Goal: Task Accomplishment & Management: Complete application form

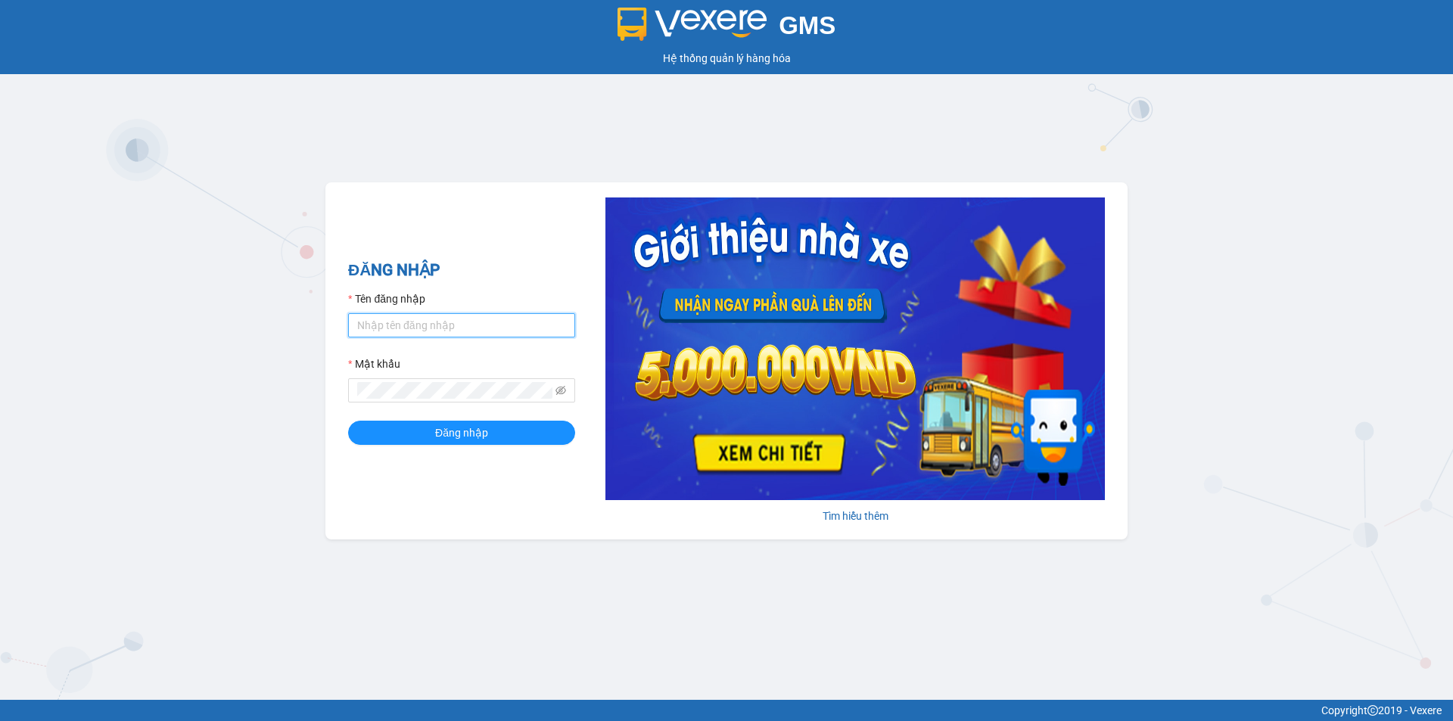
click at [385, 328] on input "Tên đăng nhập" at bounding box center [461, 325] width 227 height 24
type input "cvlkhanh.hhg"
click at [348, 421] on button "Đăng nhập" at bounding box center [461, 433] width 227 height 24
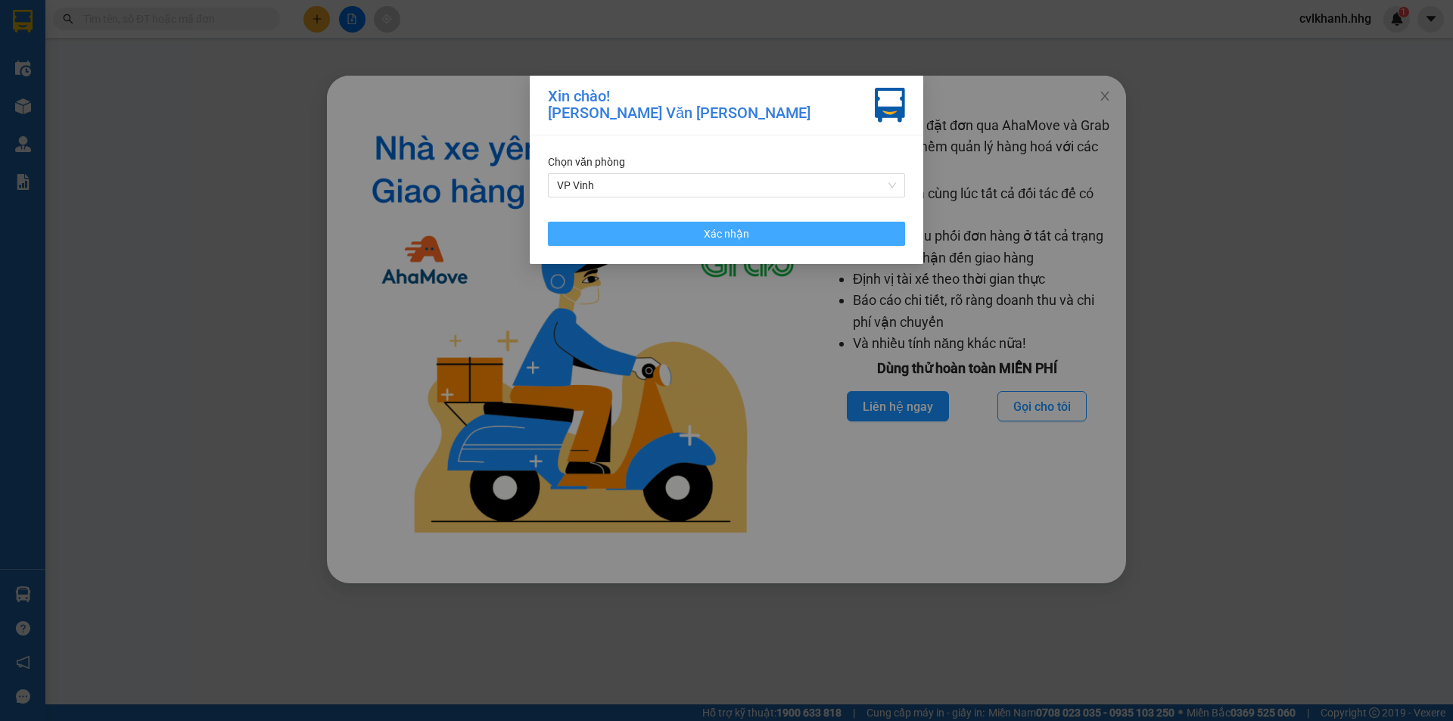
click at [778, 240] on button "Xác nhận" at bounding box center [726, 234] width 357 height 24
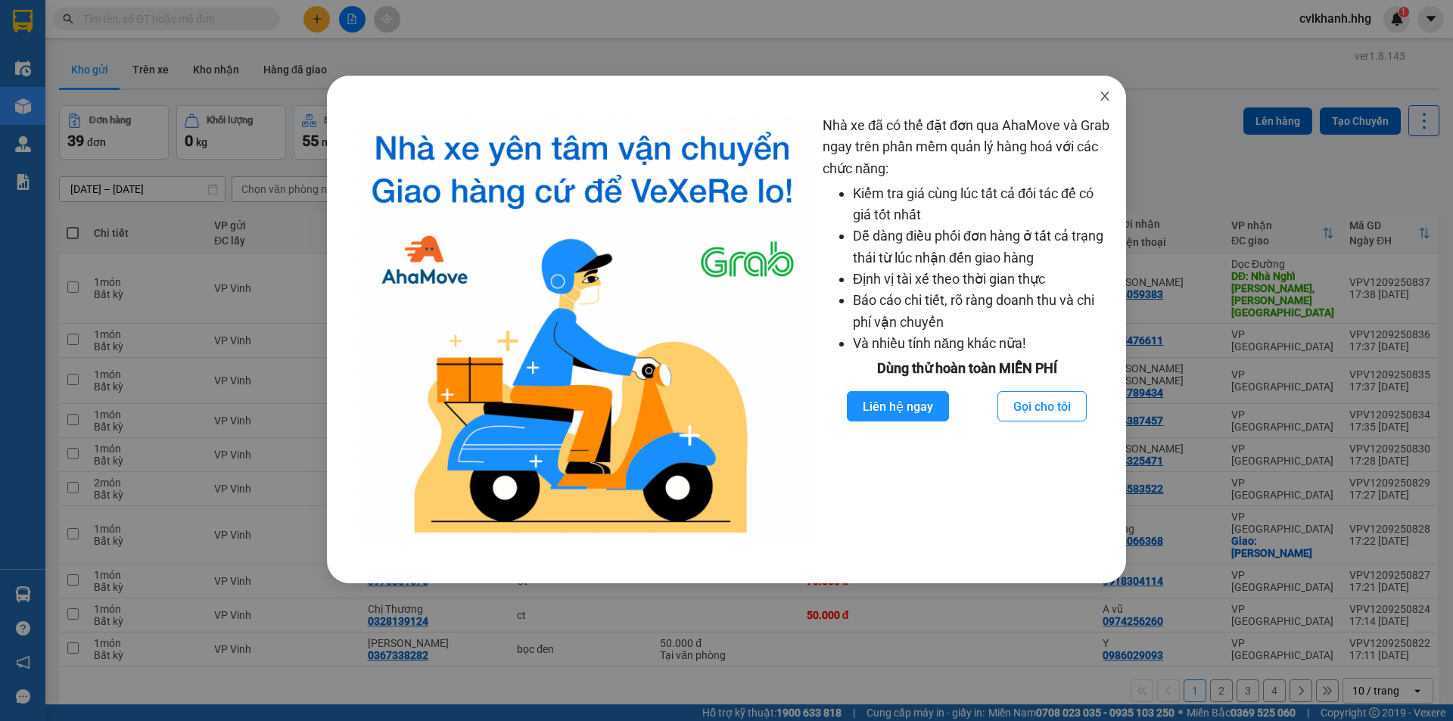
click at [1101, 103] on span "Close" at bounding box center [1104, 97] width 42 height 42
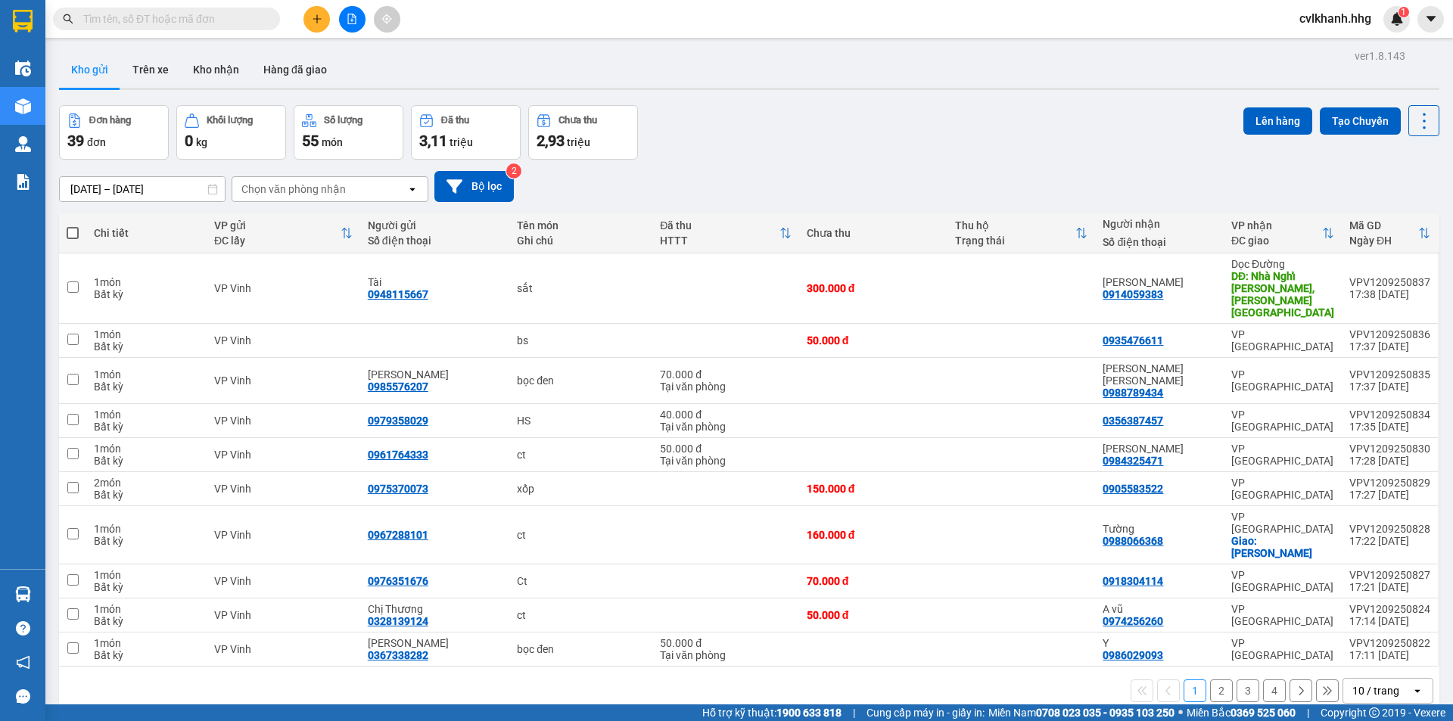
click at [1381, 683] on div "10 / trang" at bounding box center [1375, 690] width 47 height 15
click at [1369, 599] on span "100 / trang" at bounding box center [1370, 596] width 54 height 15
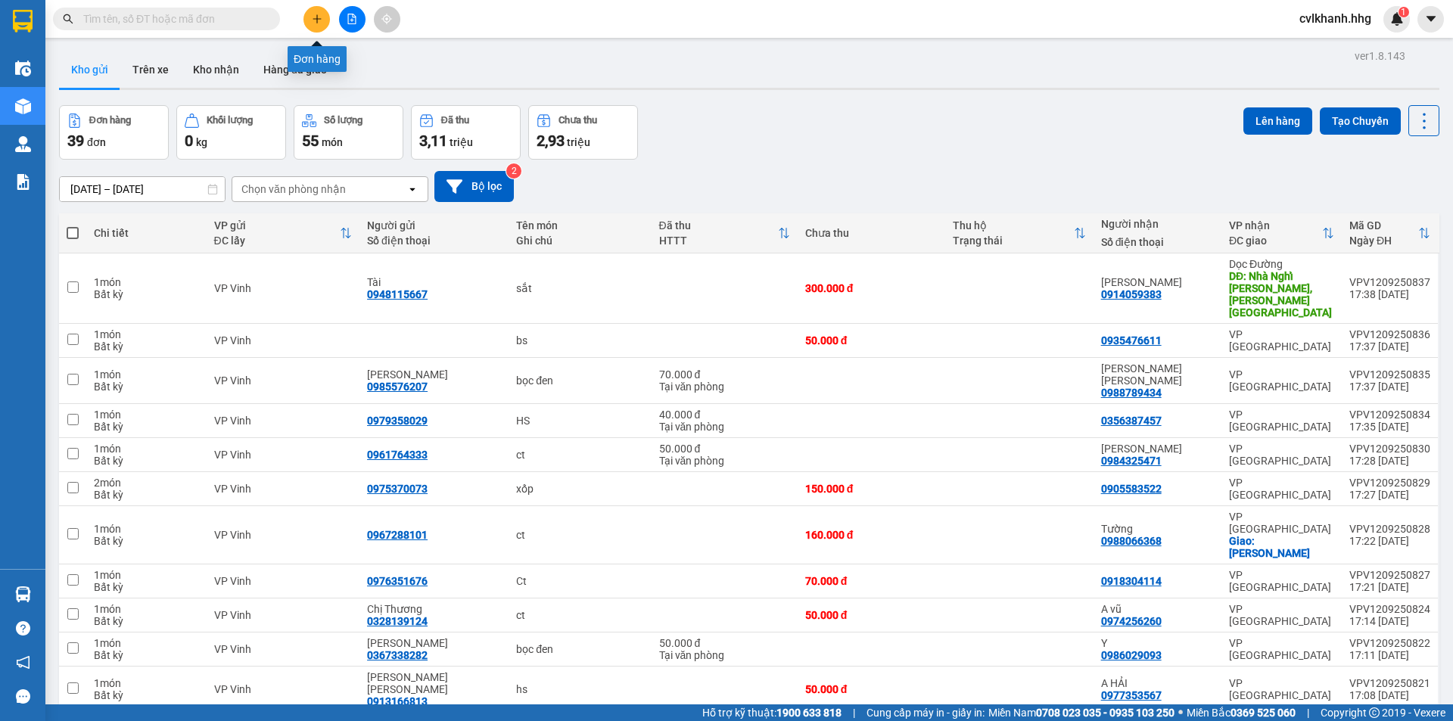
click at [319, 16] on icon "plus" at bounding box center [317, 19] width 11 height 11
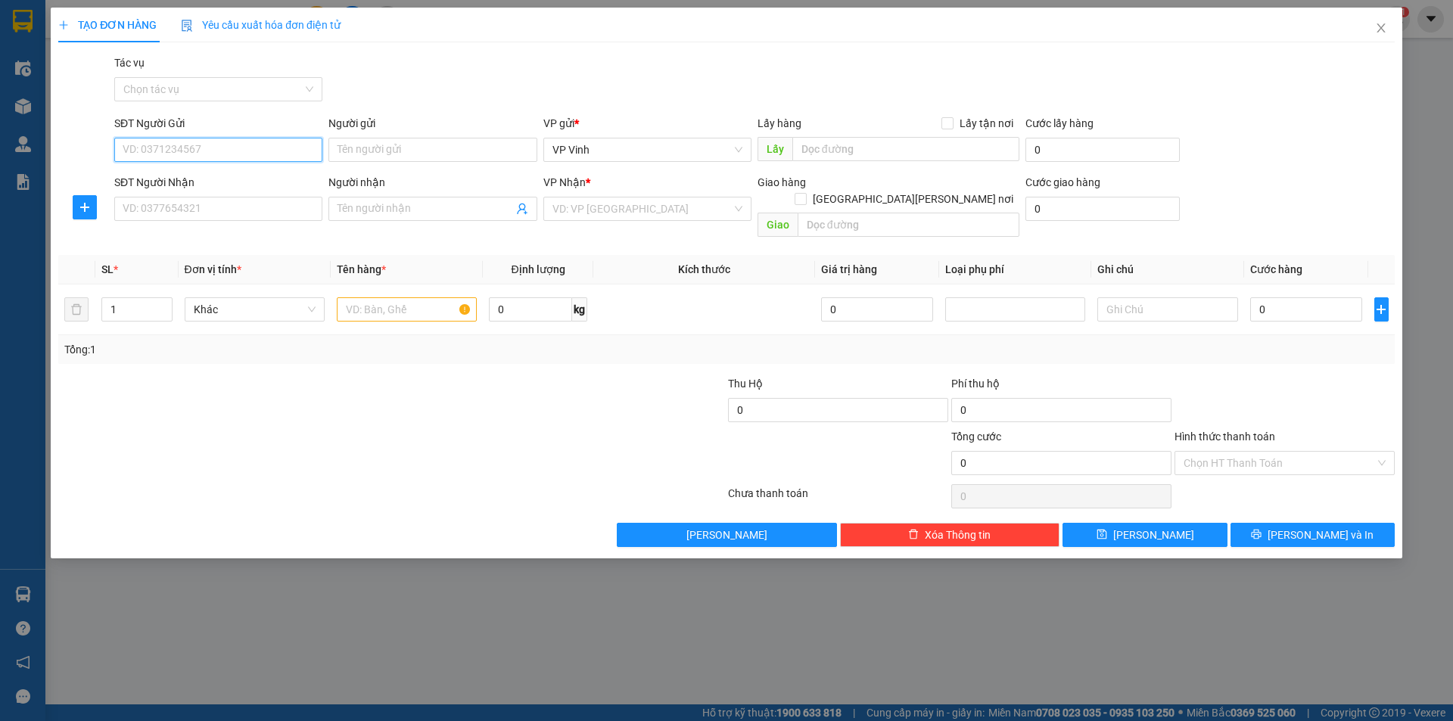
click at [192, 155] on input "SĐT Người Gửi" at bounding box center [218, 150] width 208 height 24
click at [195, 179] on div "0942544444 - Ân" at bounding box center [218, 180] width 190 height 17
type input "0942544444"
type input "Ân"
type input "0942544444"
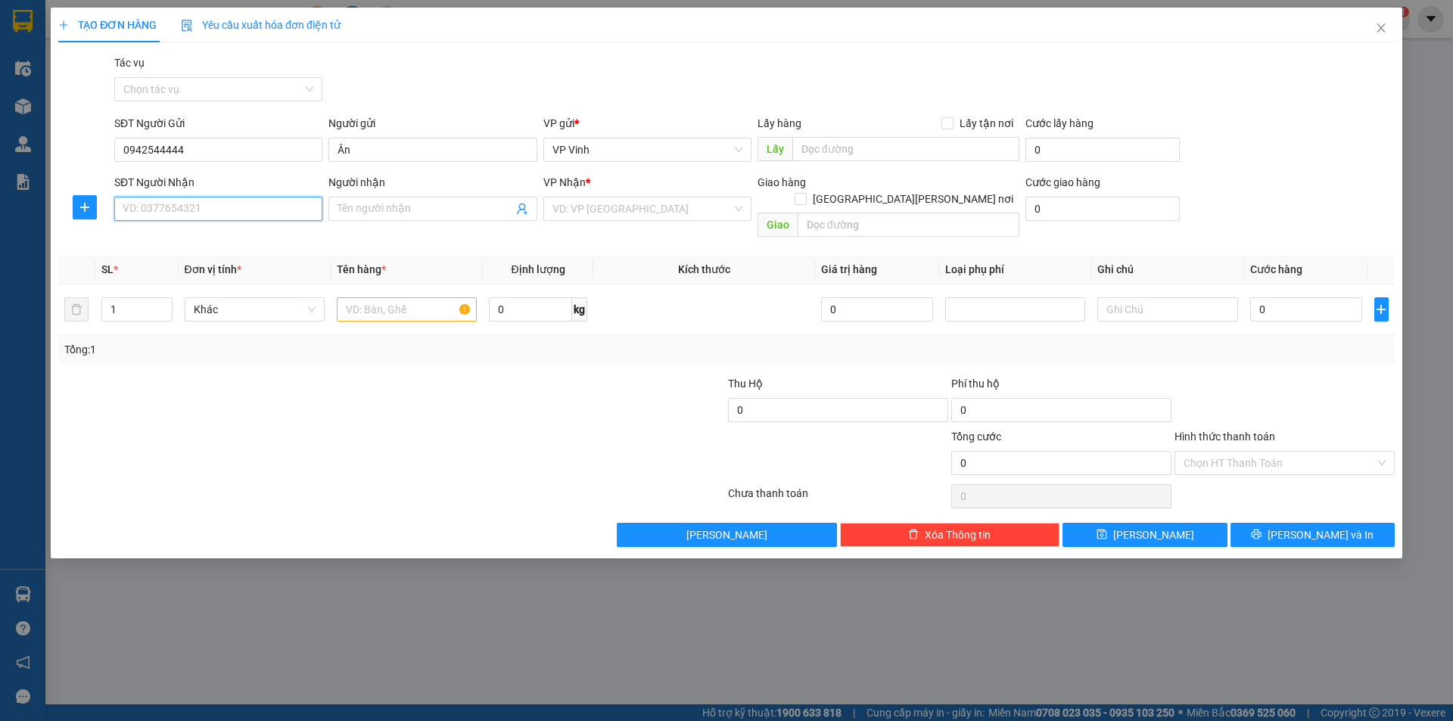
click at [181, 215] on input "SĐT Người Nhận" at bounding box center [218, 209] width 208 height 24
click at [177, 229] on div "0986275274 - Chiến" at bounding box center [218, 239] width 208 height 24
type input "0986275274"
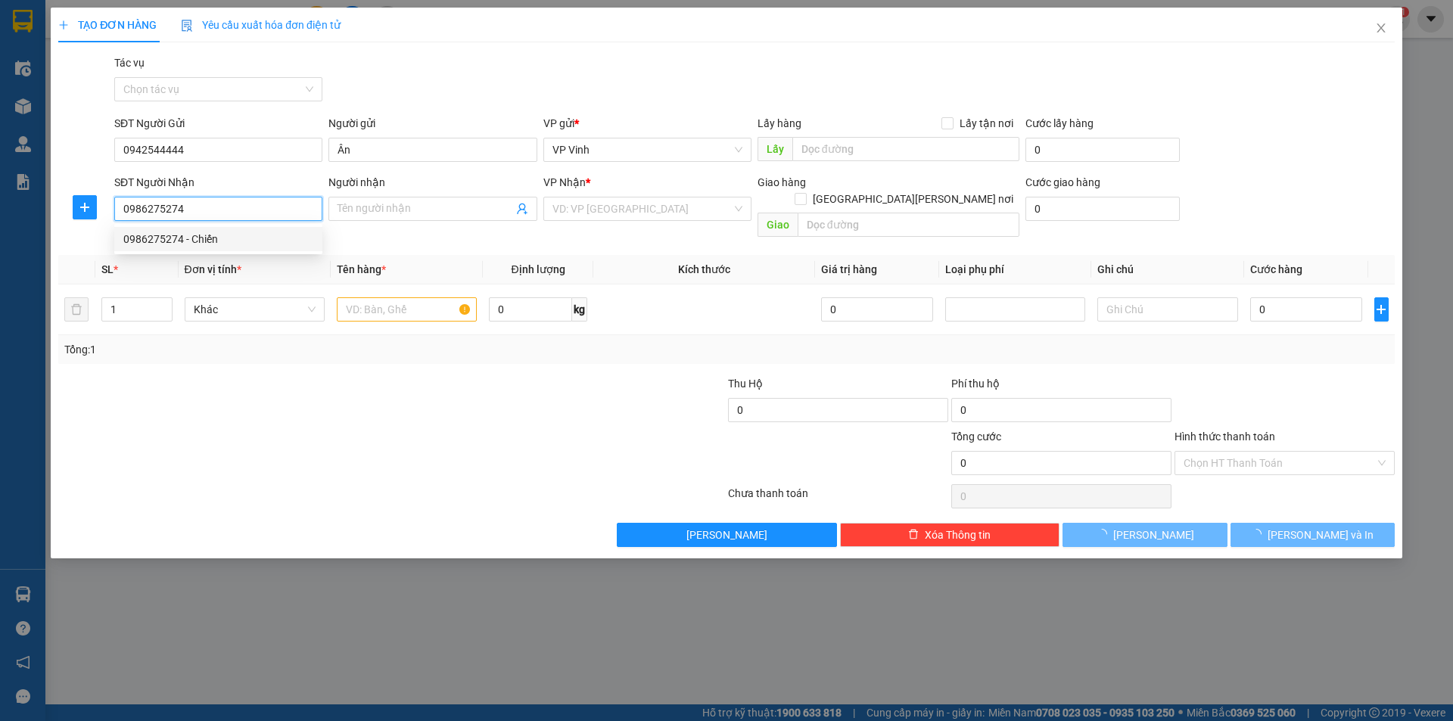
type input "Chiến"
type input "q ngãi"
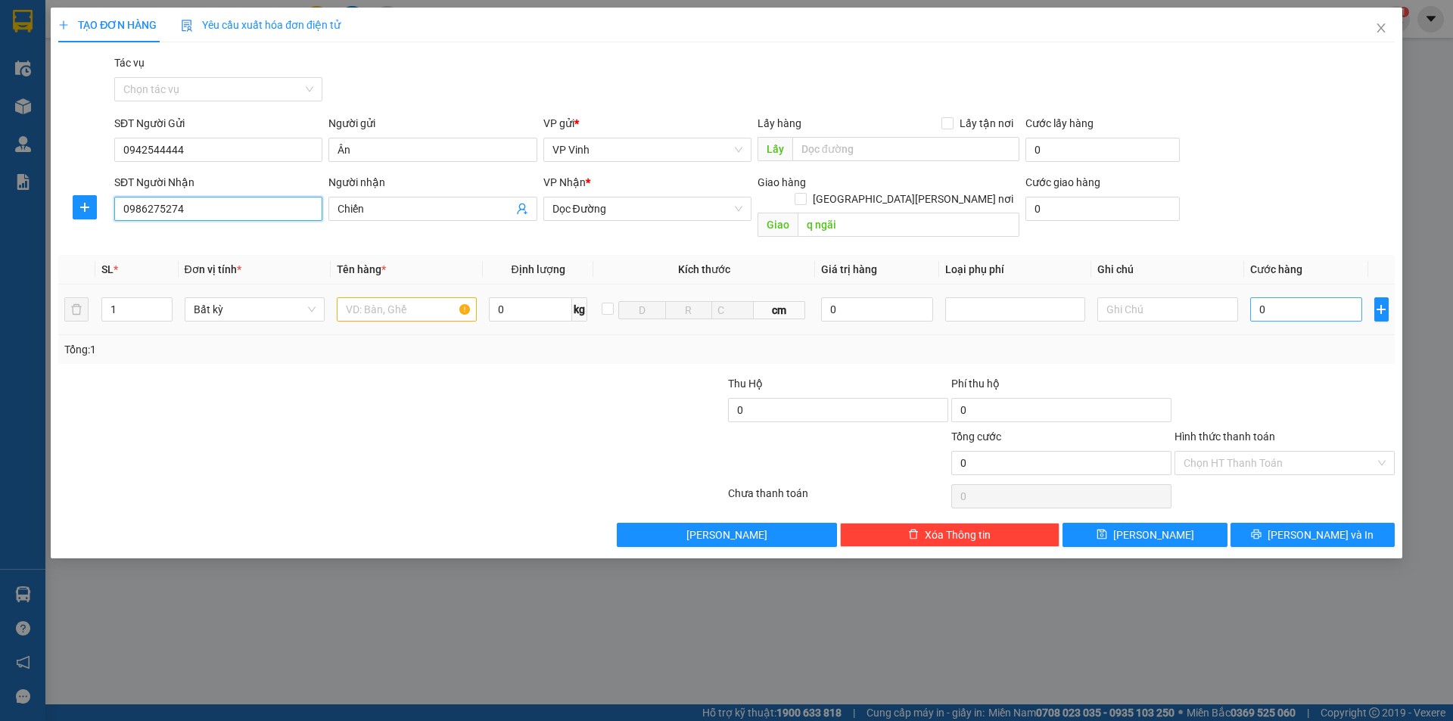
type input "0986275274"
click at [1270, 297] on input "0" at bounding box center [1306, 309] width 113 height 24
type input "21"
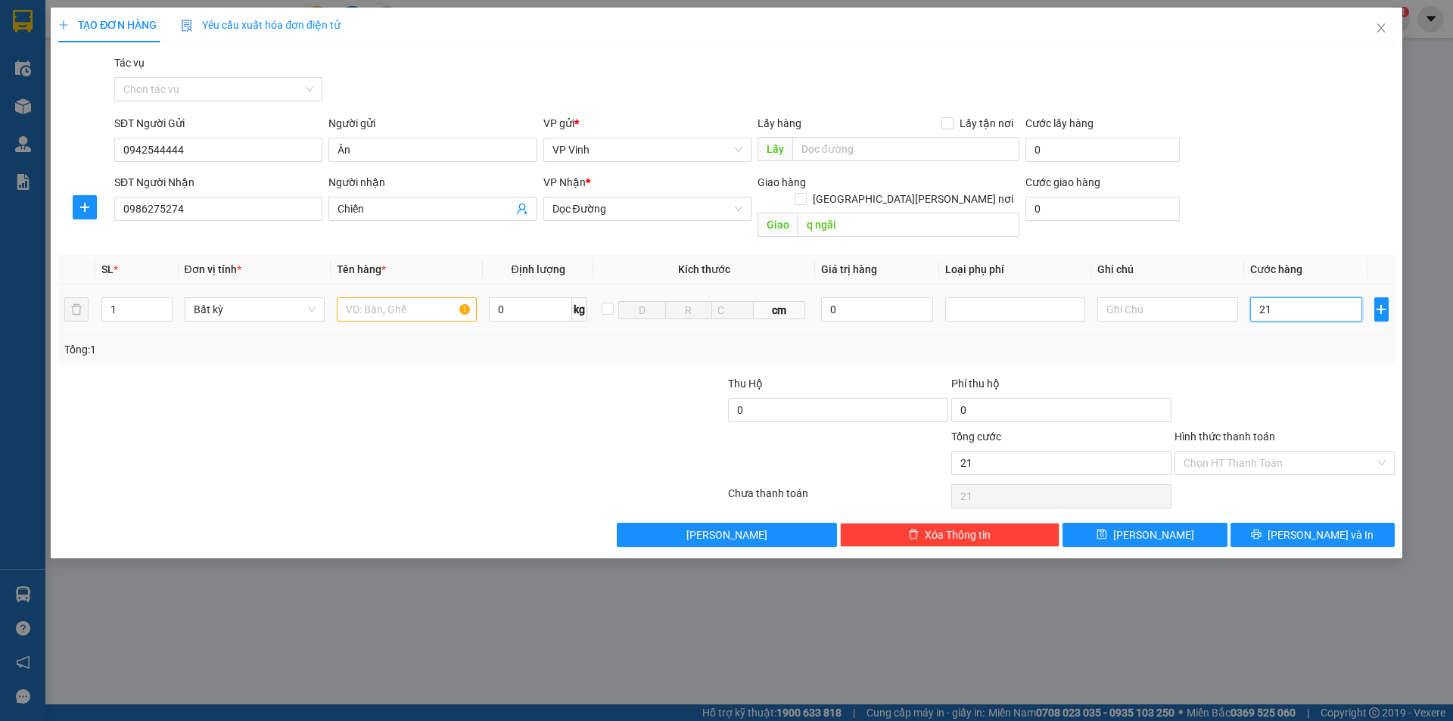
type input "2"
type input "20"
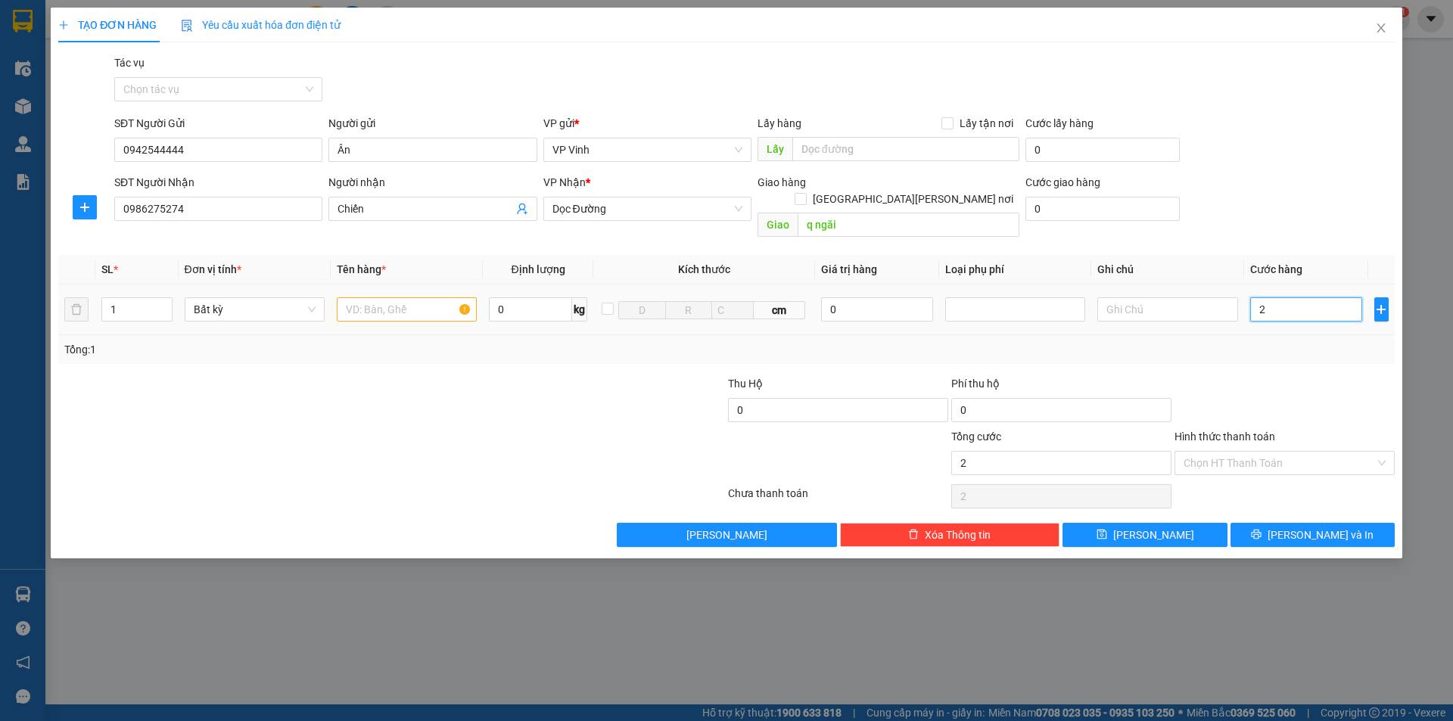
type input "20"
type input "200"
type input "2.000"
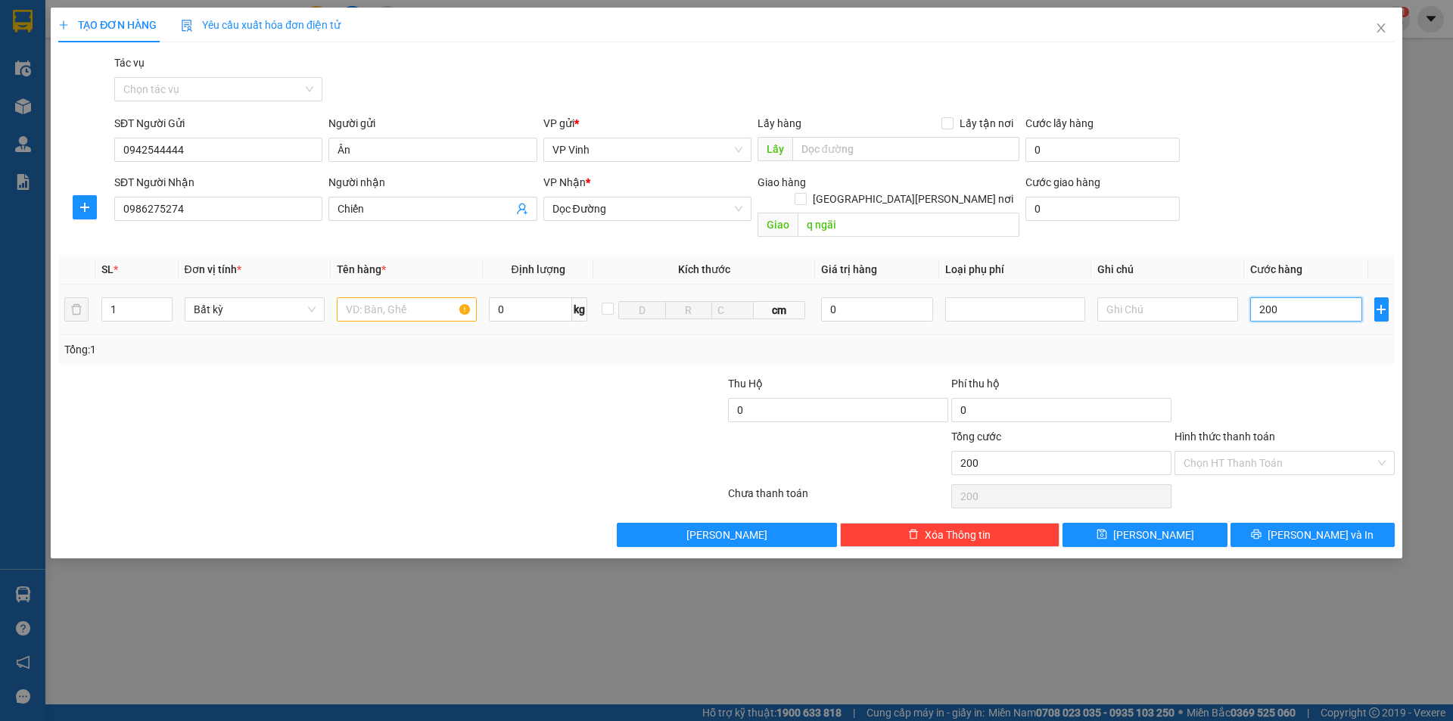
type input "2.000"
type input "20.000"
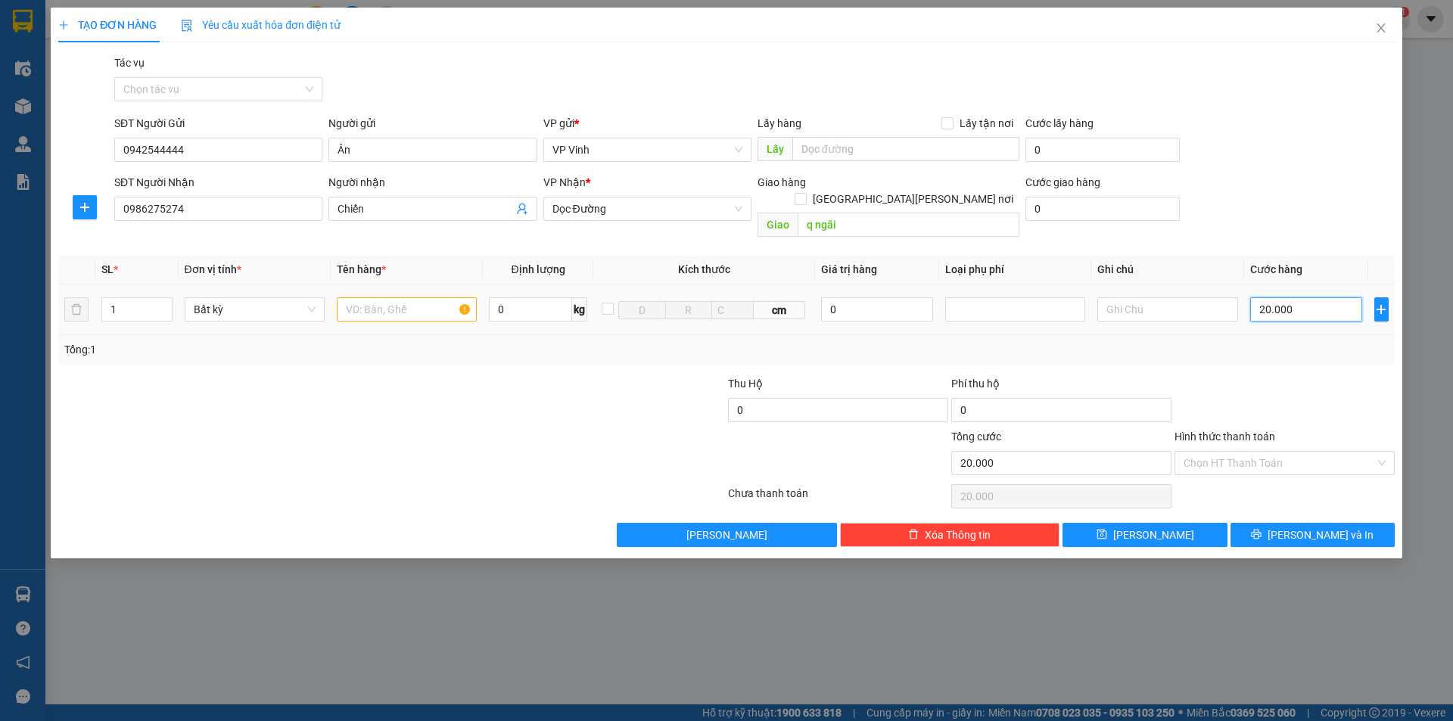
type input "200.000"
click at [1302, 527] on span "Lưu và In" at bounding box center [1320, 535] width 106 height 17
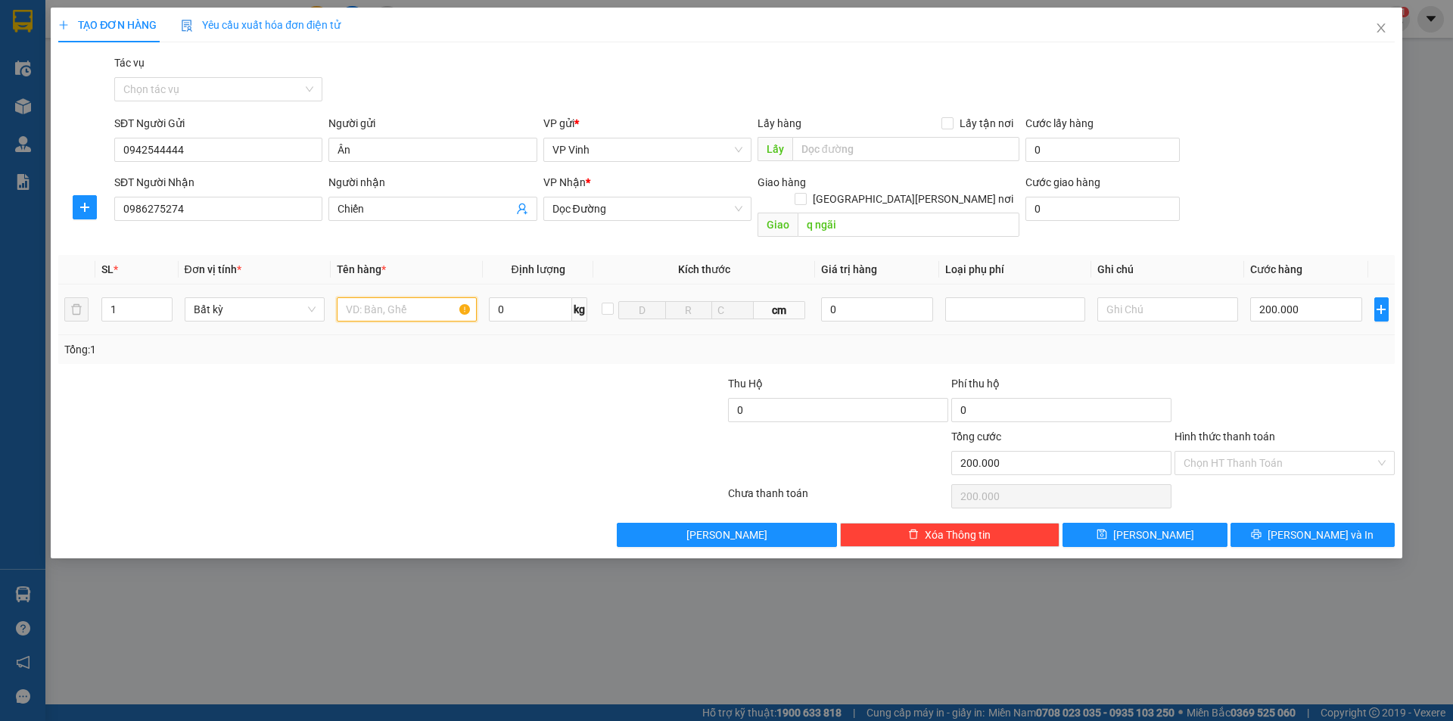
click at [396, 297] on input "text" at bounding box center [407, 309] width 140 height 24
type input "d"
type input "đt"
click at [1318, 527] on span "Lưu và In" at bounding box center [1320, 535] width 106 height 17
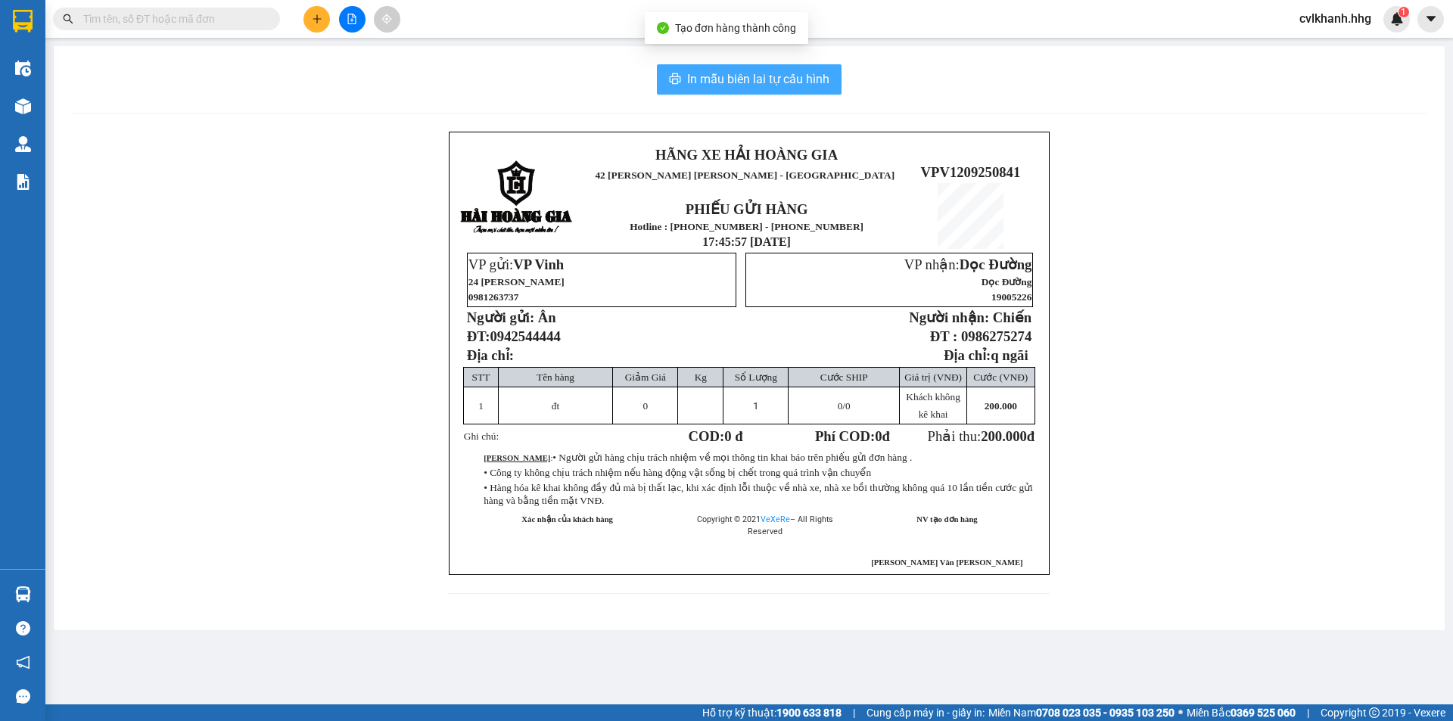
click at [750, 84] on span "In mẫu biên lai tự cấu hình" at bounding box center [758, 79] width 142 height 19
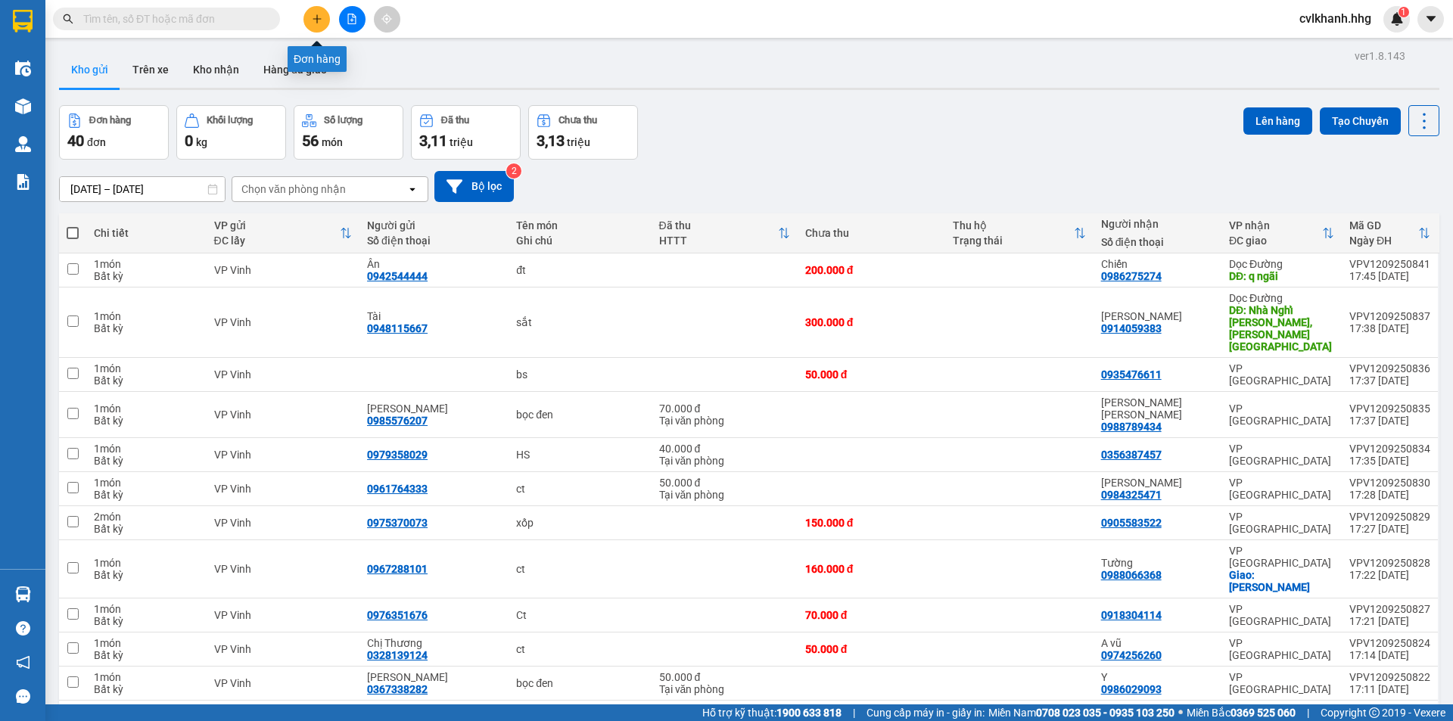
click at [318, 23] on icon "plus" at bounding box center [317, 19] width 11 height 11
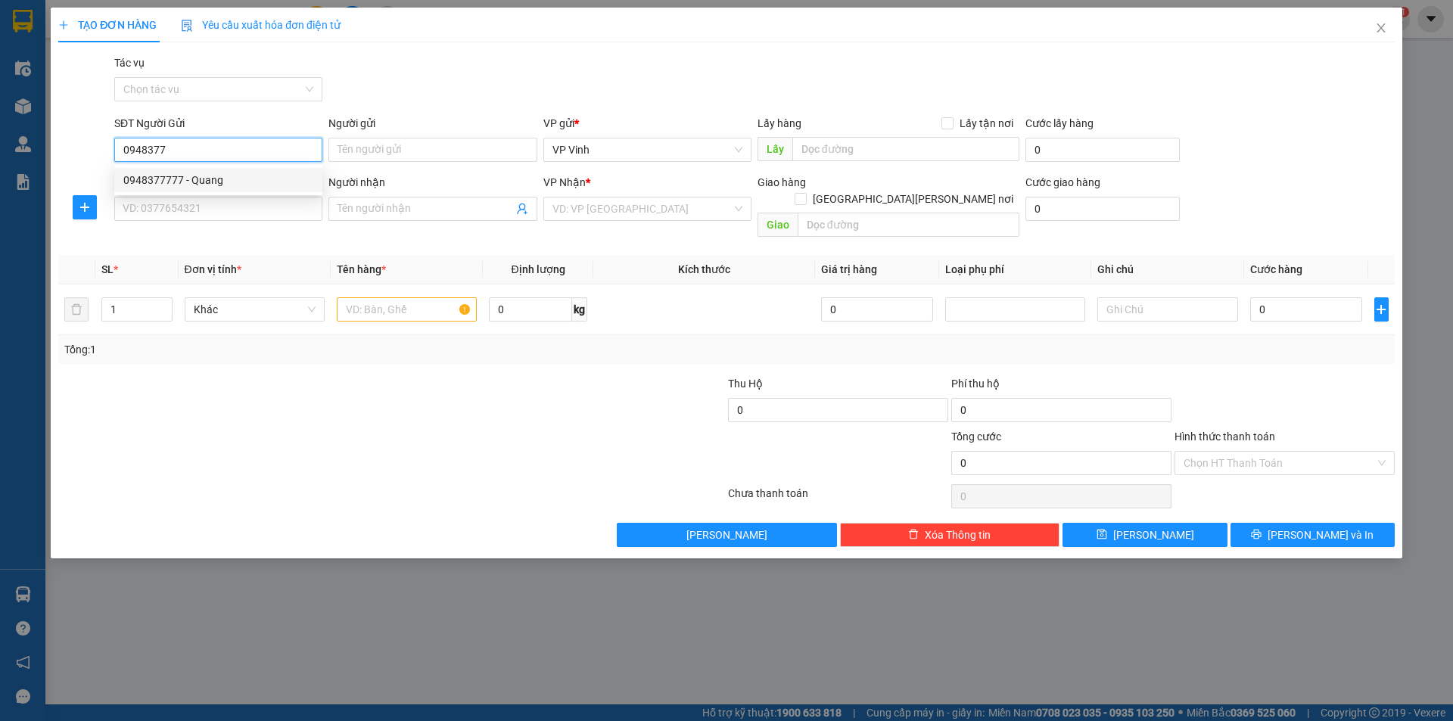
click at [163, 181] on div "0948377777 - Quang" at bounding box center [218, 180] width 190 height 17
type input "0948377777"
type input "Quang"
type input "0948377777"
click at [179, 222] on div "SĐT Người Nhận VD: 0377654321" at bounding box center [218, 200] width 208 height 53
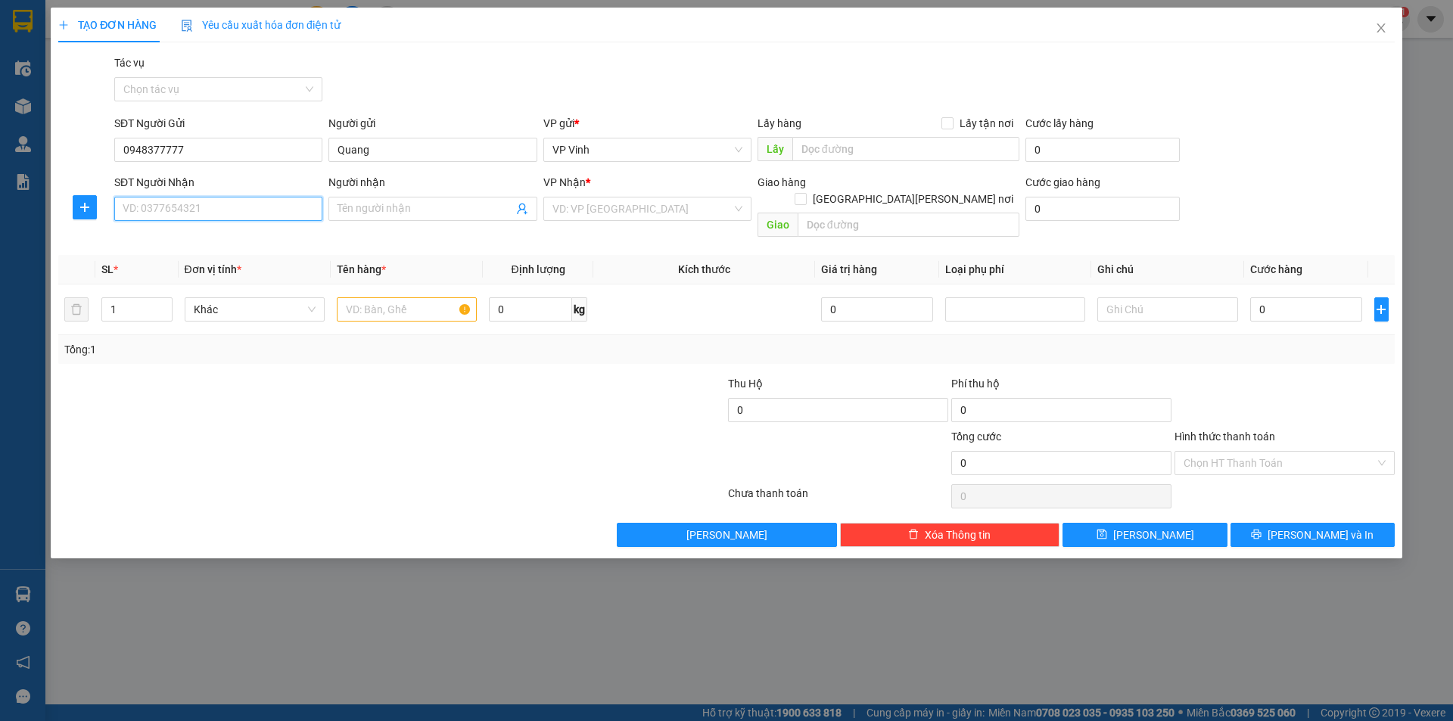
click at [184, 211] on input "SĐT Người Nhận" at bounding box center [218, 209] width 208 height 24
click at [151, 206] on input "0903311588" at bounding box center [218, 209] width 208 height 24
click at [148, 207] on input "0903311588" at bounding box center [218, 209] width 208 height 24
type input "0905311588"
click at [174, 237] on div "0905311588 - Quyền" at bounding box center [218, 239] width 190 height 17
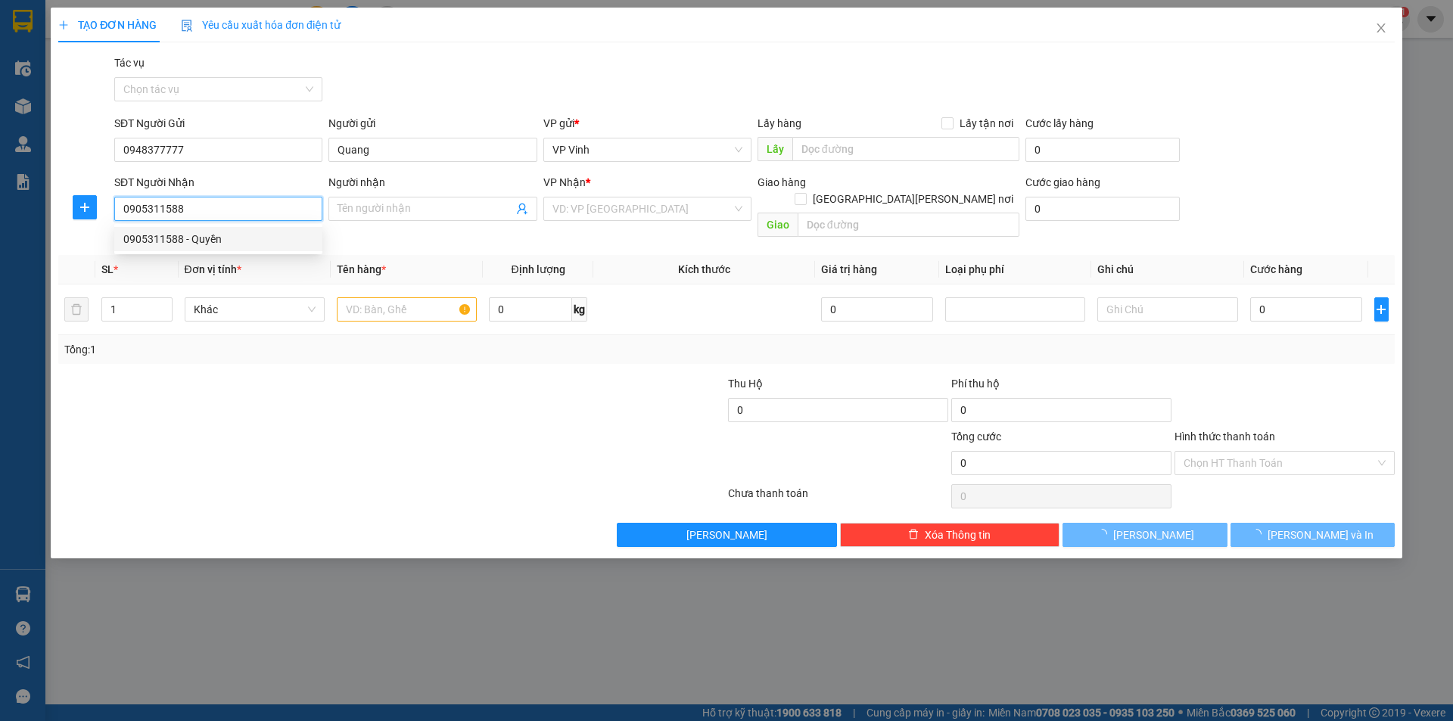
type input "Quyền"
type input "Quảng Ngãi"
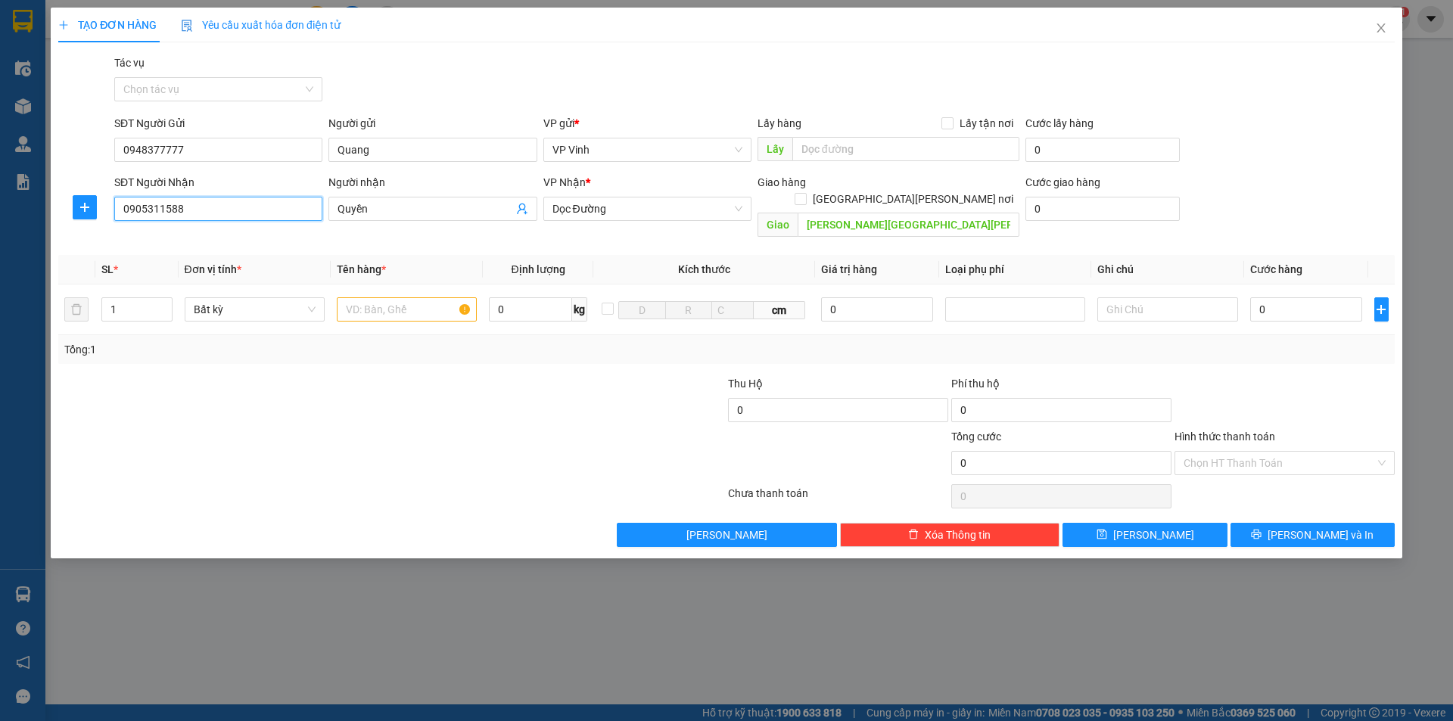
type input "0905311588"
click at [1226, 458] on div "Hình thức thanh toán Chọn HT Thanh Toán" at bounding box center [1284, 454] width 220 height 53
click at [1293, 298] on input "0" at bounding box center [1306, 309] width 113 height 24
type input "1"
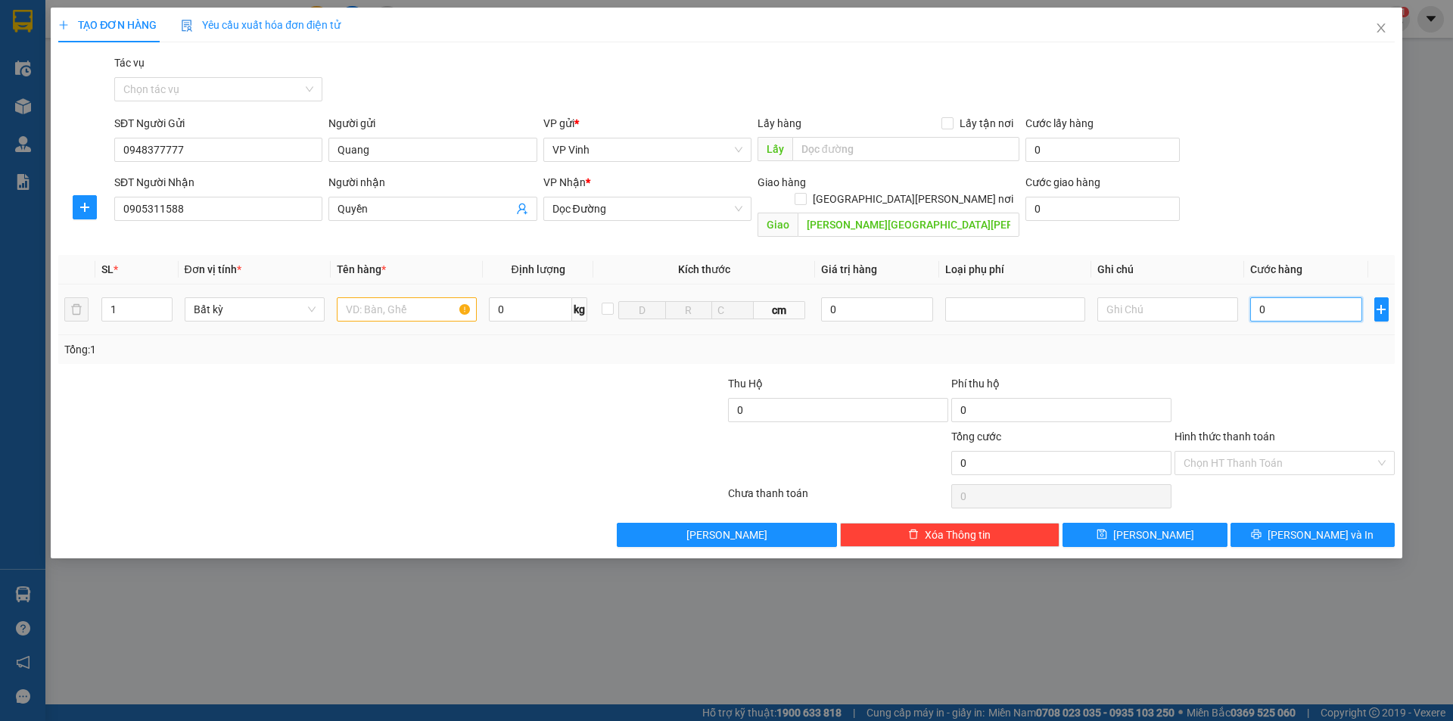
type input "1"
type input "10"
type input "100"
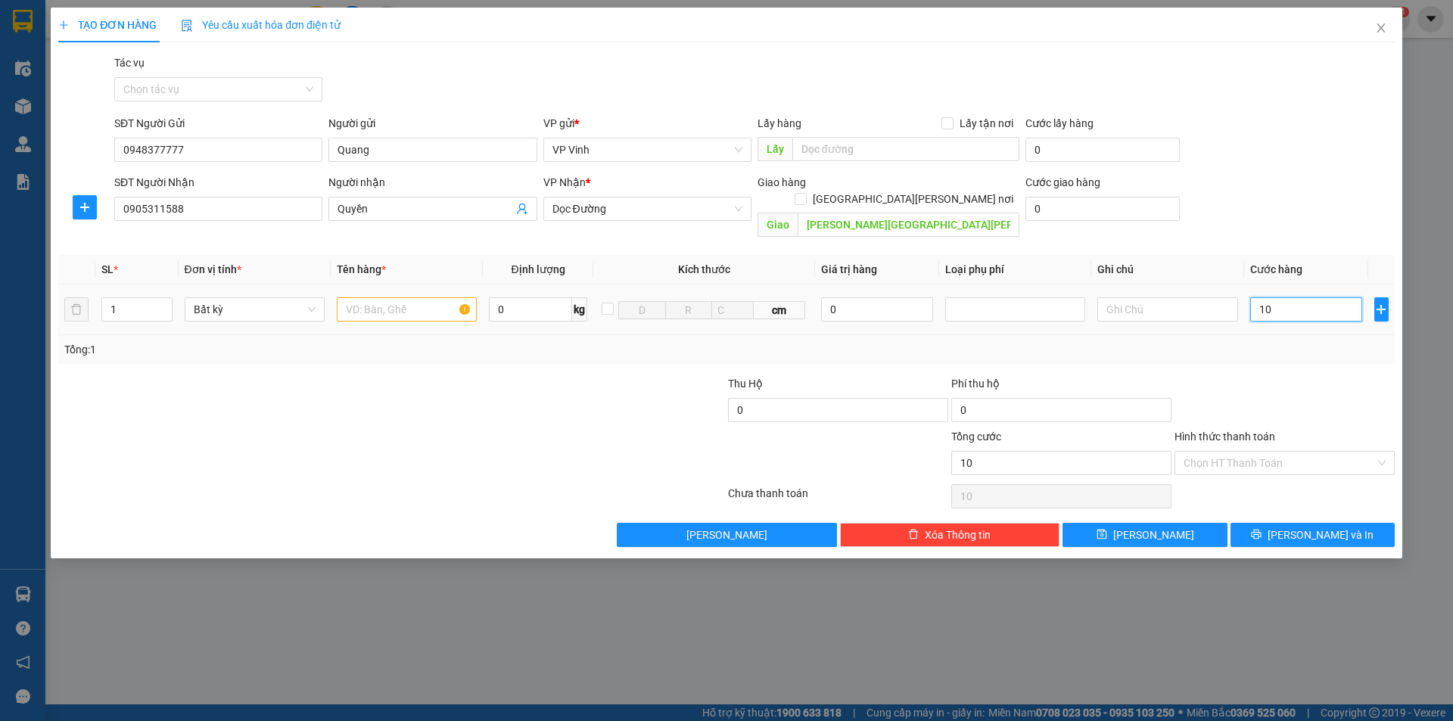
type input "100"
type input "1.000"
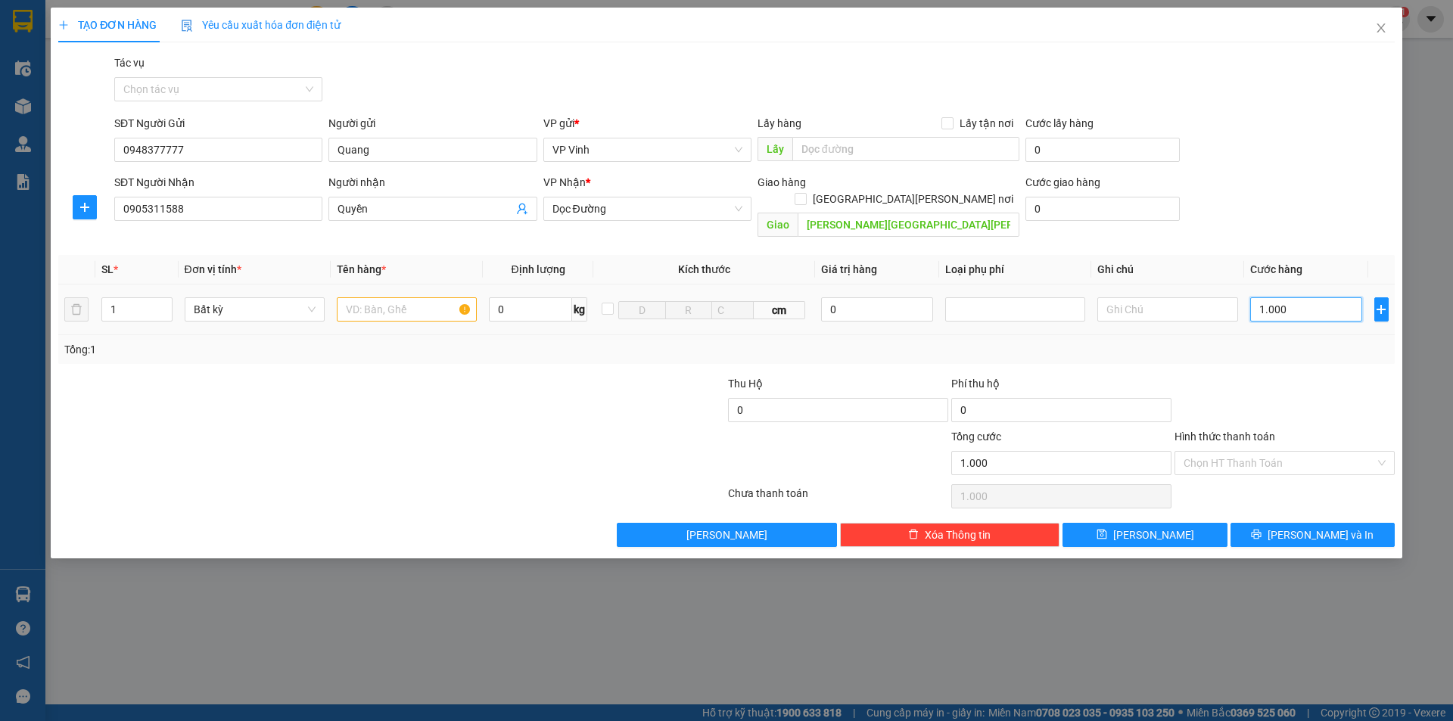
type input "10.000"
type input "100.000"
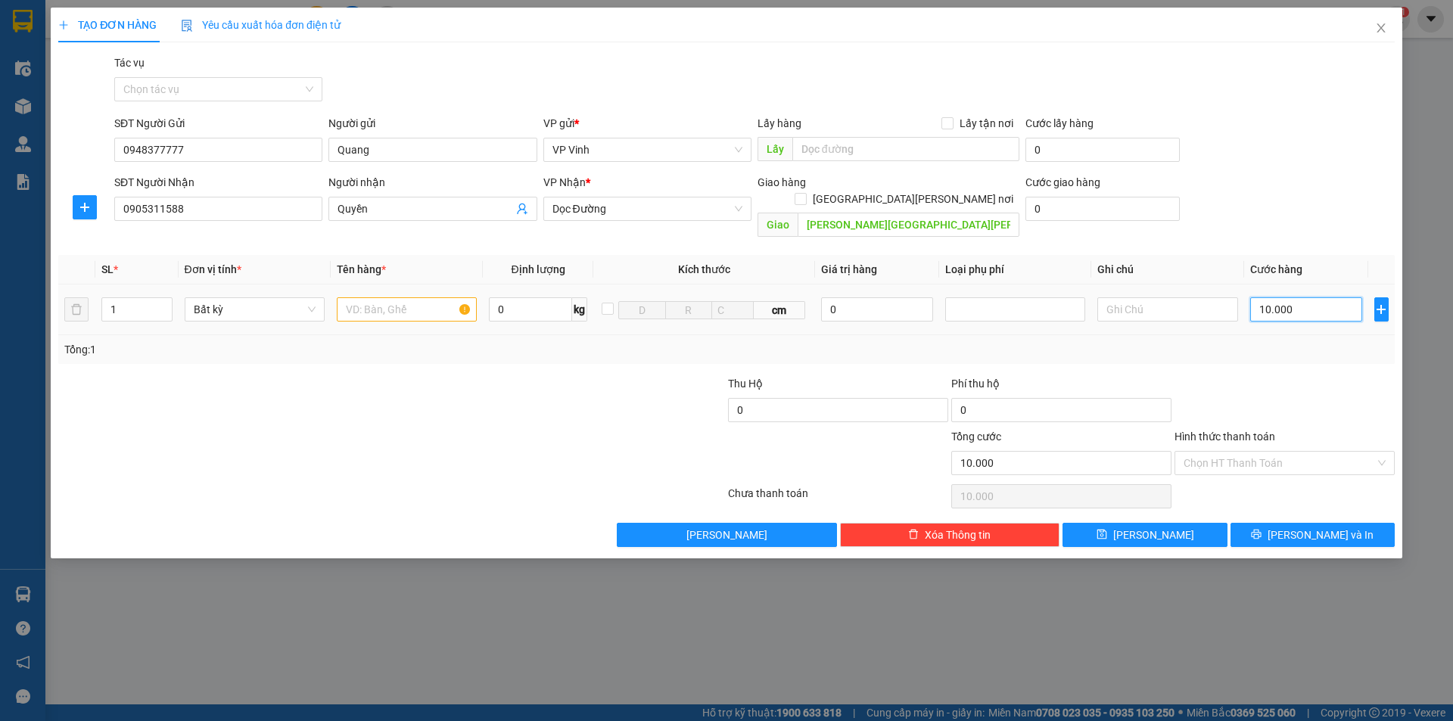
type input "100.000"
click at [374, 294] on div at bounding box center [407, 309] width 140 height 30
click at [374, 297] on input "text" at bounding box center [407, 309] width 140 height 24
type input "d"
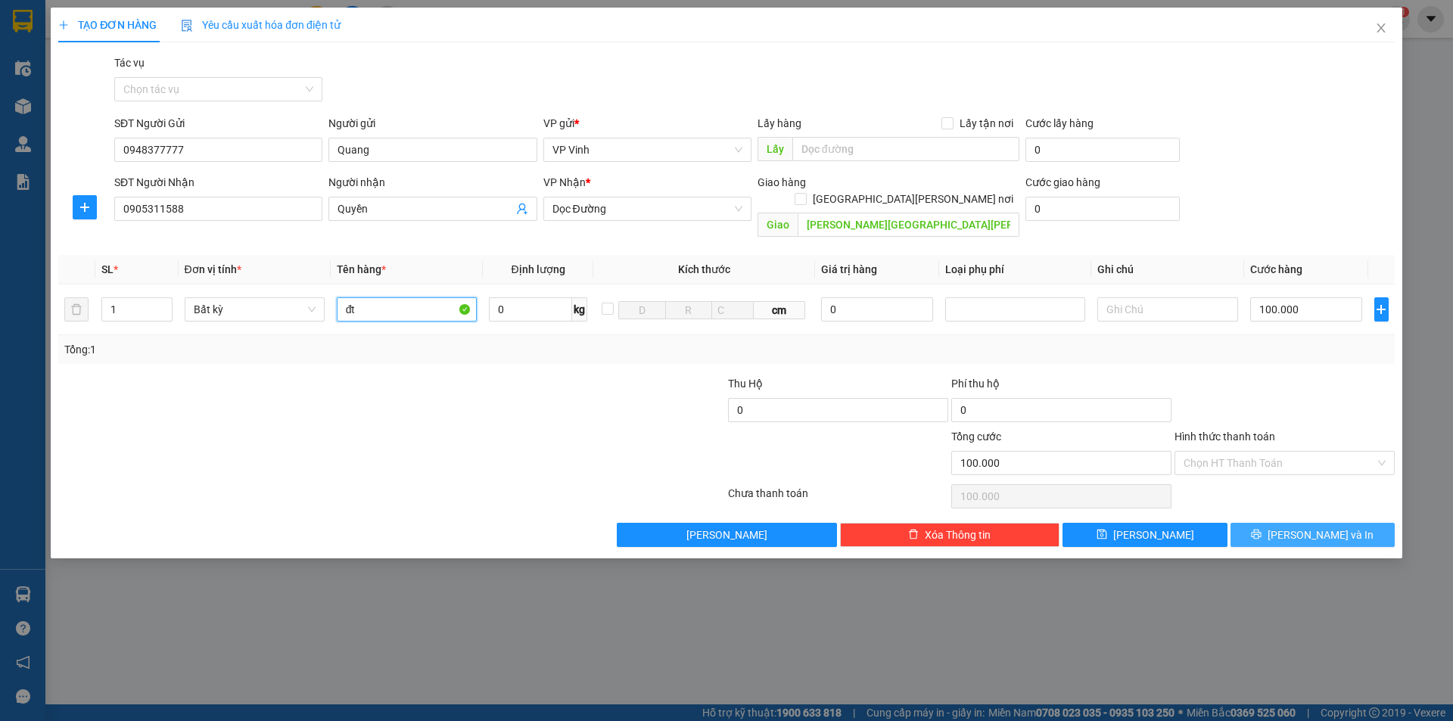
type input "đt"
click at [1313, 527] on span "Lưu và In" at bounding box center [1320, 535] width 106 height 17
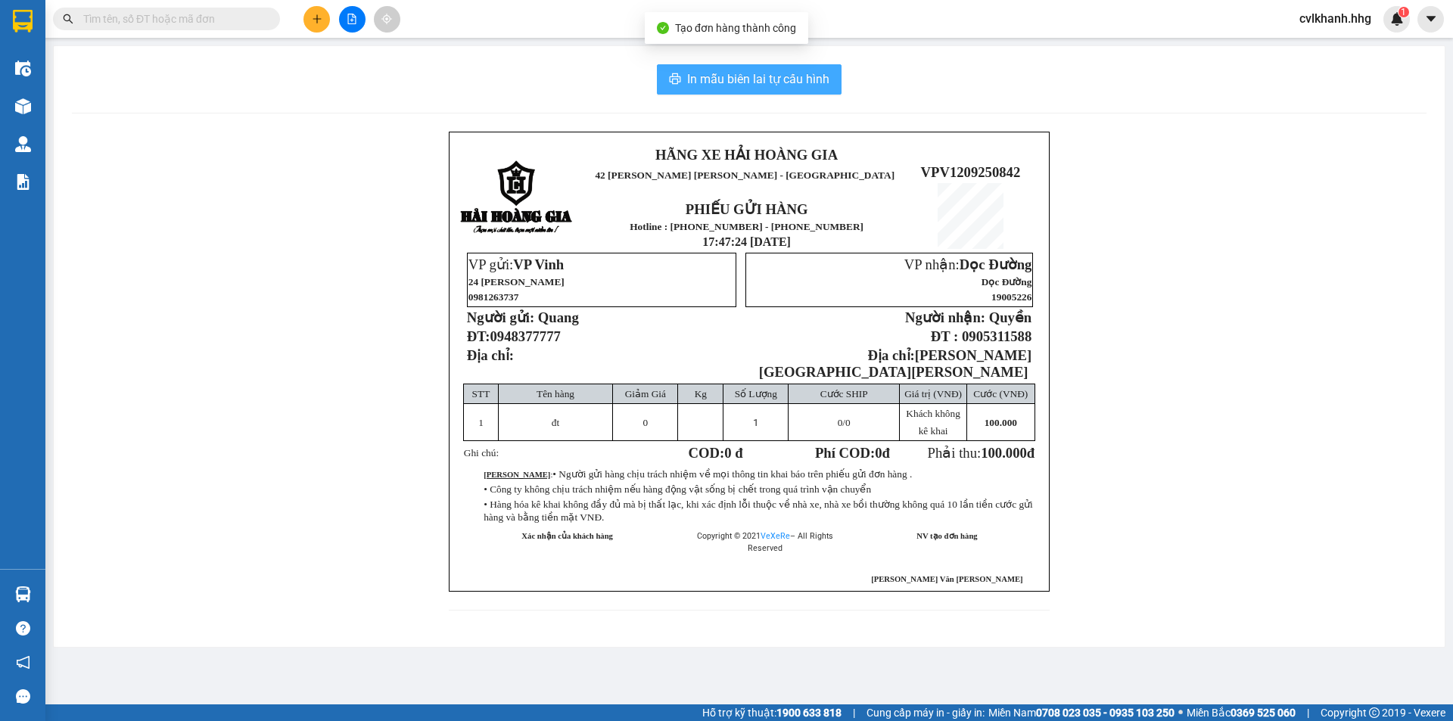
click at [776, 71] on span "In mẫu biên lai tự cấu hình" at bounding box center [758, 79] width 142 height 19
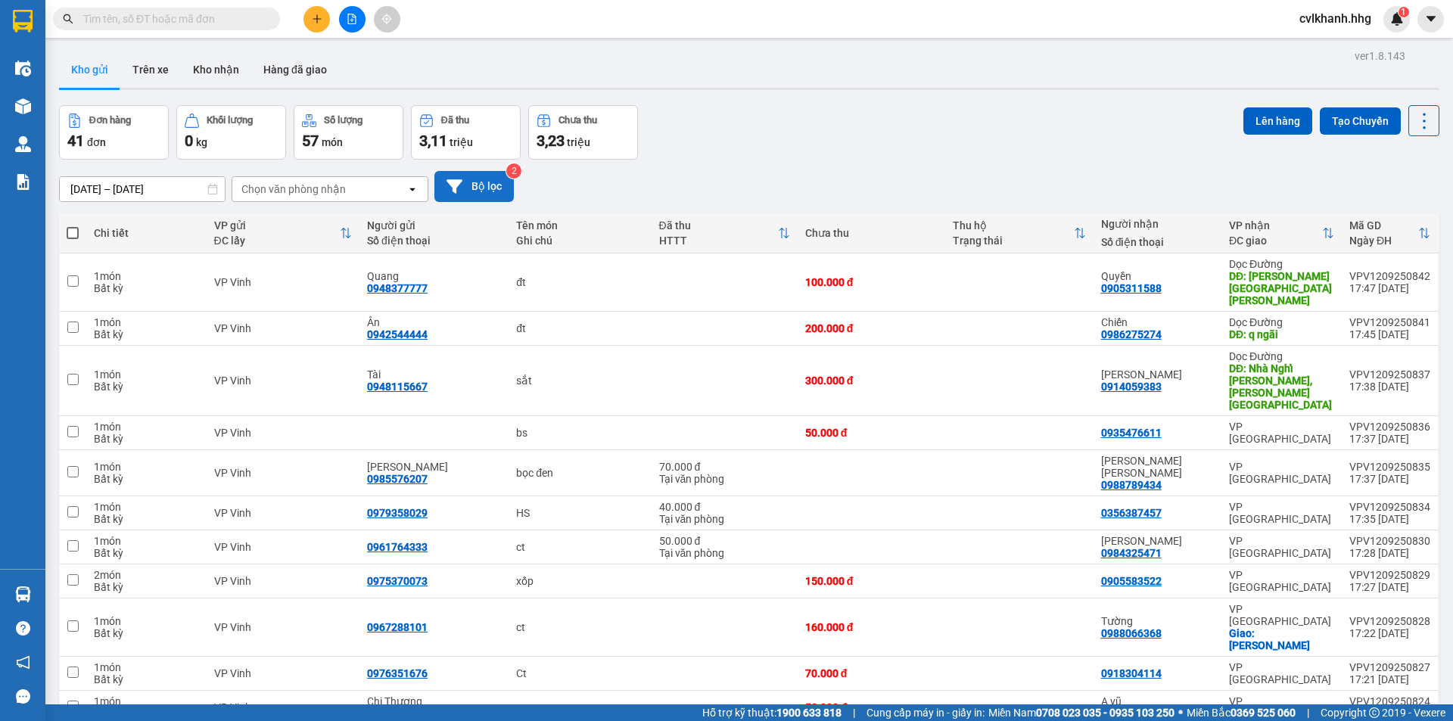
click at [489, 186] on button "Bộ lọc" at bounding box center [473, 186] width 79 height 31
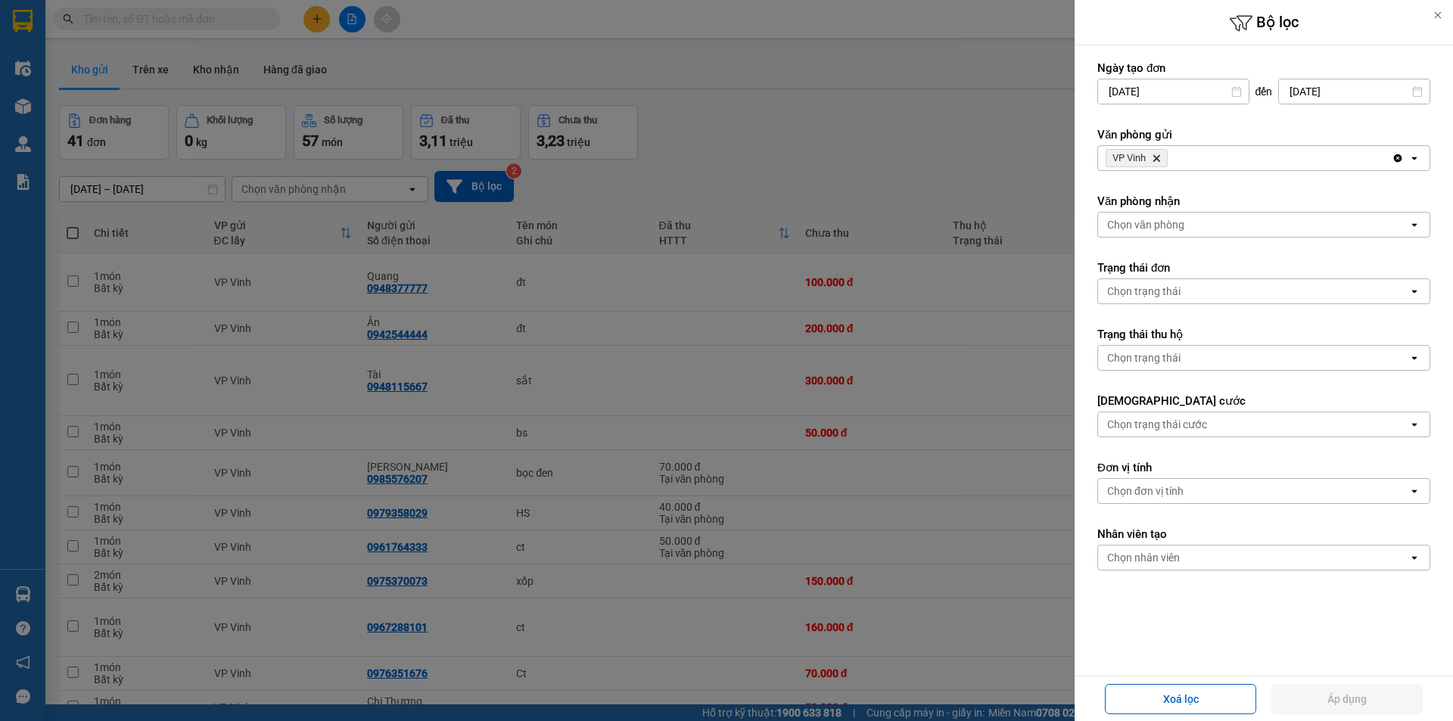
click at [1158, 85] on input "10/09/2025" at bounding box center [1173, 91] width 151 height 24
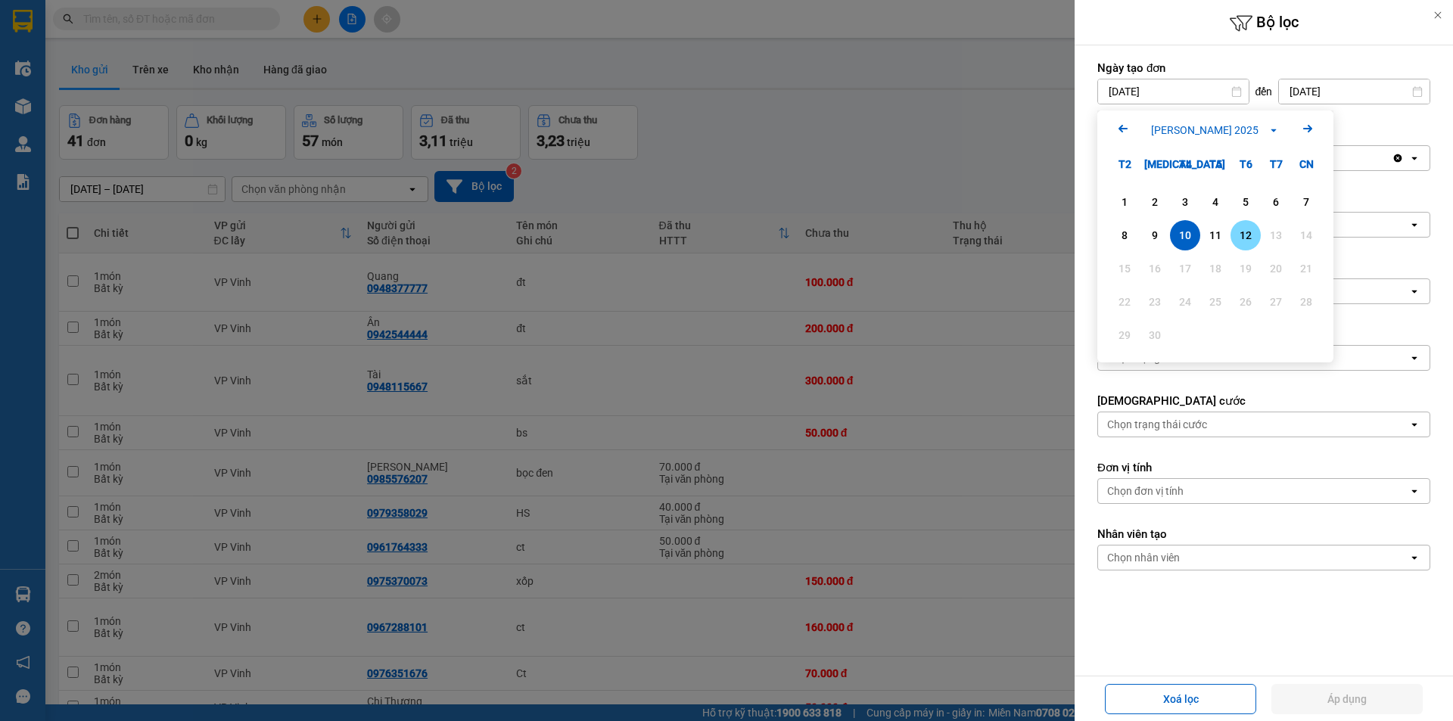
click at [1242, 238] on div "12" at bounding box center [1245, 235] width 21 height 18
type input "12/09/2025"
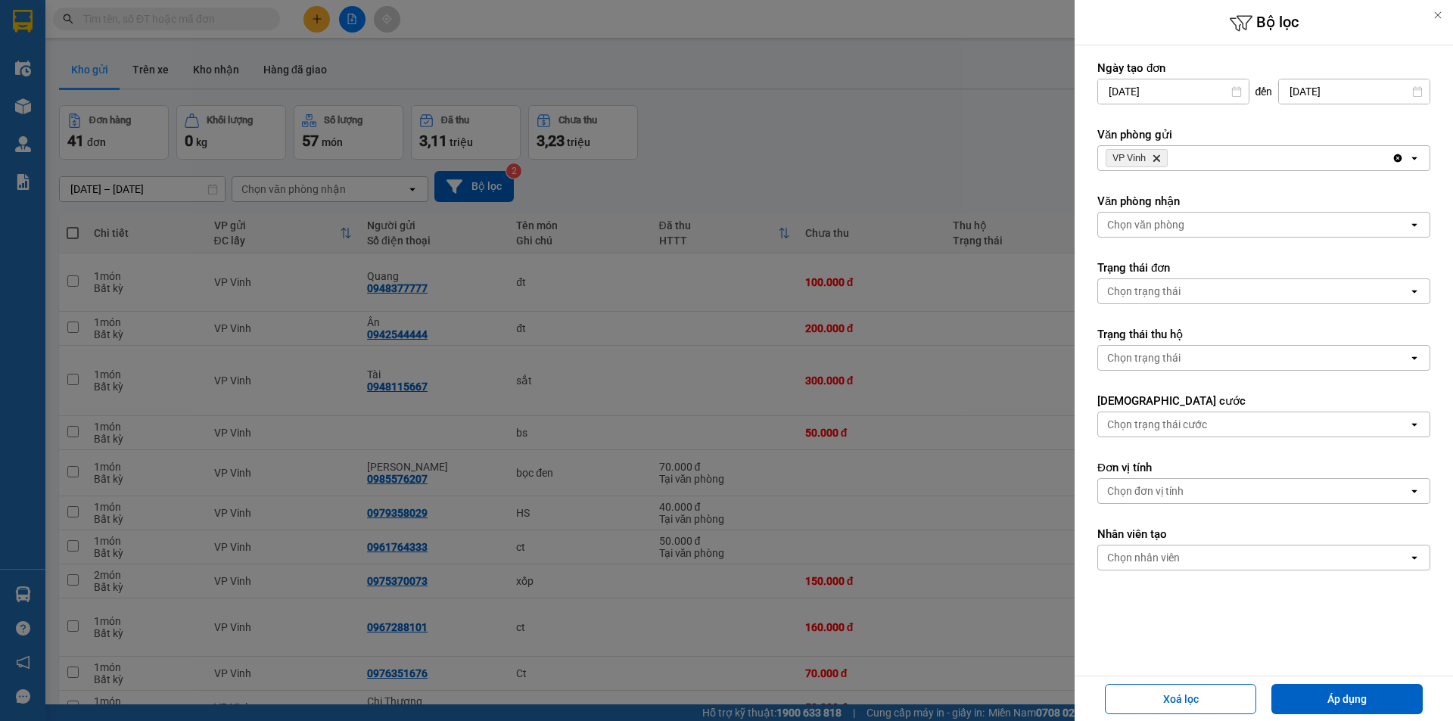
click at [1226, 154] on div "VP Vinh Delete" at bounding box center [1245, 158] width 294 height 24
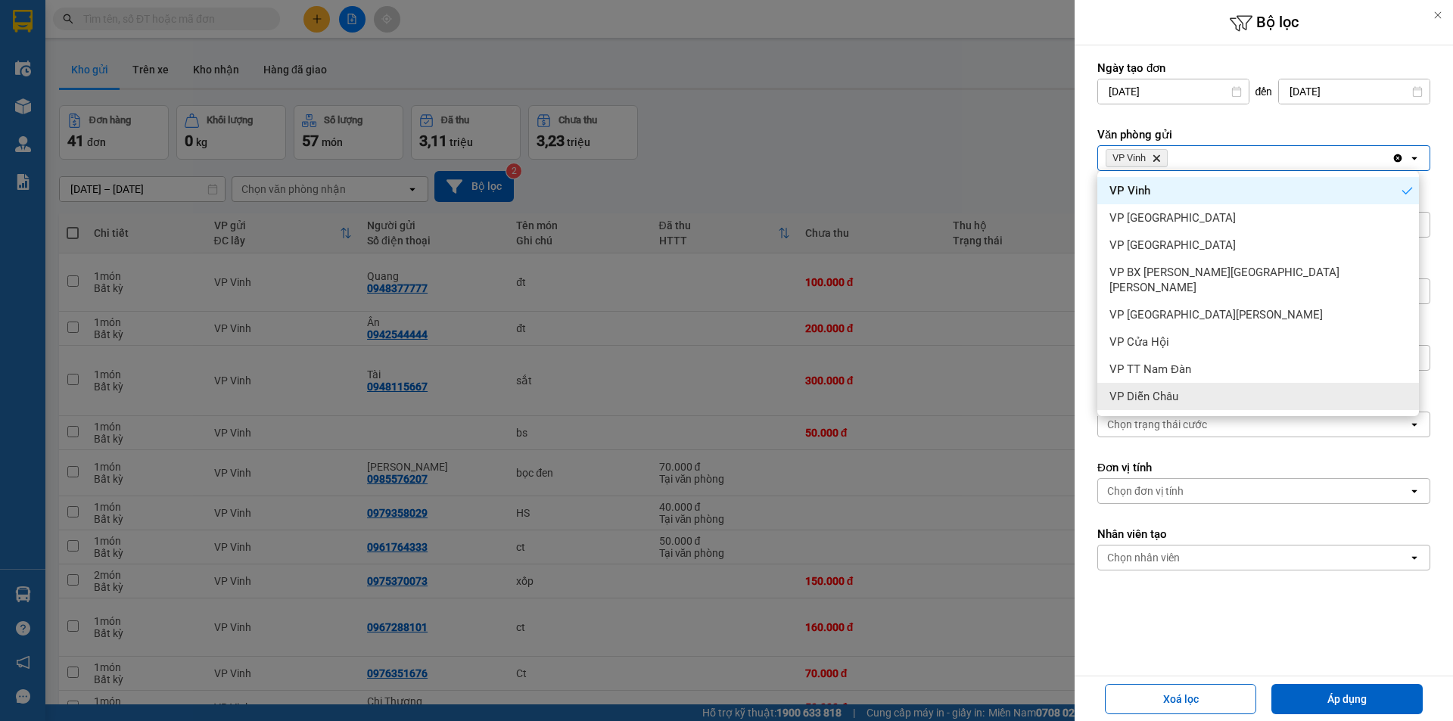
drag, startPoint x: 1129, startPoint y: 383, endPoint x: 1175, endPoint y: 284, distance: 108.6
click at [1129, 389] on span "VP Diễn Châu" at bounding box center [1143, 396] width 69 height 15
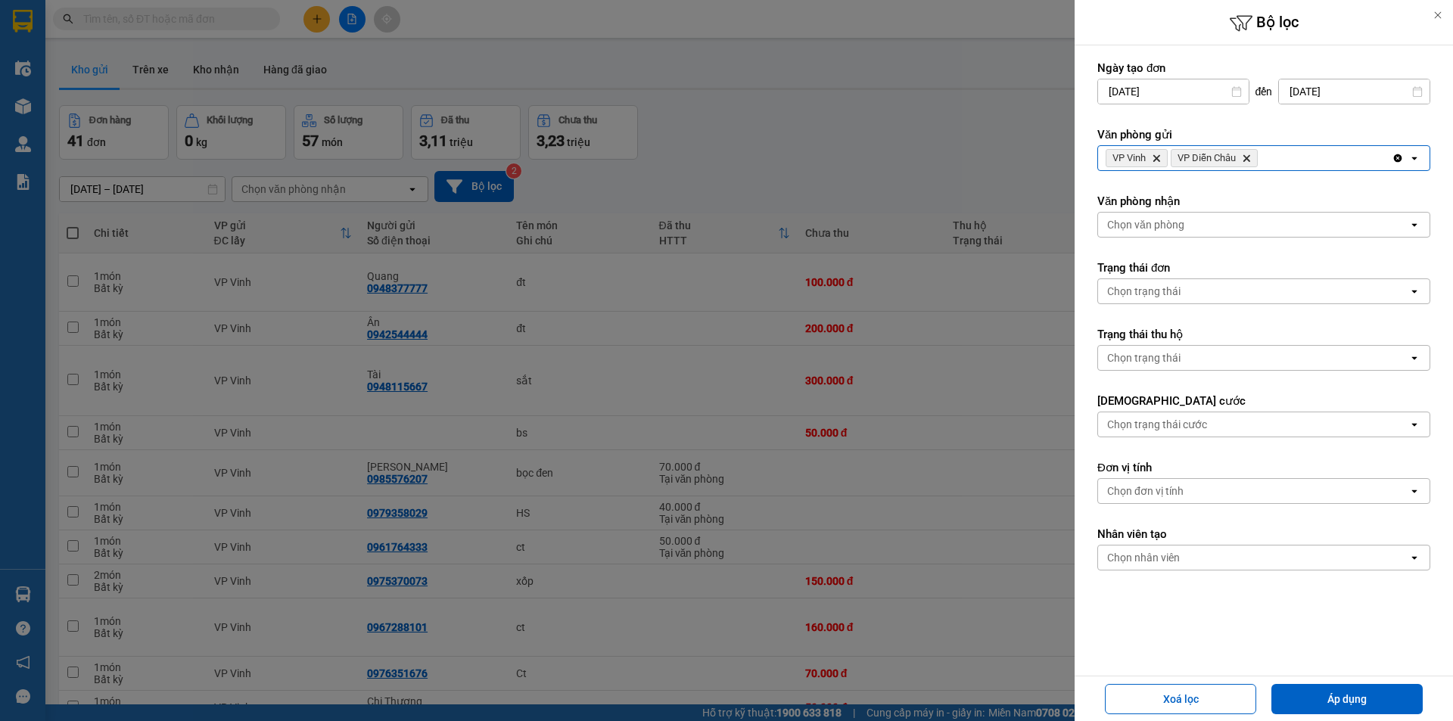
click at [1270, 153] on div "VP Vinh Delete VP Diễn Châu Delete" at bounding box center [1245, 158] width 294 height 24
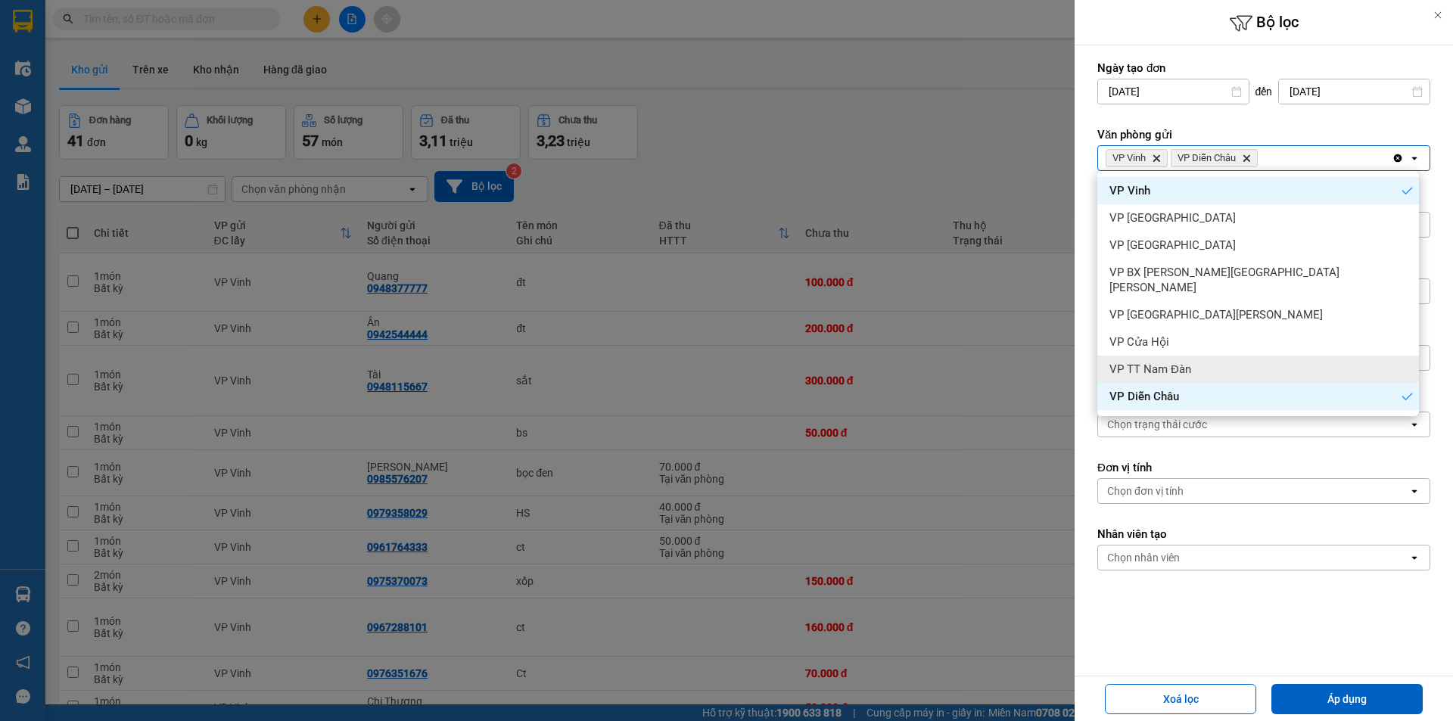
click at [1163, 362] on div "VP TT Nam Đàn" at bounding box center [1258, 369] width 322 height 27
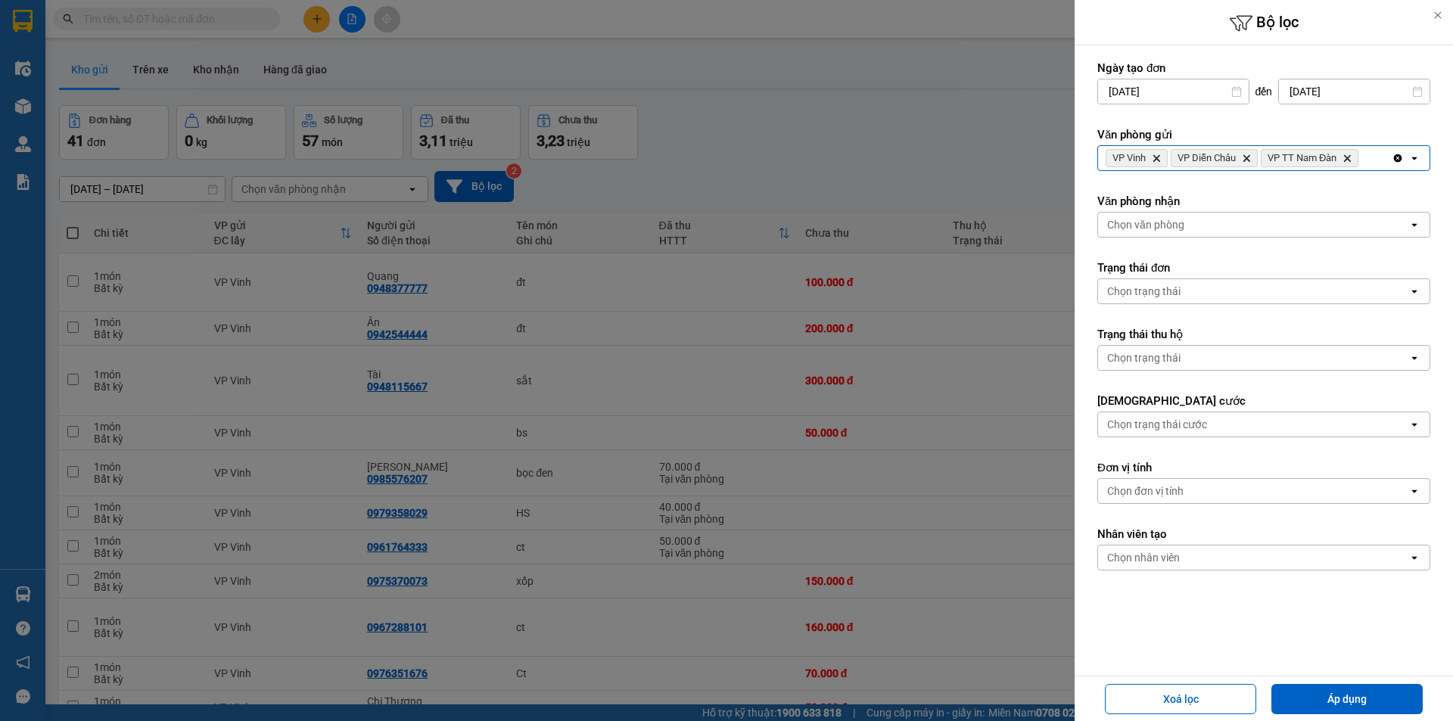
click at [1367, 153] on div "VP Vinh Delete VP Diễn Châu Delete VP TT Nam Đàn Delete" at bounding box center [1245, 158] width 294 height 24
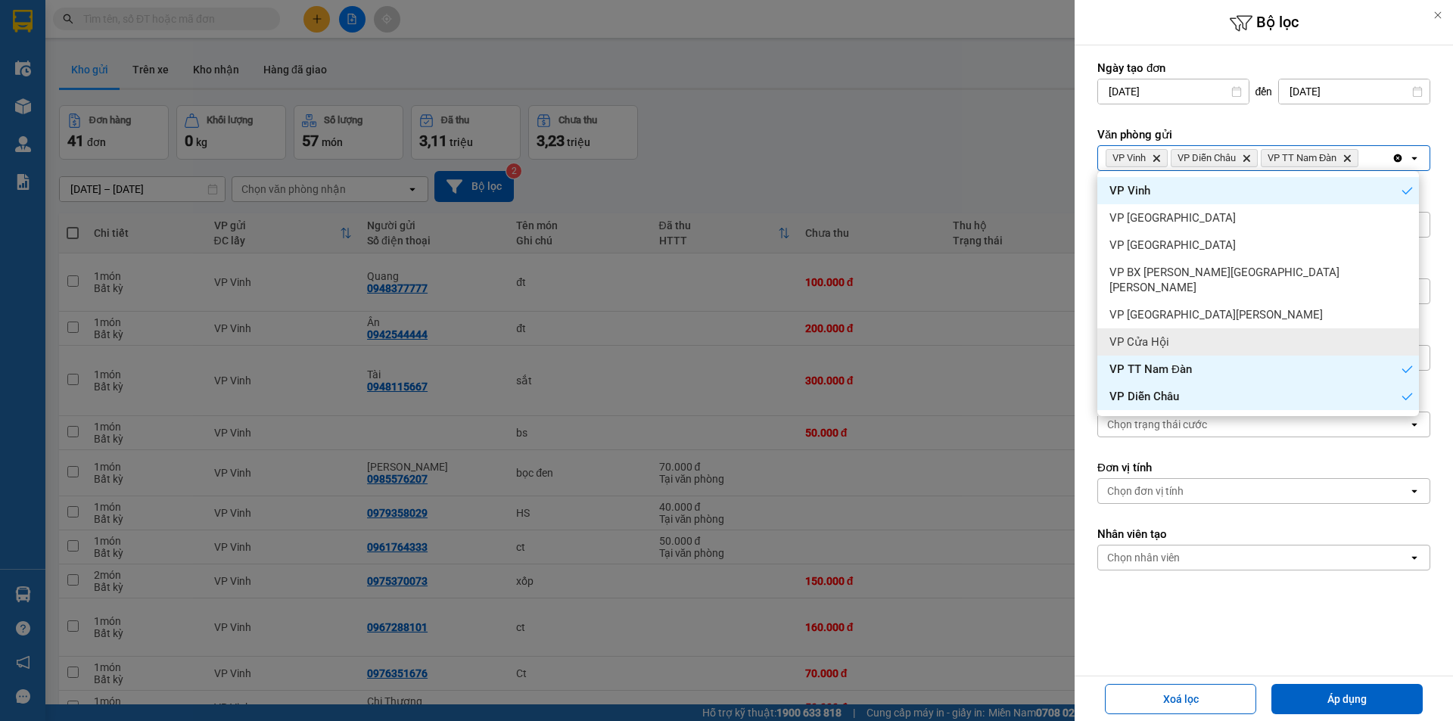
click at [1186, 333] on div "VP Cửa Hội" at bounding box center [1258, 341] width 322 height 27
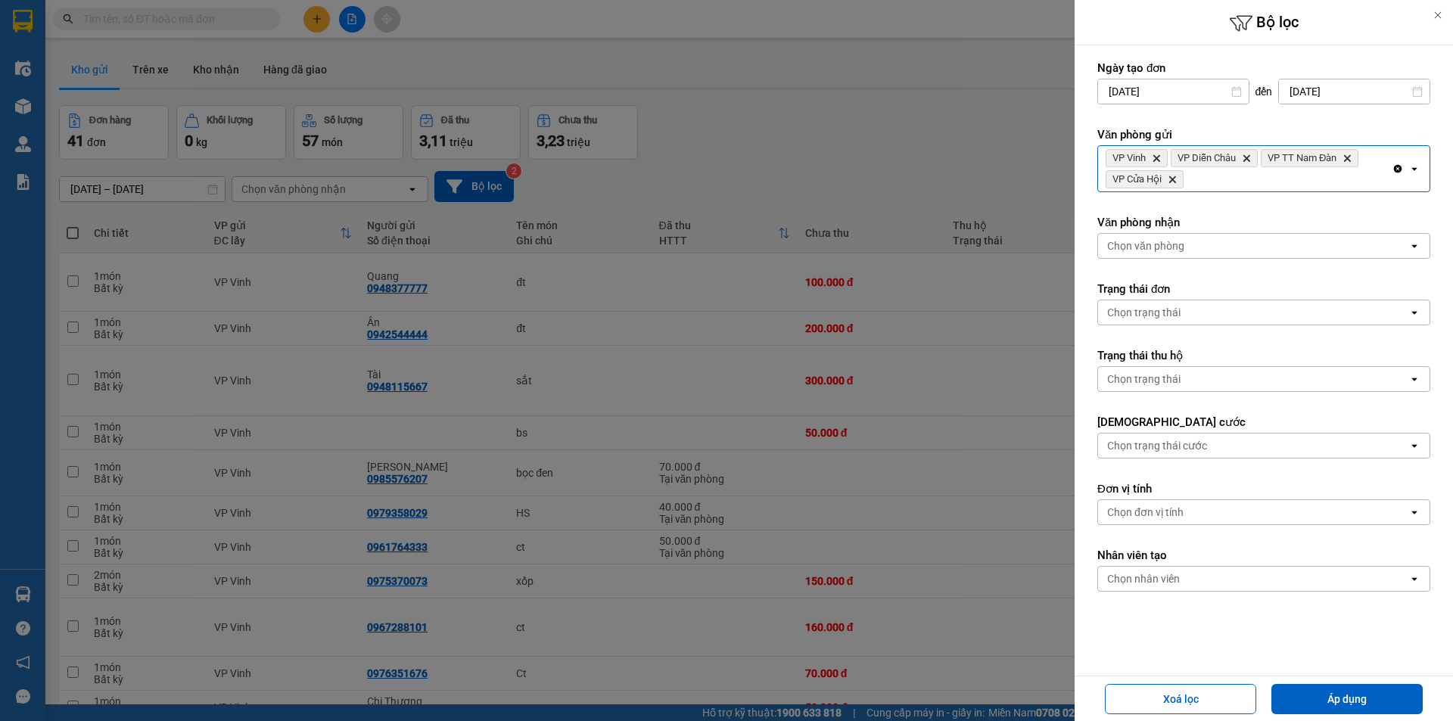
click at [1201, 180] on div "VP Vinh Delete VP Diễn Châu Delete VP TT Nam Đàn Delete VP Cửa Hội Delete" at bounding box center [1245, 168] width 294 height 45
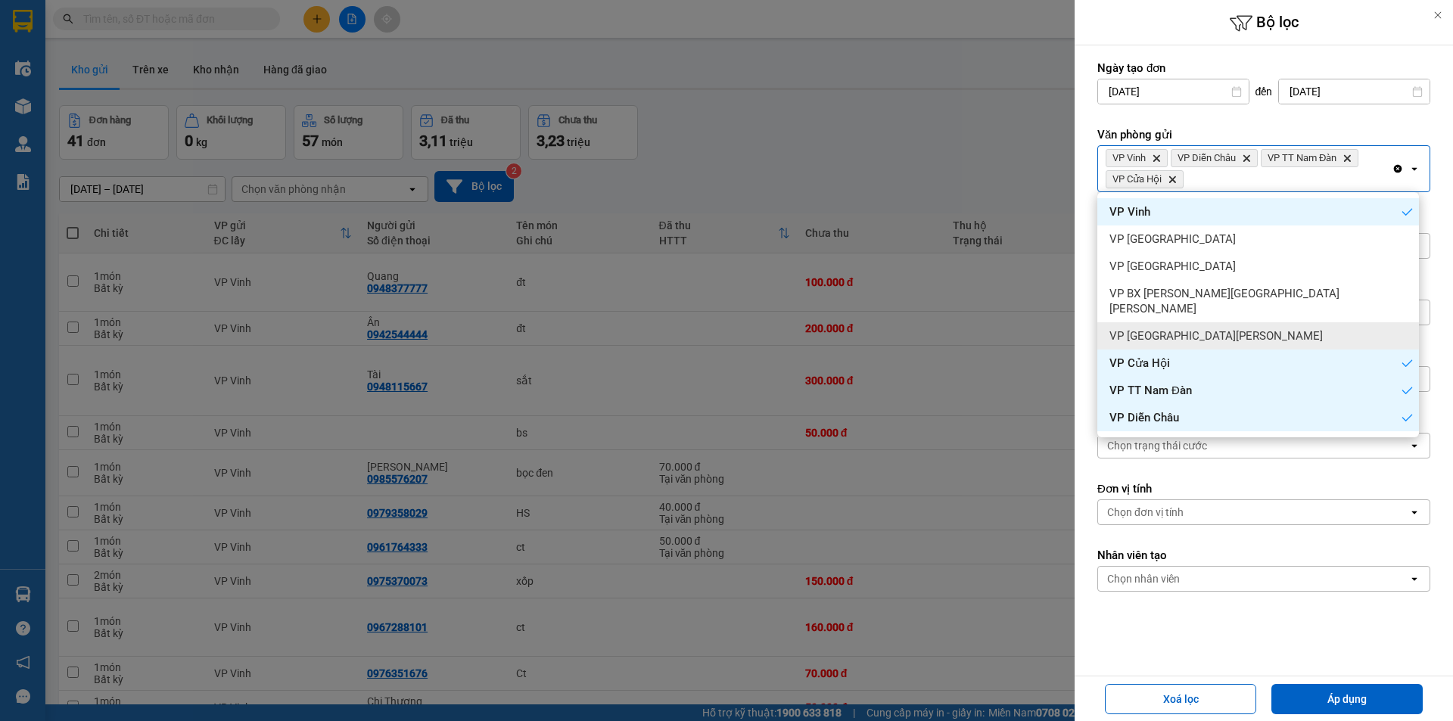
click at [1127, 328] on span "VP Cầu Yên Xuân" at bounding box center [1215, 335] width 213 height 15
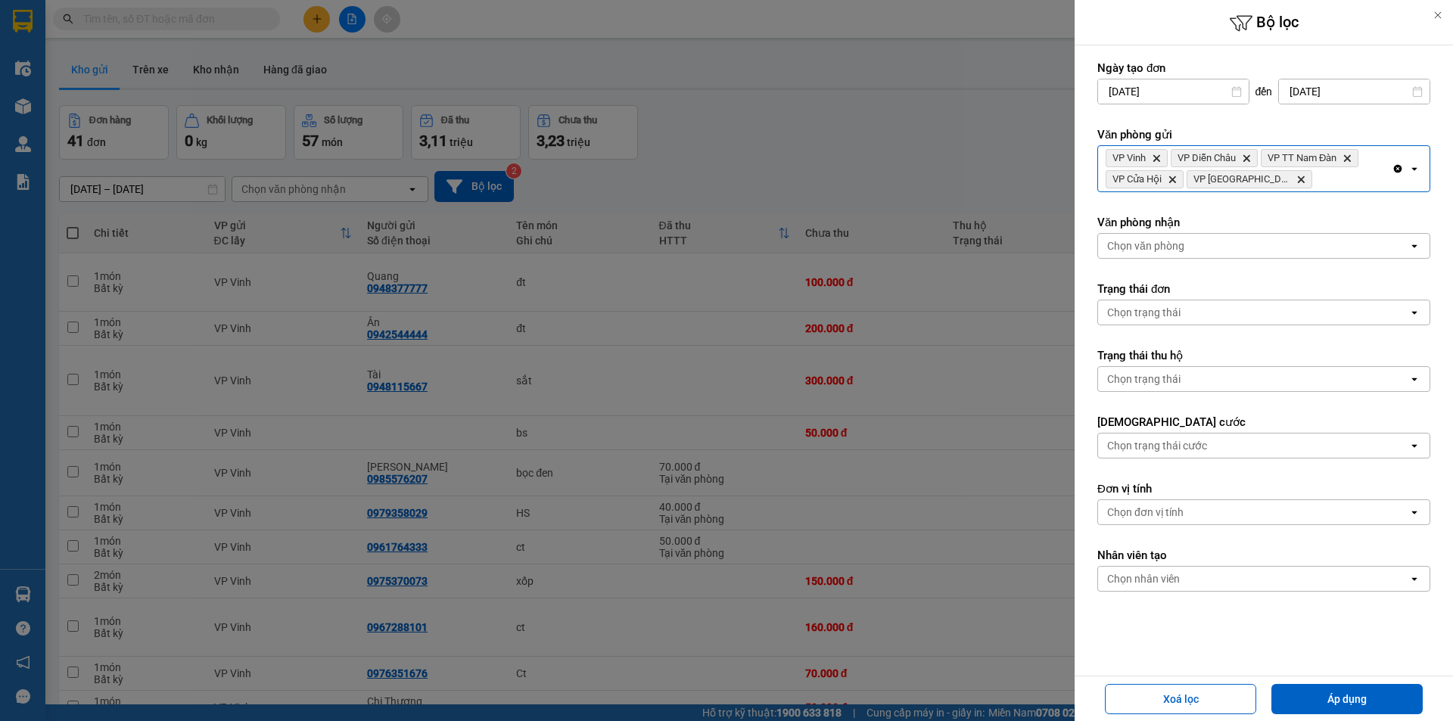
click at [1158, 159] on icon "VP Vinh, close by backspace" at bounding box center [1156, 158] width 7 height 7
click at [1239, 177] on div "VP Diễn Châu Delete VP TT Nam Đàn Delete VP Cửa Hội Delete VP Cầu Yên Xuân Dele…" at bounding box center [1245, 168] width 294 height 45
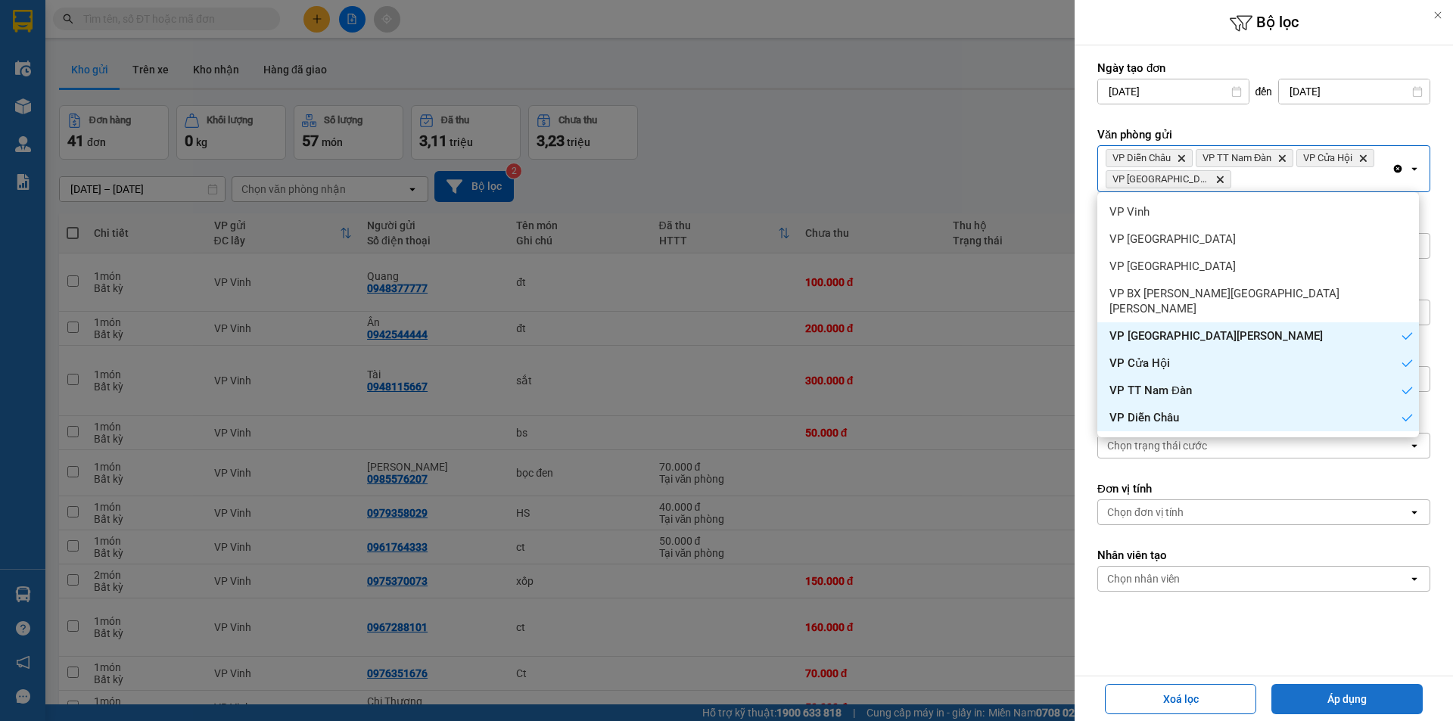
click at [1310, 701] on button "Áp dụng" at bounding box center [1346, 699] width 151 height 30
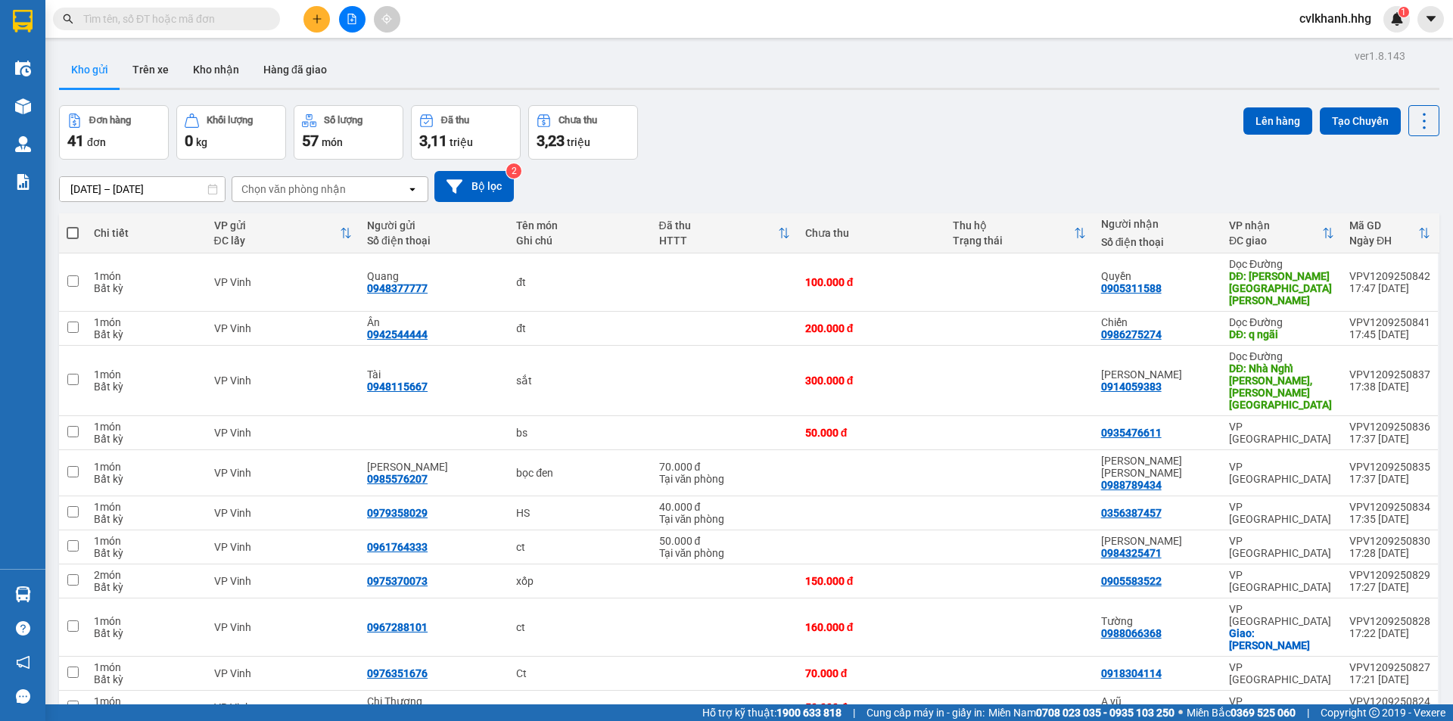
type input "12/09/2025 – 12/09/2025"
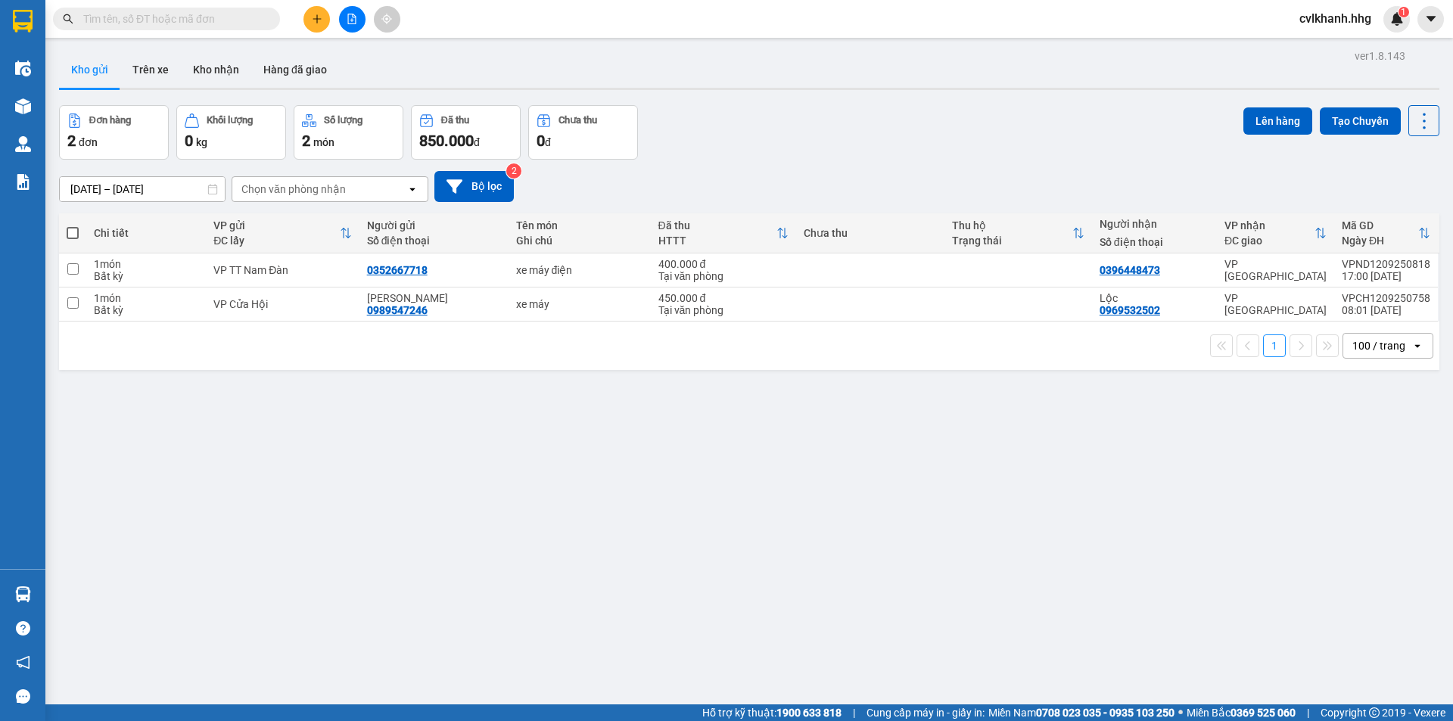
click at [521, 179] on div "12/09/2025 – 12/09/2025 Press the down arrow key to interact with the calendar …" at bounding box center [749, 186] width 1380 height 31
click at [492, 182] on button "Bộ lọc" at bounding box center [473, 186] width 79 height 31
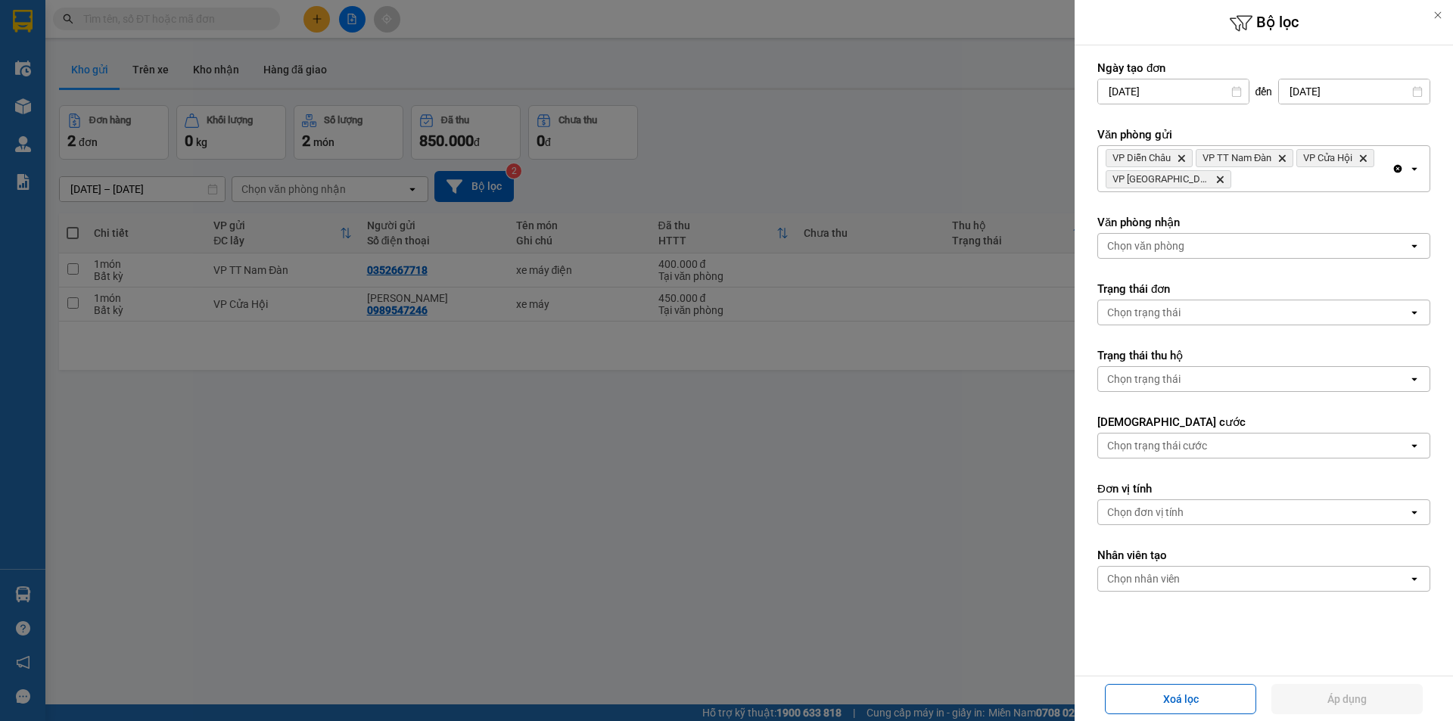
click at [1215, 175] on icon "Delete" at bounding box center [1219, 179] width 9 height 9
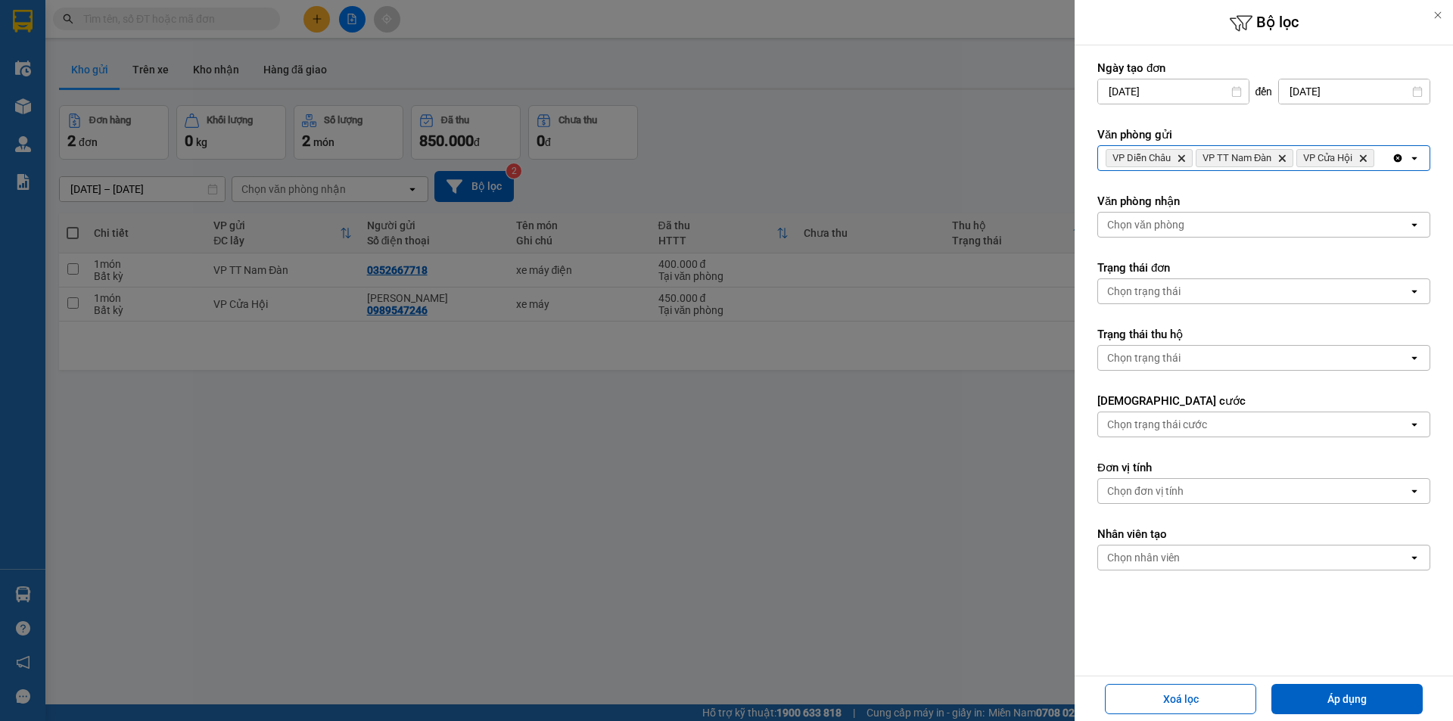
click at [1181, 160] on icon "VP Diễn Châu, close by backspace" at bounding box center [1181, 158] width 7 height 7
click at [1181, 160] on span "VP TT Nam Đàn" at bounding box center [1146, 158] width 69 height 12
click at [1191, 154] on icon "Delete" at bounding box center [1191, 158] width 9 height 9
click at [1176, 160] on icon "Delete" at bounding box center [1171, 158] width 9 height 9
click at [912, 434] on div at bounding box center [726, 360] width 1453 height 721
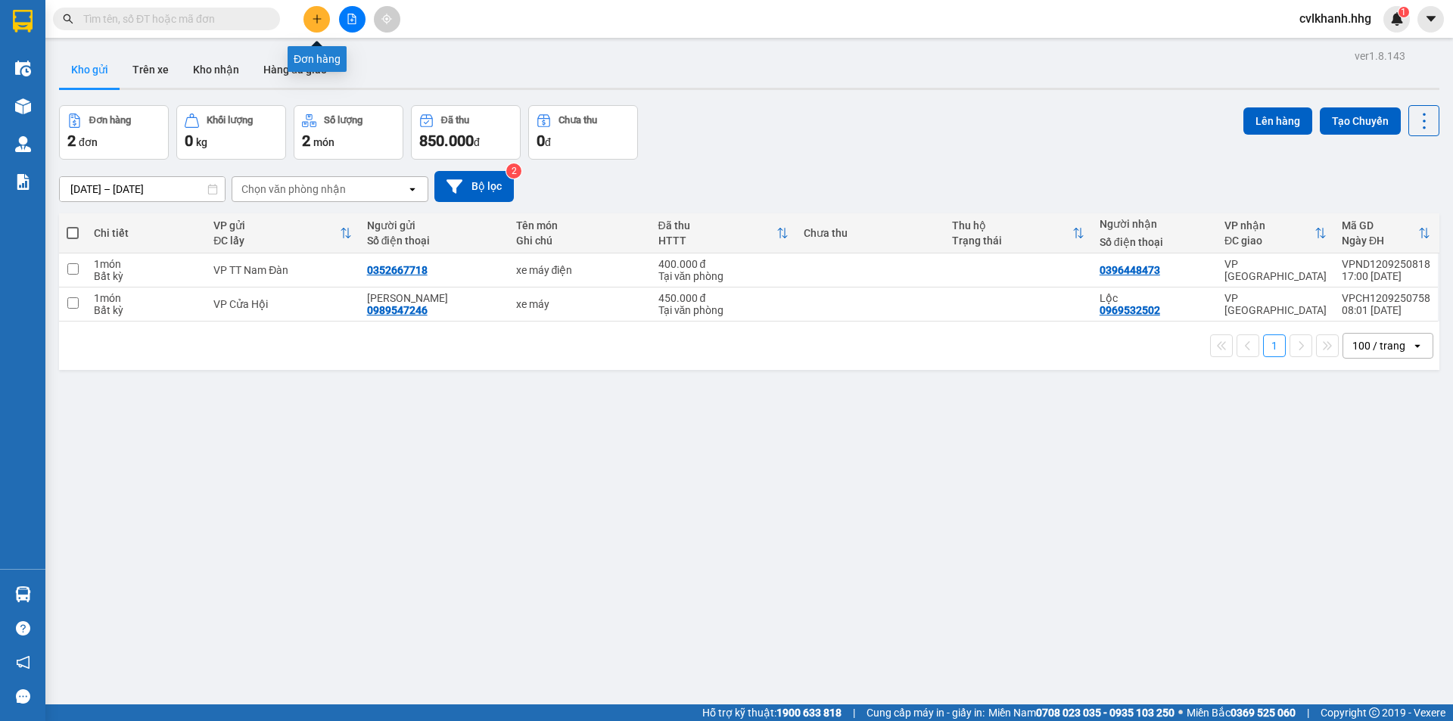
click at [321, 23] on icon "plus" at bounding box center [317, 19] width 11 height 11
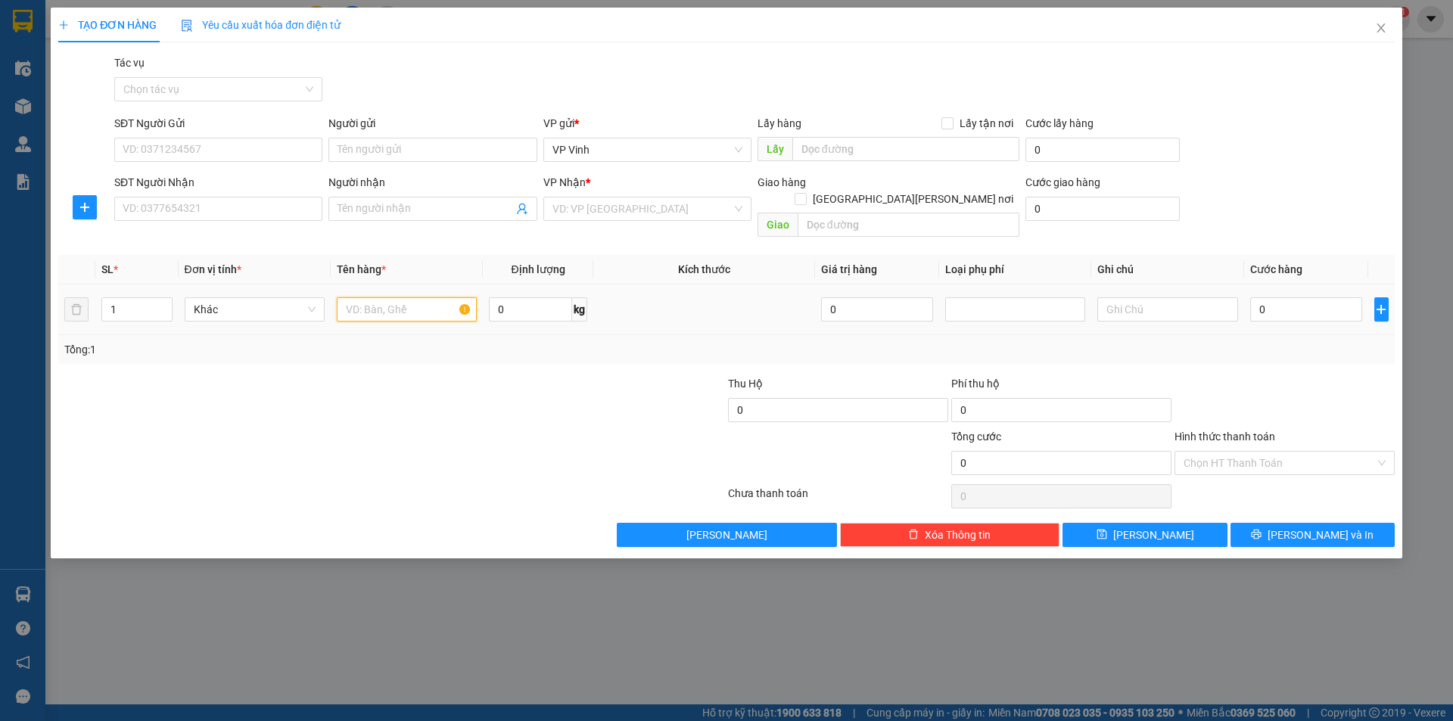
click at [376, 300] on input "text" at bounding box center [407, 309] width 140 height 24
drag, startPoint x: 374, startPoint y: 291, endPoint x: 241, endPoint y: 301, distance: 133.5
click at [241, 301] on tr "1 Khác bưởi 0 kg 0 0" at bounding box center [726, 309] width 1336 height 51
type input "bưởi"
click at [188, 154] on input "SĐT Người Gửi" at bounding box center [218, 150] width 208 height 24
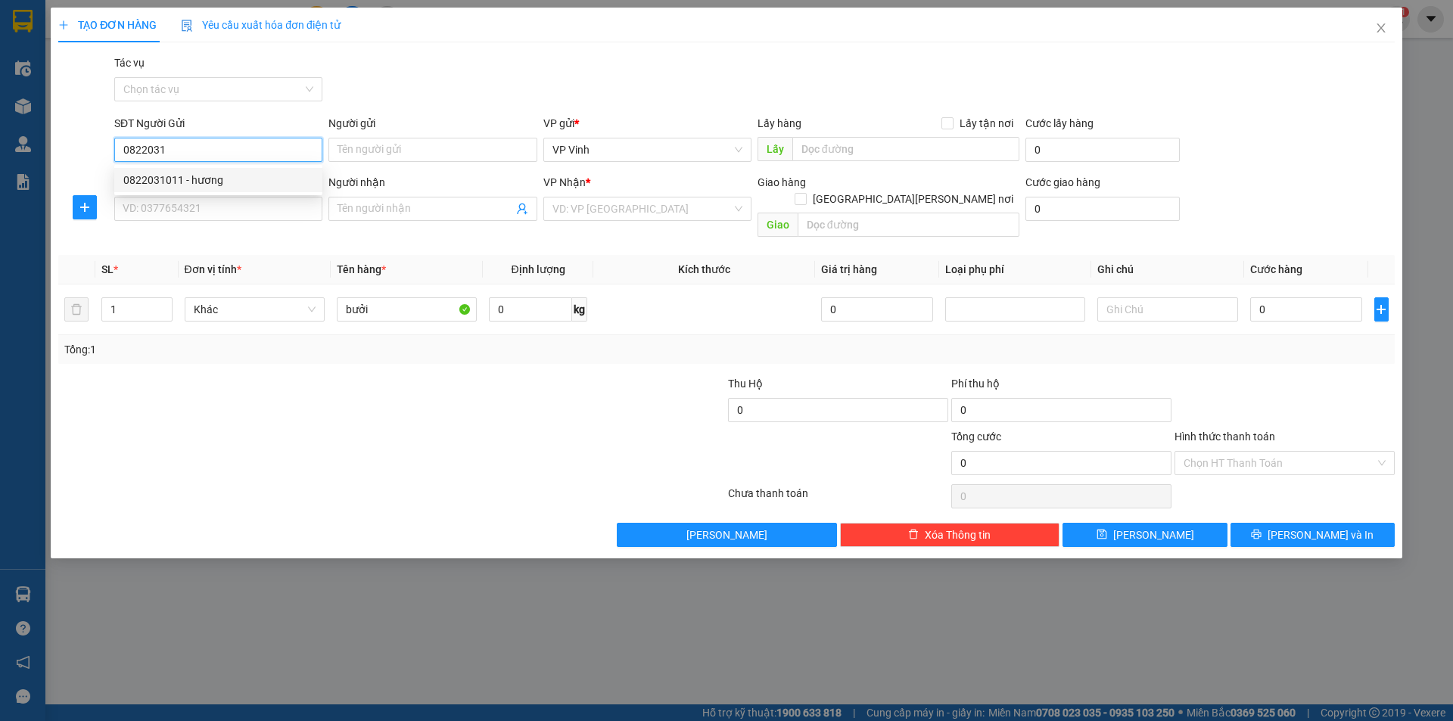
click at [138, 177] on div "0822031011 - hương" at bounding box center [218, 180] width 190 height 17
type input "0822031011"
type input "hương"
drag, startPoint x: 194, startPoint y: 153, endPoint x: 83, endPoint y: 162, distance: 110.8
click at [83, 162] on div "SĐT Người Gửi 0822031011 0822031011 Người gửi hương VP gửi * VP Vinh Lấy hàng L…" at bounding box center [726, 141] width 1339 height 53
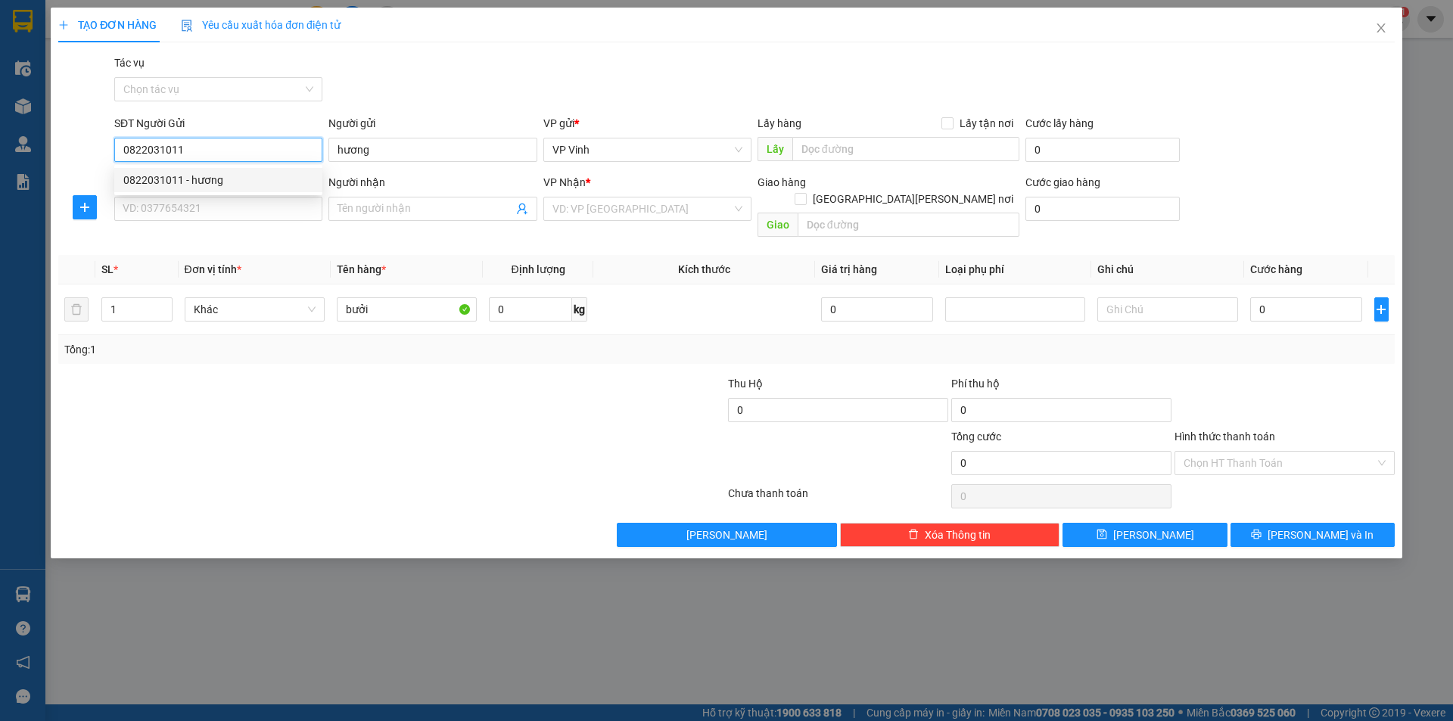
type input "0822031011"
click at [165, 222] on div "SĐT Người Nhận VD: 0377654321" at bounding box center [218, 200] width 208 height 53
click at [166, 205] on input "SĐT Người Nhận" at bounding box center [218, 209] width 208 height 24
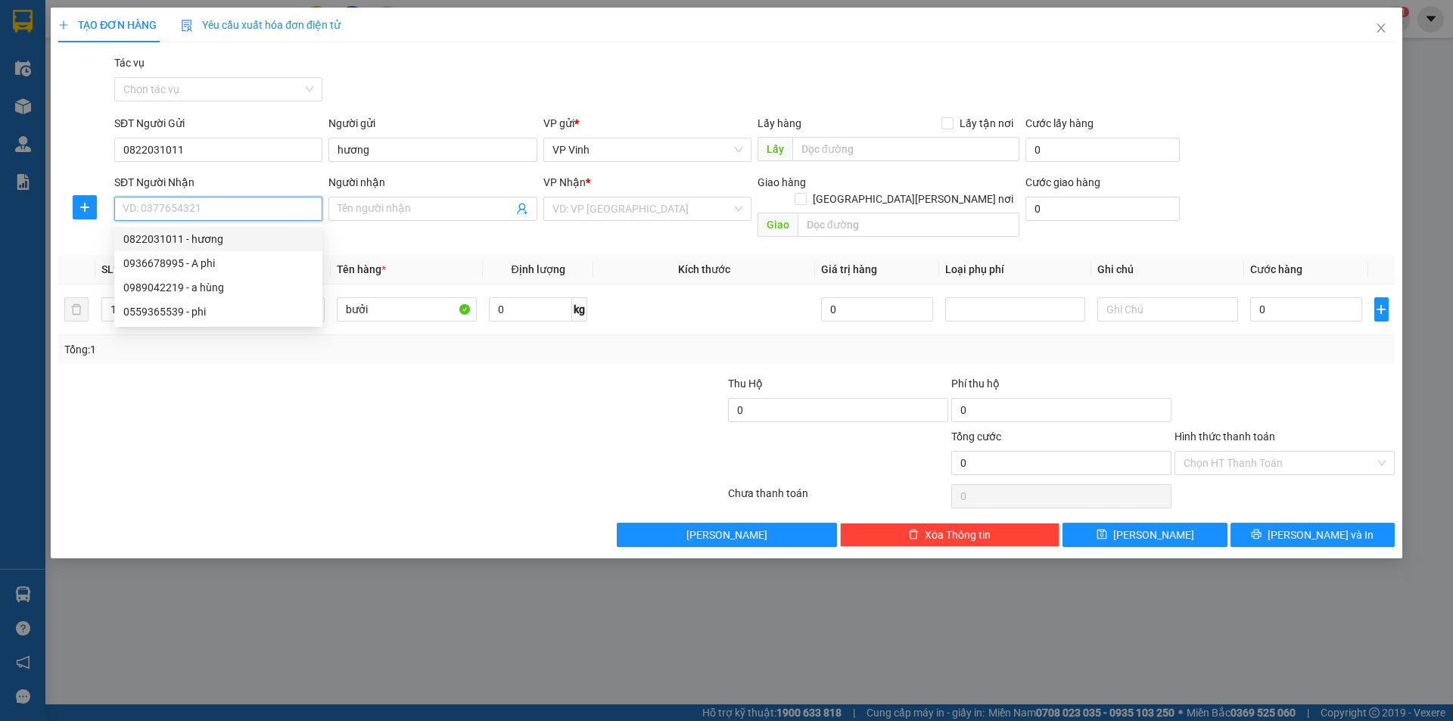
click at [182, 210] on input "SĐT Người Nhận" at bounding box center [218, 209] width 208 height 24
click at [174, 282] on div "0989042219 - a hùng" at bounding box center [218, 287] width 190 height 17
type input "0989042219"
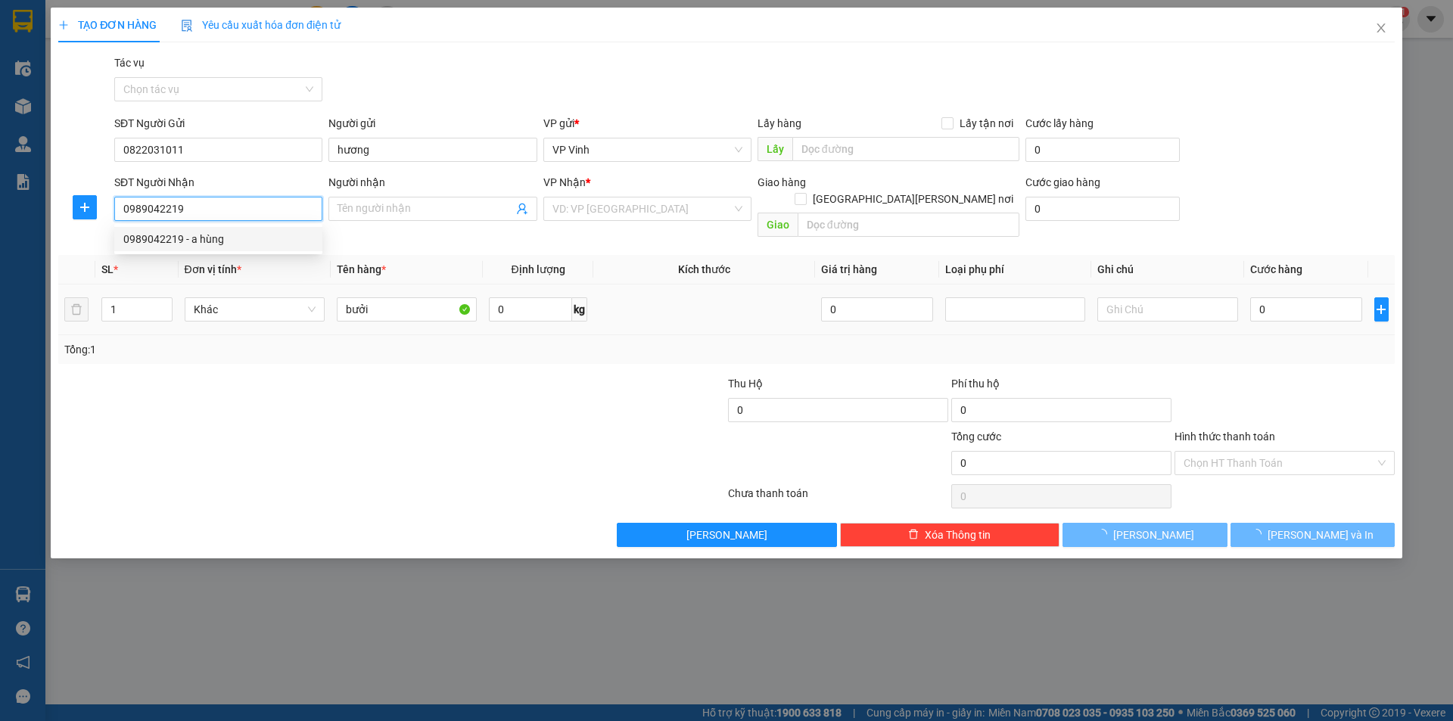
type input "a hùng"
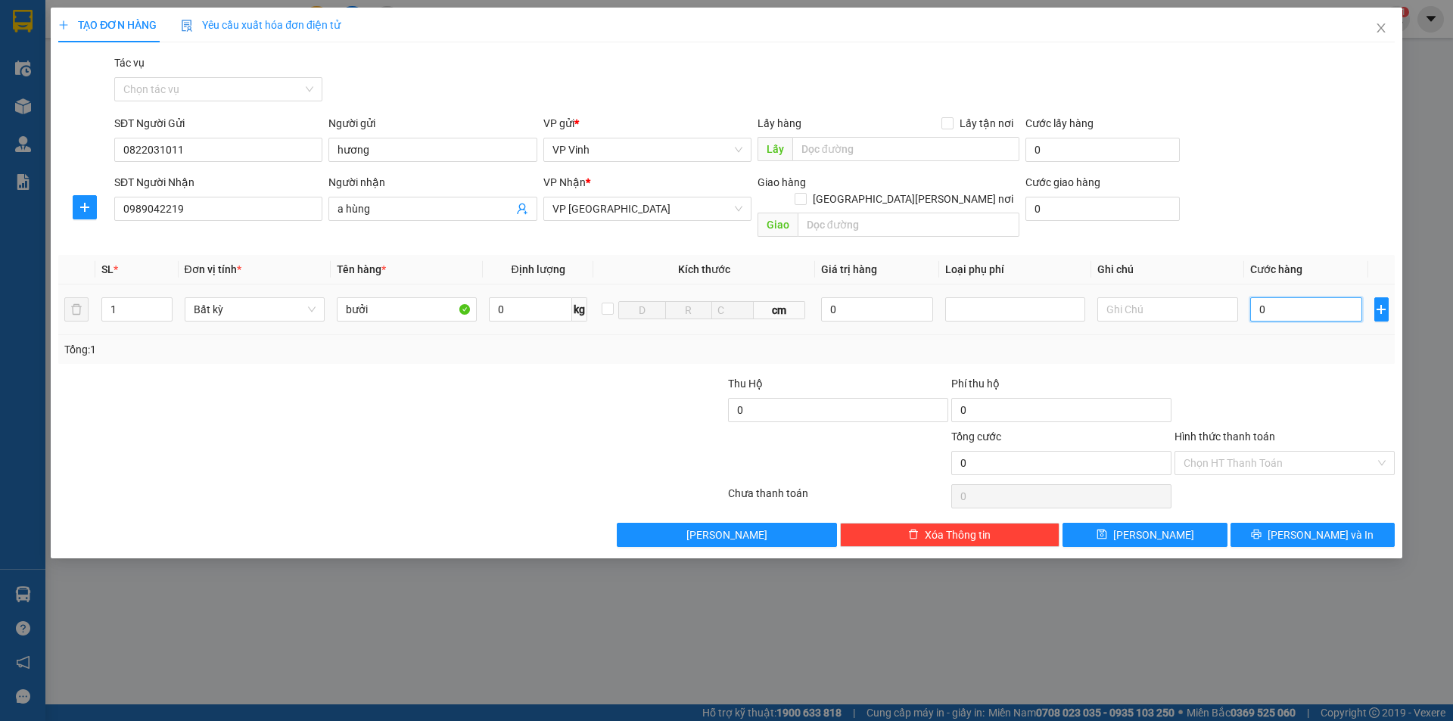
click at [1282, 297] on input "0" at bounding box center [1306, 309] width 113 height 24
type input "5"
type input "50"
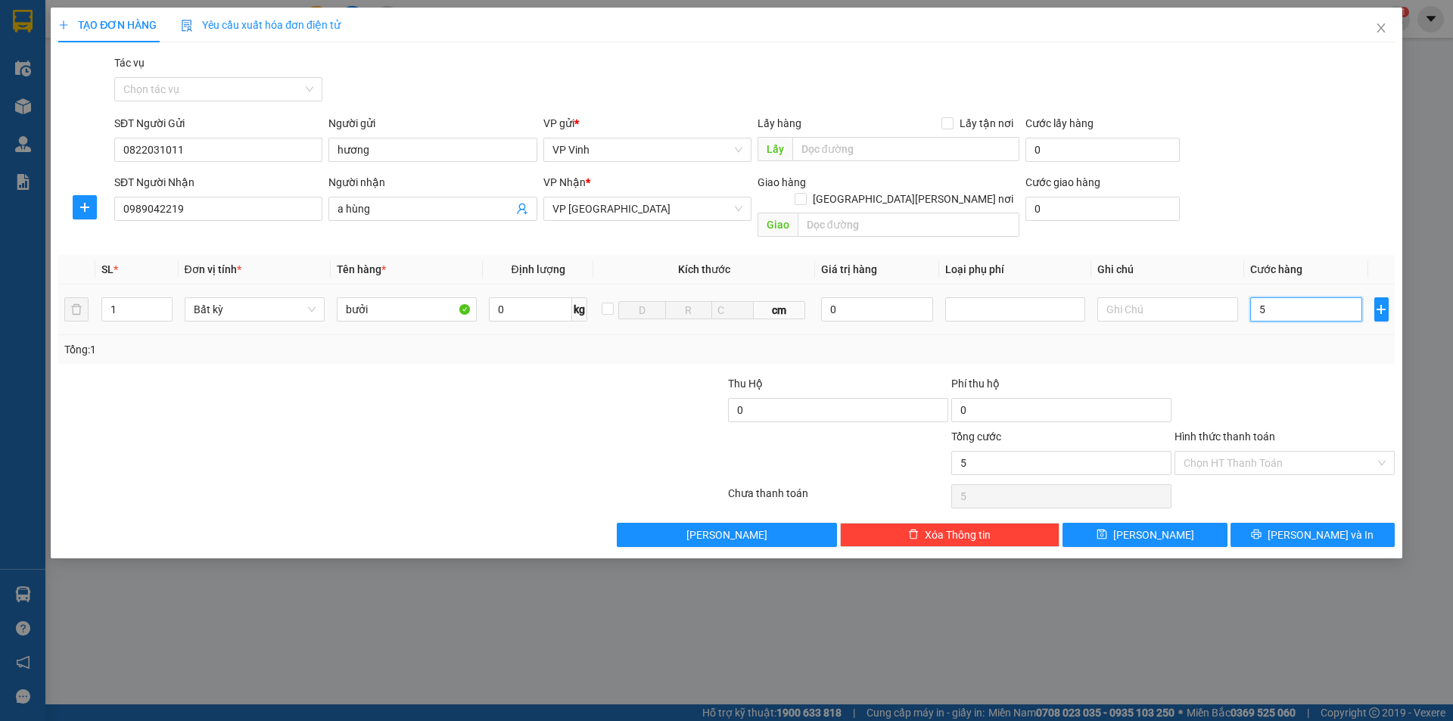
type input "50"
type input "500"
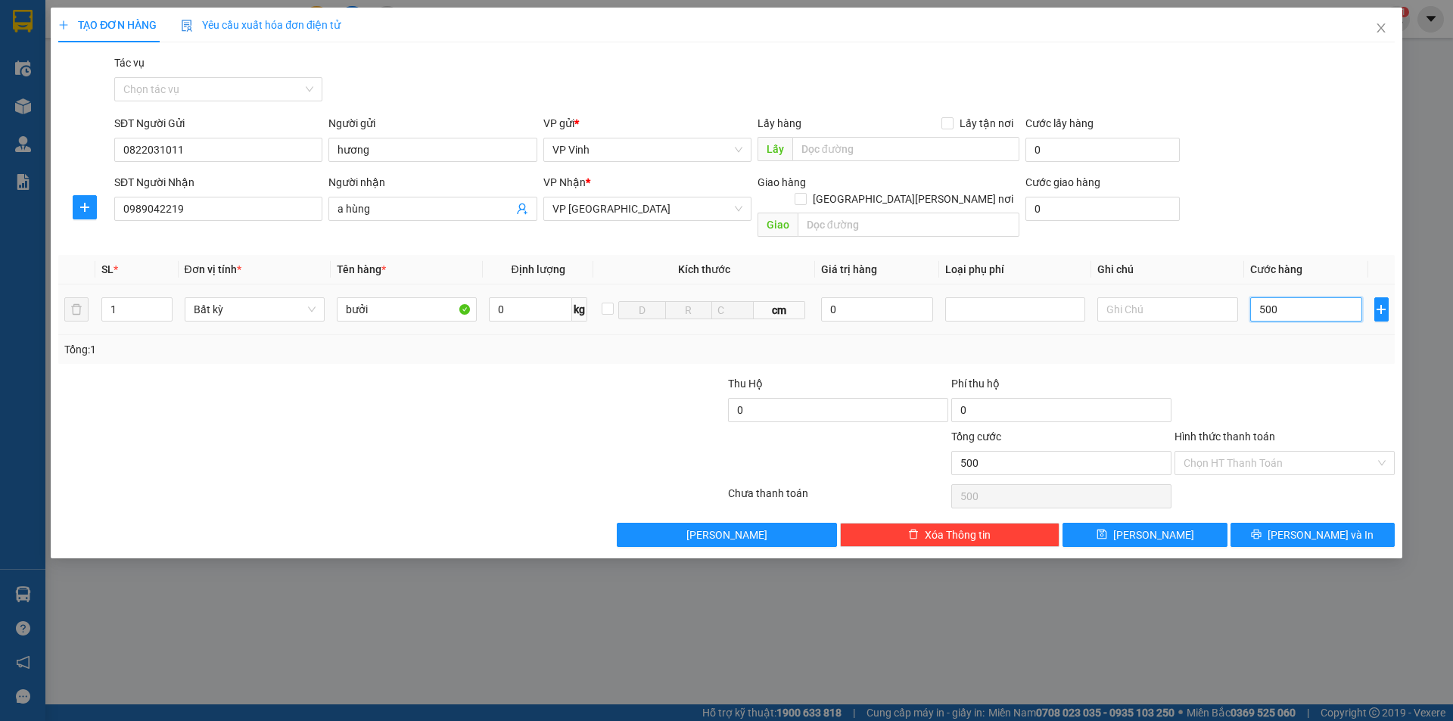
type input "5.000"
type input "50.000"
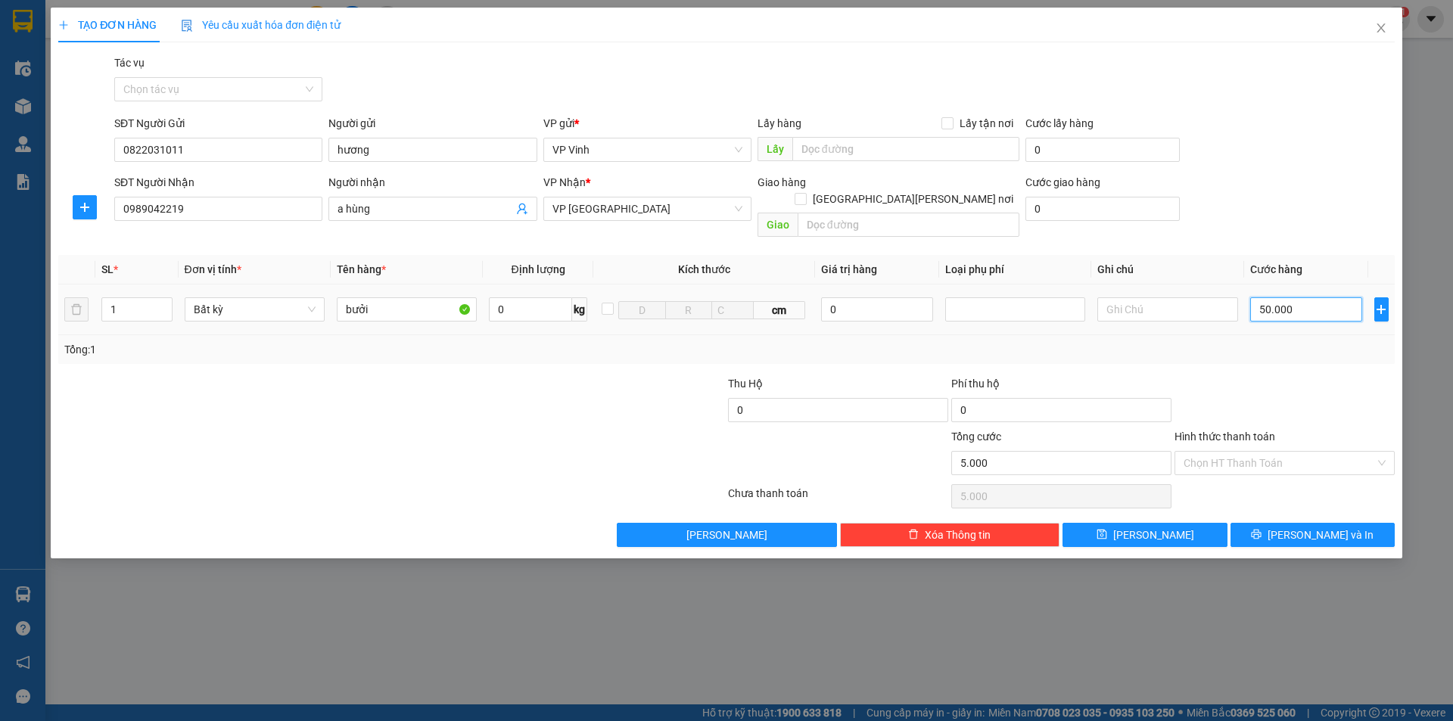
type input "50.000"
click at [1218, 452] on input "Hình thức thanh toán" at bounding box center [1278, 463] width 191 height 23
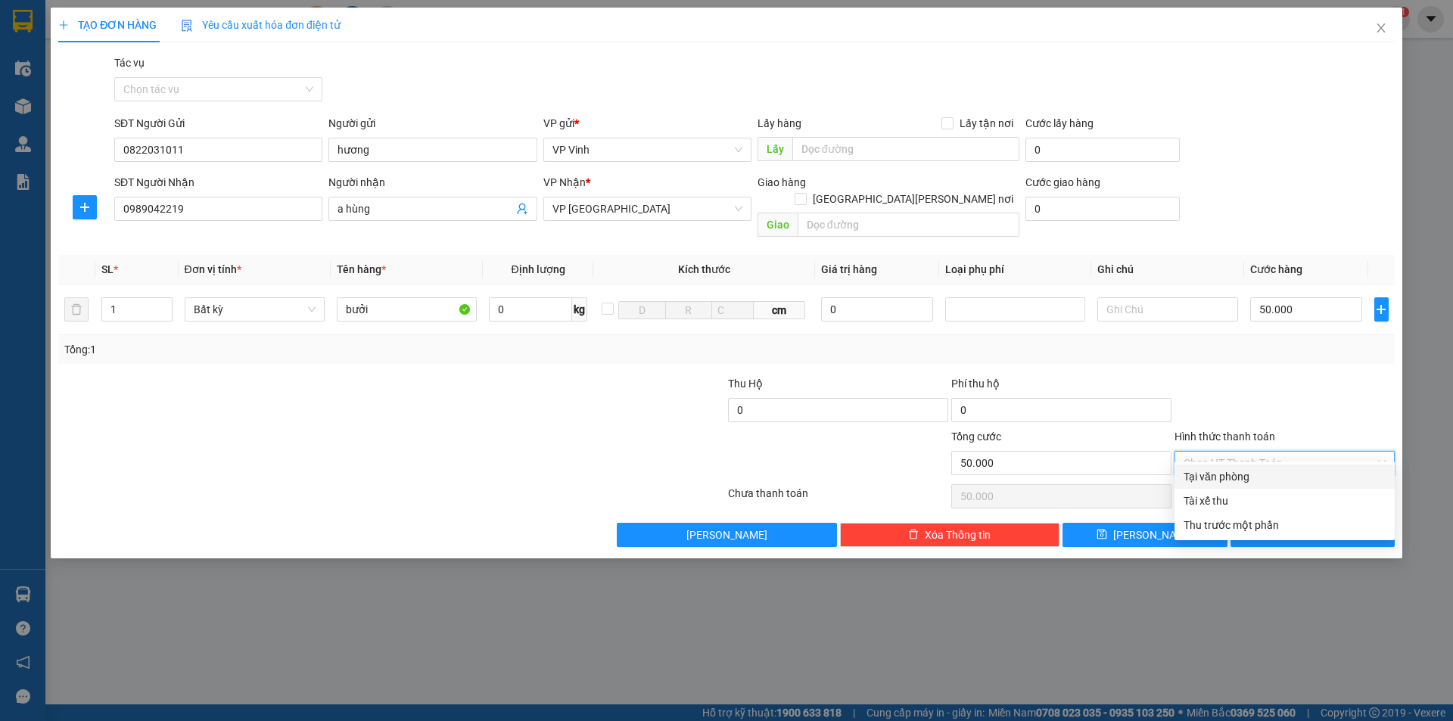
click at [1232, 480] on div "Tại văn phòng" at bounding box center [1284, 476] width 202 height 17
type input "0"
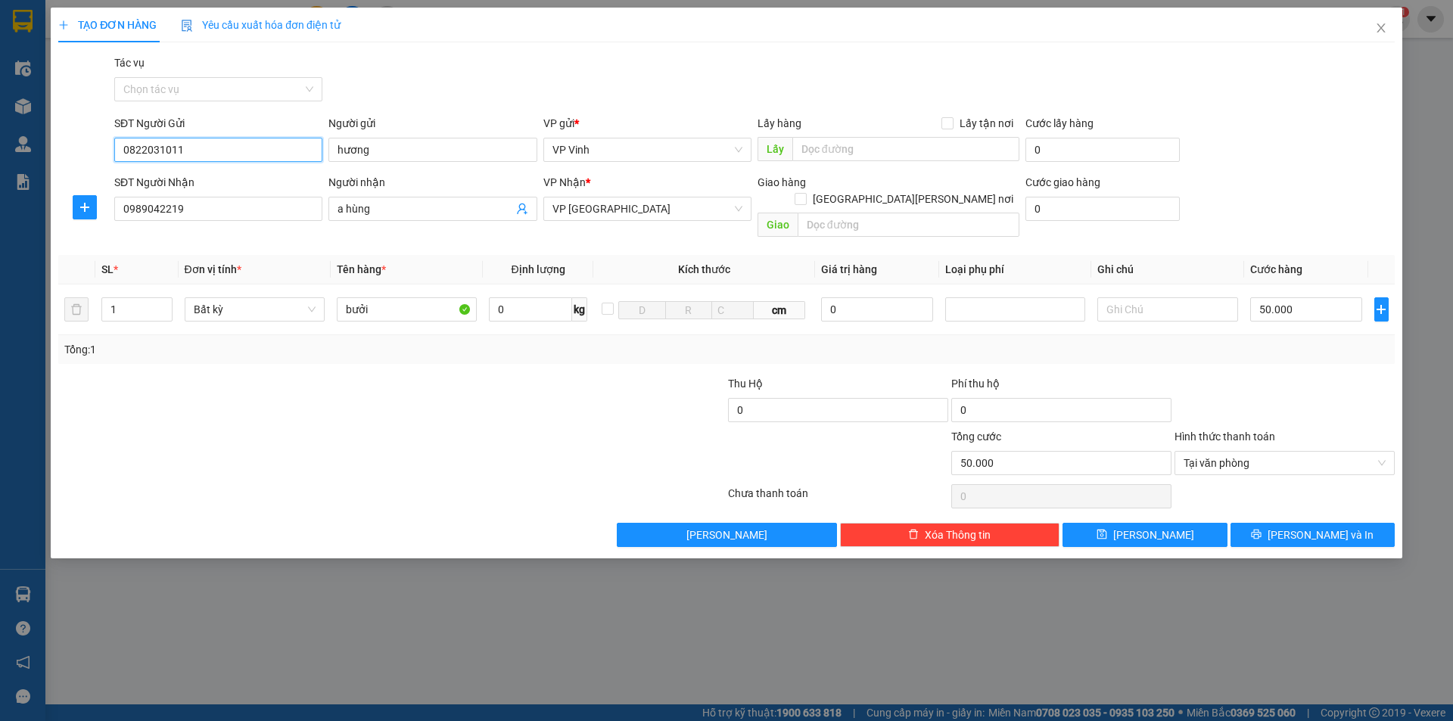
drag, startPoint x: 236, startPoint y: 152, endPoint x: 0, endPoint y: 182, distance: 237.9
click at [33, 173] on div "TẠO ĐƠN HÀNG Yêu cầu xuất hóa đơn điện tử Transit Pickup Surcharge Ids Transit …" at bounding box center [726, 360] width 1453 height 721
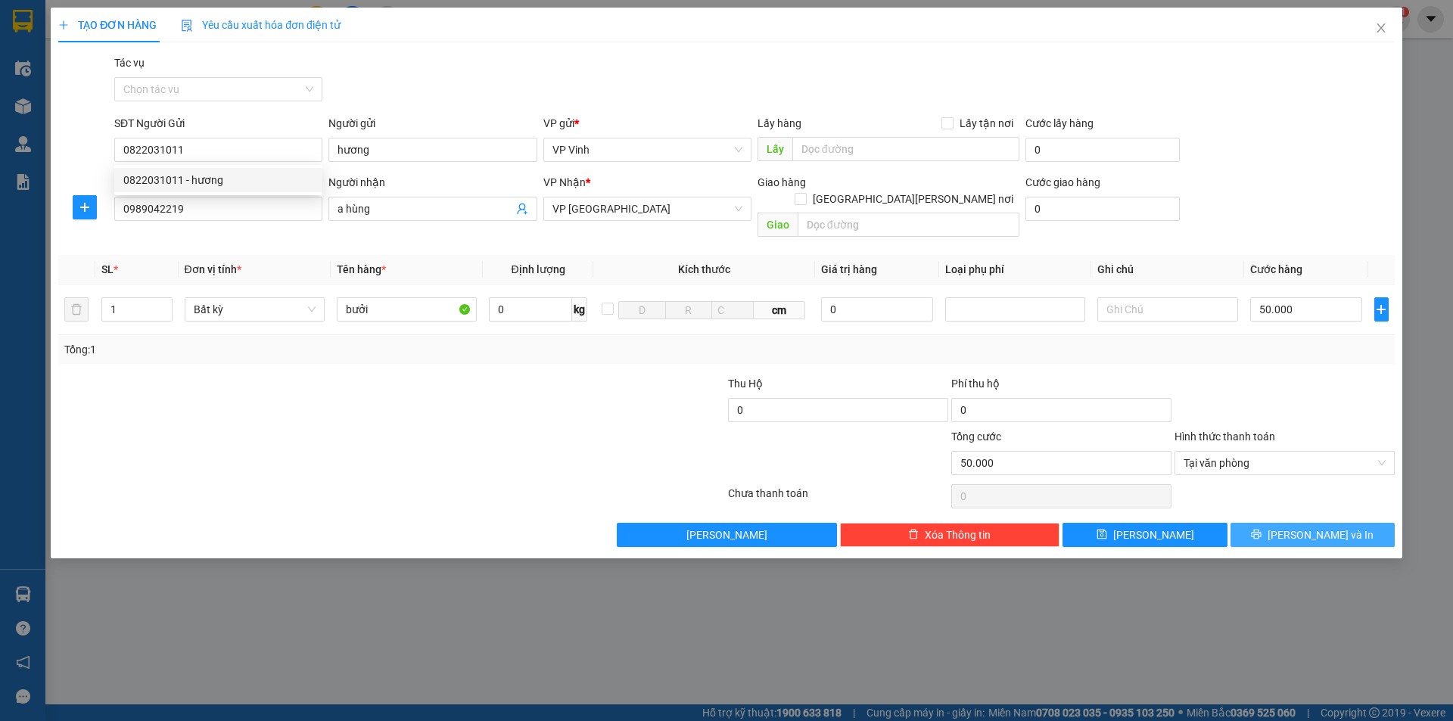
click at [1261, 530] on icon "printer" at bounding box center [1256, 535] width 10 height 10
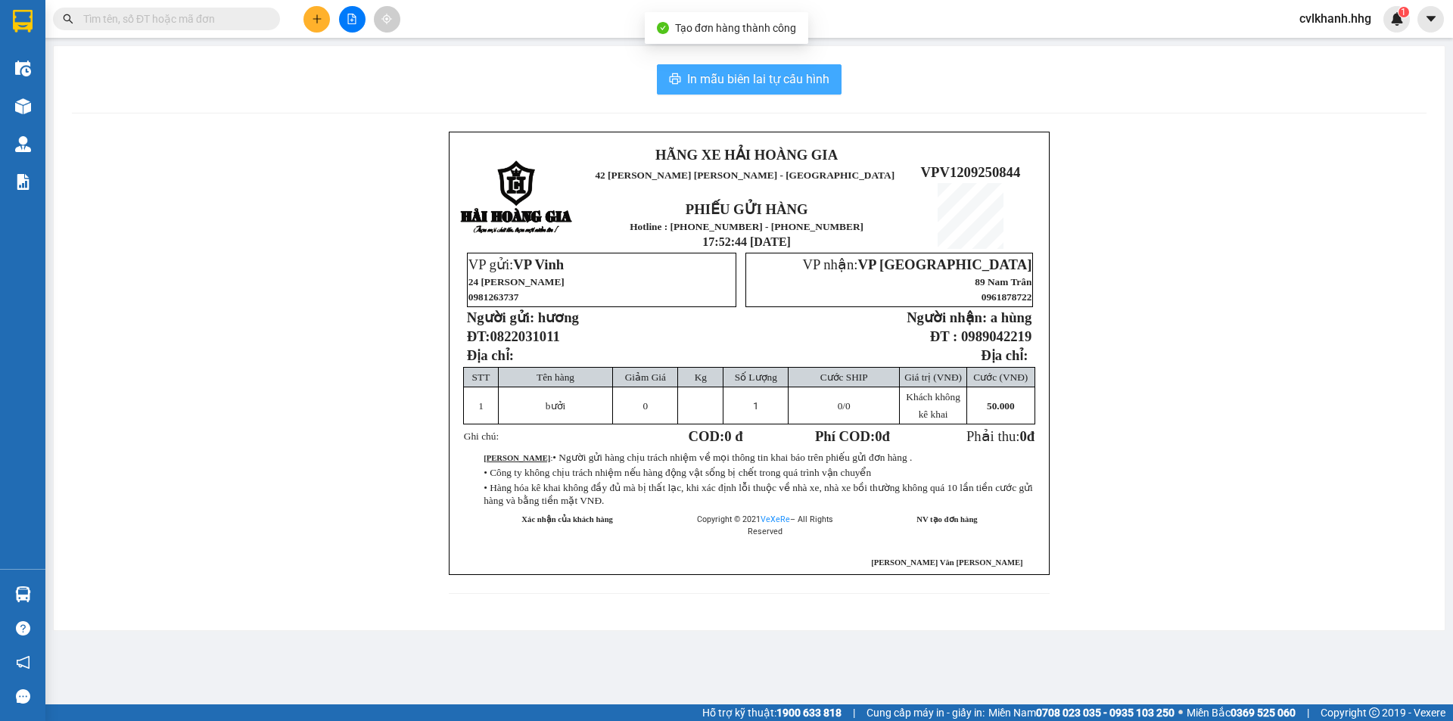
click at [737, 94] on button "In mẫu biên lai tự cấu hình" at bounding box center [749, 79] width 185 height 30
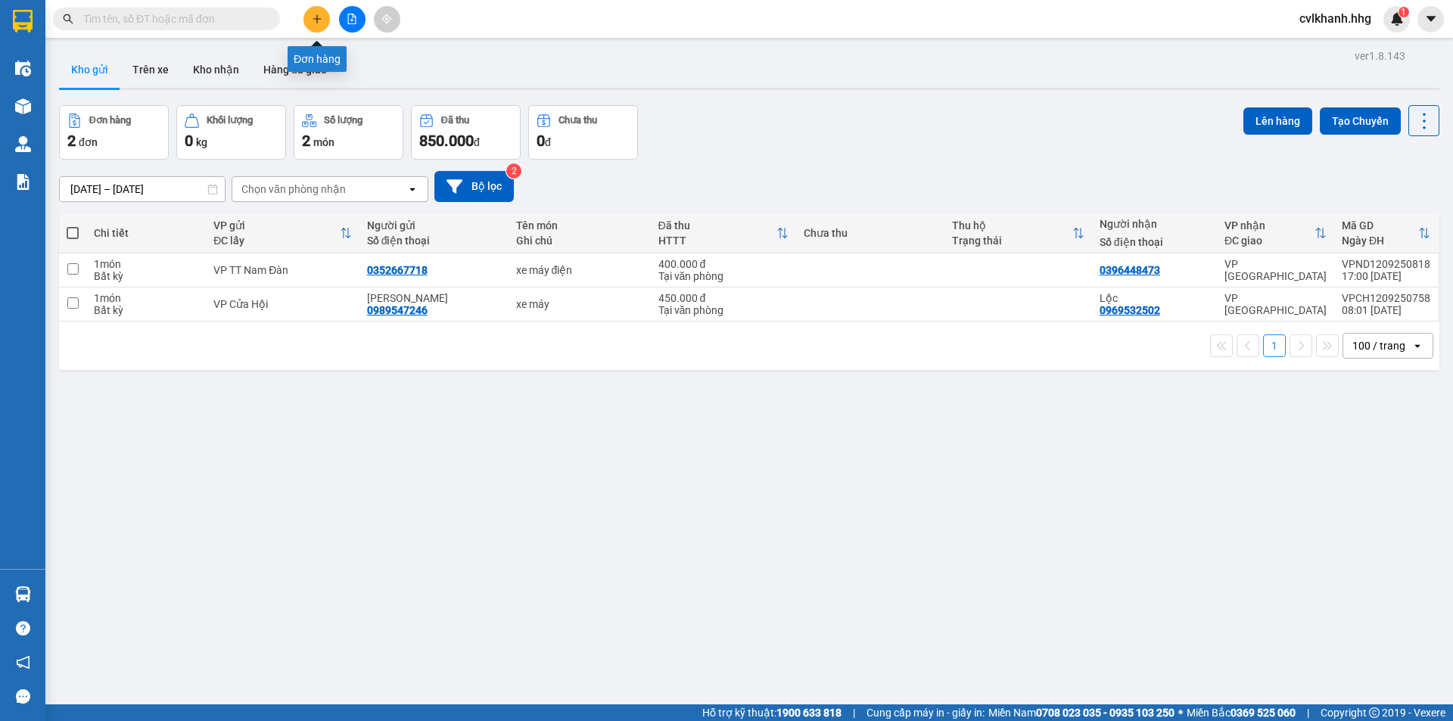
click at [325, 21] on button at bounding box center [316, 19] width 26 height 26
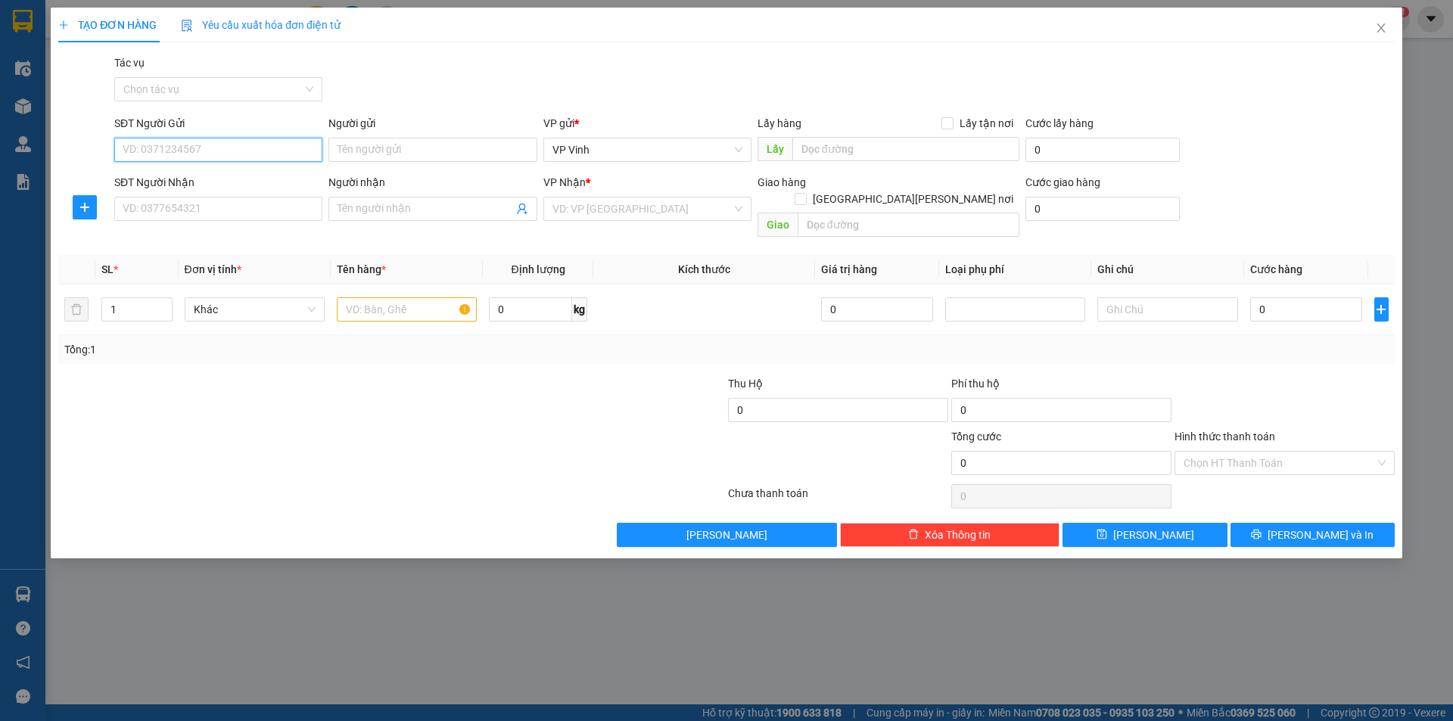
paste input "0822031011"
type input "0822031011"
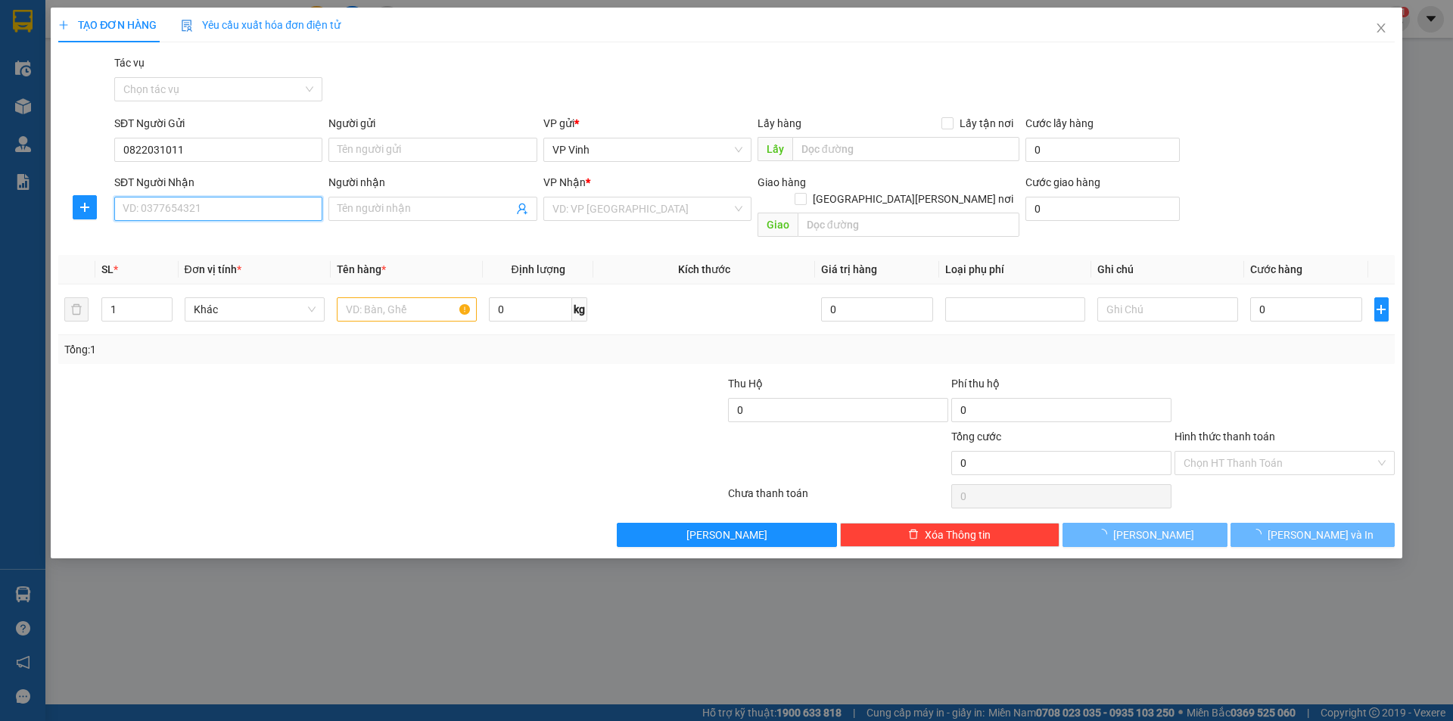
click at [164, 209] on input "SĐT Người Nhận" at bounding box center [218, 209] width 208 height 24
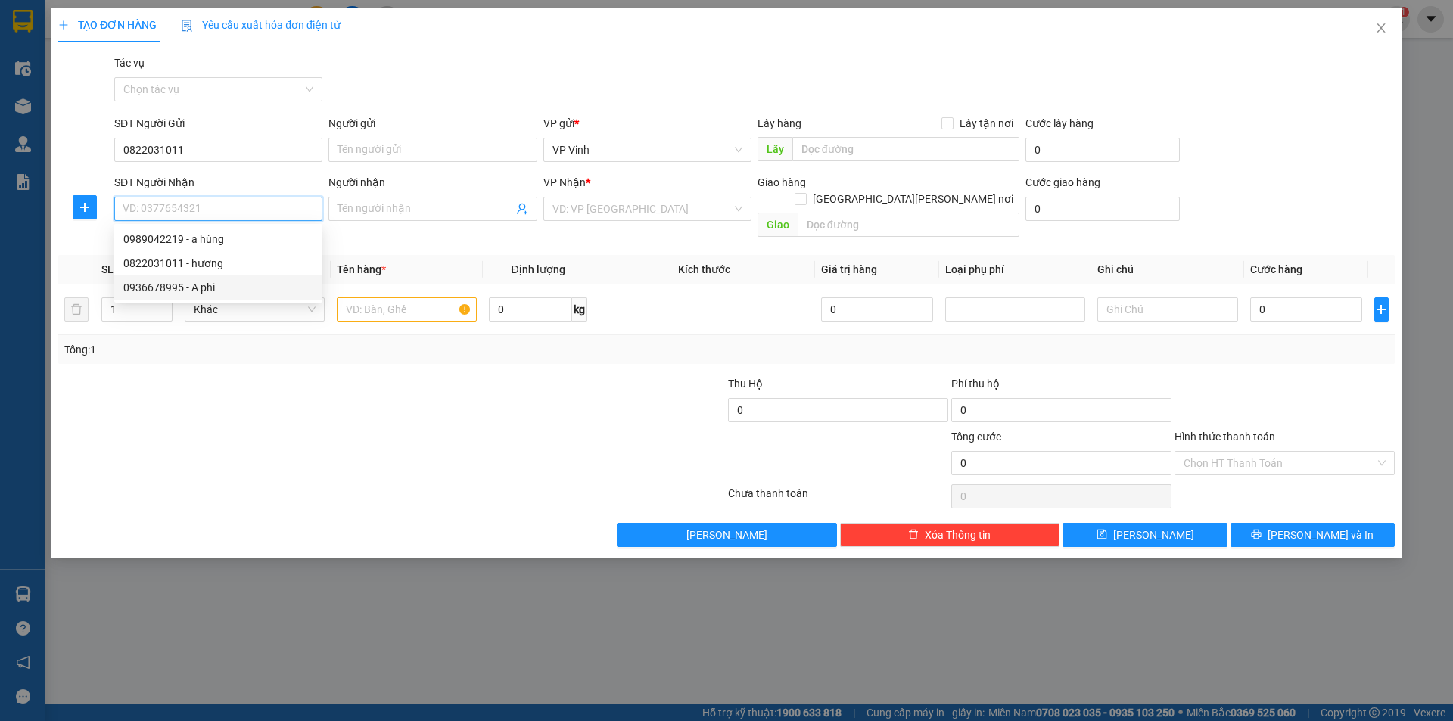
click at [151, 291] on div "0936678995 - A phi" at bounding box center [218, 287] width 190 height 17
type input "0936678995"
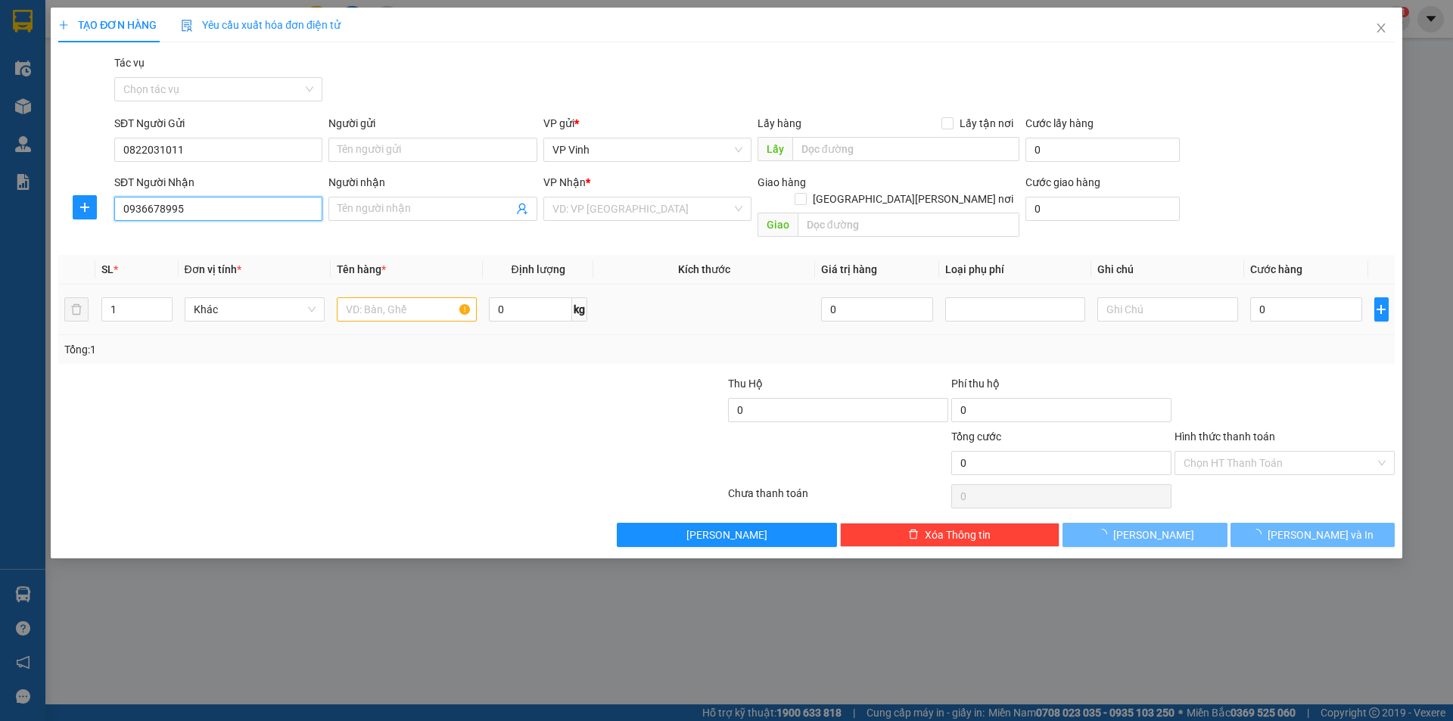
type input "A phi"
type input "Q NAM"
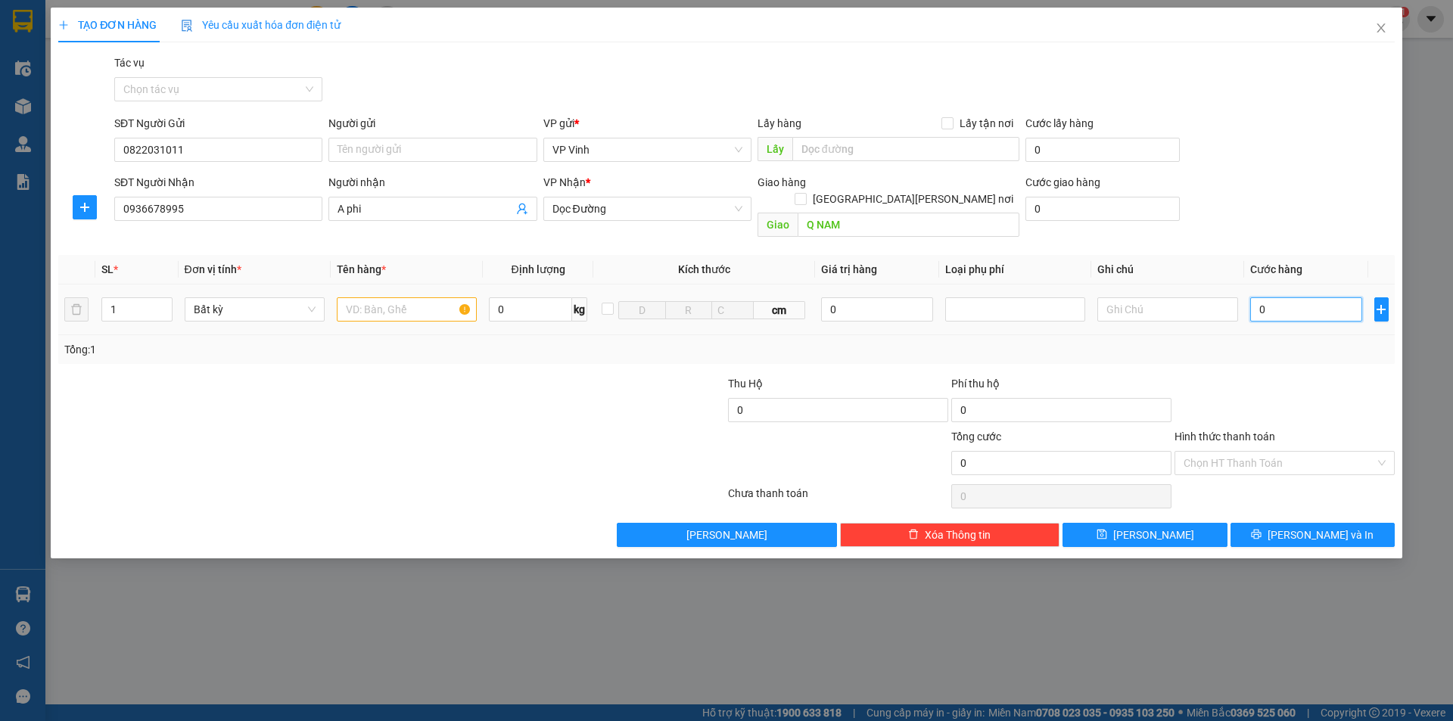
click at [1298, 297] on input "0" at bounding box center [1306, 309] width 113 height 24
type input "5"
type input "50"
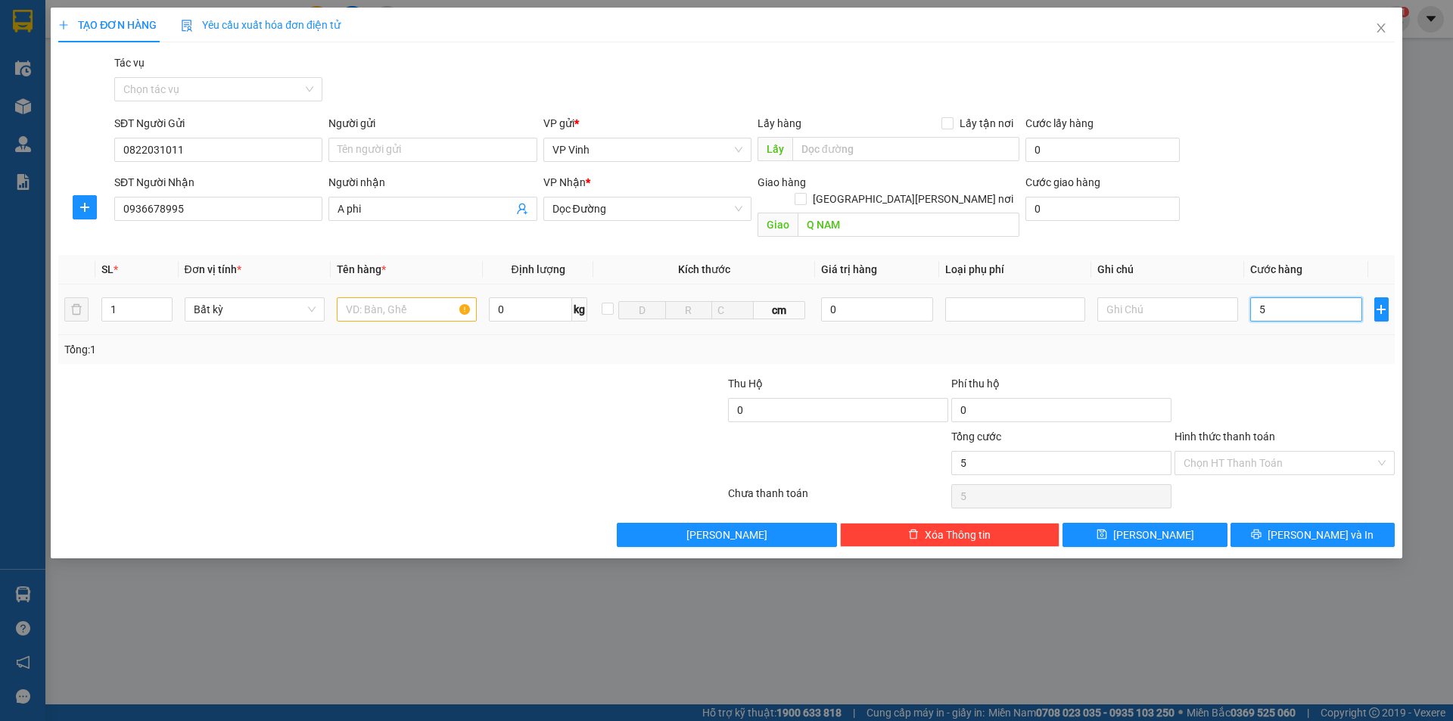
type input "50"
type input "500"
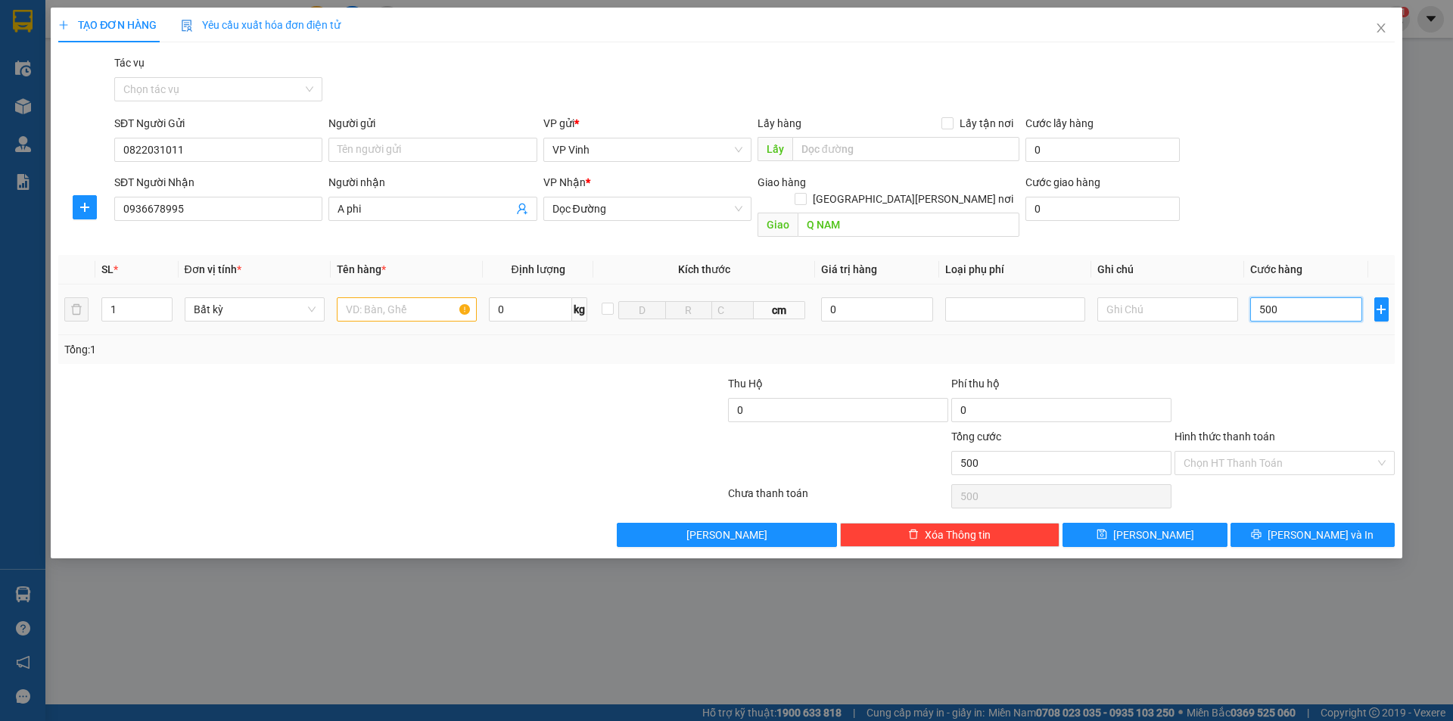
type input "5.000"
type input "50.000"
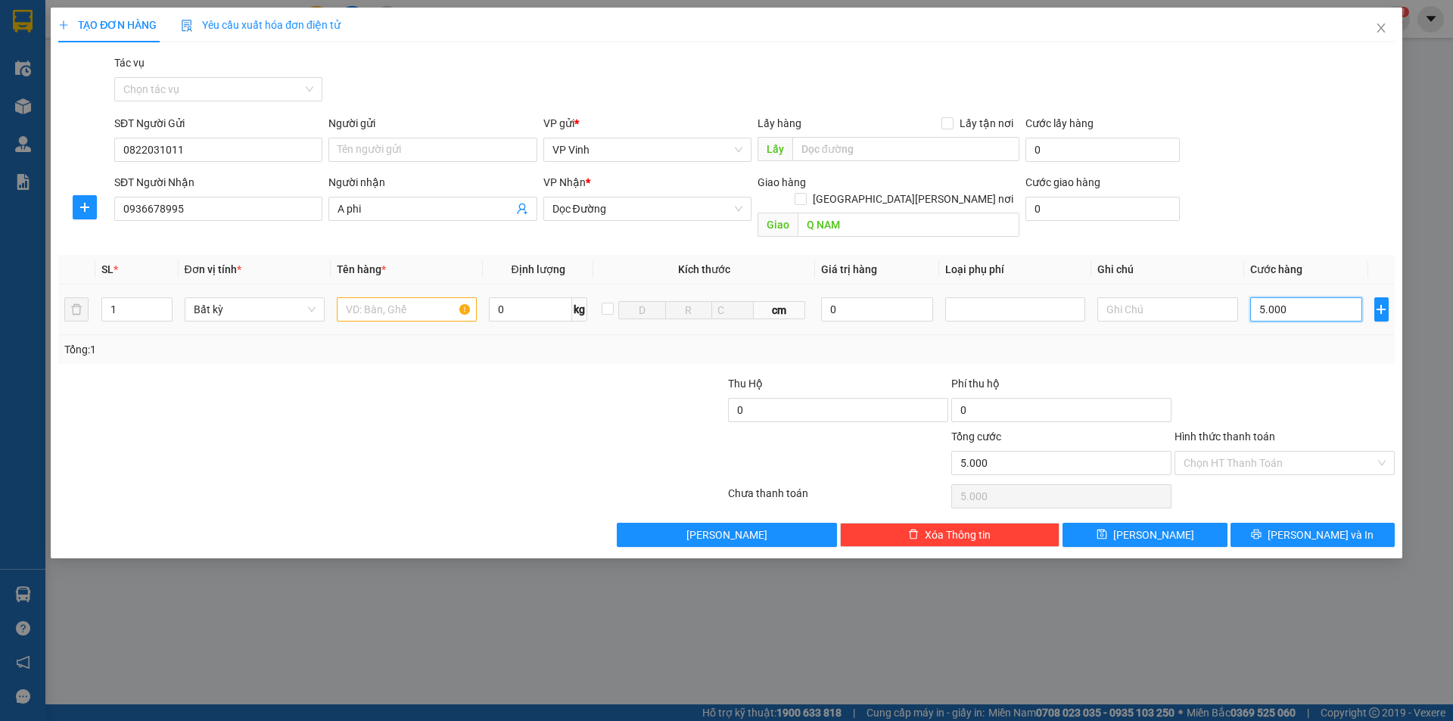
type input "50.000"
click at [1194, 452] on input "Hình thức thanh toán" at bounding box center [1278, 463] width 191 height 23
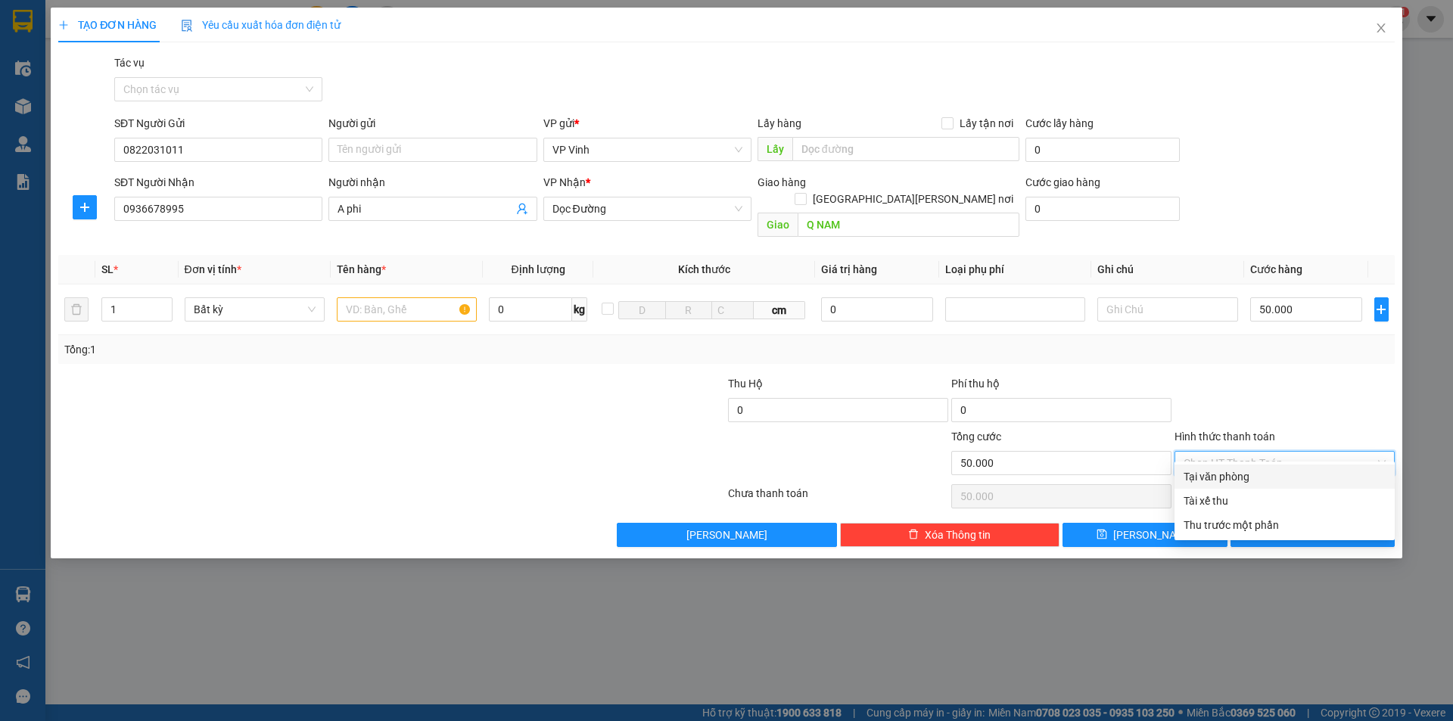
click at [1189, 477] on div "Tại văn phòng" at bounding box center [1284, 476] width 202 height 17
type input "0"
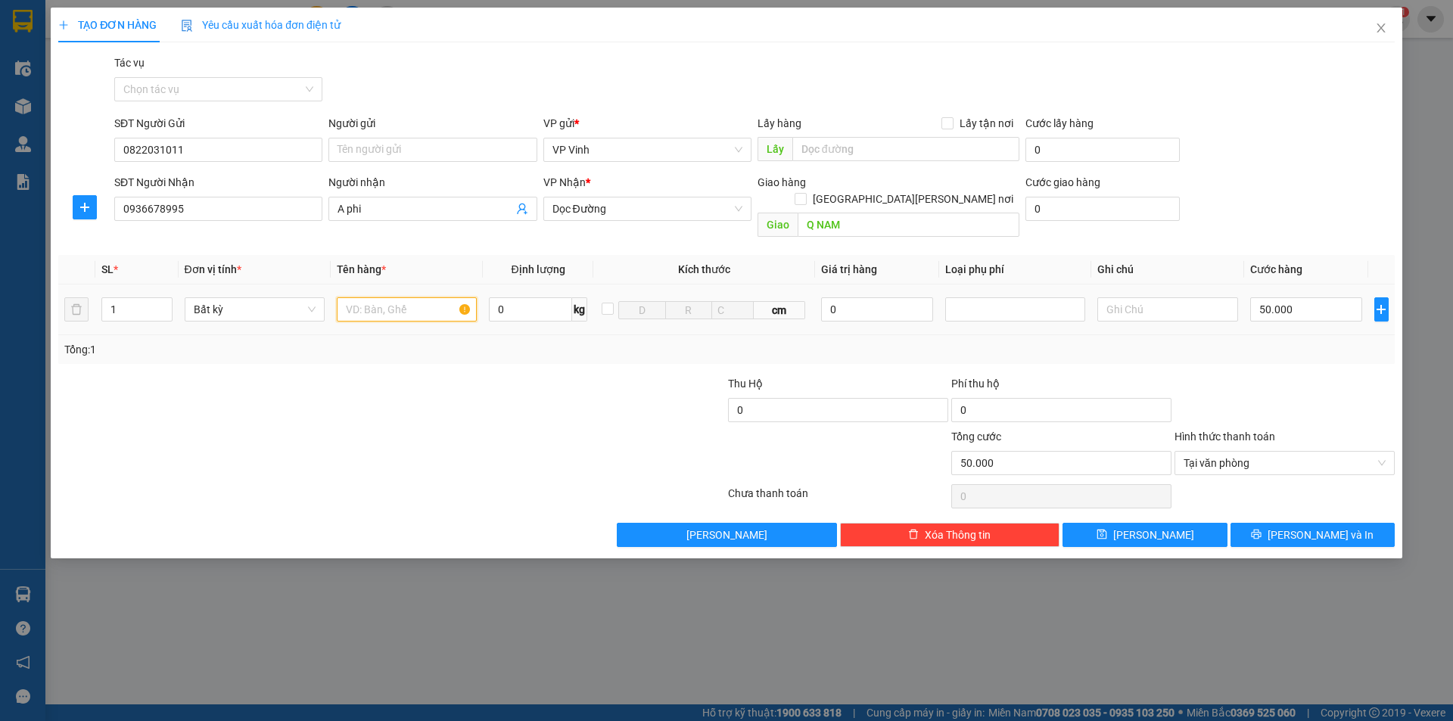
click at [372, 297] on input "text" at bounding box center [407, 309] width 140 height 24
type input "bưởi"
click at [1300, 527] on span "Lưu và In" at bounding box center [1320, 535] width 106 height 17
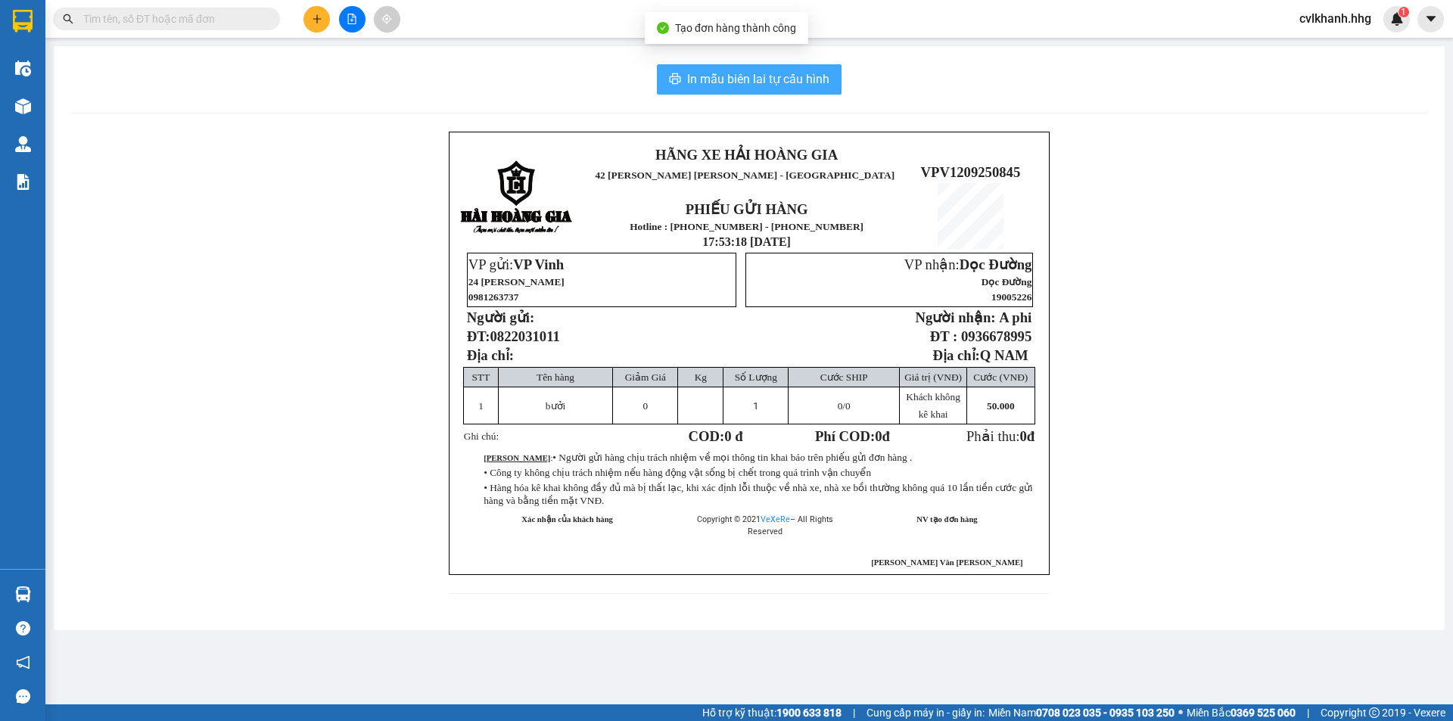
click at [693, 89] on button "In mẫu biên lai tự cấu hình" at bounding box center [749, 79] width 185 height 30
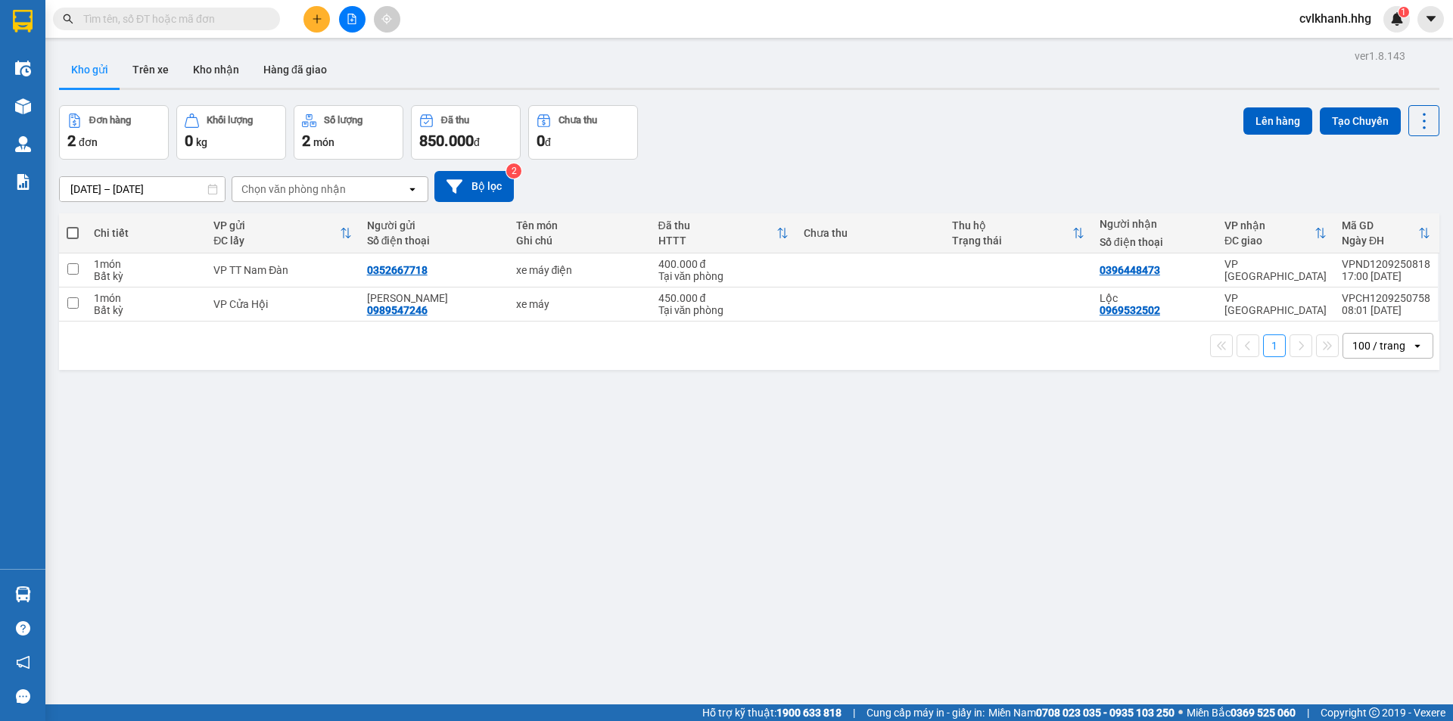
click at [307, 13] on button at bounding box center [316, 19] width 26 height 26
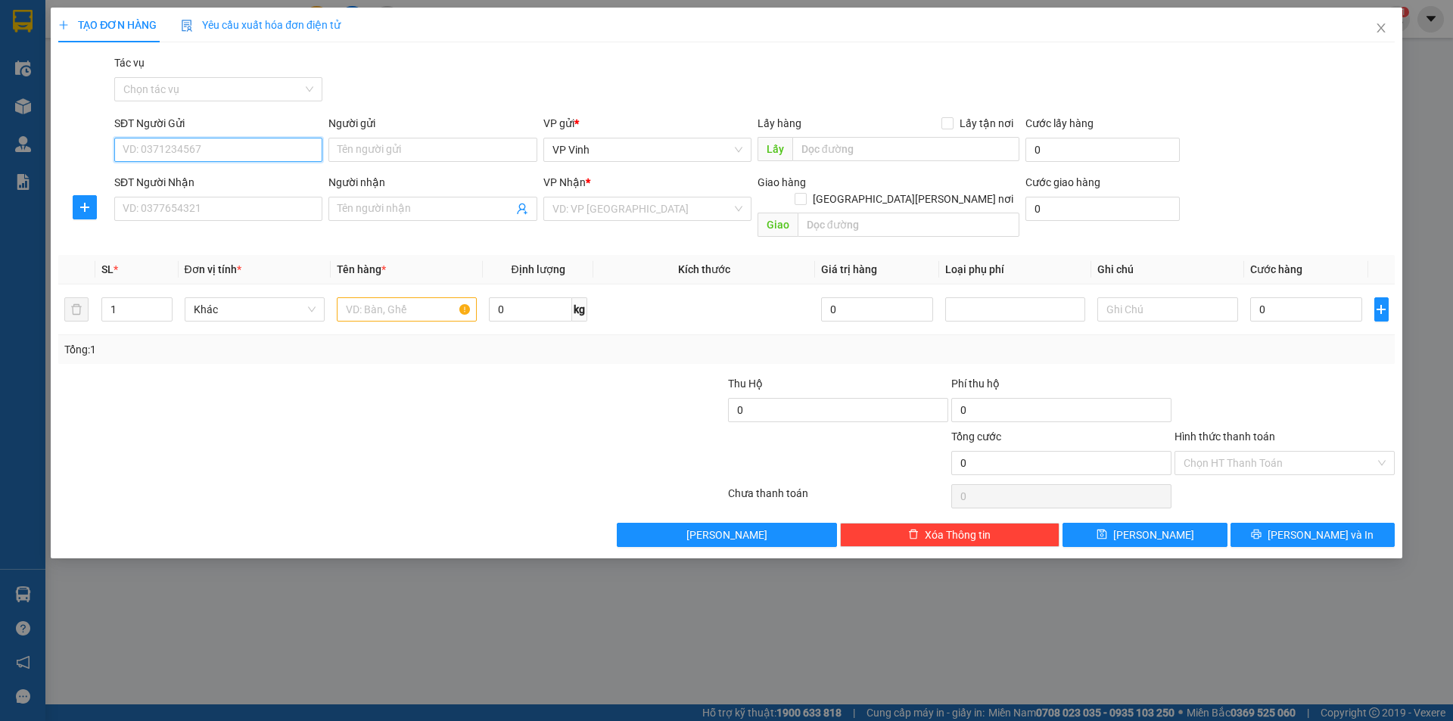
click at [178, 149] on input "SĐT Người Gửi" at bounding box center [218, 150] width 208 height 24
click at [168, 174] on div "0978999555 - Anh mạnh" at bounding box center [218, 180] width 190 height 17
type input "0978999555"
type input "Anh mạnh"
type input "0978999555"
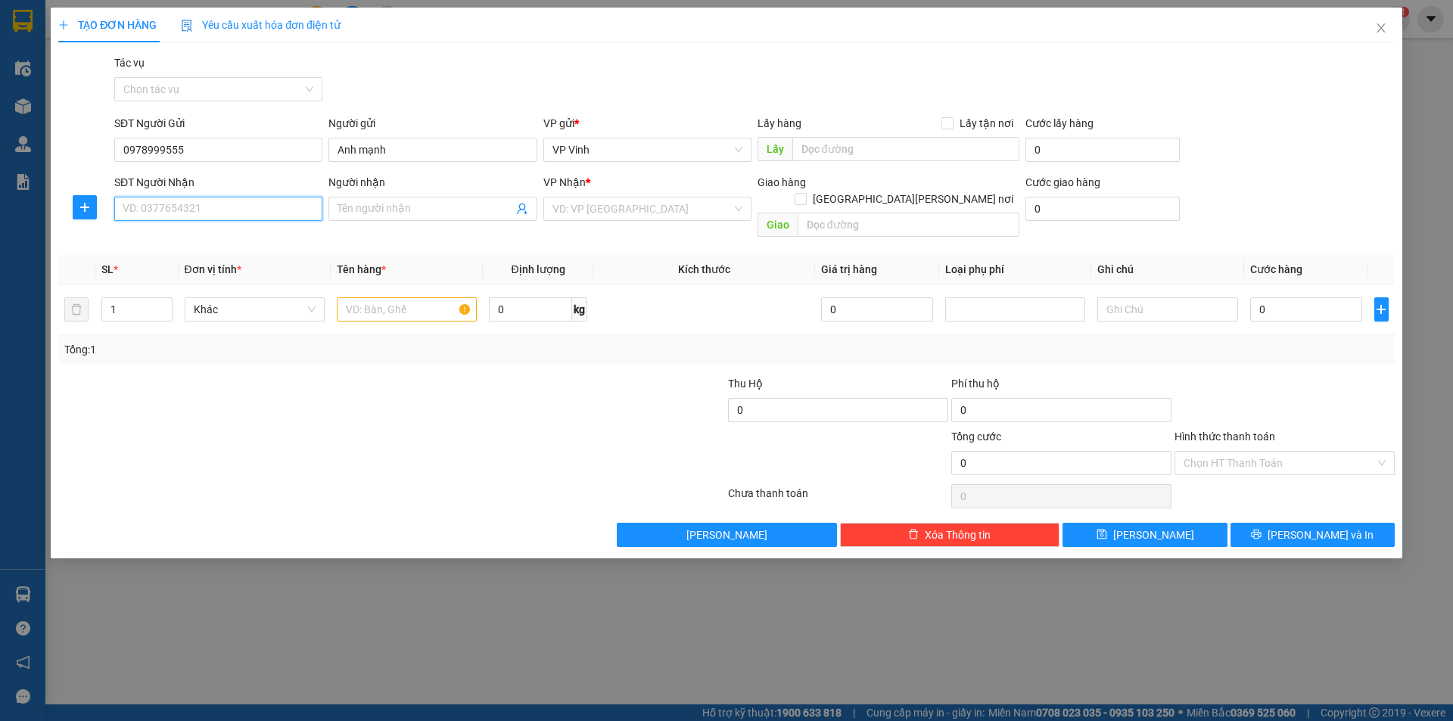
click at [178, 216] on input "SĐT Người Nhận" at bounding box center [218, 209] width 208 height 24
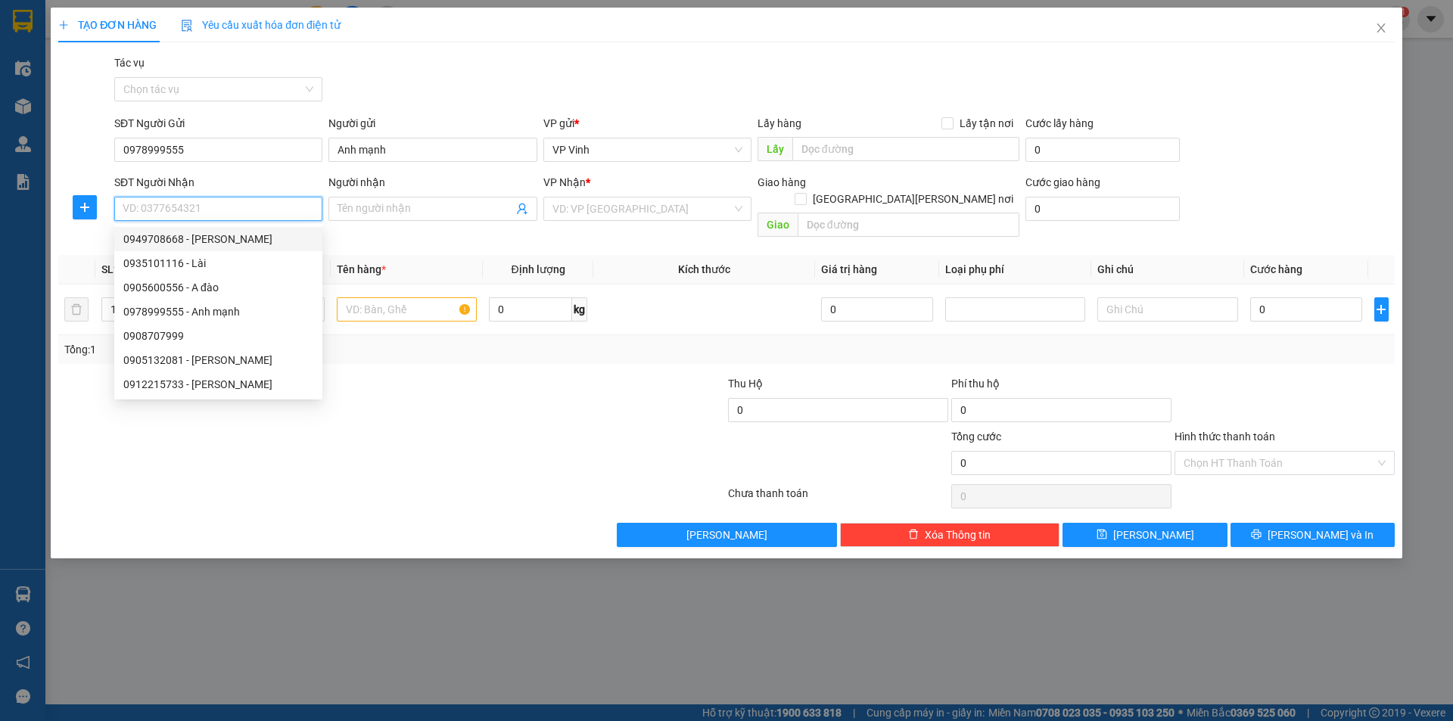
click at [179, 239] on div "0949708668 - Anh Hùng" at bounding box center [218, 239] width 190 height 17
type input "0949708668"
type input "Anh Hùng"
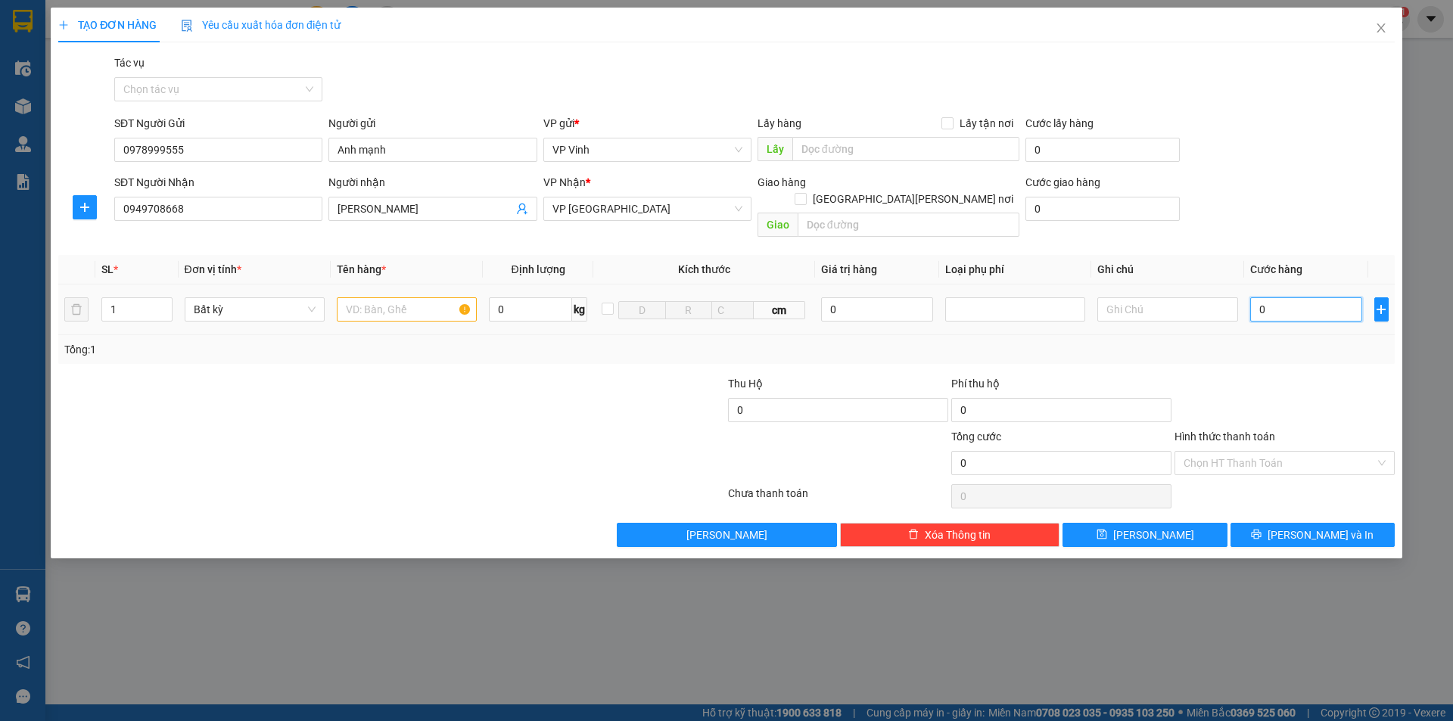
click at [1285, 298] on input "0" at bounding box center [1306, 309] width 113 height 24
type input "5"
type input "50"
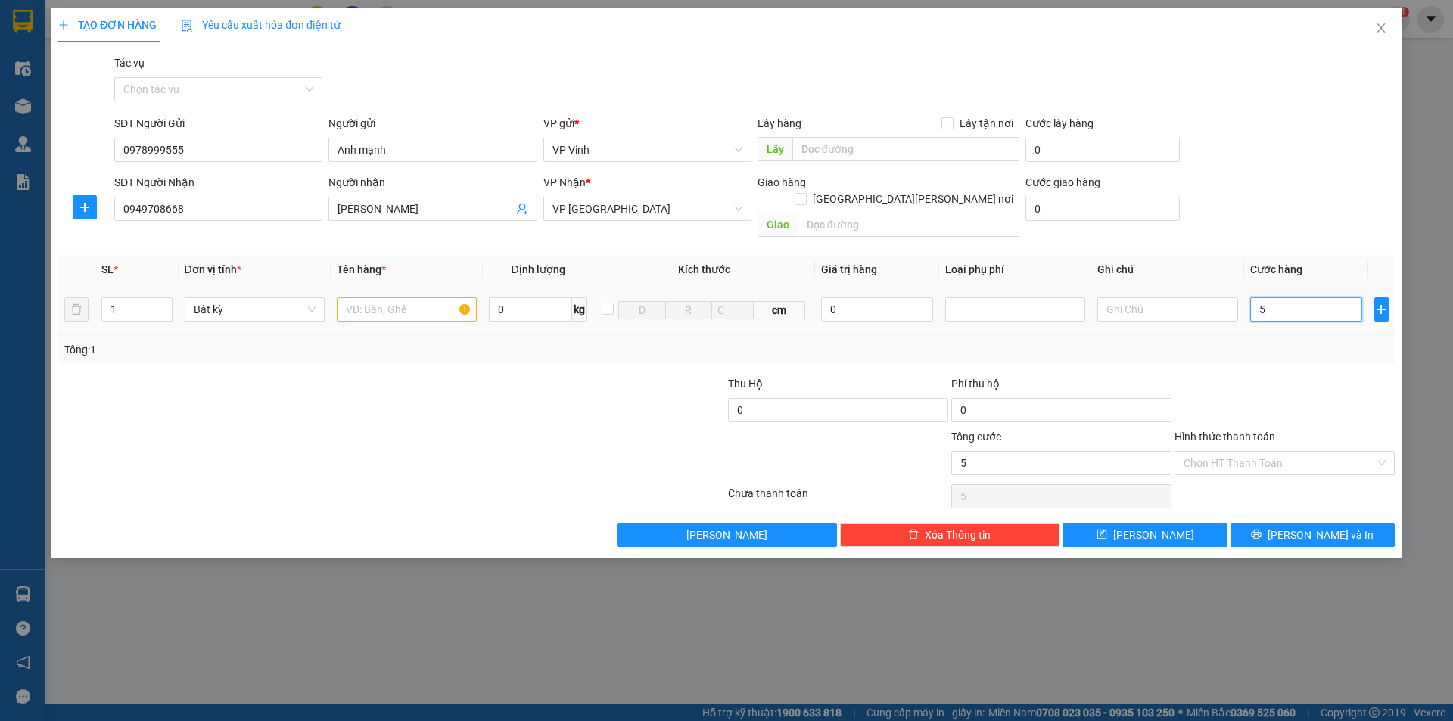
type input "50"
type input "500"
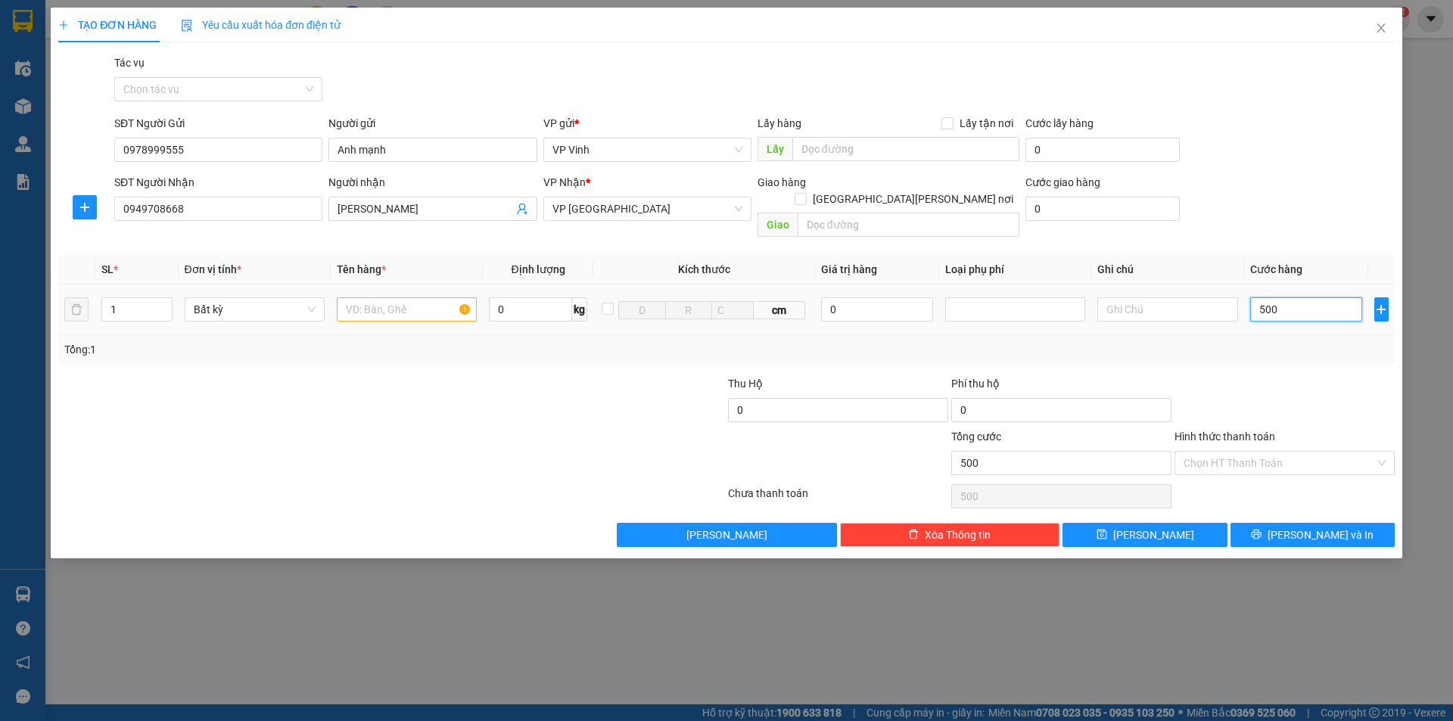
type input "5.000"
type input "50.000"
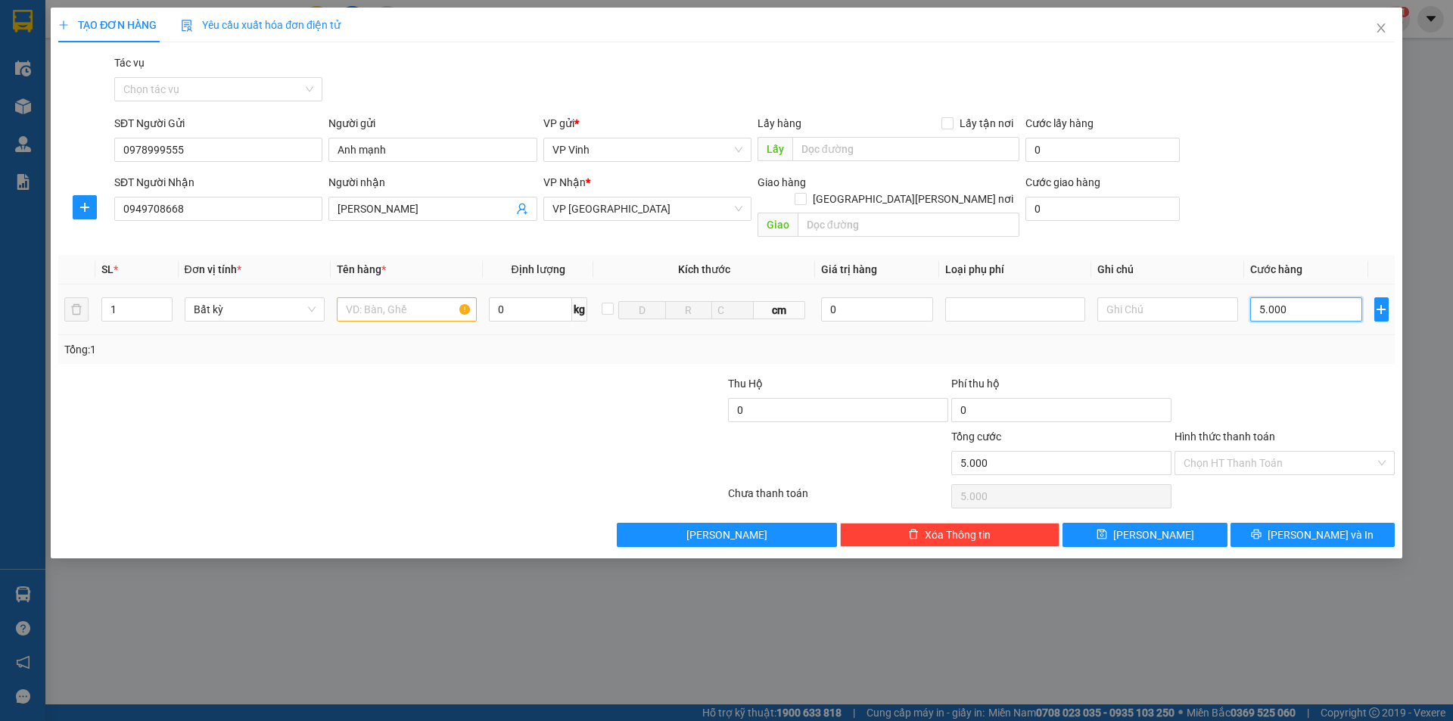
type input "50.000"
click at [380, 297] on input "text" at bounding box center [407, 309] width 140 height 24
type input "xốp"
click at [1257, 452] on input "Hình thức thanh toán" at bounding box center [1278, 463] width 191 height 23
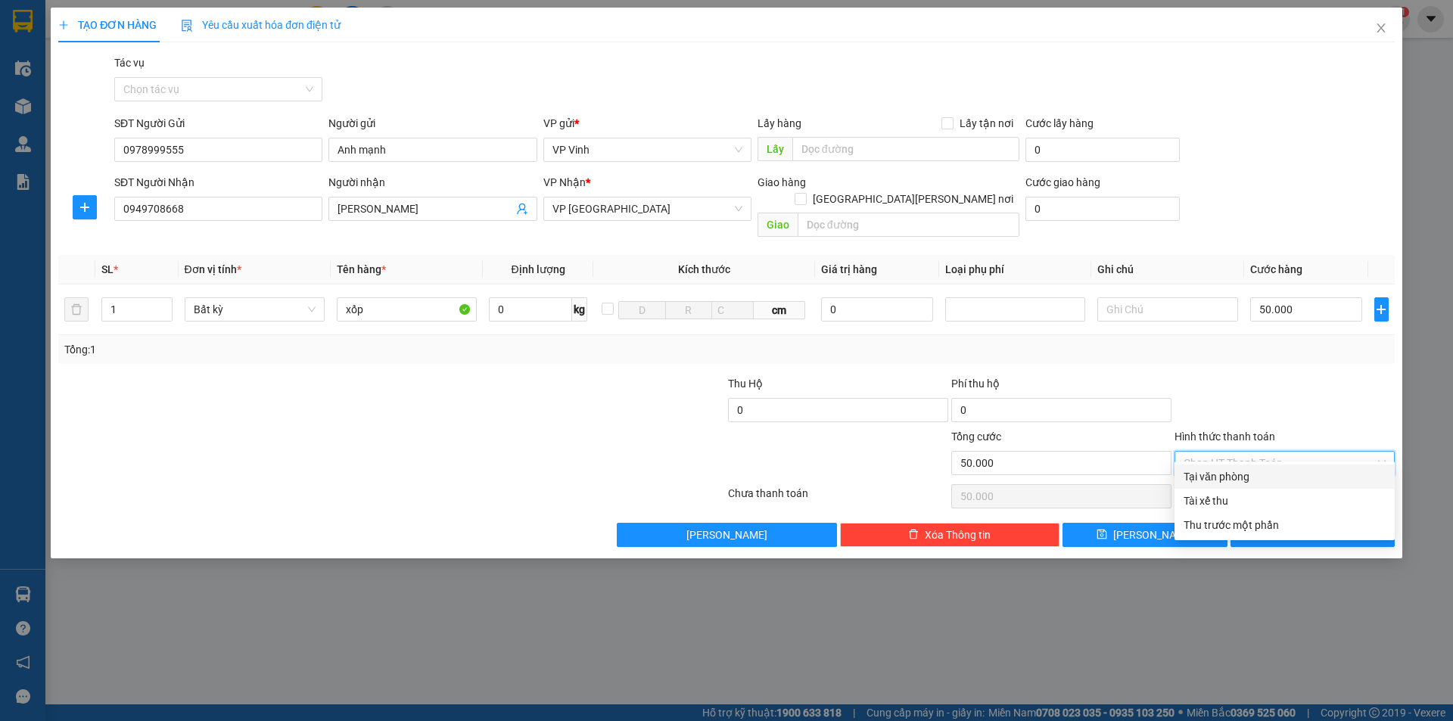
click at [1217, 473] on div "Tại văn phòng" at bounding box center [1284, 476] width 202 height 17
type input "0"
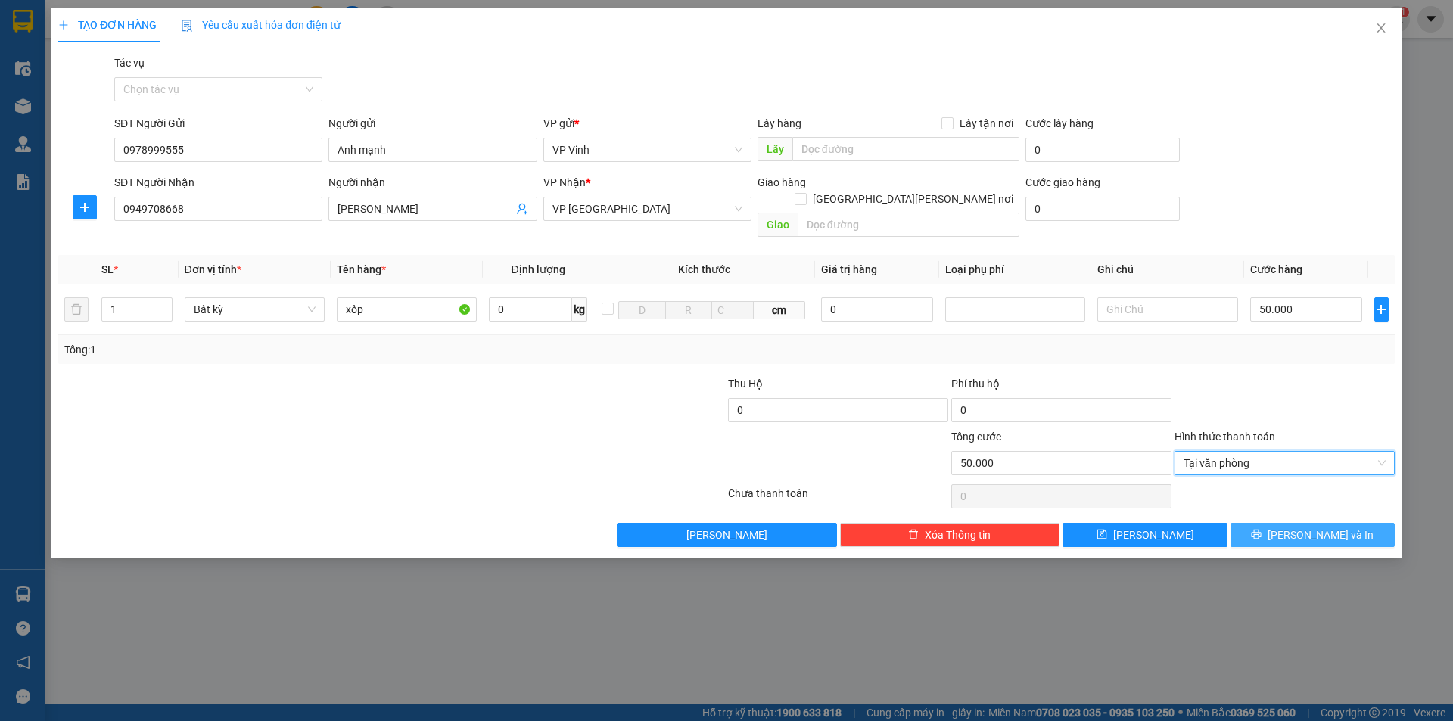
click at [1313, 527] on span "Lưu và In" at bounding box center [1320, 535] width 106 height 17
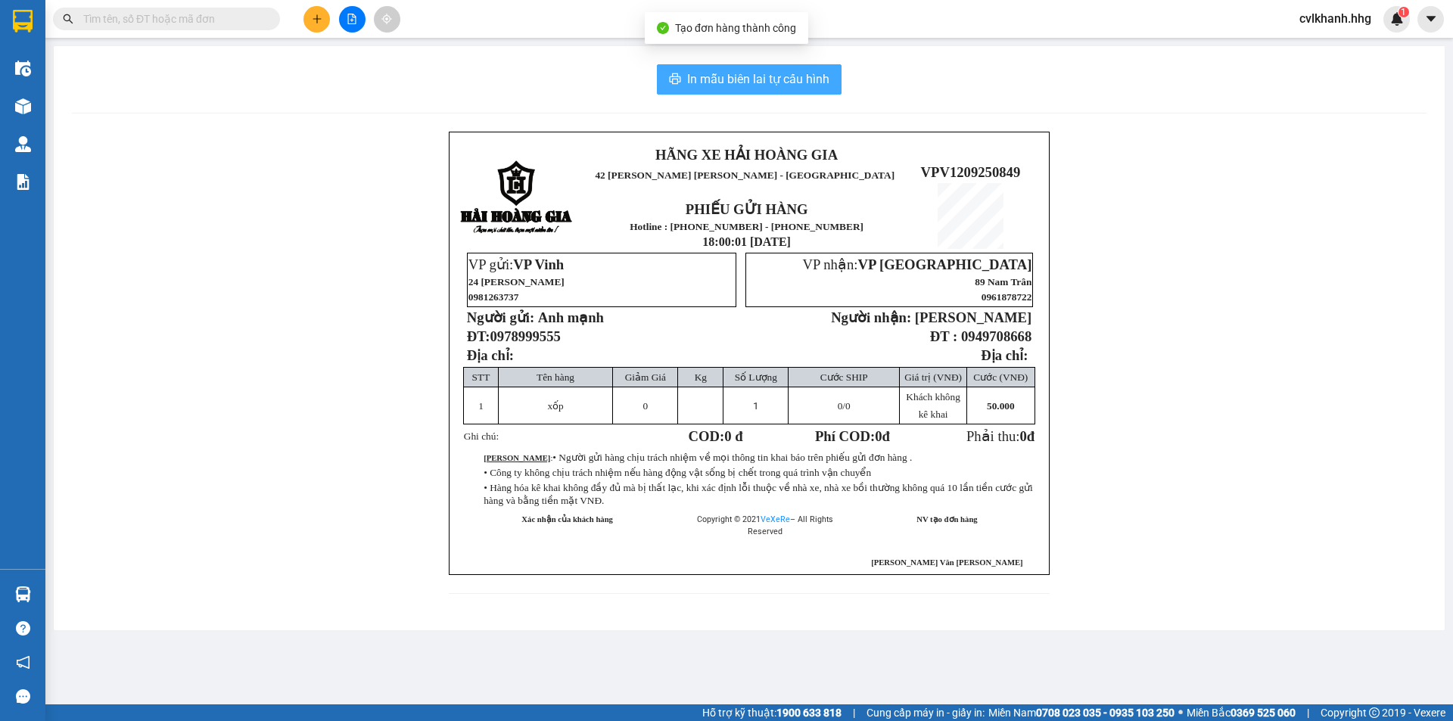
click at [732, 79] on span "In mẫu biên lai tự cấu hình" at bounding box center [758, 79] width 142 height 19
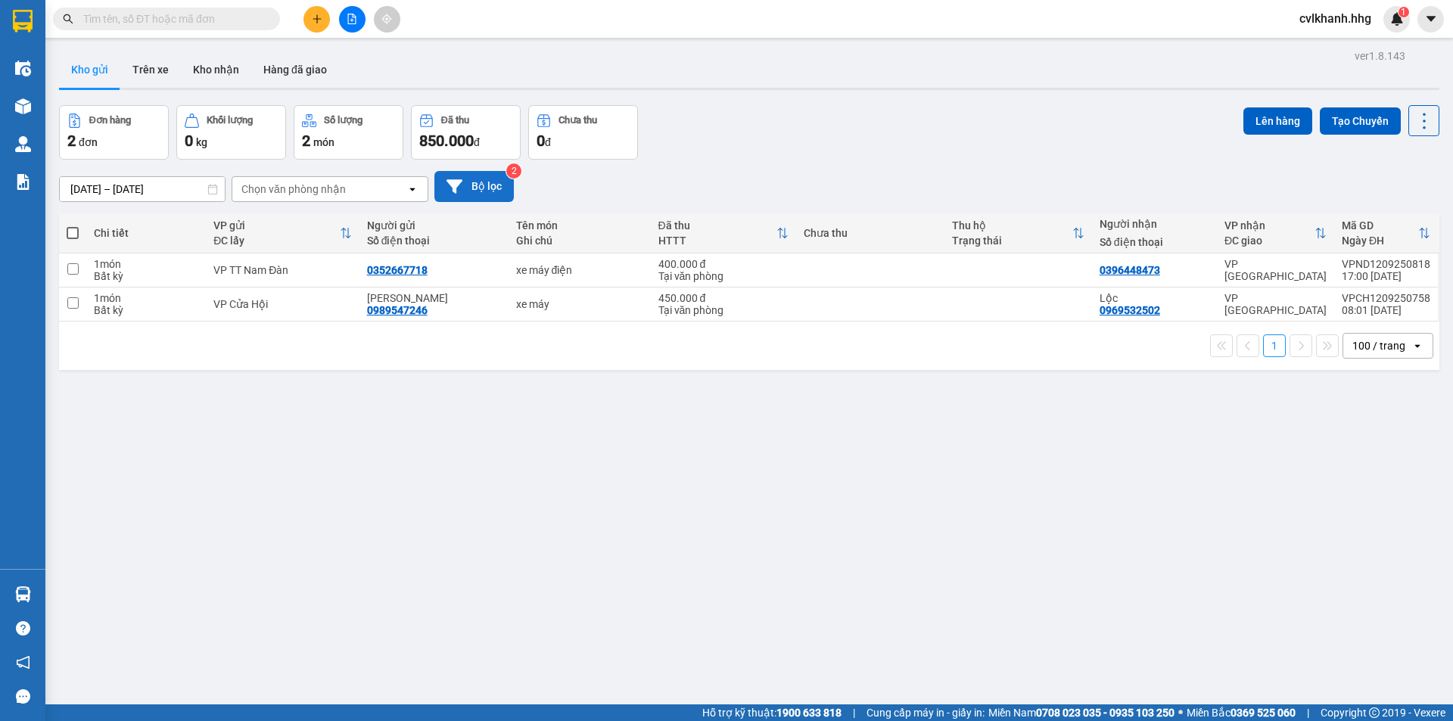
click at [458, 183] on icon at bounding box center [454, 186] width 16 height 14
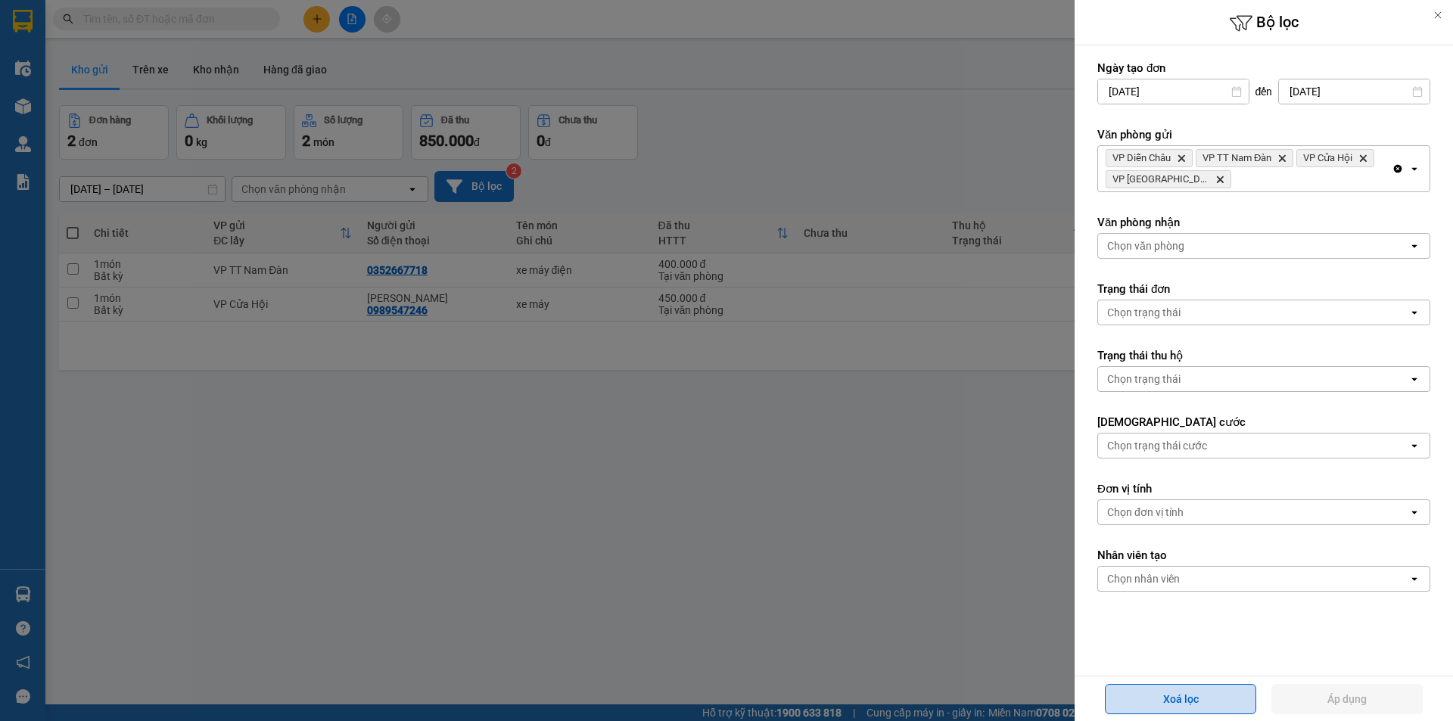
click at [1190, 695] on button "Xoá lọc" at bounding box center [1180, 699] width 151 height 30
type input "10/09/2025"
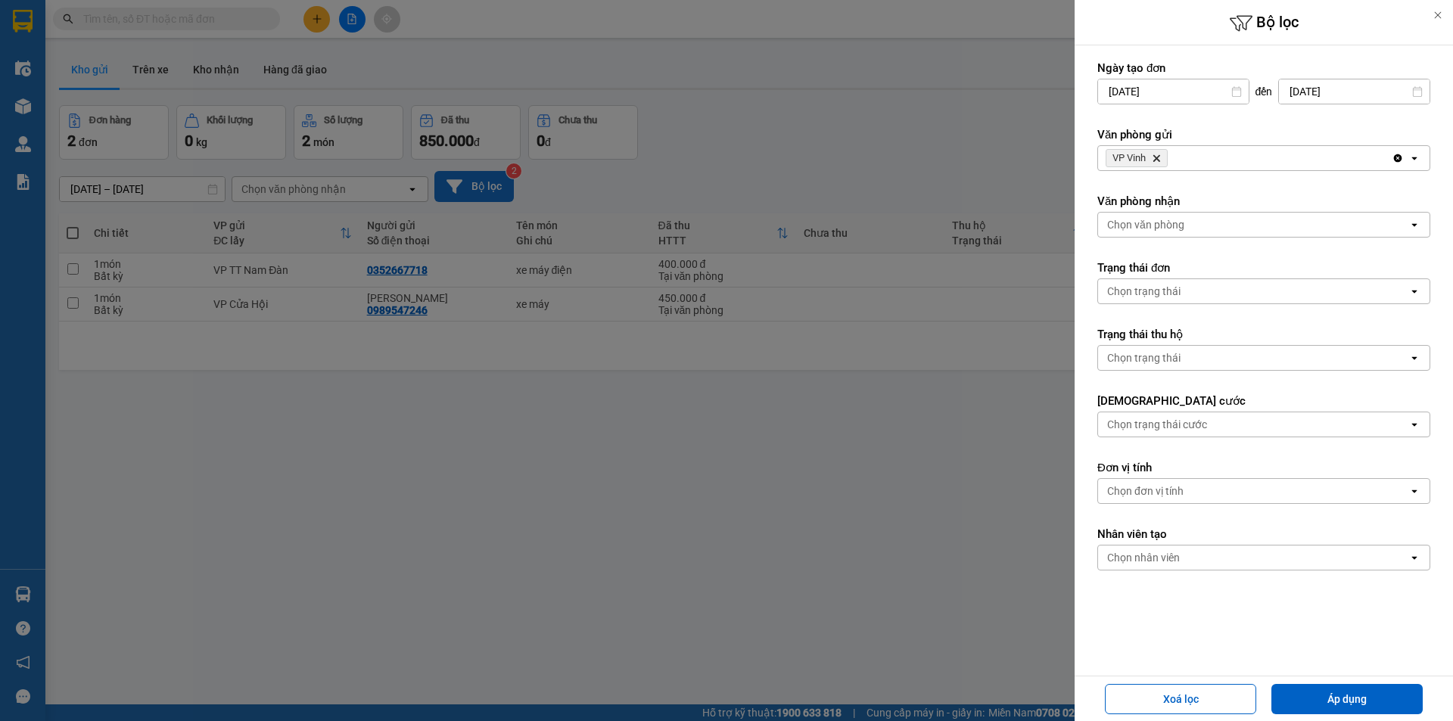
type input "10/09/2025 – 12/09/2025"
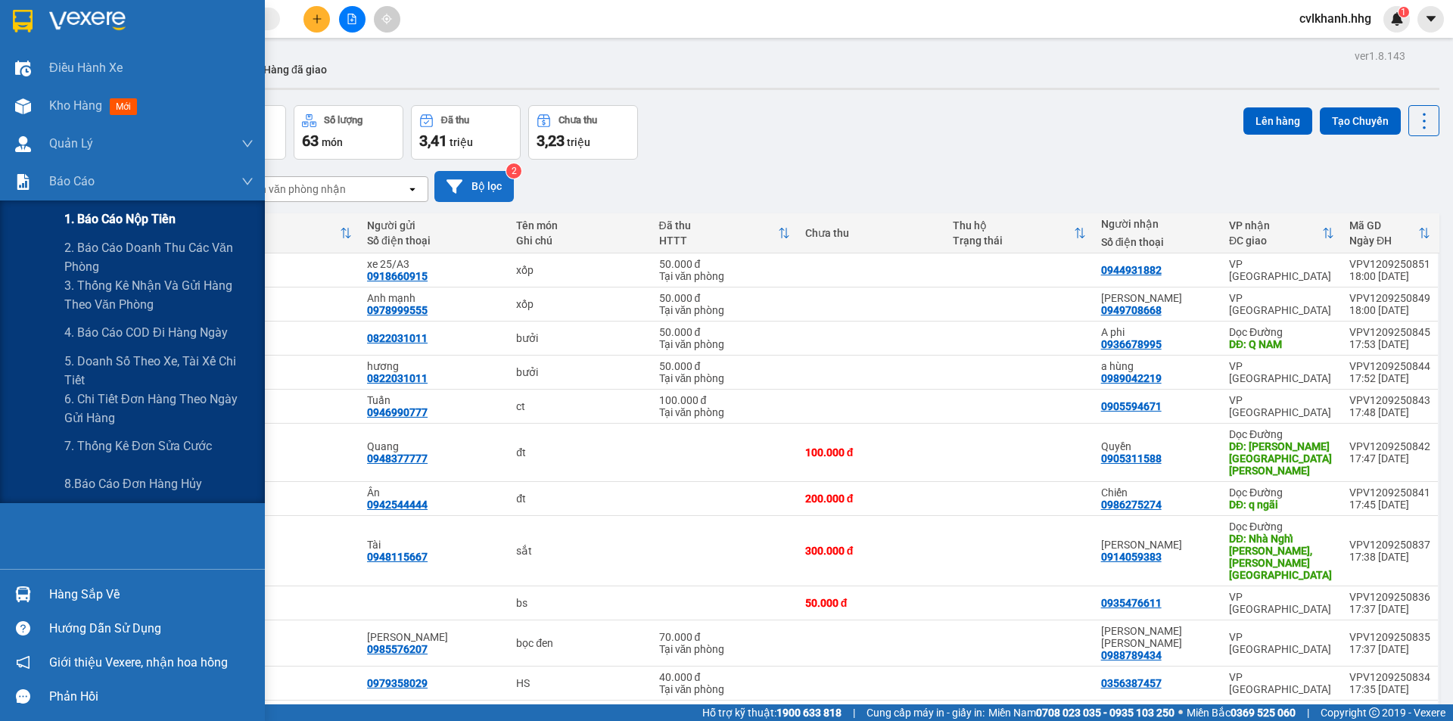
click at [96, 222] on span "1. Báo cáo nộp tiền" at bounding box center [119, 219] width 111 height 19
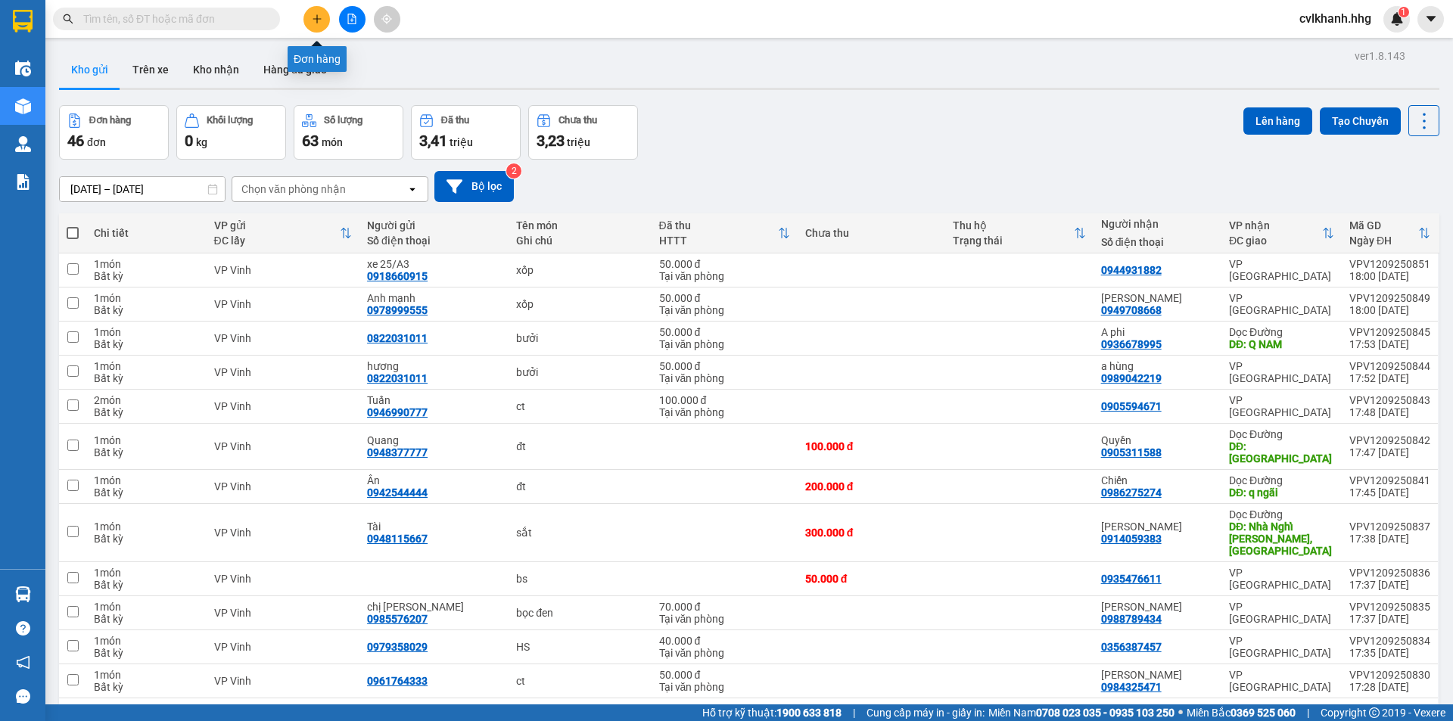
click at [315, 22] on icon "plus" at bounding box center [317, 19] width 11 height 11
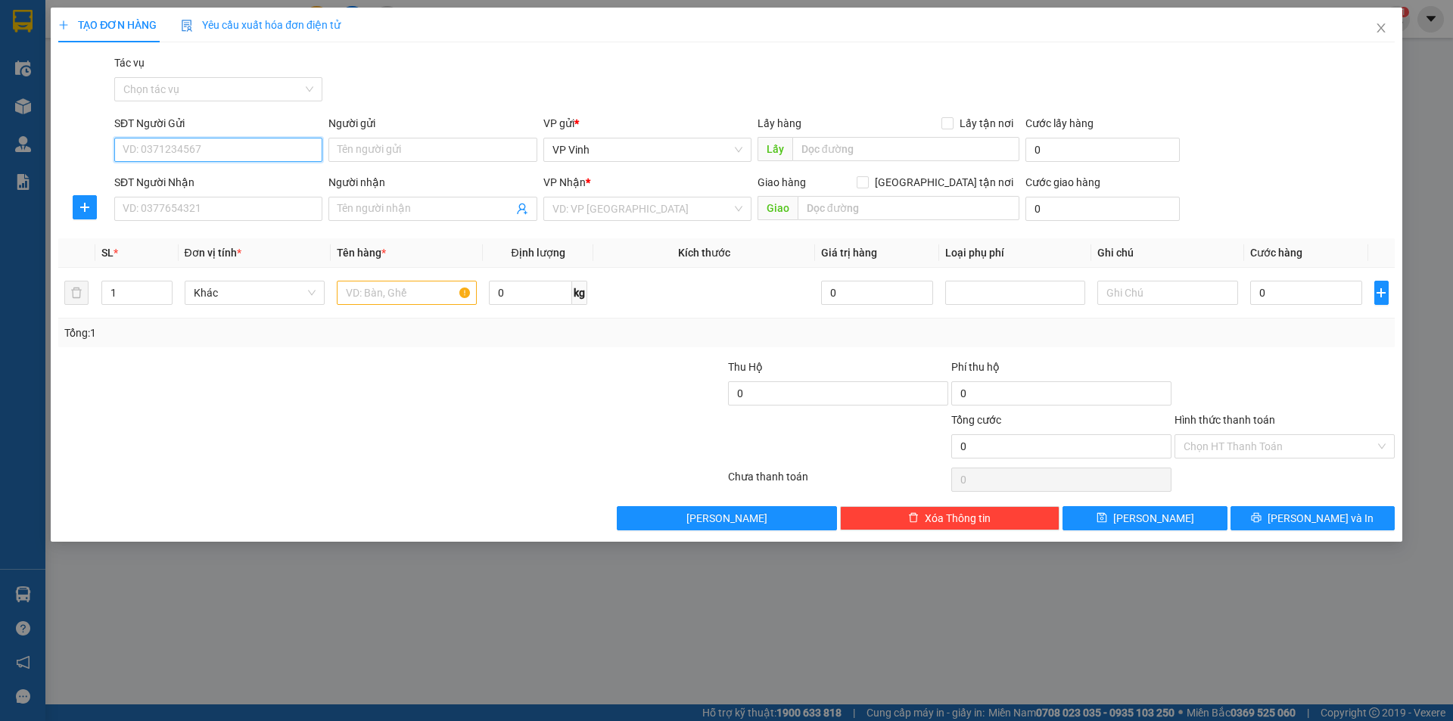
click at [256, 157] on input "SĐT Người Gửi" at bounding box center [218, 150] width 208 height 24
click at [185, 176] on div "0968656629" at bounding box center [218, 180] width 190 height 17
type input "0968656629"
click at [177, 205] on input "SĐT Người Nhận" at bounding box center [218, 209] width 208 height 24
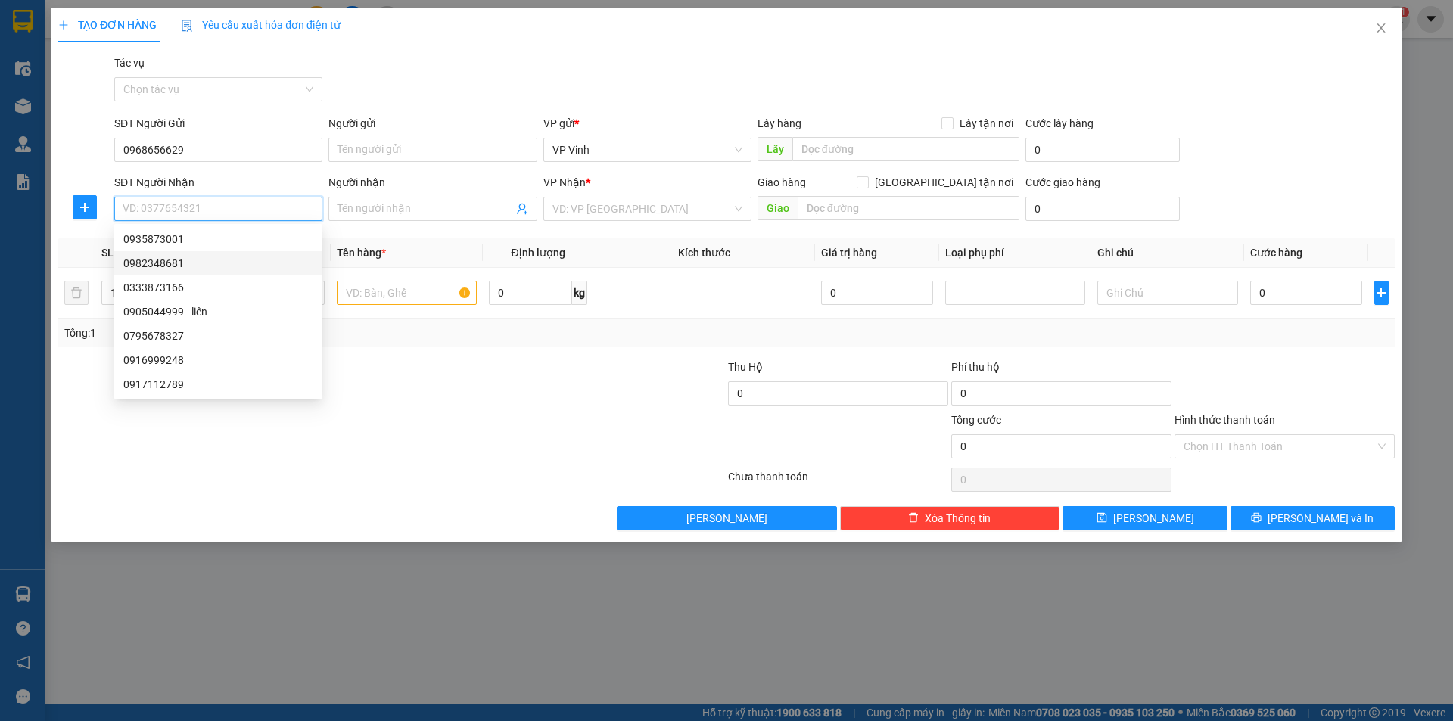
click at [173, 270] on div "0982348681" at bounding box center [218, 263] width 190 height 17
type input "0982348681"
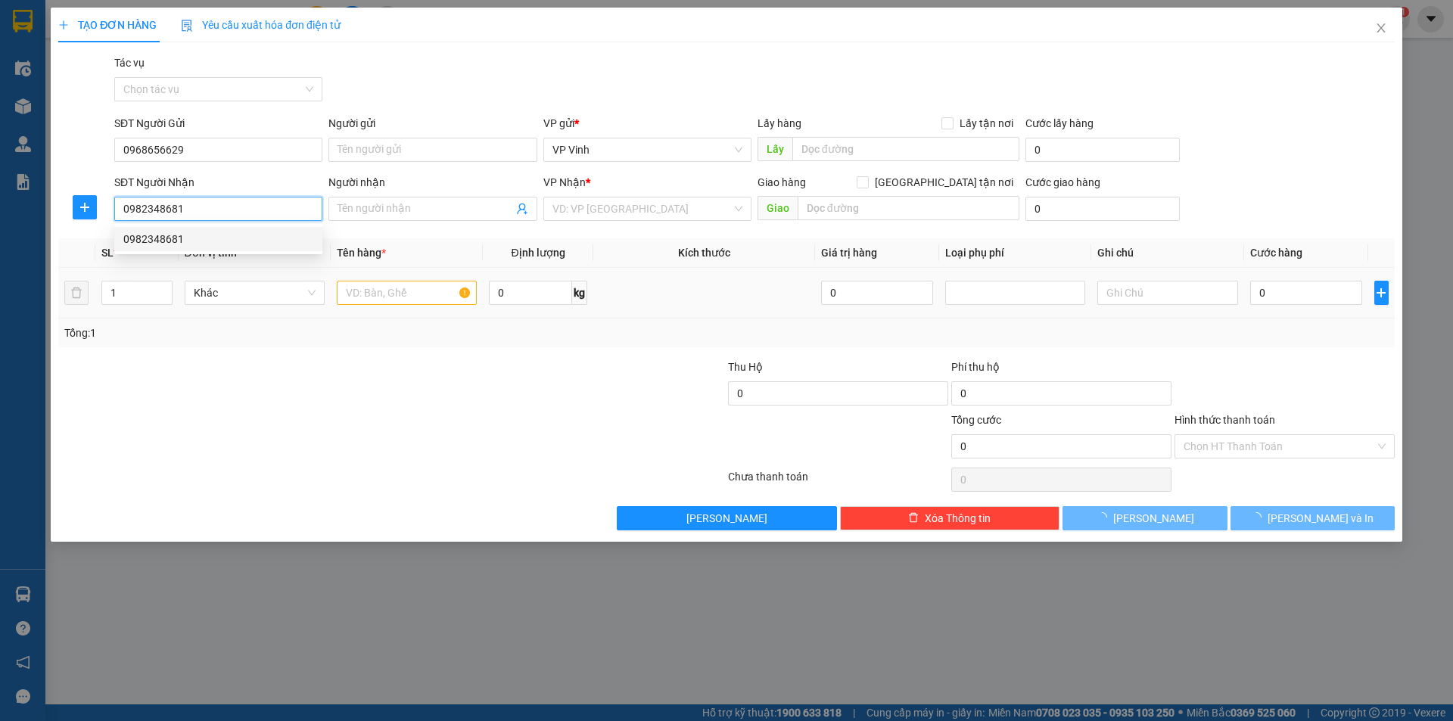
checkbox input "true"
type input "thanh khê"
type input "50.000"
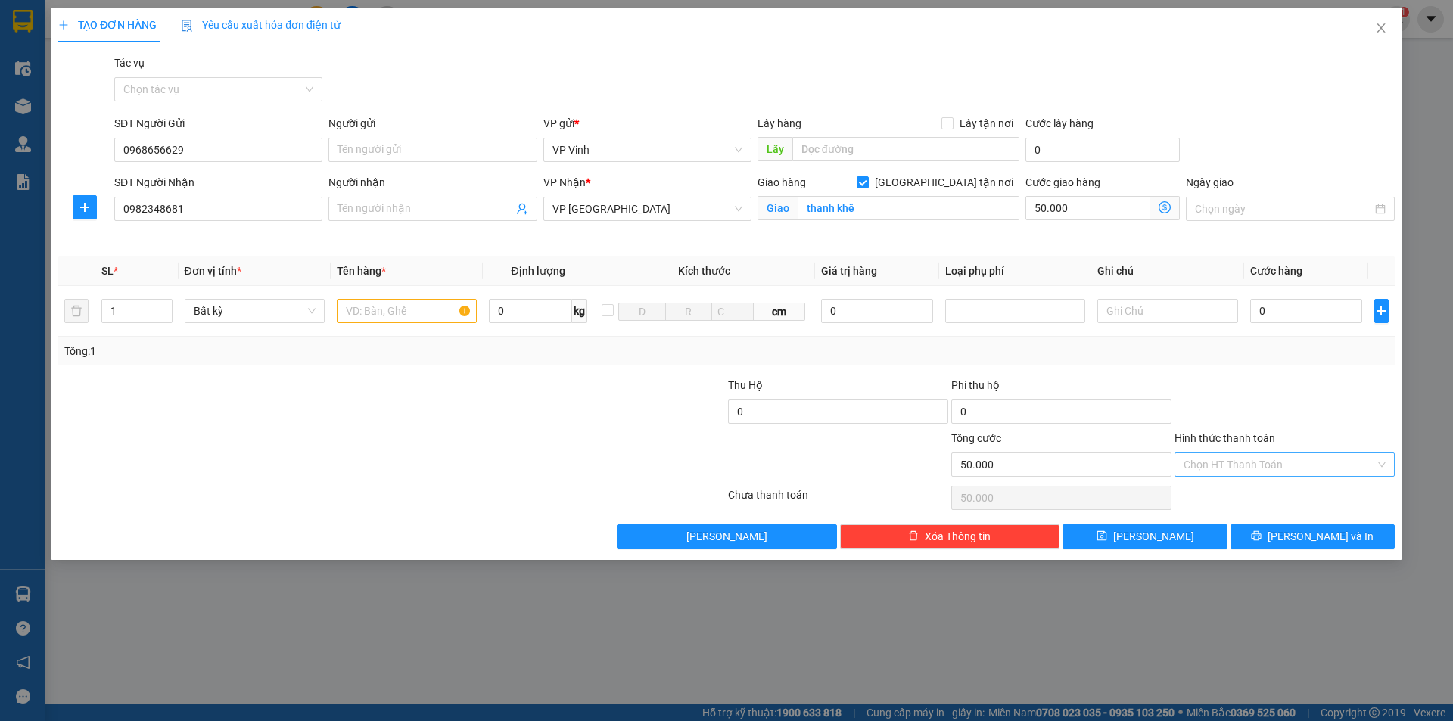
click at [1266, 459] on input "Hình thức thanh toán" at bounding box center [1278, 464] width 191 height 23
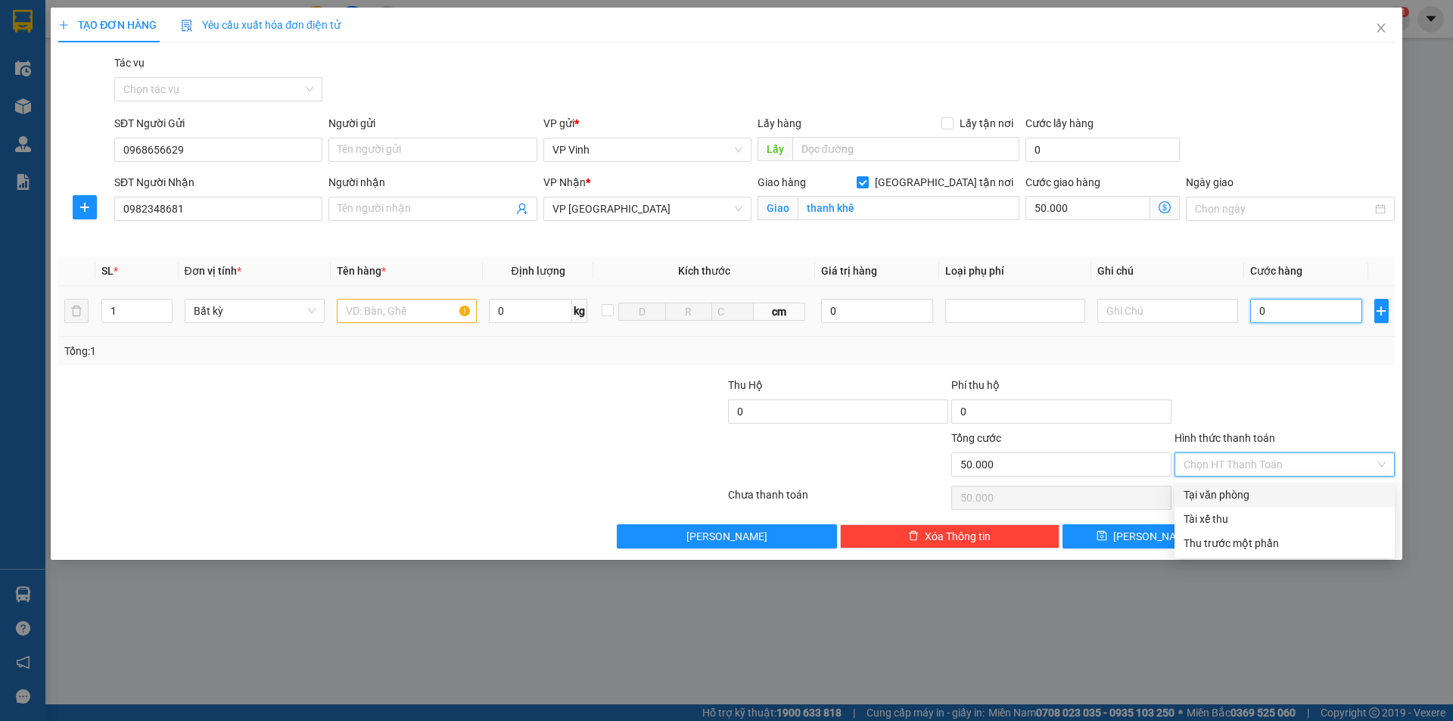
click at [1274, 310] on input "0" at bounding box center [1306, 311] width 113 height 24
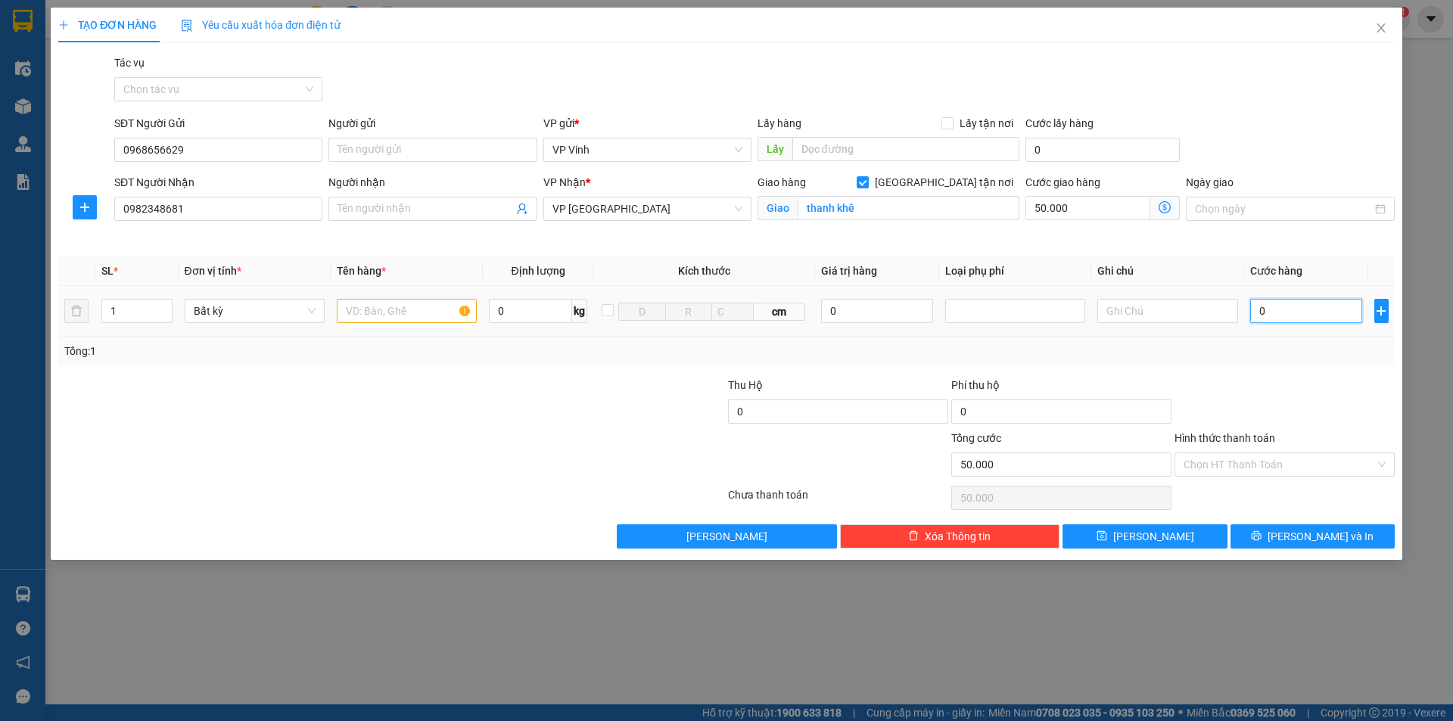
type input "5"
type input "50.005"
type input "50"
type input "50.050"
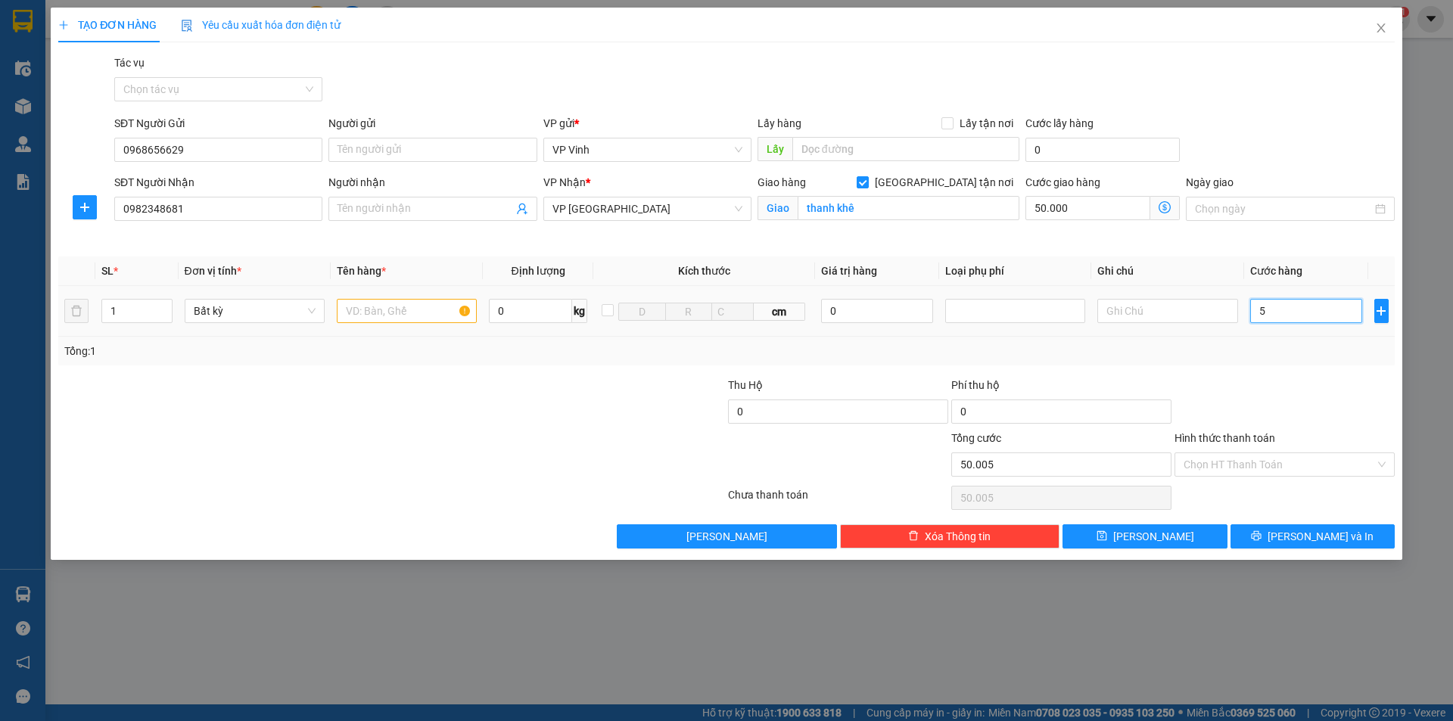
type input "50.050"
type input "500"
type input "50.500"
type input "5.000"
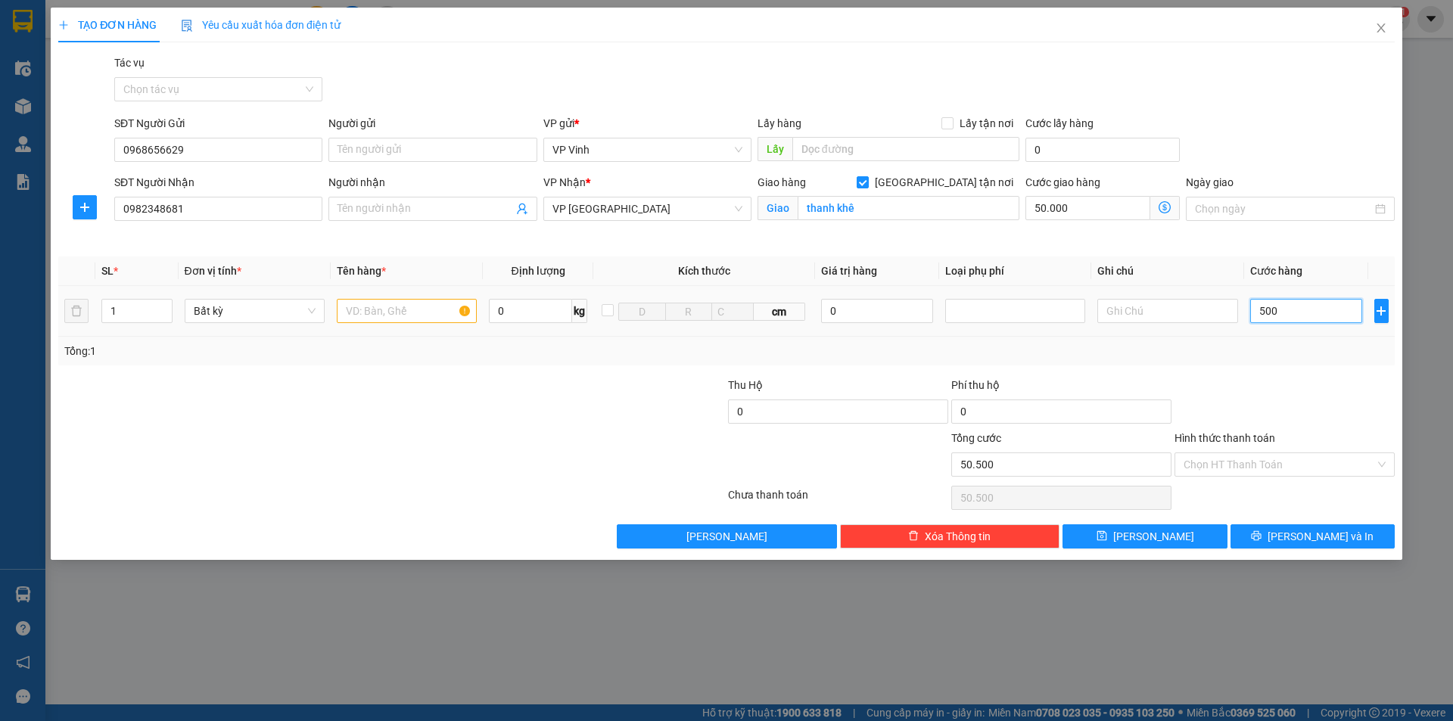
type input "55.000"
type input "50.000"
type input "100.000"
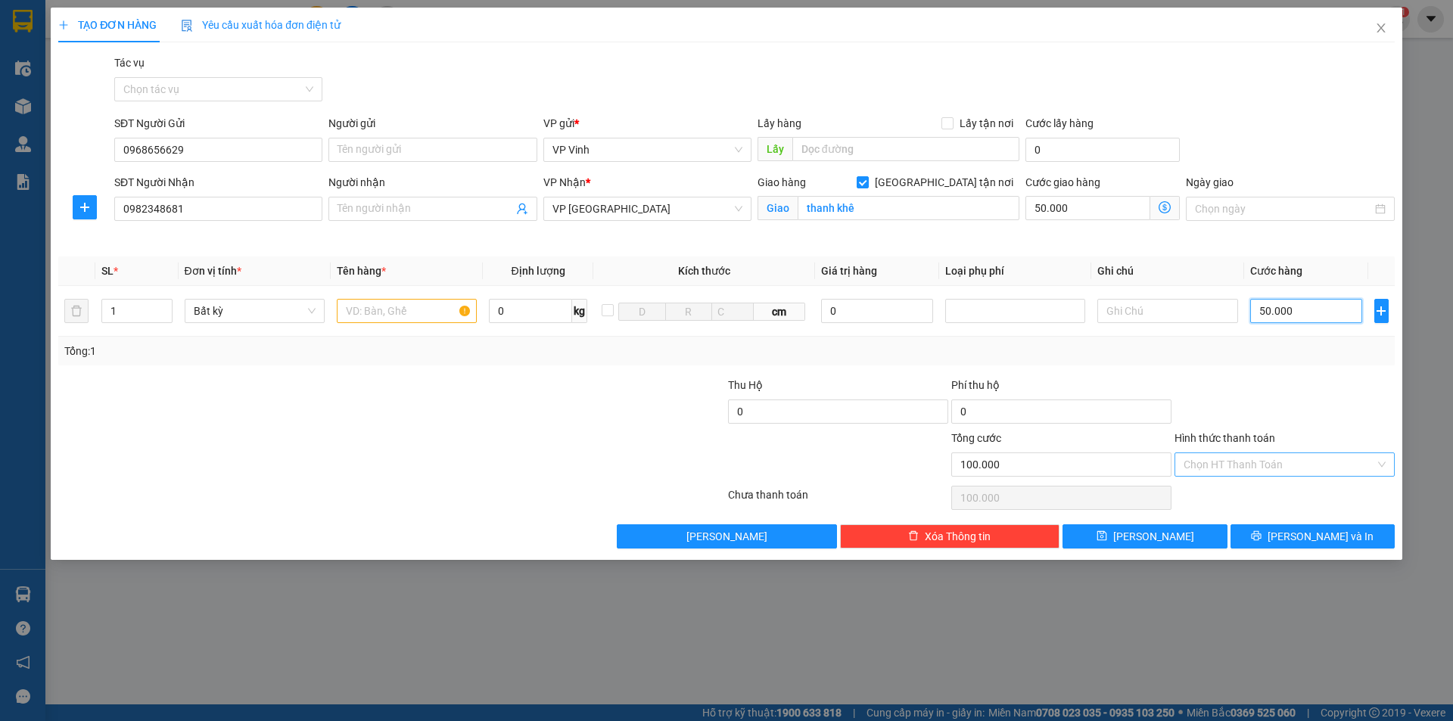
type input "50.000"
click at [1274, 462] on input "Hình thức thanh toán" at bounding box center [1278, 464] width 191 height 23
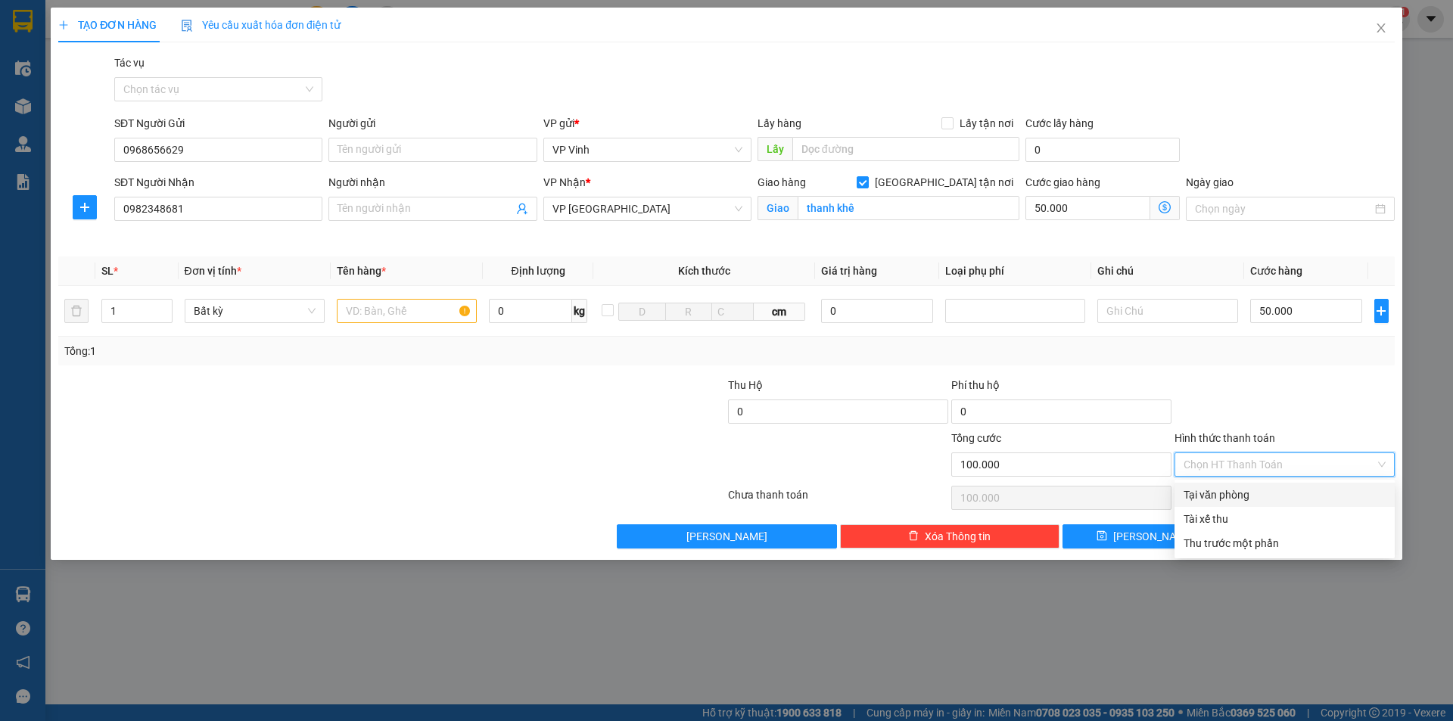
click at [1236, 502] on div "Tại văn phòng" at bounding box center [1284, 494] width 202 height 17
type input "0"
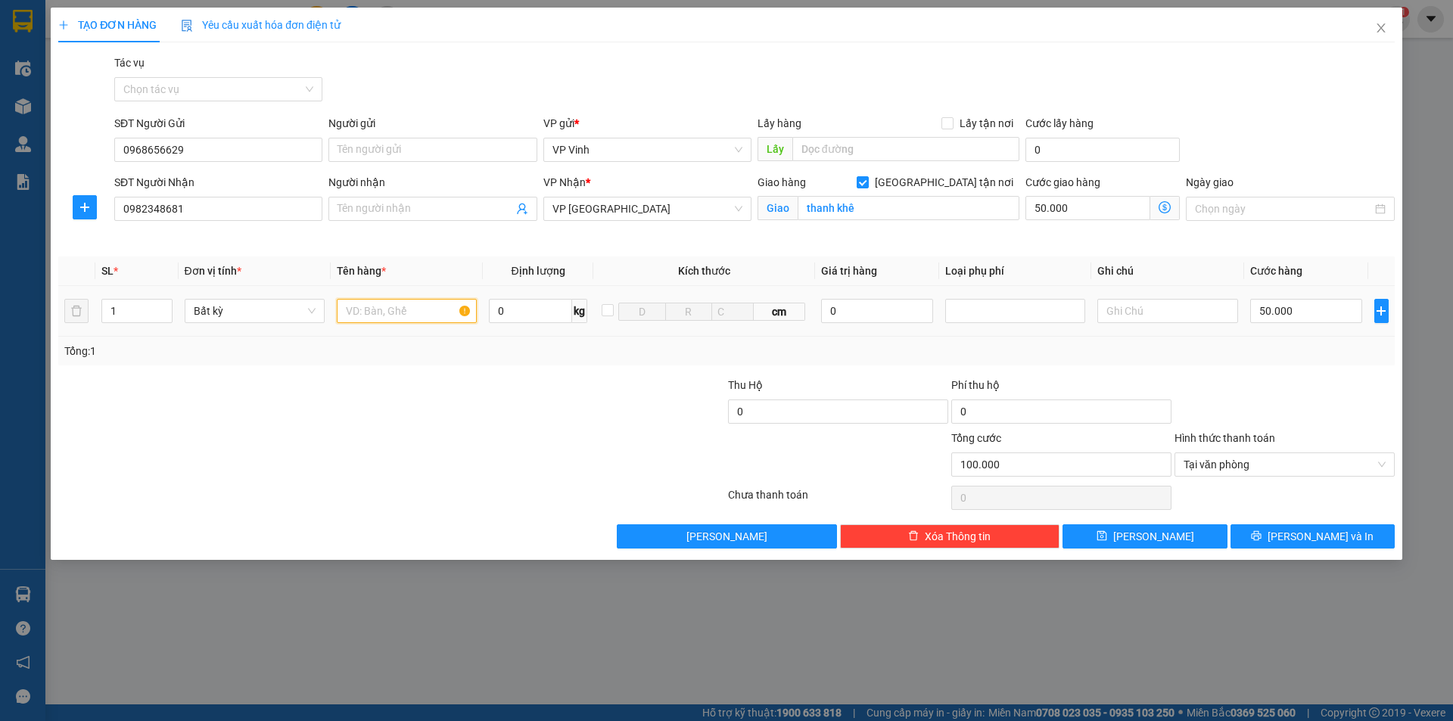
click at [421, 314] on input "text" at bounding box center [407, 311] width 140 height 24
type input "hs"
click at [1269, 533] on button "Lưu và In" at bounding box center [1312, 536] width 164 height 24
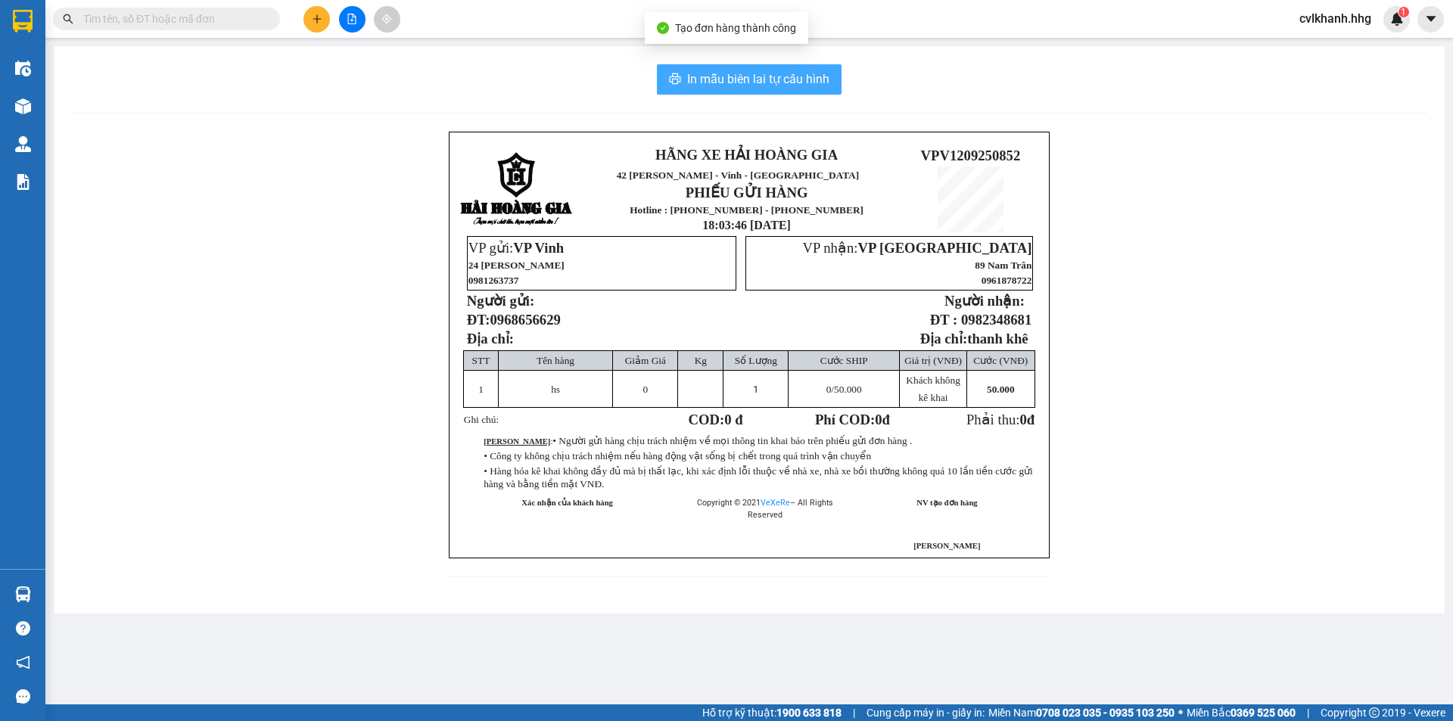
click at [761, 73] on span "In mẫu biên lai tự cấu hình" at bounding box center [758, 79] width 142 height 19
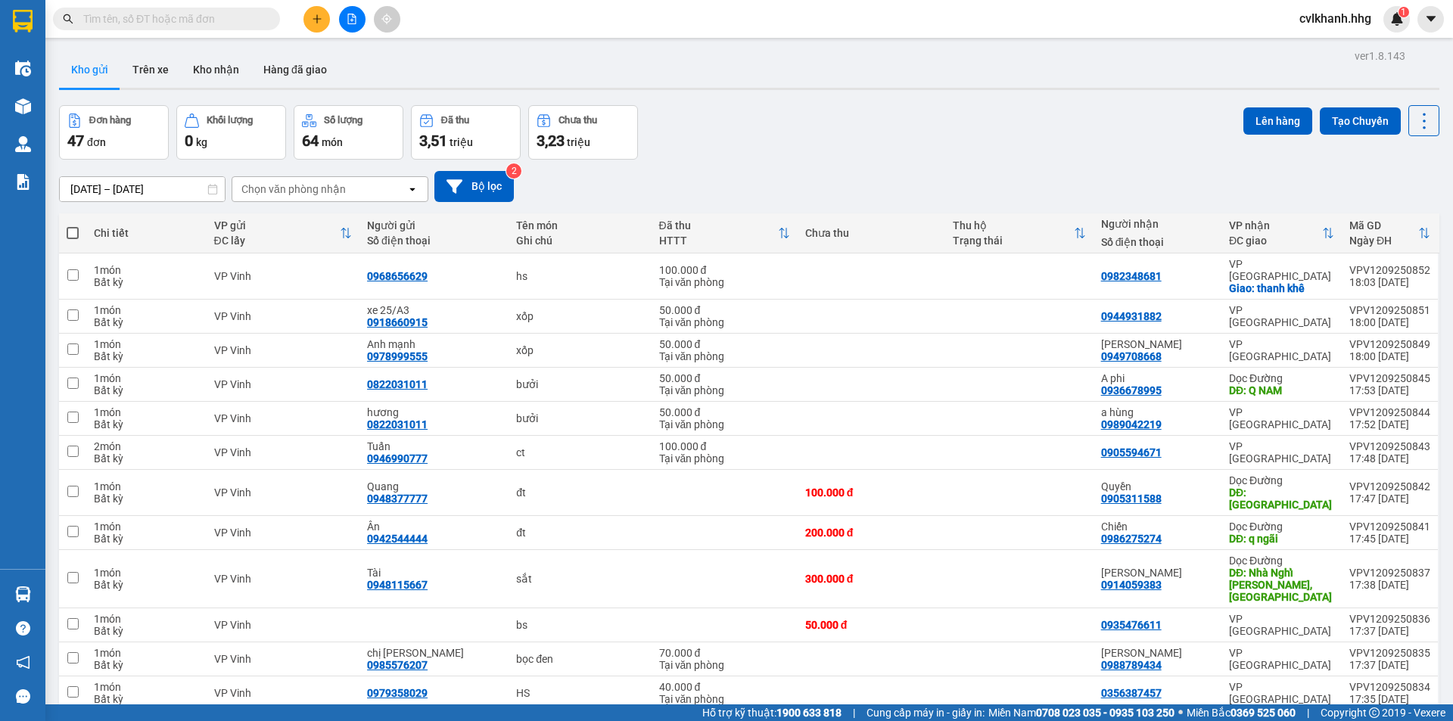
click at [315, 22] on icon "plus" at bounding box center [317, 19] width 11 height 11
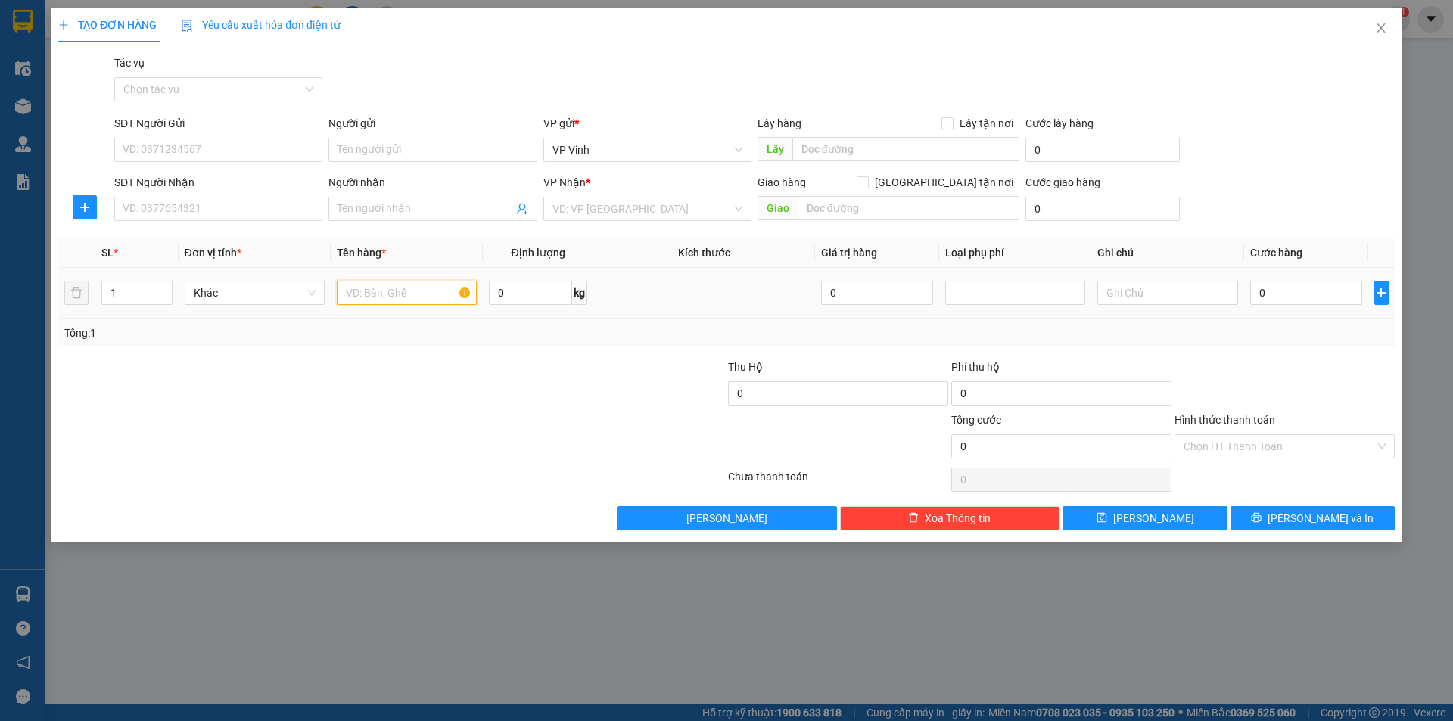
click at [406, 287] on input "text" at bounding box center [407, 293] width 140 height 24
type input "xốp"
click at [1288, 292] on input "0" at bounding box center [1306, 293] width 113 height 24
type input "7"
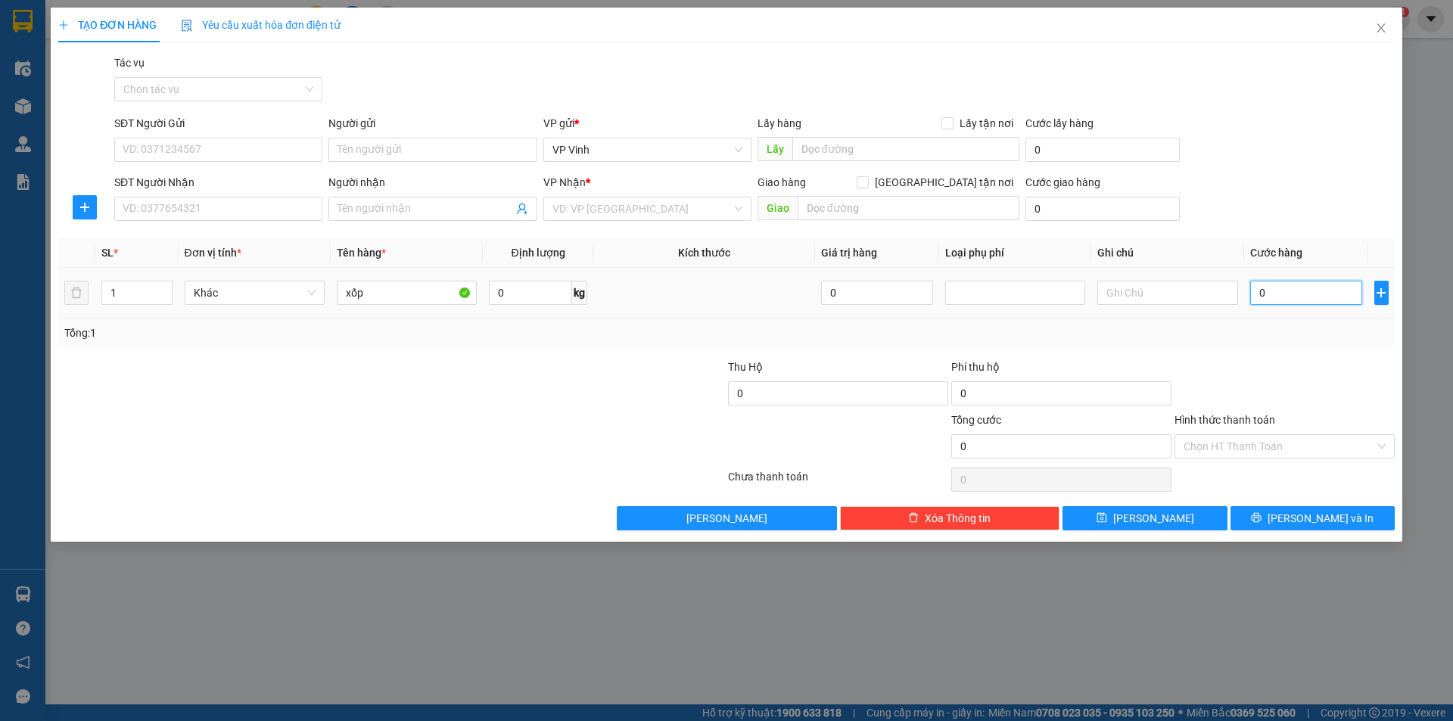
type input "7"
type input "70"
type input "700"
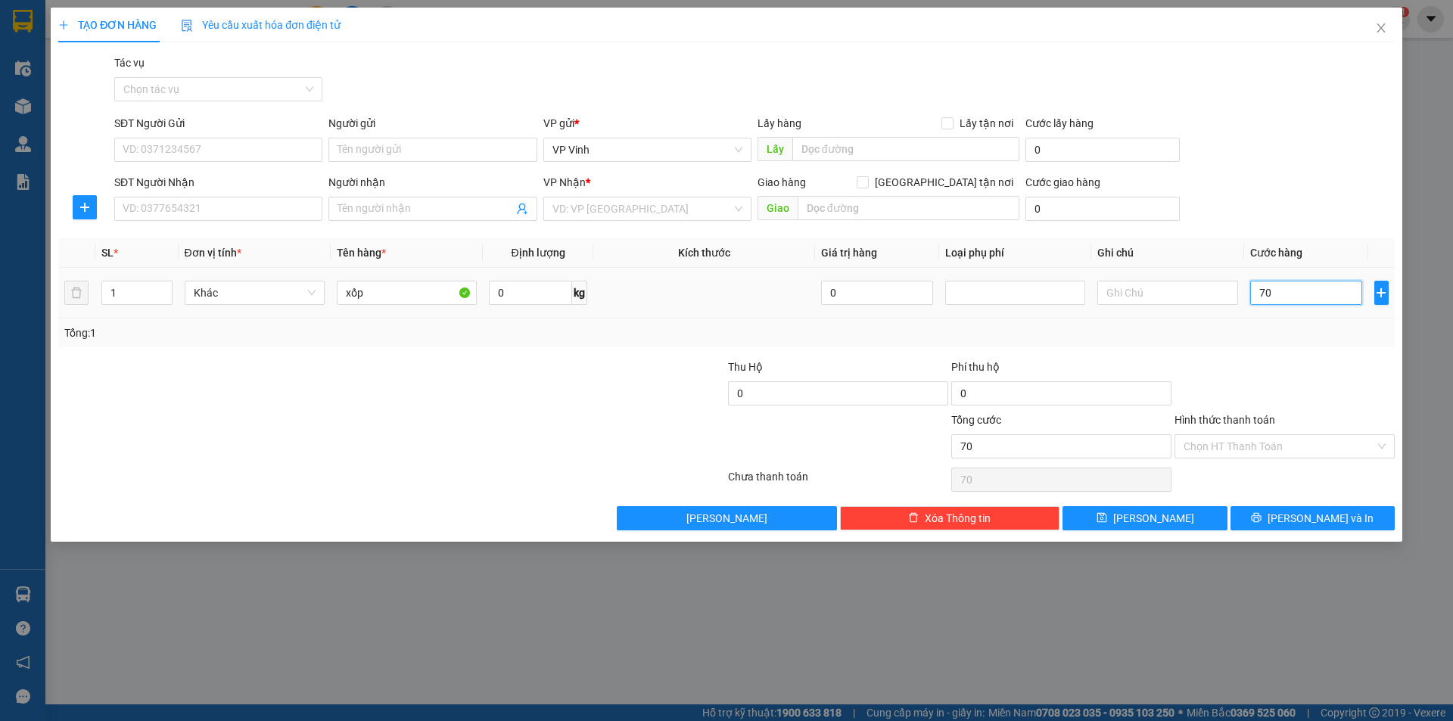
type input "700"
type input "7.000"
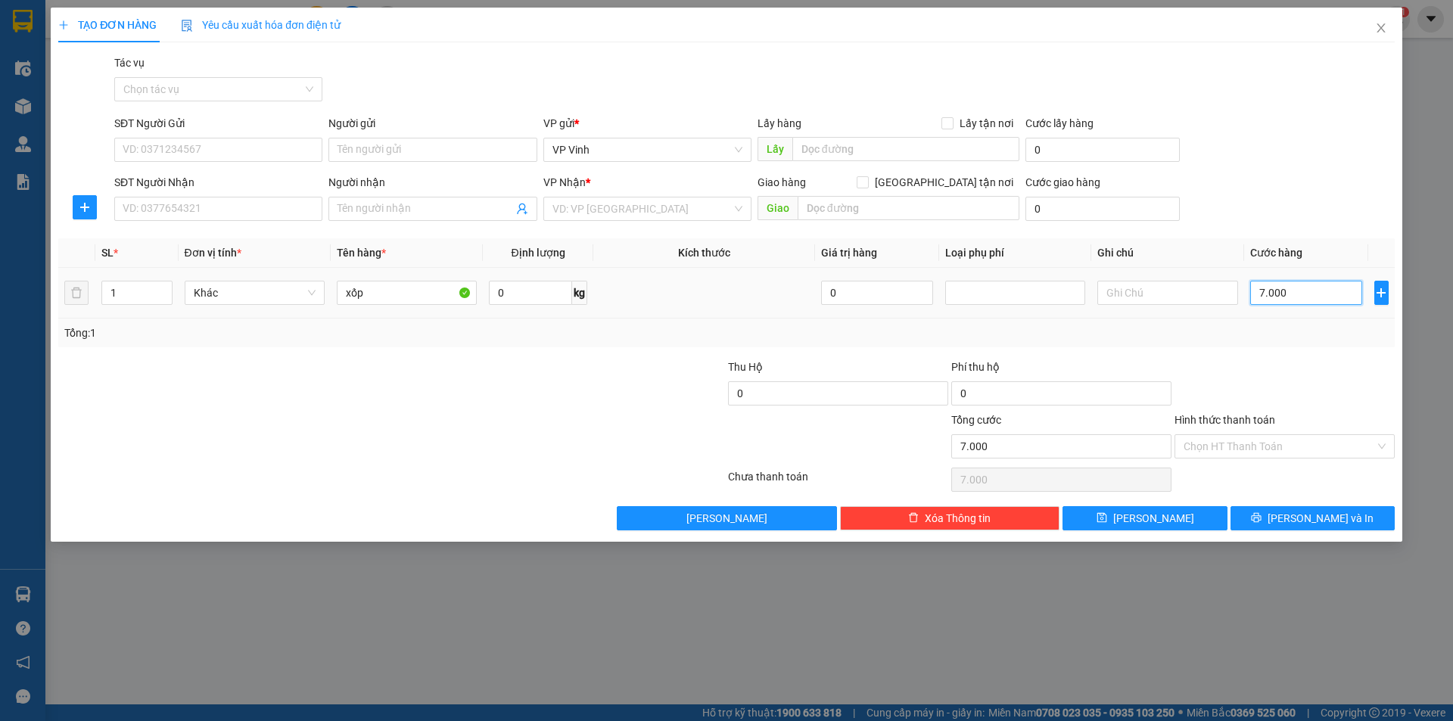
type input "70.000"
click at [178, 148] on input "SĐT Người Gửi" at bounding box center [218, 150] width 208 height 24
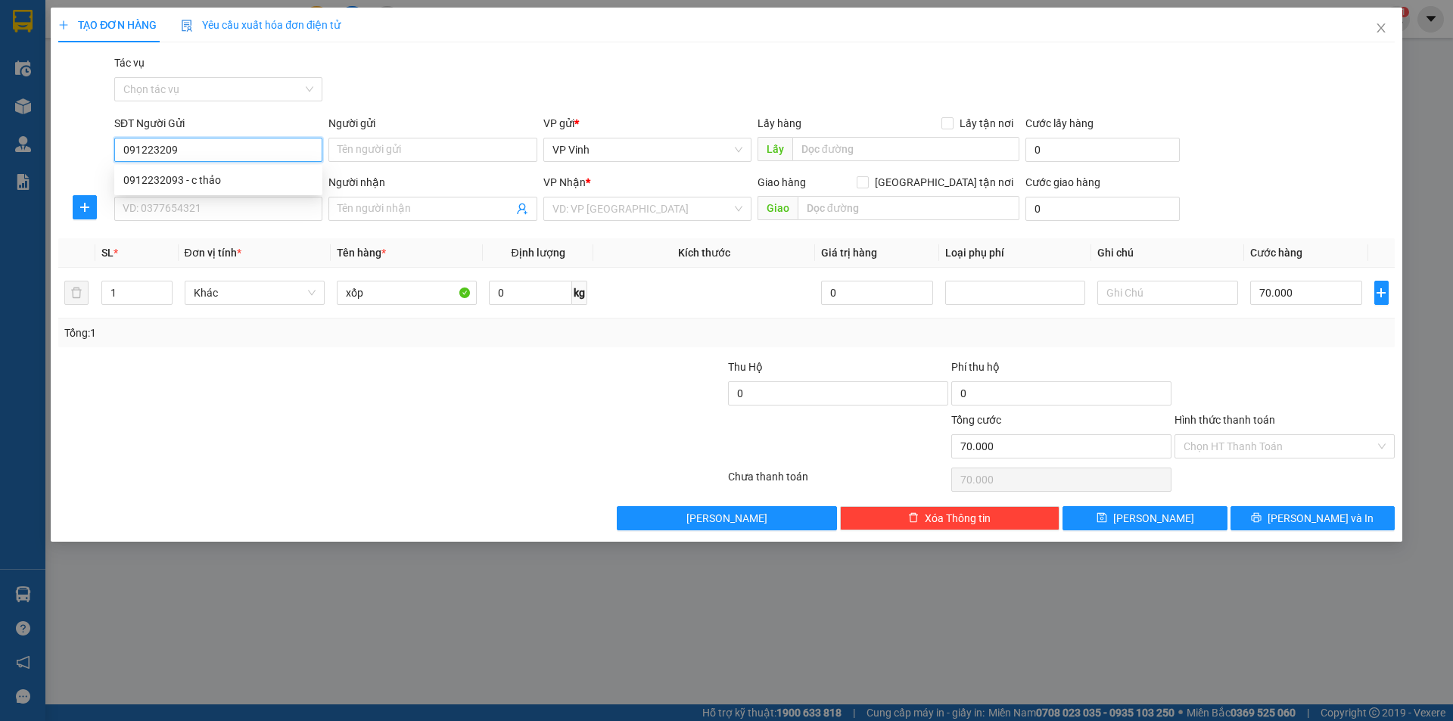
type input "0912232093"
click at [175, 176] on div "0912232093 - c thảo" at bounding box center [218, 180] width 190 height 17
type input "c thảo"
type input "0912232093"
click at [179, 201] on input "SĐT Người Nhận" at bounding box center [218, 209] width 208 height 24
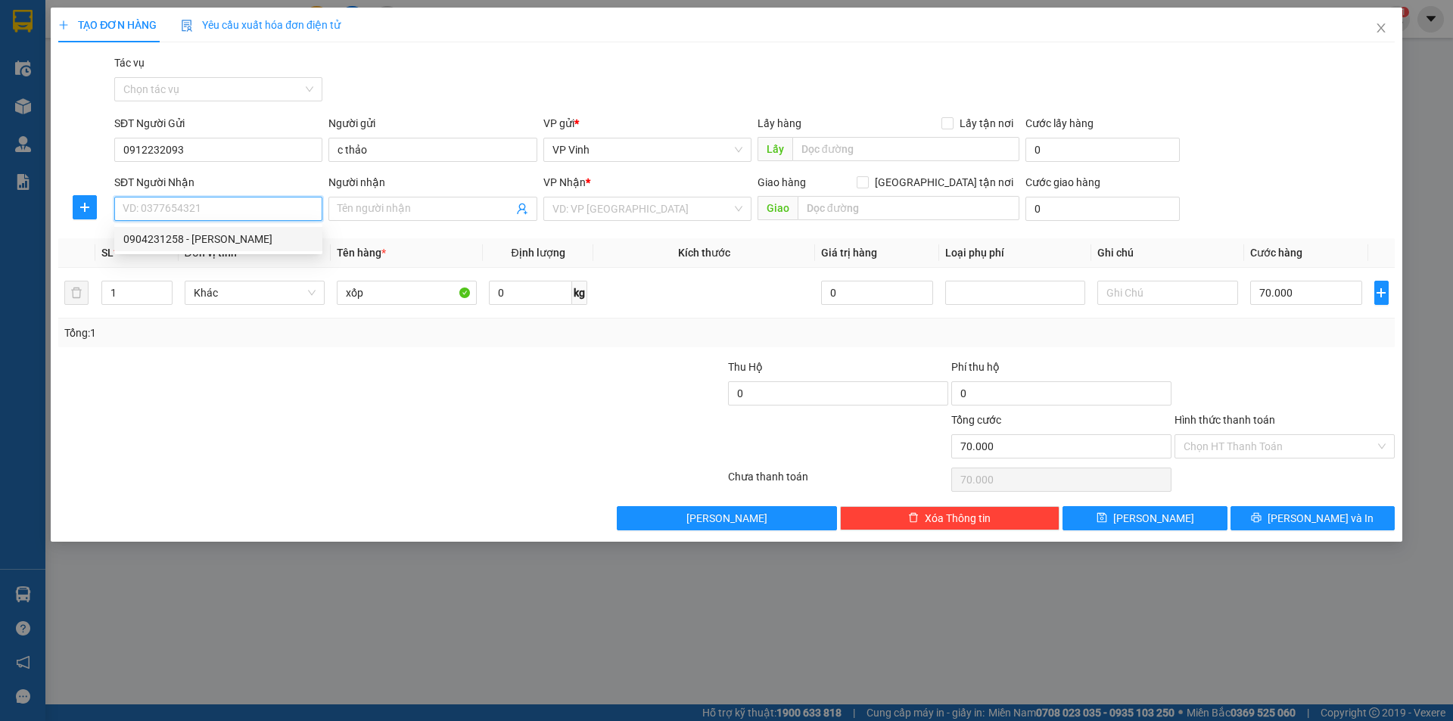
click at [193, 240] on div "0904231258 - c ngọc" at bounding box center [218, 239] width 190 height 17
type input "0904231258"
type input "c ngọc"
checkbox input "true"
type input "Q cẩm lệ"
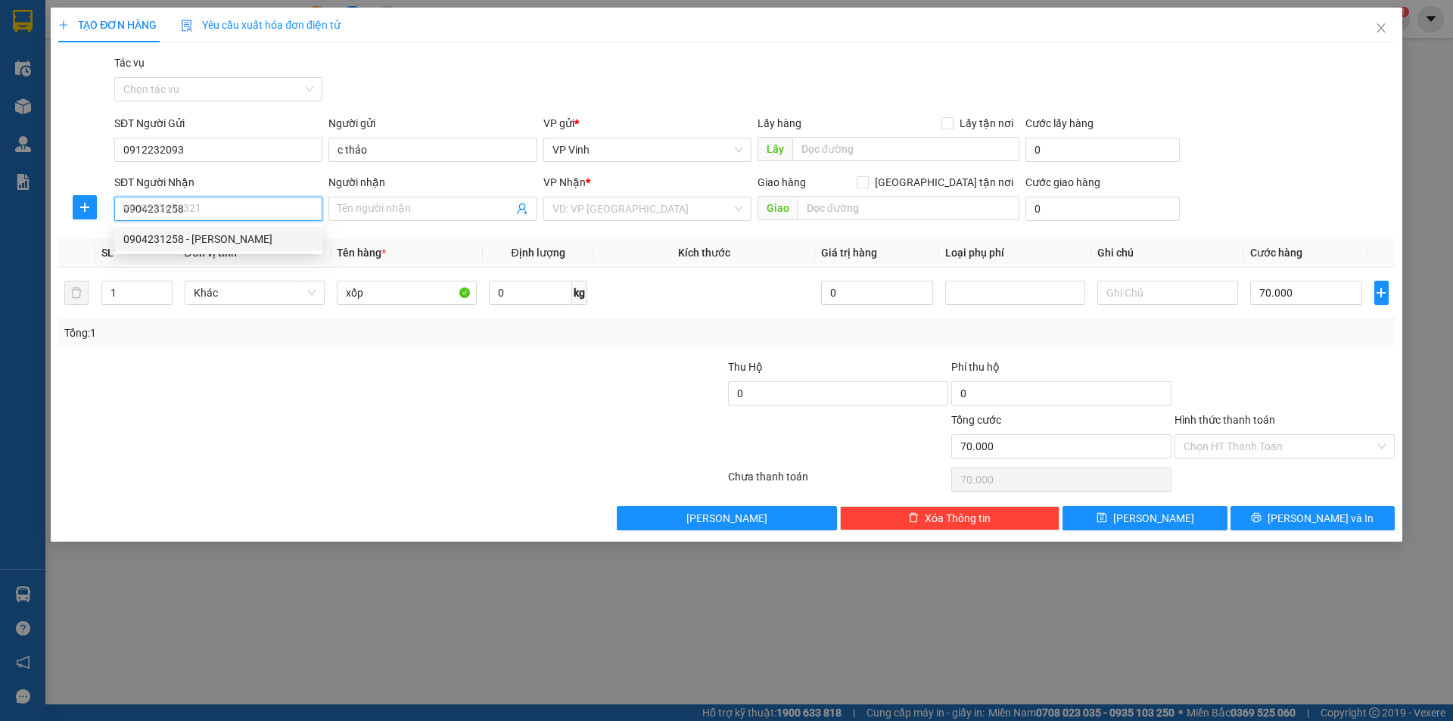
type input "140.000"
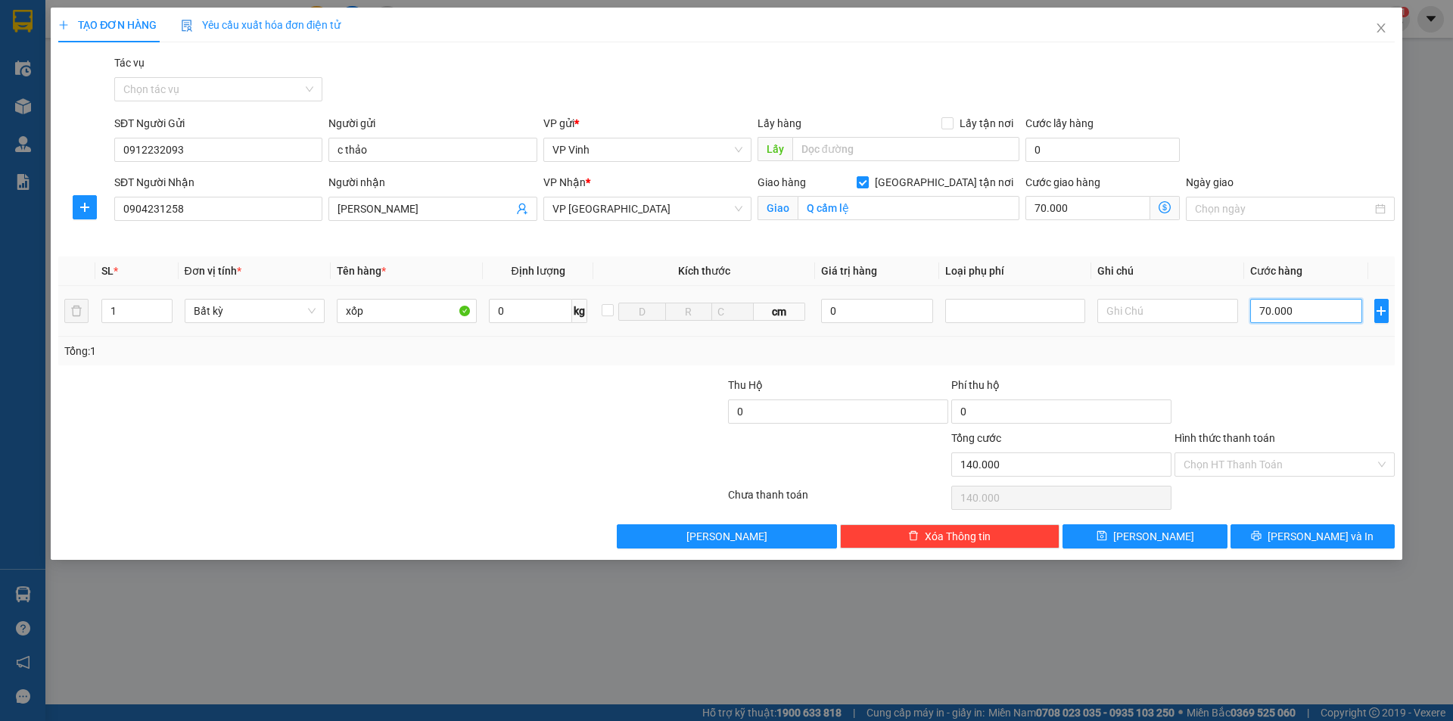
click at [1266, 312] on input "70.000" at bounding box center [1306, 311] width 113 height 24
type input "0.000"
type input "70.000"
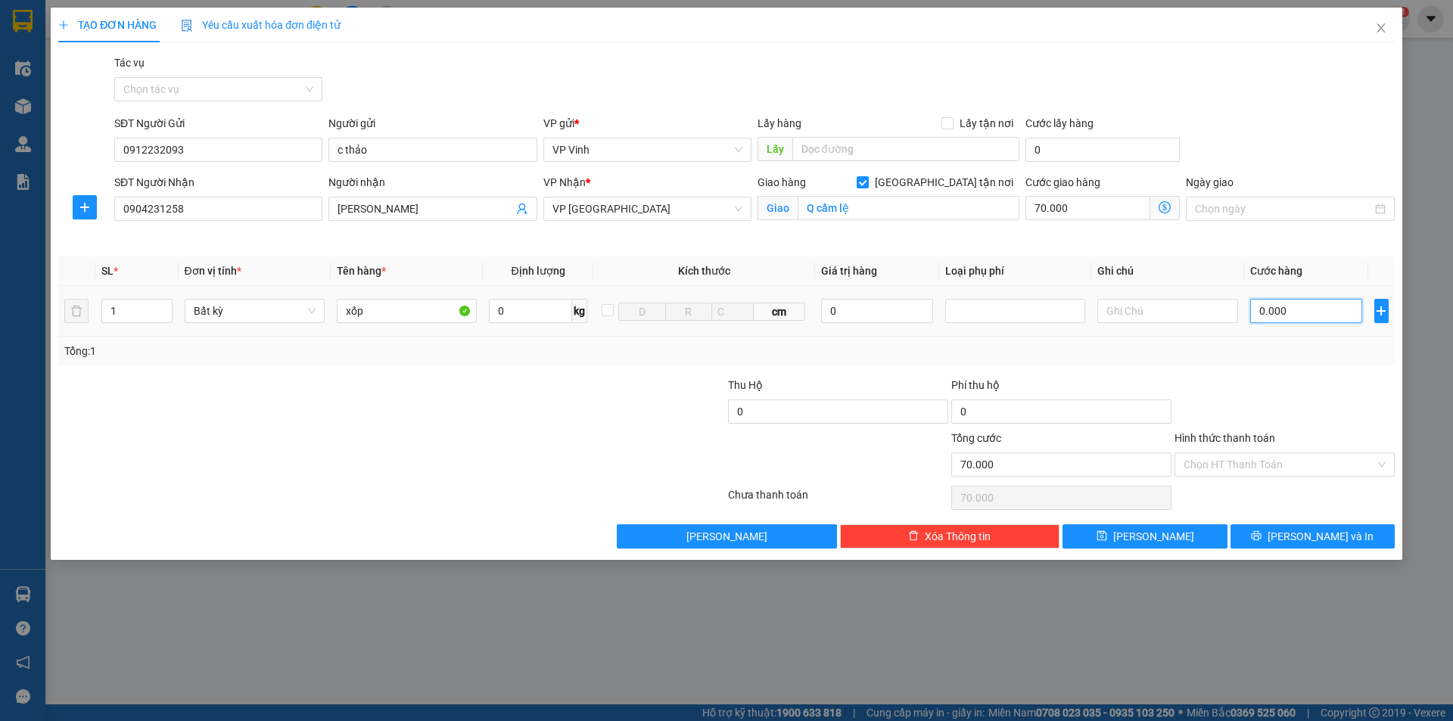
type input "80.000"
type input "150.000"
type input "80.000"
click at [1248, 468] on input "Hình thức thanh toán" at bounding box center [1278, 464] width 191 height 23
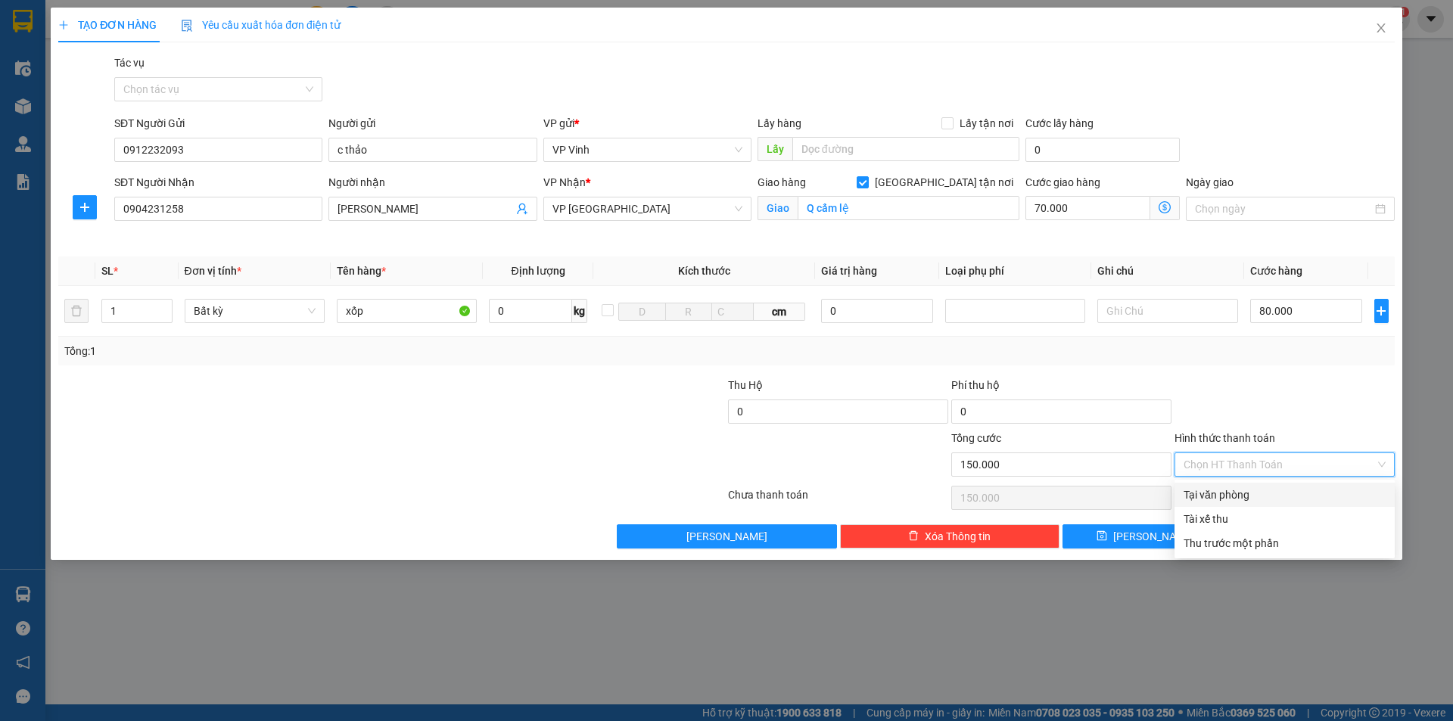
click at [1241, 494] on div "Tại văn phòng" at bounding box center [1284, 494] width 202 height 17
type input "0"
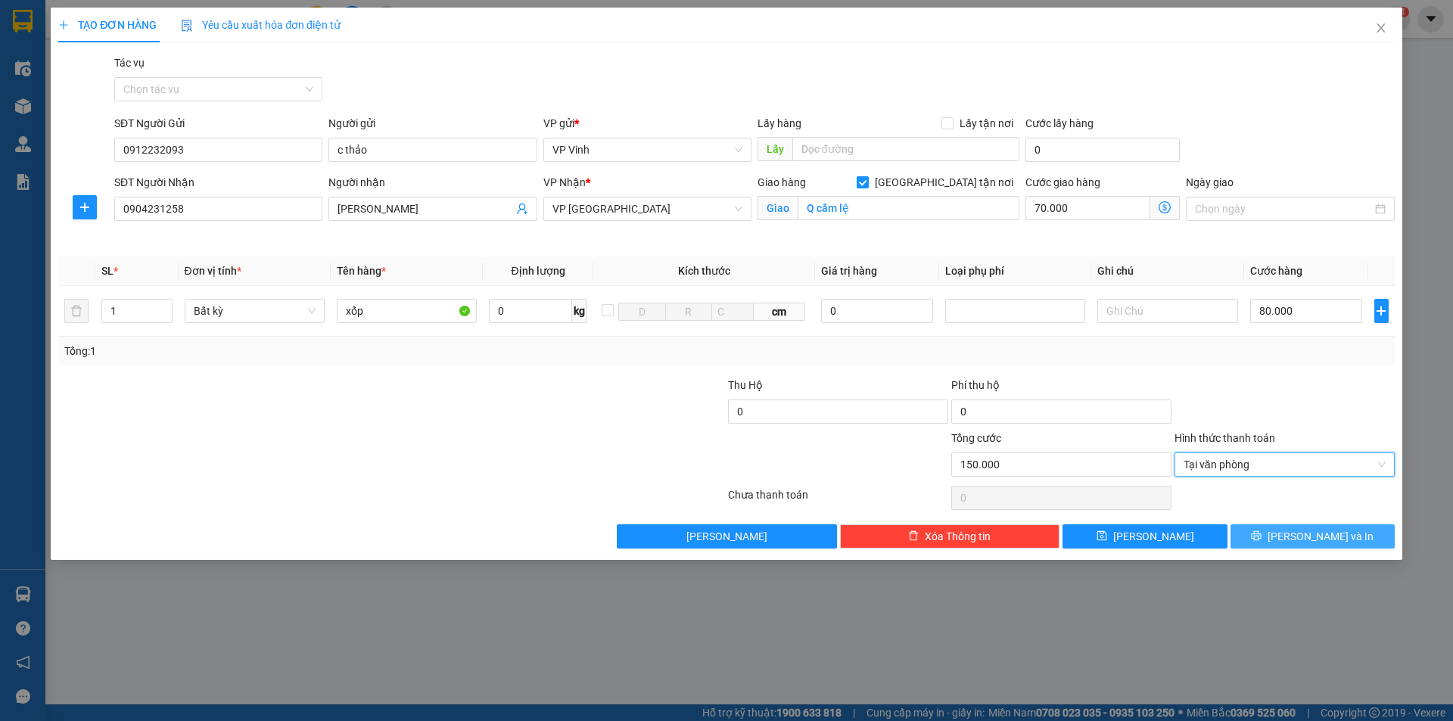
click at [1303, 536] on span "Lưu và In" at bounding box center [1320, 536] width 106 height 17
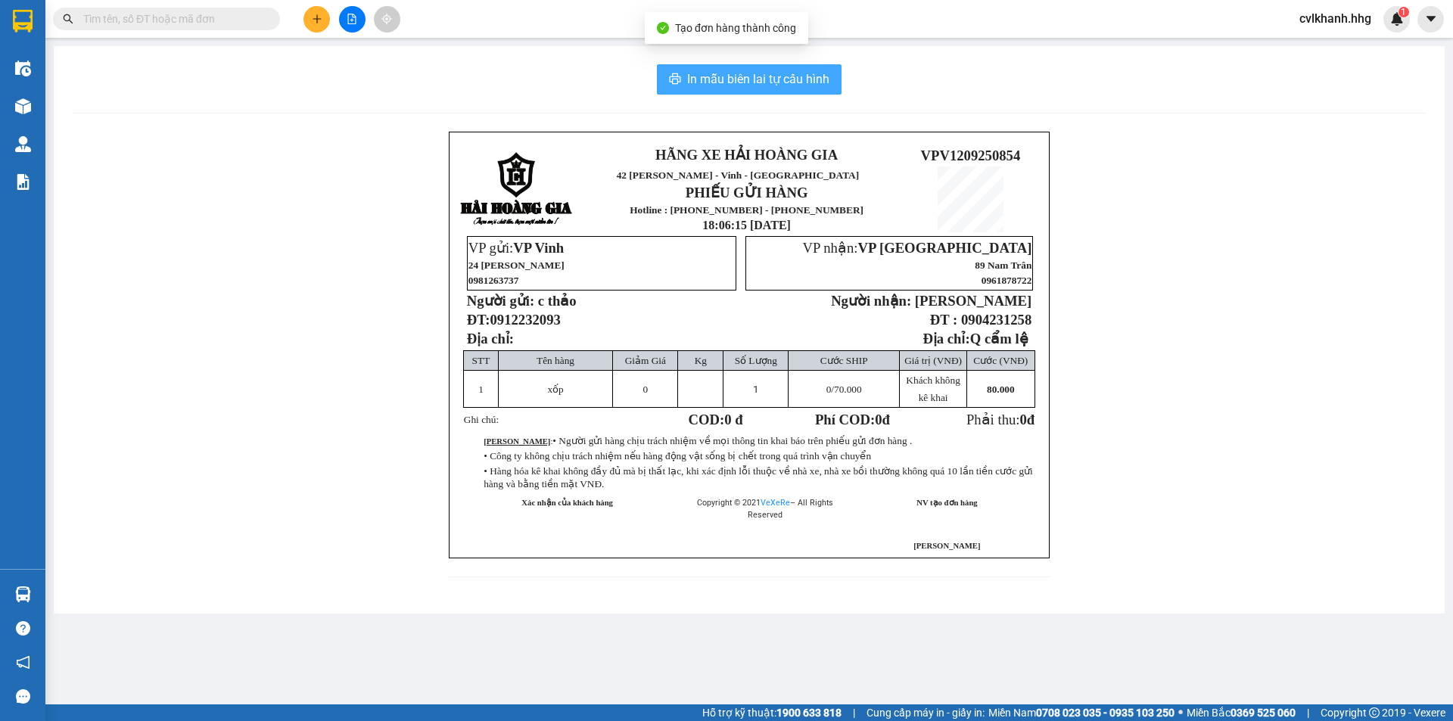
click at [762, 79] on span "In mẫu biên lai tự cấu hình" at bounding box center [758, 79] width 142 height 19
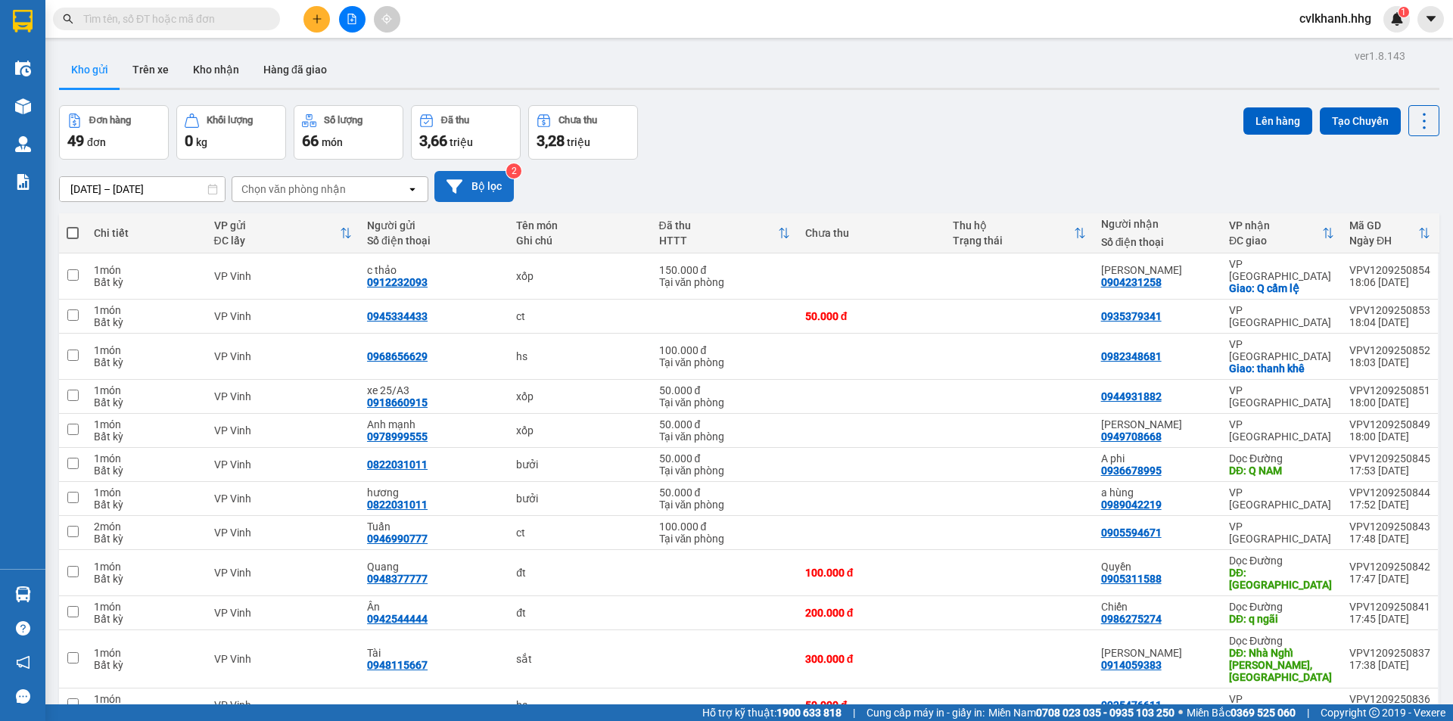
click at [452, 174] on button "Bộ lọc" at bounding box center [473, 186] width 79 height 31
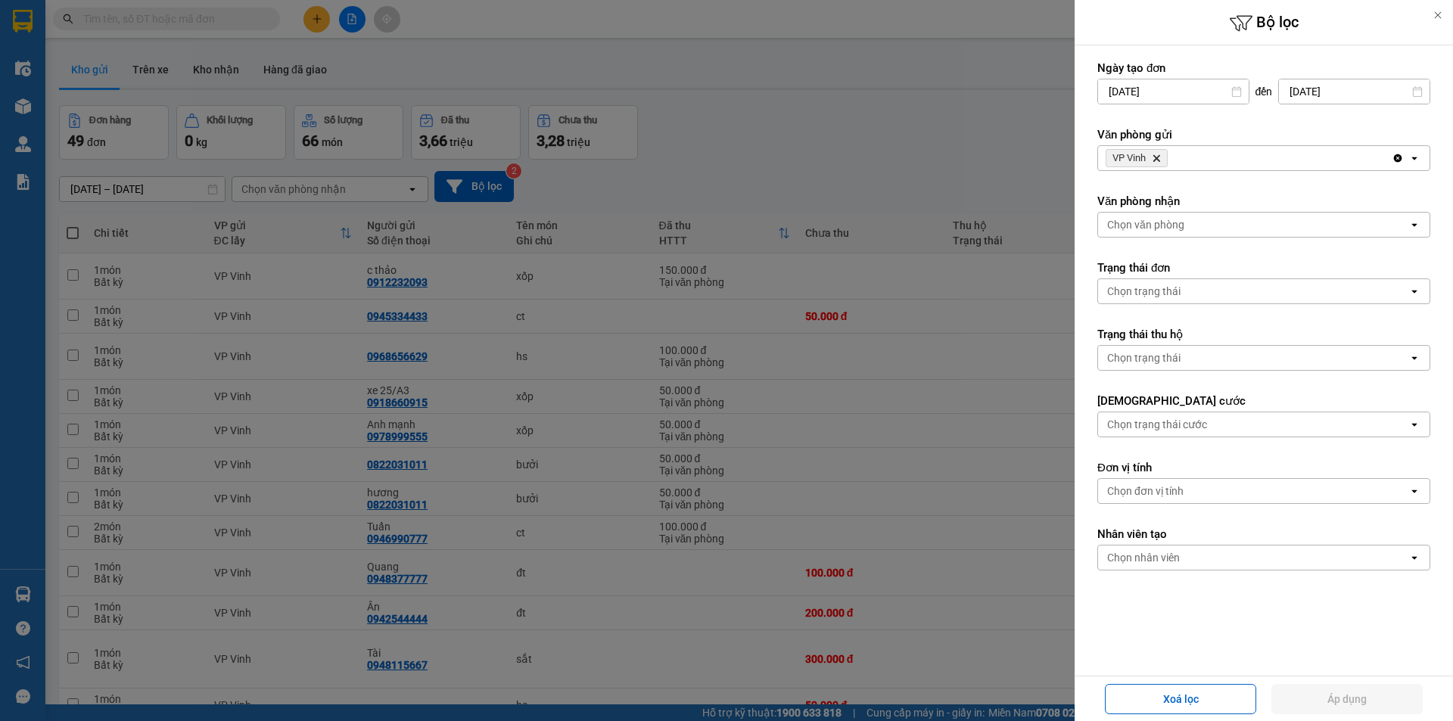
click at [1198, 160] on div "VP Vinh Delete" at bounding box center [1245, 158] width 294 height 24
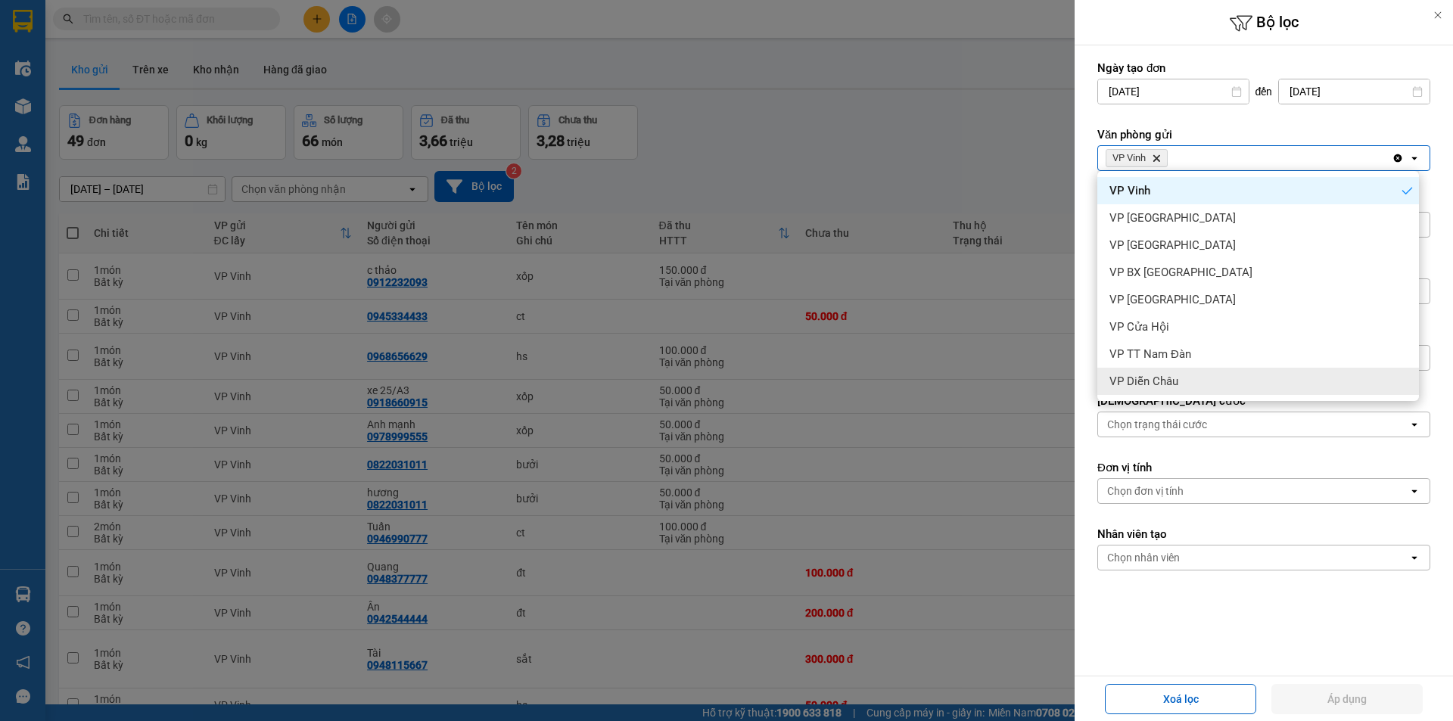
click at [1142, 386] on span "VP Diễn Châu" at bounding box center [1143, 381] width 69 height 15
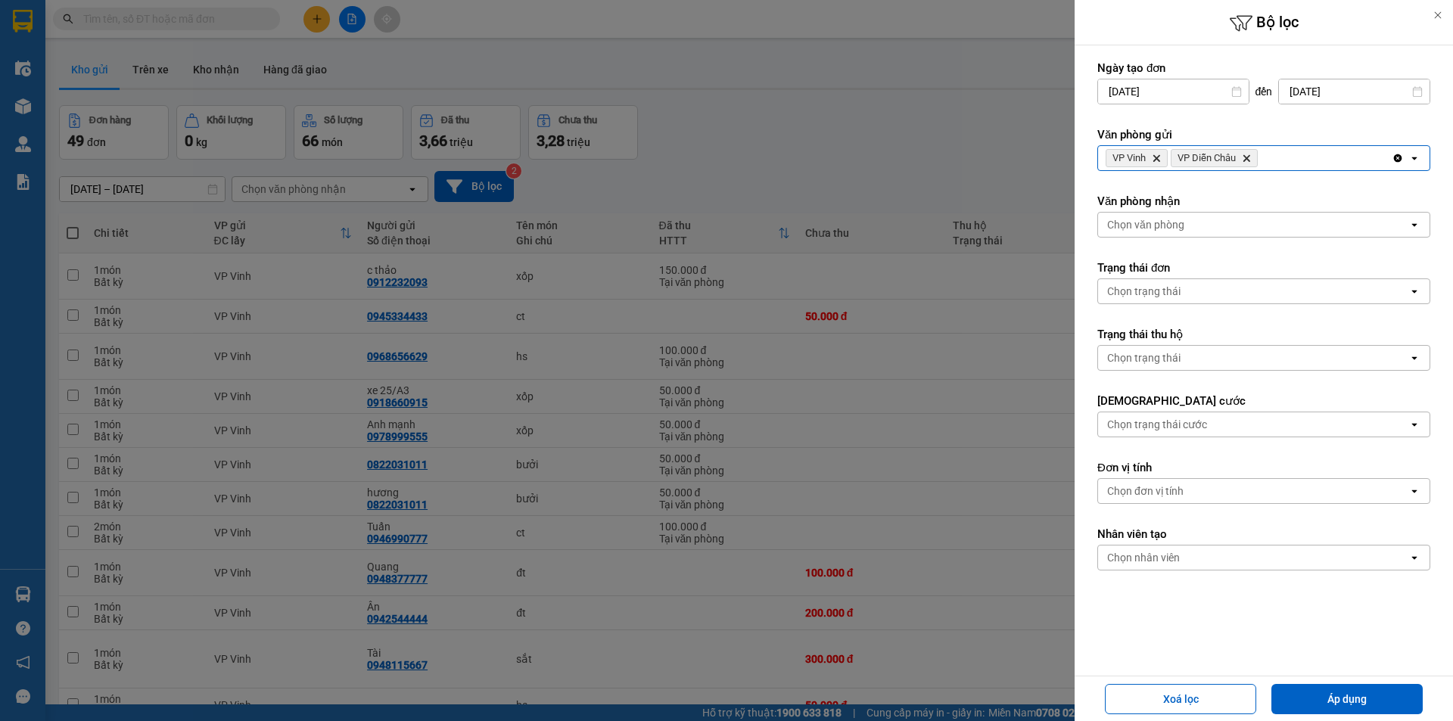
click at [1279, 157] on div "VP Vinh Delete VP Diễn Châu Delete" at bounding box center [1245, 158] width 294 height 24
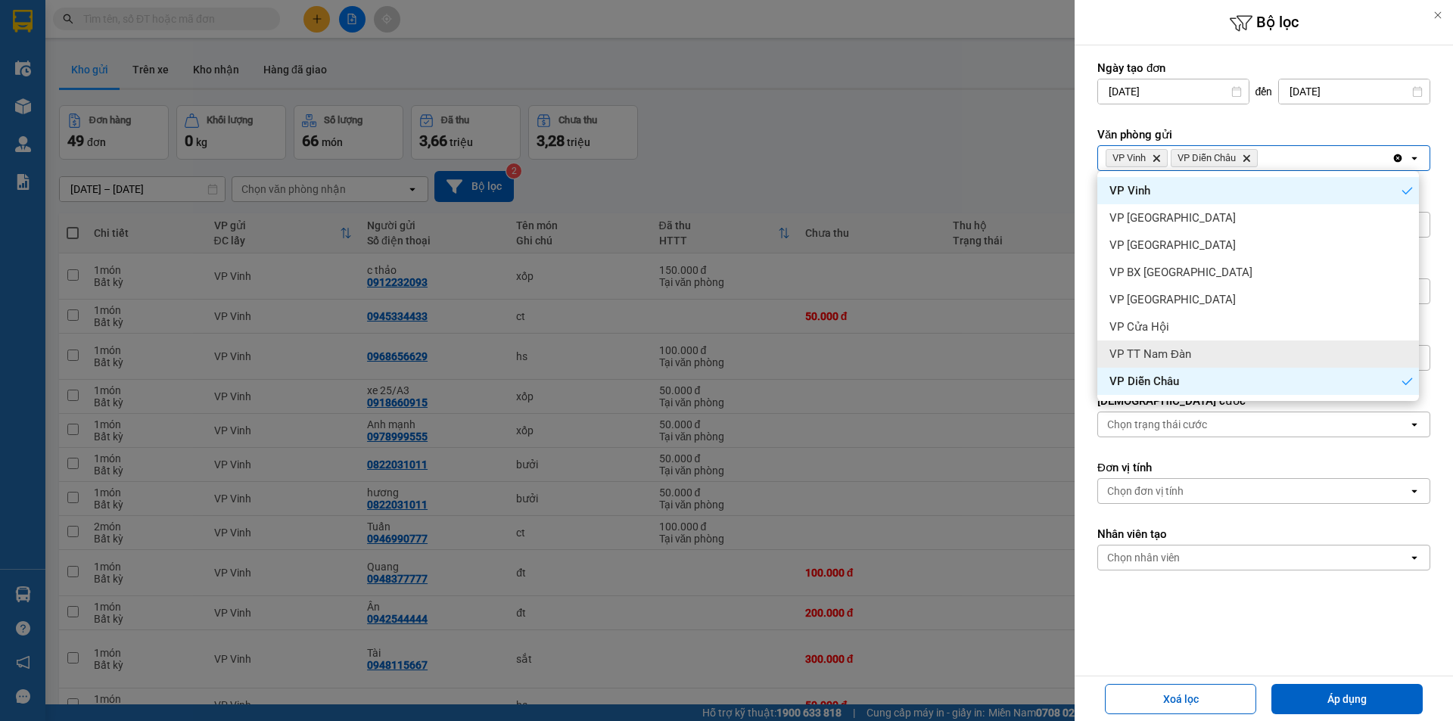
click at [1140, 363] on div "VP TT Nam Đàn" at bounding box center [1258, 353] width 322 height 27
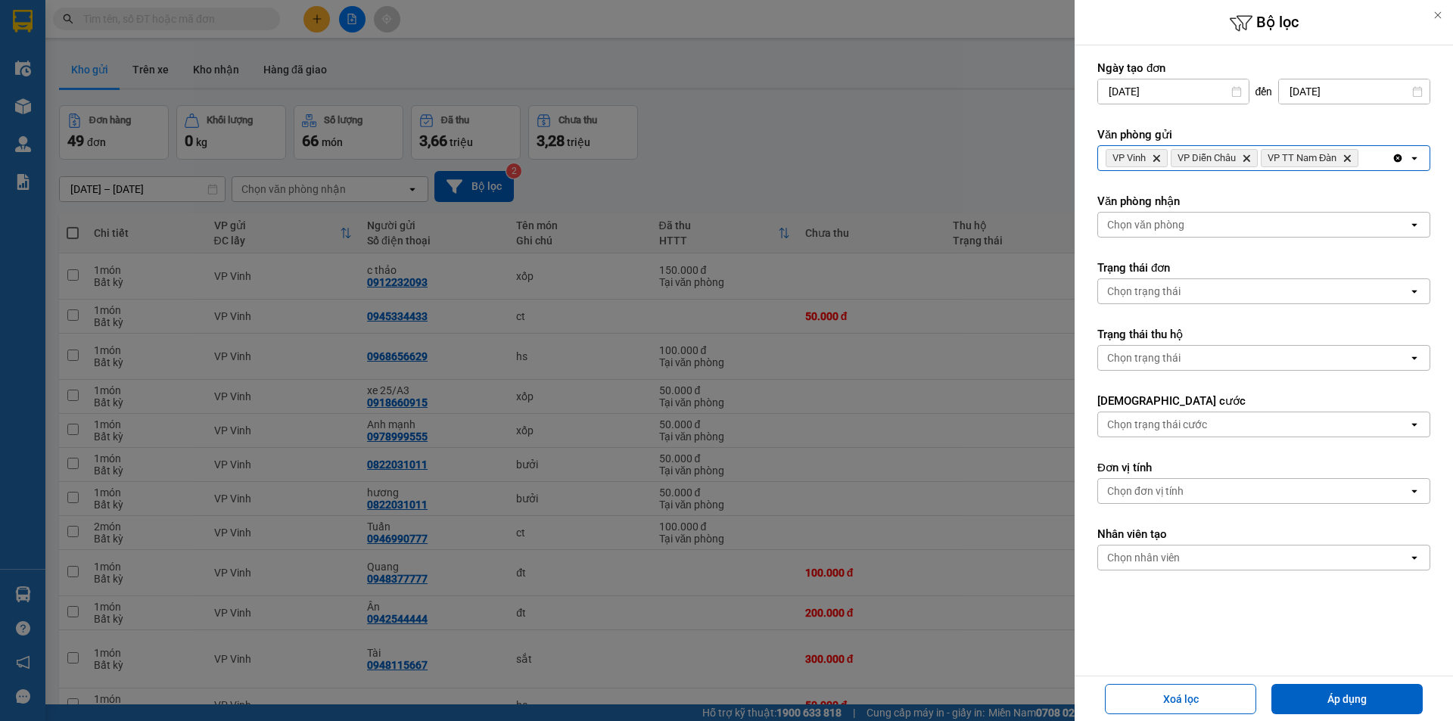
click at [1370, 157] on div "VP Vinh Delete VP Diễn Châu Delete VP TT Nam Đàn Delete" at bounding box center [1245, 158] width 294 height 24
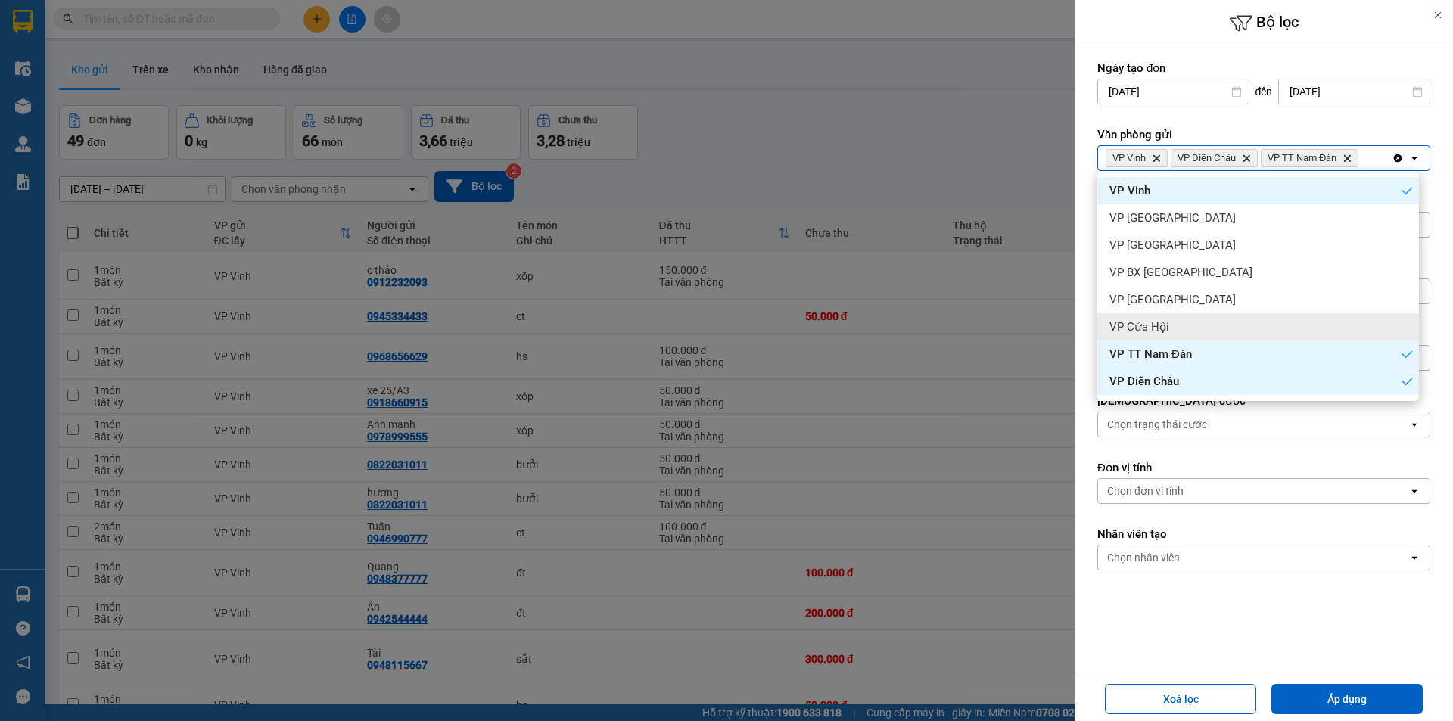
click at [1183, 324] on div "VP Cửa Hội" at bounding box center [1258, 326] width 322 height 27
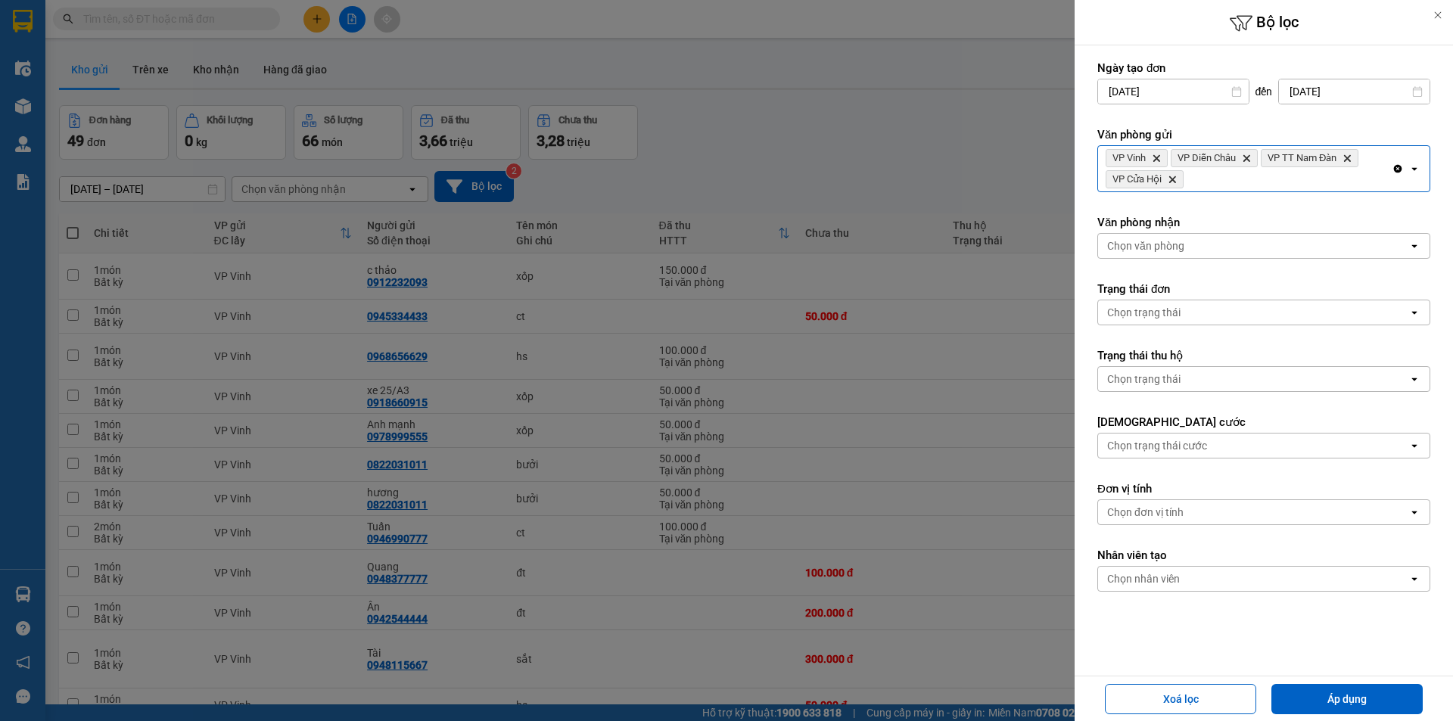
click at [1209, 178] on div "VP Vinh Delete VP Diễn Châu Delete VP TT Nam Đàn Delete VP Cửa Hội Delete" at bounding box center [1245, 168] width 294 height 45
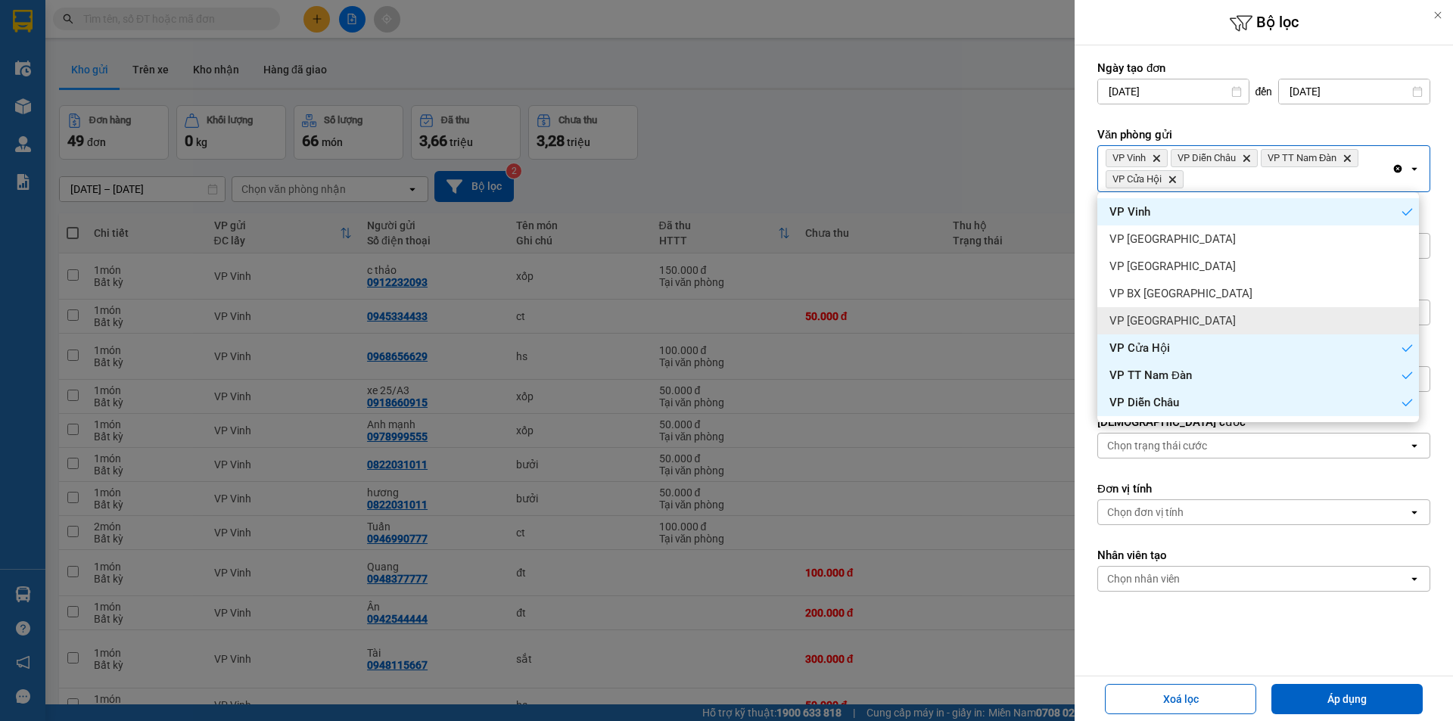
click at [1153, 320] on span "VP Cầu Yên Xuân" at bounding box center [1172, 320] width 126 height 15
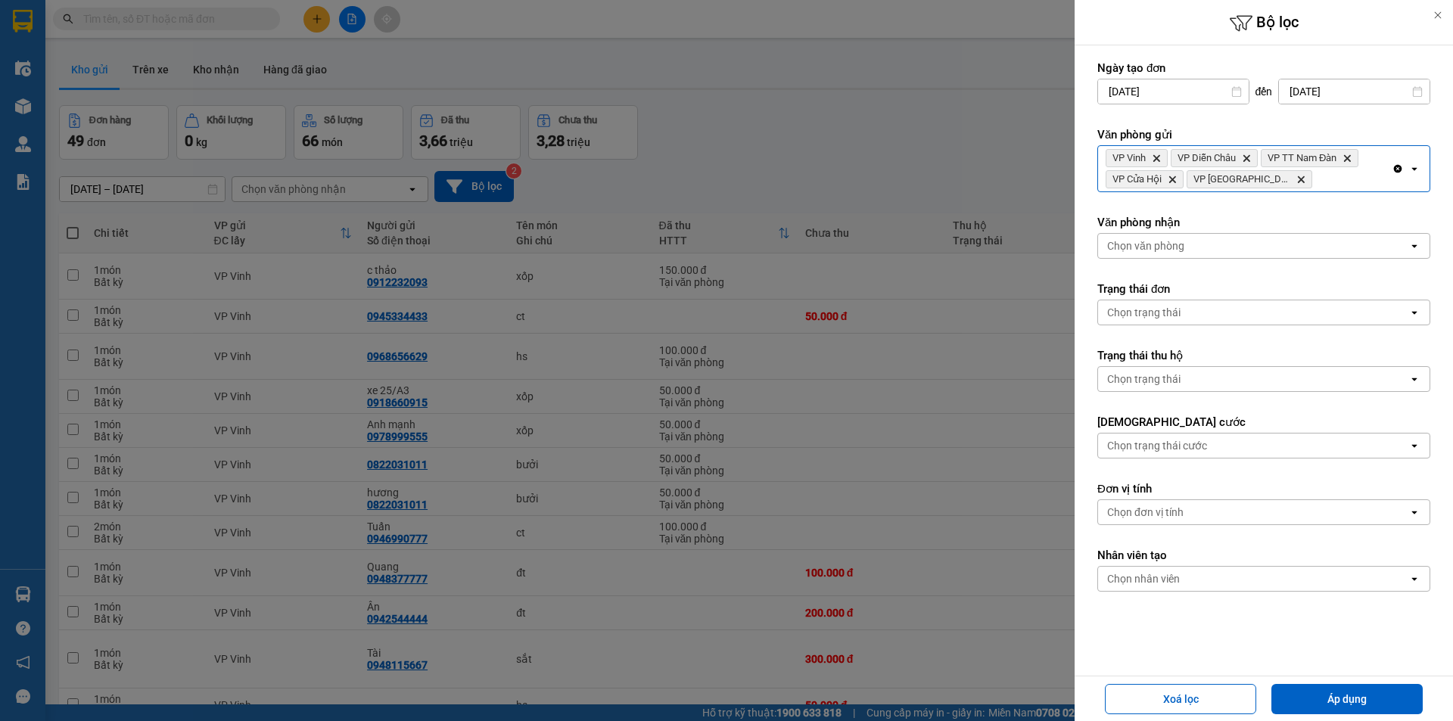
click at [1153, 157] on icon "Delete" at bounding box center [1155, 158] width 9 height 9
click at [1356, 695] on button "Áp dụng" at bounding box center [1346, 699] width 151 height 30
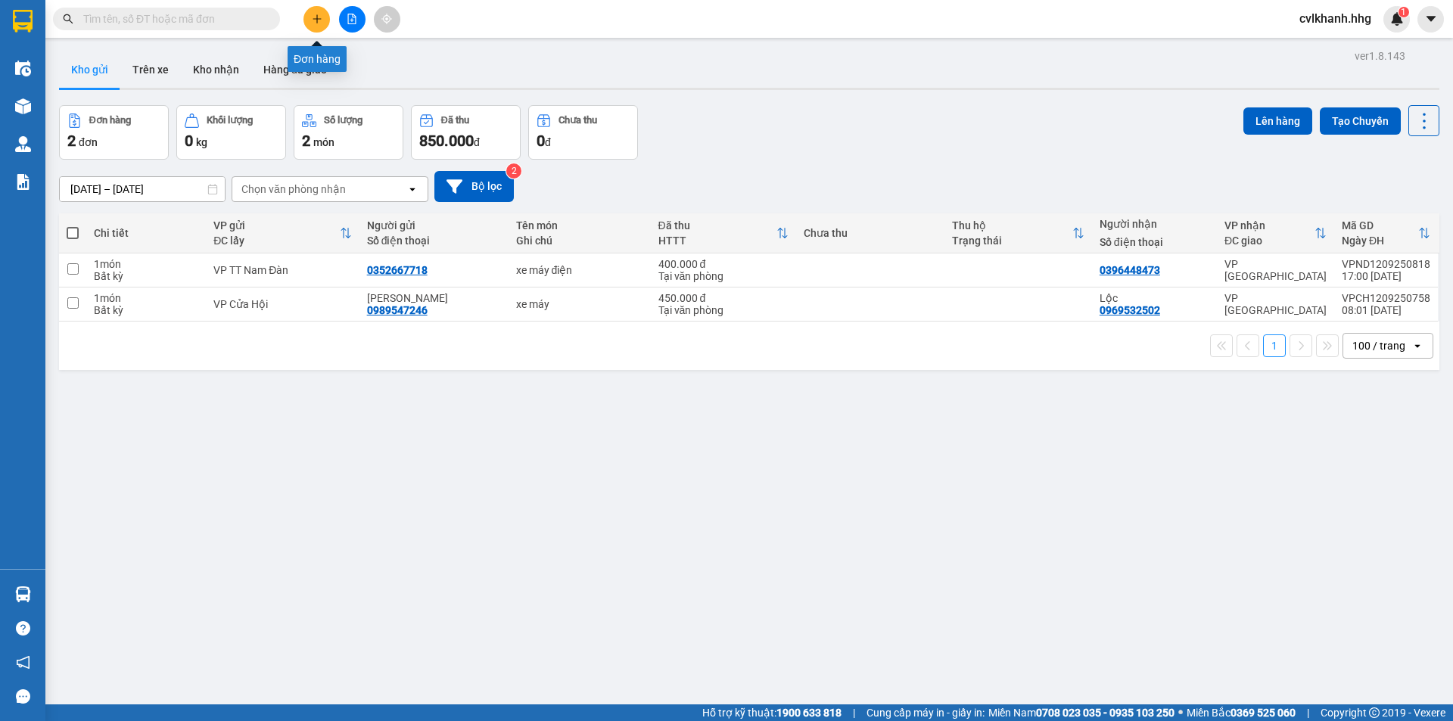
click at [319, 22] on icon "plus" at bounding box center [317, 19] width 11 height 11
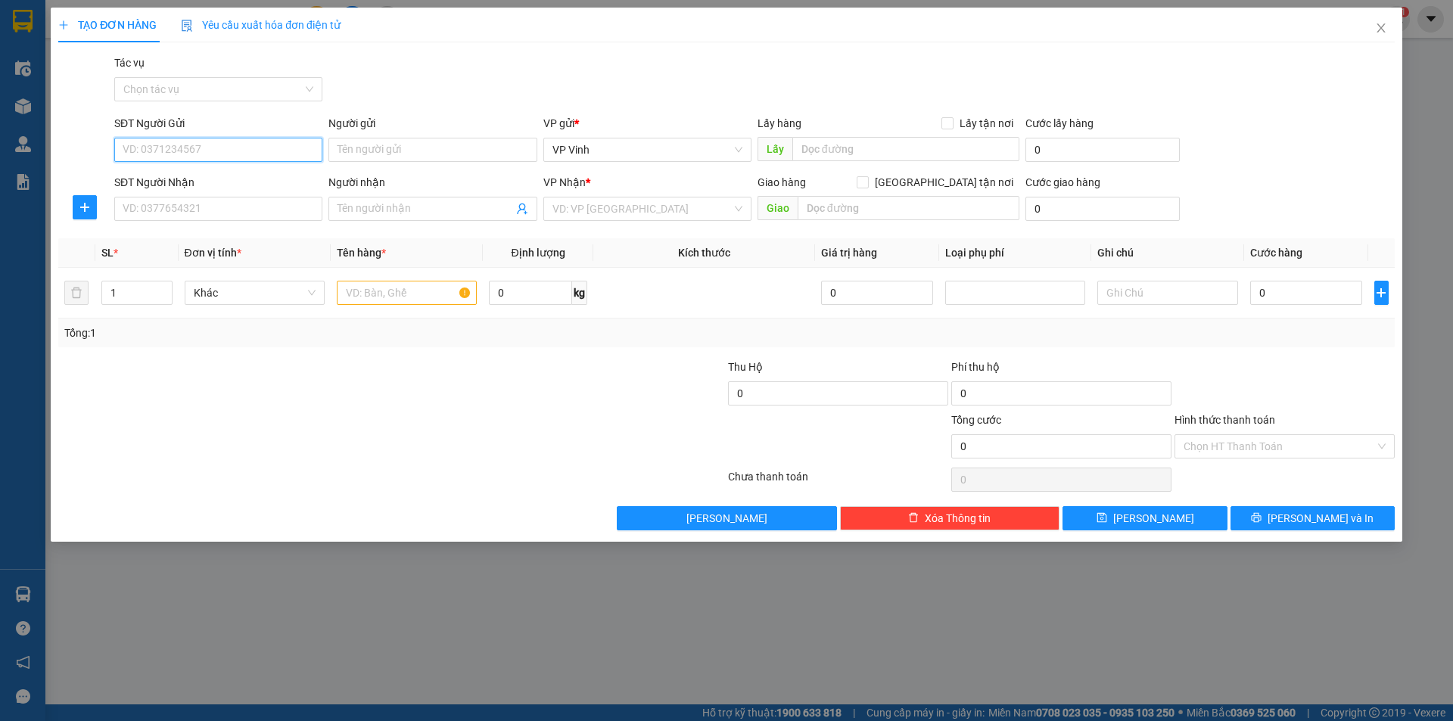
click at [167, 158] on input "SĐT Người Gửi" at bounding box center [218, 150] width 208 height 24
click at [352, 284] on input "text" at bounding box center [407, 293] width 140 height 24
type input "xốp"
click at [1315, 303] on input "0" at bounding box center [1306, 293] width 113 height 24
type input "5"
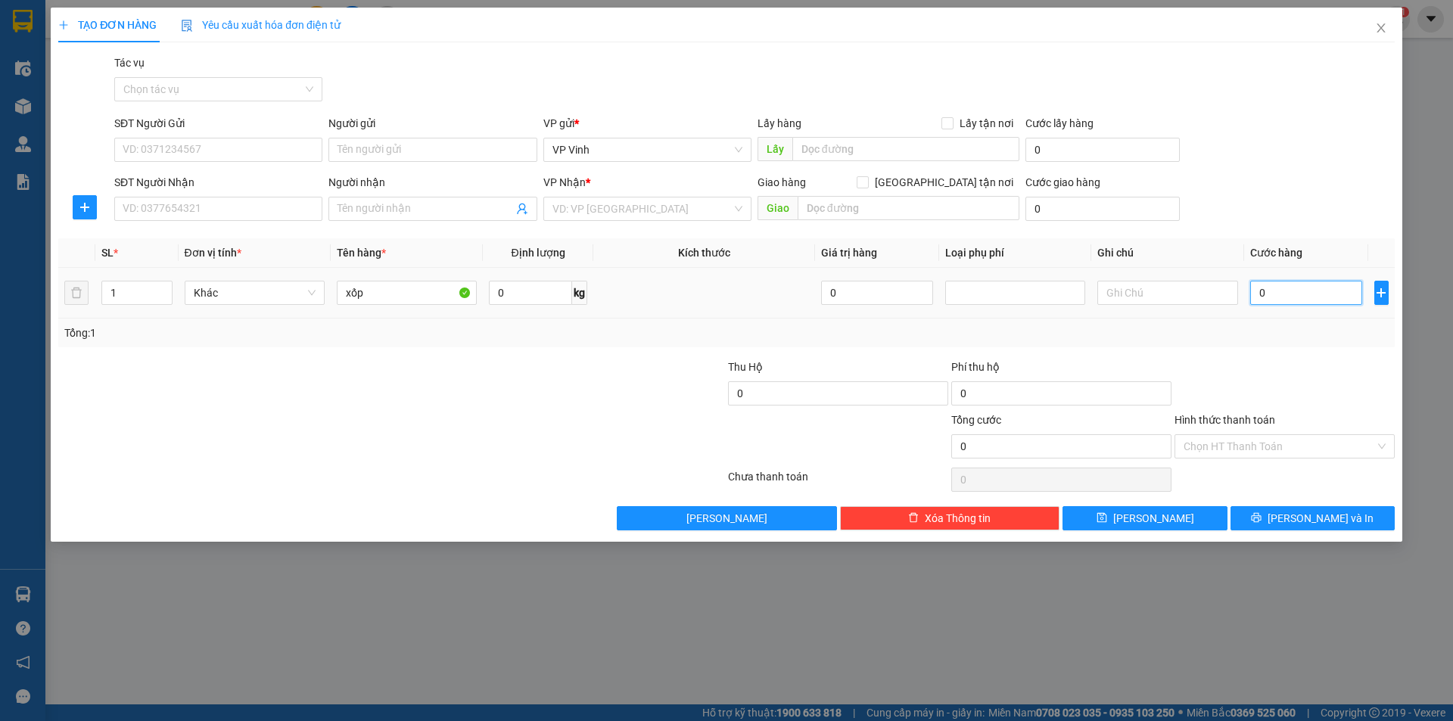
type input "5"
type input "50"
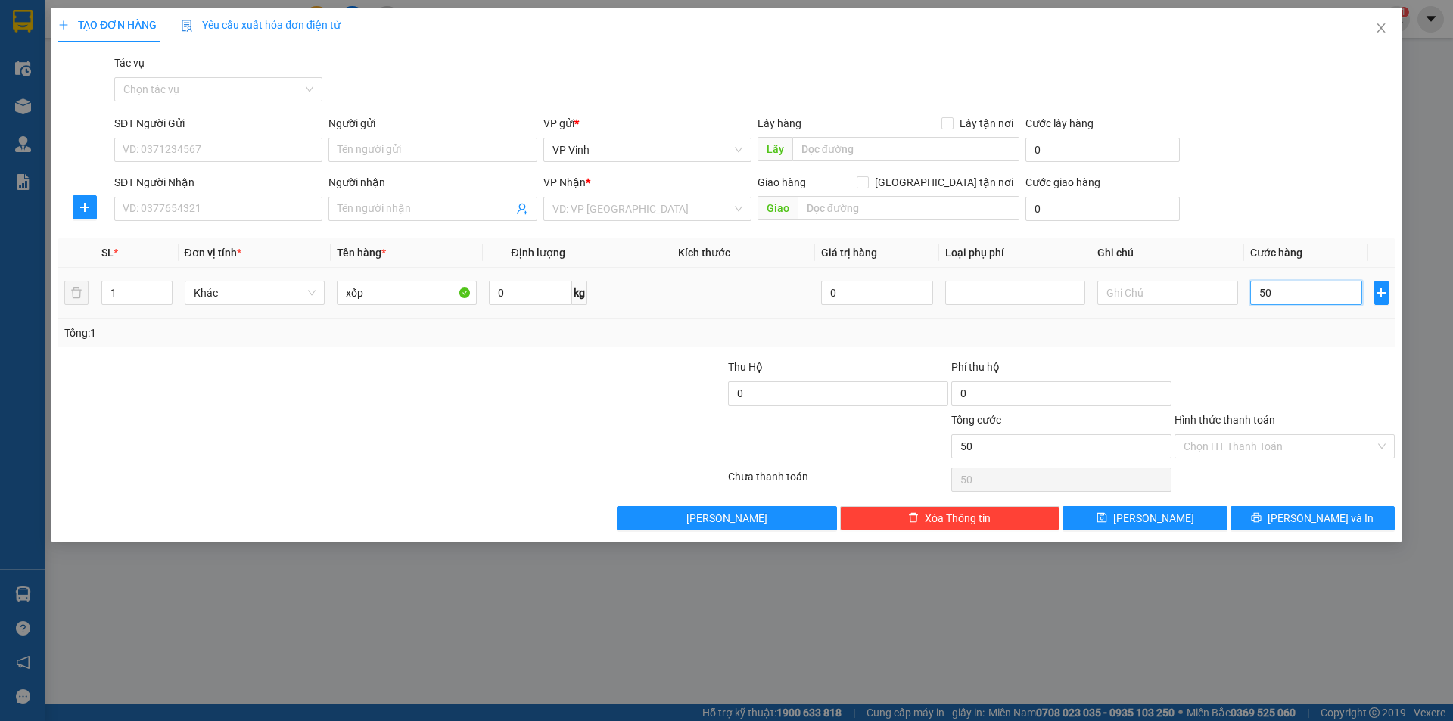
type input "500"
type input "5.000"
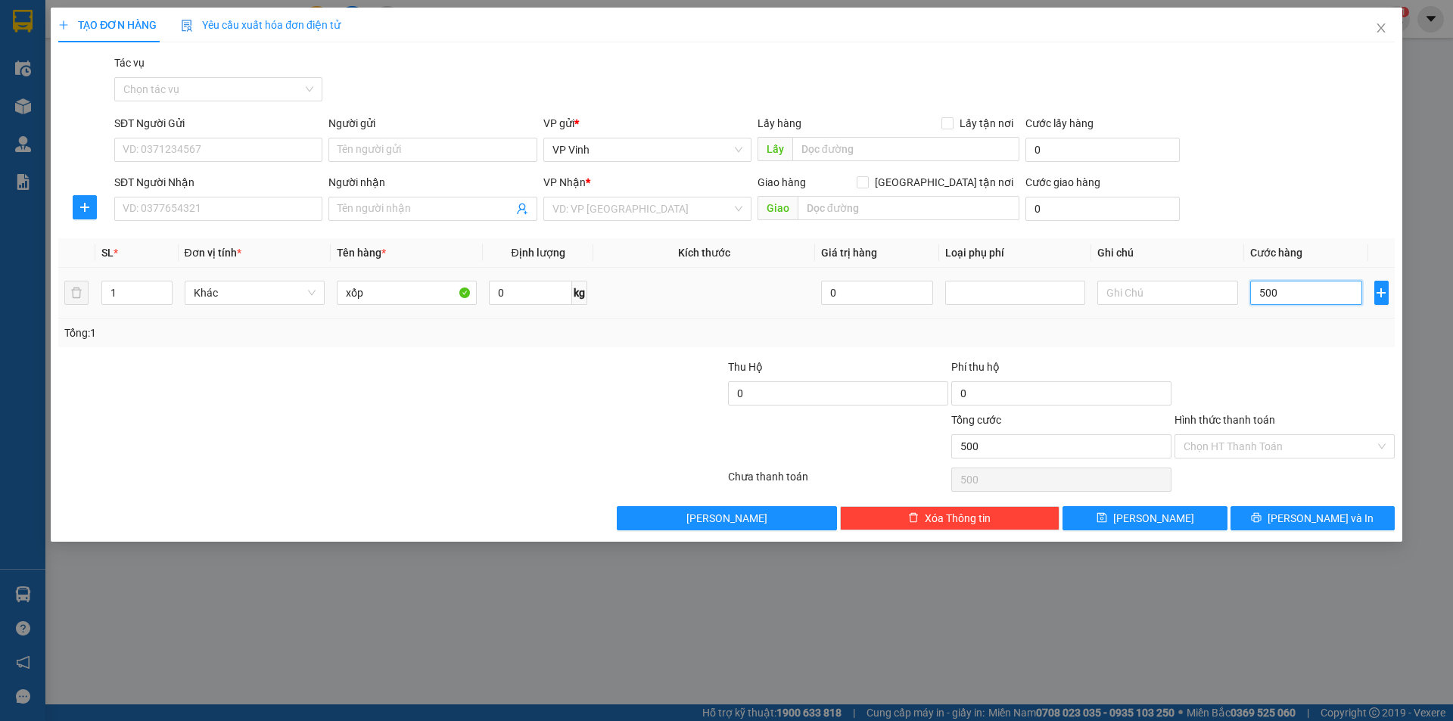
type input "5.000"
type input "50.000"
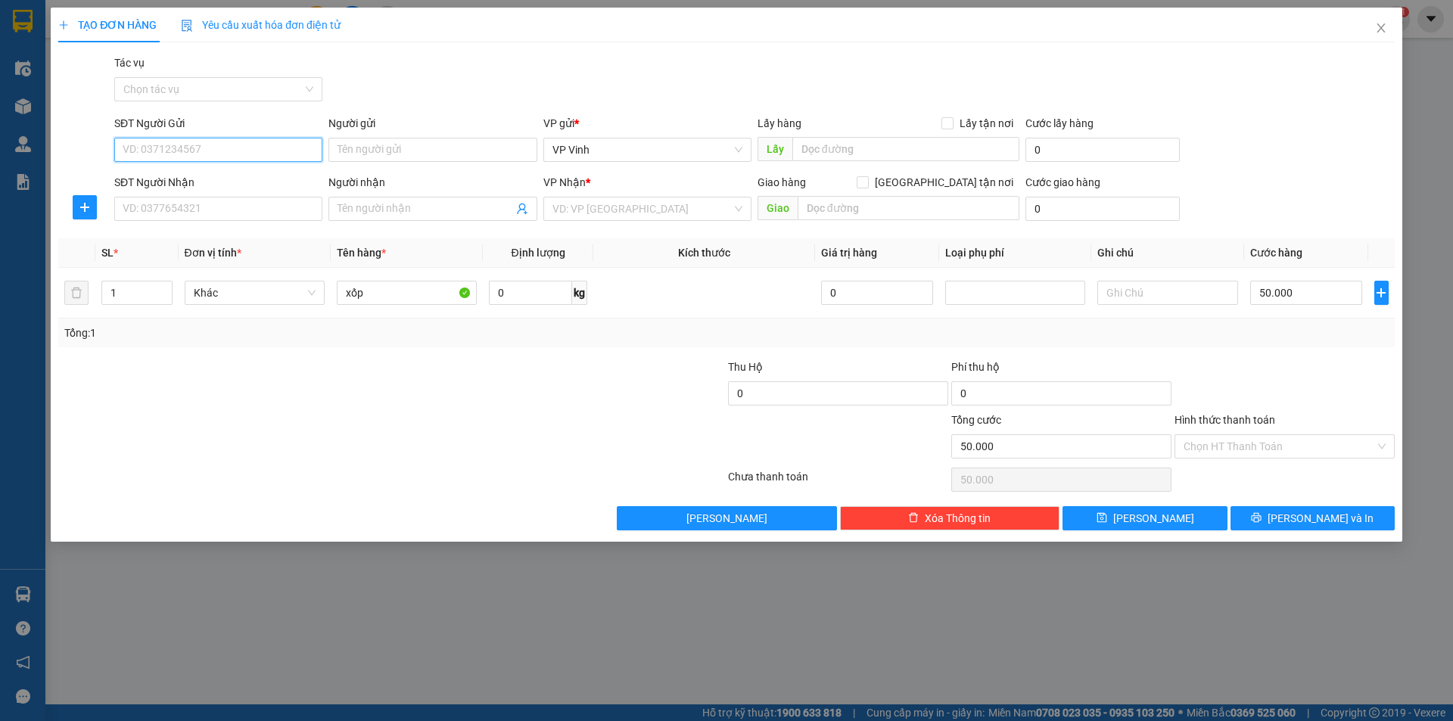
click at [157, 145] on input "SĐT Người Gửi" at bounding box center [218, 150] width 208 height 24
type input "0976434434"
click at [195, 172] on div "0976434434 - a tý" at bounding box center [218, 180] width 190 height 17
type input "a tý"
type input "0976434434"
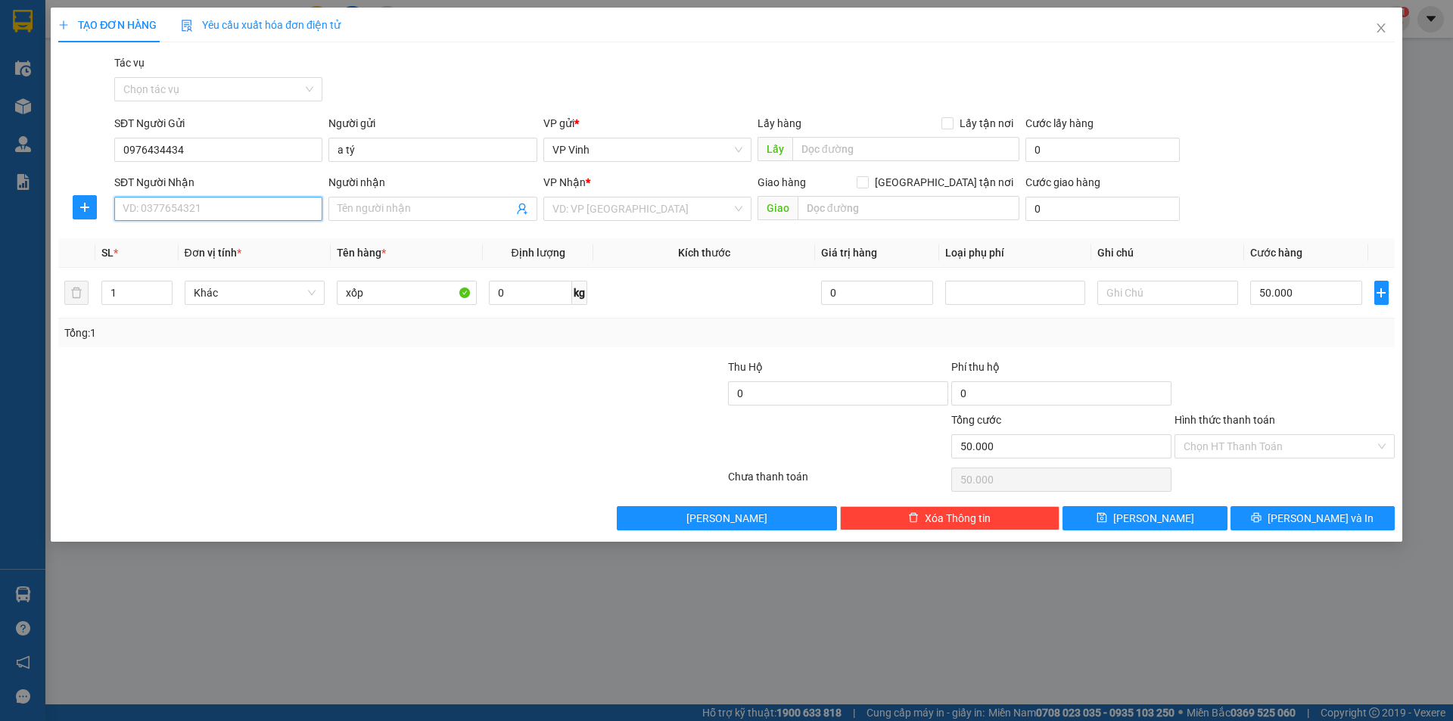
click at [182, 201] on input "SĐT Người Nhận" at bounding box center [218, 209] width 208 height 24
click at [350, 152] on input "a tý" at bounding box center [432, 150] width 208 height 24
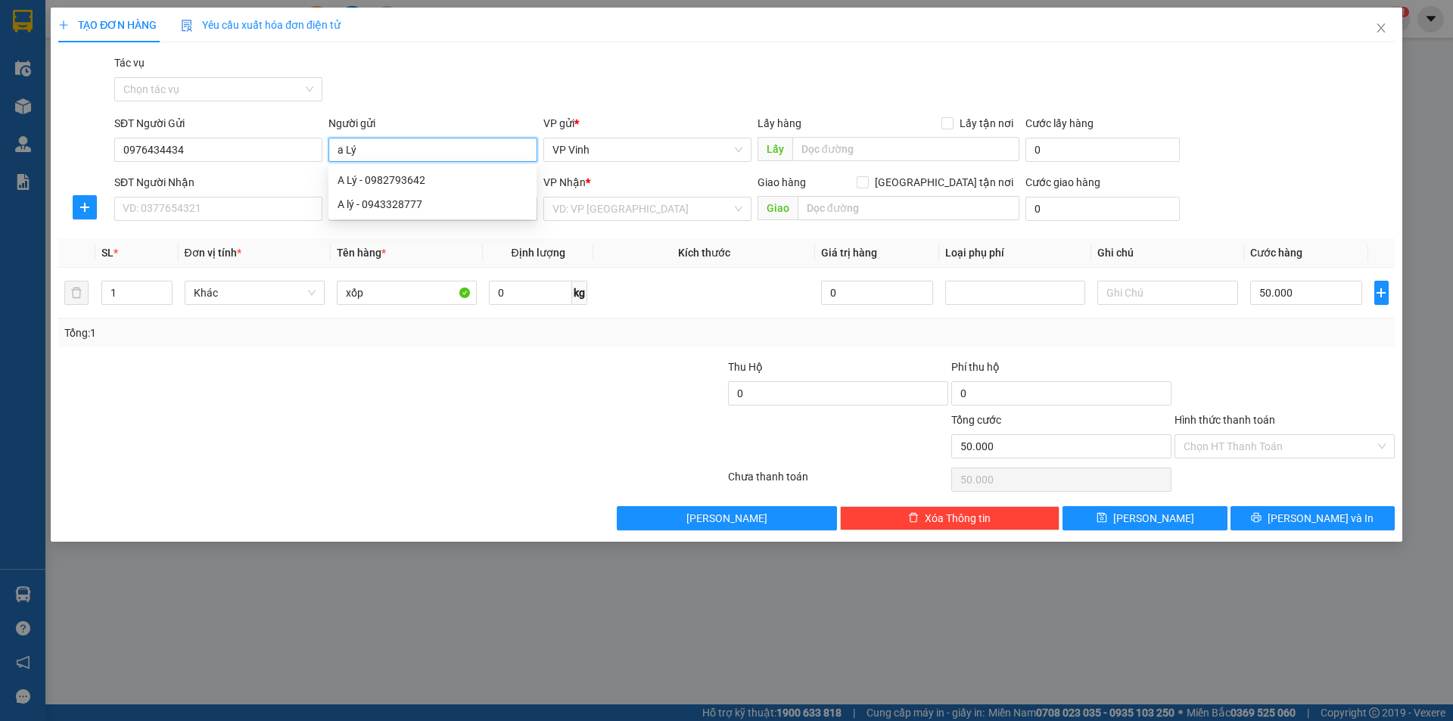
type input "a Lý"
click at [259, 194] on div "SĐT Người Nhận" at bounding box center [218, 185] width 208 height 23
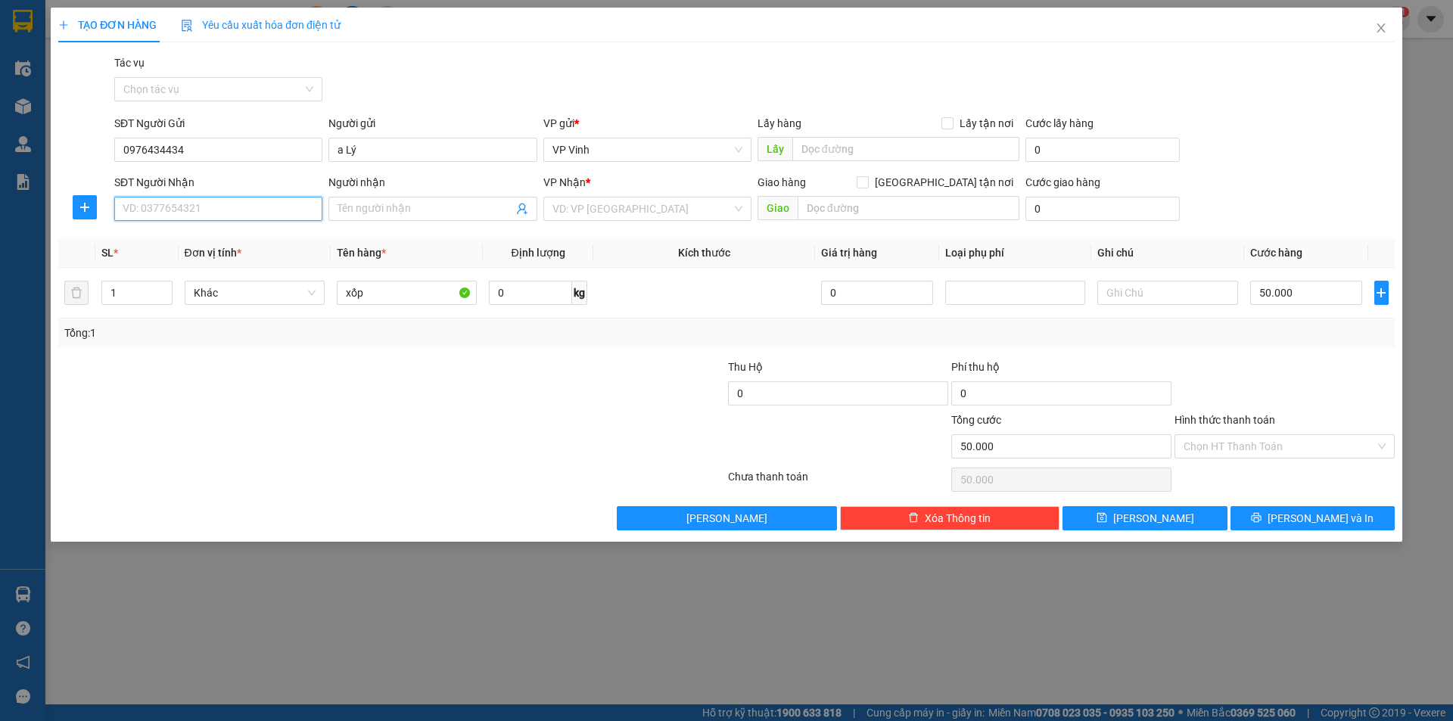
click at [240, 200] on input "SĐT Người Nhận" at bounding box center [218, 209] width 208 height 24
click at [185, 244] on div "0914602174 - A Hùng" at bounding box center [218, 239] width 190 height 17
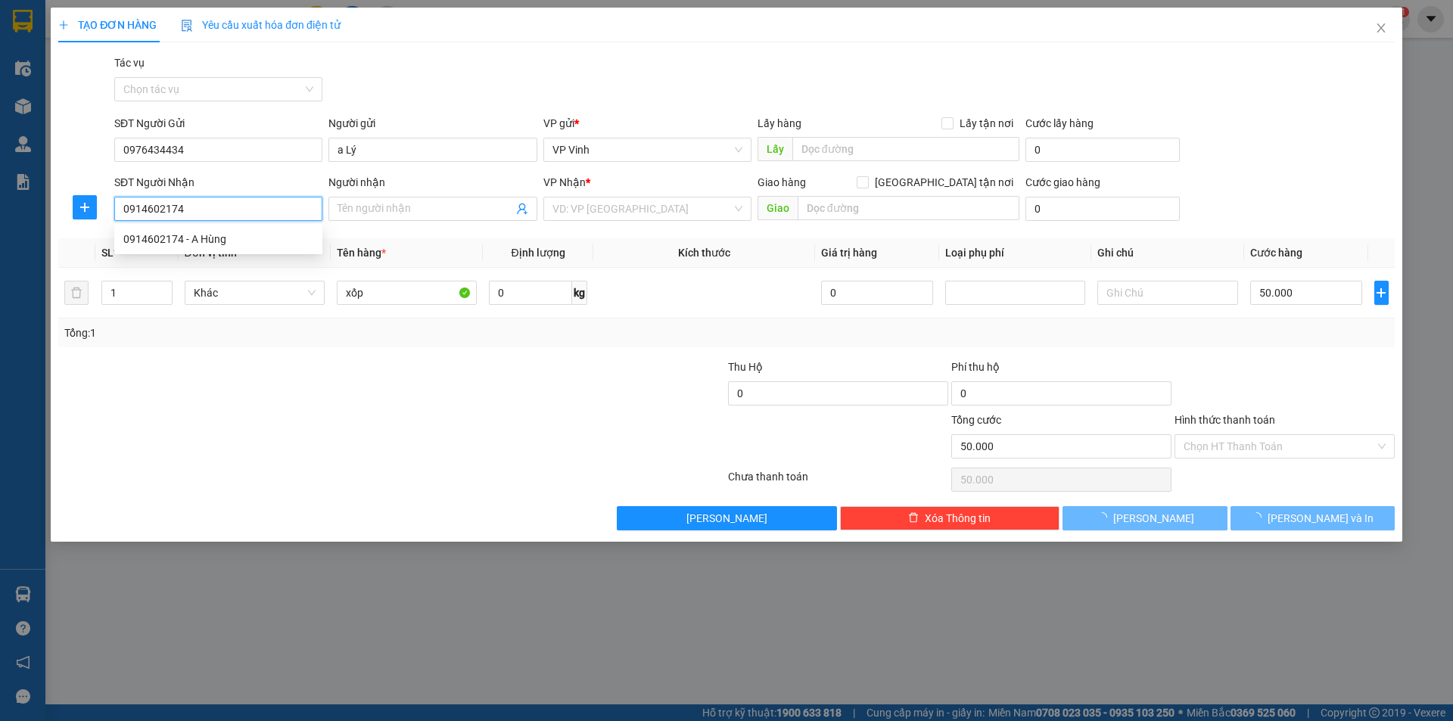
type input "0914602174"
type input "A Hùng"
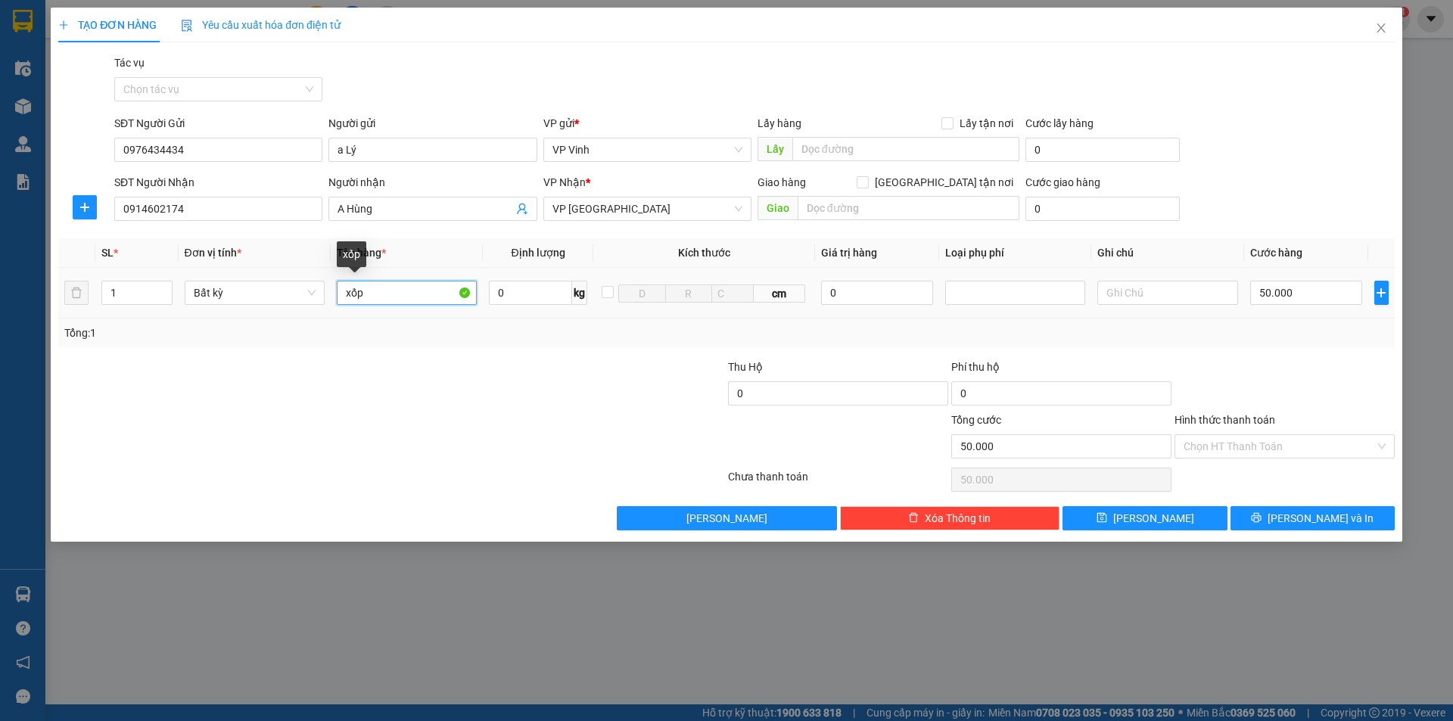
click at [383, 294] on input "xốp" at bounding box center [407, 293] width 140 height 24
type input "xốp+ bì bưởi"
click at [1263, 292] on input "50.000" at bounding box center [1306, 293] width 113 height 24
type input "1"
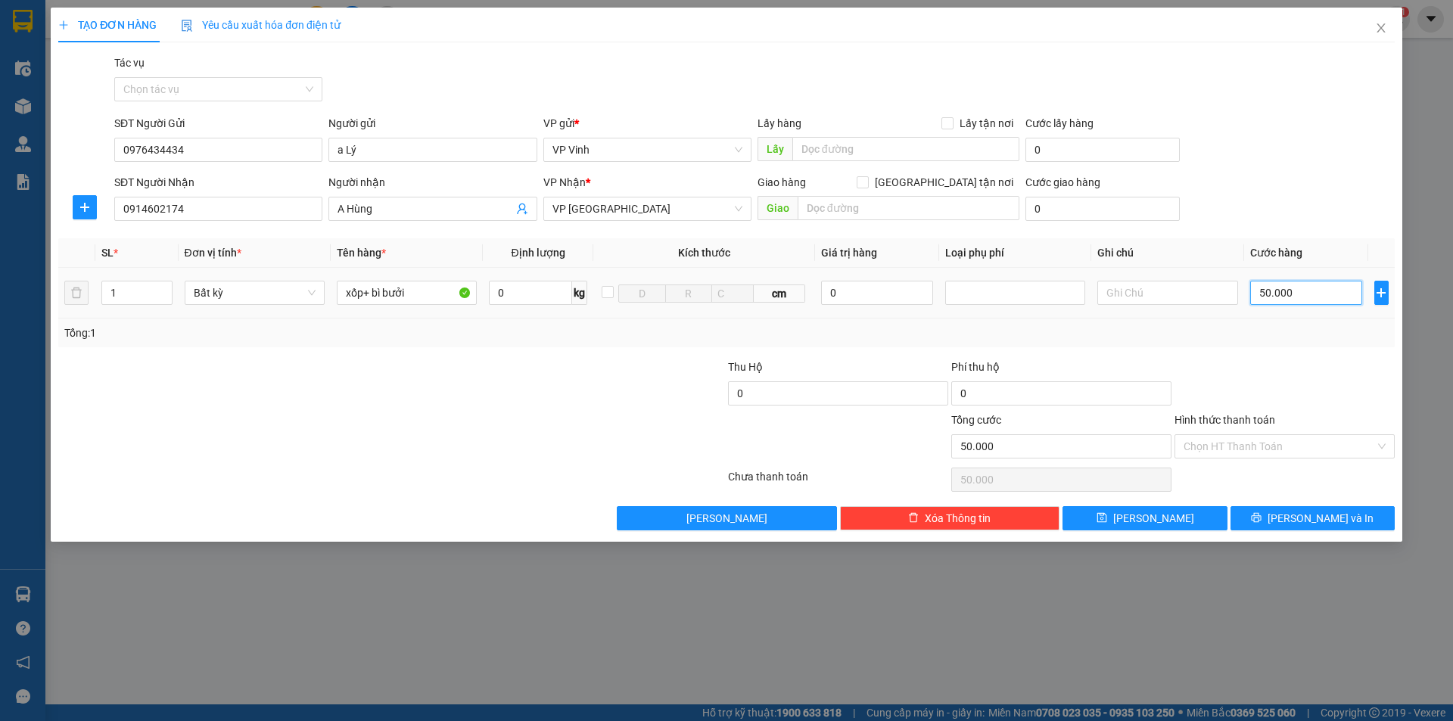
type input "1"
type input "12"
type input "120"
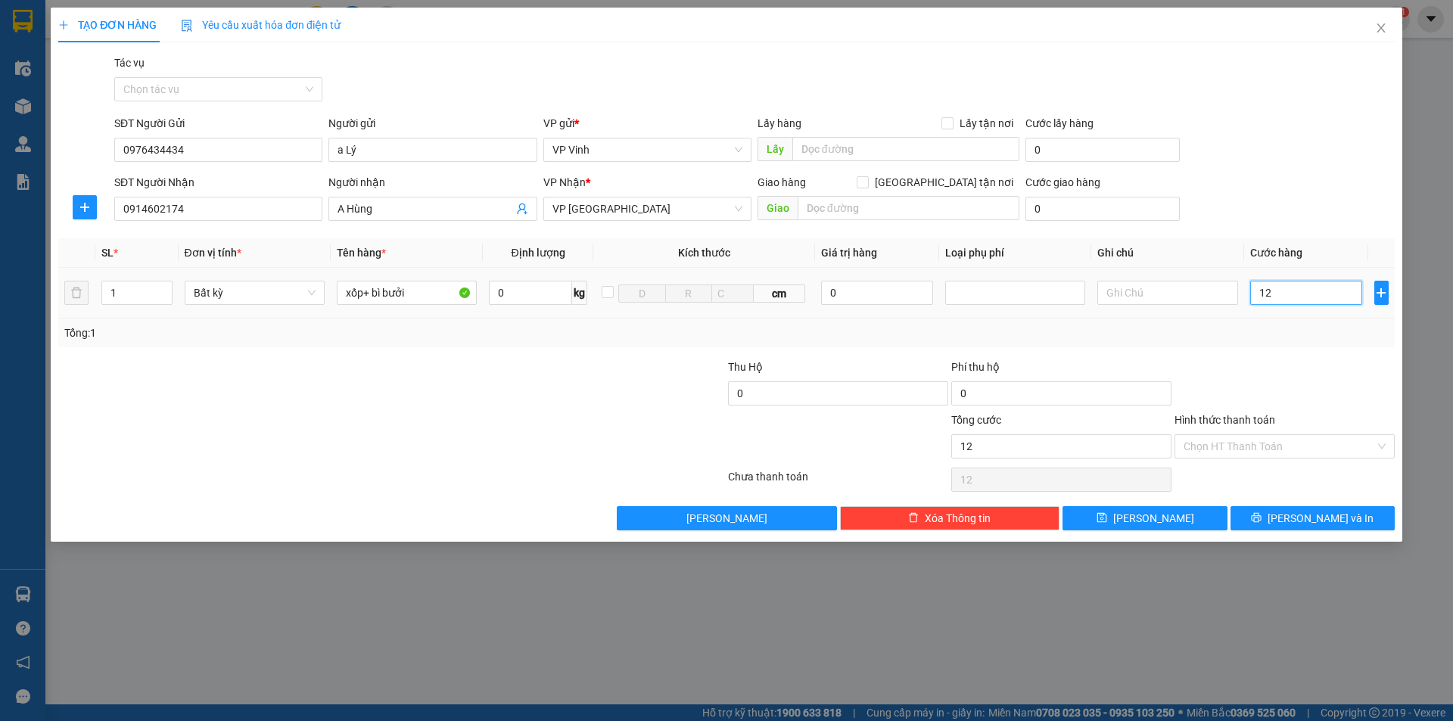
type input "120"
type input "1.200"
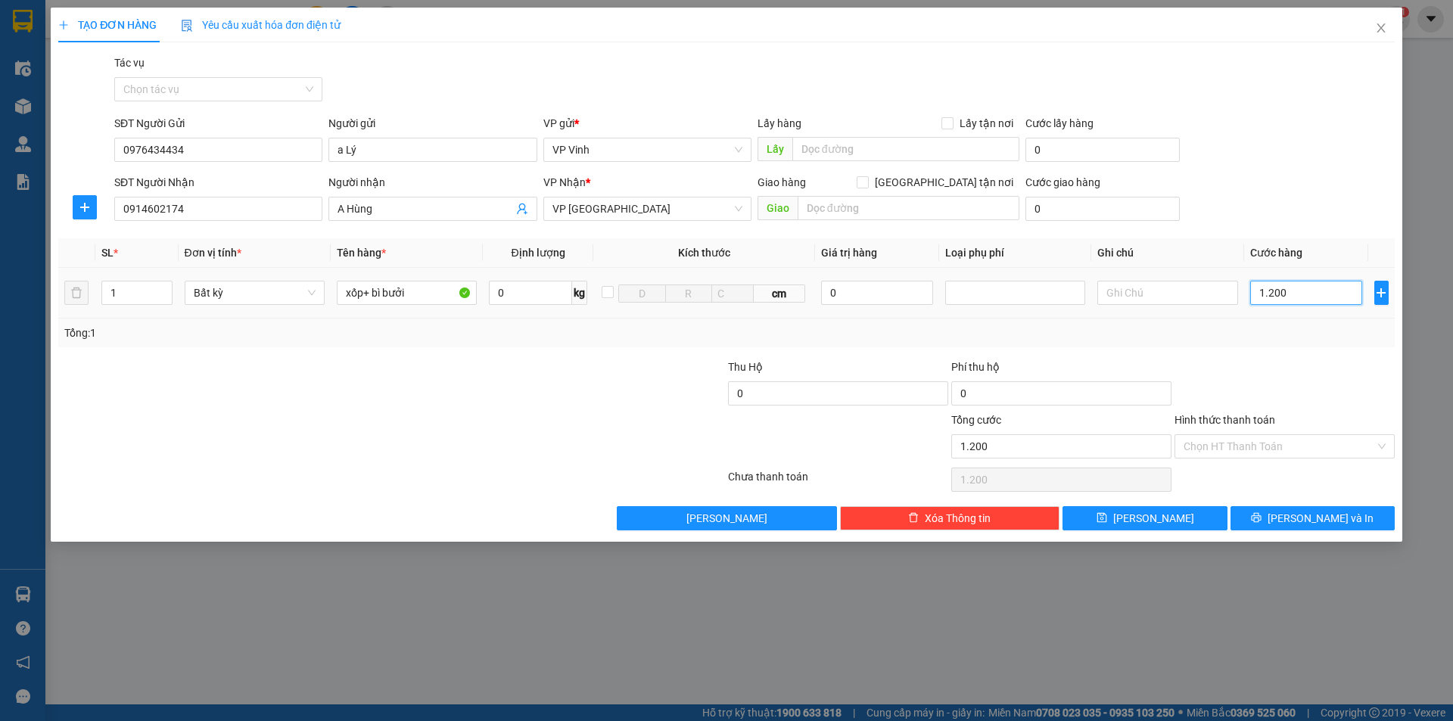
type input "12.000"
type input "120.000"
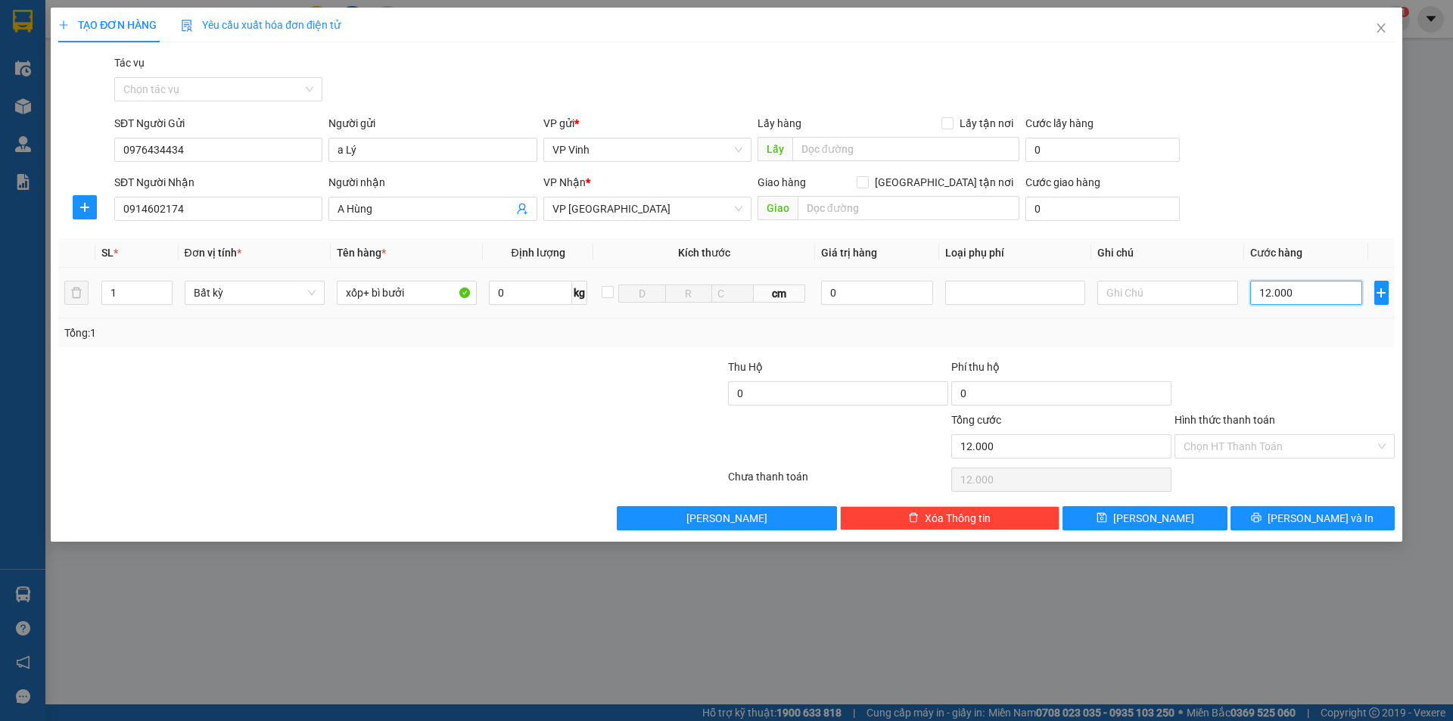
type input "120.000"
click at [164, 288] on icon "up" at bounding box center [164, 288] width 5 height 3
type input "2"
click at [169, 285] on span "Increase Value" at bounding box center [163, 288] width 17 height 14
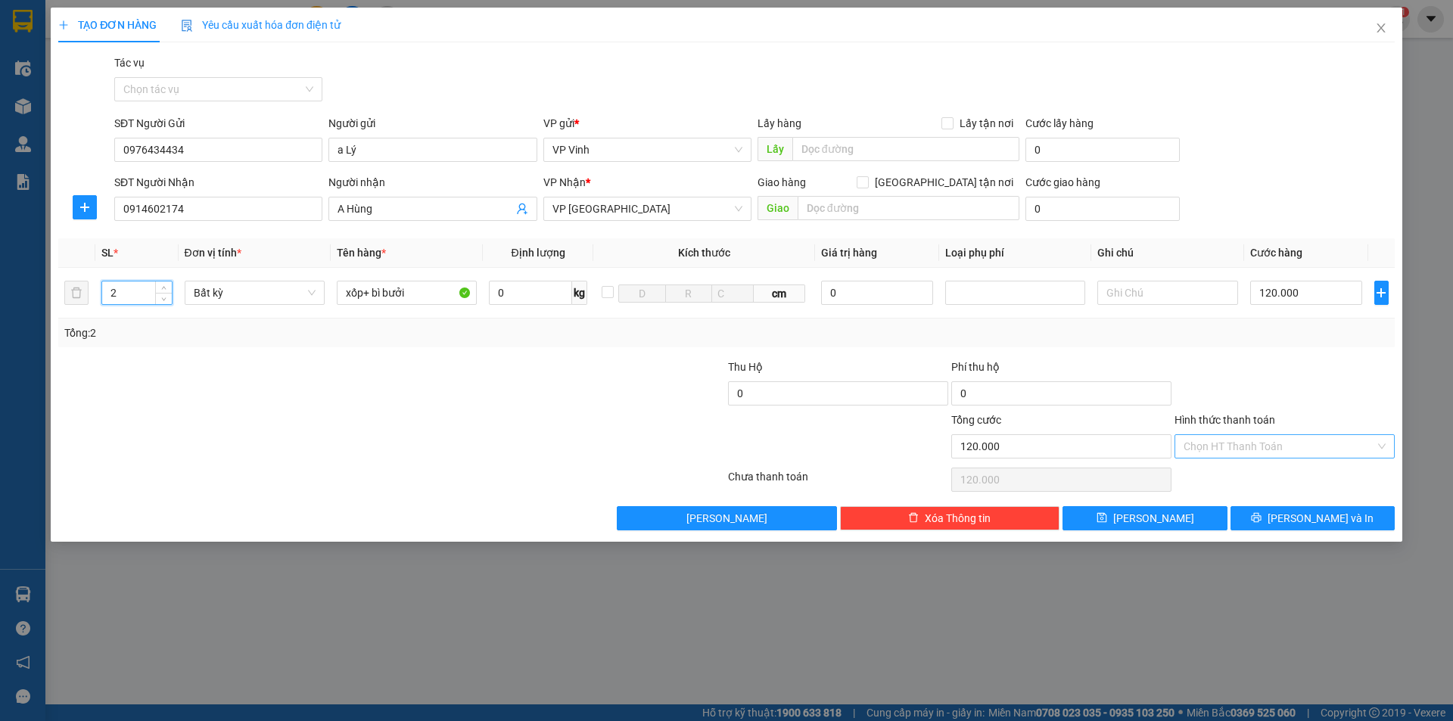
click at [1236, 444] on input "Hình thức thanh toán" at bounding box center [1278, 446] width 191 height 23
type input "0"
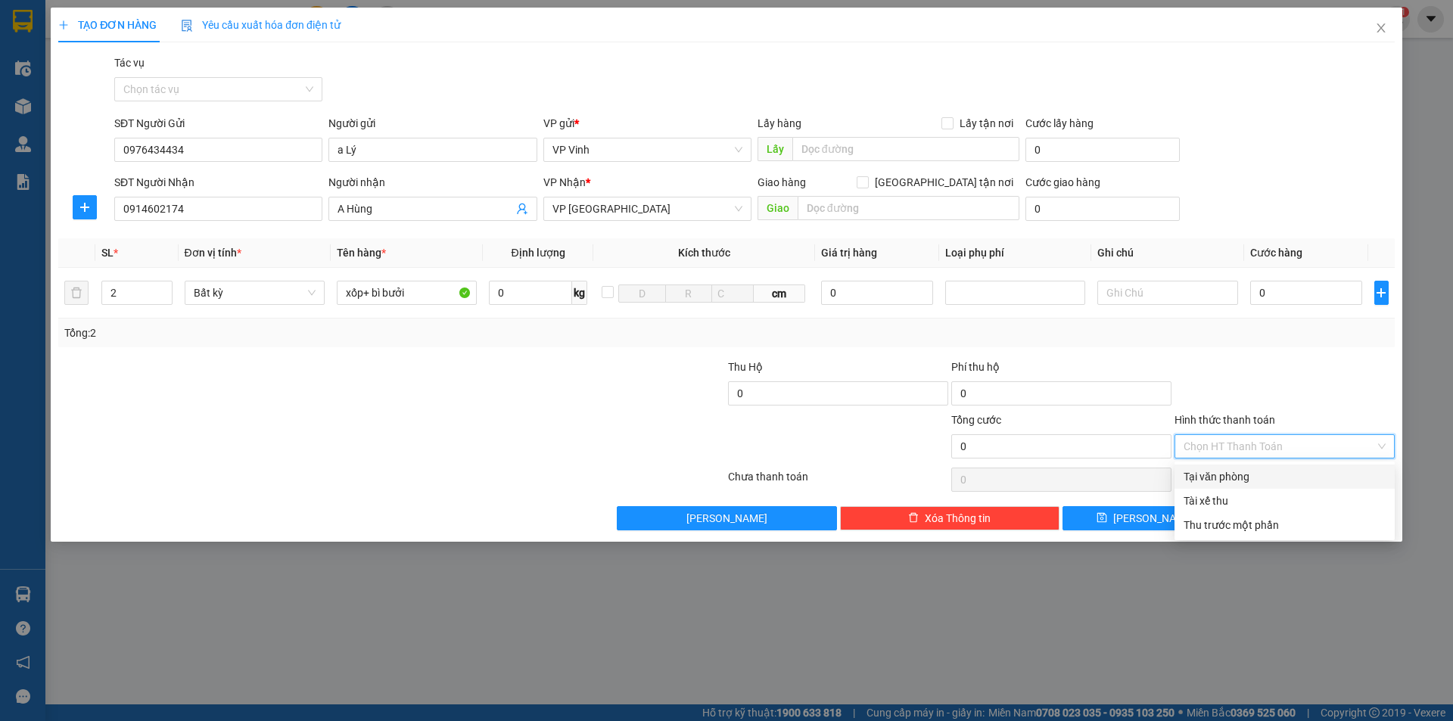
click at [1218, 477] on div "Tại văn phòng" at bounding box center [1284, 476] width 202 height 17
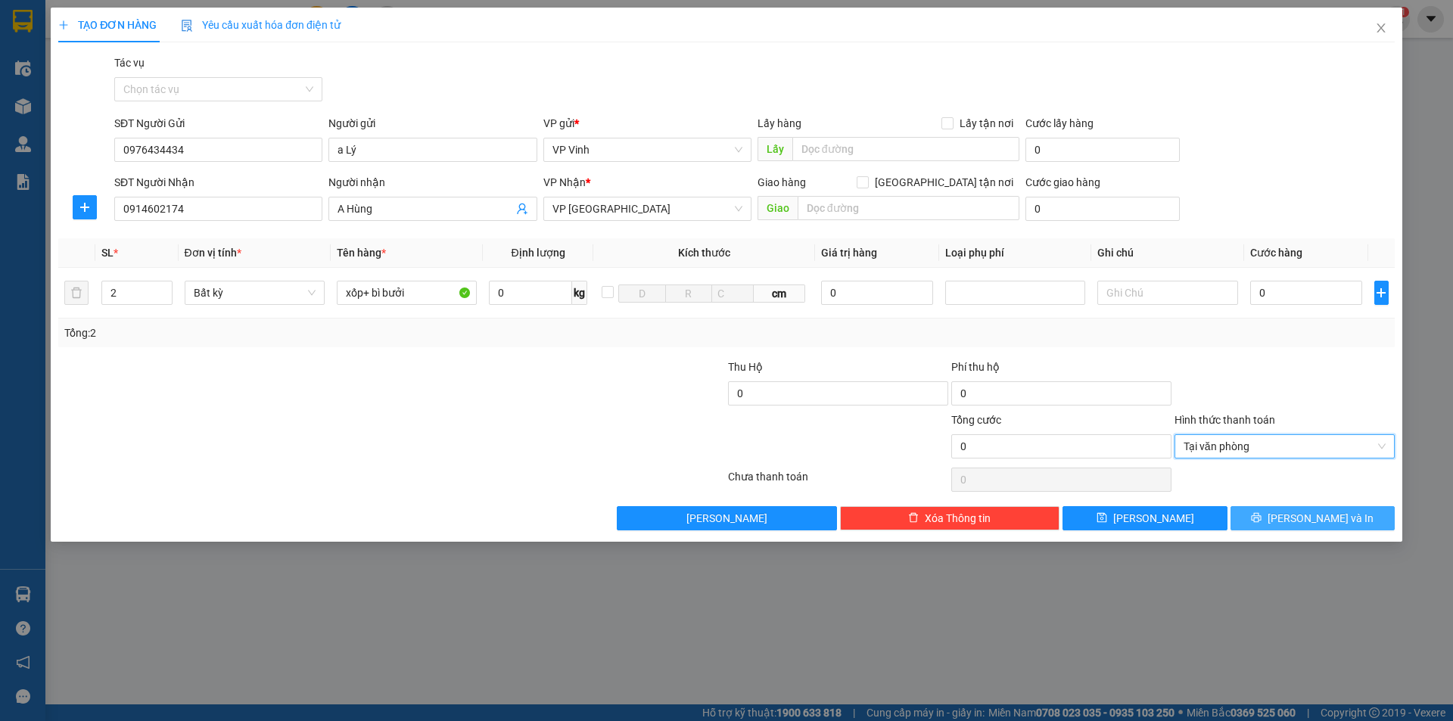
click at [1300, 519] on span "Lưu và In" at bounding box center [1320, 518] width 106 height 17
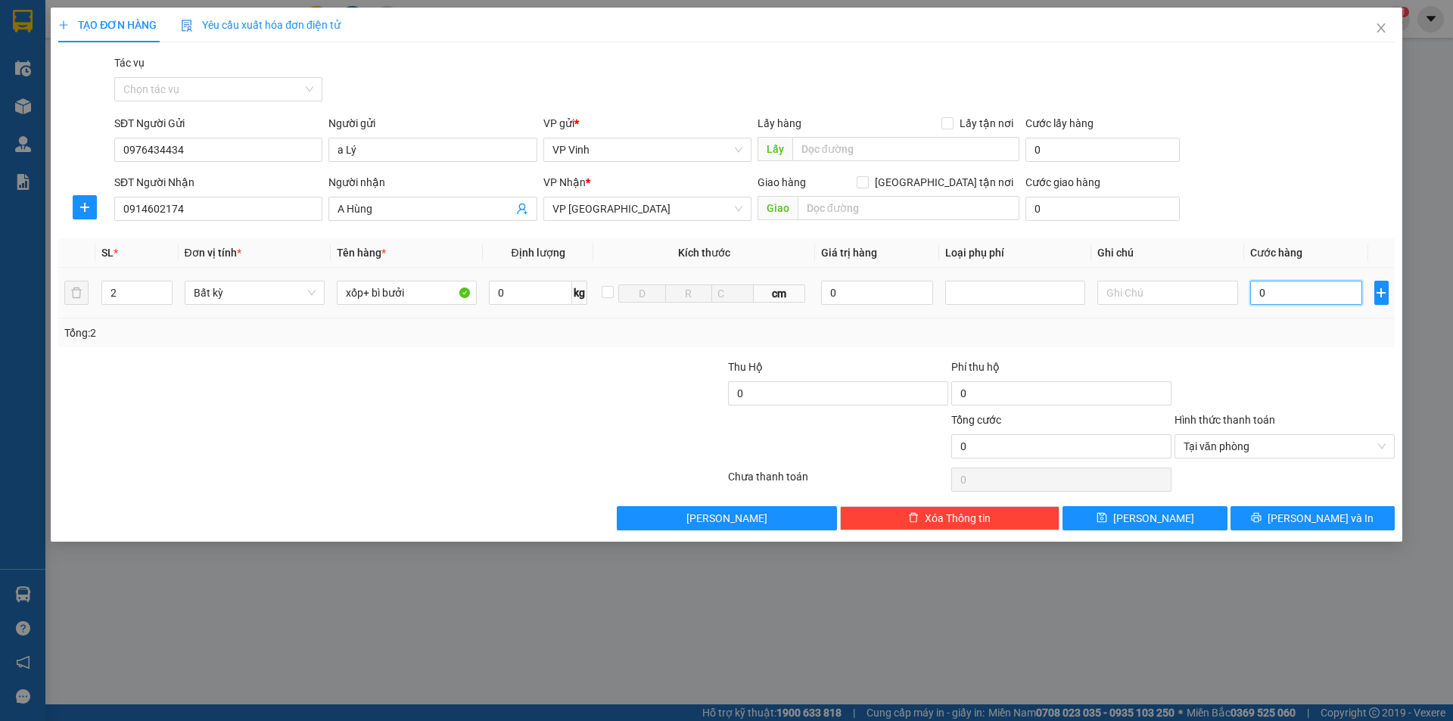
click at [1267, 297] on input "0" at bounding box center [1306, 293] width 113 height 24
type input "1"
type input "12"
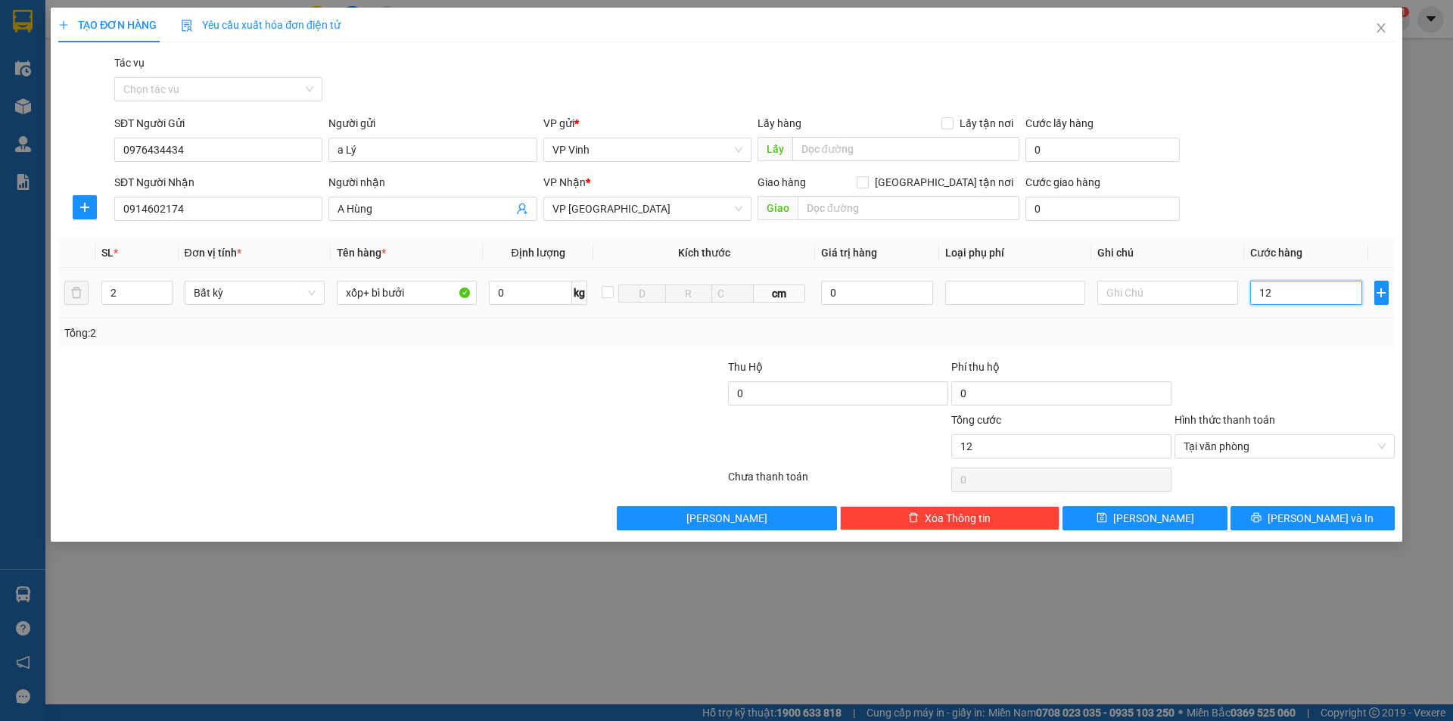
type input "120"
type input "1.200"
type input "12.000"
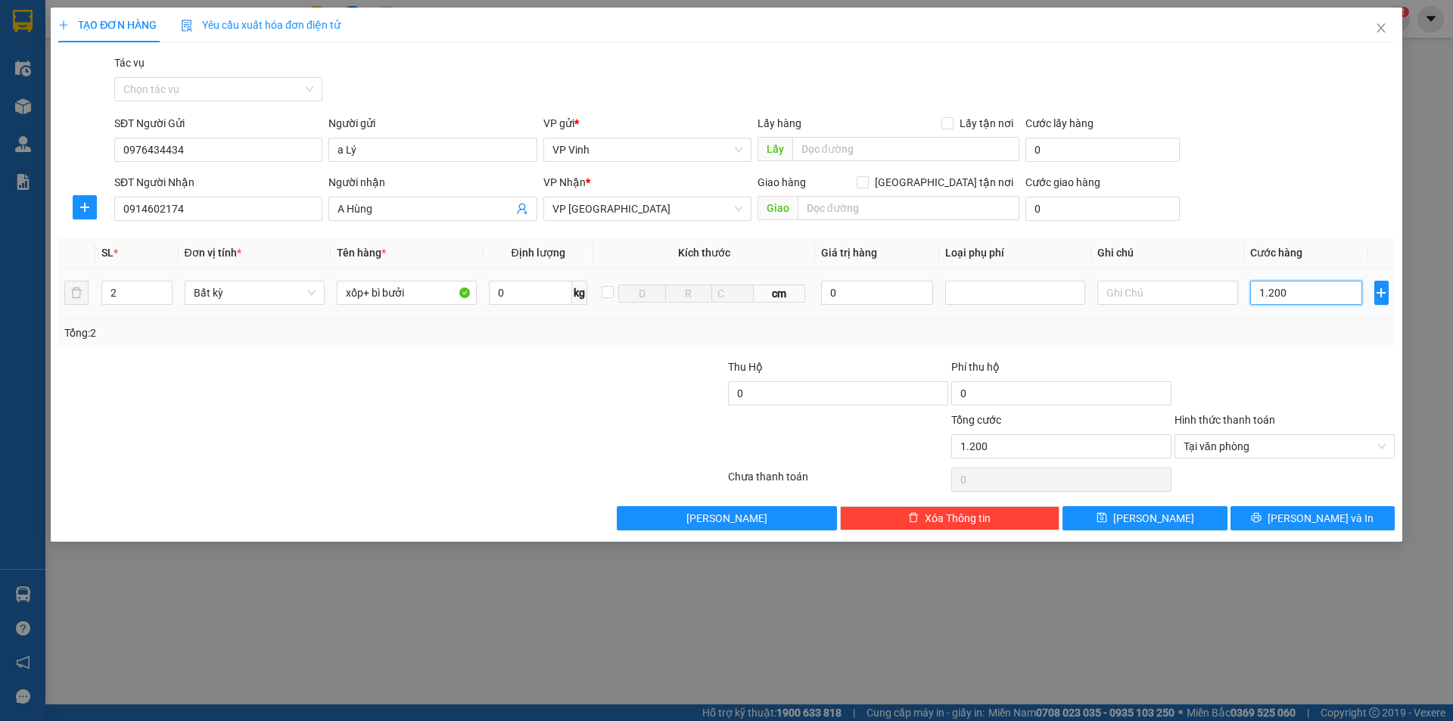
type input "12.000"
type input "120.000"
click at [1238, 445] on span "Tại văn phòng" at bounding box center [1284, 446] width 202 height 23
type input "120.000"
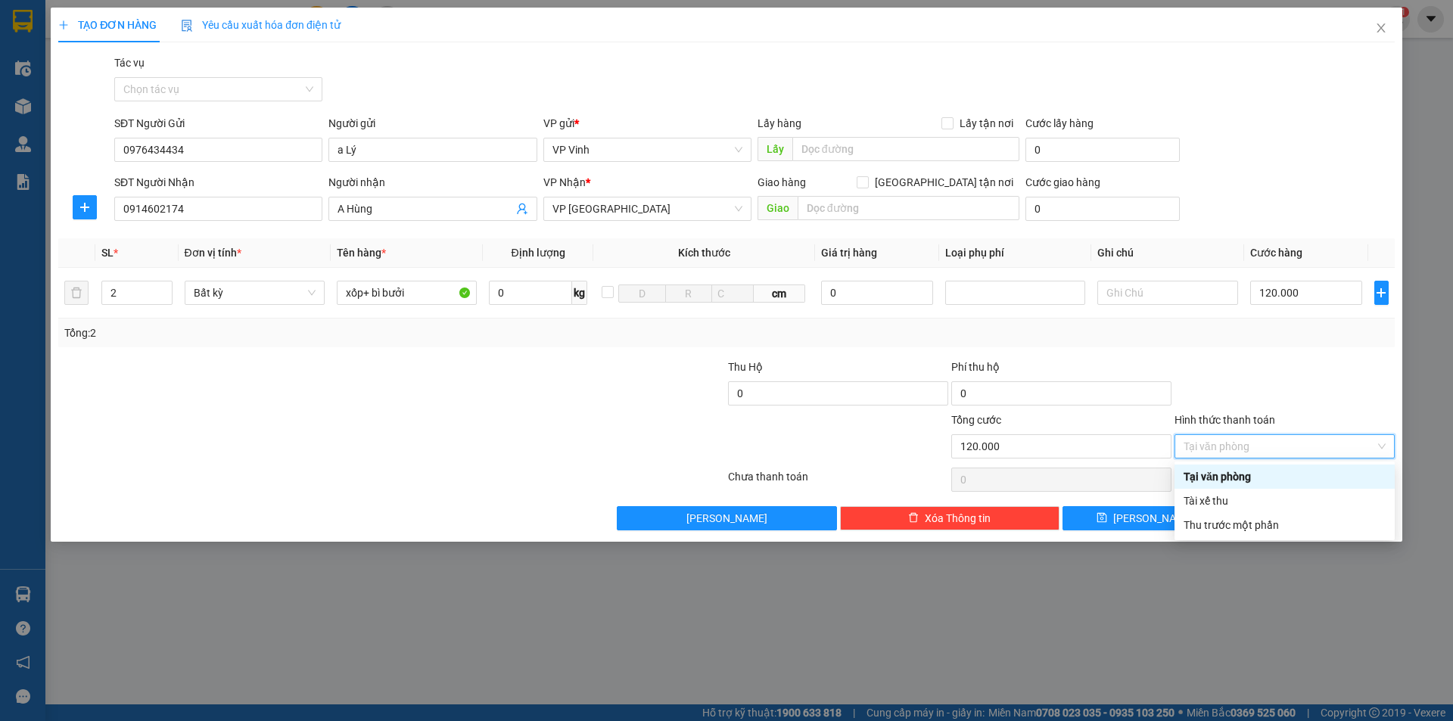
click at [1222, 474] on div "Tại văn phòng" at bounding box center [1284, 476] width 202 height 17
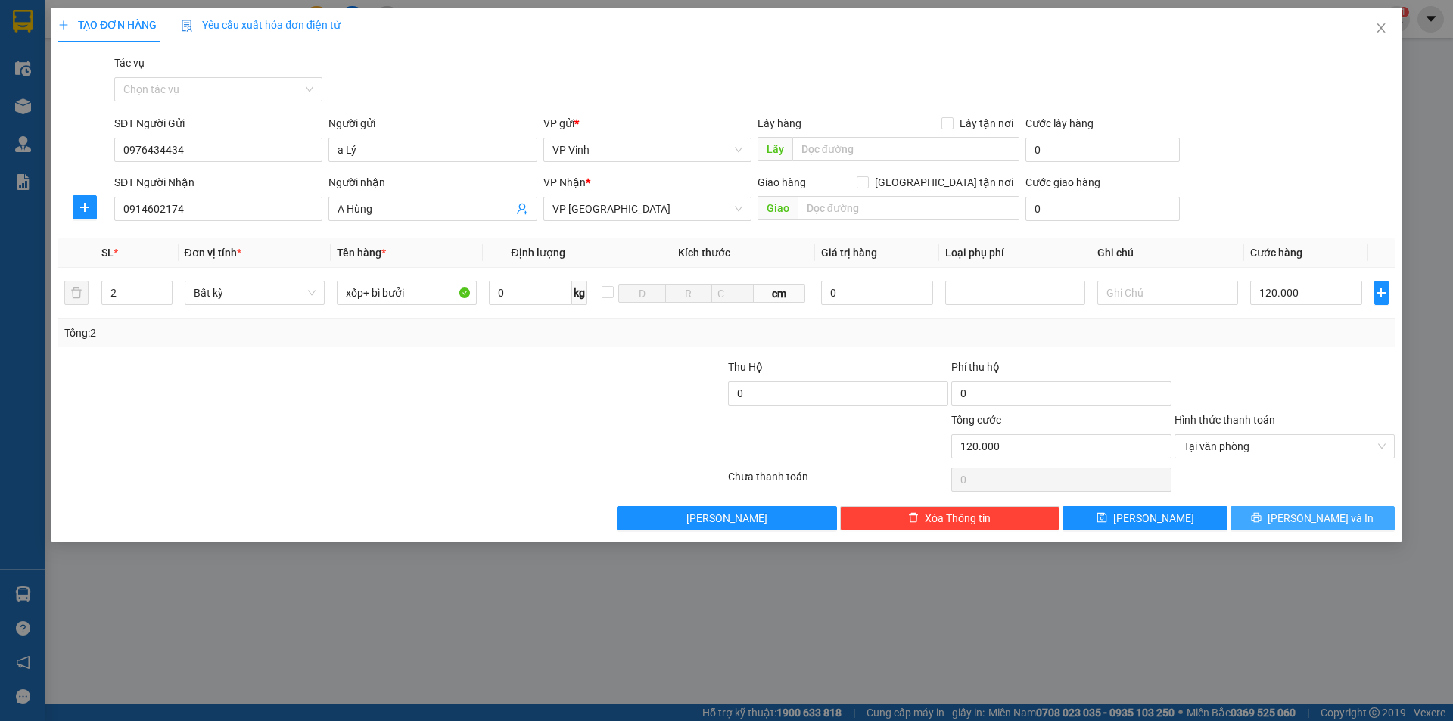
click at [1278, 509] on button "Lưu và In" at bounding box center [1312, 518] width 164 height 24
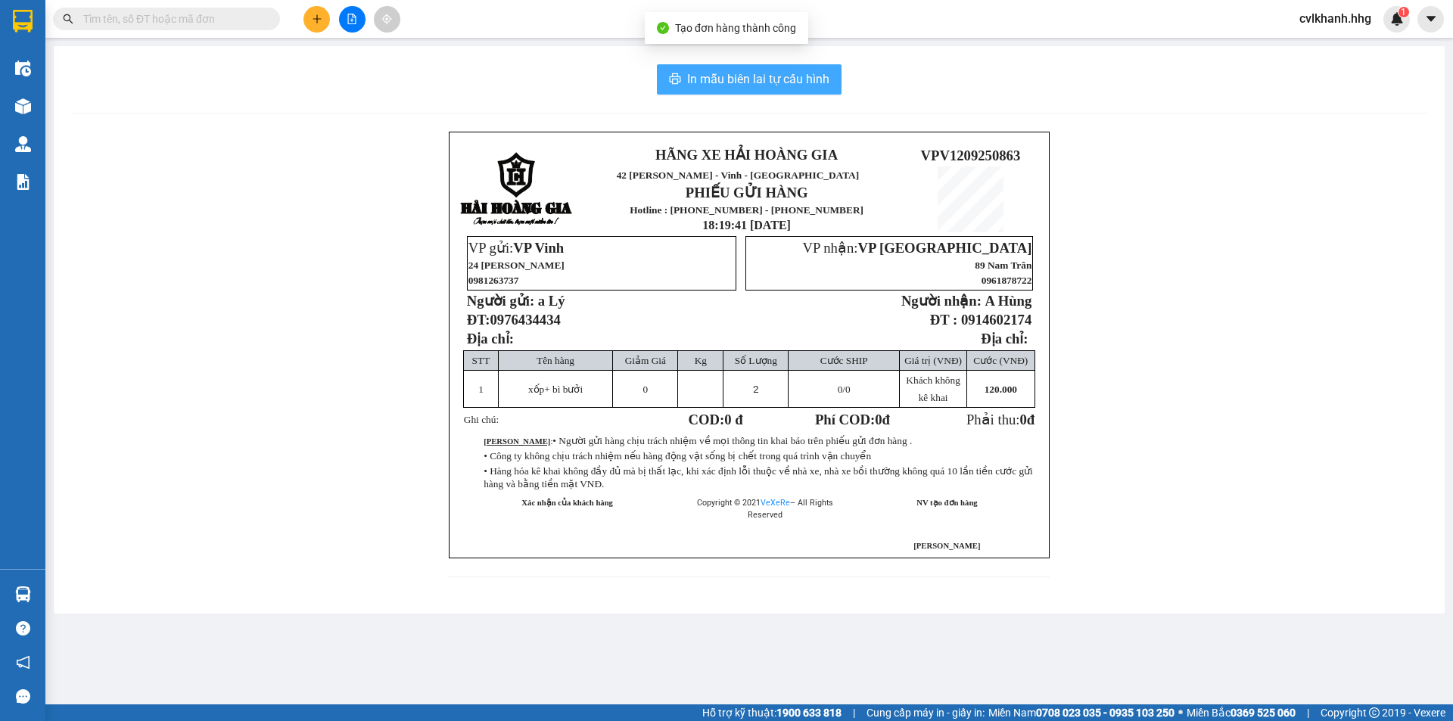
click at [779, 76] on span "In mẫu biên lai tự cấu hình" at bounding box center [758, 79] width 142 height 19
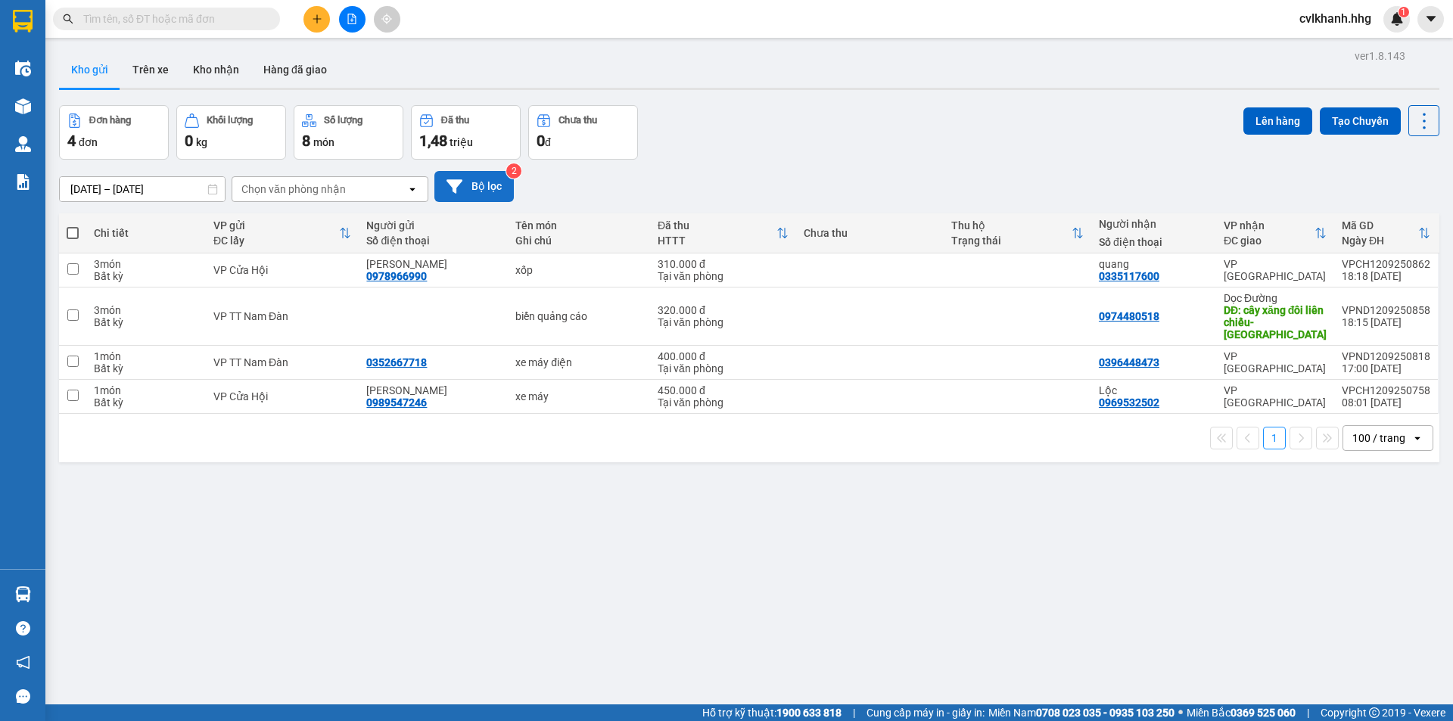
click at [468, 191] on button "Bộ lọc" at bounding box center [473, 186] width 79 height 31
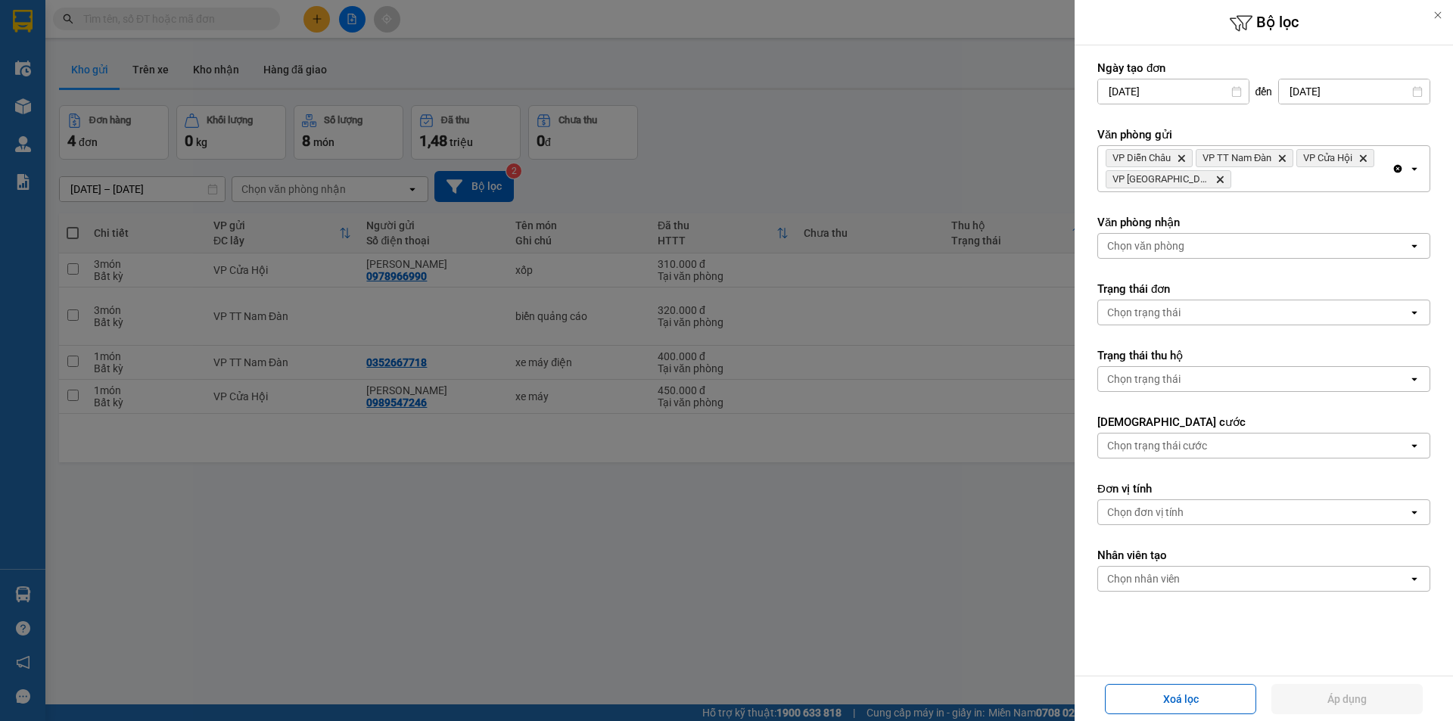
click at [1226, 184] on div "VP Diễn Châu Delete VP TT Nam Đàn Delete VP Cửa Hội Delete VP Cầu Yên Xuân Dele…" at bounding box center [1245, 168] width 294 height 45
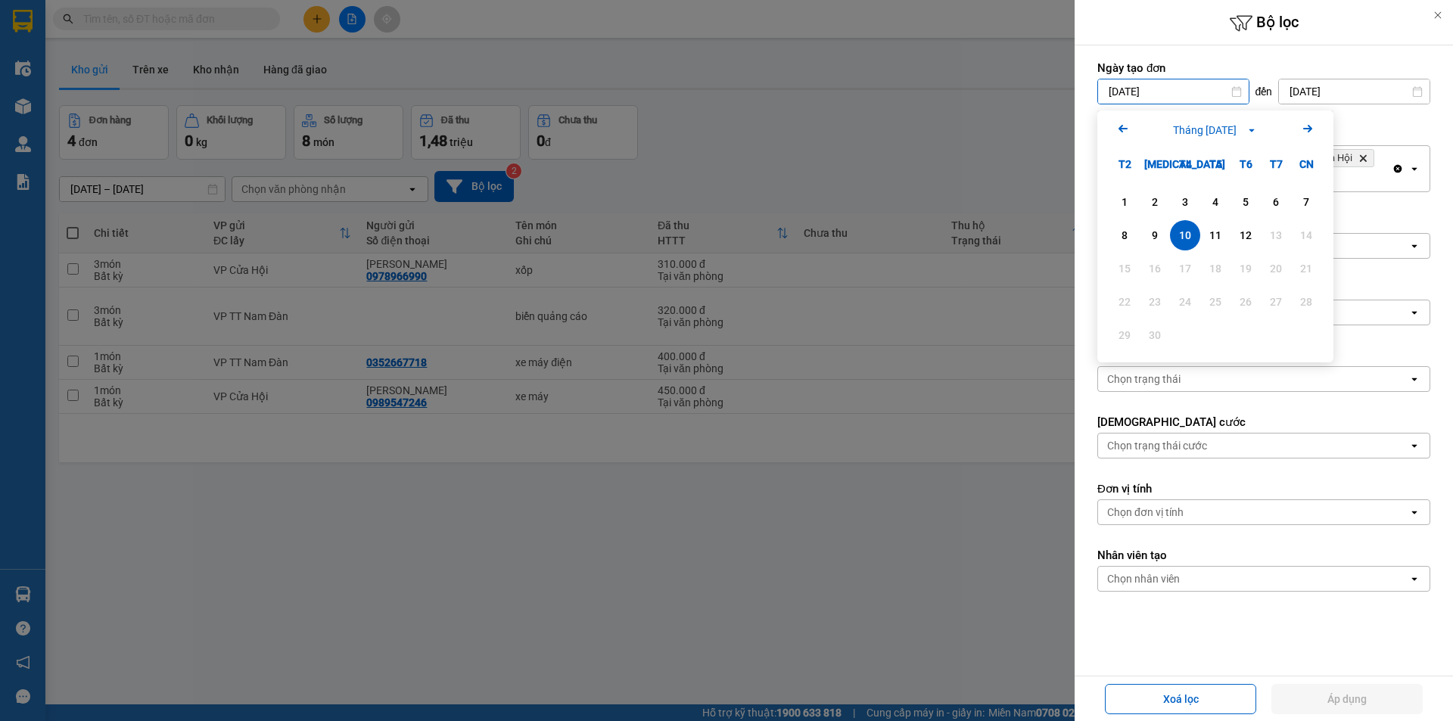
click at [1222, 93] on input "10/09/2025" at bounding box center [1173, 91] width 151 height 24
click at [1246, 236] on div "12" at bounding box center [1245, 235] width 21 height 18
type input "12/09/2025"
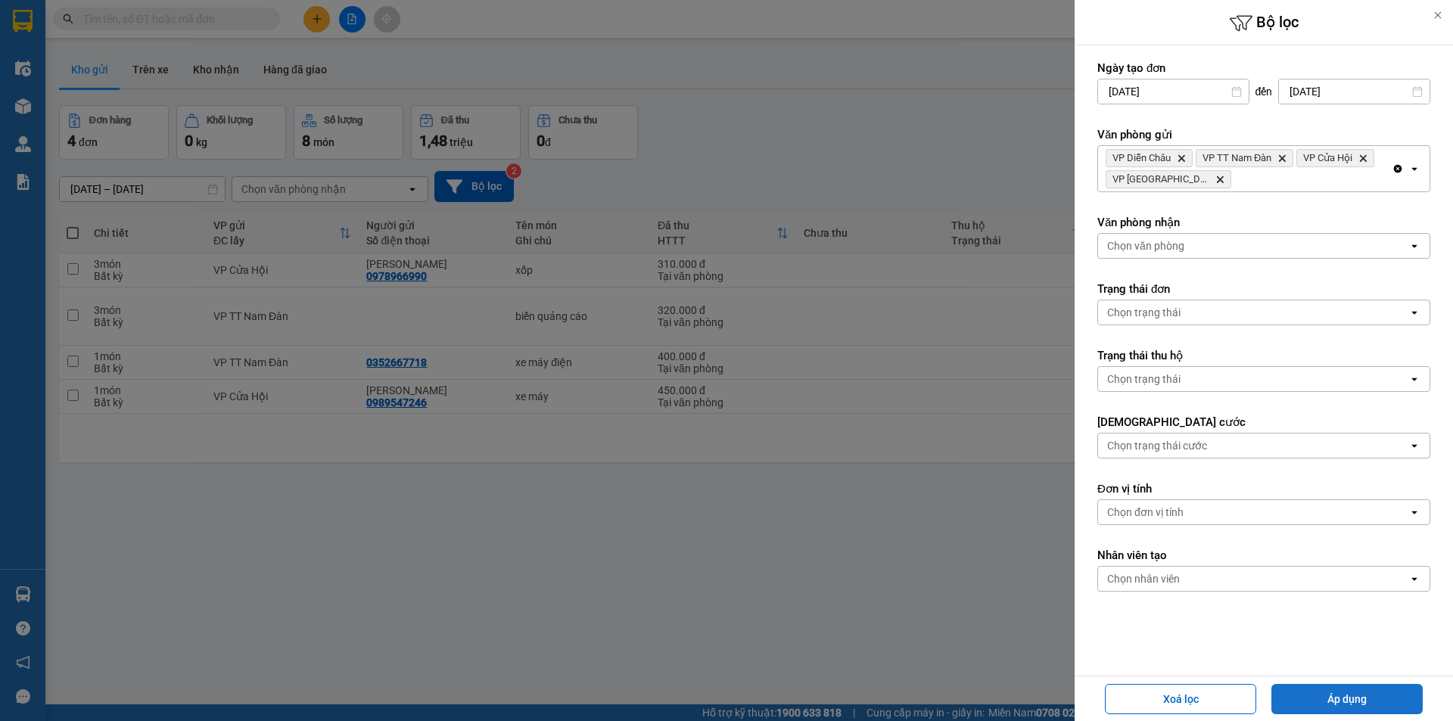
click at [1340, 704] on button "Áp dụng" at bounding box center [1346, 699] width 151 height 30
type input "12/09/2025 – 12/09/2025"
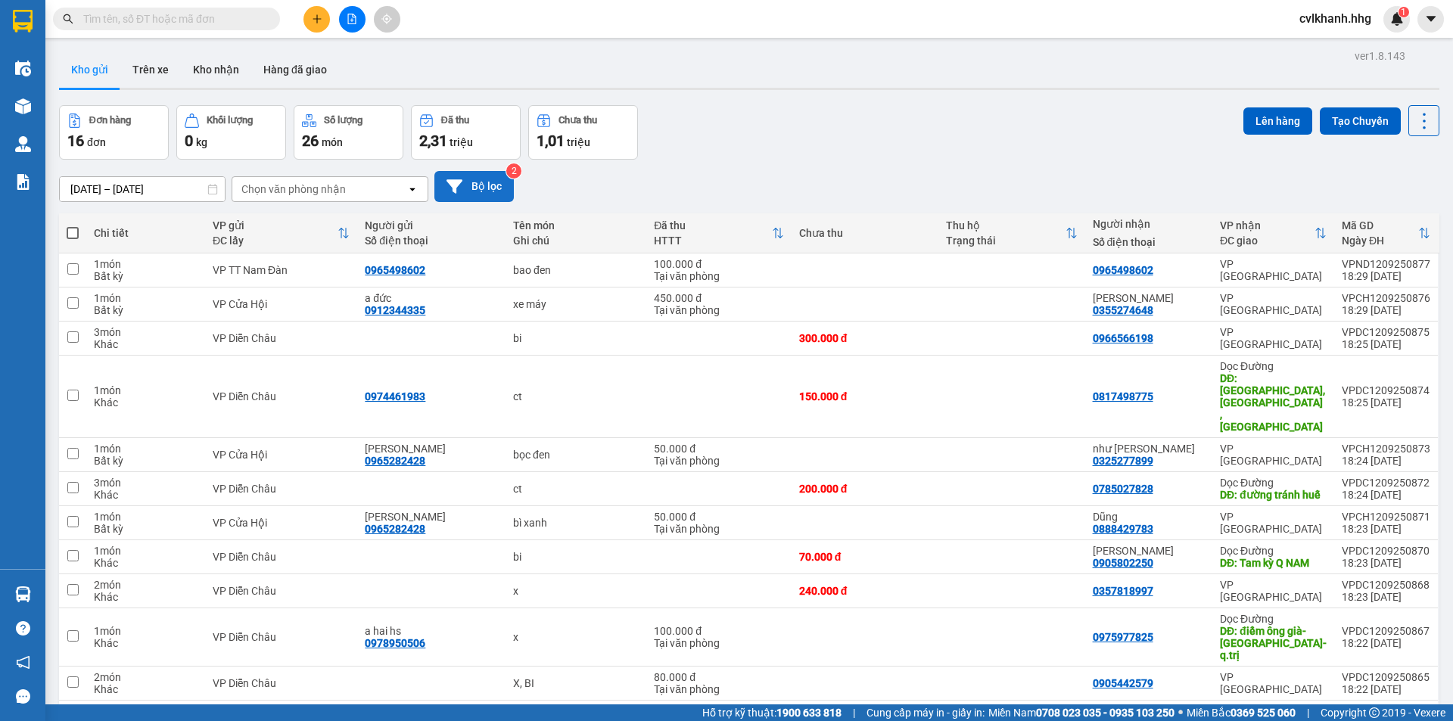
click at [458, 189] on icon at bounding box center [454, 187] width 16 height 16
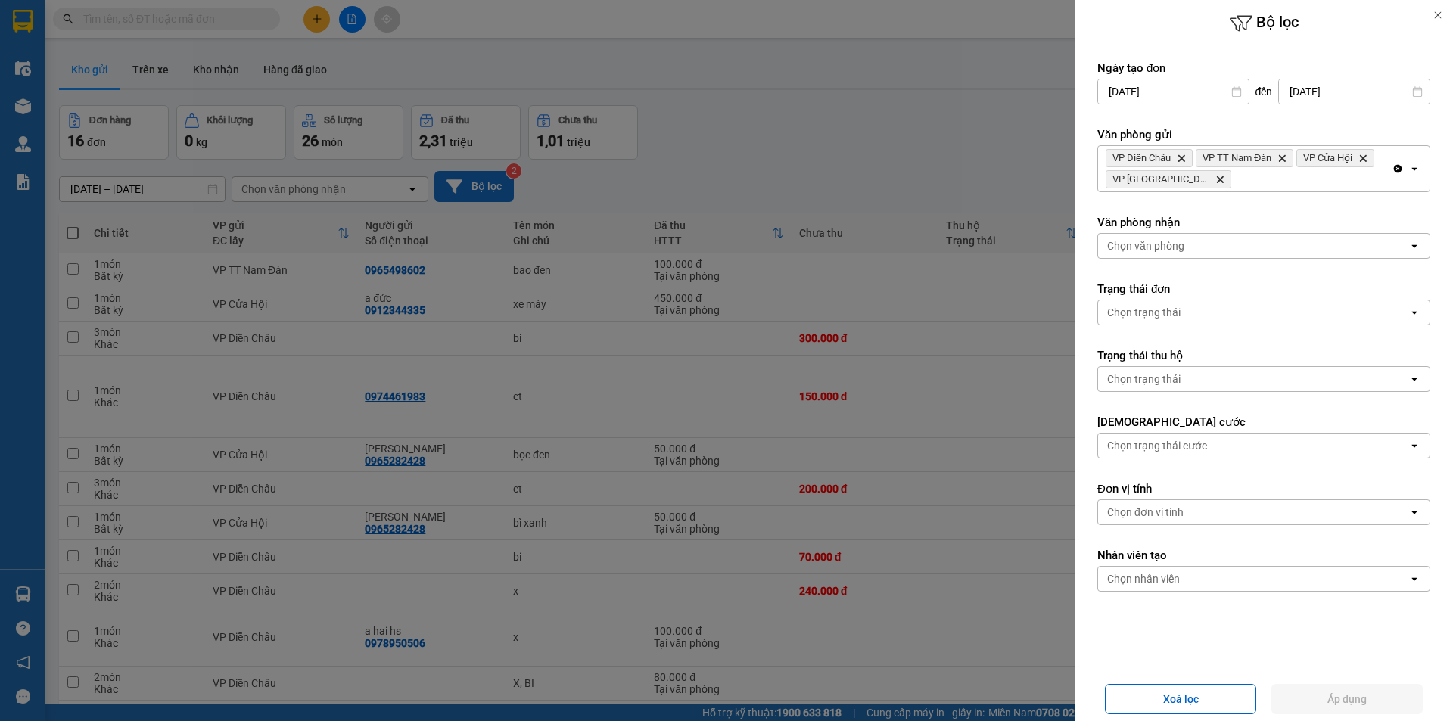
click at [1215, 180] on icon "Delete" at bounding box center [1219, 179] width 9 height 9
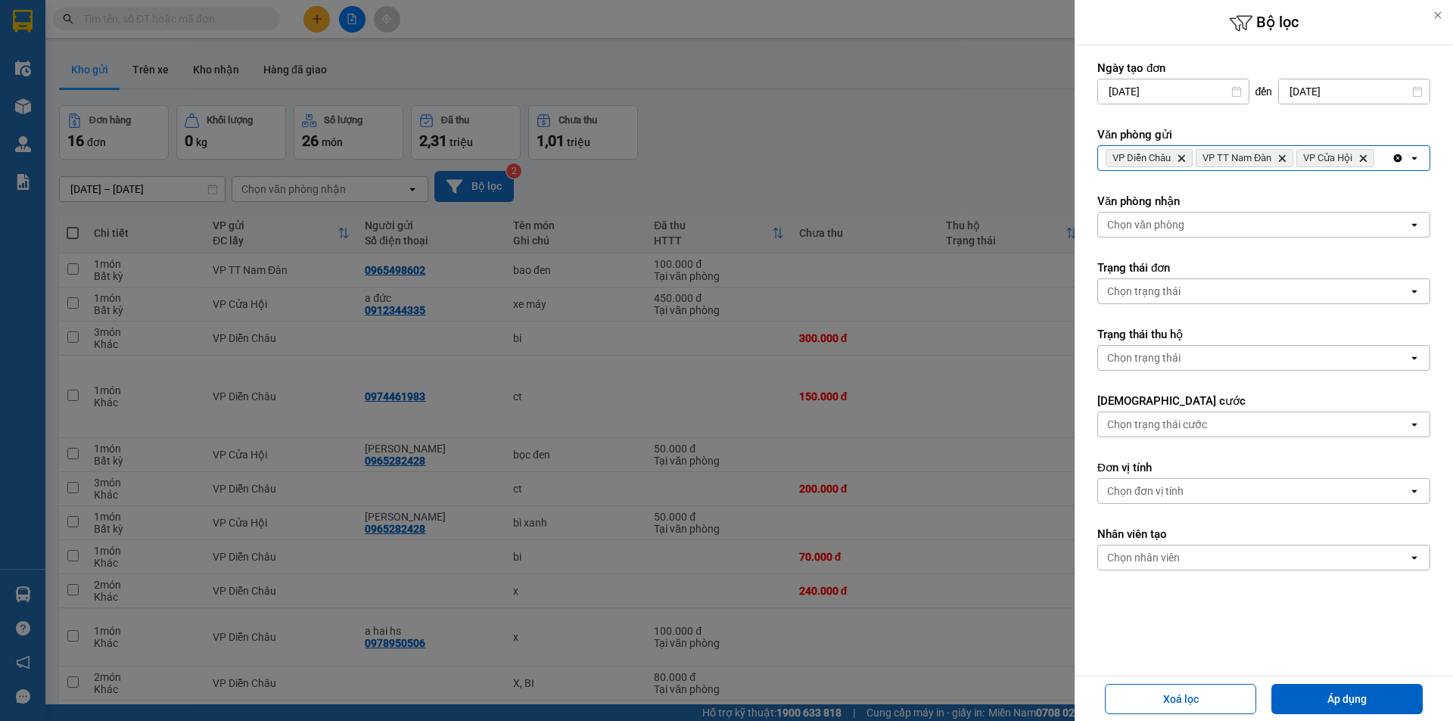
click at [1189, 159] on span "VP Diễn Châu Delete" at bounding box center [1148, 158] width 87 height 18
click at [1186, 155] on icon "Delete" at bounding box center [1180, 158] width 9 height 9
click at [1192, 156] on icon "Delete" at bounding box center [1191, 158] width 9 height 9
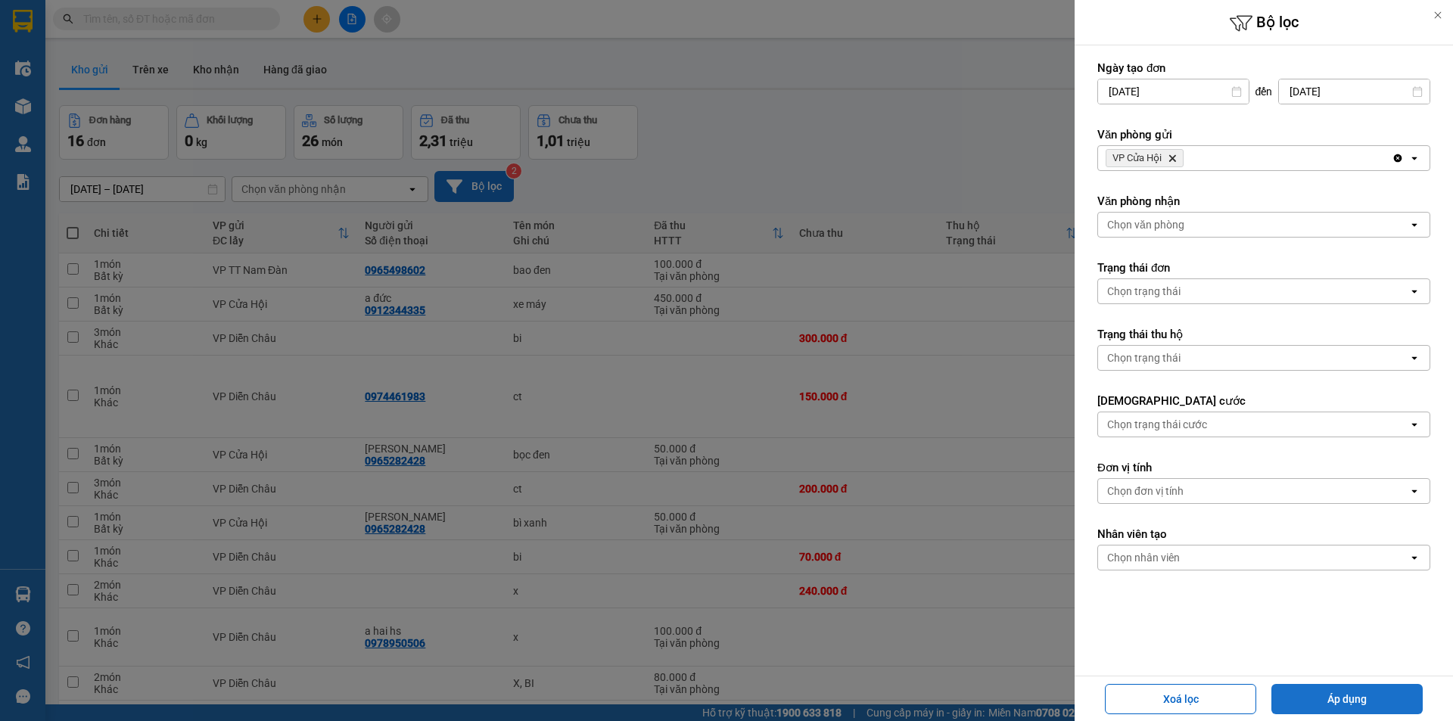
click at [1335, 691] on button "Áp dụng" at bounding box center [1346, 699] width 151 height 30
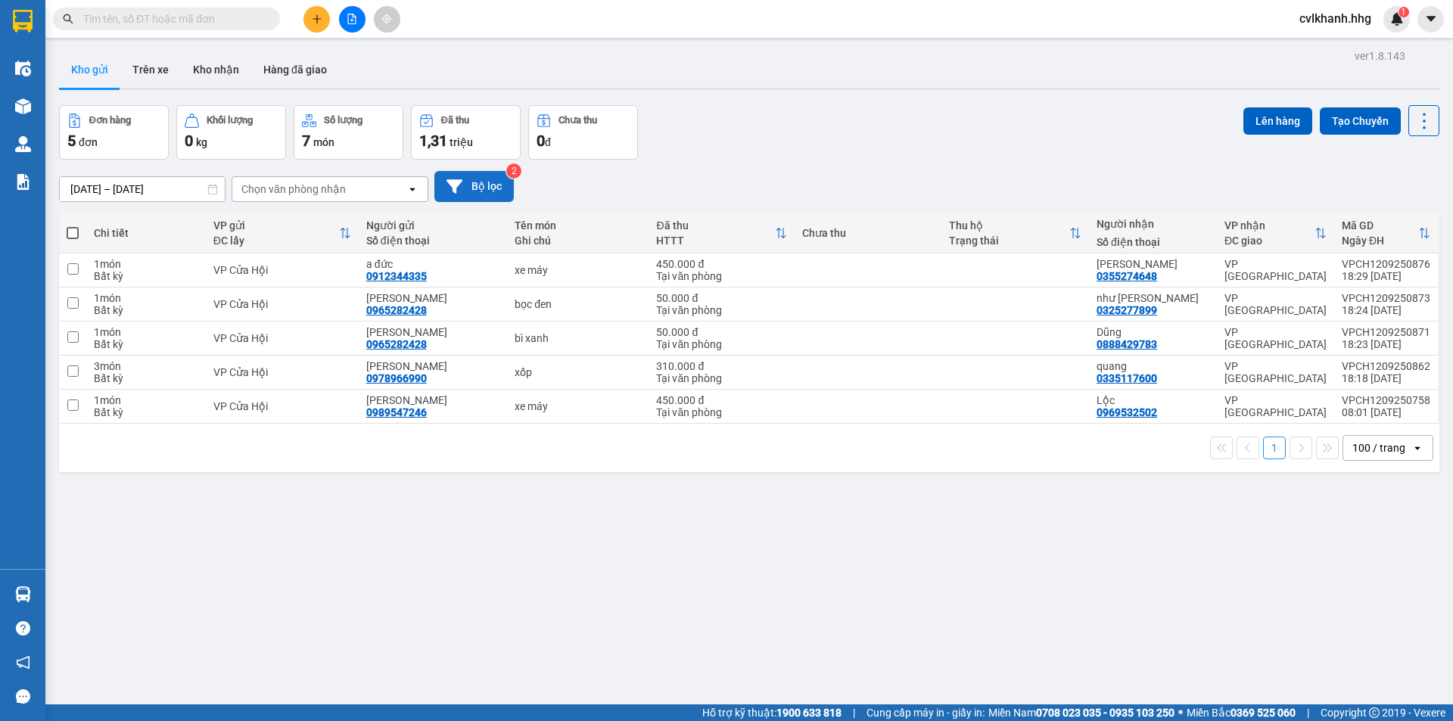
click at [494, 185] on button "Bộ lọc" at bounding box center [473, 186] width 79 height 31
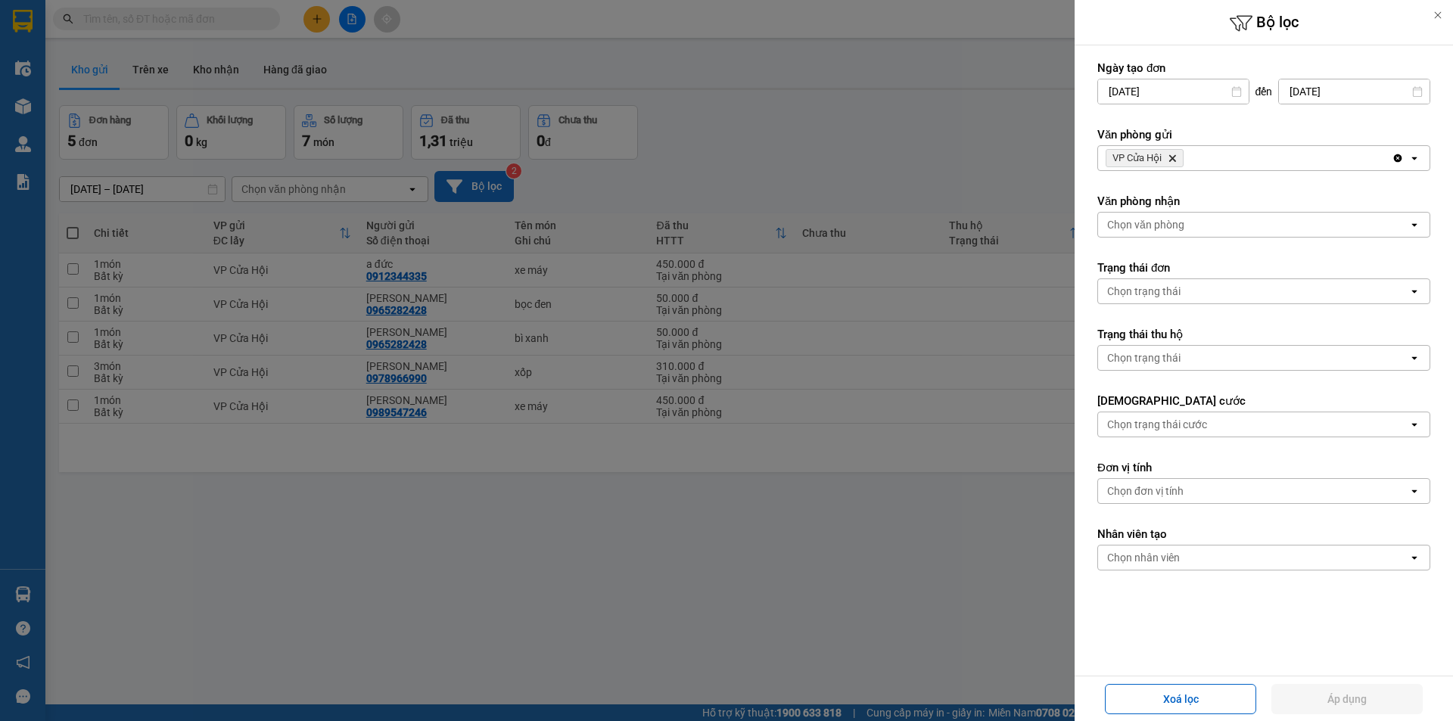
click at [494, 185] on div at bounding box center [726, 360] width 1453 height 721
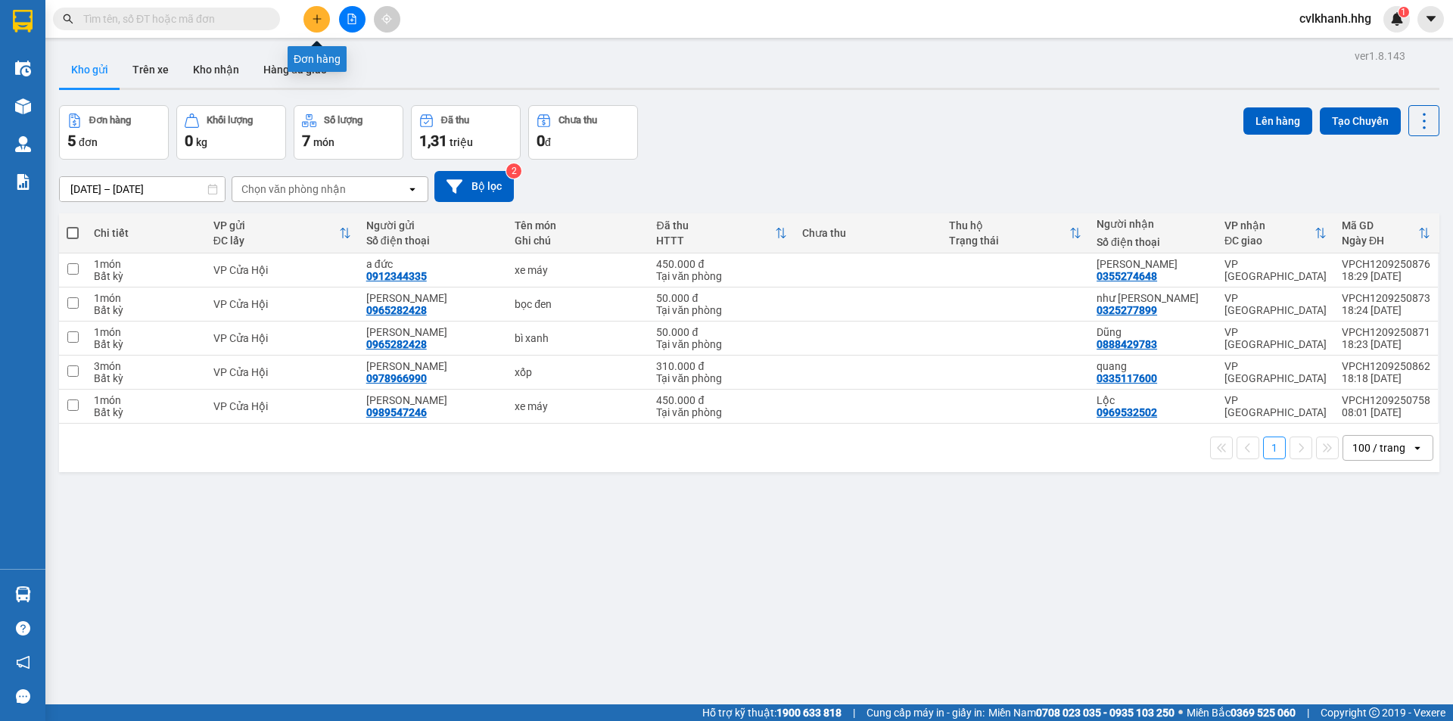
click at [314, 18] on icon "plus" at bounding box center [317, 19] width 11 height 11
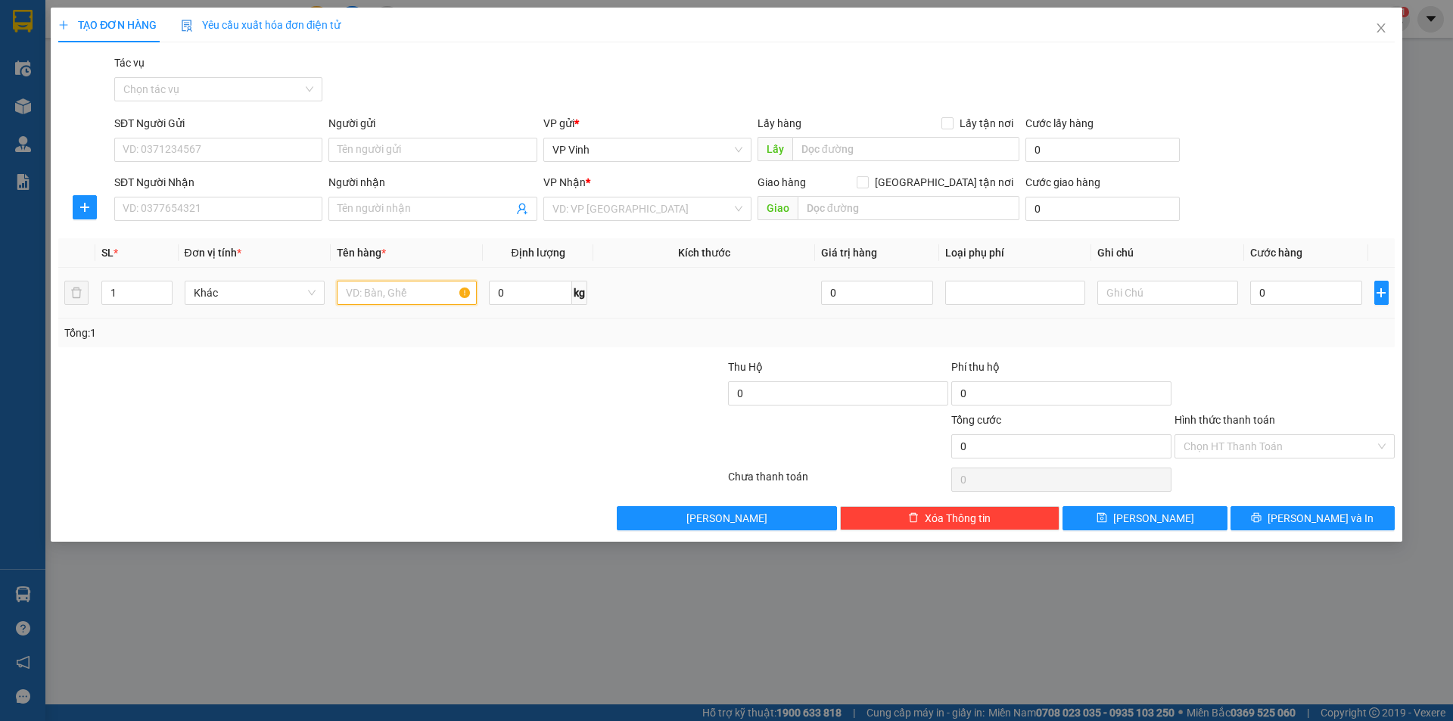
click at [384, 291] on input "text" at bounding box center [407, 293] width 140 height 24
type input "can"
click at [1294, 291] on input "0" at bounding box center [1306, 293] width 113 height 24
type input "6"
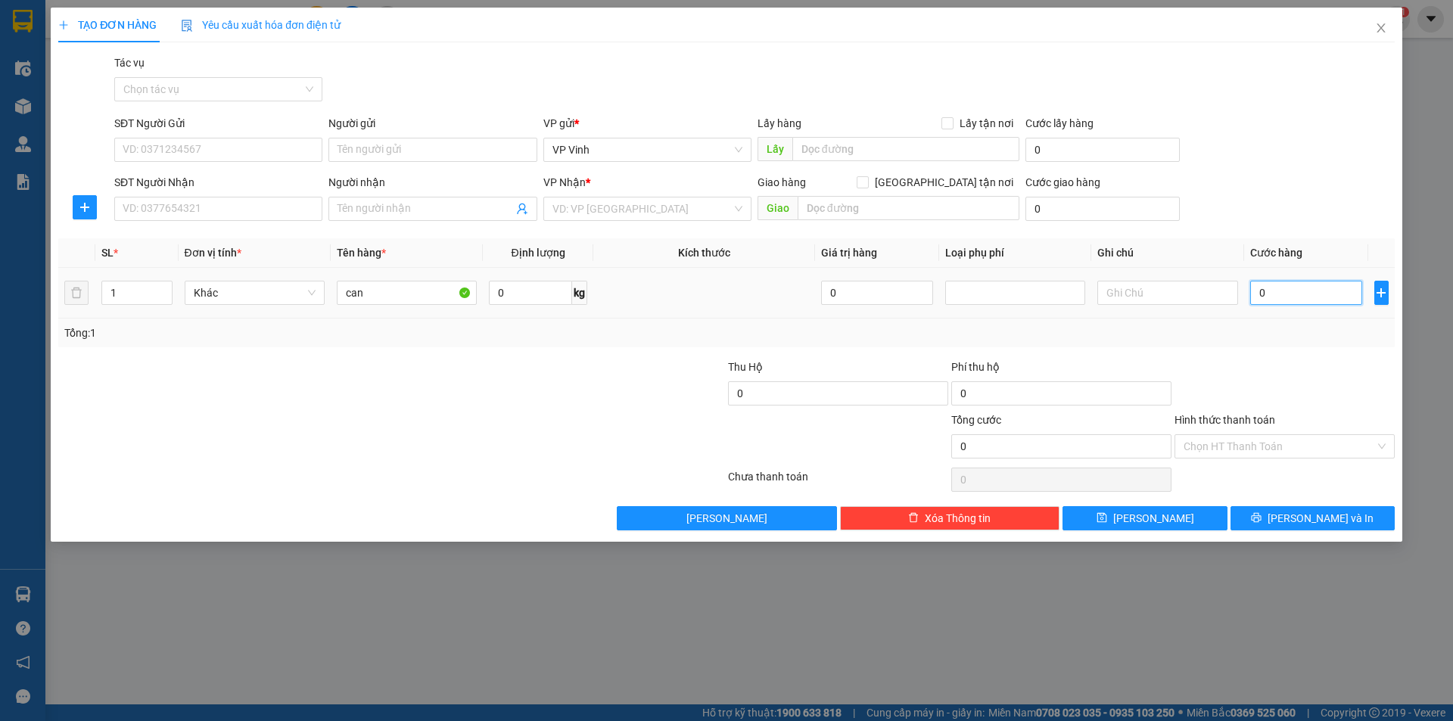
type input "6"
type input "60"
type input "600"
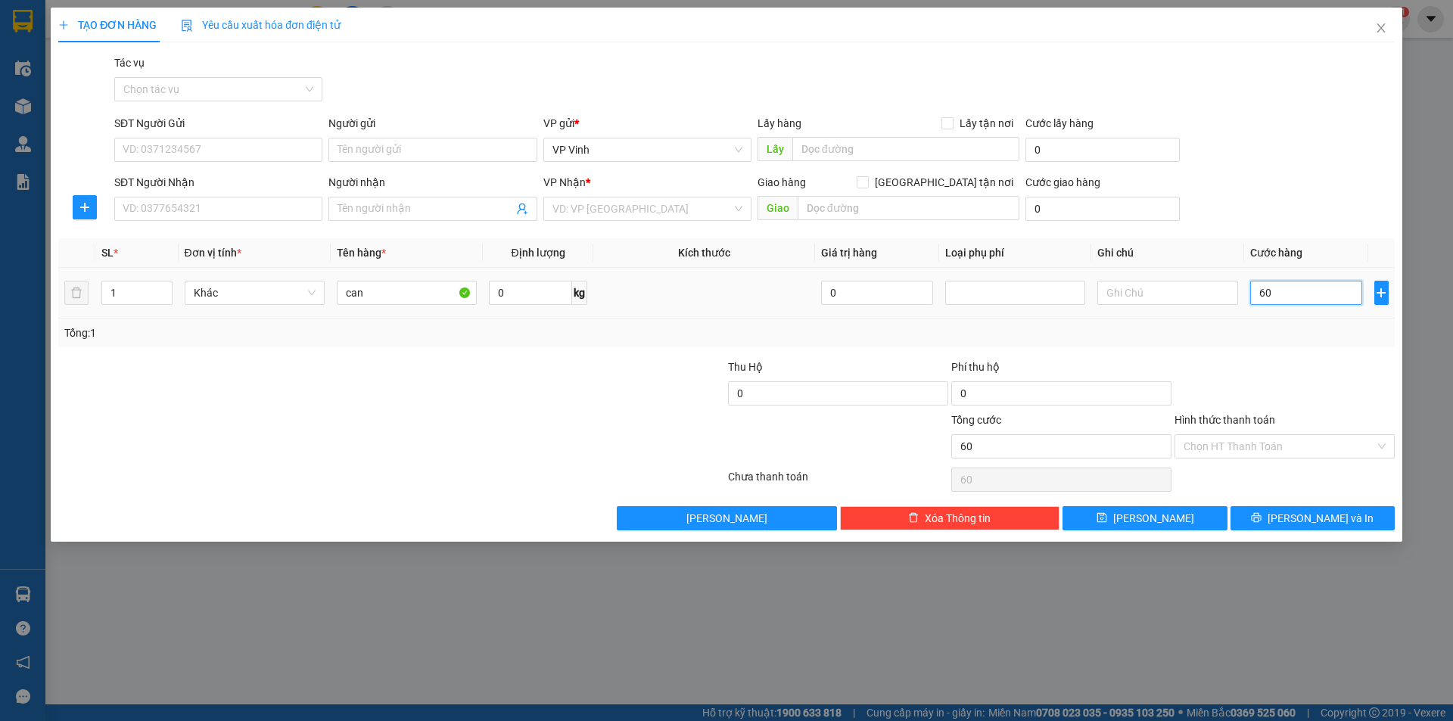
type input "600"
type input "6.000"
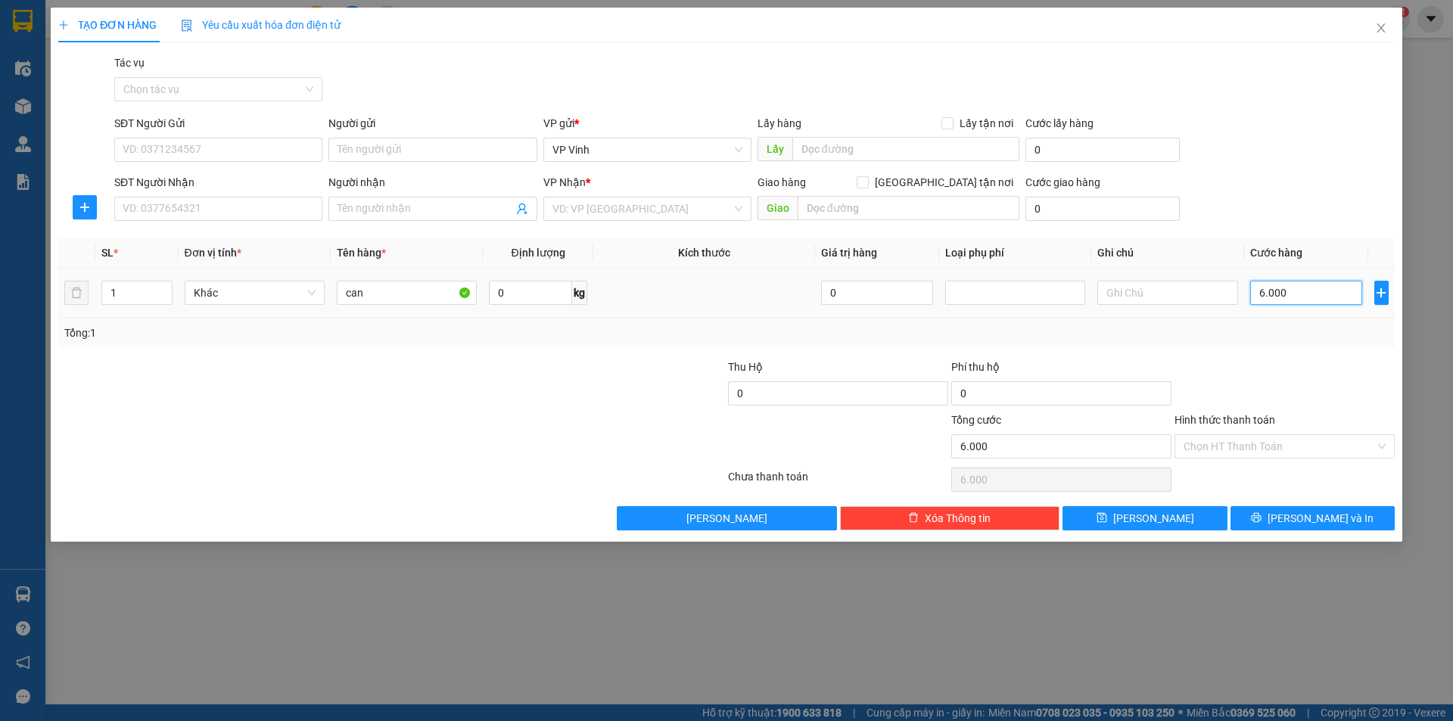
type input "60.000"
click at [145, 141] on input "SĐT Người Gửi" at bounding box center [218, 150] width 208 height 24
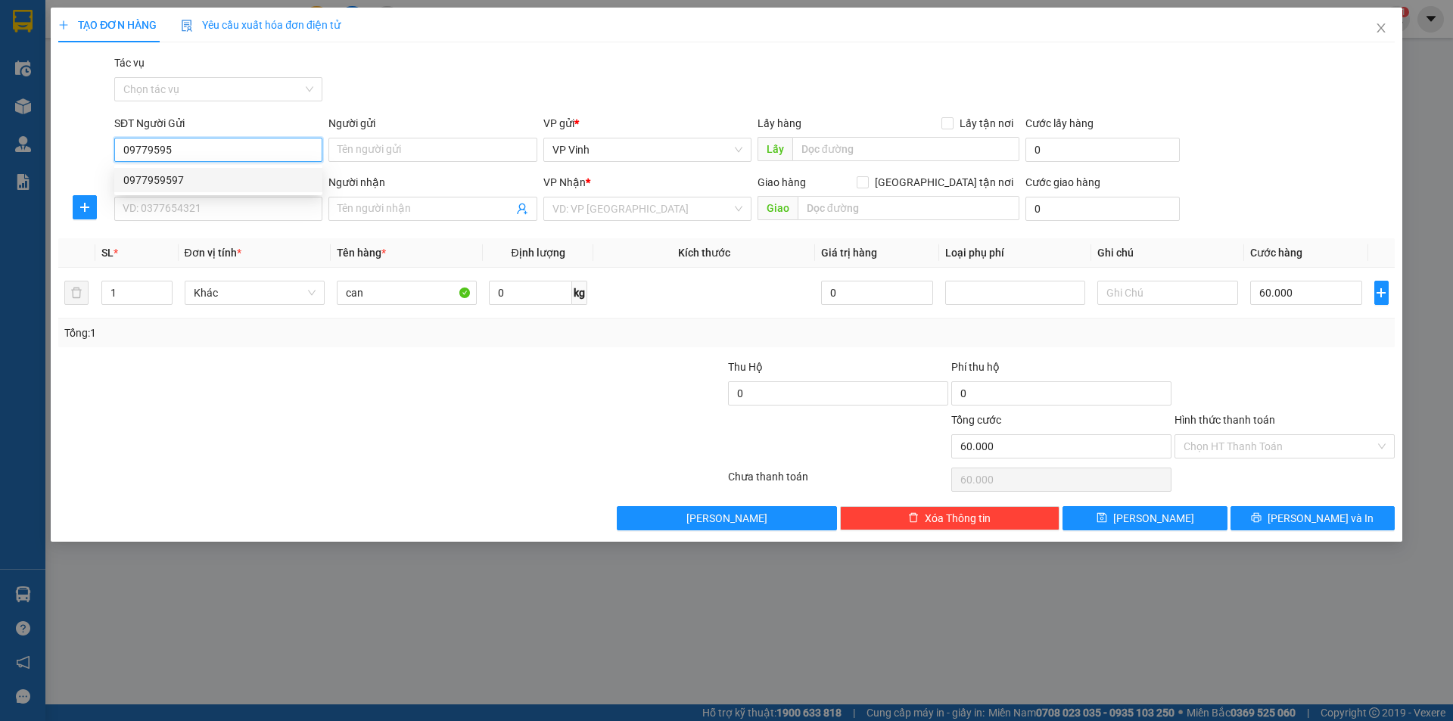
drag, startPoint x: 188, startPoint y: 176, endPoint x: 187, endPoint y: 187, distance: 10.6
click at [188, 176] on div "0977959597" at bounding box center [218, 180] width 190 height 17
type input "0977959597"
click at [176, 206] on input "SĐT Người Nhận" at bounding box center [218, 209] width 208 height 24
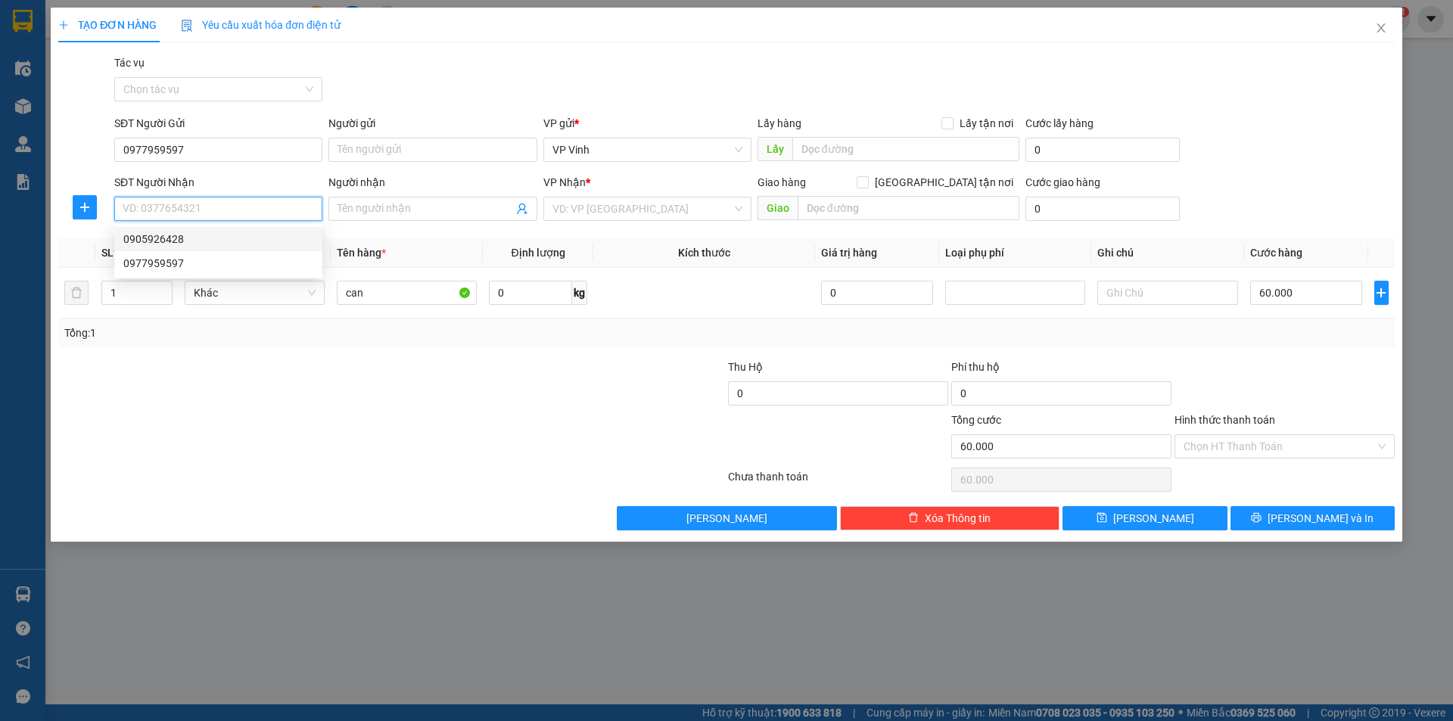
click at [167, 243] on div "0905926428" at bounding box center [218, 239] width 190 height 17
click at [197, 205] on input "0905926428" at bounding box center [218, 209] width 208 height 24
click at [197, 205] on input "0905281997" at bounding box center [218, 209] width 208 height 24
type input "0905281997"
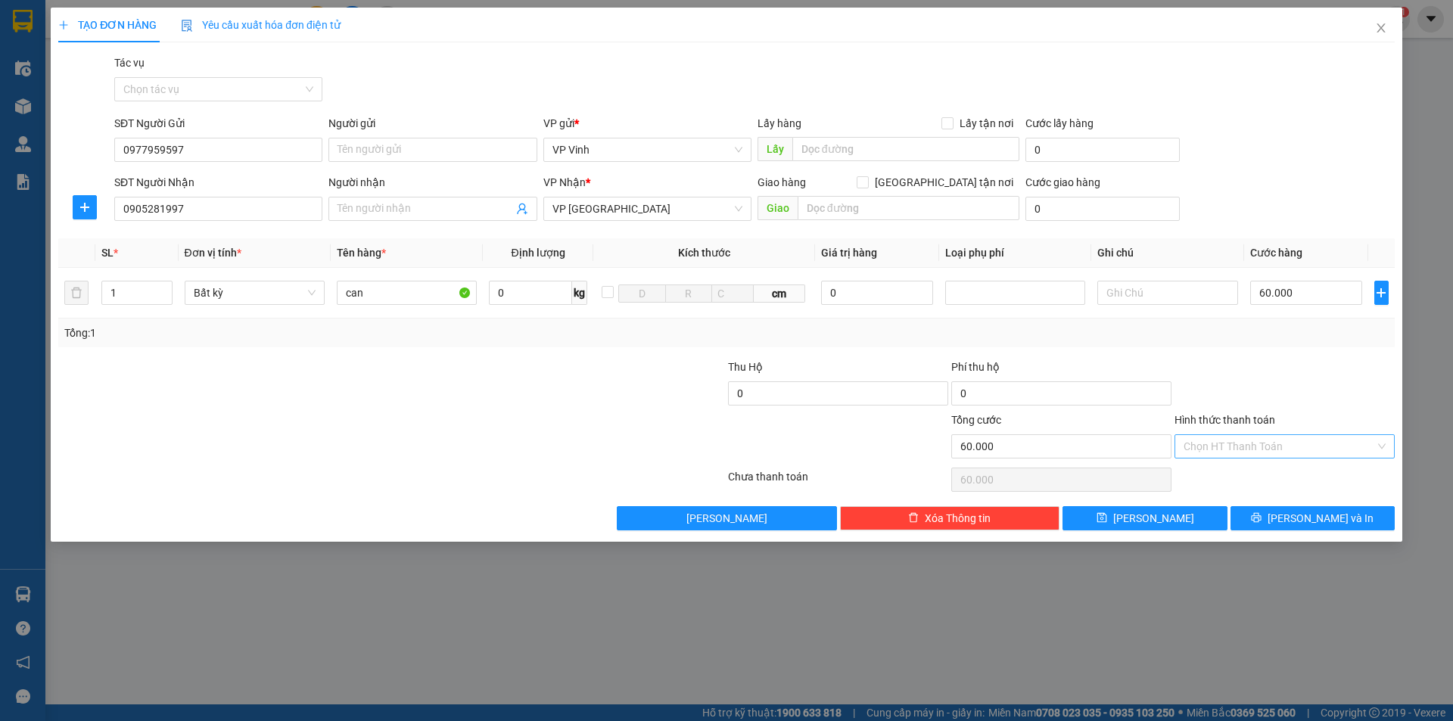
click at [1207, 443] on input "Hình thức thanh toán" at bounding box center [1278, 446] width 191 height 23
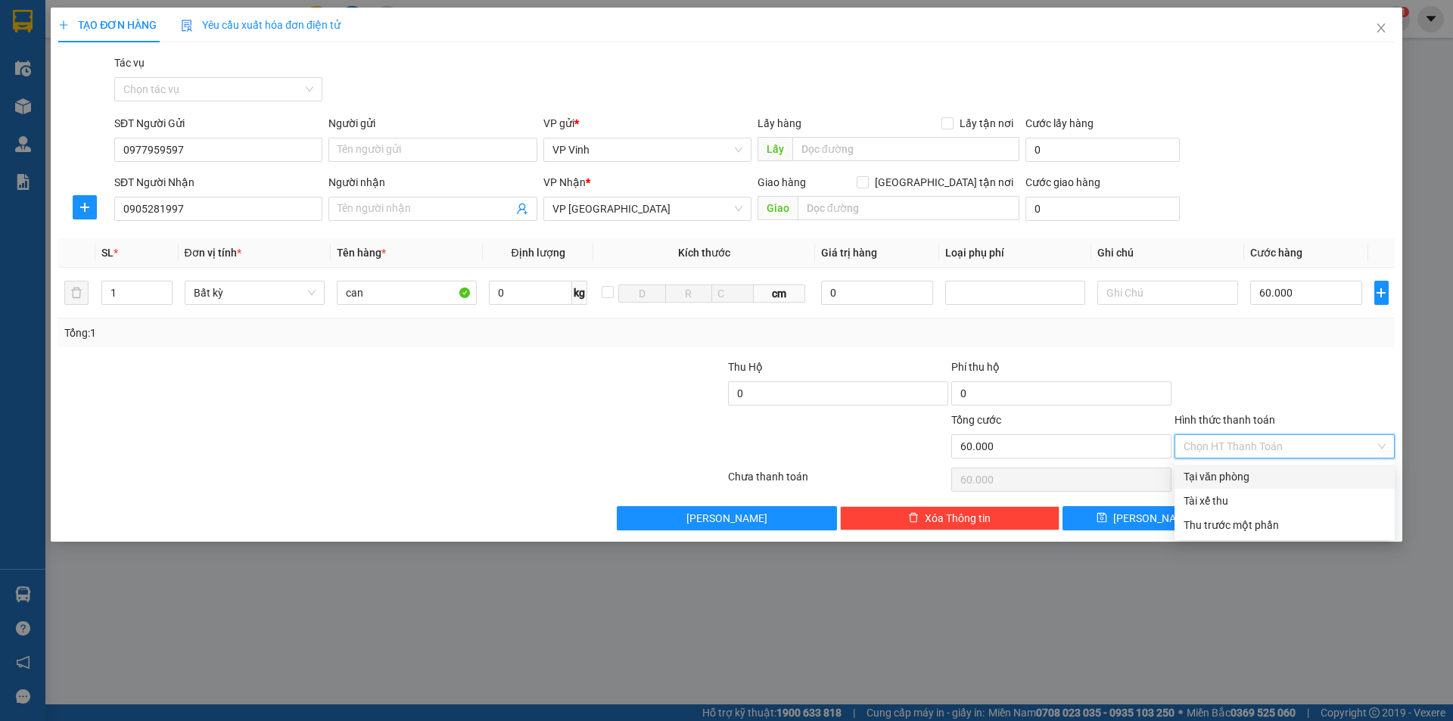
click at [852, 434] on div at bounding box center [837, 438] width 223 height 53
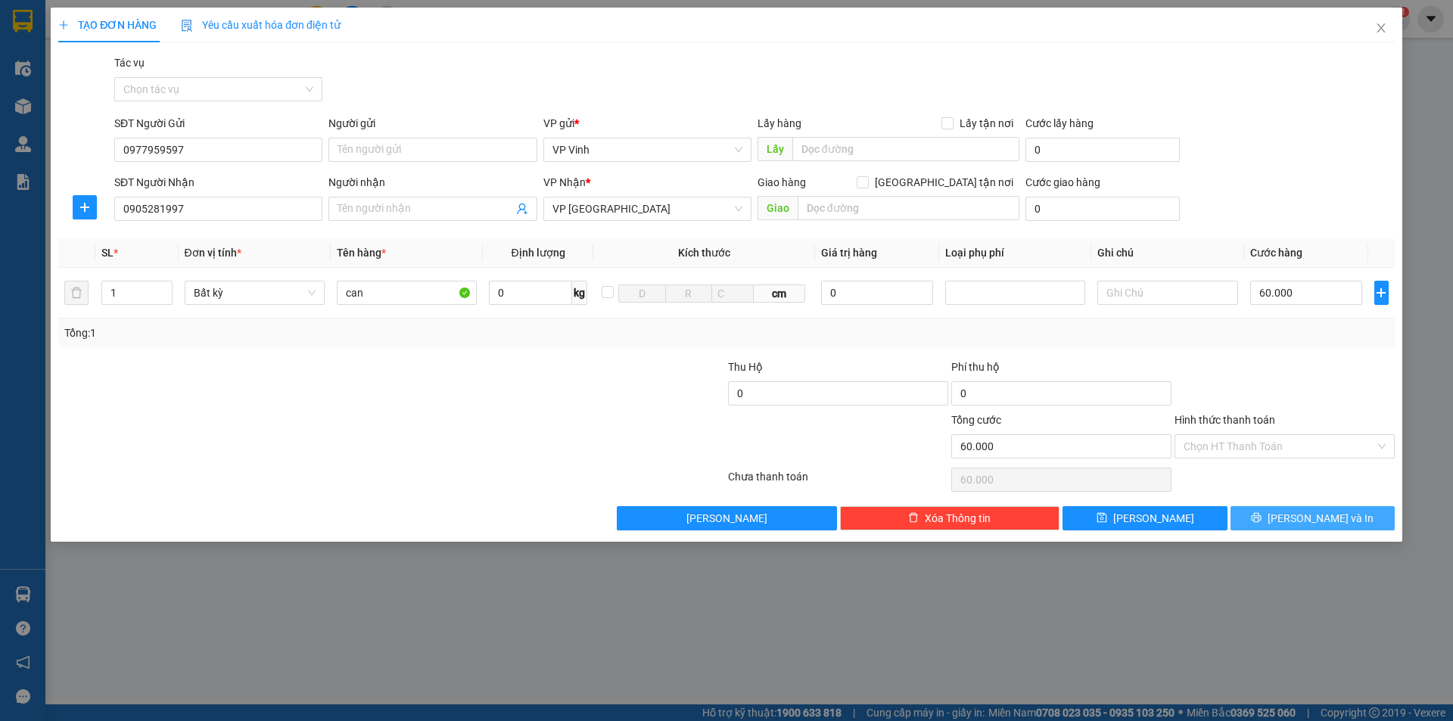
click at [1329, 517] on span "Lưu và In" at bounding box center [1320, 518] width 106 height 17
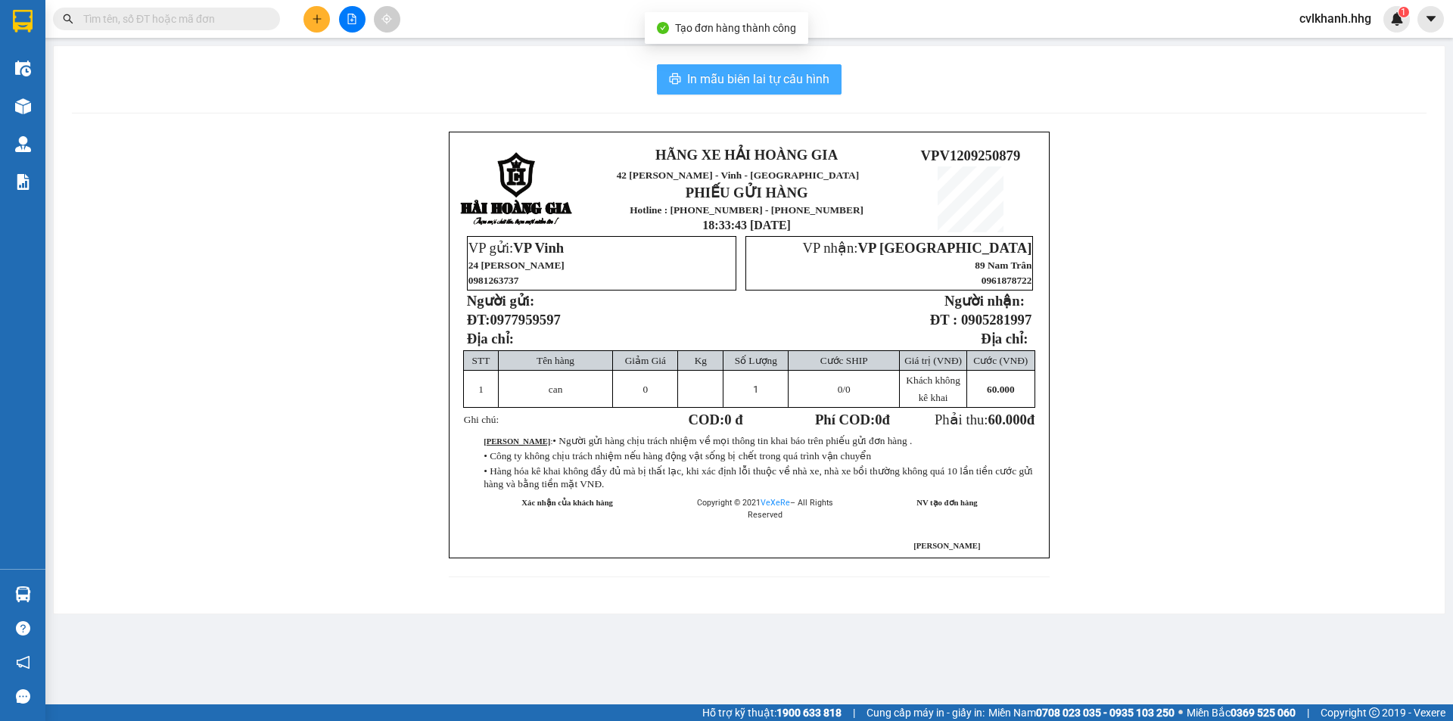
click at [732, 78] on span "In mẫu biên lai tự cấu hình" at bounding box center [758, 79] width 142 height 19
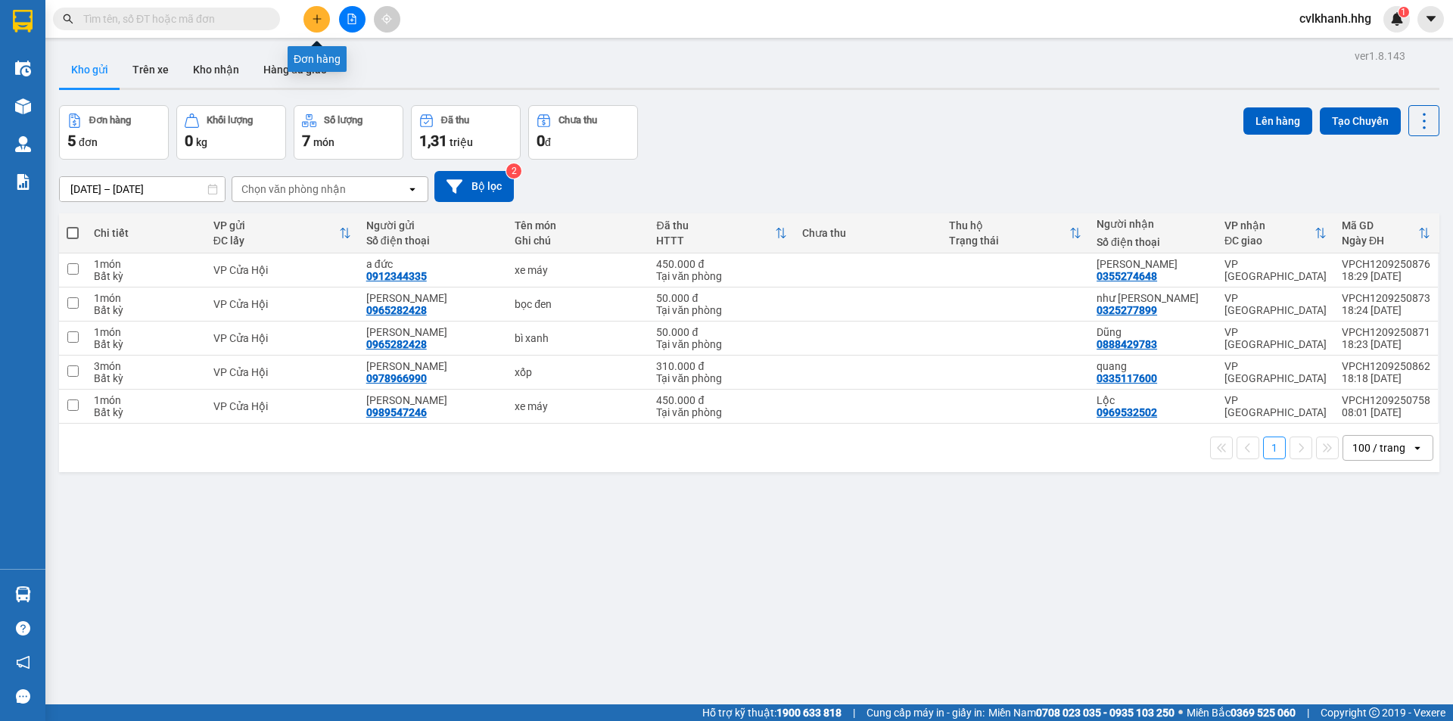
click at [321, 17] on icon "plus" at bounding box center [317, 19] width 11 height 11
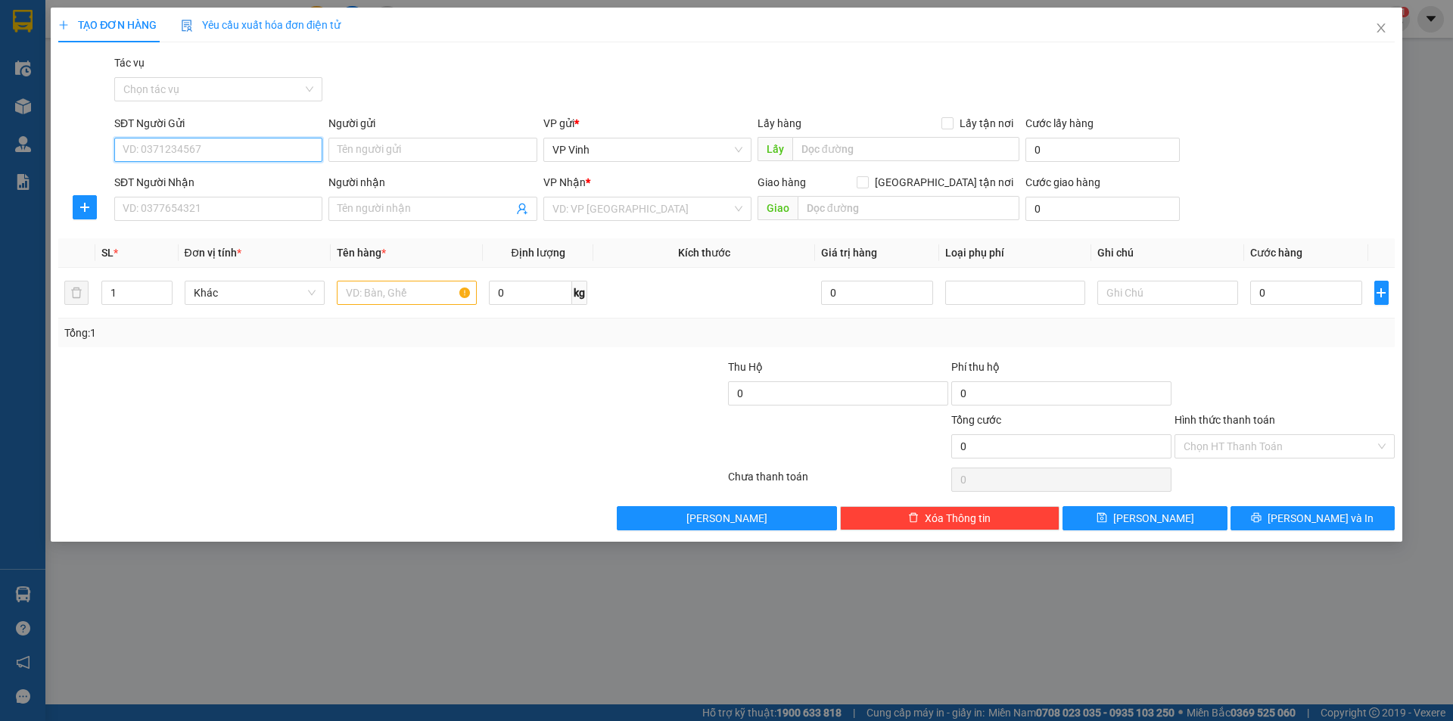
click at [156, 154] on input "SĐT Người Gửi" at bounding box center [218, 150] width 208 height 24
type input "0973355560"
click at [163, 177] on div "0973355560 - A Phương" at bounding box center [218, 180] width 190 height 17
type input "A Phương"
type input "0973355560"
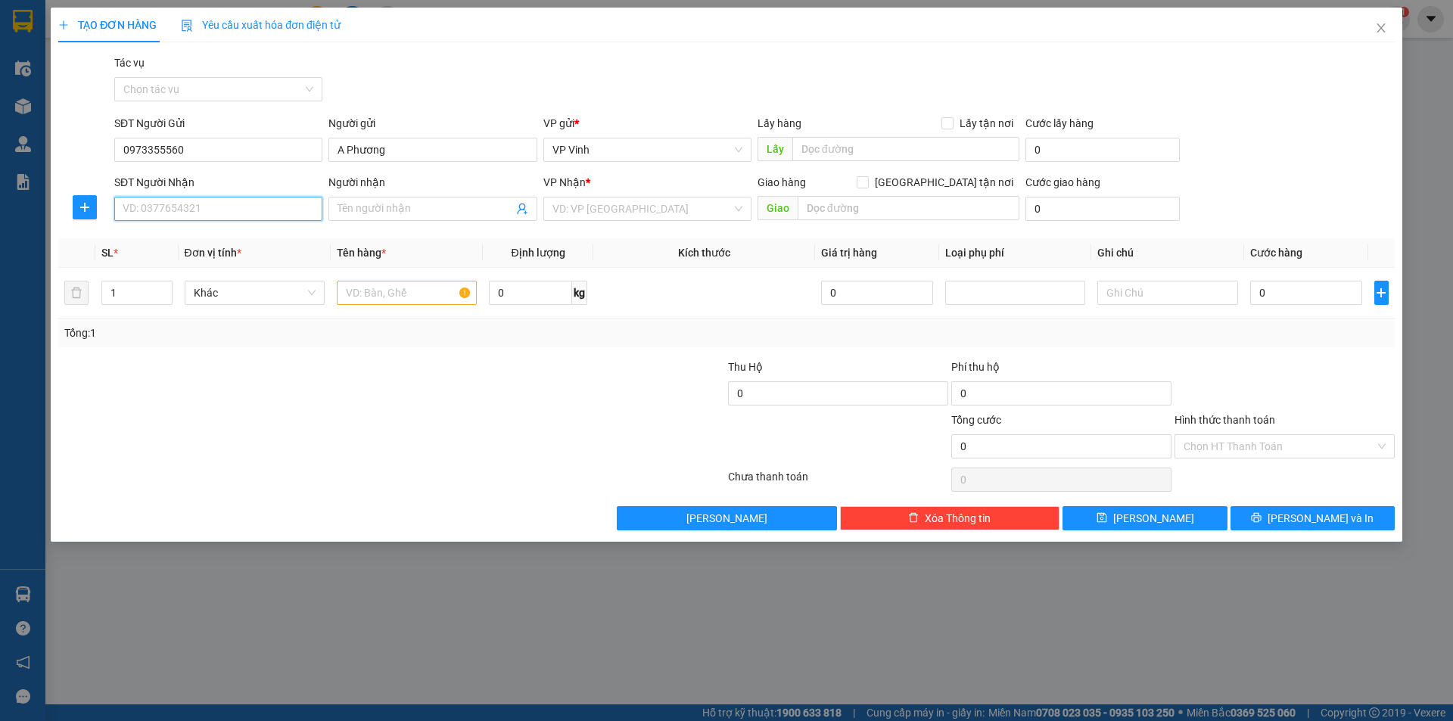
click at [179, 207] on input "SĐT Người Nhận" at bounding box center [218, 209] width 208 height 24
click at [200, 205] on input "SĐT Người Nhận" at bounding box center [218, 209] width 208 height 24
click at [176, 237] on div "0935277834" at bounding box center [218, 239] width 190 height 17
type input "0935277834"
click at [370, 294] on input "text" at bounding box center [407, 293] width 140 height 24
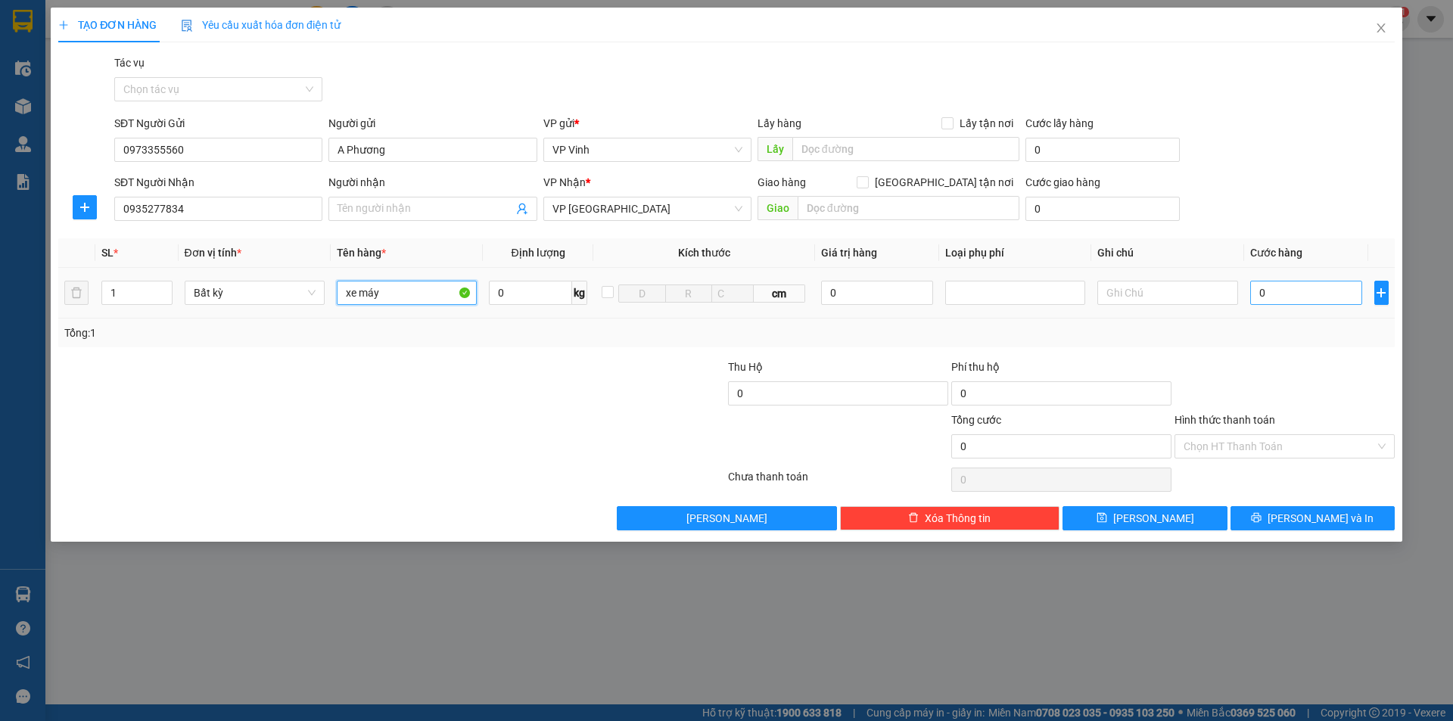
type input "xe máy"
click at [1279, 297] on input "0" at bounding box center [1306, 293] width 113 height 24
type input "5"
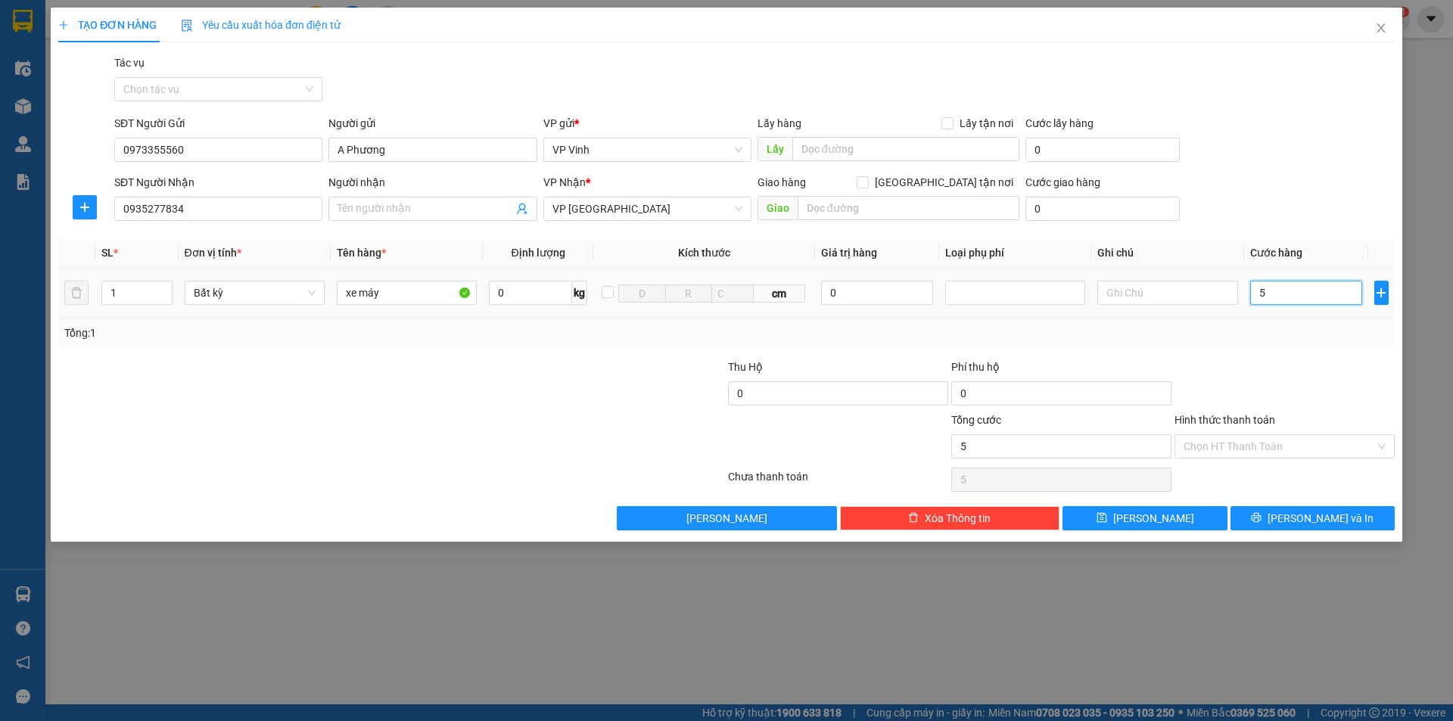
type input "55"
type input "550"
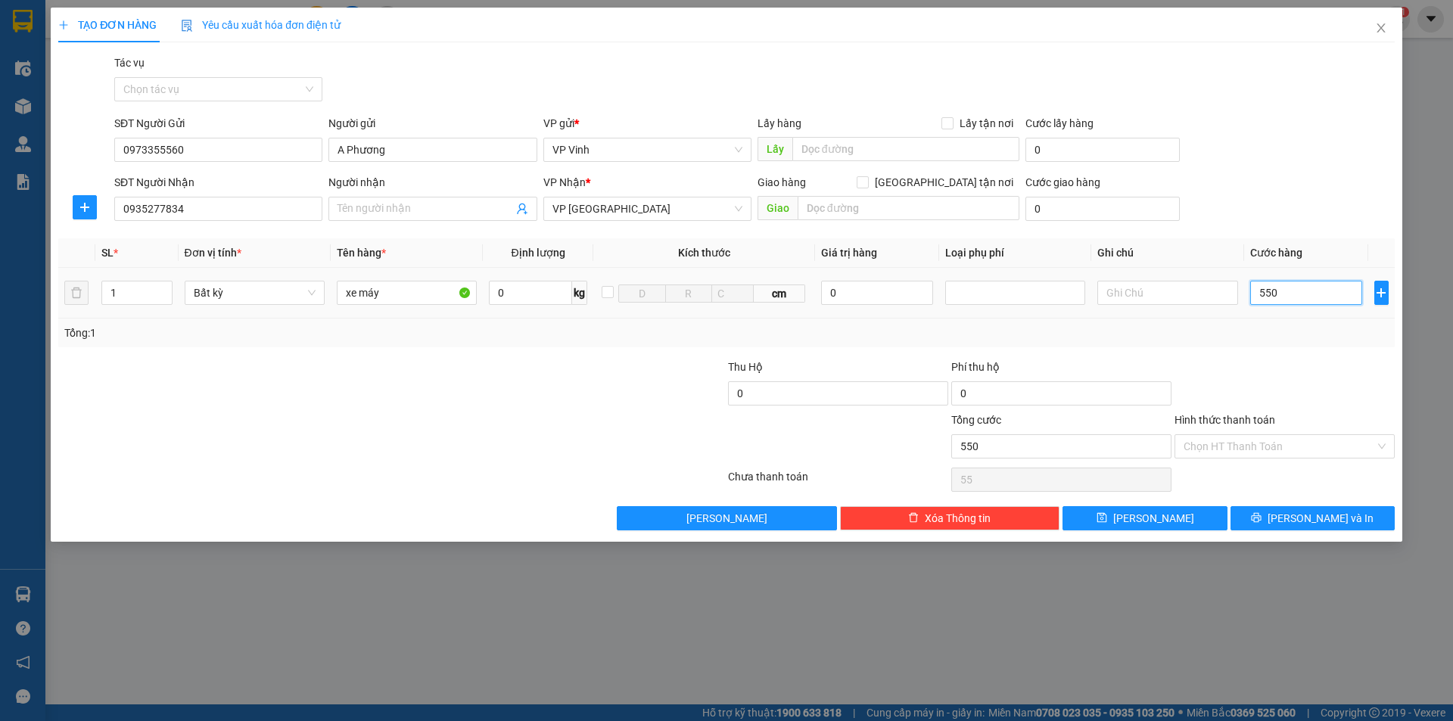
type input "550"
type input "5.500"
type input "55.000"
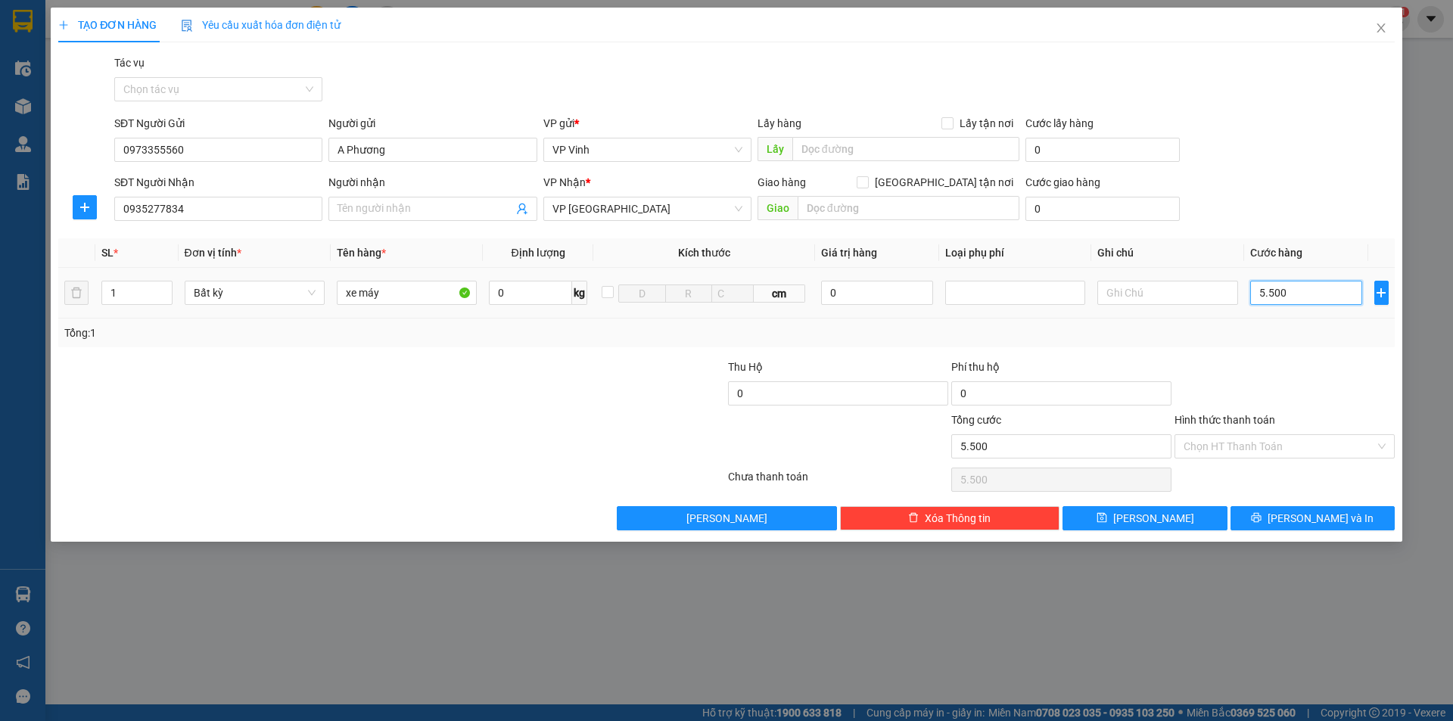
type input "55.000"
type input "550.000"
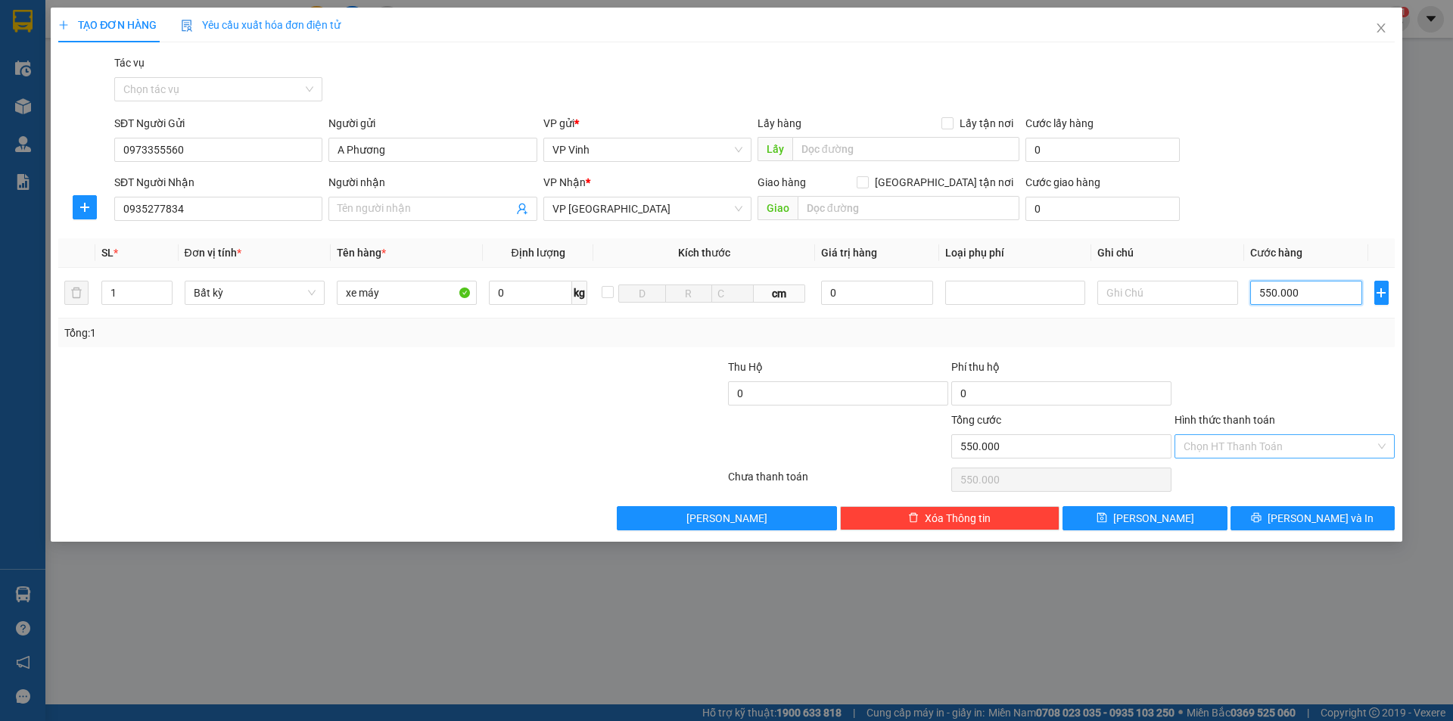
type input "550.000"
click at [1243, 448] on input "Hình thức thanh toán" at bounding box center [1278, 446] width 191 height 23
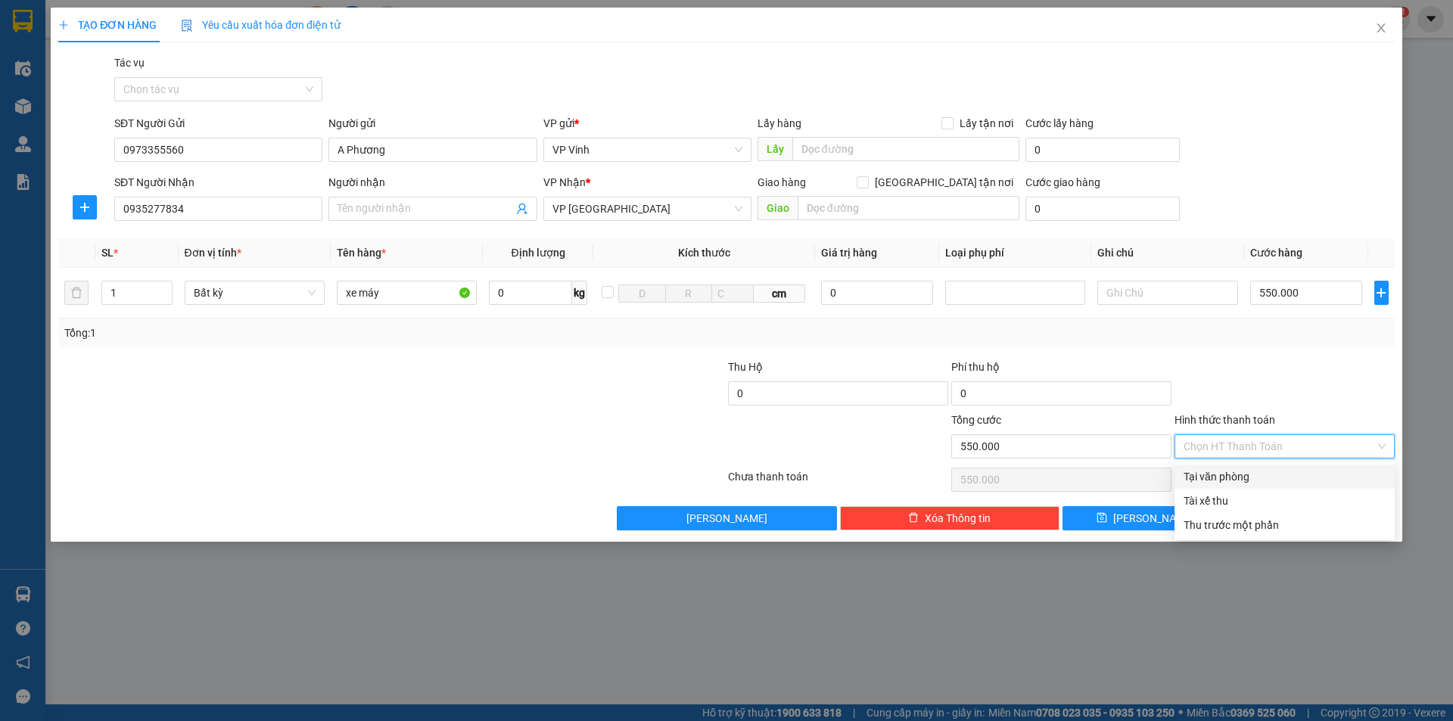
click at [1190, 481] on div "Tại văn phòng" at bounding box center [1284, 476] width 202 height 17
type input "0"
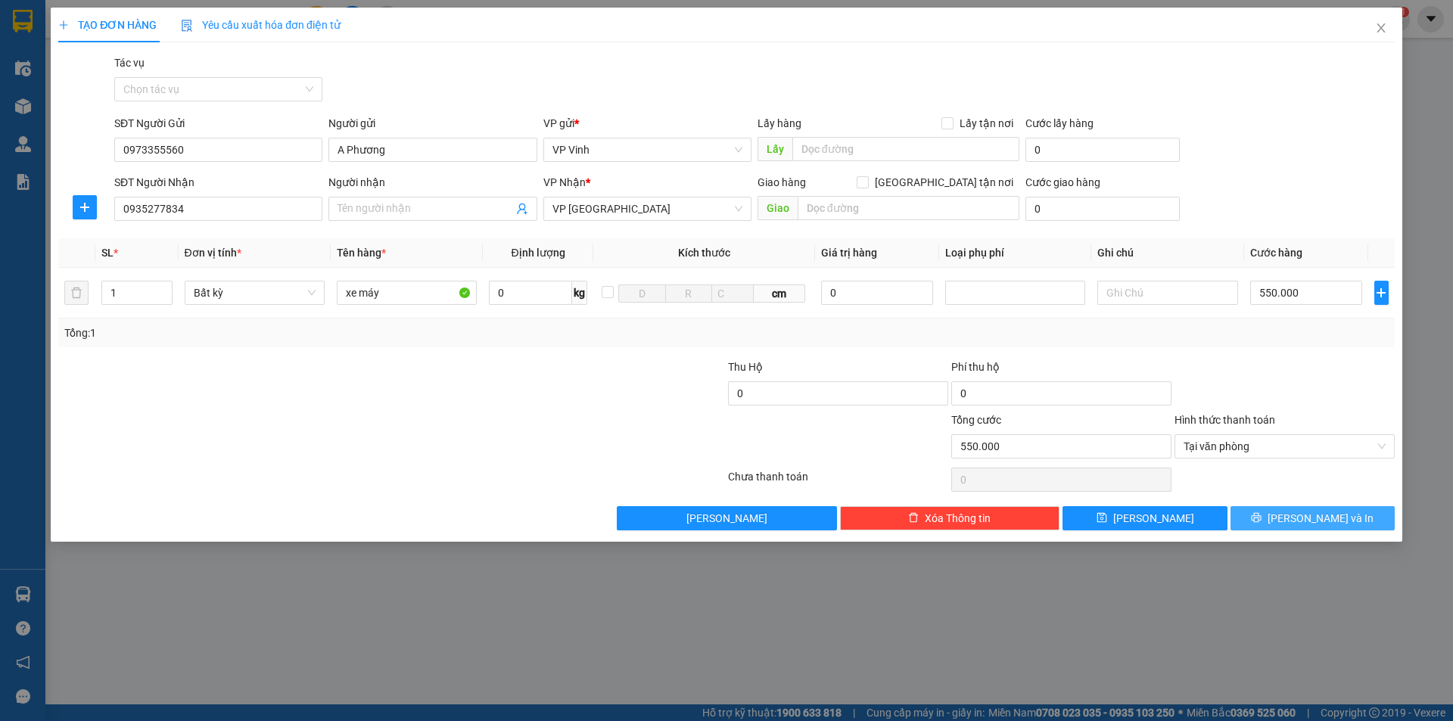
click at [1307, 514] on span "Lưu và In" at bounding box center [1320, 518] width 106 height 17
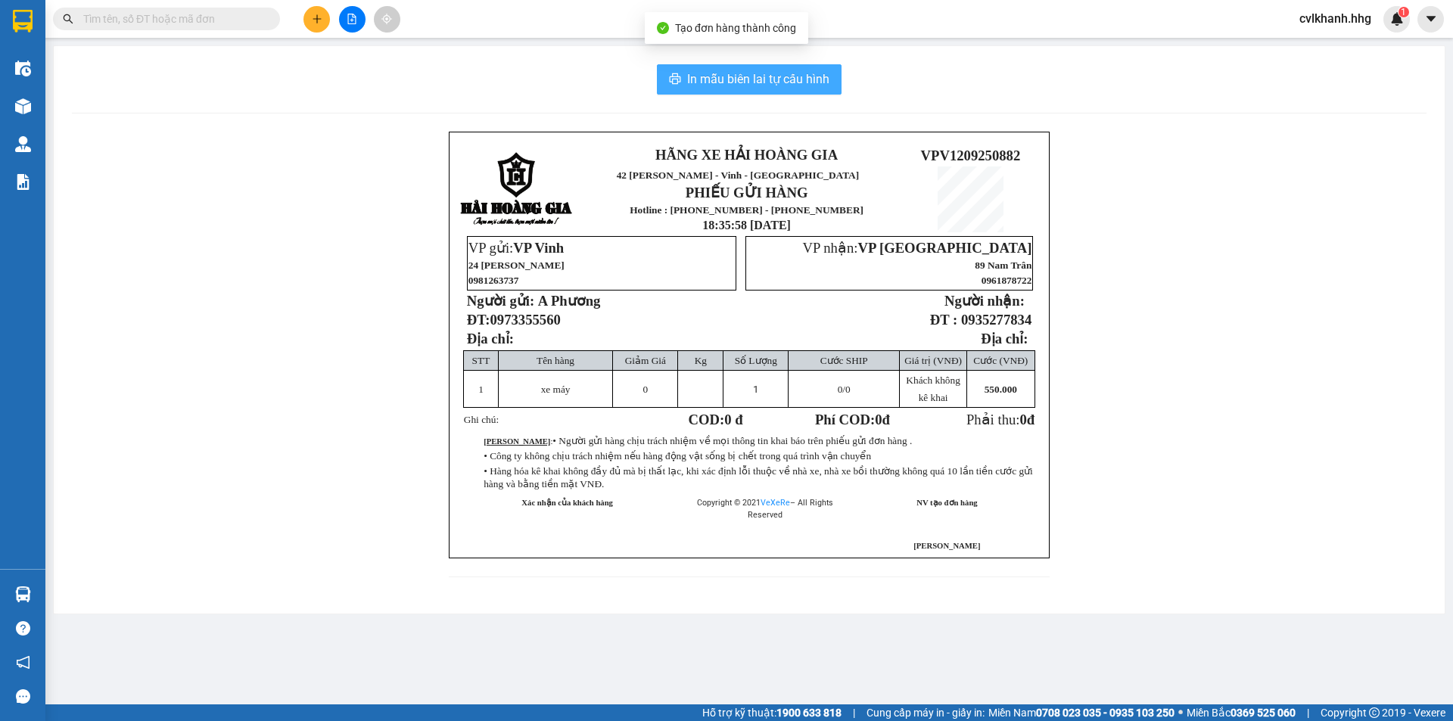
click at [771, 75] on span "In mẫu biên lai tự cấu hình" at bounding box center [758, 79] width 142 height 19
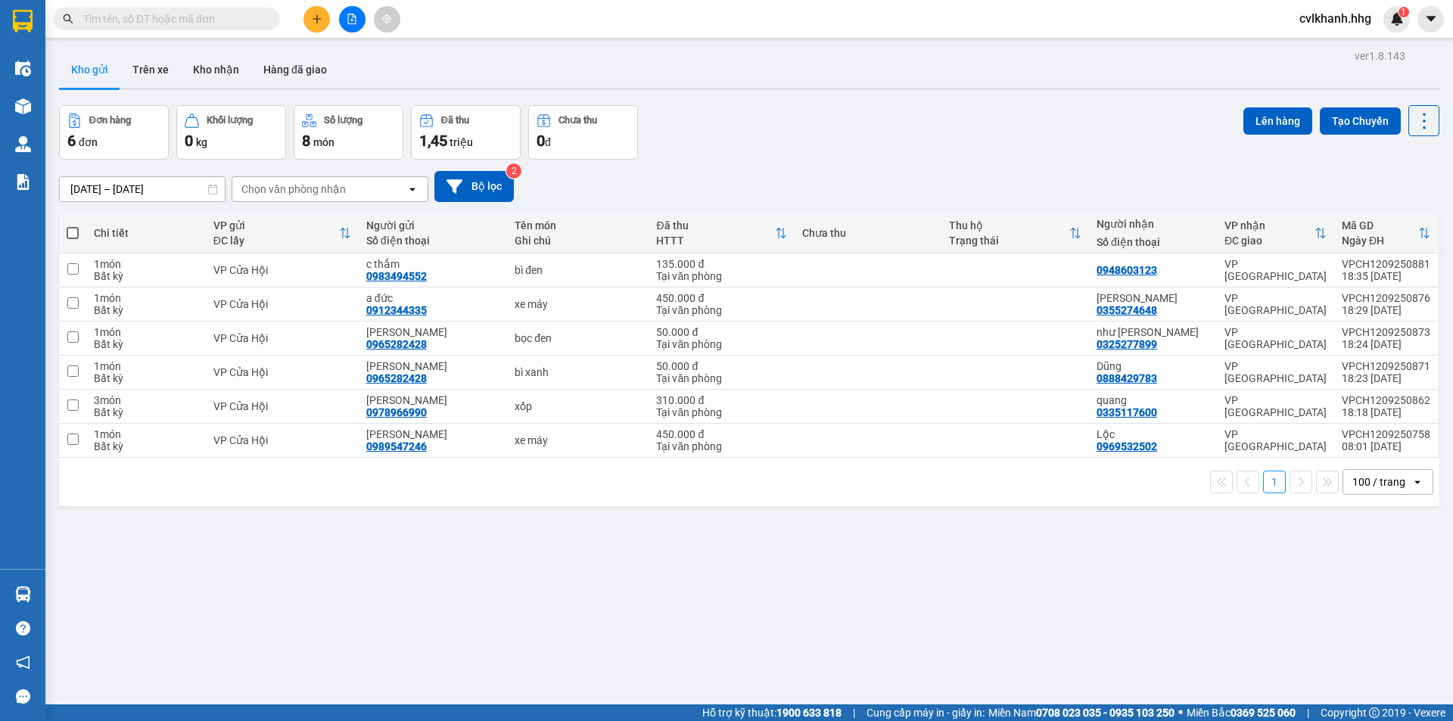
click at [303, 16] on button at bounding box center [316, 19] width 26 height 26
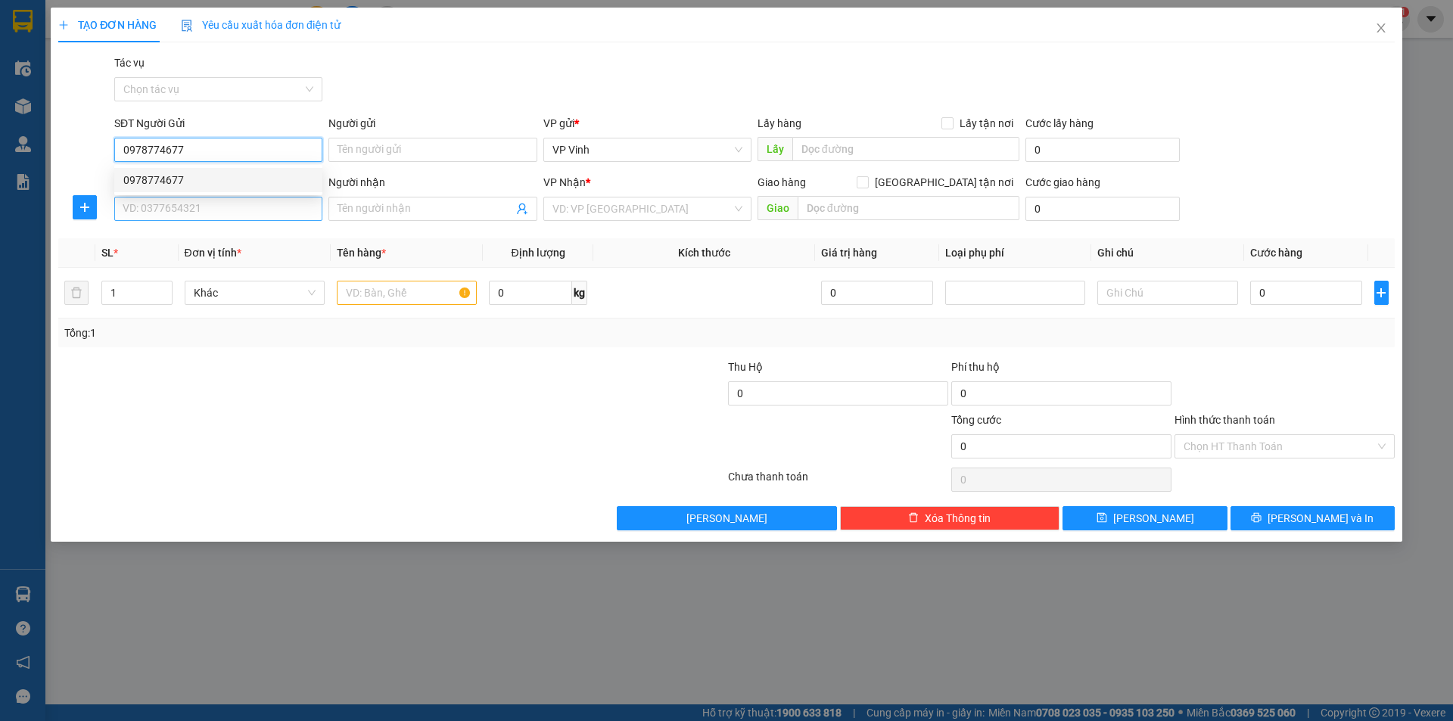
type input "0978774677"
click at [213, 211] on input "SĐT Người Nhận" at bounding box center [218, 209] width 208 height 24
type input "0979520242"
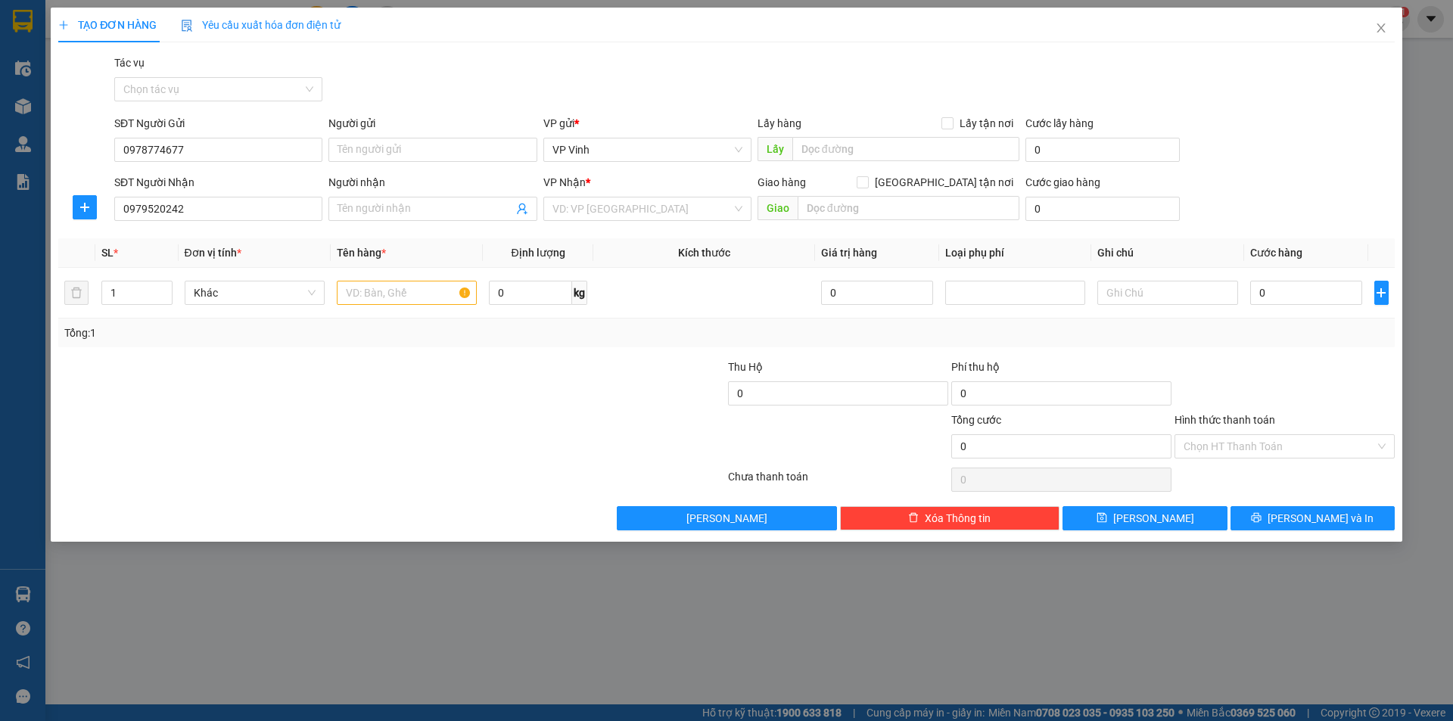
click at [481, 374] on div at bounding box center [280, 385] width 446 height 53
click at [632, 211] on input "search" at bounding box center [641, 208] width 179 height 23
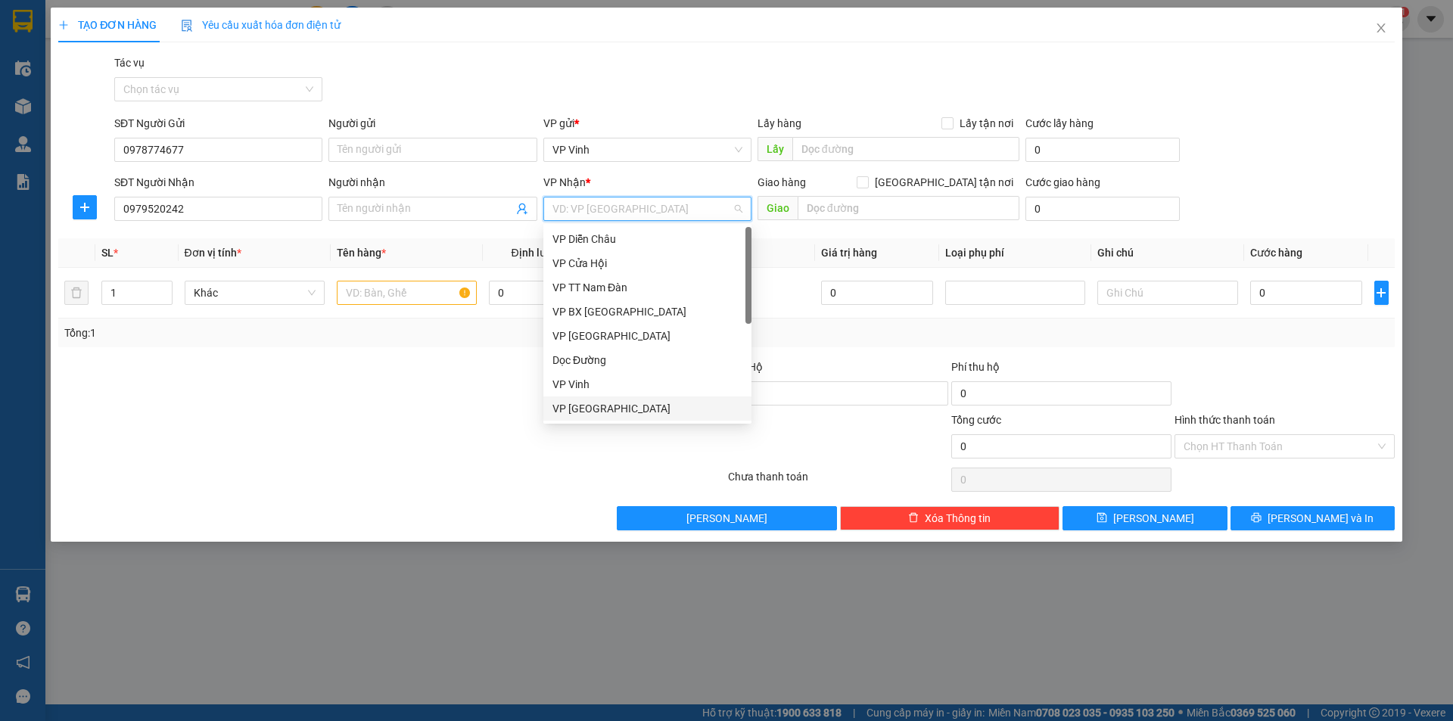
click at [581, 402] on div "VP Đà Nẵng" at bounding box center [647, 408] width 190 height 17
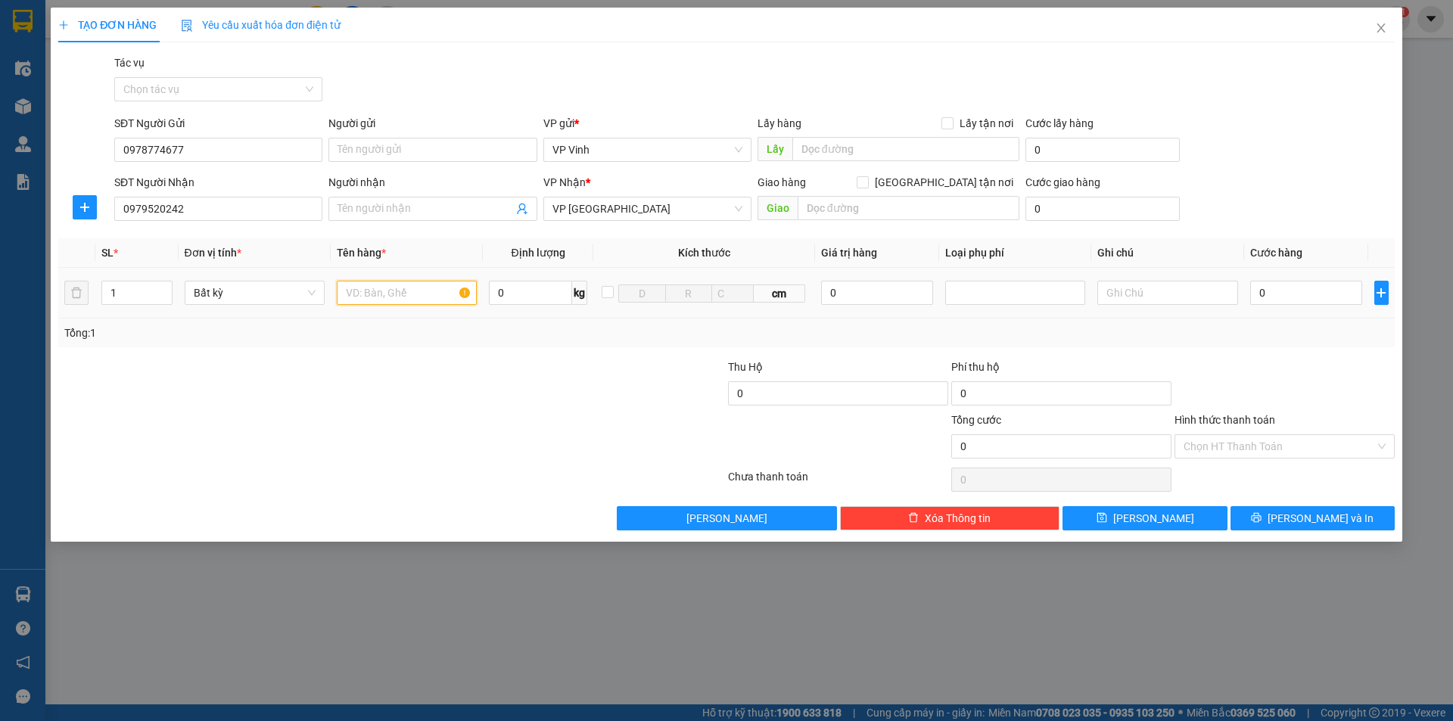
click at [409, 291] on input "text" at bounding box center [407, 293] width 140 height 24
type input "xốp"
click at [1276, 293] on input "0" at bounding box center [1306, 293] width 113 height 24
type input "5"
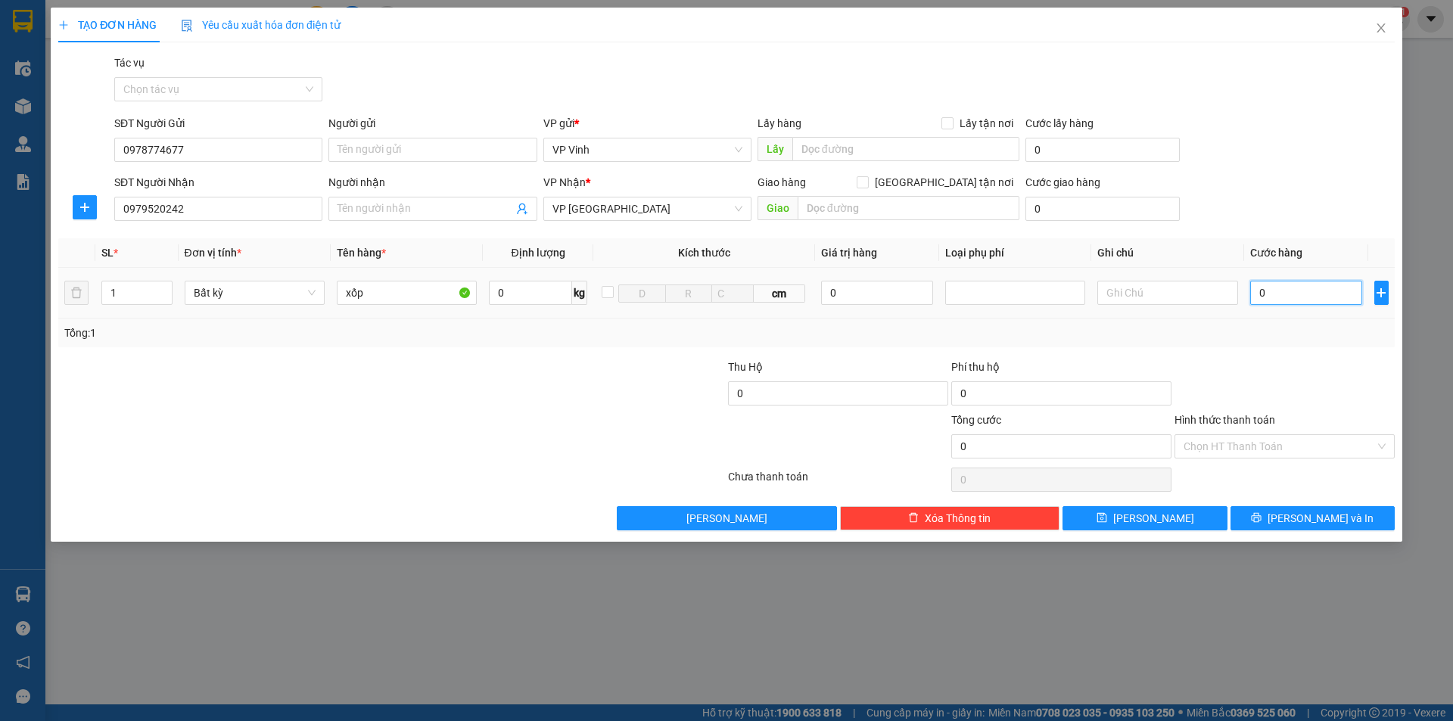
type input "5"
type input "50"
type input "500"
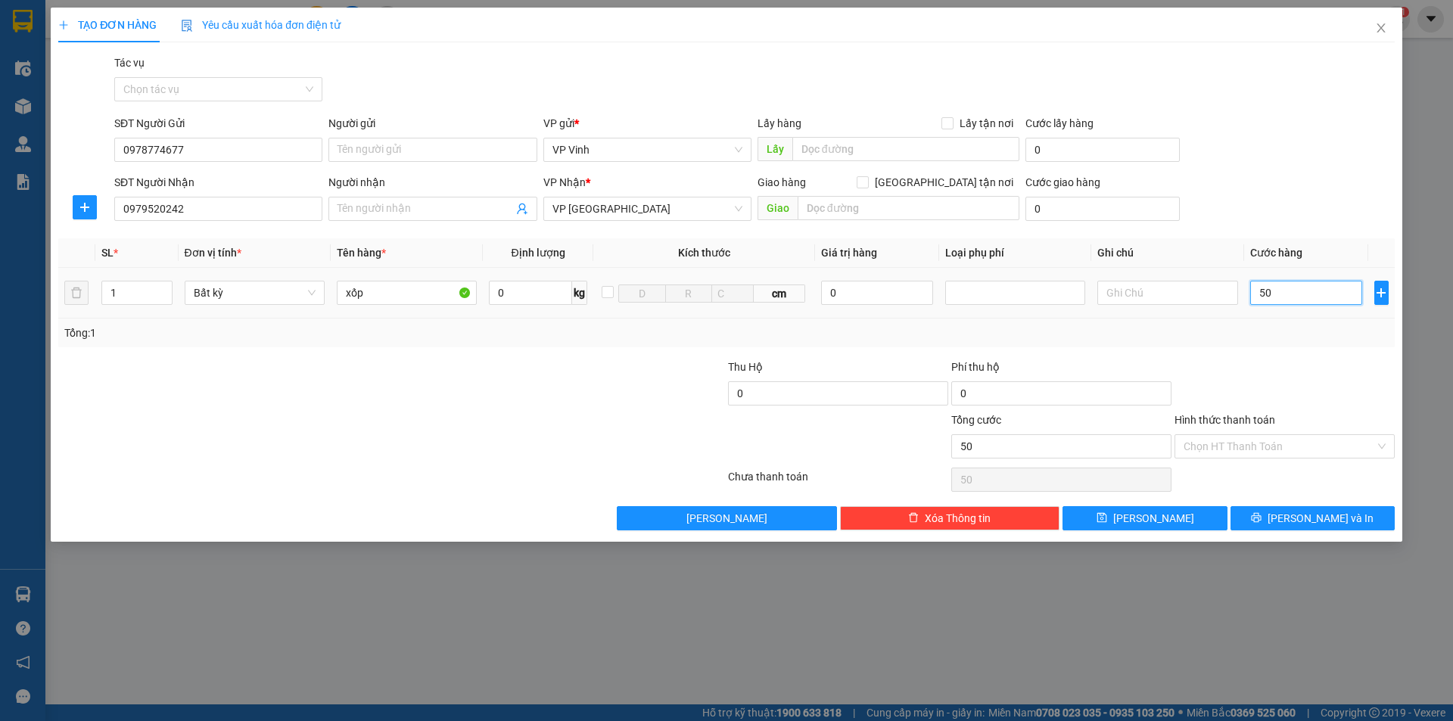
type input "500"
type input "5.000"
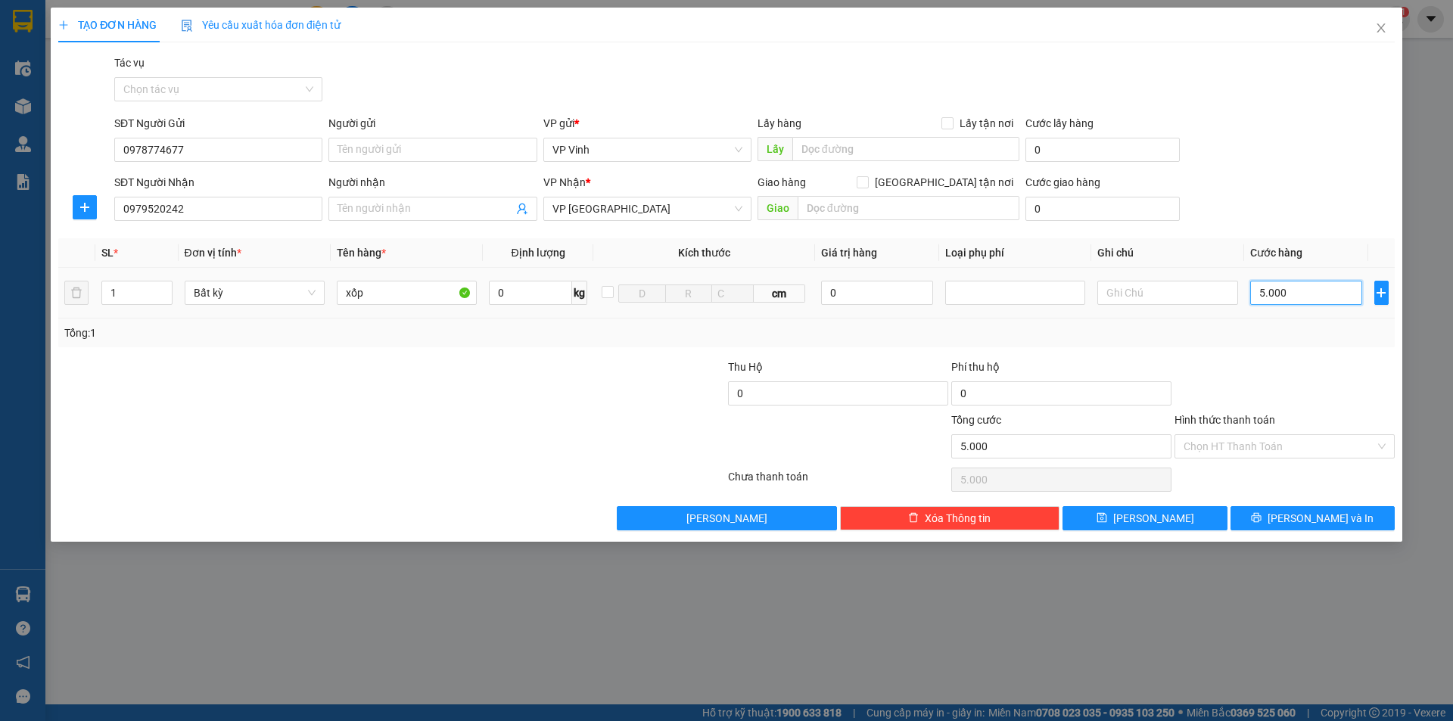
type input "50.000"
click at [1329, 515] on span "Lưu và In" at bounding box center [1320, 518] width 106 height 17
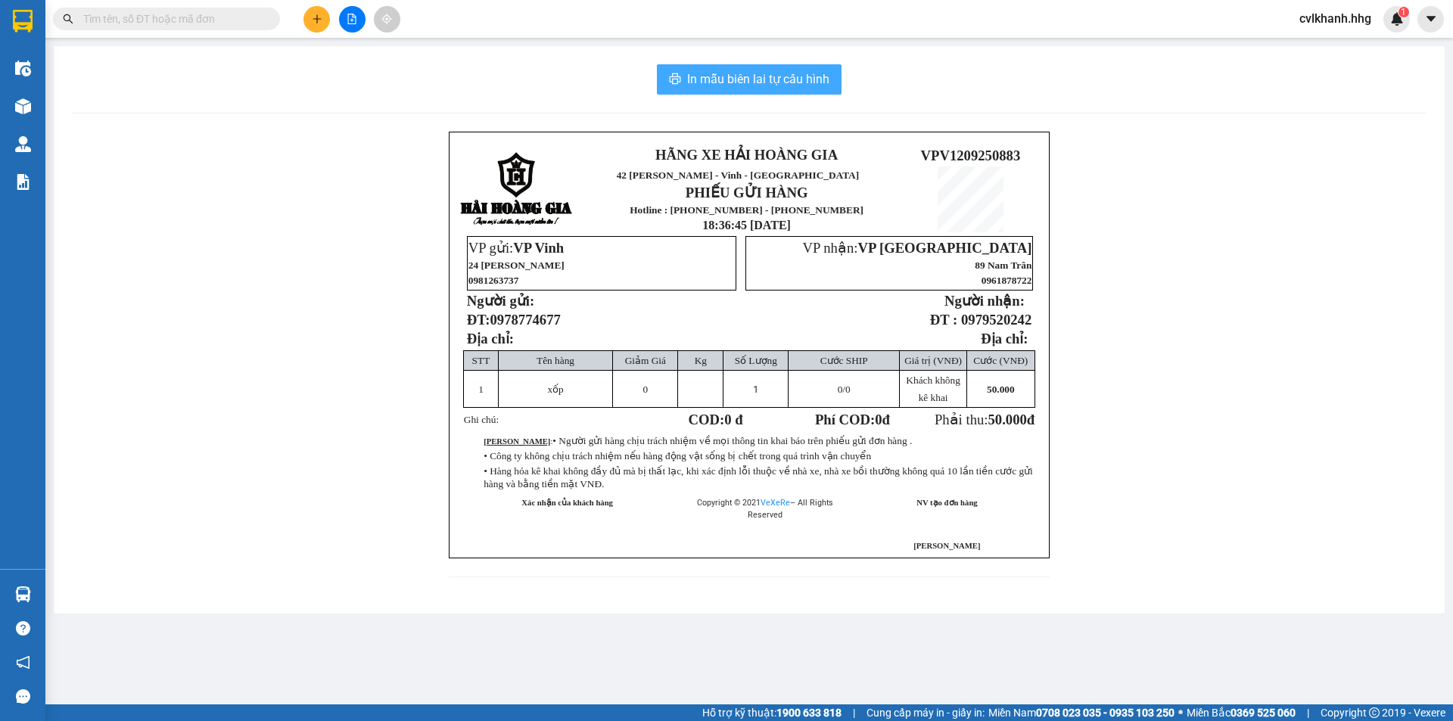
click at [760, 88] on span "In mẫu biên lai tự cấu hình" at bounding box center [758, 79] width 142 height 19
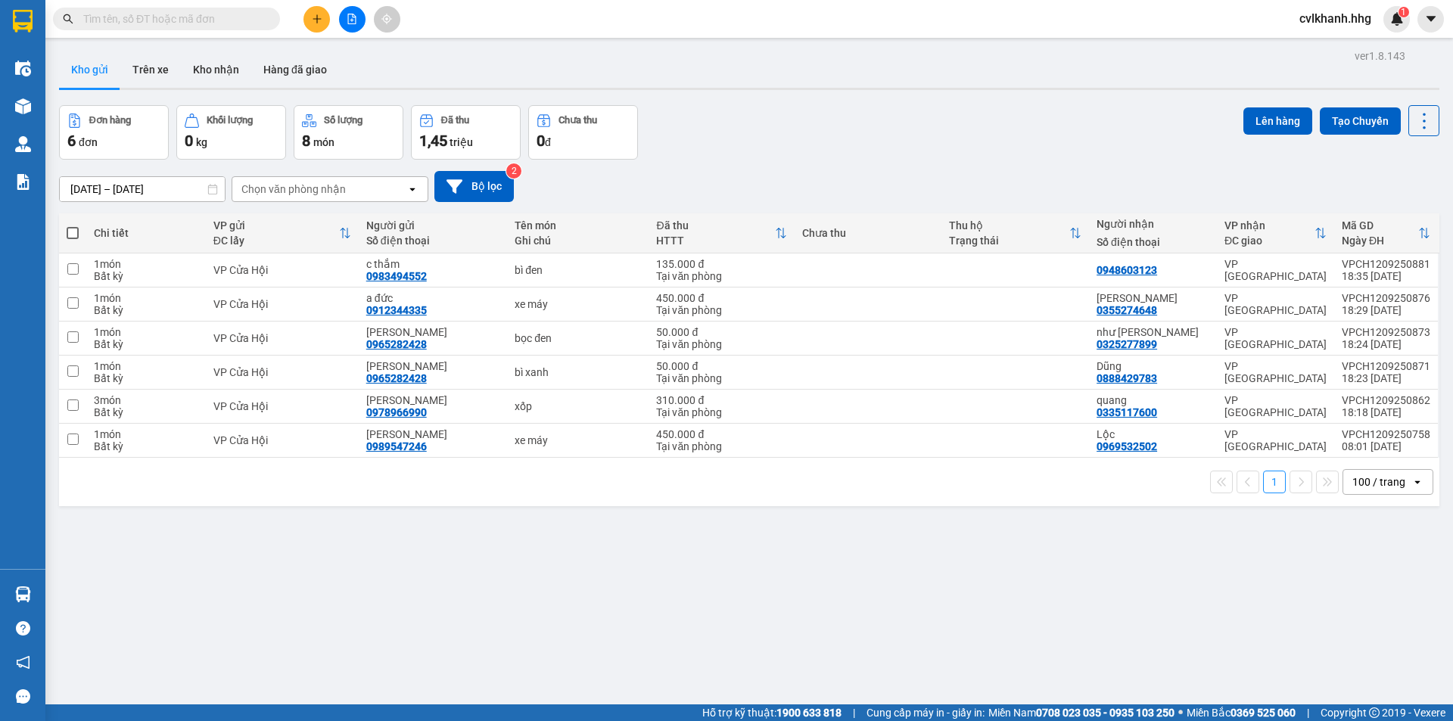
click at [317, 18] on icon "plus" at bounding box center [316, 18] width 1 height 8
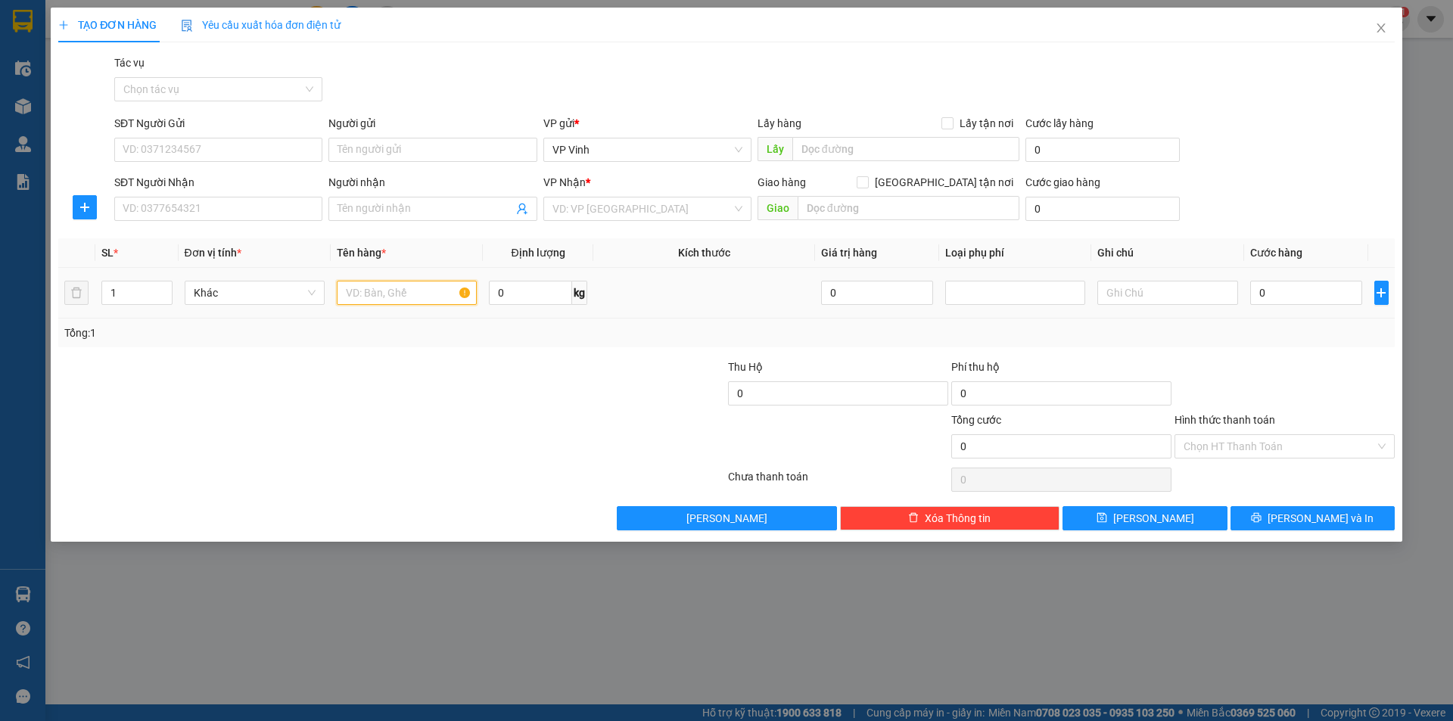
click at [362, 291] on input "text" at bounding box center [407, 293] width 140 height 24
type input "ct"
click at [169, 285] on span "Increase Value" at bounding box center [163, 288] width 17 height 14
type input "3"
click at [169, 285] on span "Increase Value" at bounding box center [163, 288] width 17 height 14
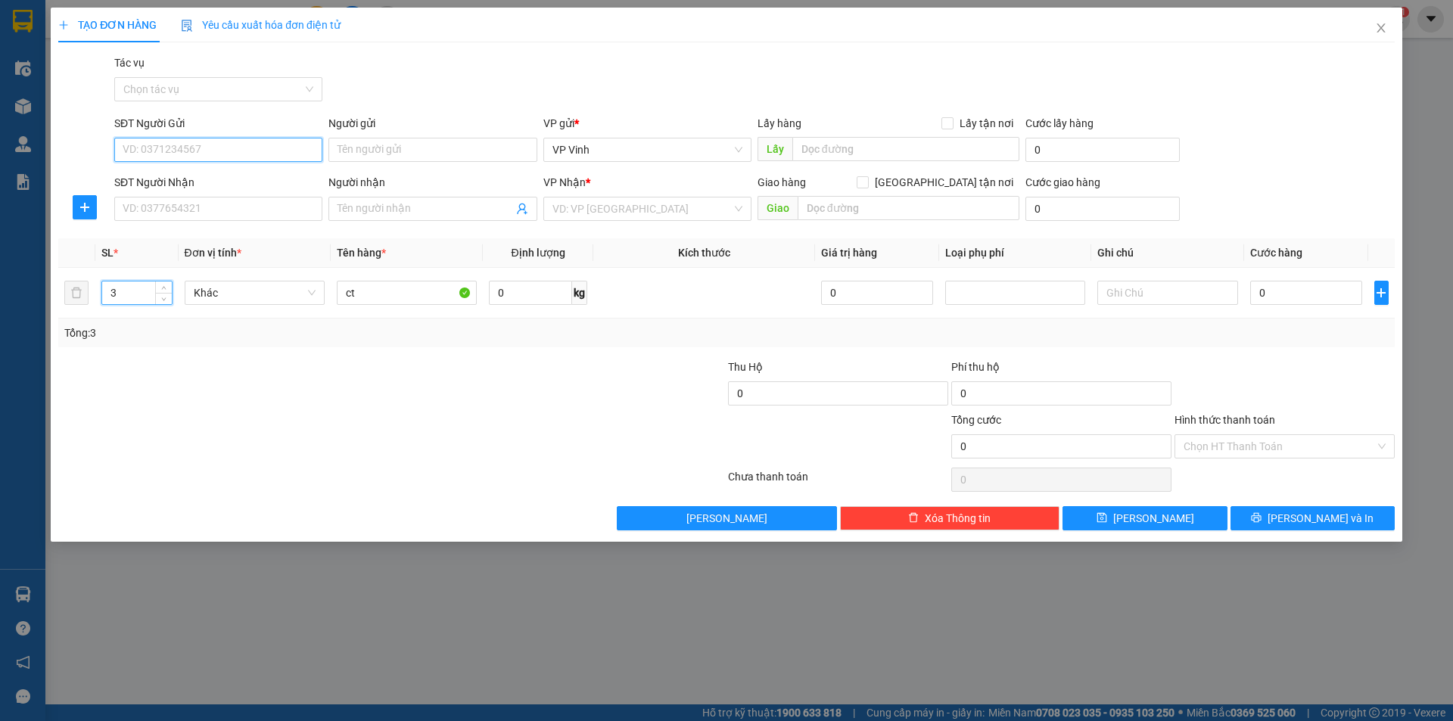
click at [200, 146] on input "SĐT Người Gửi" at bounding box center [218, 150] width 208 height 24
type input "0"
click at [193, 176] on div "0877499112 - quỳnh trang" at bounding box center [218, 180] width 190 height 17
type input "0877499112"
type input "quỳnh trang"
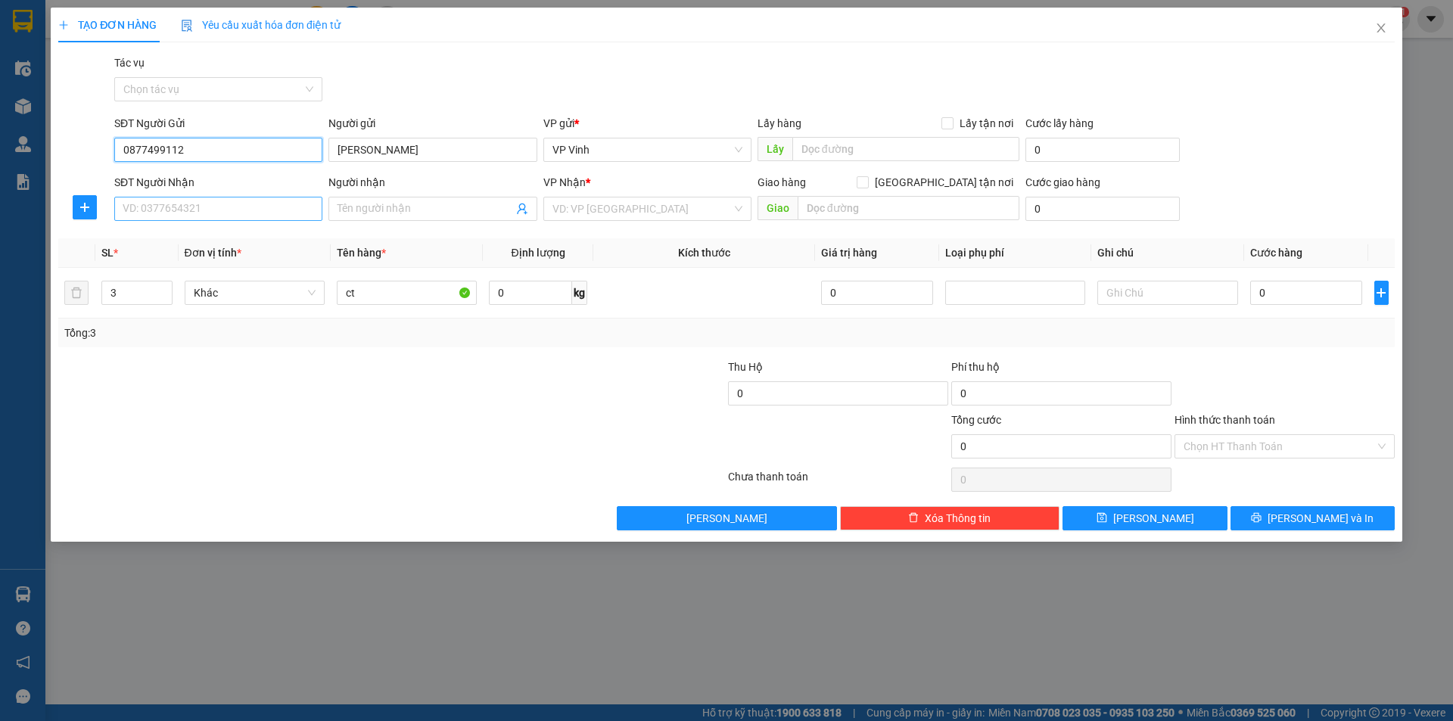
type input "0877499112"
click at [222, 202] on input "SĐT Người Nhận" at bounding box center [218, 209] width 208 height 24
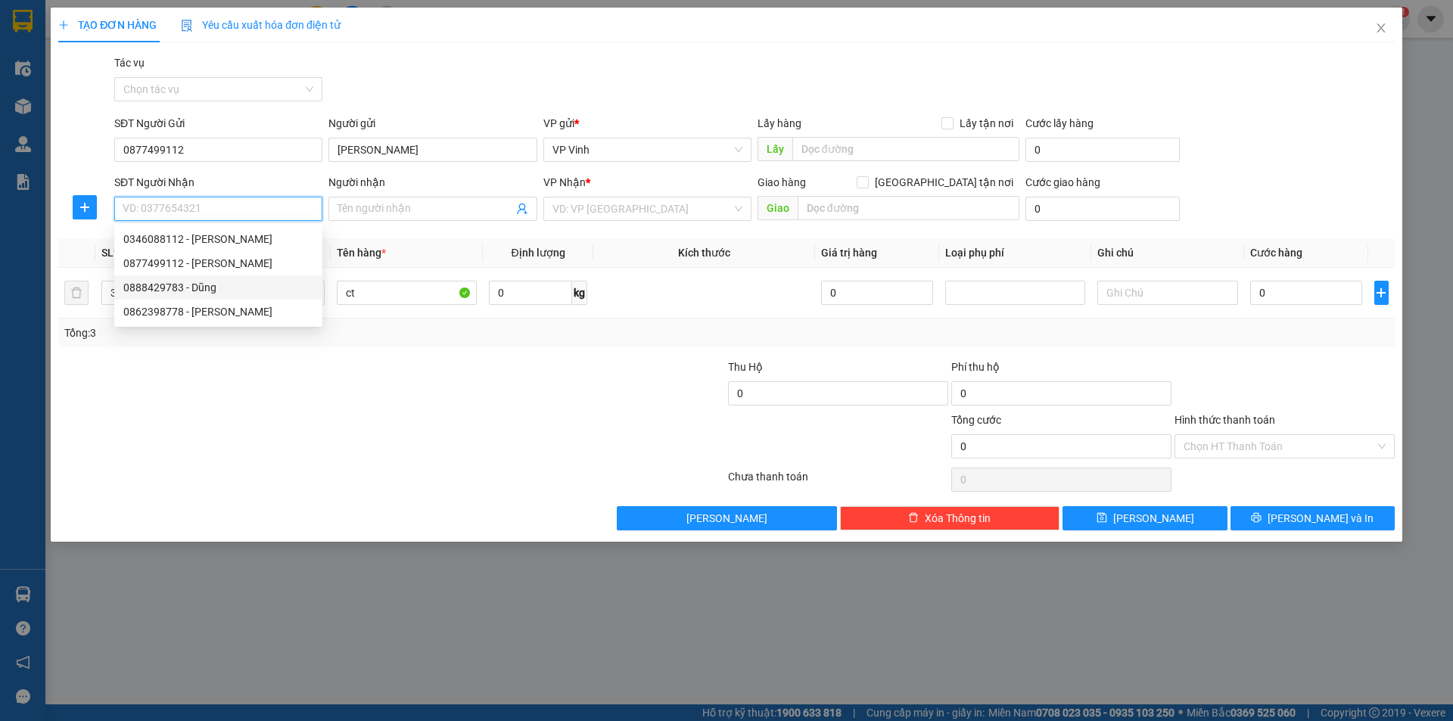
click at [172, 283] on div "0888429783 - Dũng" at bounding box center [218, 287] width 190 height 17
type input "0888429783"
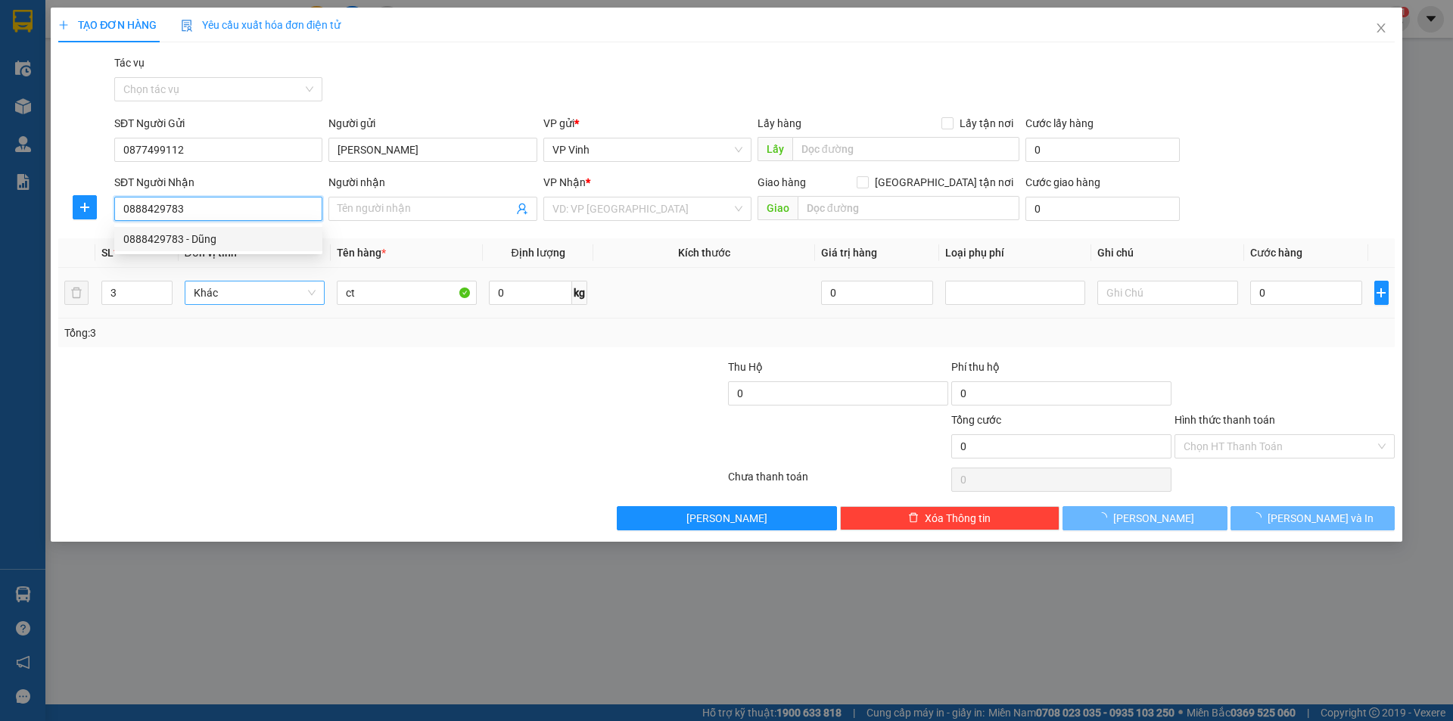
type input "Dũng"
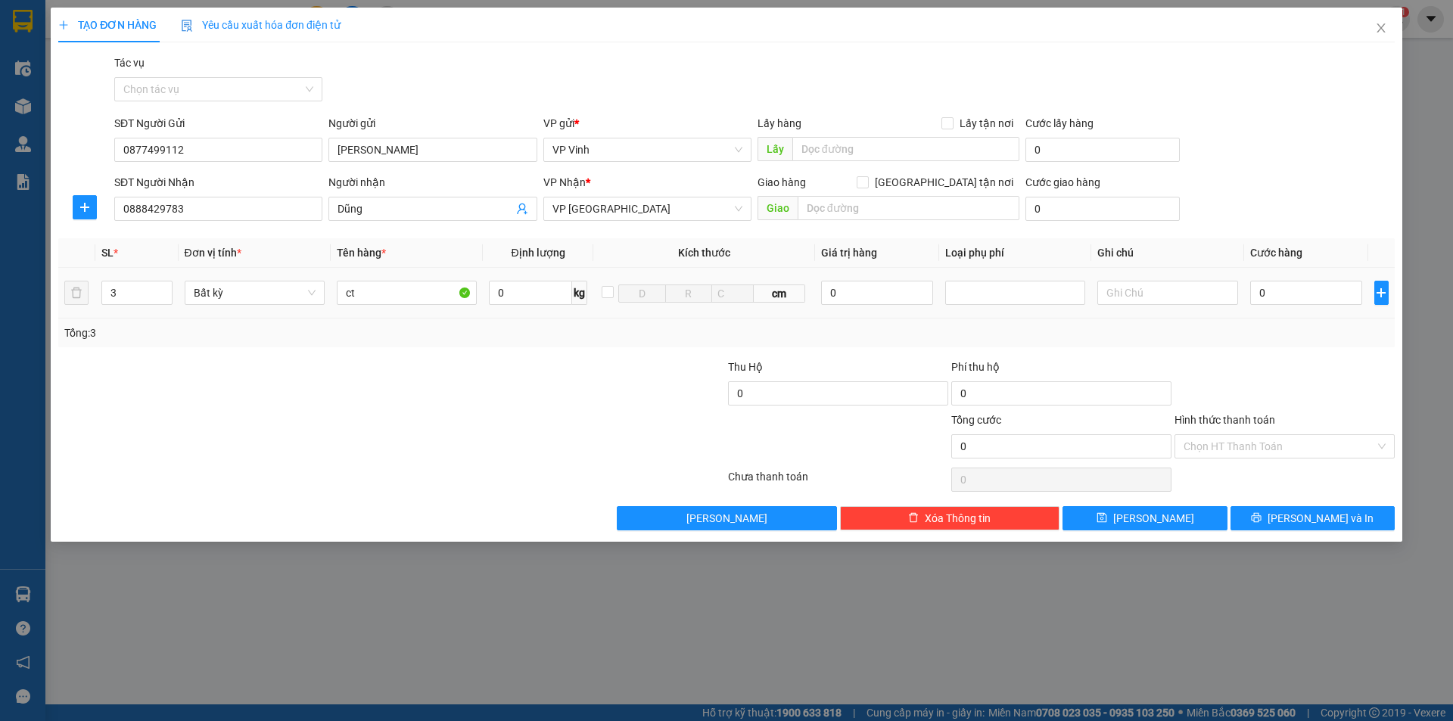
click at [1282, 311] on td "0" at bounding box center [1306, 293] width 125 height 51
click at [1285, 295] on input "0" at bounding box center [1306, 293] width 113 height 24
type input "2"
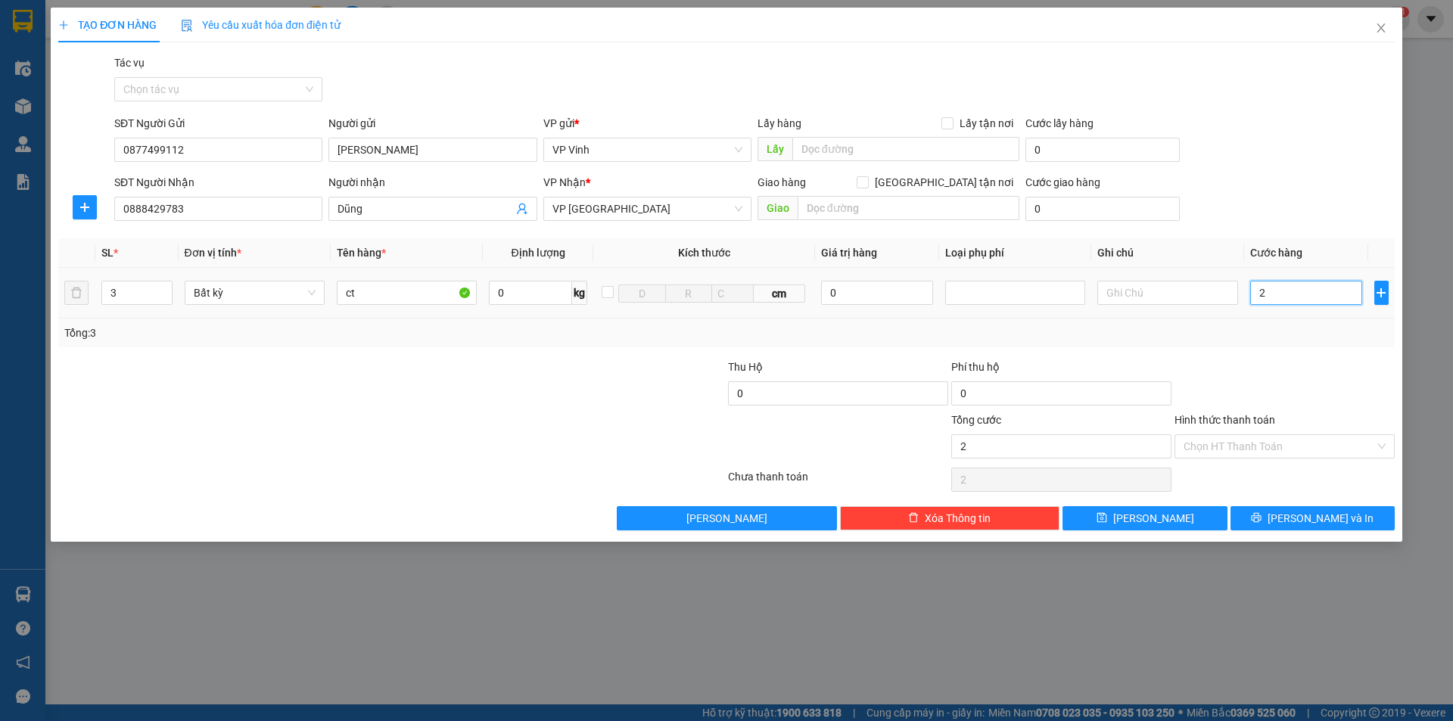
type input "24"
type input "240"
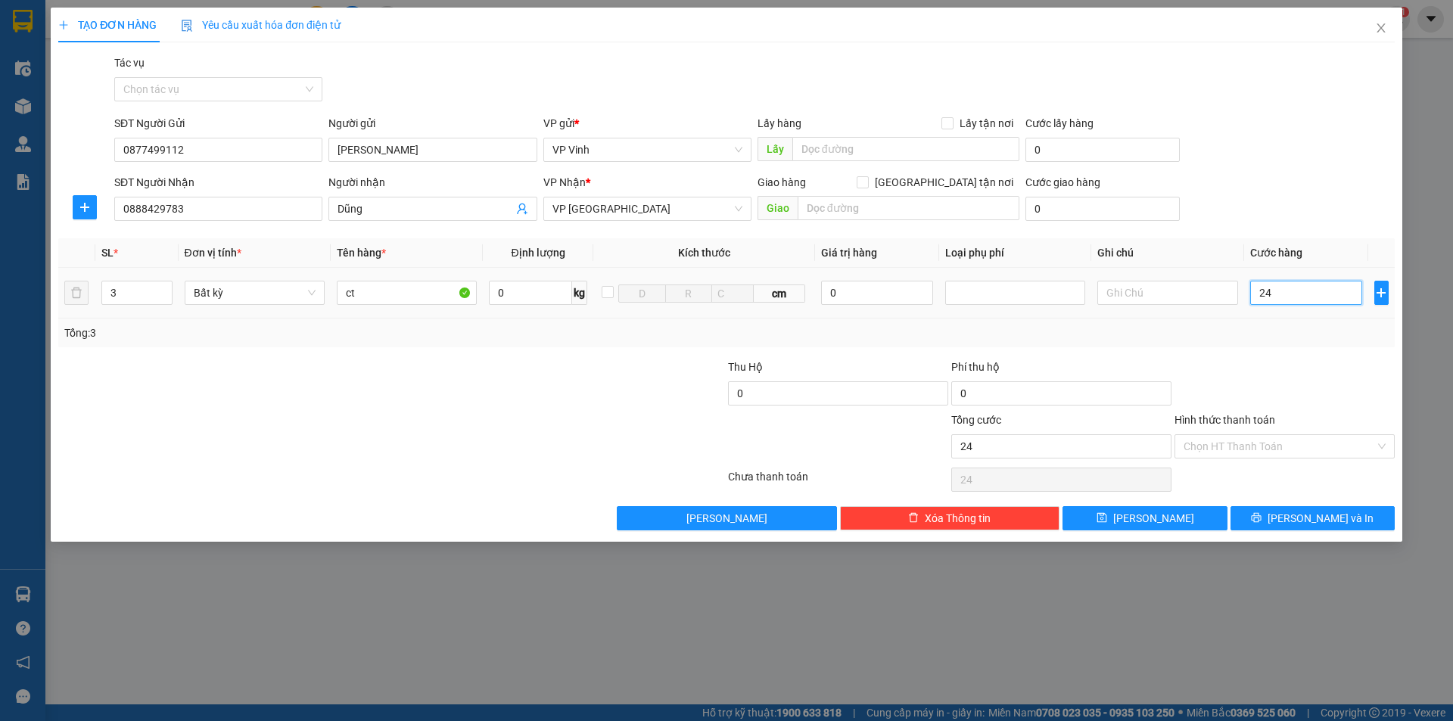
type input "240"
click at [1313, 524] on span "Lưu và In" at bounding box center [1320, 518] width 106 height 17
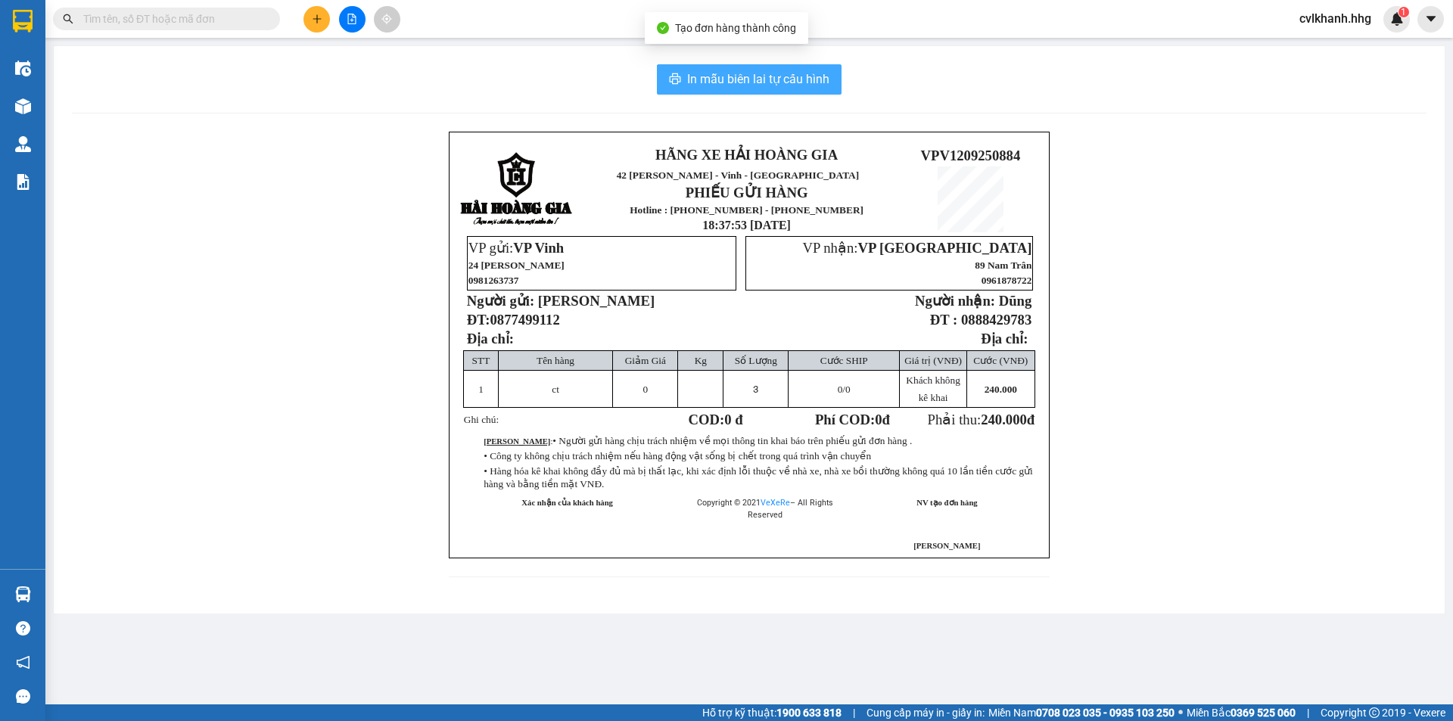
click at [770, 82] on span "In mẫu biên lai tự cấu hình" at bounding box center [758, 79] width 142 height 19
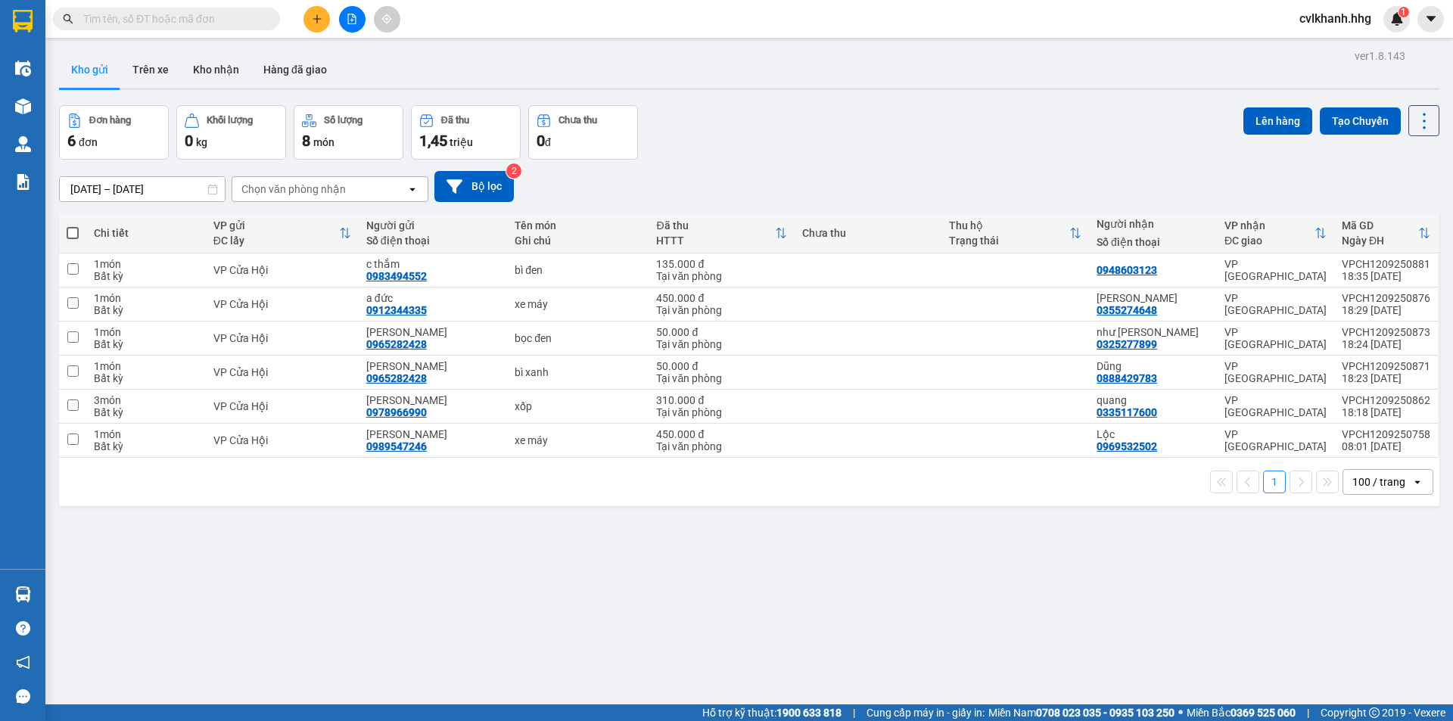
click at [329, 20] on div at bounding box center [351, 19] width 113 height 26
click at [320, 20] on icon "plus" at bounding box center [317, 19] width 11 height 11
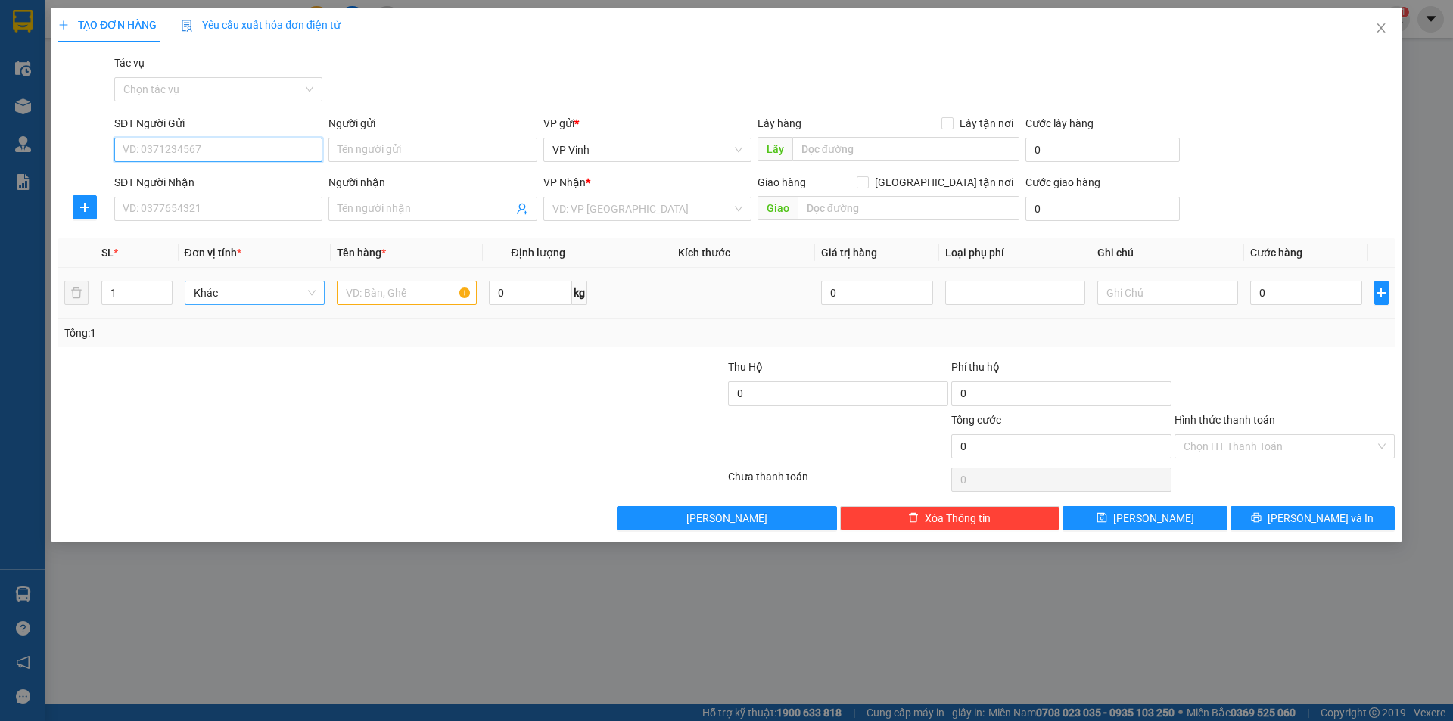
click at [222, 291] on span "Khác" at bounding box center [255, 292] width 122 height 23
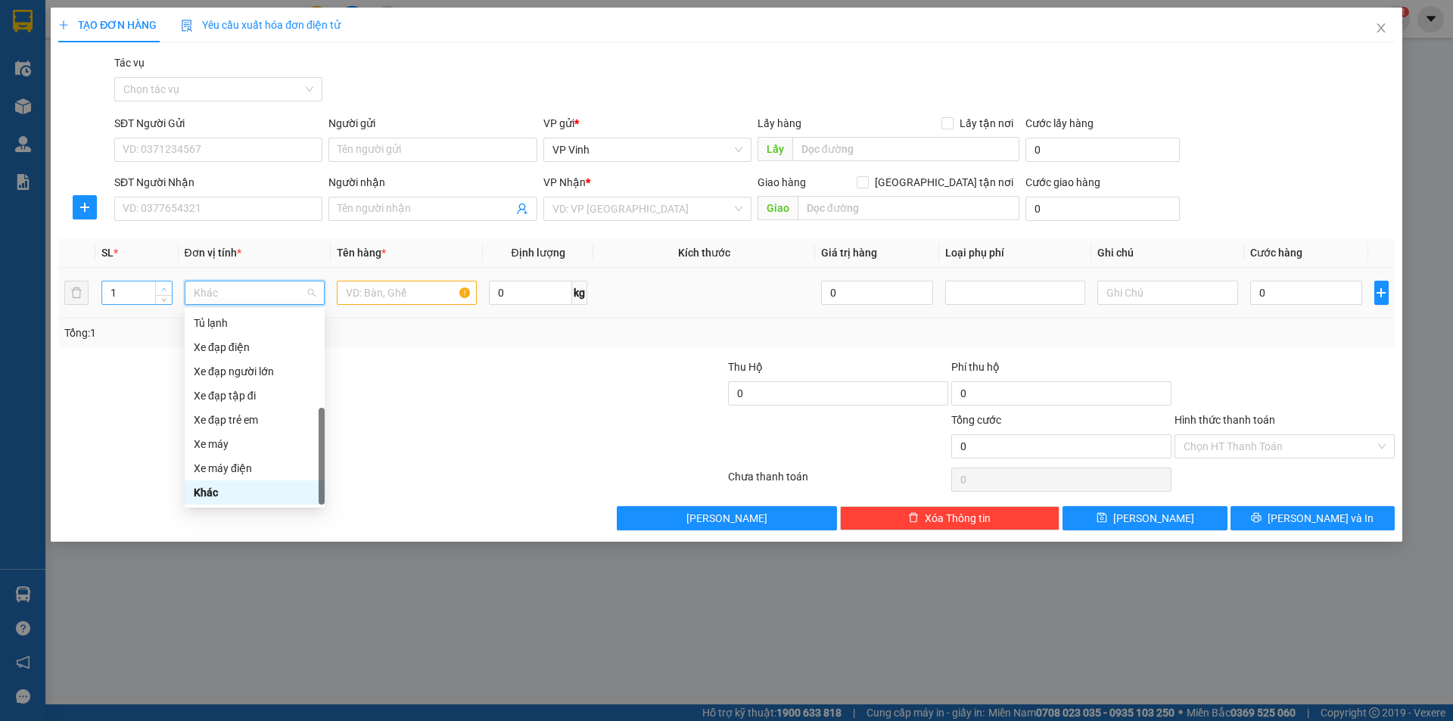
click at [166, 287] on icon "up" at bounding box center [163, 289] width 5 height 5
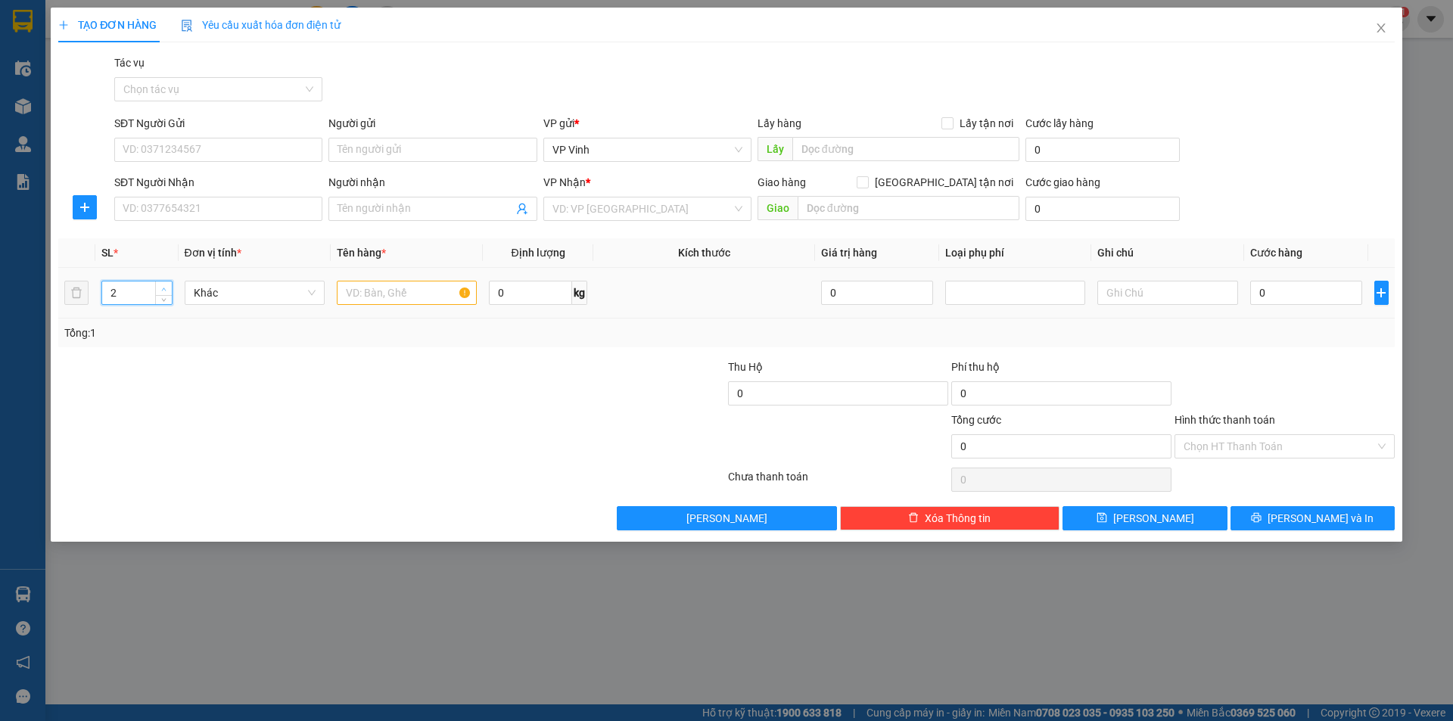
click at [166, 287] on icon "up" at bounding box center [163, 289] width 5 height 5
click at [399, 293] on input "text" at bounding box center [407, 293] width 140 height 24
click at [1274, 296] on input "0" at bounding box center [1306, 293] width 113 height 24
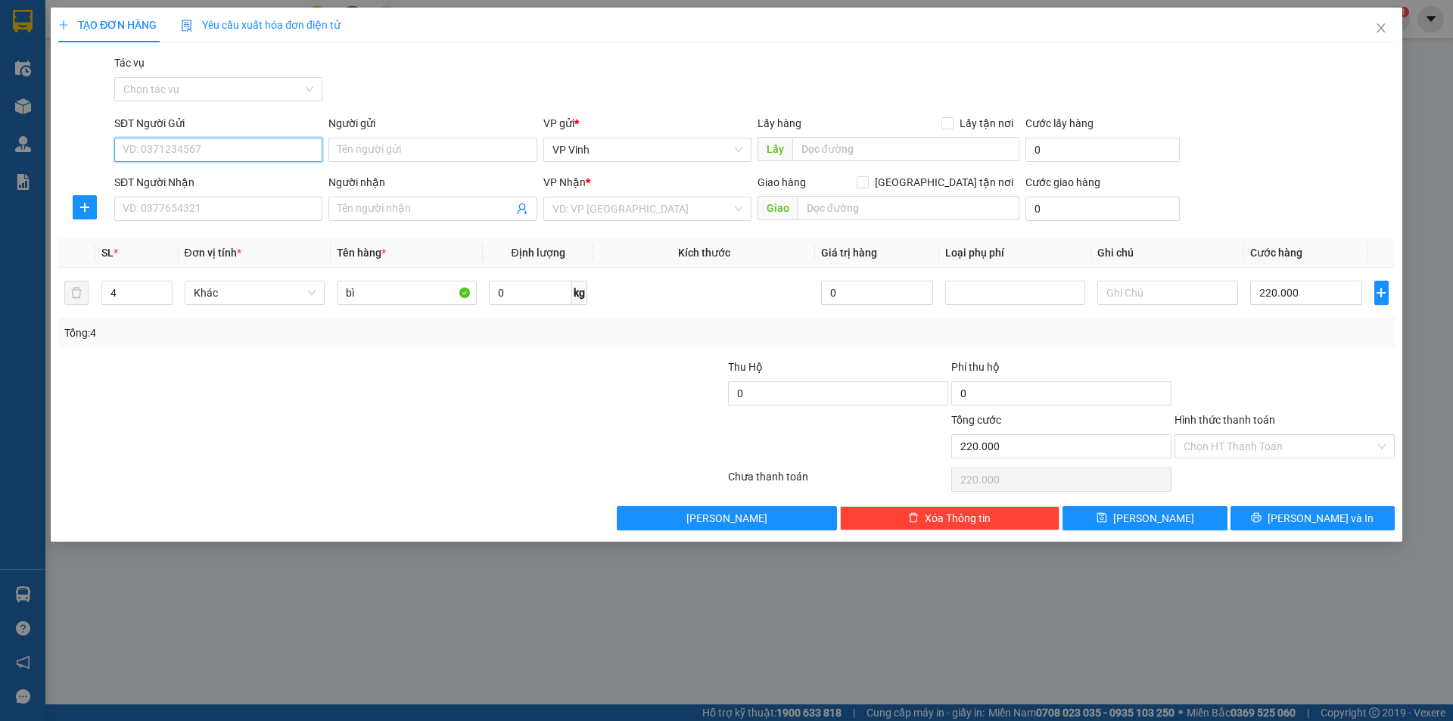
click at [228, 147] on input "SĐT Người Gửi" at bounding box center [218, 150] width 208 height 24
click at [179, 185] on div "0967194157" at bounding box center [218, 180] width 190 height 17
click at [176, 205] on input "SĐT Người Nhận" at bounding box center [218, 209] width 208 height 24
click at [197, 235] on div "0986216573" at bounding box center [218, 239] width 190 height 17
click at [1272, 443] on input "Hình thức thanh toán" at bounding box center [1278, 446] width 191 height 23
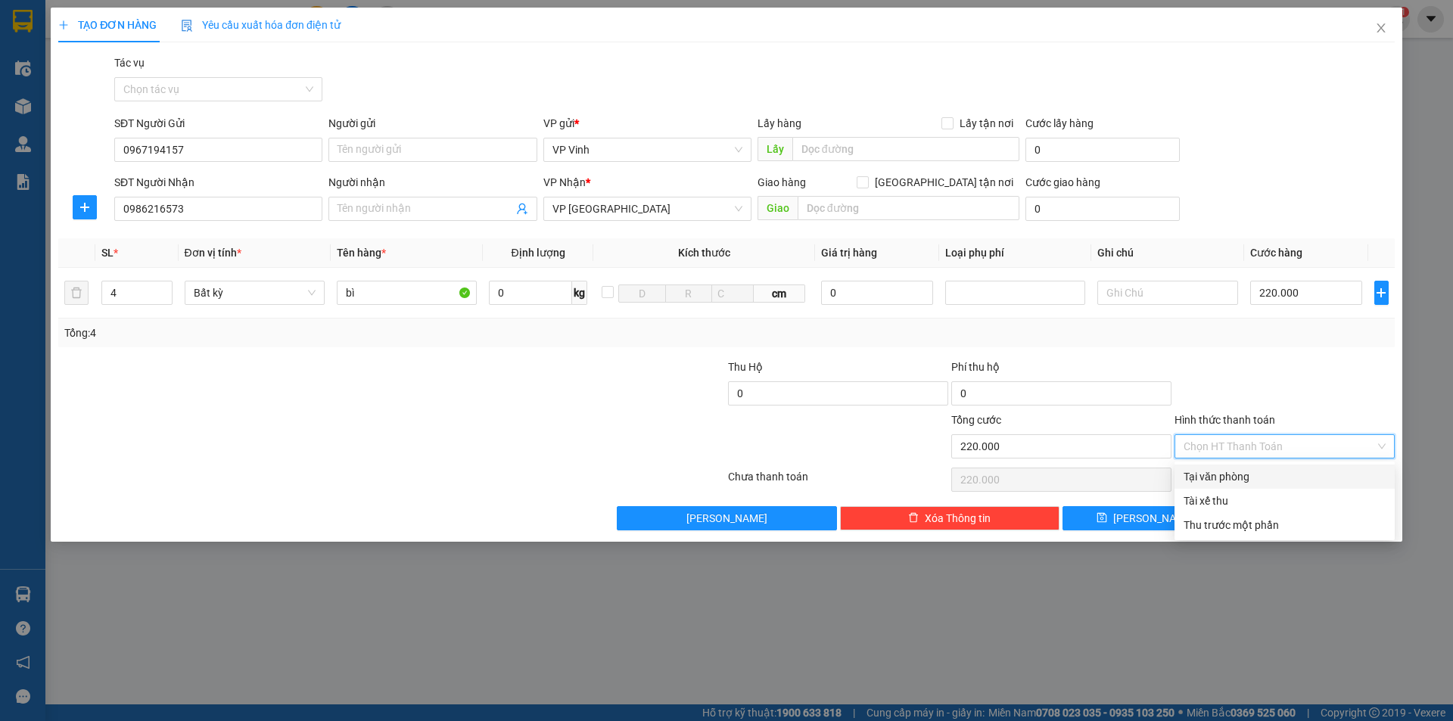
click at [1247, 477] on div "Tại văn phòng" at bounding box center [1284, 476] width 202 height 17
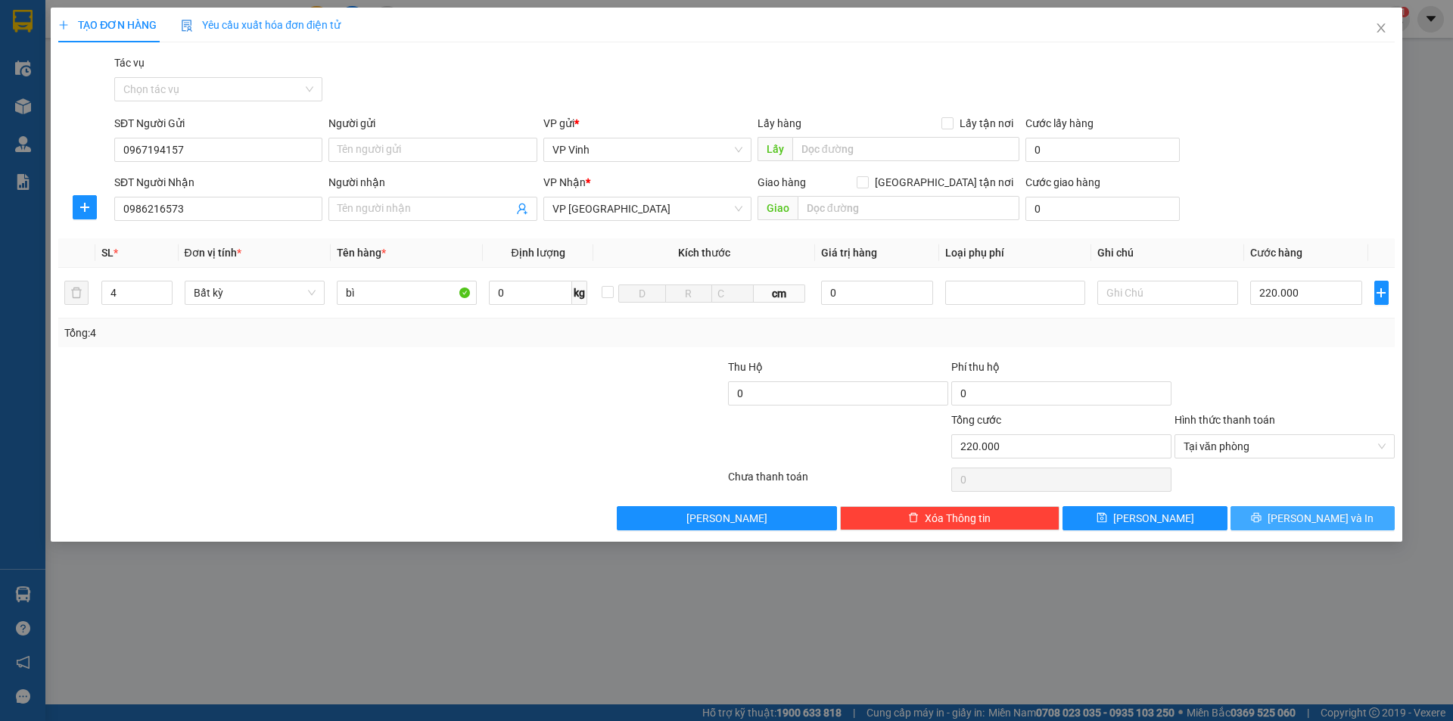
click at [1301, 510] on span "Lưu và In" at bounding box center [1320, 518] width 106 height 17
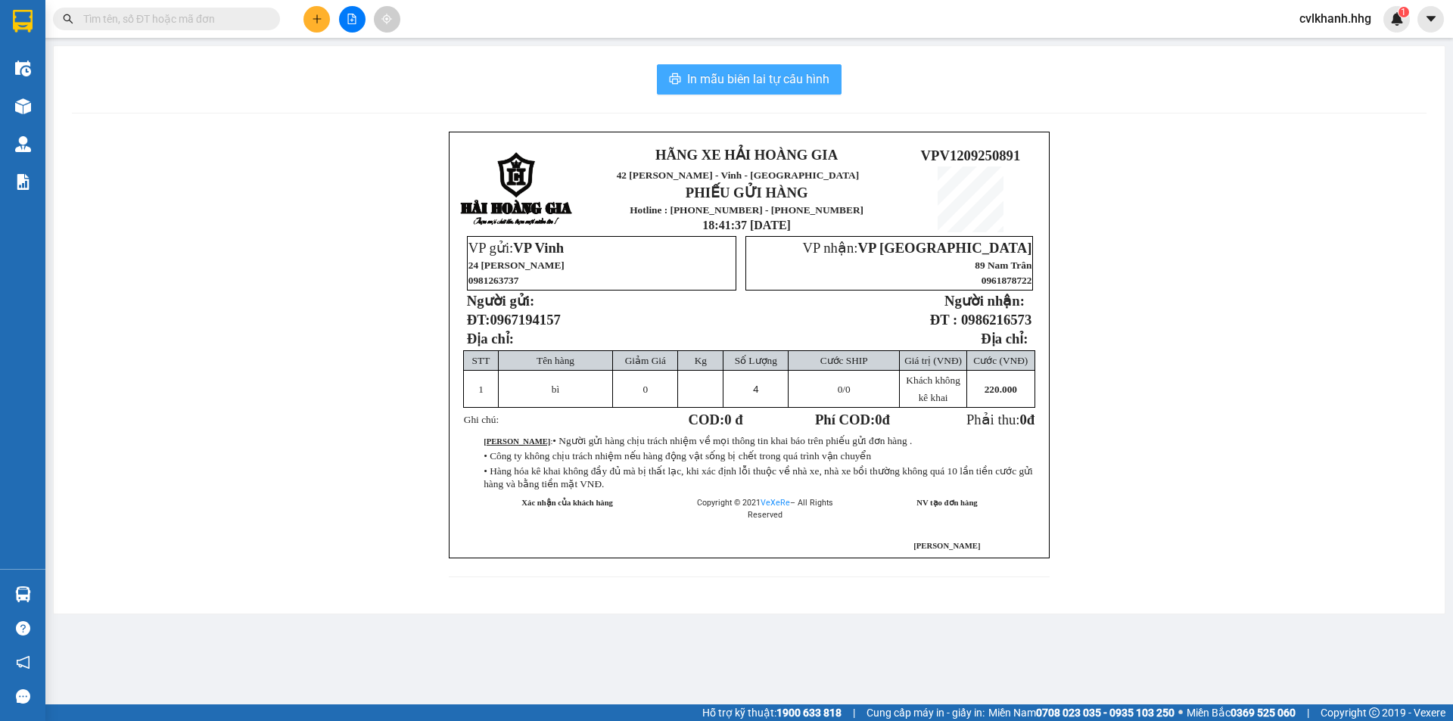
click at [723, 92] on button "In mẫu biên lai tự cấu hình" at bounding box center [749, 79] width 185 height 30
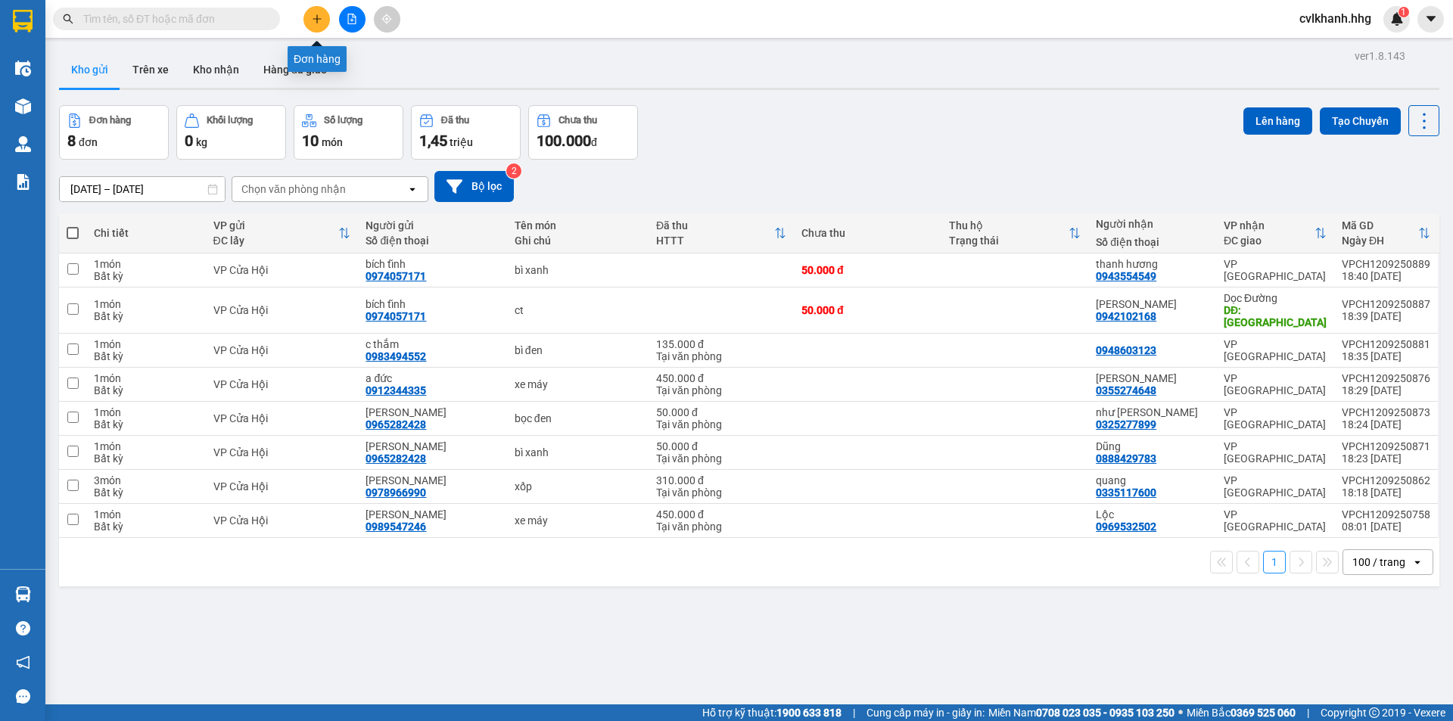
click at [324, 14] on button at bounding box center [316, 19] width 26 height 26
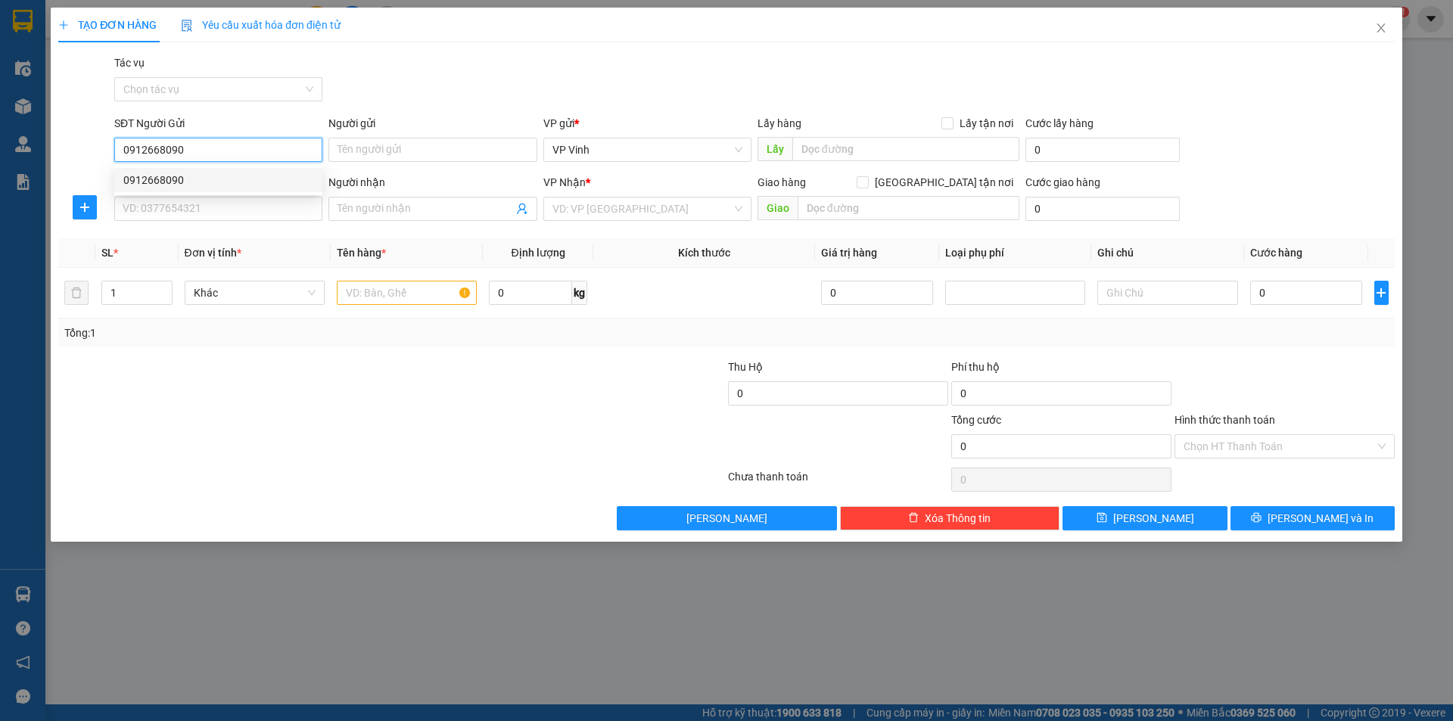
click at [176, 182] on div "0912668090" at bounding box center [218, 180] width 190 height 17
click at [174, 204] on input "SĐT Người Nhận" at bounding box center [218, 209] width 208 height 24
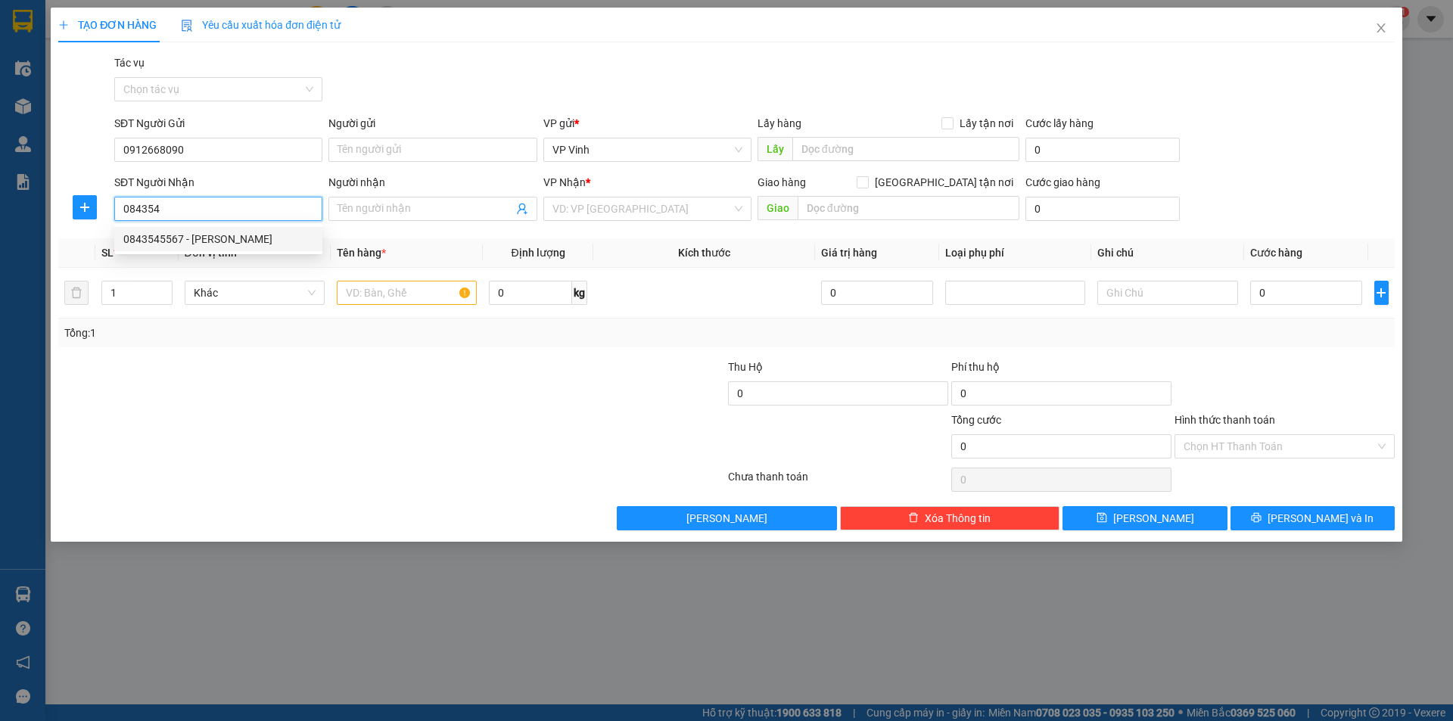
click at [169, 240] on div "0843545567 - Phong" at bounding box center [218, 239] width 190 height 17
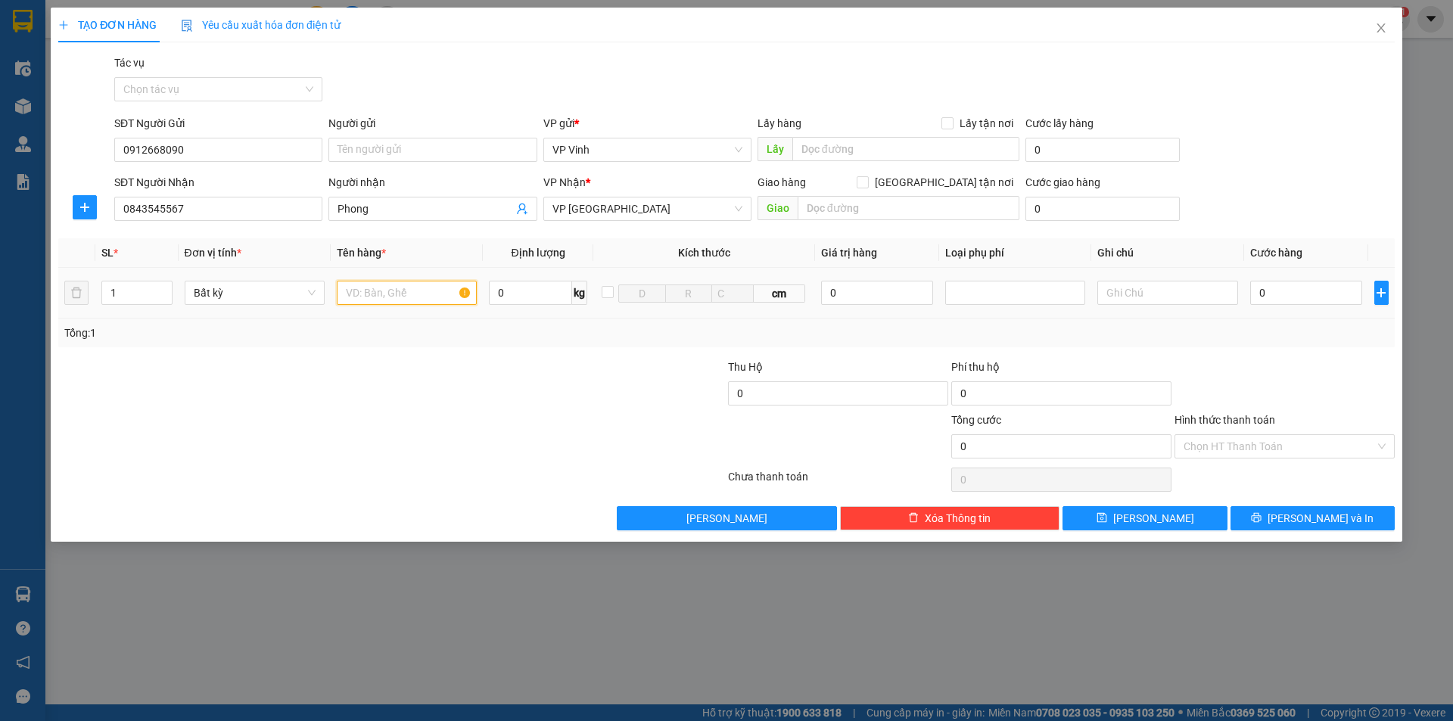
click at [415, 299] on input "text" at bounding box center [407, 293] width 140 height 24
click at [1266, 297] on input "0" at bounding box center [1306, 293] width 113 height 24
click at [1329, 518] on span "Lưu và In" at bounding box center [1320, 518] width 106 height 17
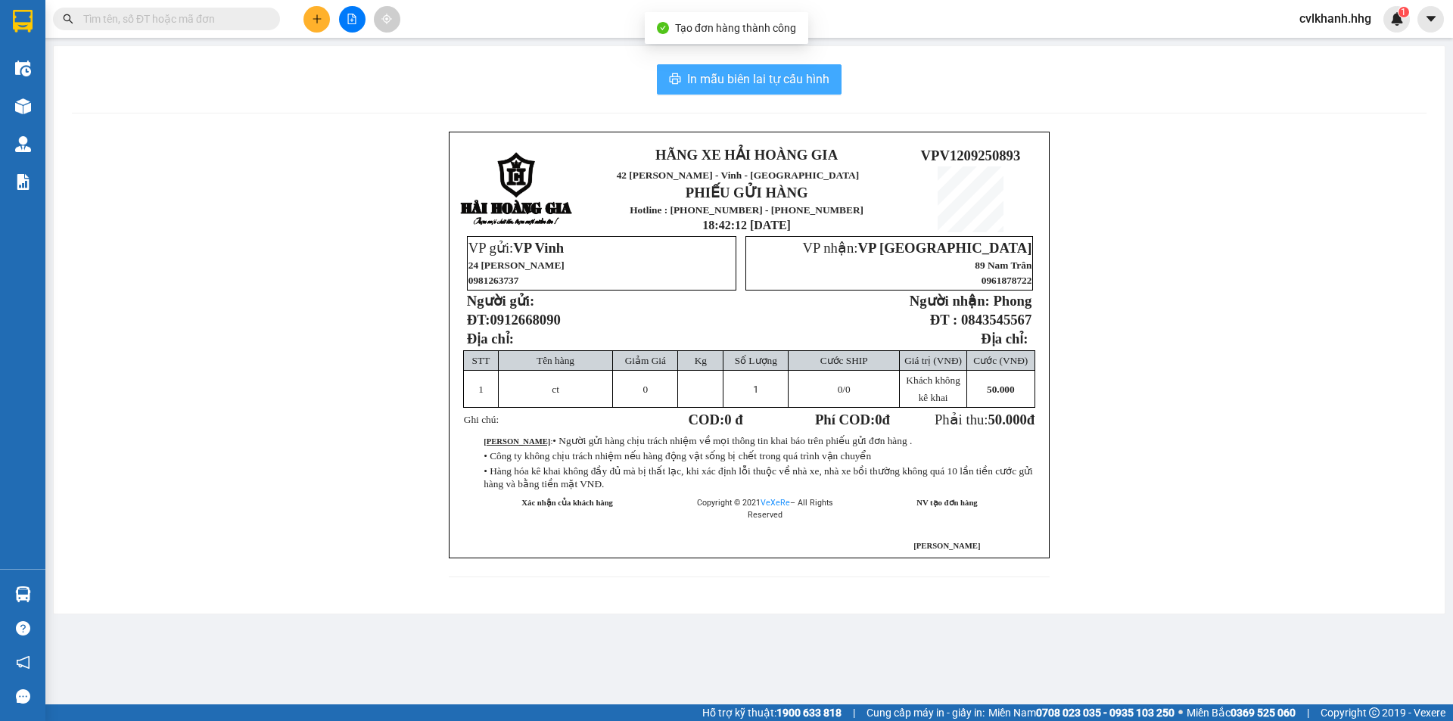
click at [729, 68] on button "In mẫu biên lai tự cấu hình" at bounding box center [749, 79] width 185 height 30
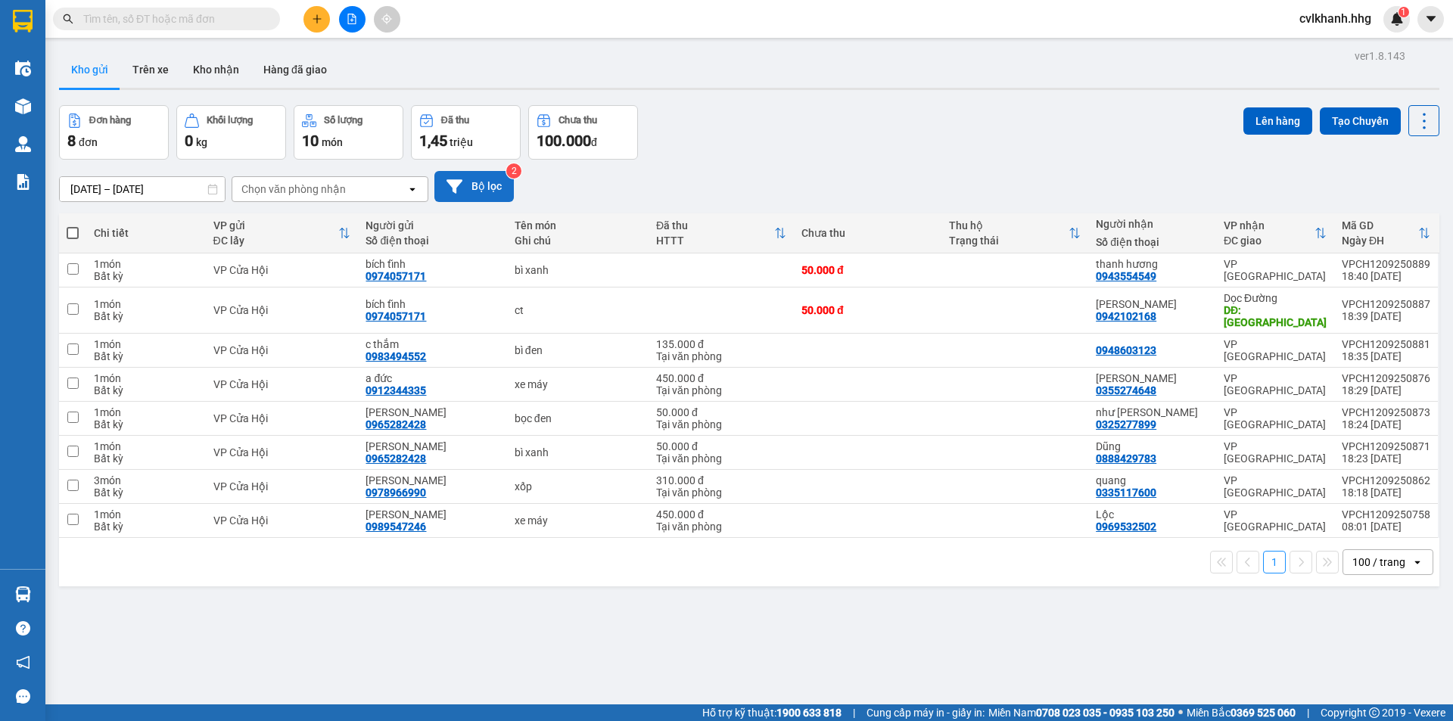
click at [476, 178] on button "Bộ lọc" at bounding box center [473, 186] width 79 height 31
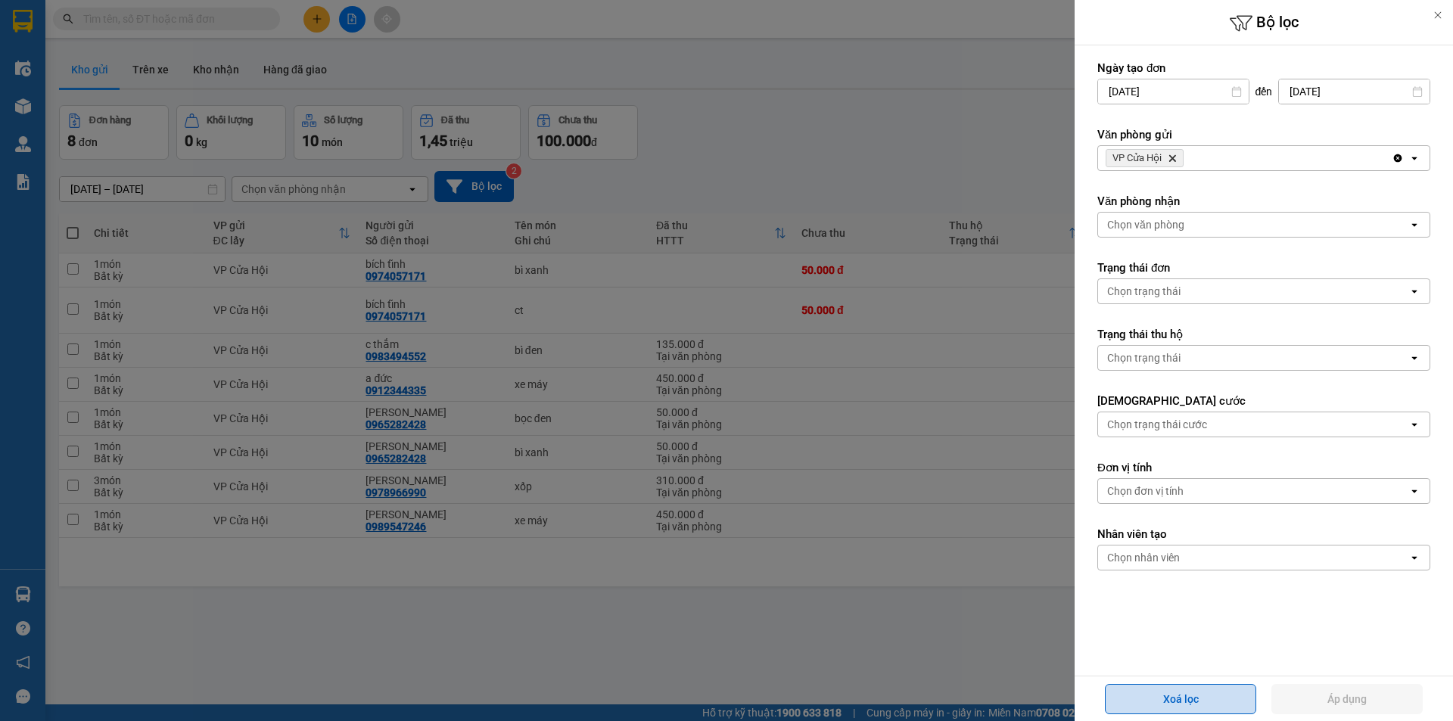
click at [1200, 703] on button "Xoá lọc" at bounding box center [1180, 699] width 151 height 30
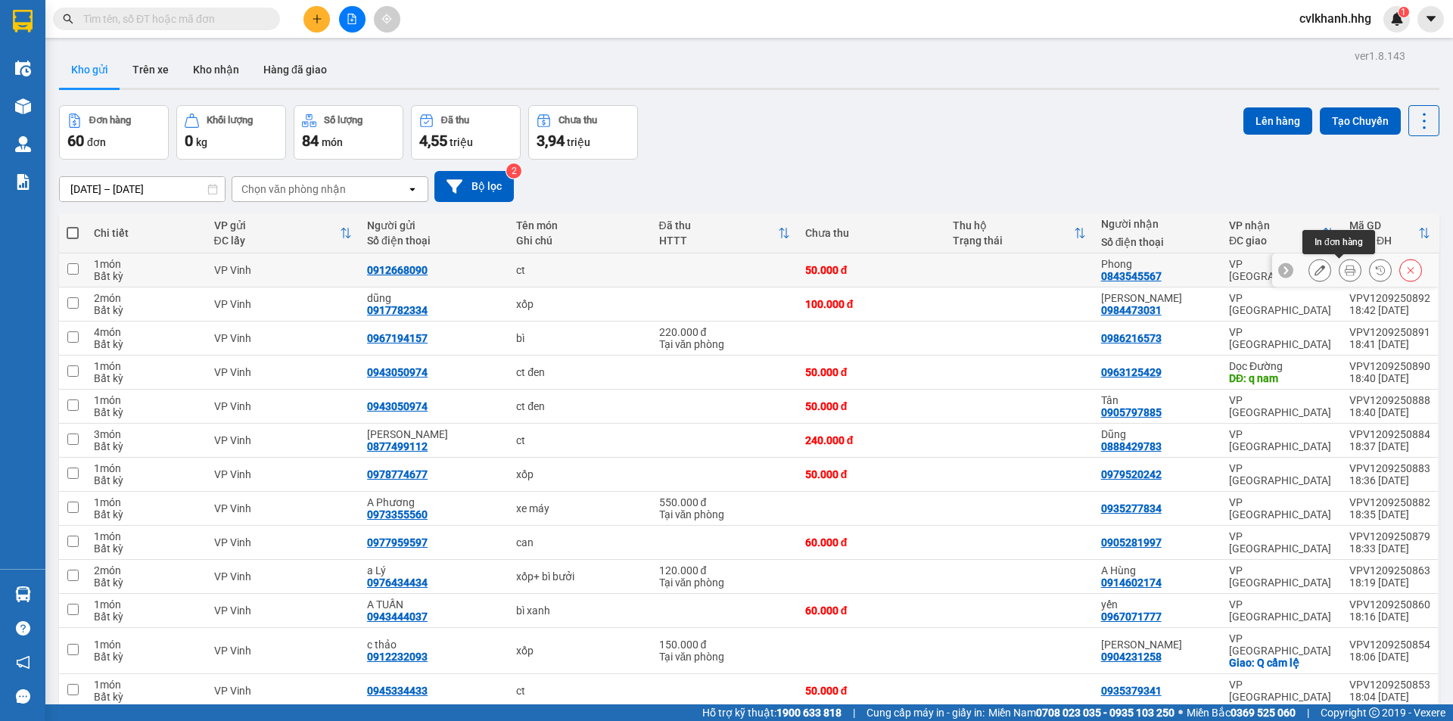
click at [1344, 268] on icon at bounding box center [1349, 270] width 11 height 11
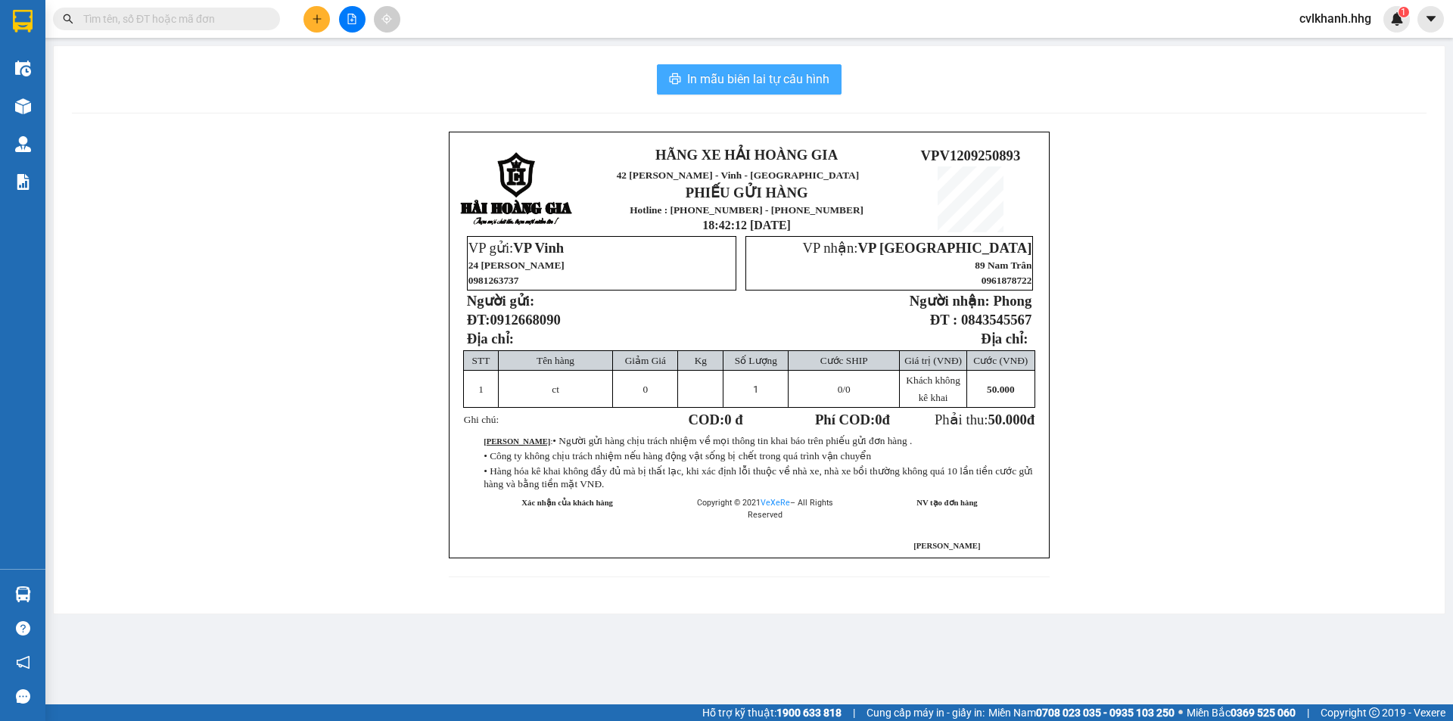
click at [750, 75] on span "In mẫu biên lai tự cấu hình" at bounding box center [758, 79] width 142 height 19
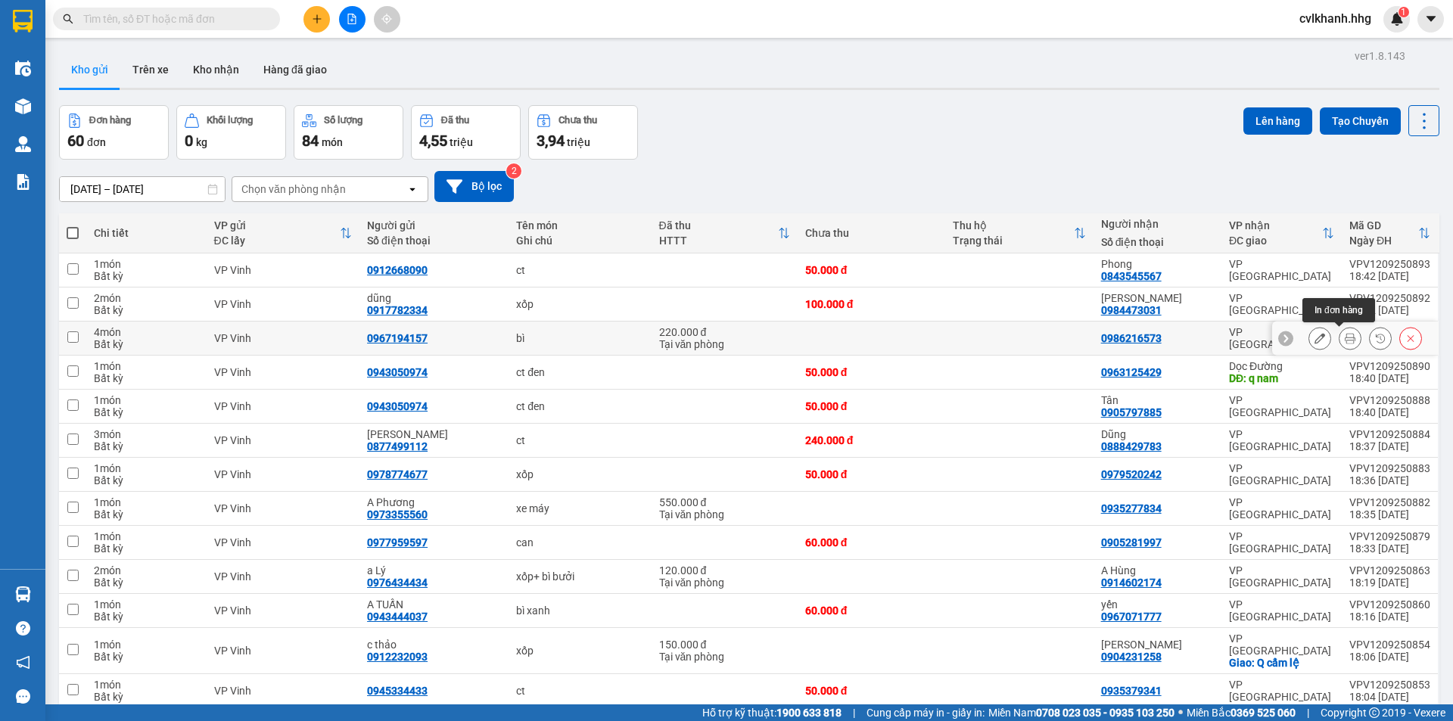
click at [1344, 333] on icon at bounding box center [1349, 338] width 11 height 11
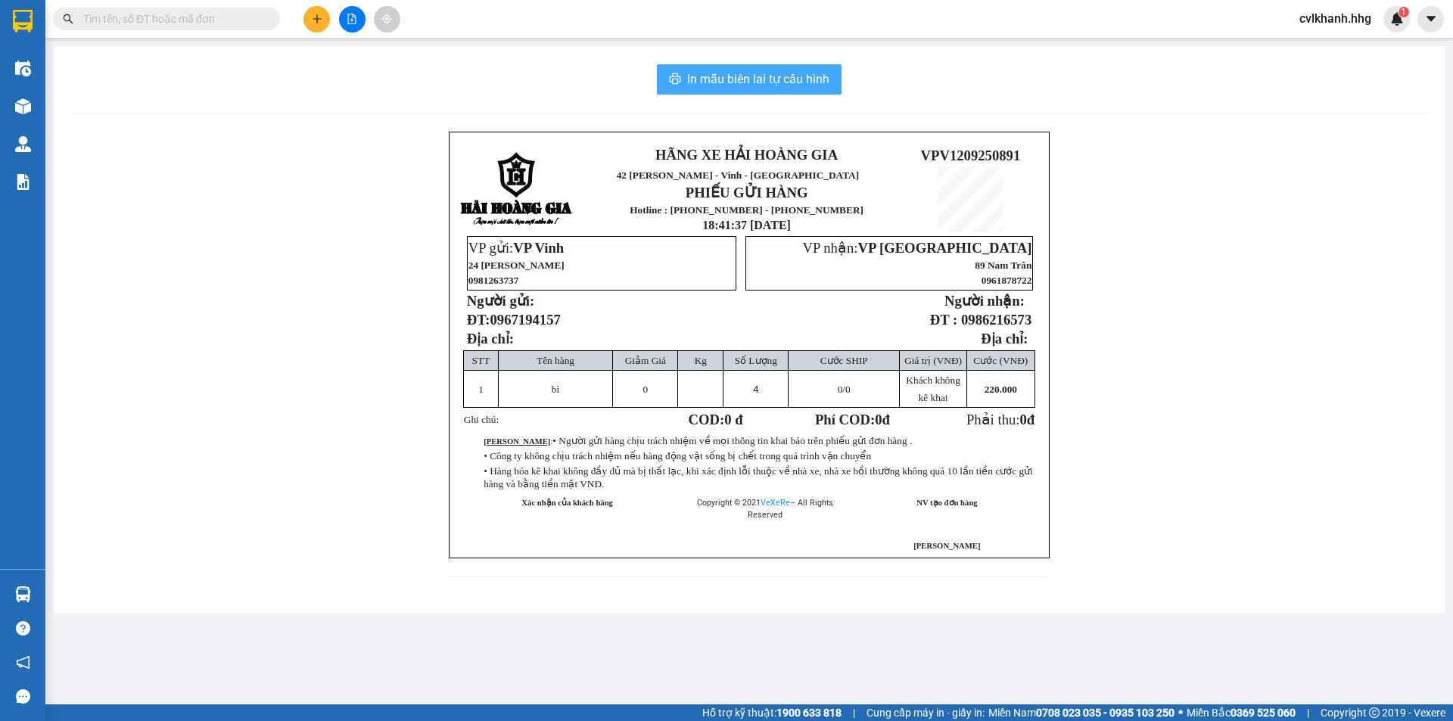
click at [735, 85] on span "In mẫu biên lai tự cấu hình" at bounding box center [758, 79] width 142 height 19
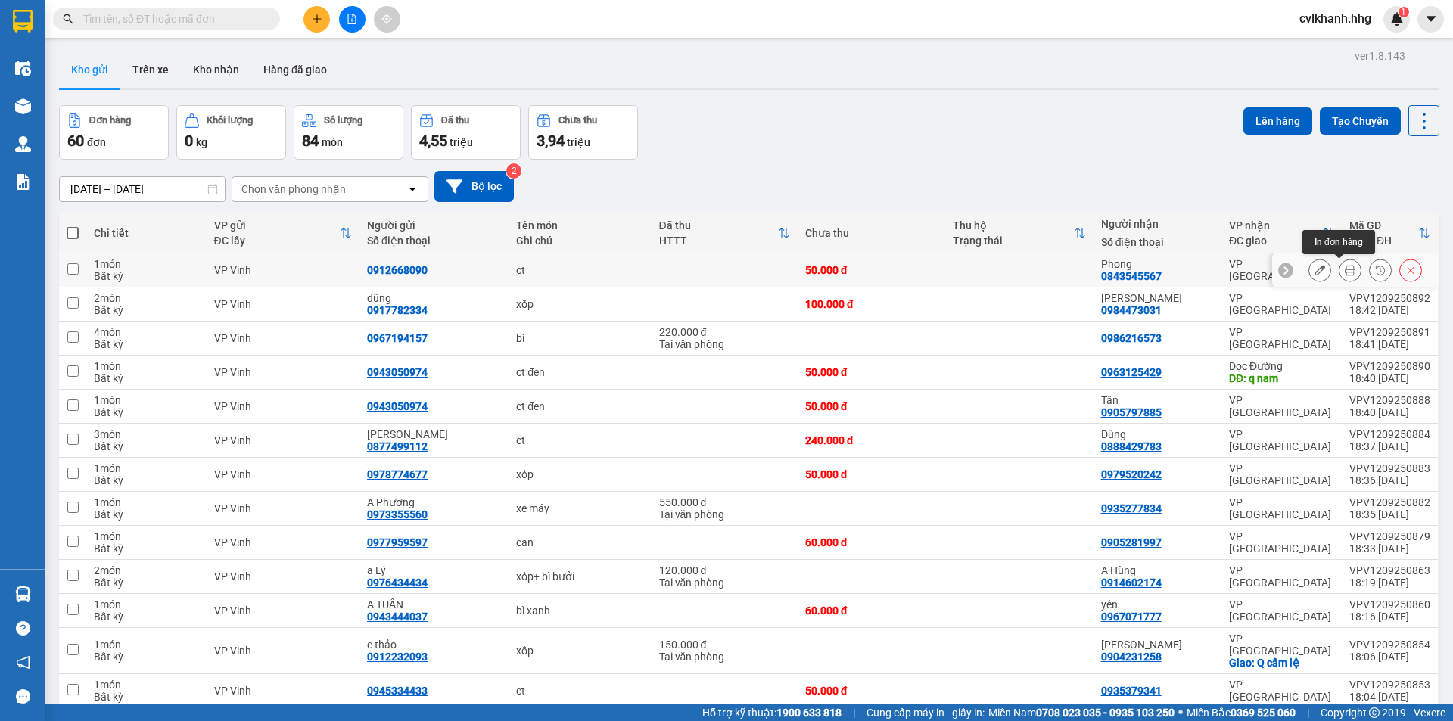
click at [1339, 266] on button at bounding box center [1349, 270] width 21 height 26
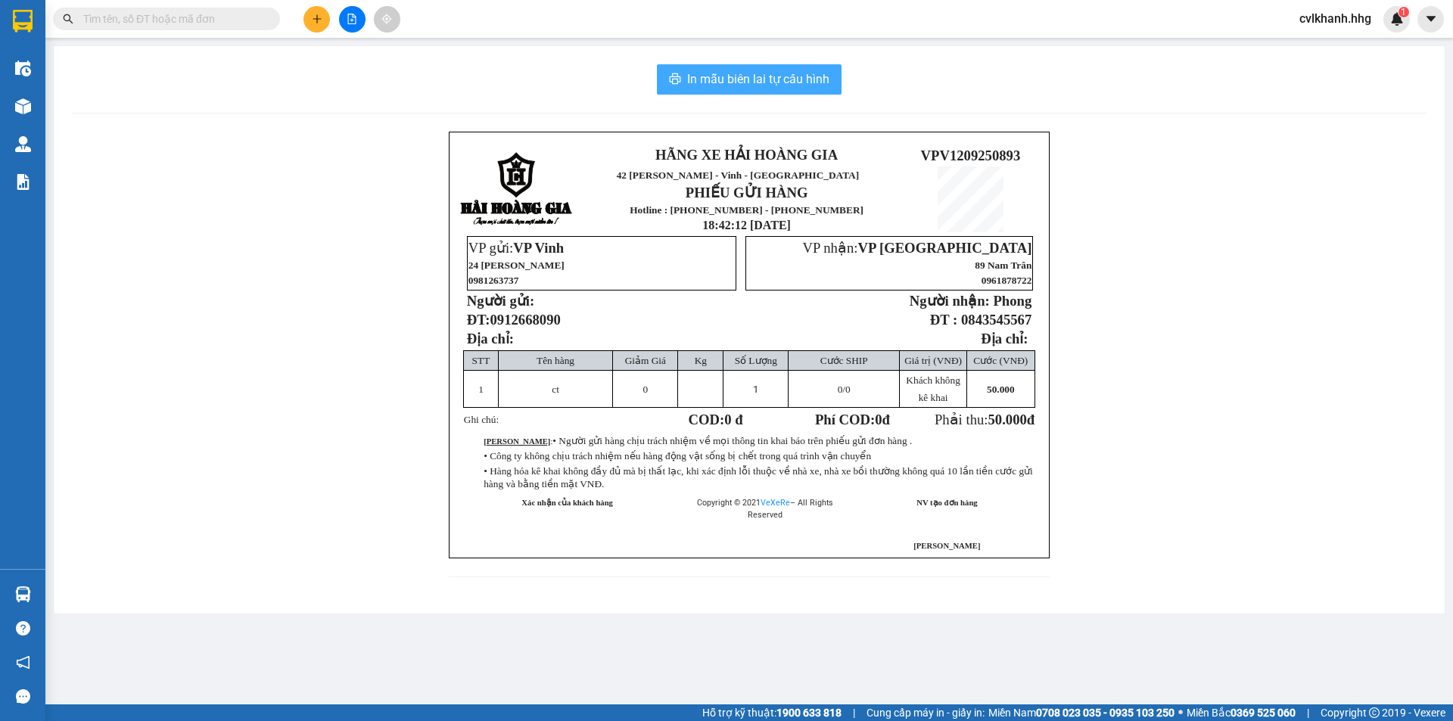
click at [740, 72] on span "In mẫu biên lai tự cấu hình" at bounding box center [758, 79] width 142 height 19
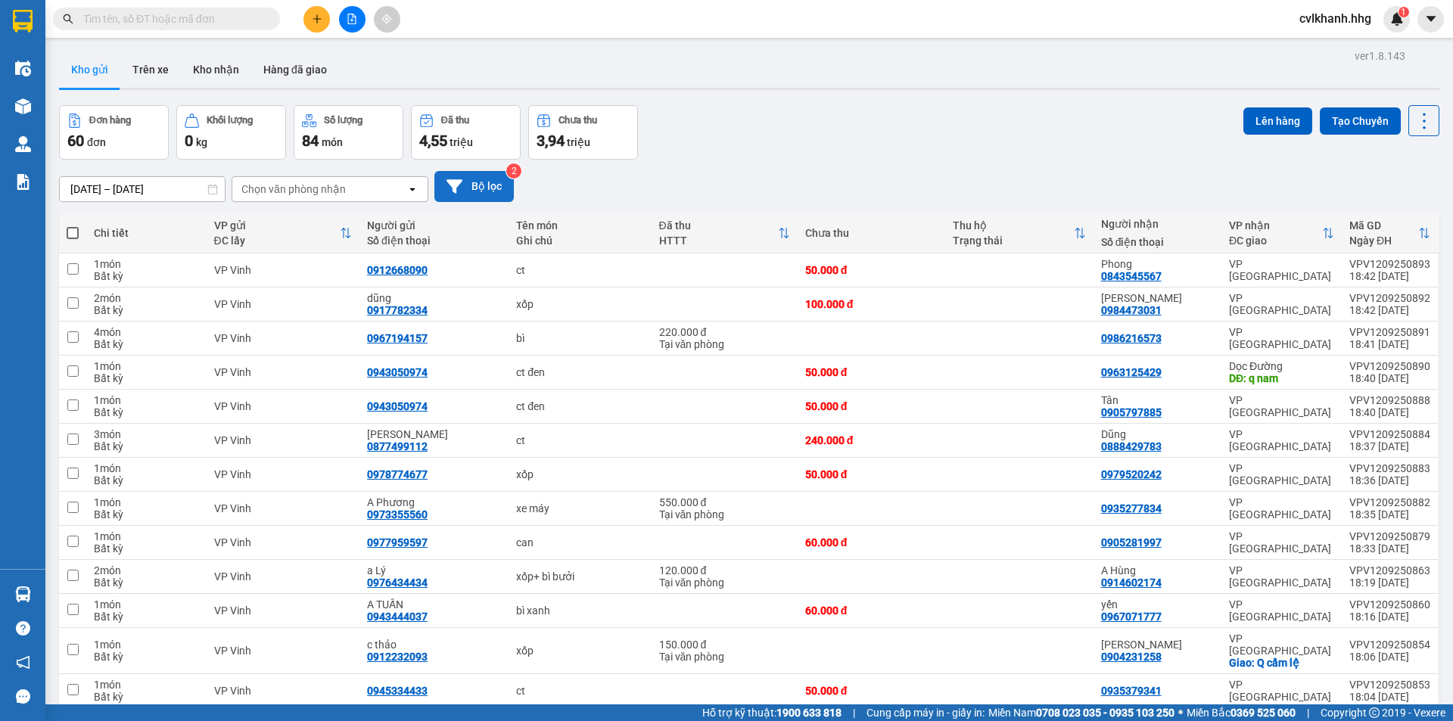
click at [482, 184] on button "Bộ lọc" at bounding box center [473, 186] width 79 height 31
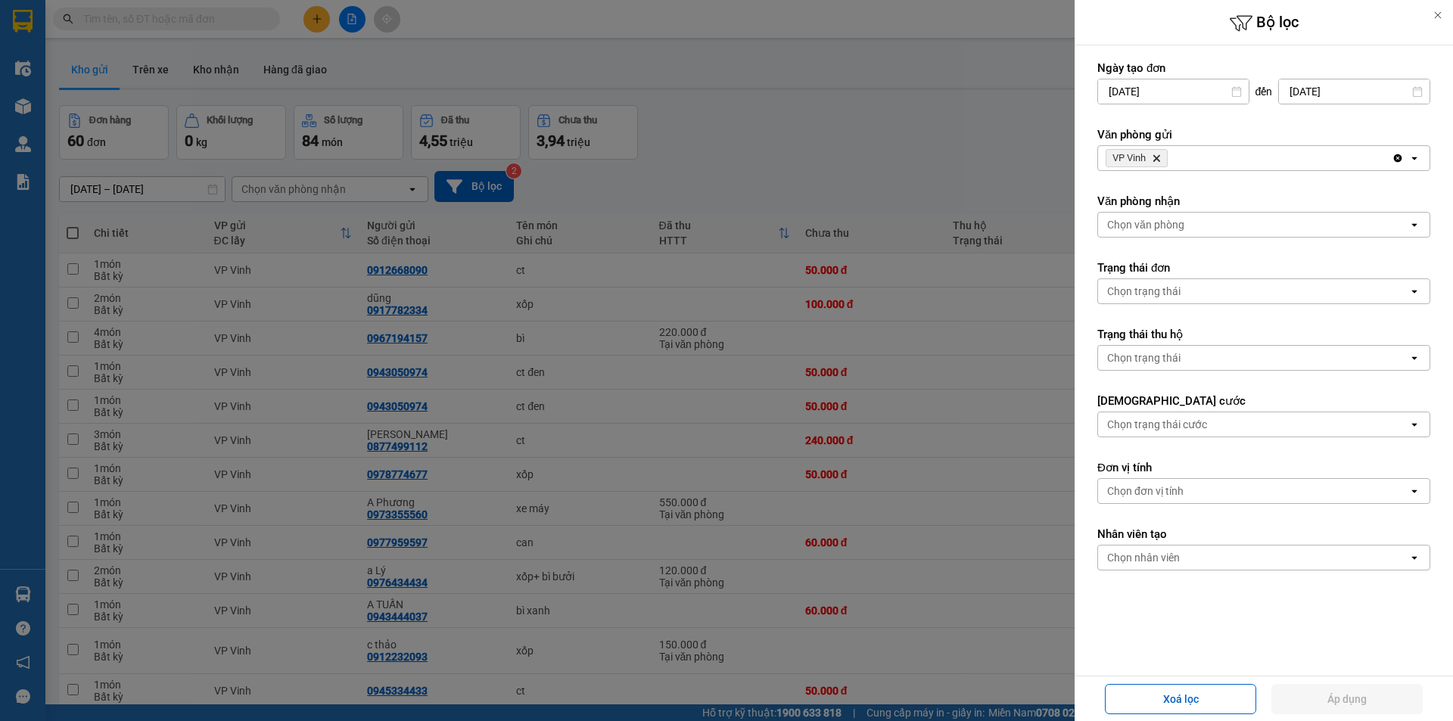
click at [1183, 145] on div "VP Vinh Delete Clear all open" at bounding box center [1263, 158] width 333 height 26
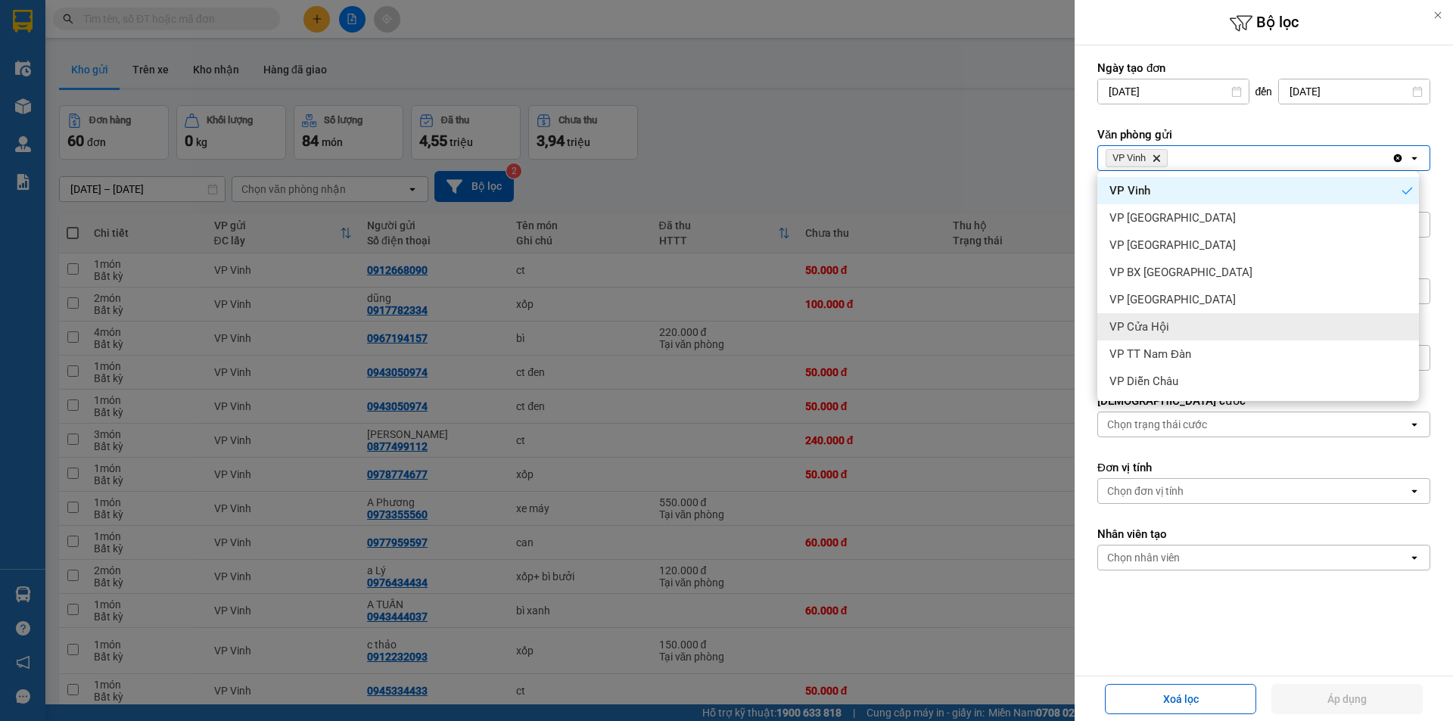
click at [1164, 322] on span "VP Cửa Hội" at bounding box center [1139, 326] width 60 height 15
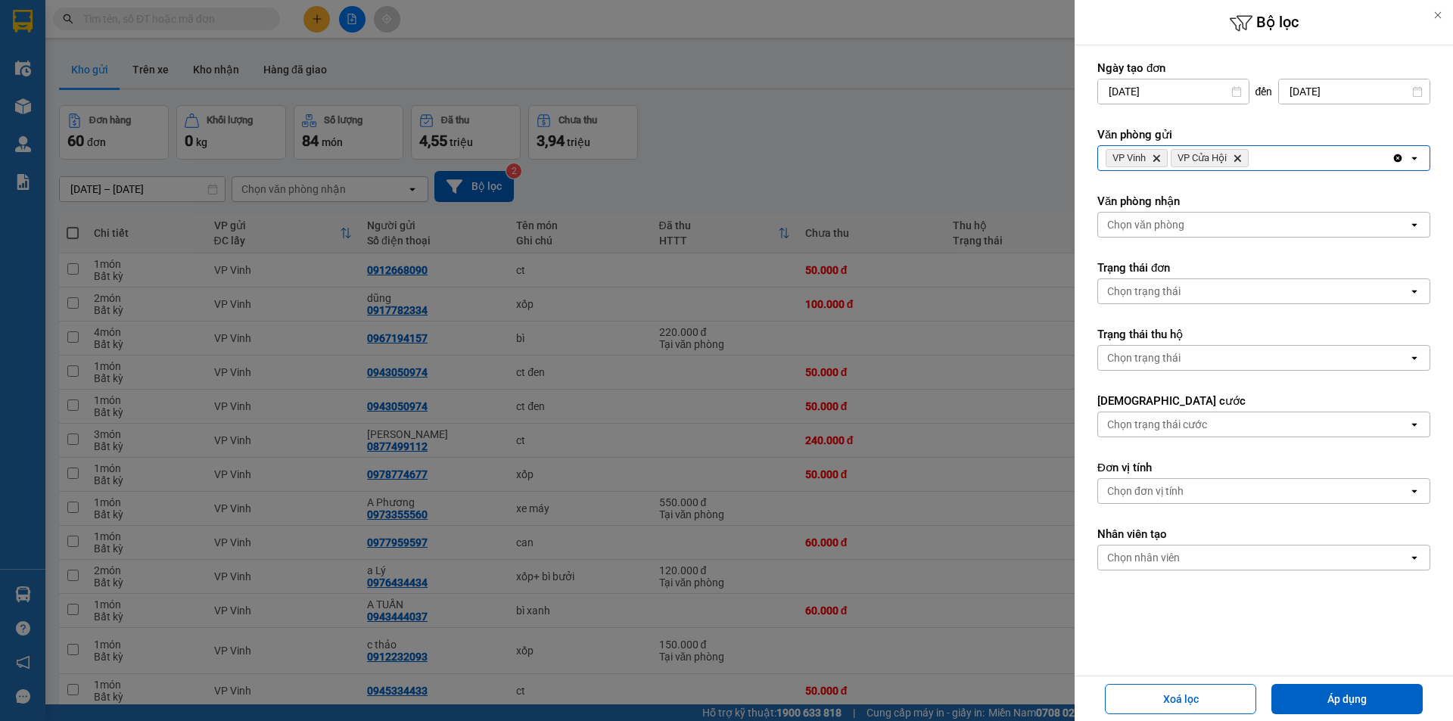
click at [1157, 156] on icon "Delete" at bounding box center [1155, 158] width 9 height 9
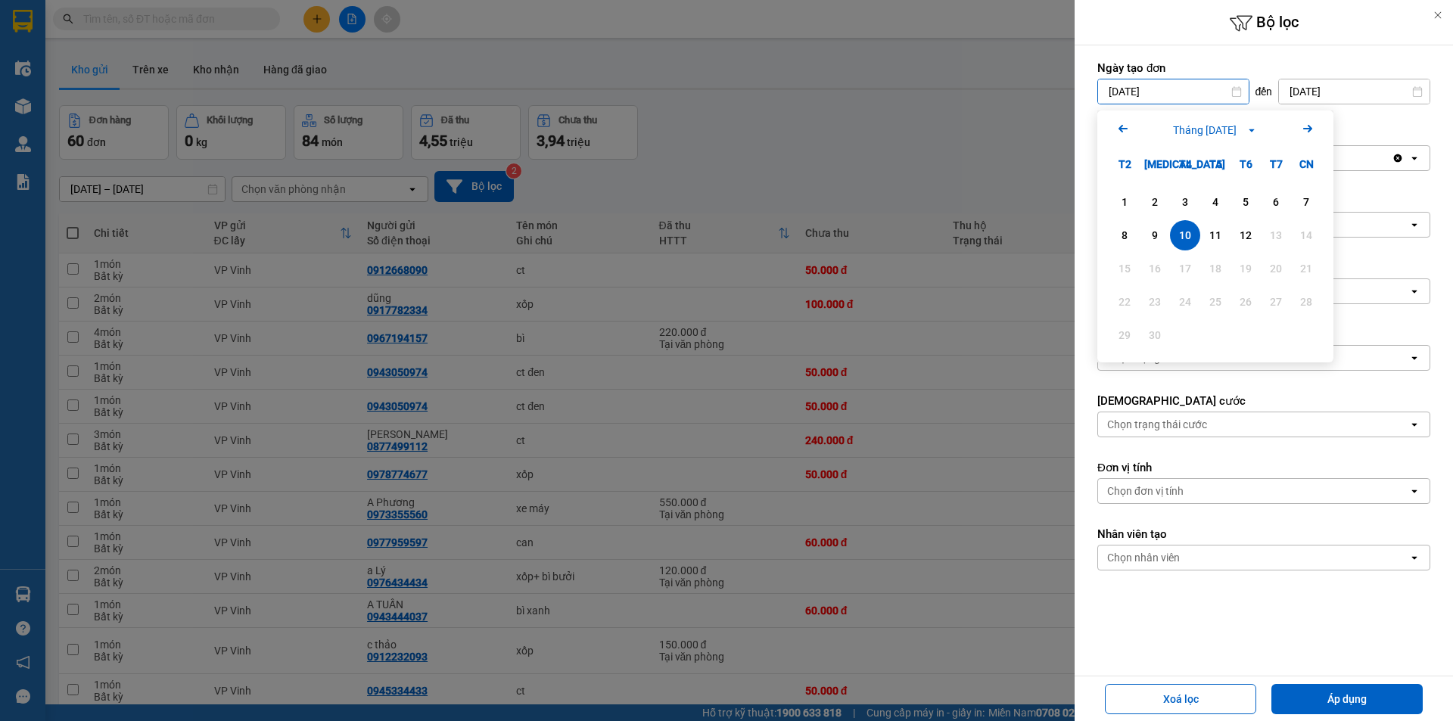
click at [1171, 90] on input "10/09/2025" at bounding box center [1173, 91] width 151 height 24
click at [1241, 228] on div "12" at bounding box center [1245, 235] width 21 height 18
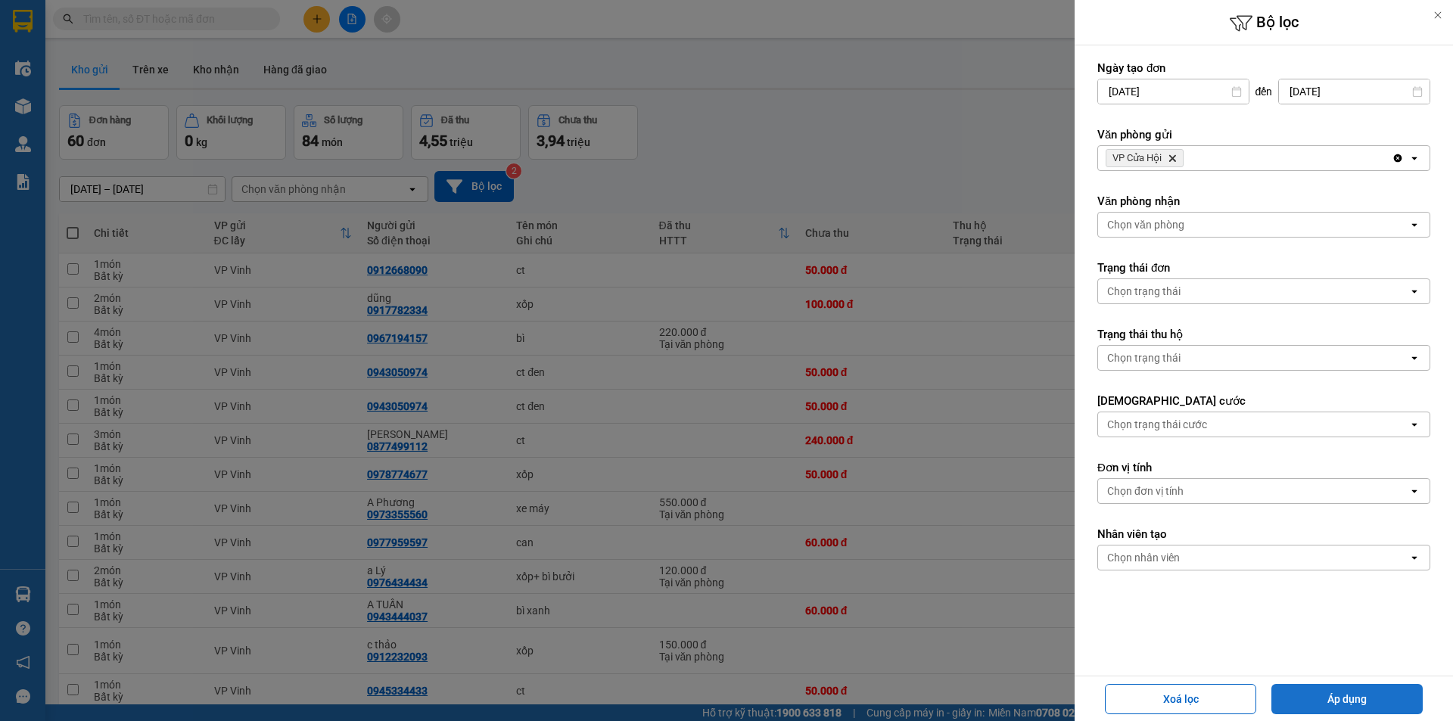
click at [1331, 693] on button "Áp dụng" at bounding box center [1346, 699] width 151 height 30
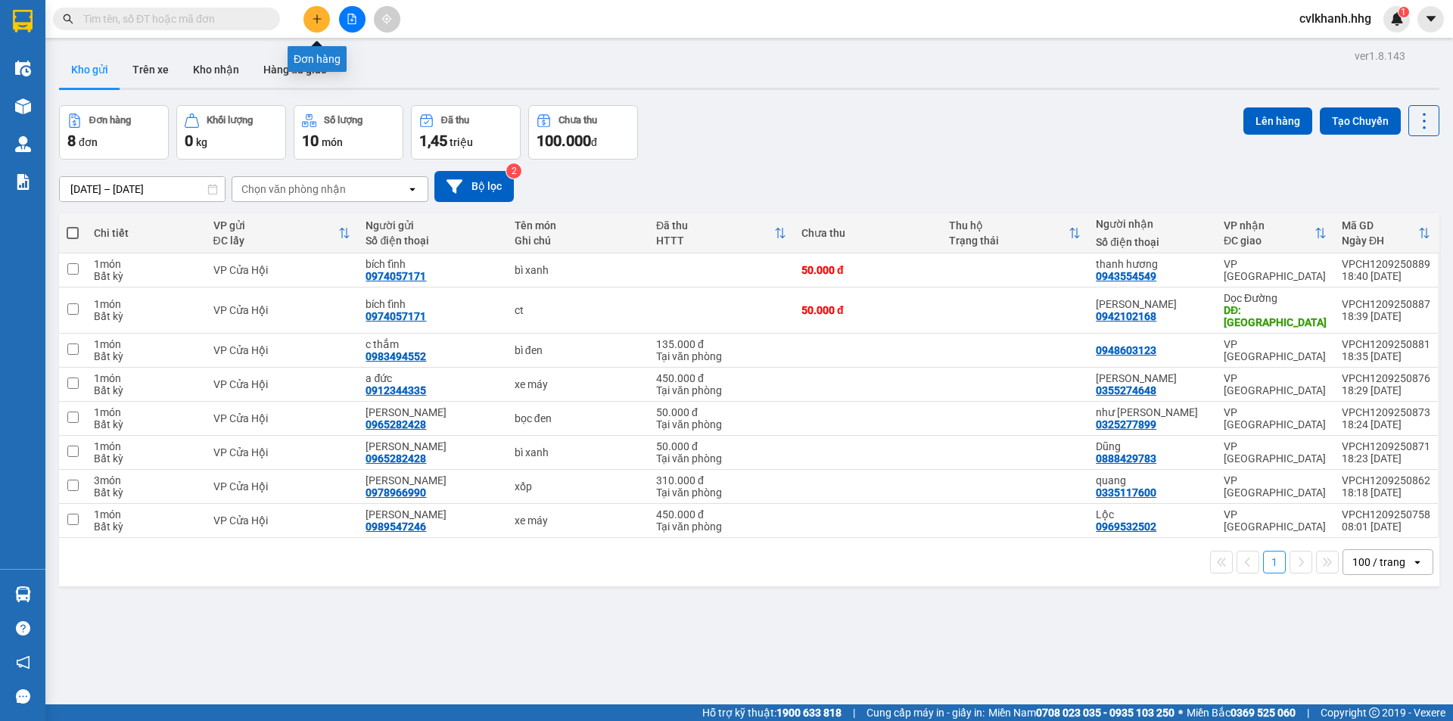
click at [322, 19] on icon "plus" at bounding box center [317, 19] width 11 height 11
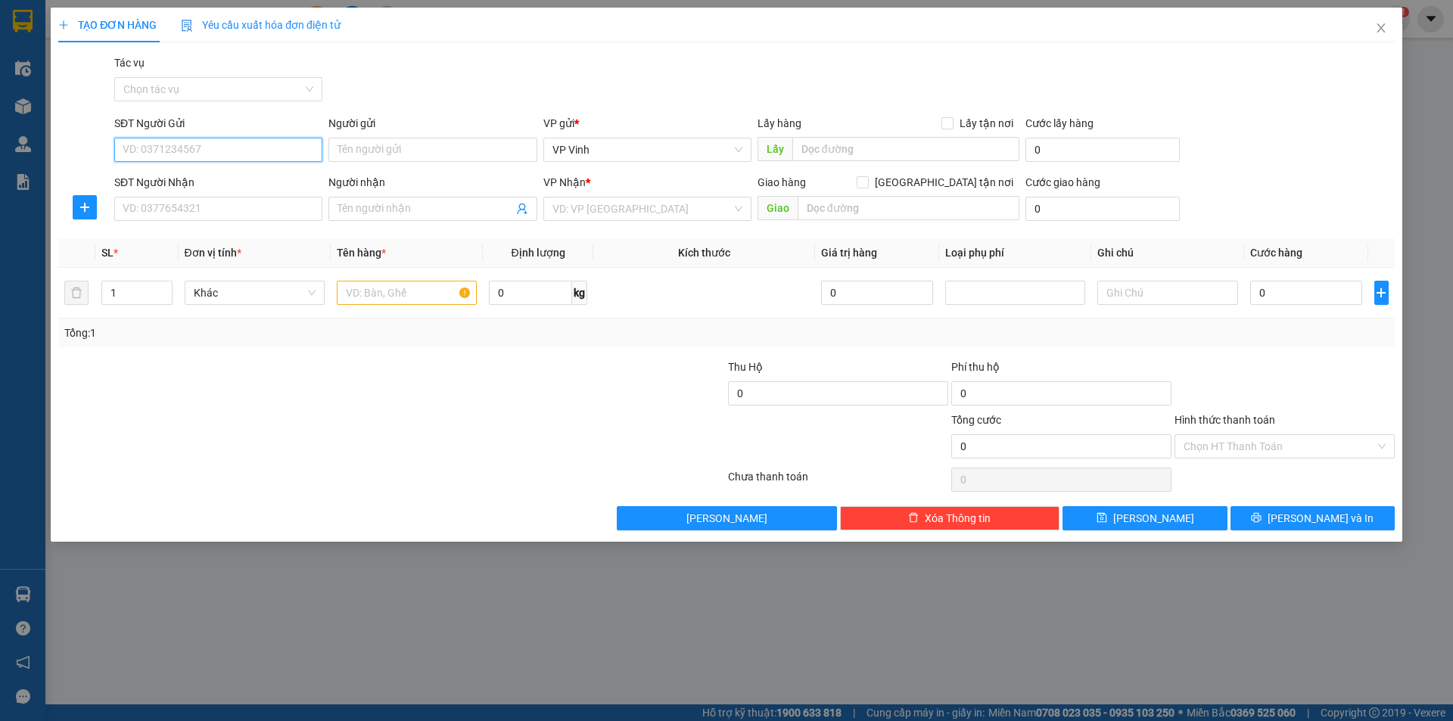
click at [218, 148] on input "SĐT Người Gửi" at bounding box center [218, 150] width 208 height 24
click at [380, 289] on input "text" at bounding box center [407, 293] width 140 height 24
click at [1267, 297] on input "0" at bounding box center [1306, 293] width 113 height 24
click at [157, 150] on input "0" at bounding box center [218, 150] width 208 height 24
click at [185, 178] on div "0914445576 - Minh" at bounding box center [218, 180] width 190 height 17
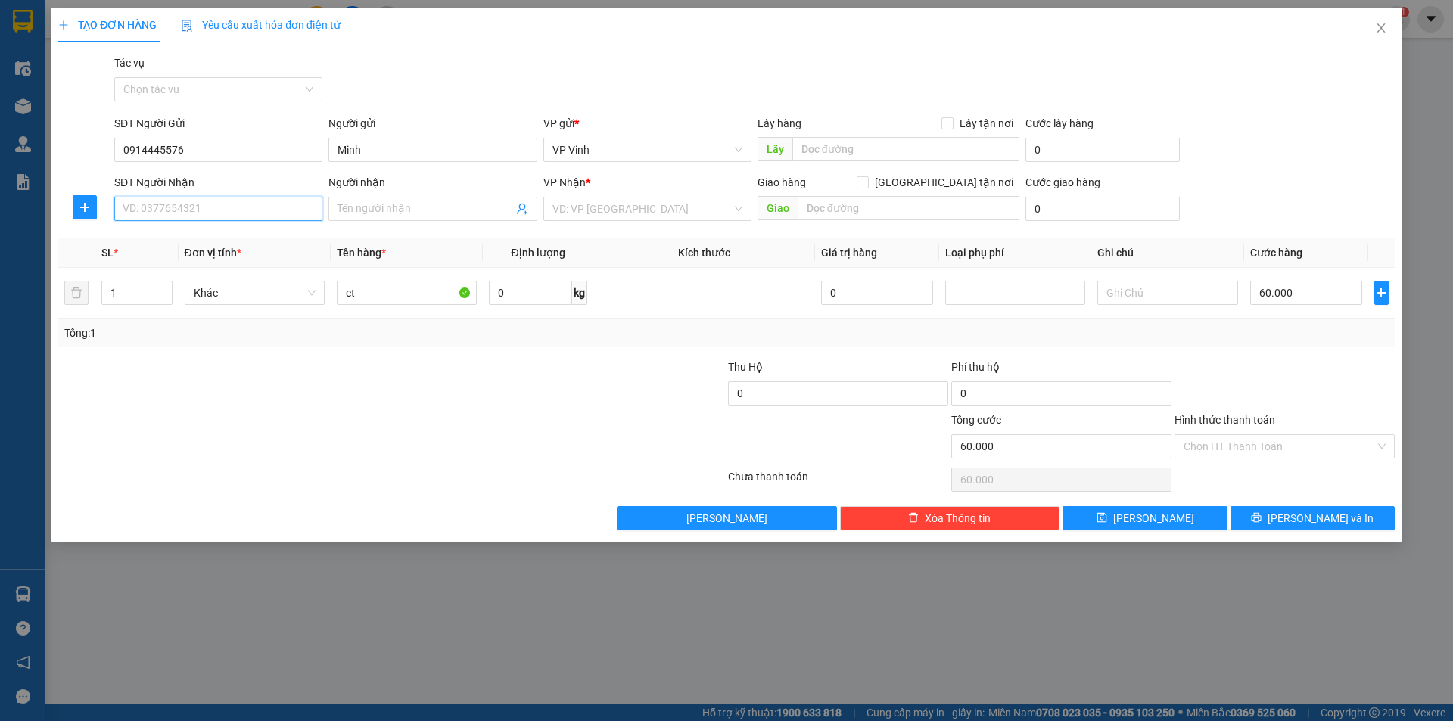
click at [168, 216] on input "SĐT Người Nhận" at bounding box center [218, 209] width 208 height 24
click at [160, 240] on div "0865919611 - Dương" at bounding box center [218, 239] width 190 height 17
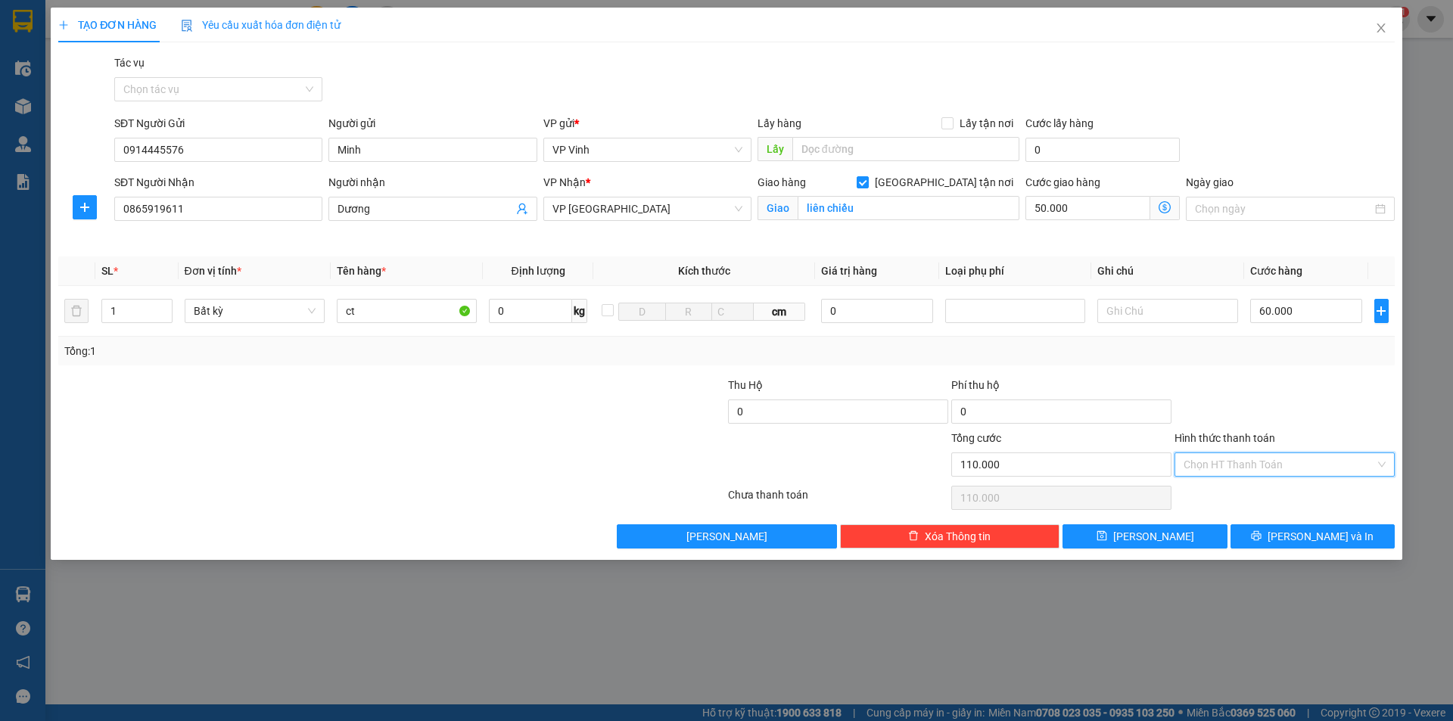
click at [1244, 463] on input "Hình thức thanh toán" at bounding box center [1278, 464] width 191 height 23
click at [1226, 488] on div "Tại văn phòng" at bounding box center [1284, 494] width 202 height 17
click at [879, 206] on input "liên chiểu" at bounding box center [908, 208] width 222 height 24
click at [1274, 538] on button "Lưu và In" at bounding box center [1312, 536] width 164 height 24
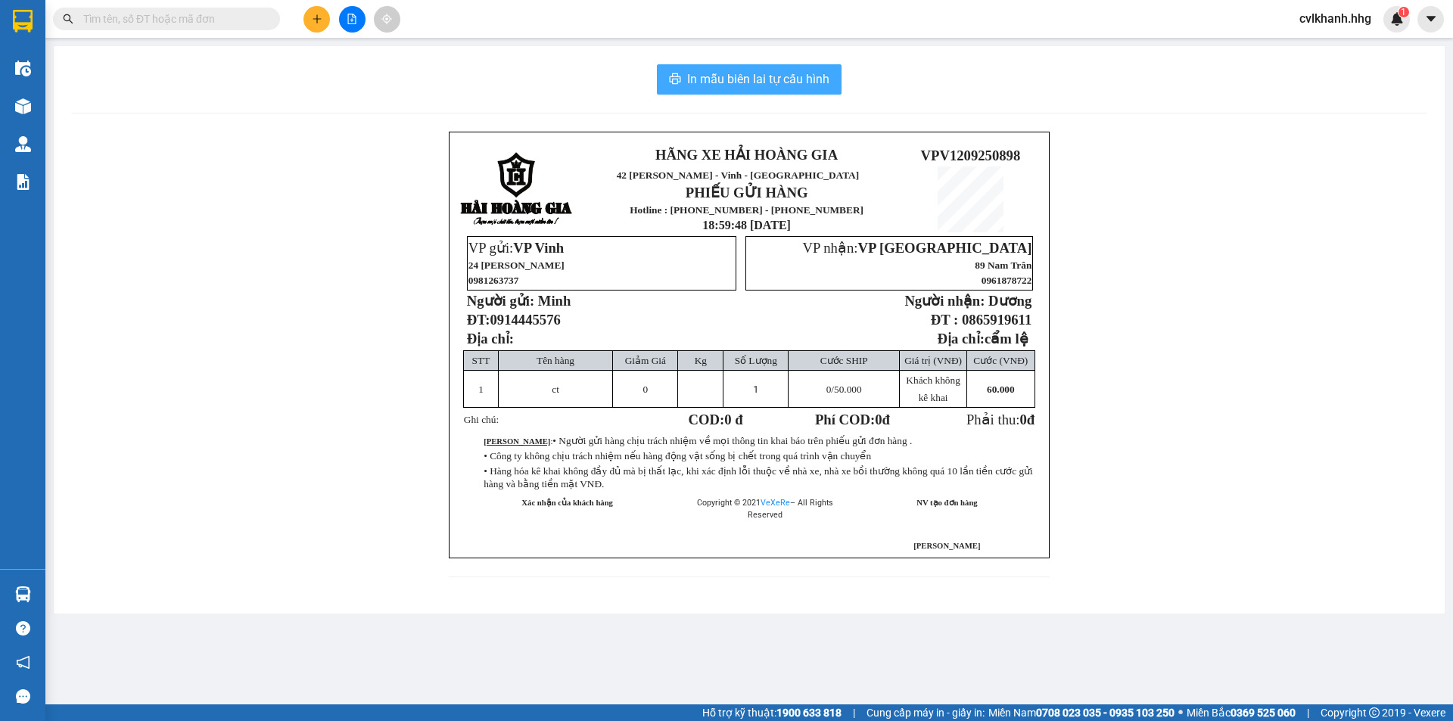
click at [738, 75] on span "In mẫu biên lai tự cấu hình" at bounding box center [758, 79] width 142 height 19
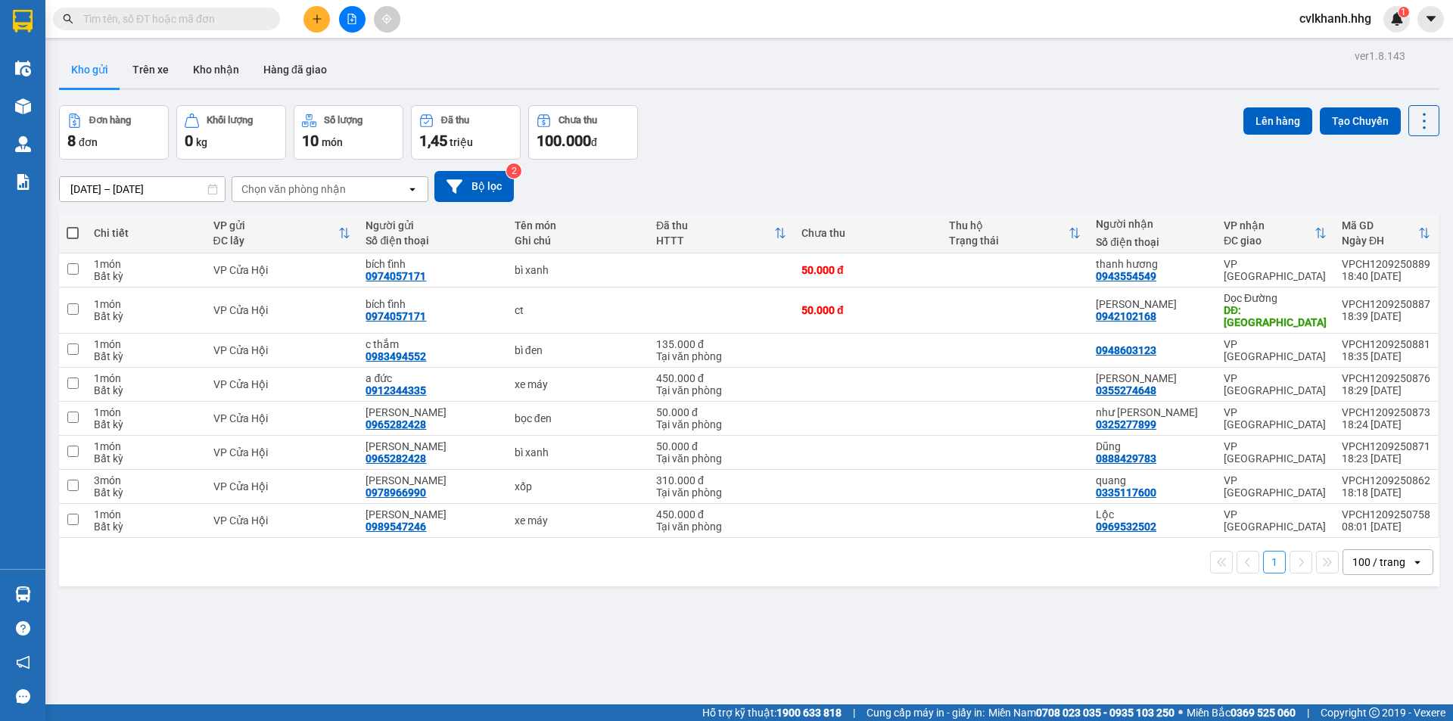
click at [465, 169] on div "12/09/2025 – 12/09/2025 Press the down arrow key to interact with the calendar …" at bounding box center [749, 187] width 1380 height 54
click at [470, 180] on button "Bộ lọc" at bounding box center [473, 186] width 79 height 31
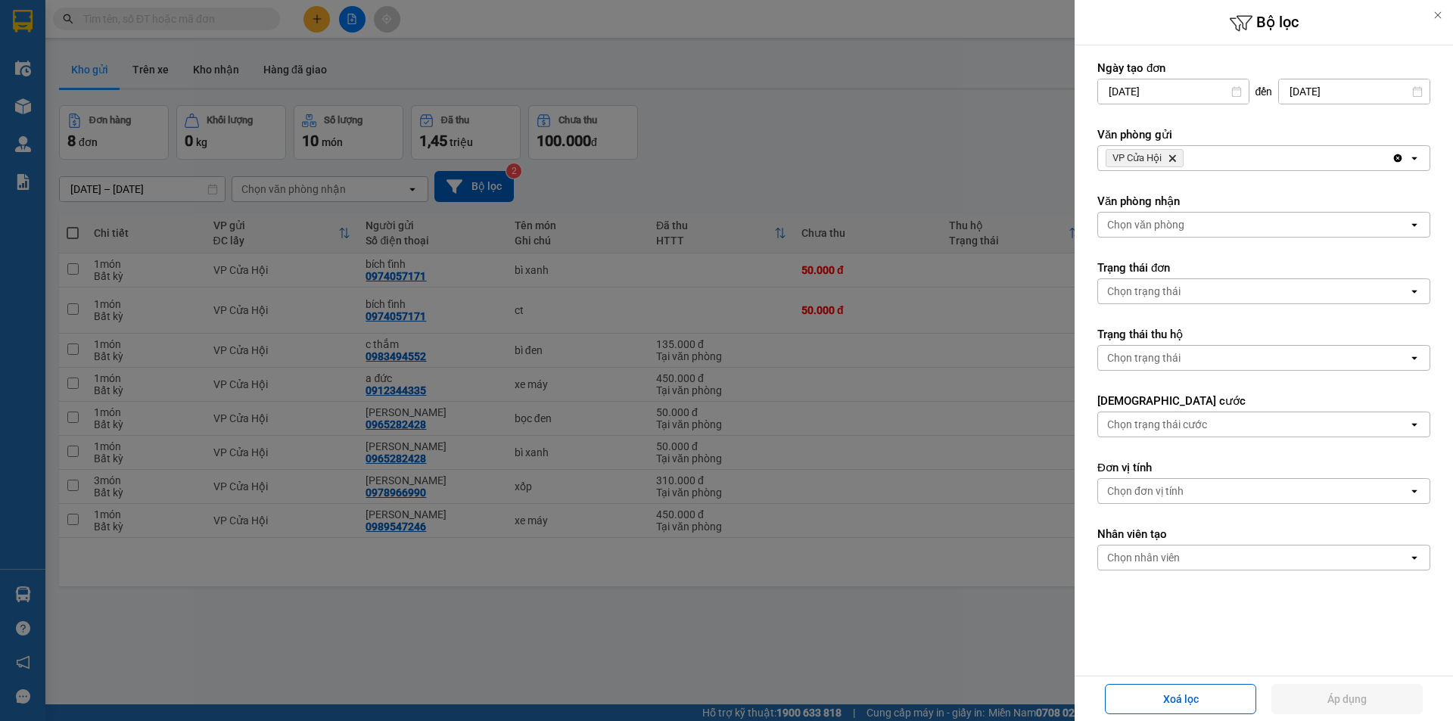
click at [1204, 150] on div "VP Cửa Hội Delete" at bounding box center [1245, 158] width 294 height 24
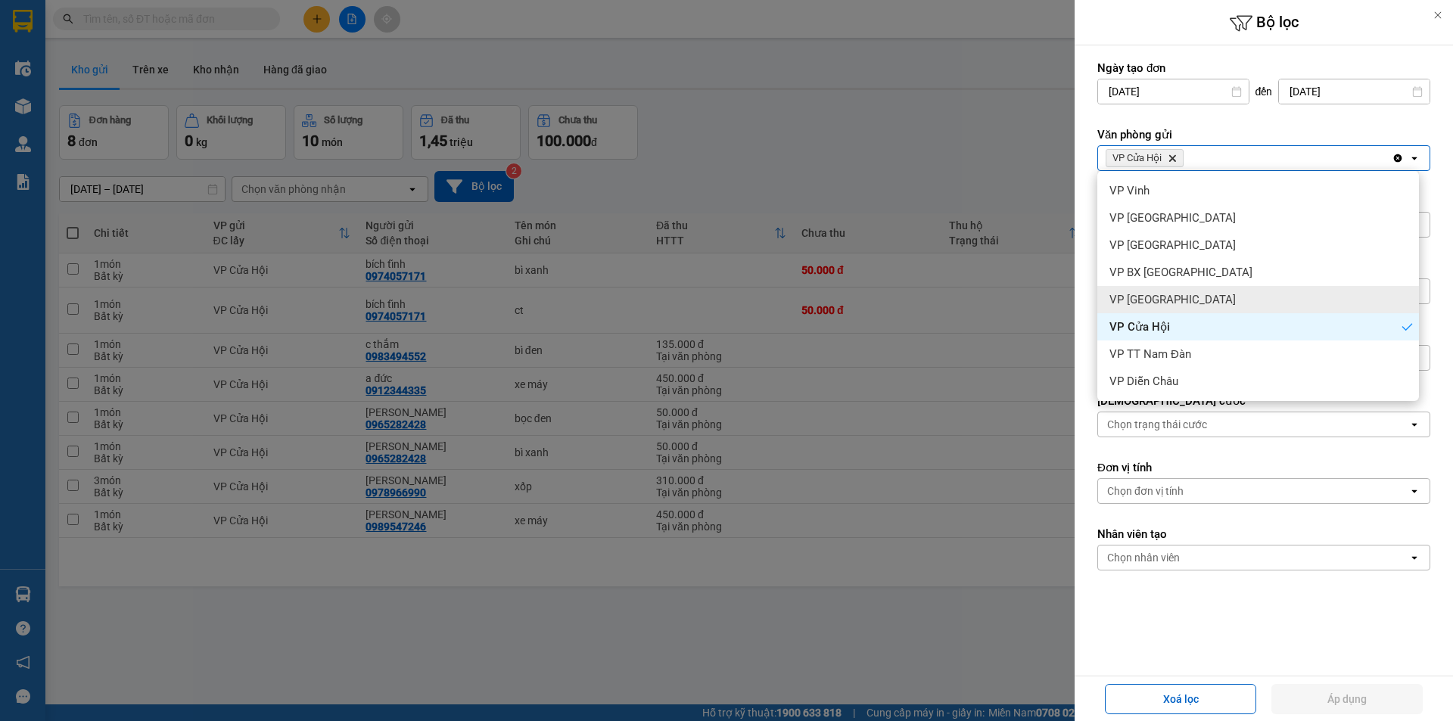
click at [1161, 307] on div "VP Cầu Yên Xuân" at bounding box center [1258, 299] width 322 height 27
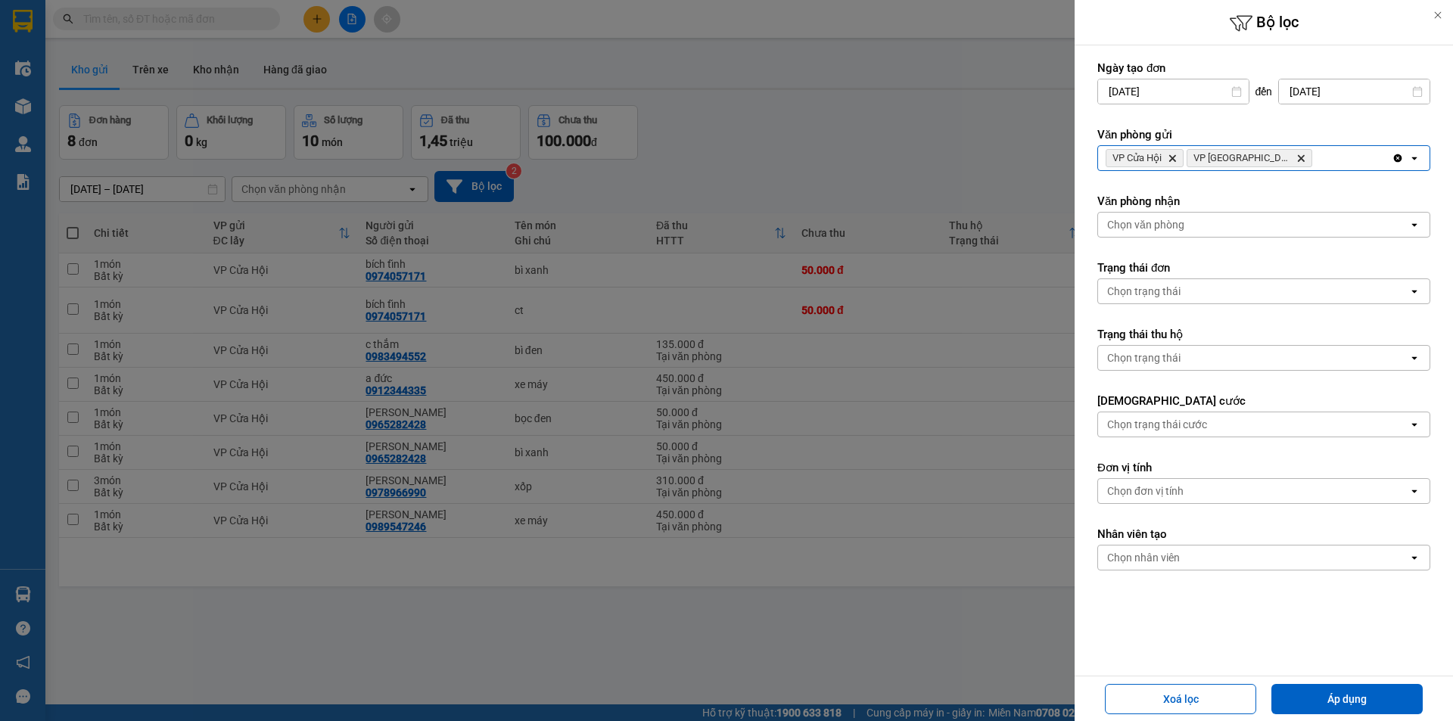
click at [1171, 155] on icon "Delete" at bounding box center [1171, 158] width 9 height 9
click at [1232, 154] on div "VP Cầu Yên Xuân Delete" at bounding box center [1245, 158] width 294 height 24
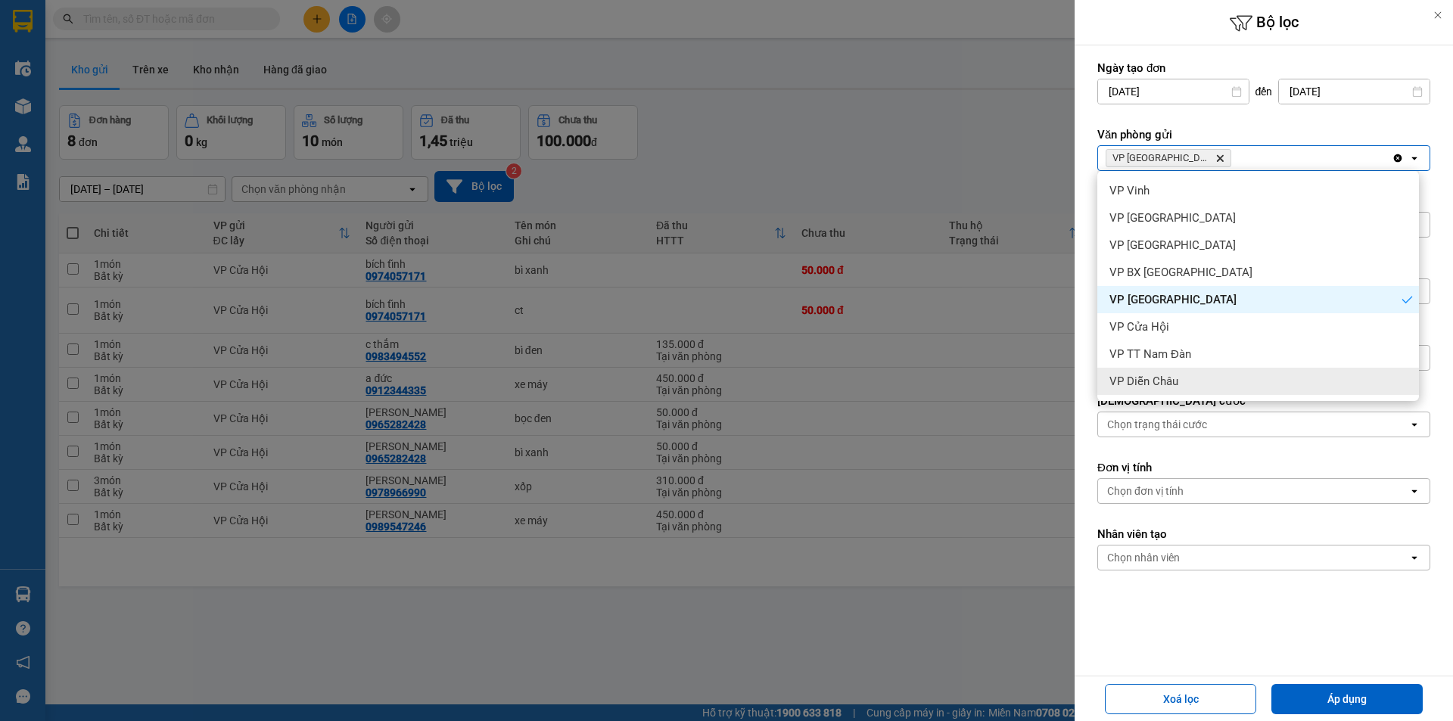
click at [1158, 365] on ul "VP Vinh VP Đà Nẵng VP Can Lộc VP BX Quảng Ngãi VP Cầu Yên Xuân VP Cửa Hội VP TT…" at bounding box center [1258, 286] width 322 height 230
click at [1160, 362] on div "VP TT Nam Đàn" at bounding box center [1258, 353] width 322 height 27
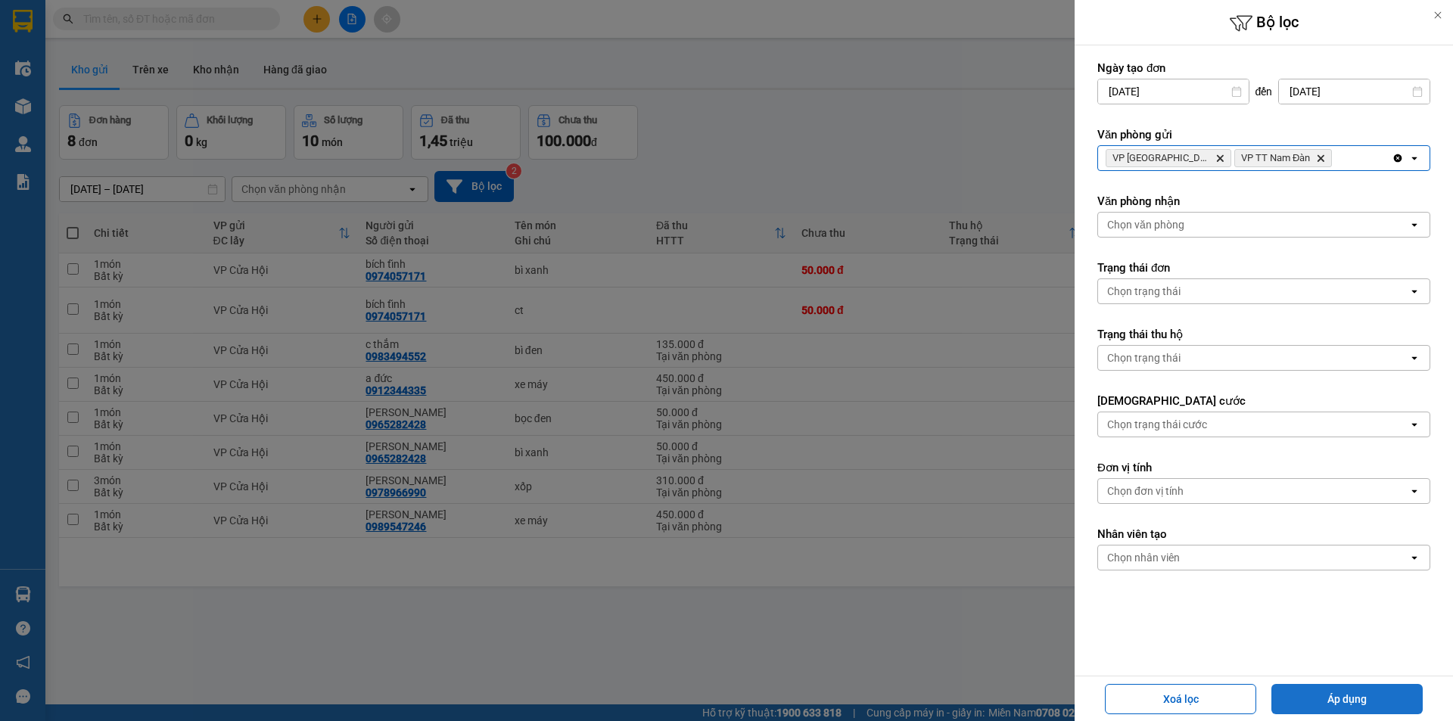
click at [1343, 698] on button "Áp dụng" at bounding box center [1346, 699] width 151 height 30
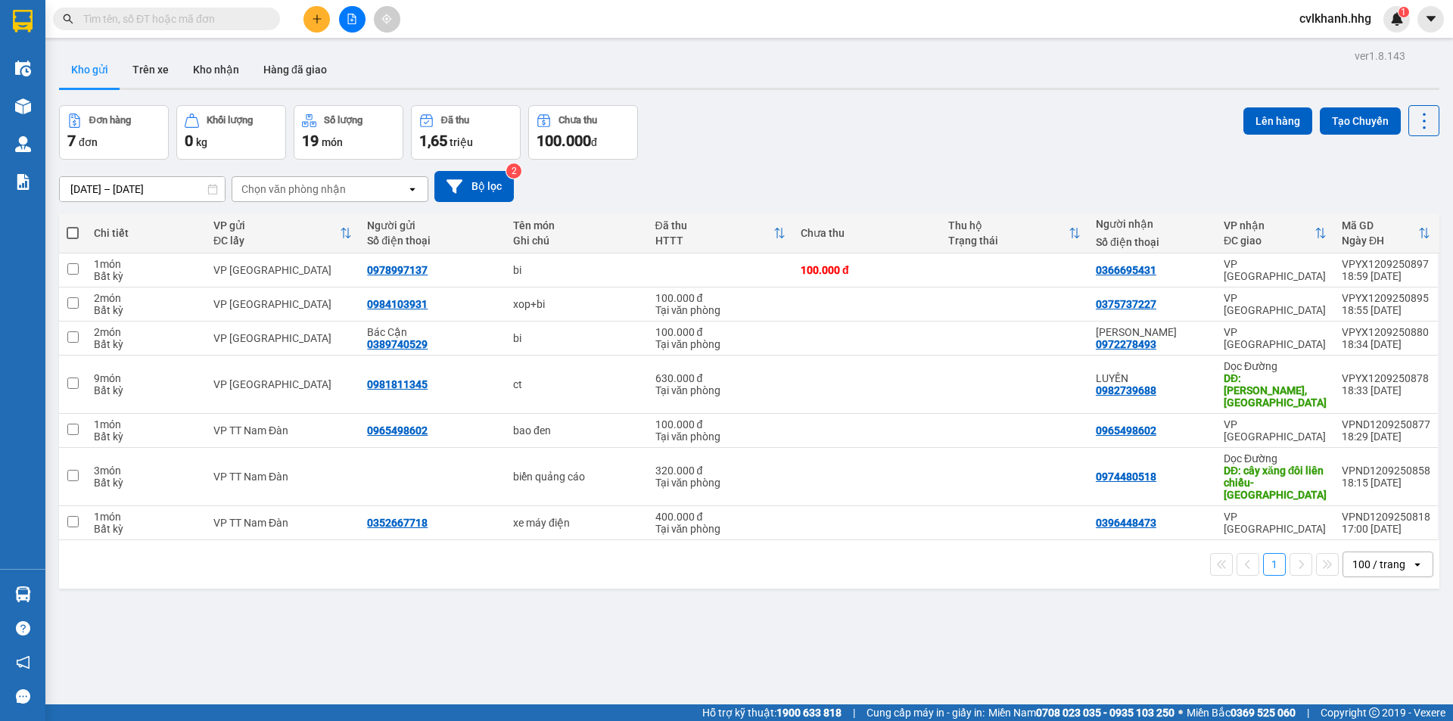
click at [1366, 557] on div "100 / trang" at bounding box center [1378, 564] width 53 height 15
click at [1344, 505] on span "100 / trang" at bounding box center [1371, 506] width 57 height 15
click at [465, 181] on button "Bộ lọc" at bounding box center [473, 186] width 79 height 31
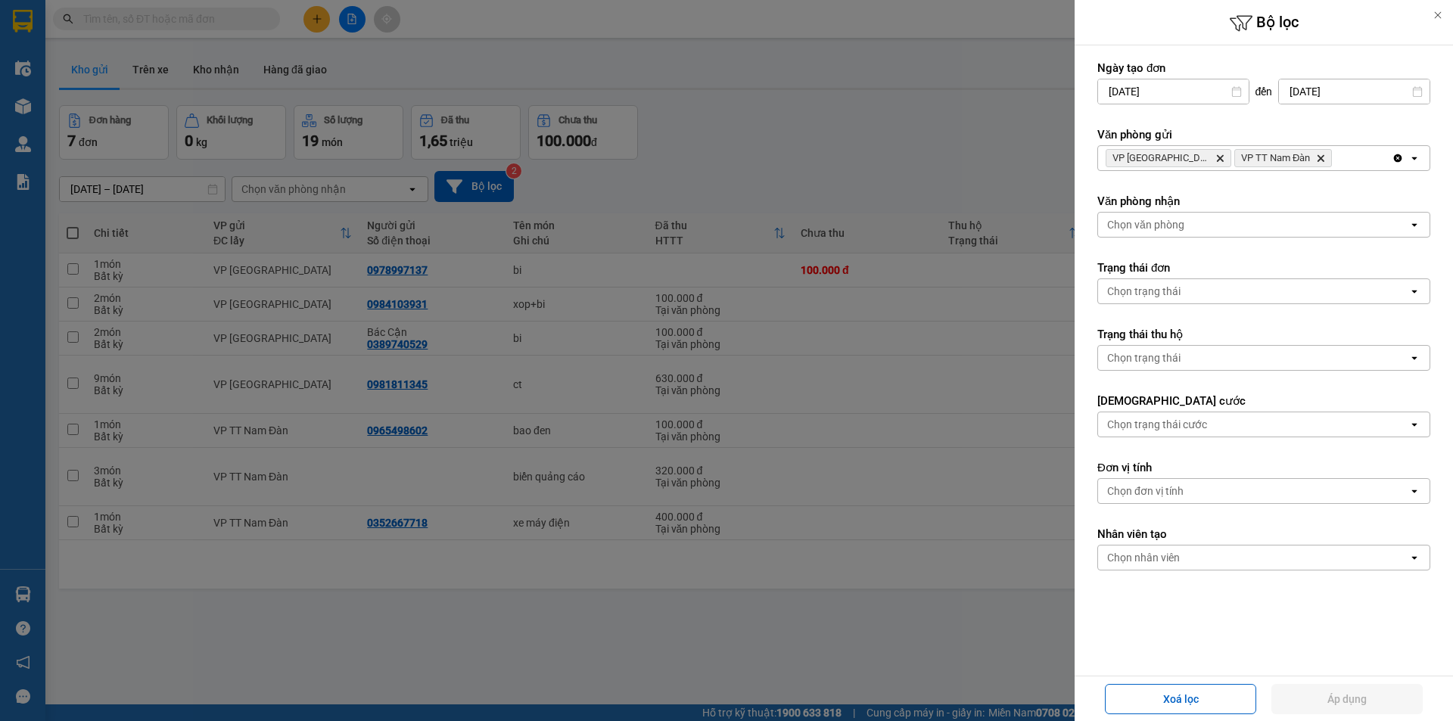
click at [1334, 160] on div "VP Cầu Yên Xuân Delete VP TT Nam Đàn Delete" at bounding box center [1245, 158] width 294 height 24
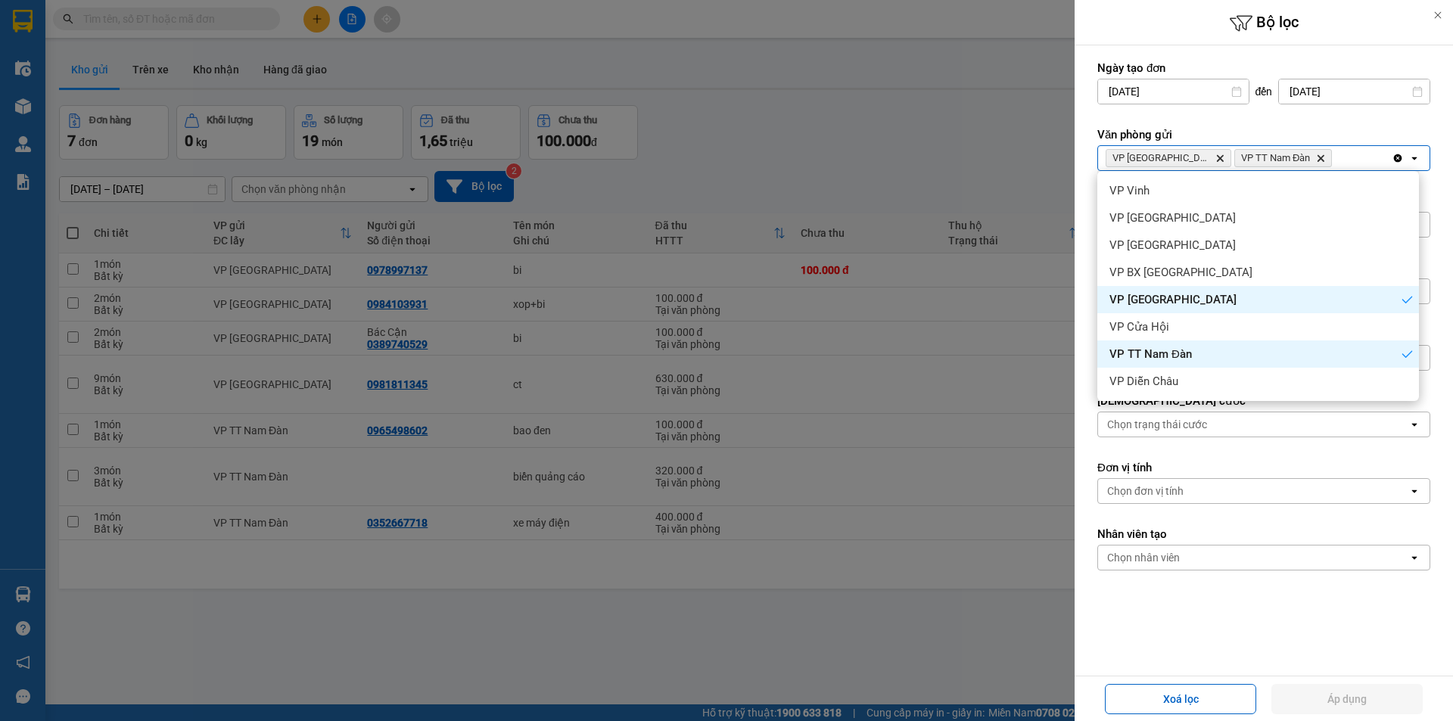
click at [1255, 303] on div "VP Cầu Yên Xuân" at bounding box center [1258, 299] width 322 height 27
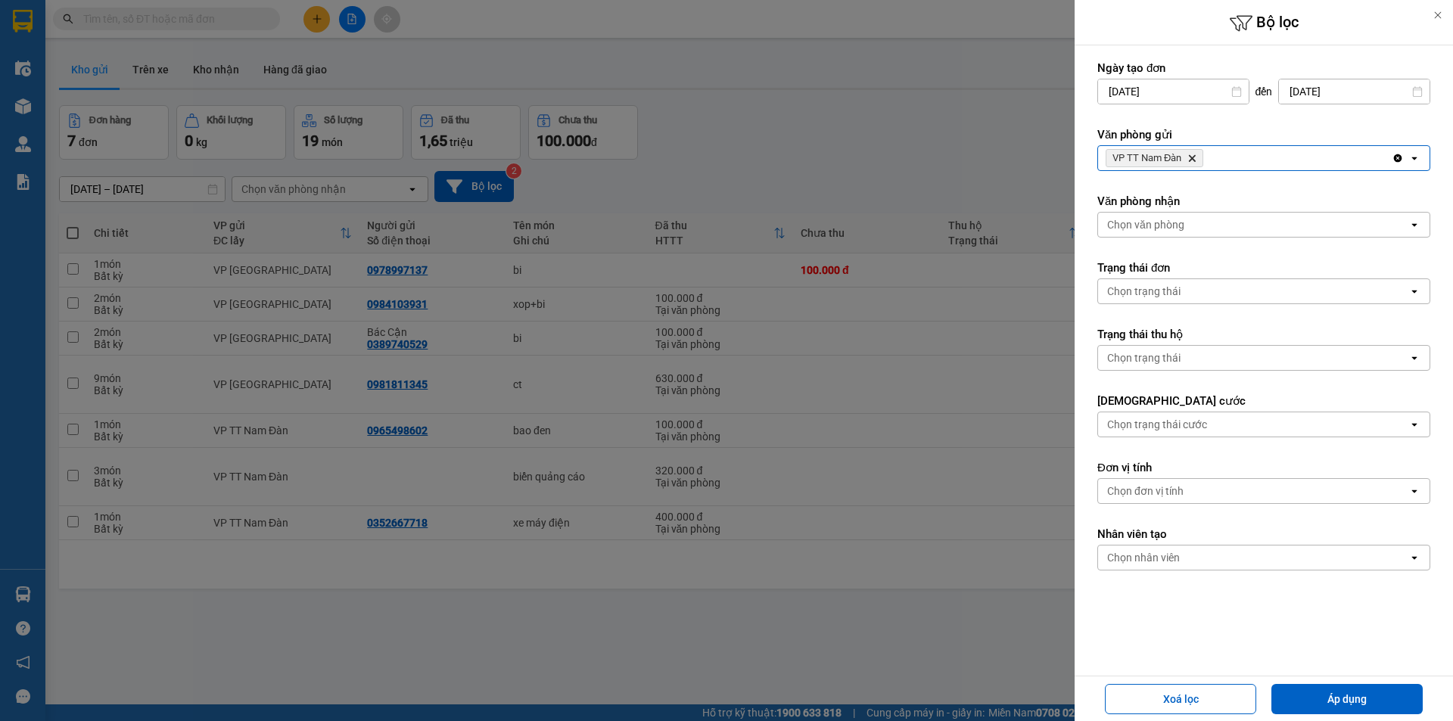
click at [1262, 167] on div "VP TT Nam Đàn Delete" at bounding box center [1245, 158] width 294 height 24
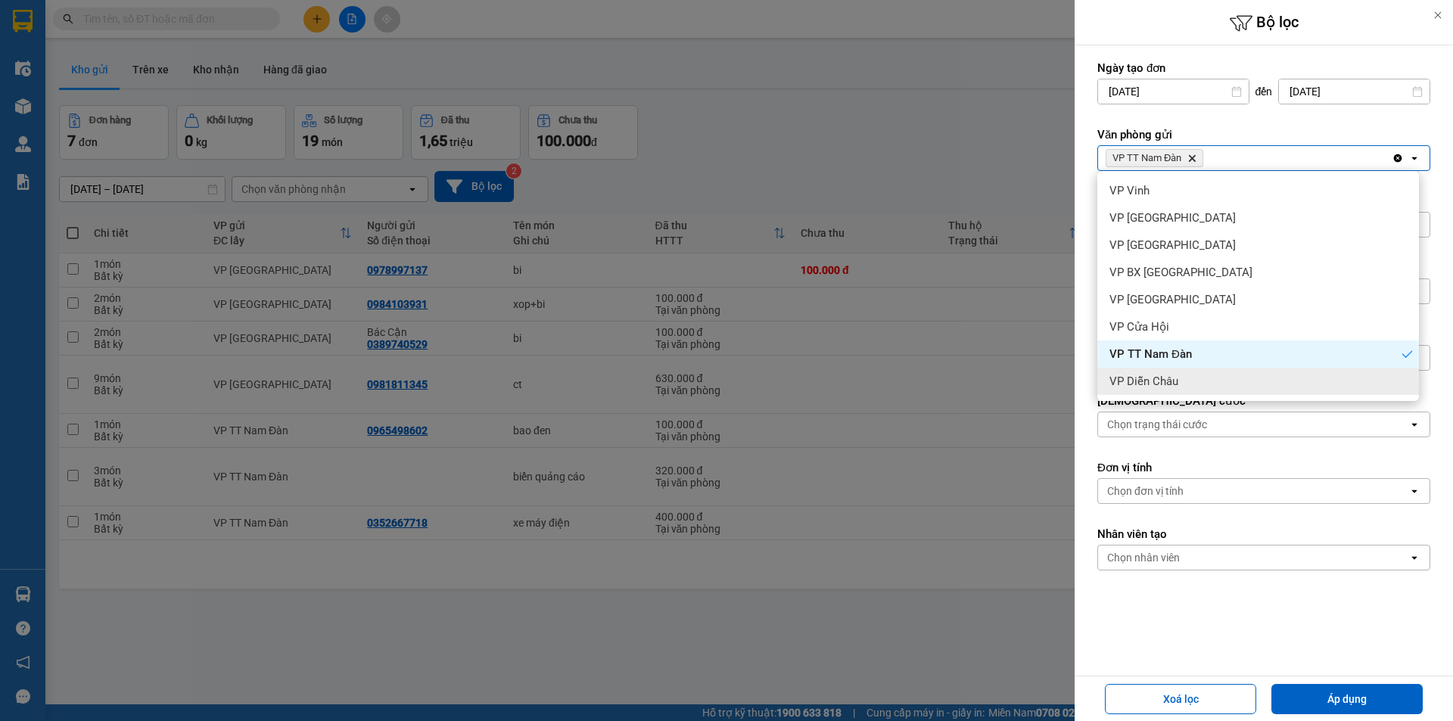
click at [1164, 380] on span "VP Diễn Châu" at bounding box center [1143, 381] width 69 height 15
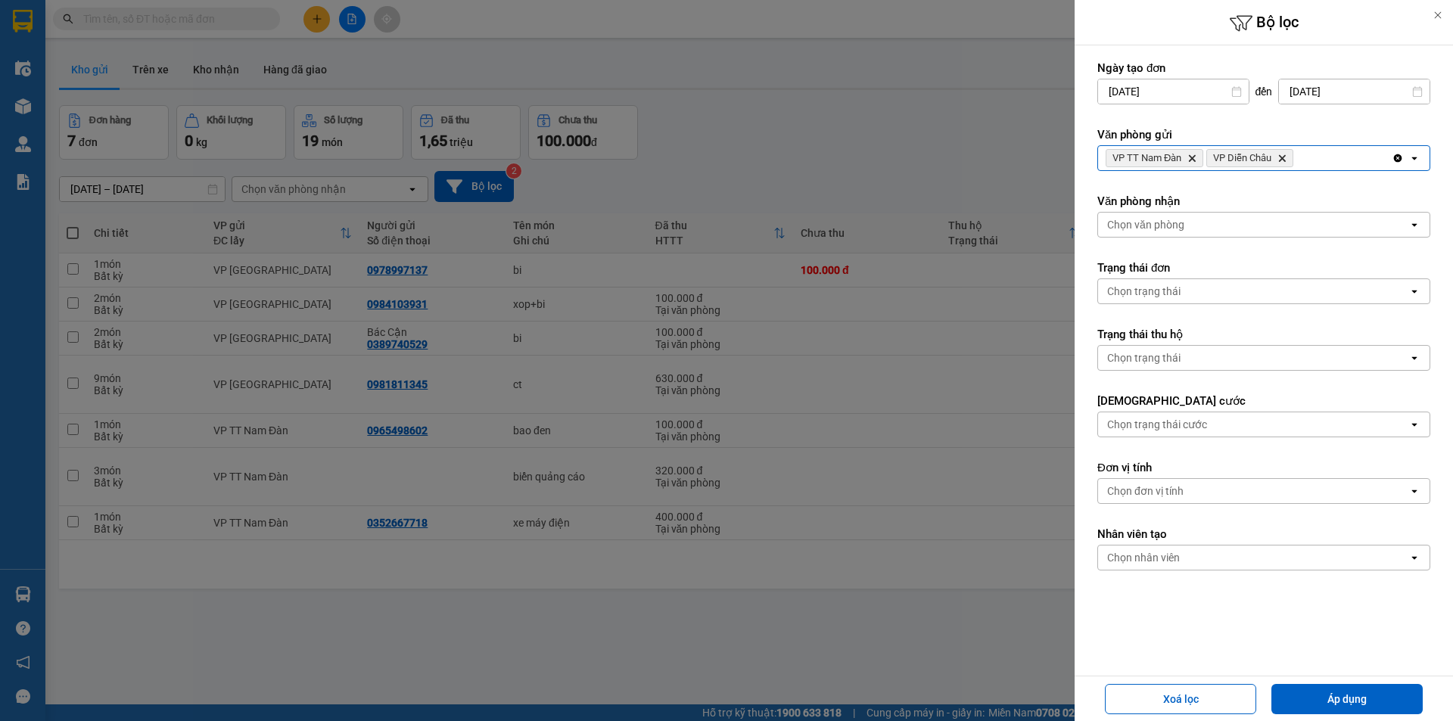
click at [1195, 163] on span "VP TT Nam Đàn Delete" at bounding box center [1154, 158] width 98 height 18
click at [1195, 158] on icon "Delete" at bounding box center [1191, 158] width 9 height 9
click at [1372, 689] on button "Áp dụng" at bounding box center [1346, 699] width 151 height 30
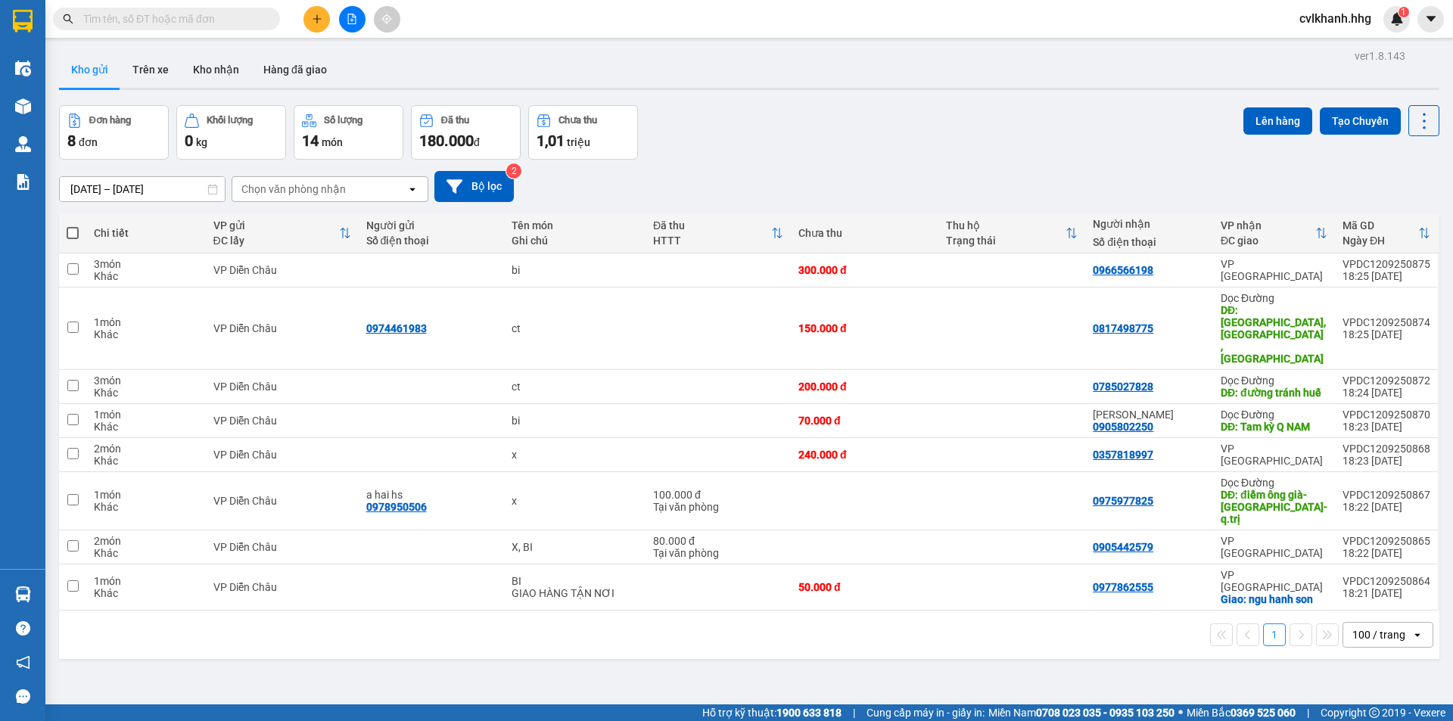
drag, startPoint x: 435, startPoint y: 140, endPoint x: 555, endPoint y: 130, distance: 119.9
click at [549, 129] on div "Đơn hàng 8 đơn Khối lượng 0 kg Số lượng 14 món Đã thu 180.000 đ Chưa thu 1,01 t…" at bounding box center [348, 132] width 579 height 54
click at [457, 180] on icon at bounding box center [454, 186] width 16 height 14
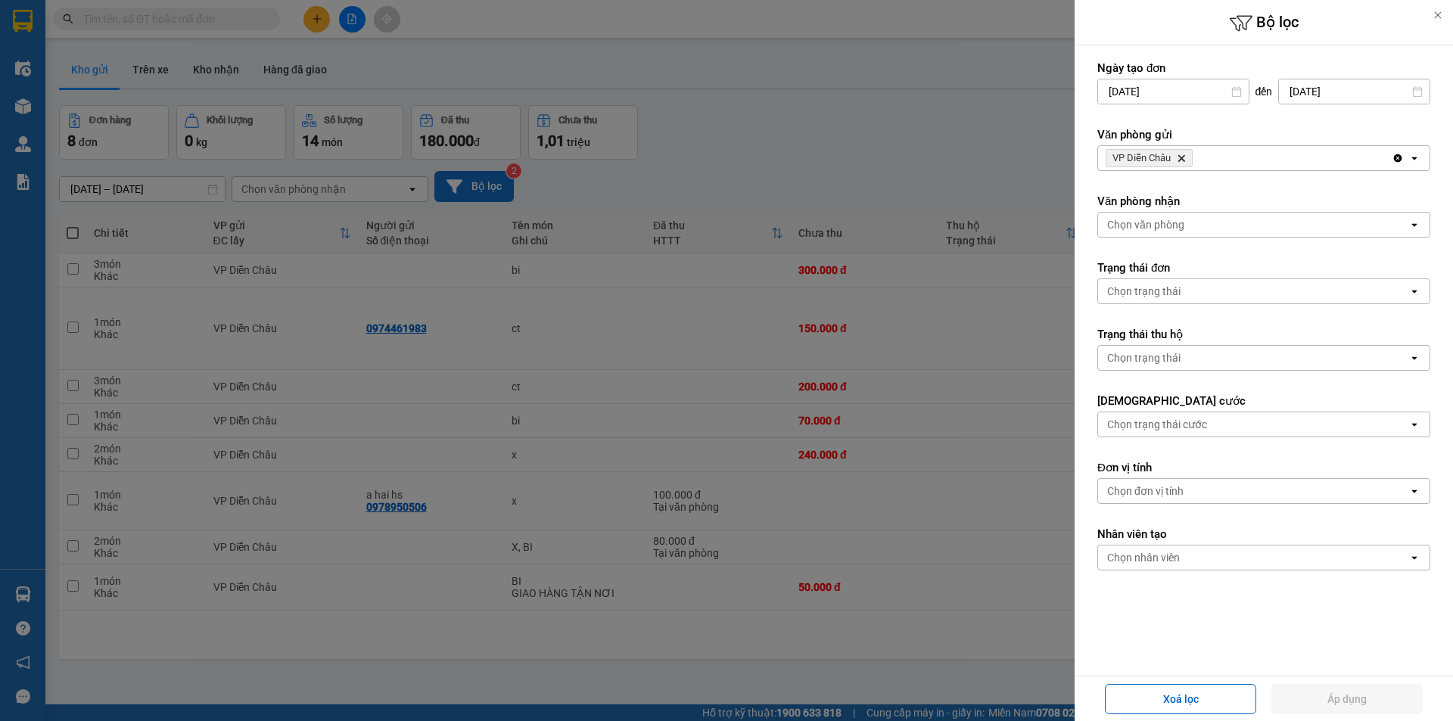
click at [1201, 164] on div "VP Diễn Châu Delete" at bounding box center [1245, 158] width 294 height 24
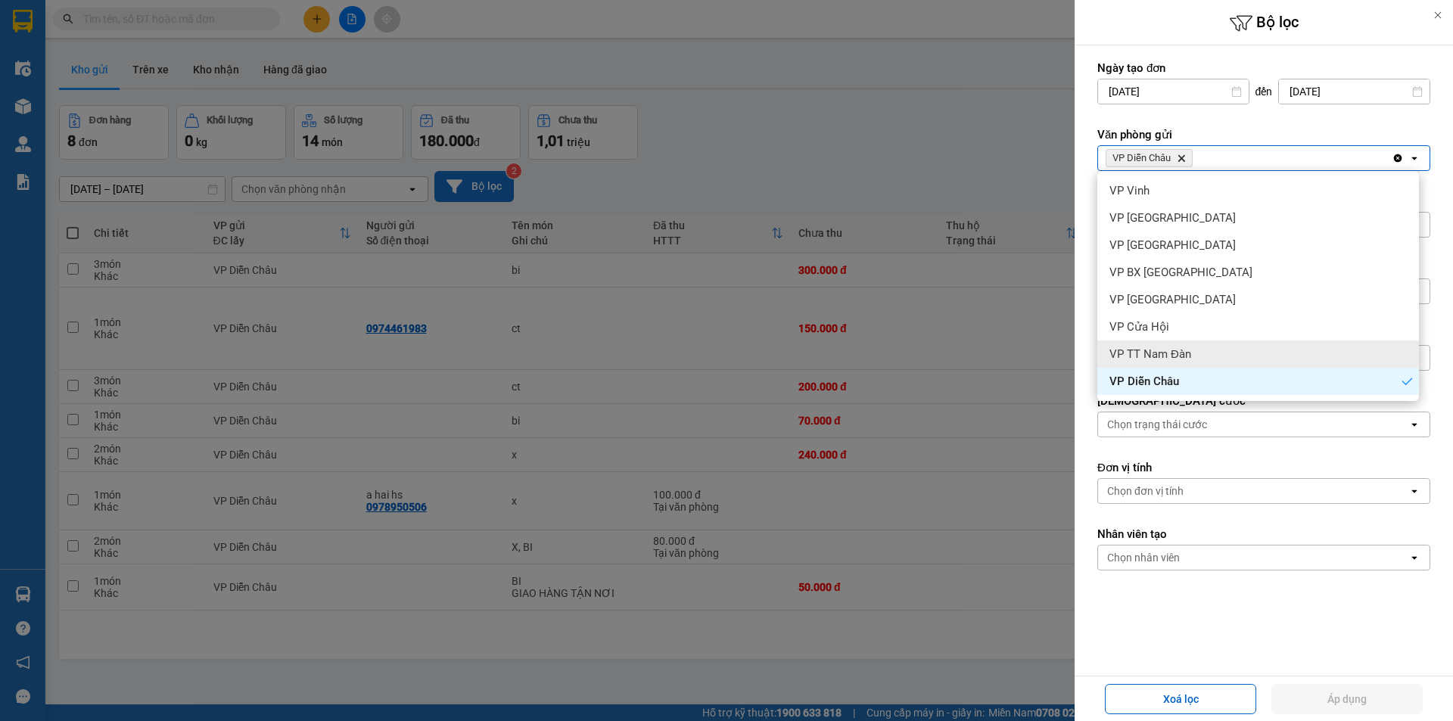
click at [1123, 361] on span "VP TT Nam Đàn" at bounding box center [1150, 354] width 82 height 15
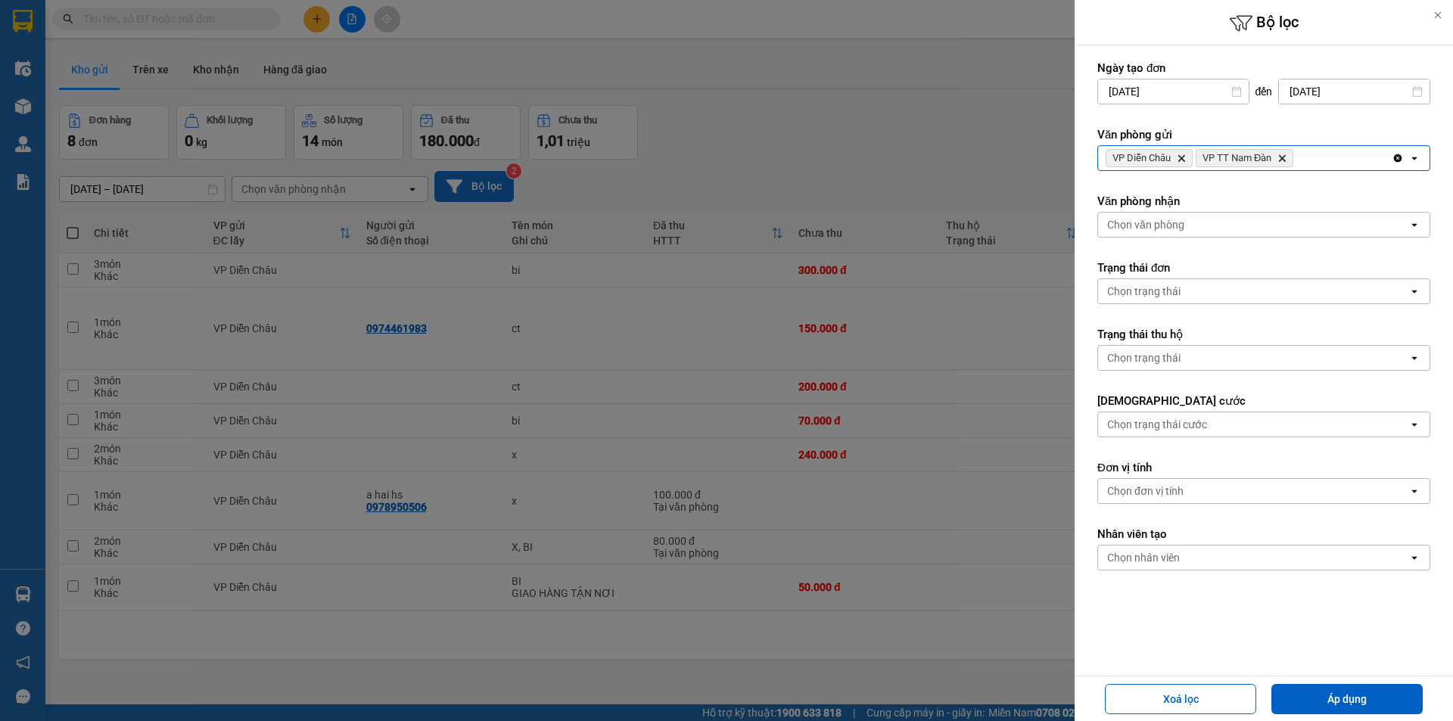
click at [1181, 153] on span "VP Diễn Châu Delete" at bounding box center [1148, 158] width 87 height 18
click at [1179, 165] on span "VP Diễn Châu Delete" at bounding box center [1148, 158] width 87 height 18
click at [1181, 157] on icon "Delete" at bounding box center [1180, 158] width 9 height 9
click at [1232, 161] on div "VP TT Nam Đàn Delete" at bounding box center [1245, 158] width 294 height 24
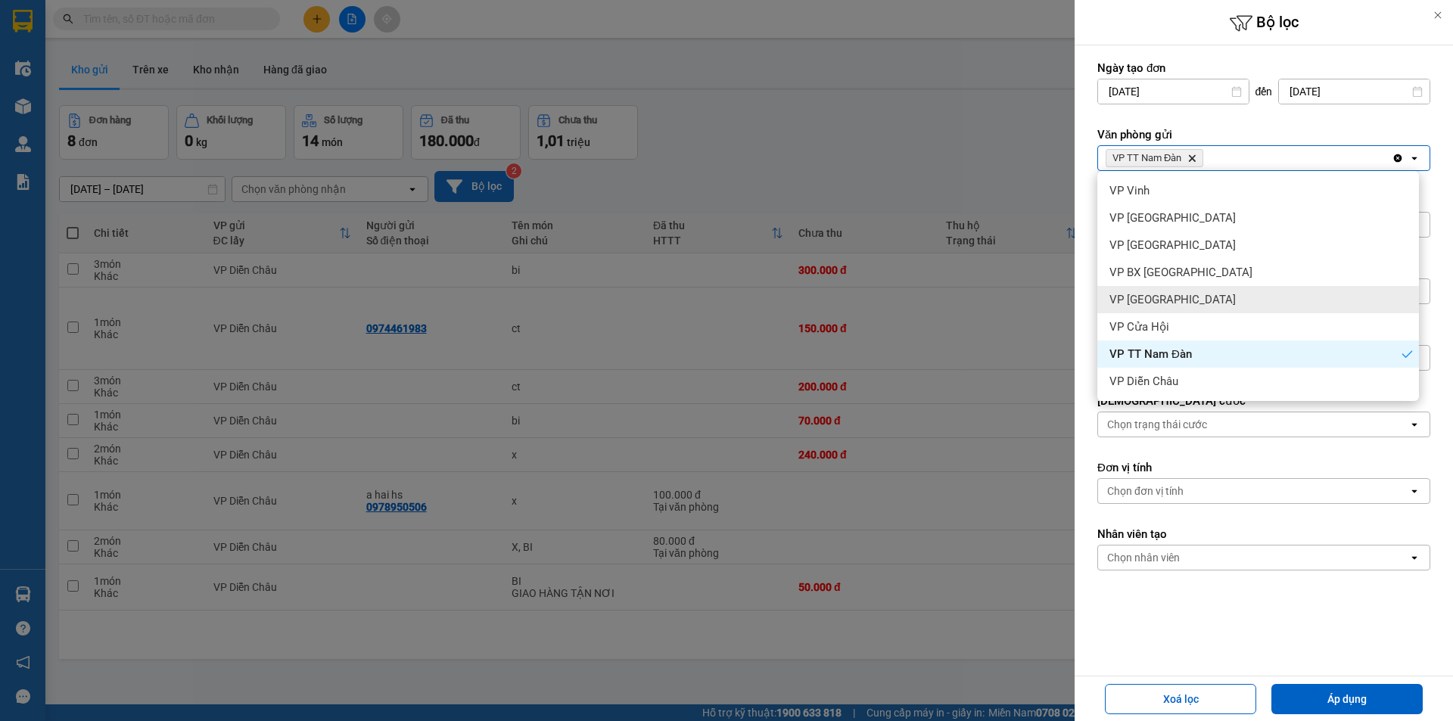
click at [1133, 300] on span "VP Cầu Yên Xuân" at bounding box center [1172, 299] width 126 height 15
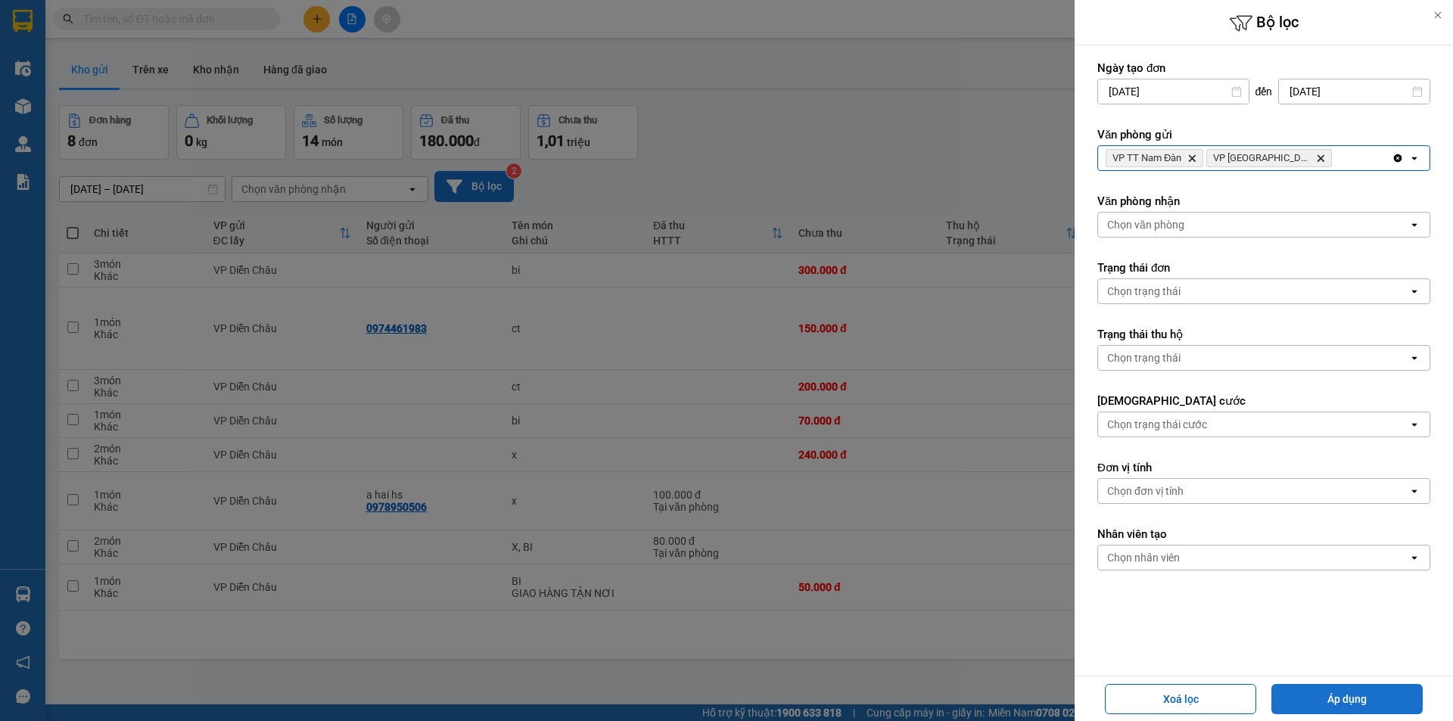
click at [1313, 692] on button "Áp dụng" at bounding box center [1346, 699] width 151 height 30
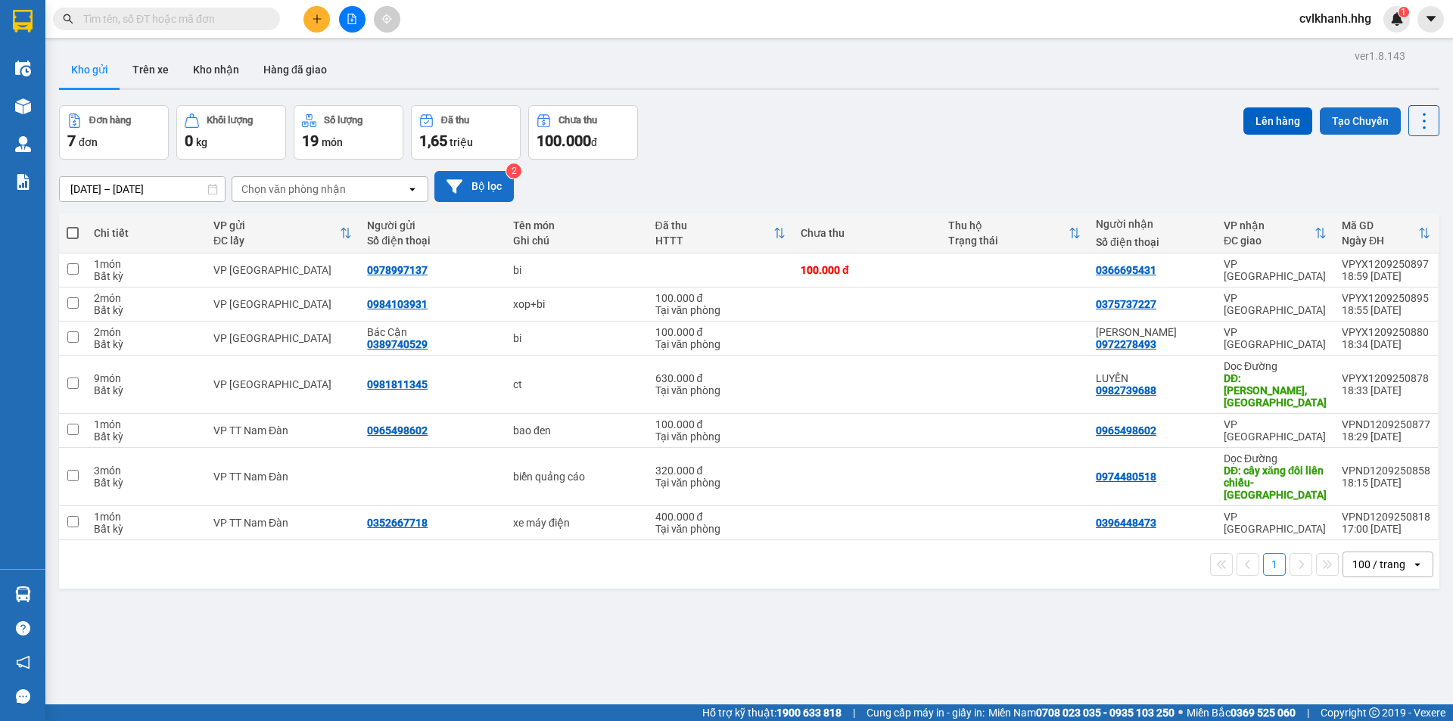
click at [1347, 115] on button "Tạo Chuyến" at bounding box center [1359, 120] width 81 height 27
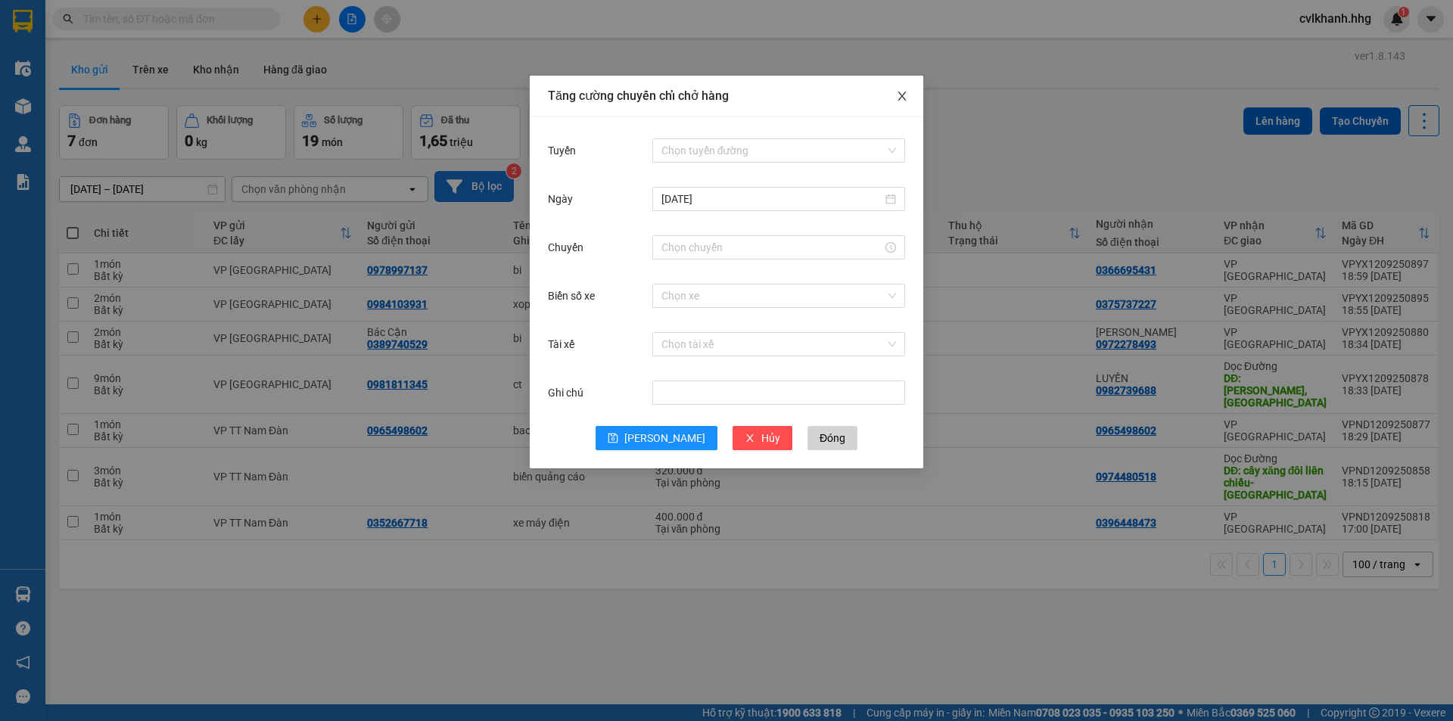
click at [904, 93] on icon "close" at bounding box center [902, 96] width 12 height 12
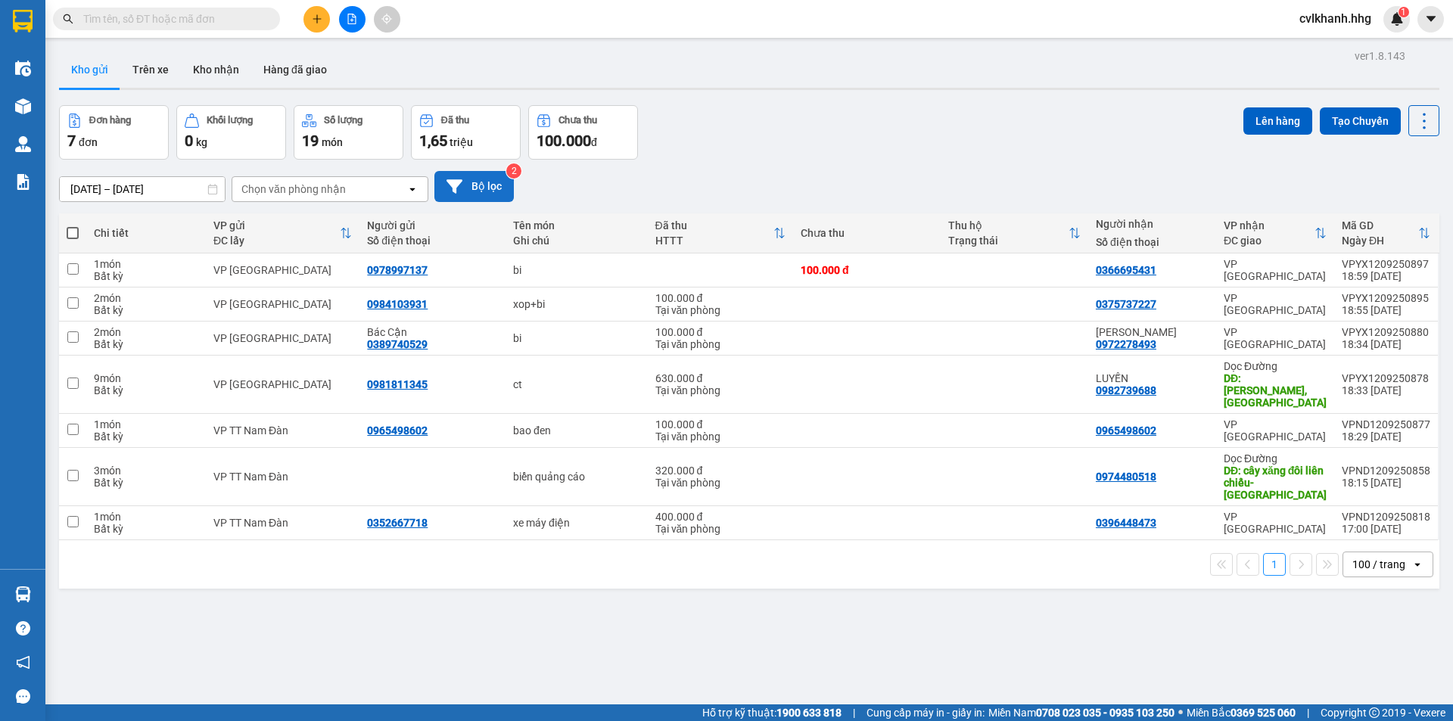
click at [483, 179] on button "Bộ lọc" at bounding box center [473, 186] width 79 height 31
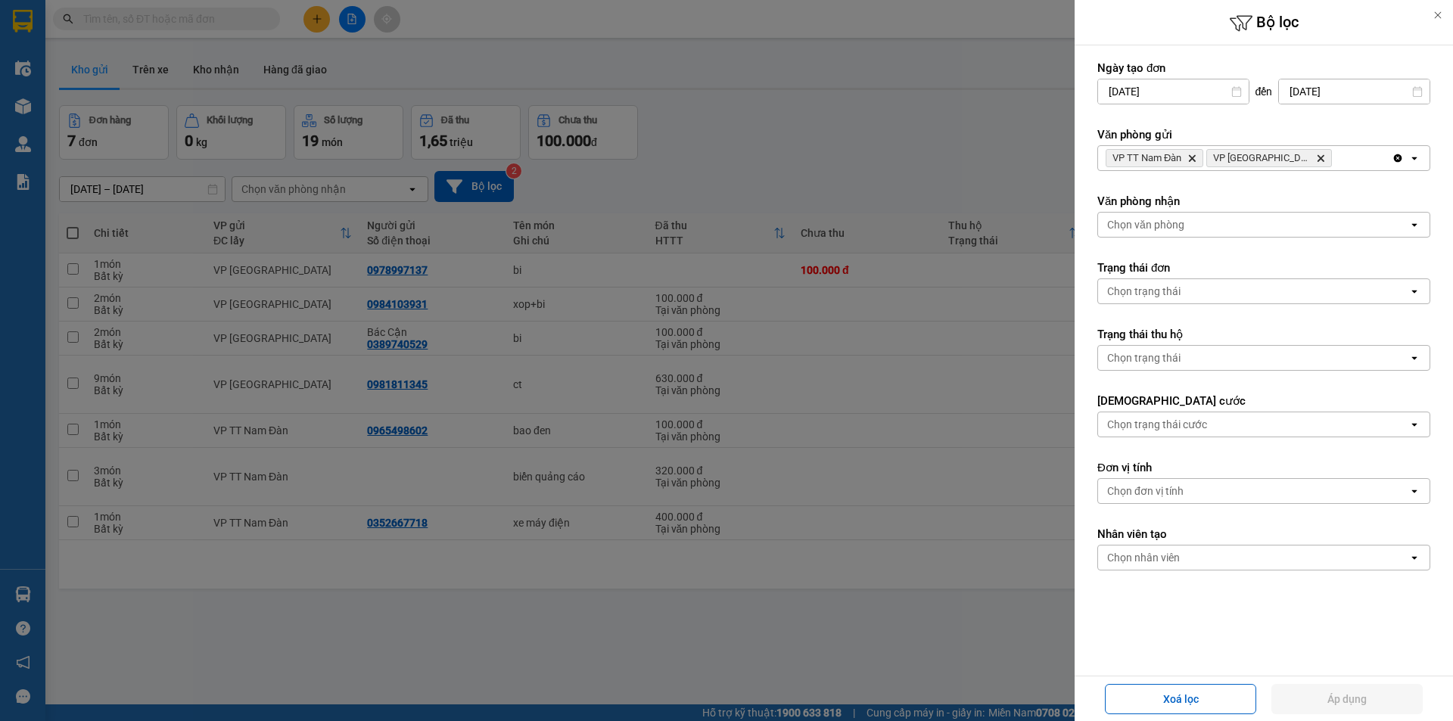
click at [1318, 162] on div "VP TT Nam Đàn Delete VP Cầu Yên Xuân Delete" at bounding box center [1245, 158] width 294 height 24
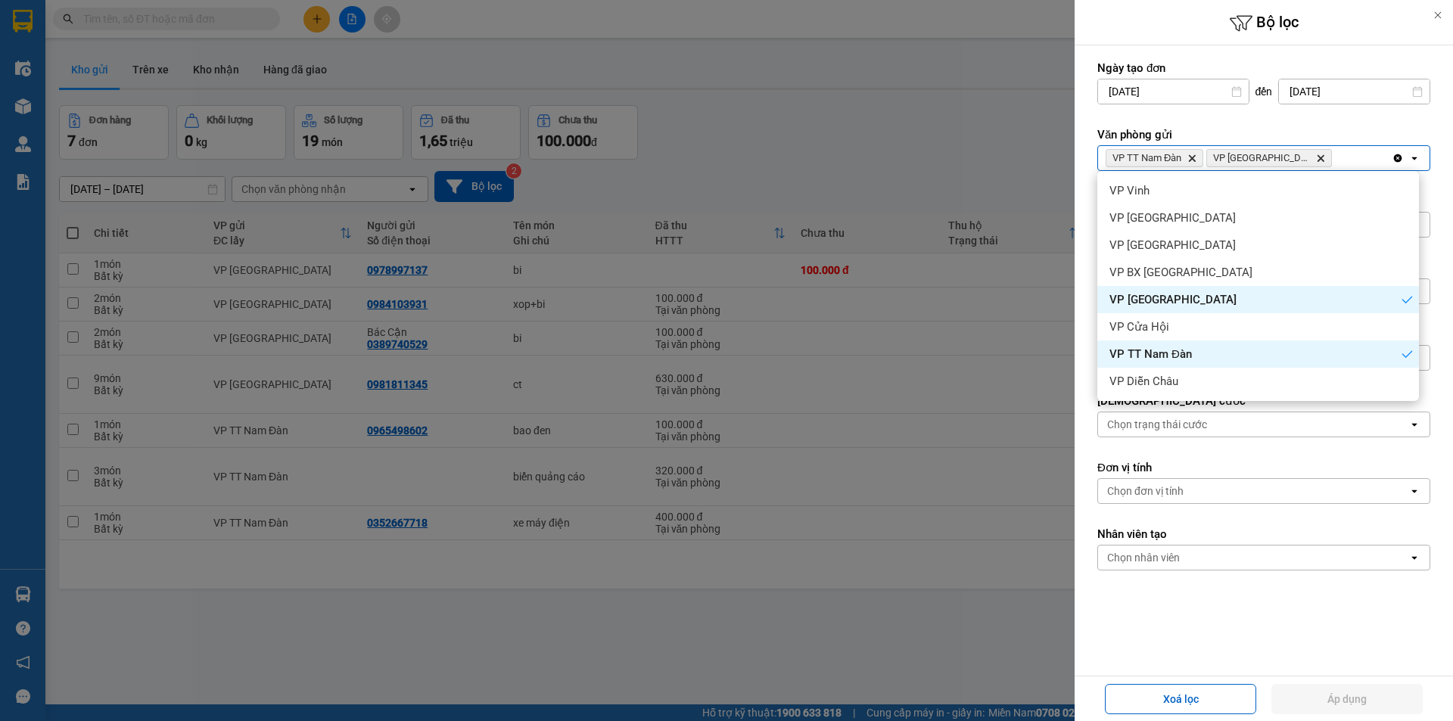
click at [1133, 355] on span "VP TT Nam Đàn" at bounding box center [1150, 354] width 82 height 15
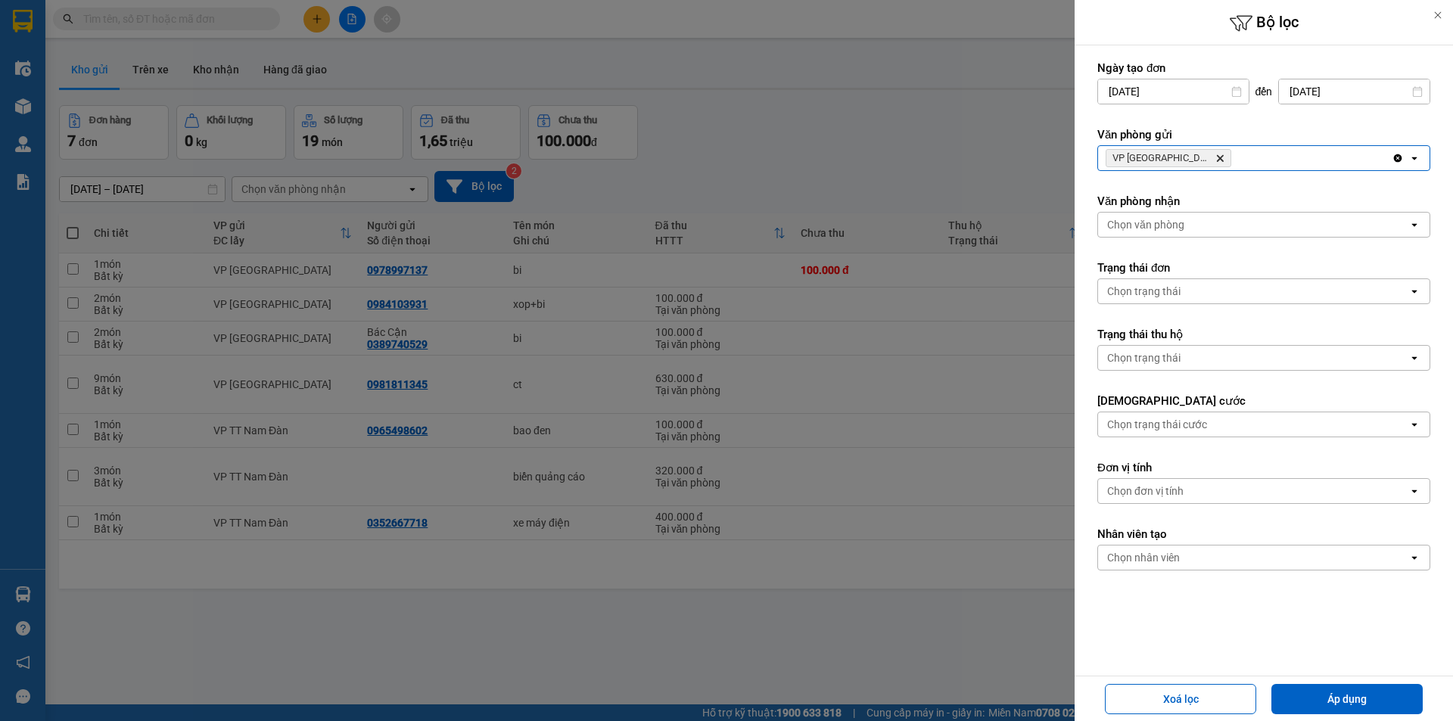
click at [1256, 156] on div "VP Cầu Yên Xuân Delete" at bounding box center [1245, 158] width 294 height 24
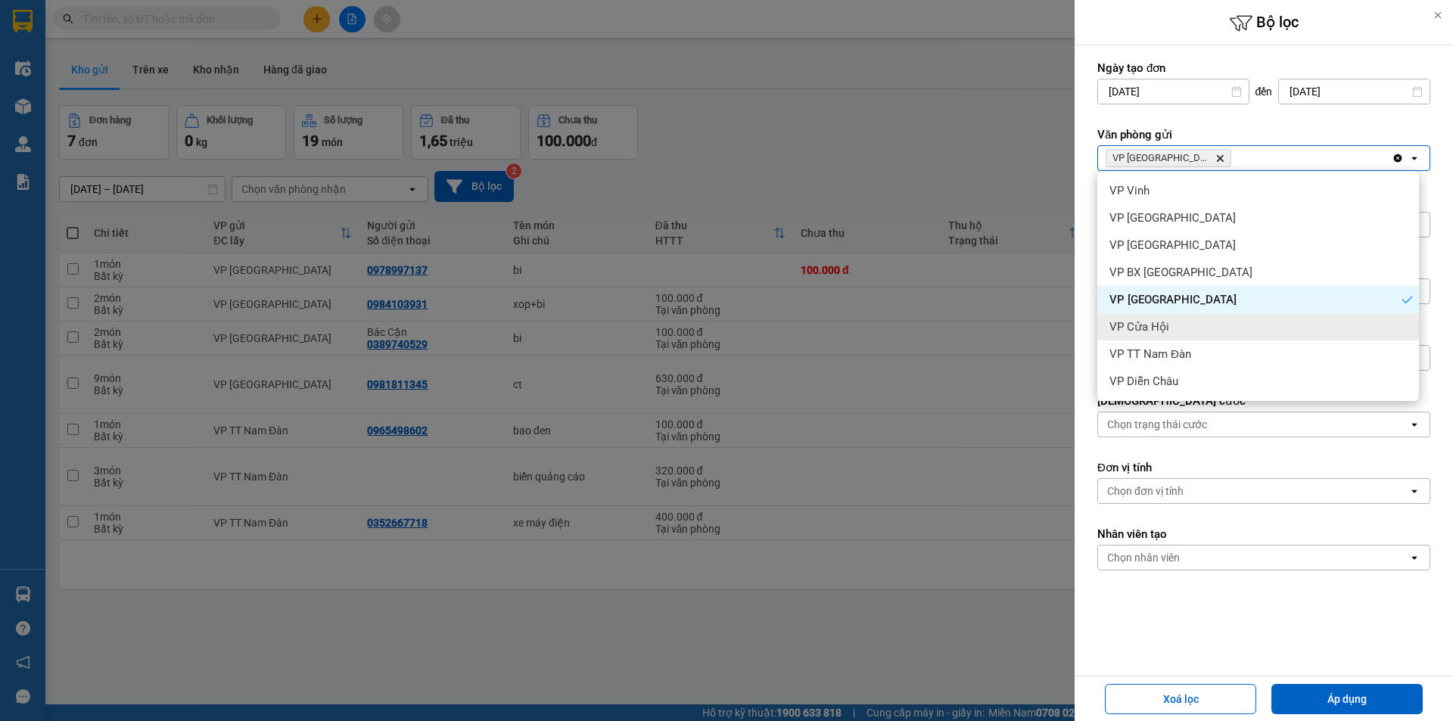
click at [1152, 329] on span "VP Cửa Hội" at bounding box center [1139, 326] width 60 height 15
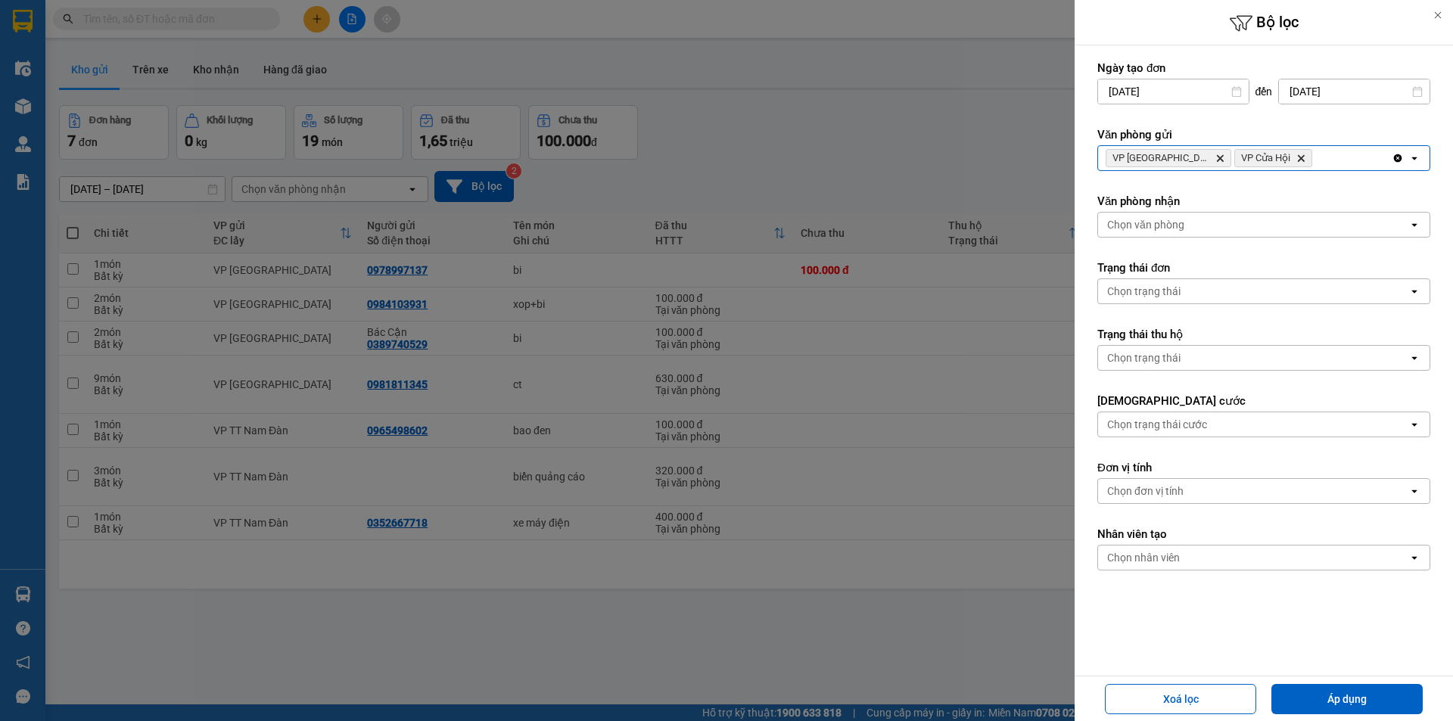
click at [1204, 160] on span "VP Cầu Yên Xuân Delete" at bounding box center [1168, 158] width 126 height 18
click at [1215, 160] on icon "Delete" at bounding box center [1219, 158] width 9 height 9
click at [1344, 696] on button "Áp dụng" at bounding box center [1346, 699] width 151 height 30
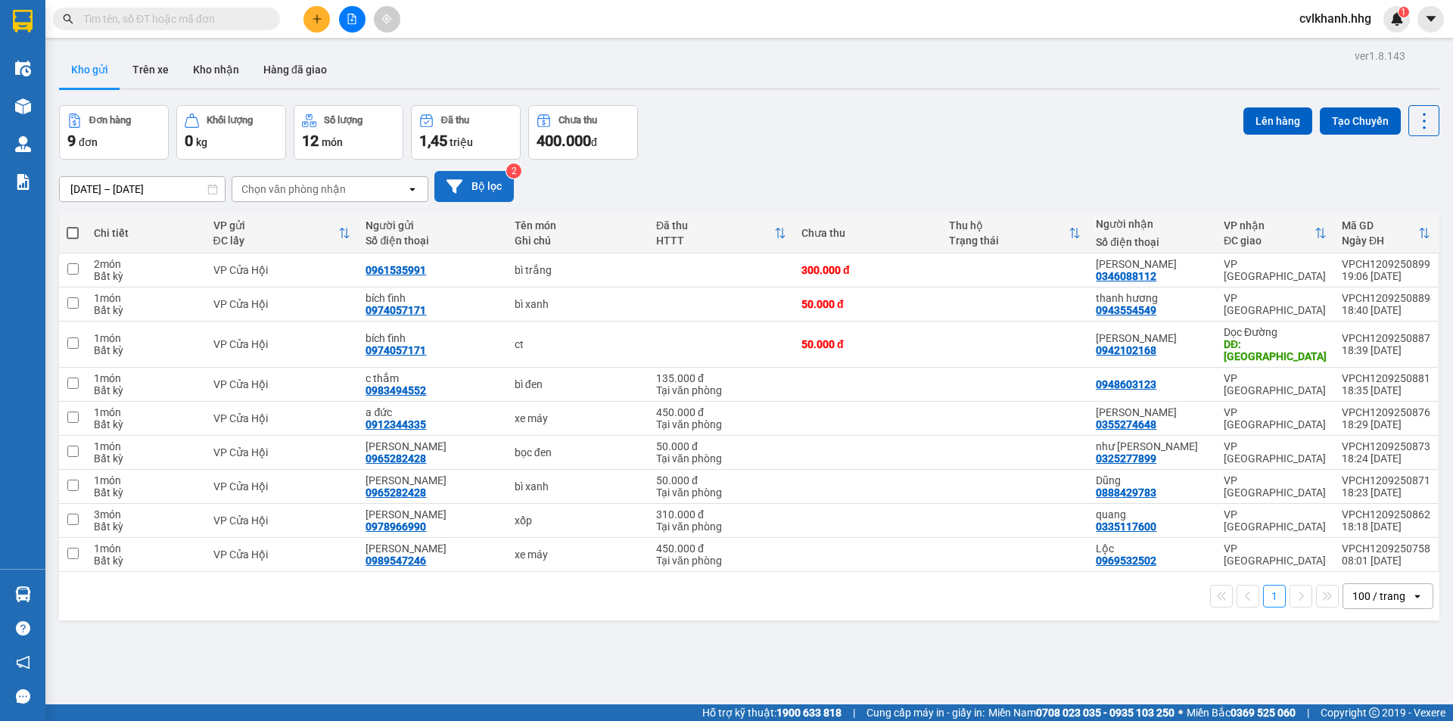
click at [476, 190] on button "Bộ lọc" at bounding box center [473, 186] width 79 height 31
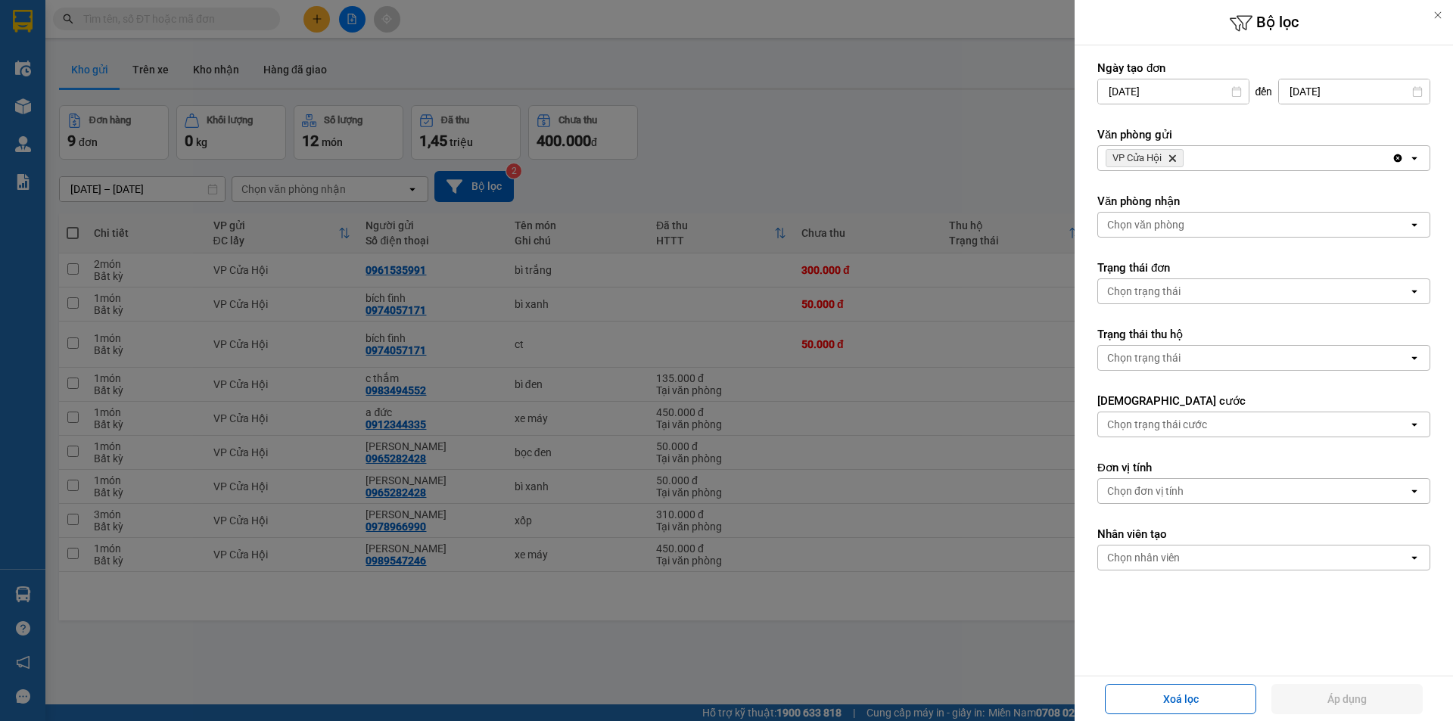
drag, startPoint x: 1225, startPoint y: 163, endPoint x: 1189, endPoint y: 170, distance: 36.2
click at [1224, 163] on div "VP Cửa Hội Delete" at bounding box center [1245, 158] width 294 height 24
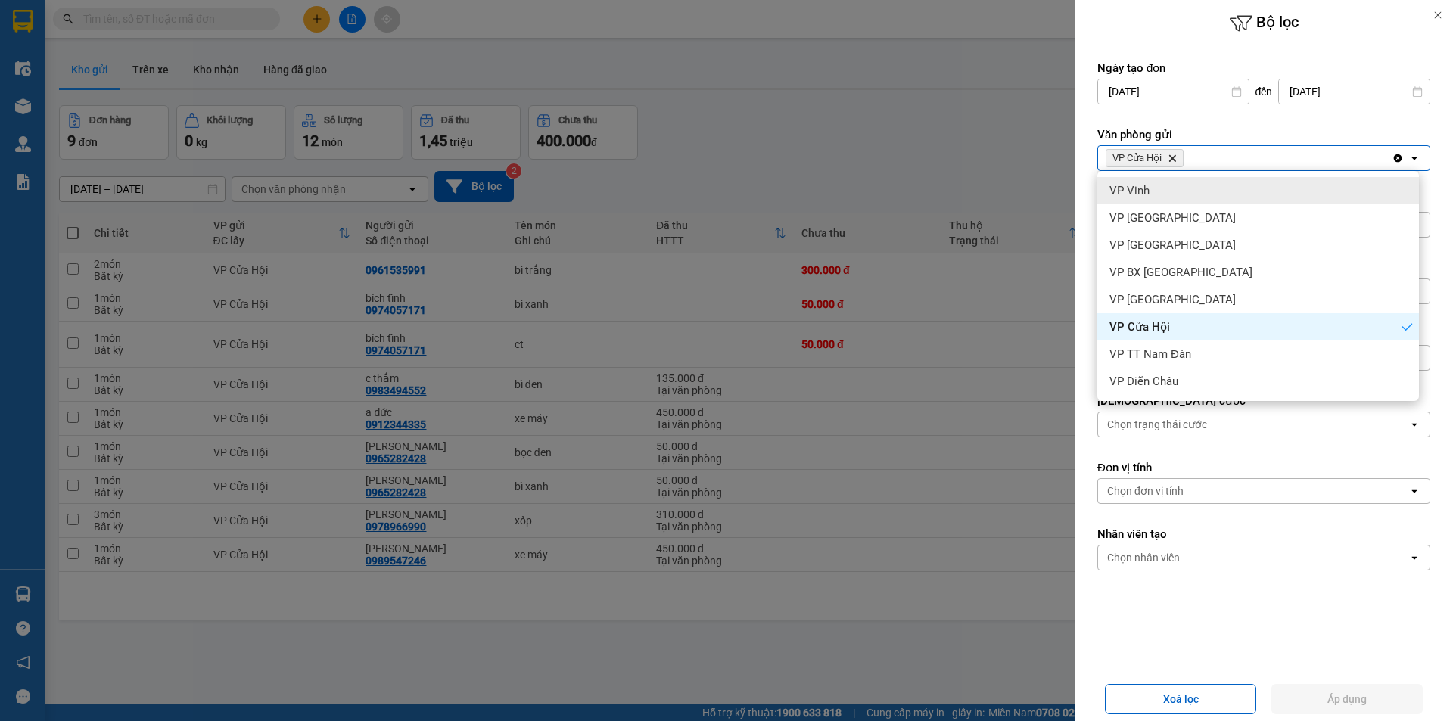
click at [1139, 200] on div "VP Vinh" at bounding box center [1258, 190] width 322 height 27
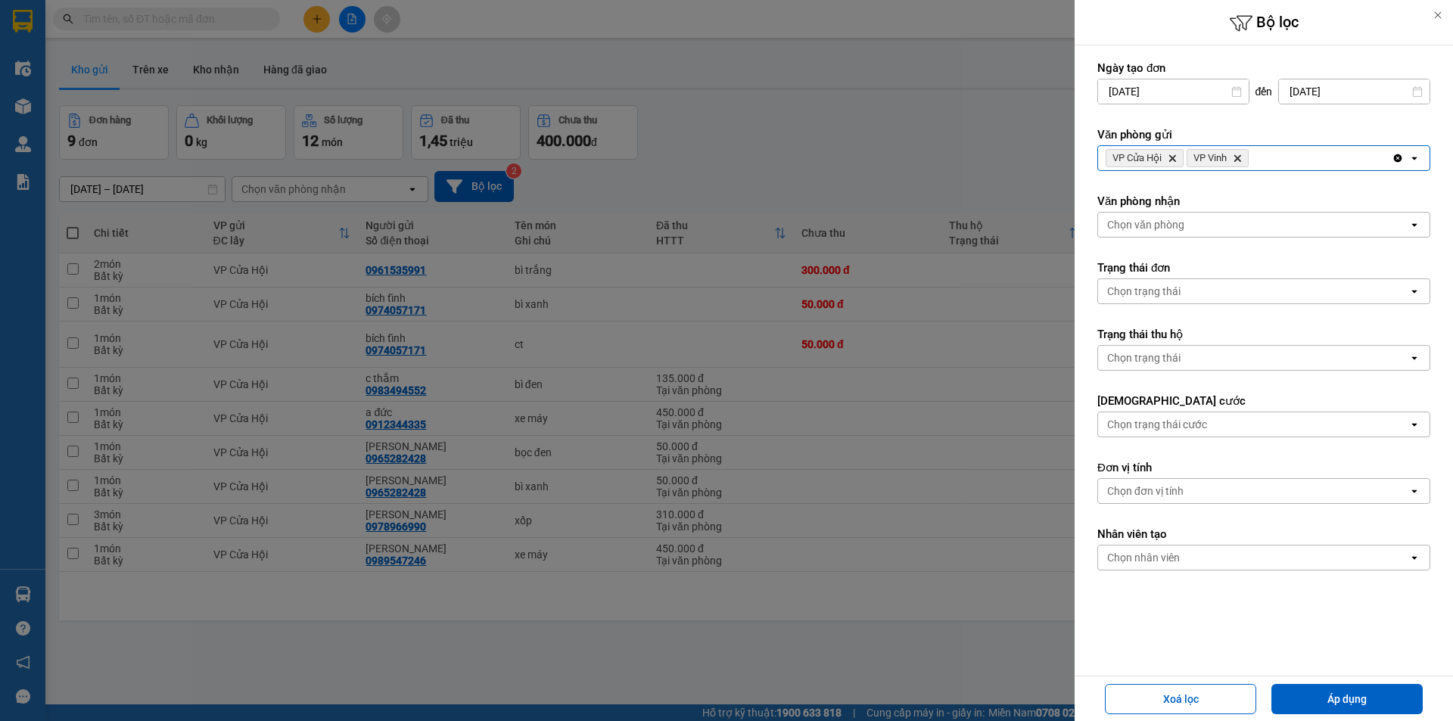
click at [1173, 155] on icon "Delete" at bounding box center [1171, 158] width 9 height 9
click at [1338, 691] on button "Áp dụng" at bounding box center [1346, 699] width 151 height 30
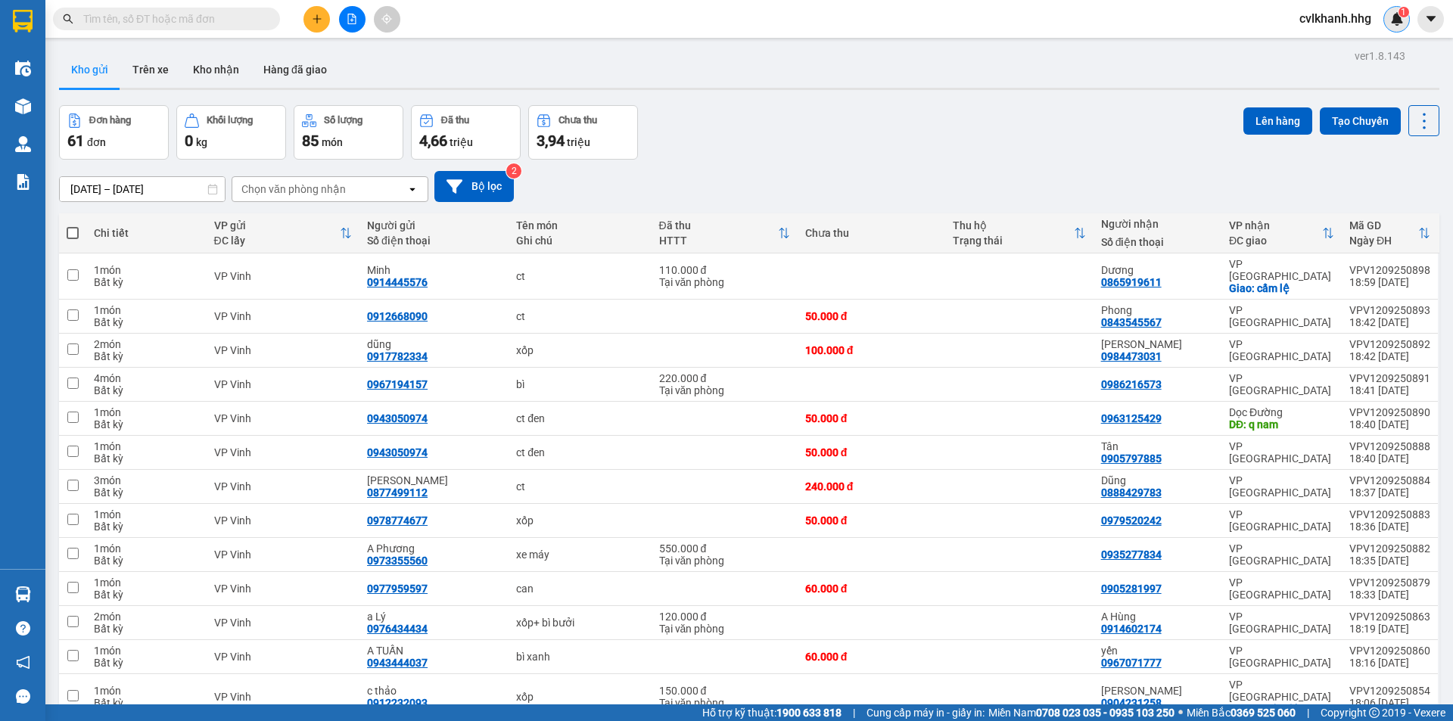
click at [1402, 17] on img at bounding box center [1397, 19] width 14 height 14
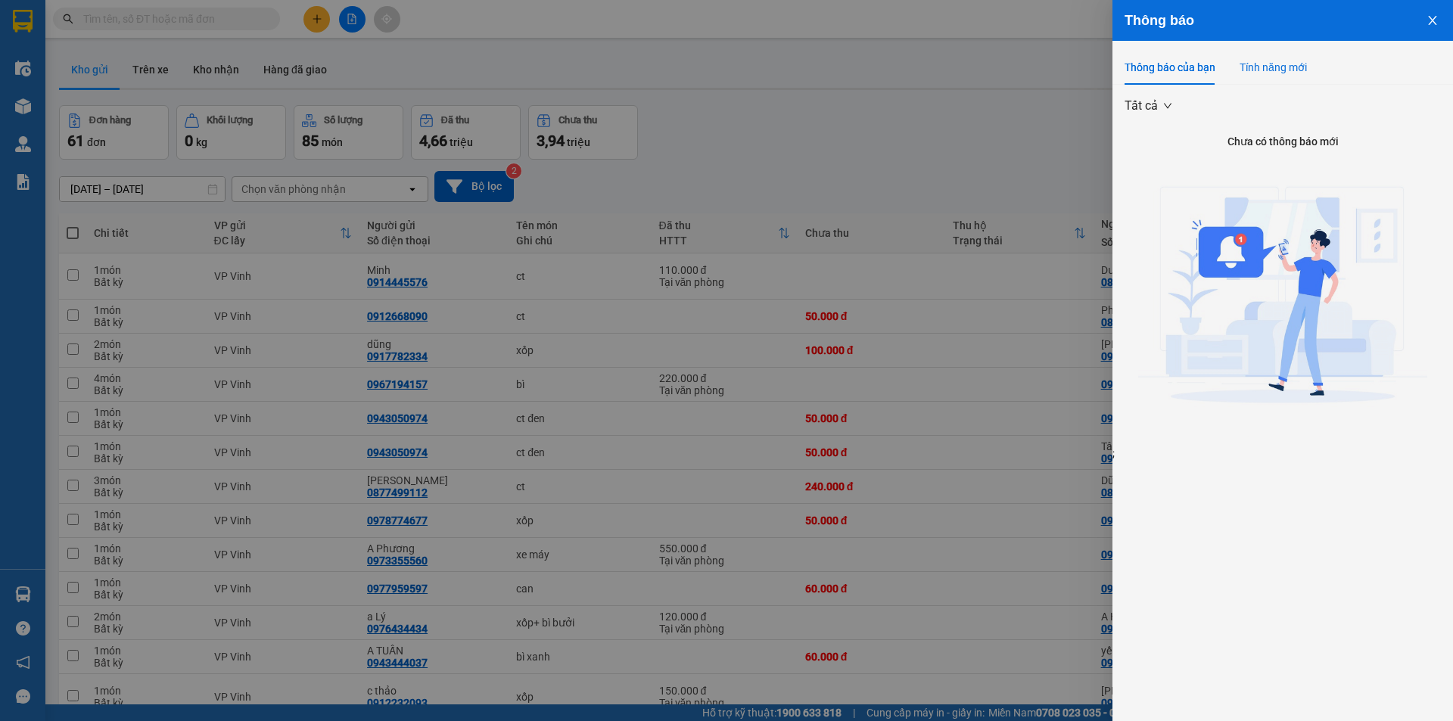
click at [1250, 61] on div "Tính năng mới" at bounding box center [1272, 67] width 67 height 17
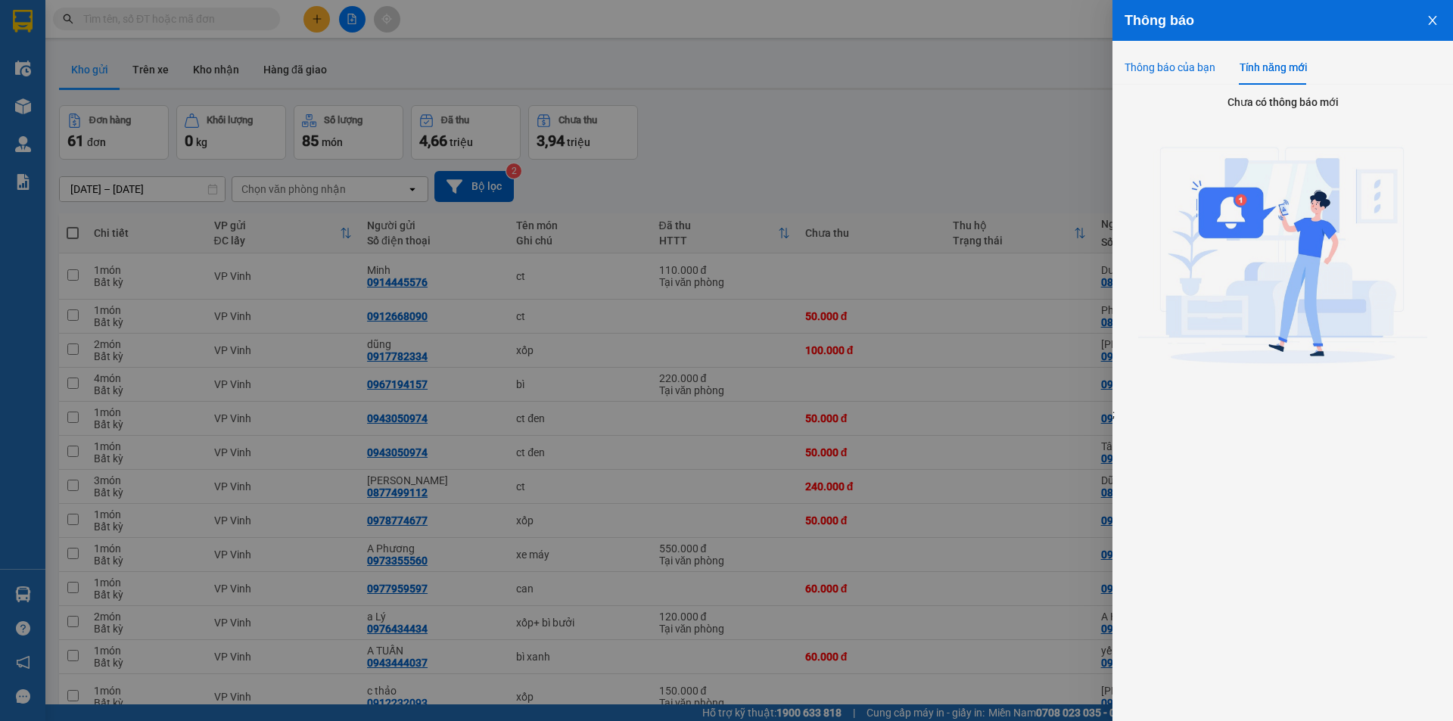
click at [1176, 67] on div "Thông báo của bạn" at bounding box center [1169, 67] width 91 height 17
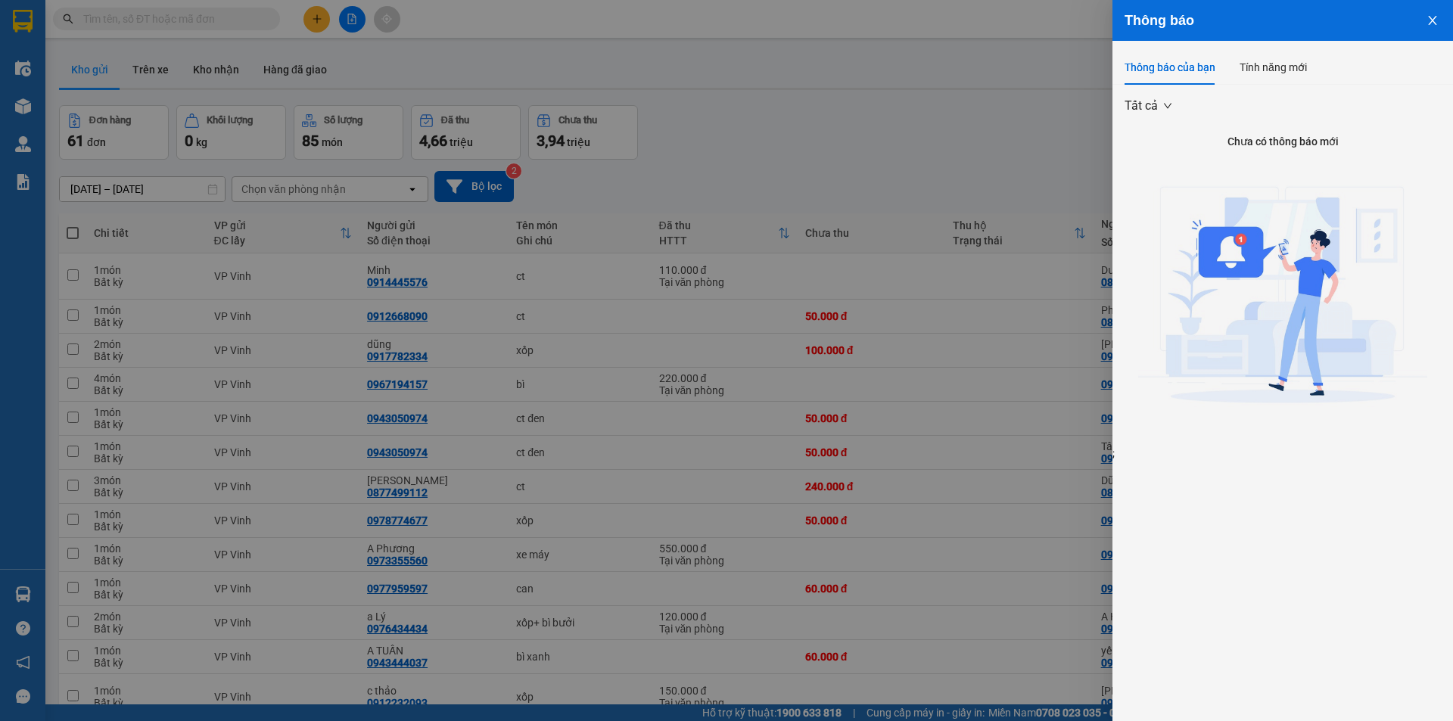
click at [1005, 88] on div at bounding box center [726, 360] width 1453 height 721
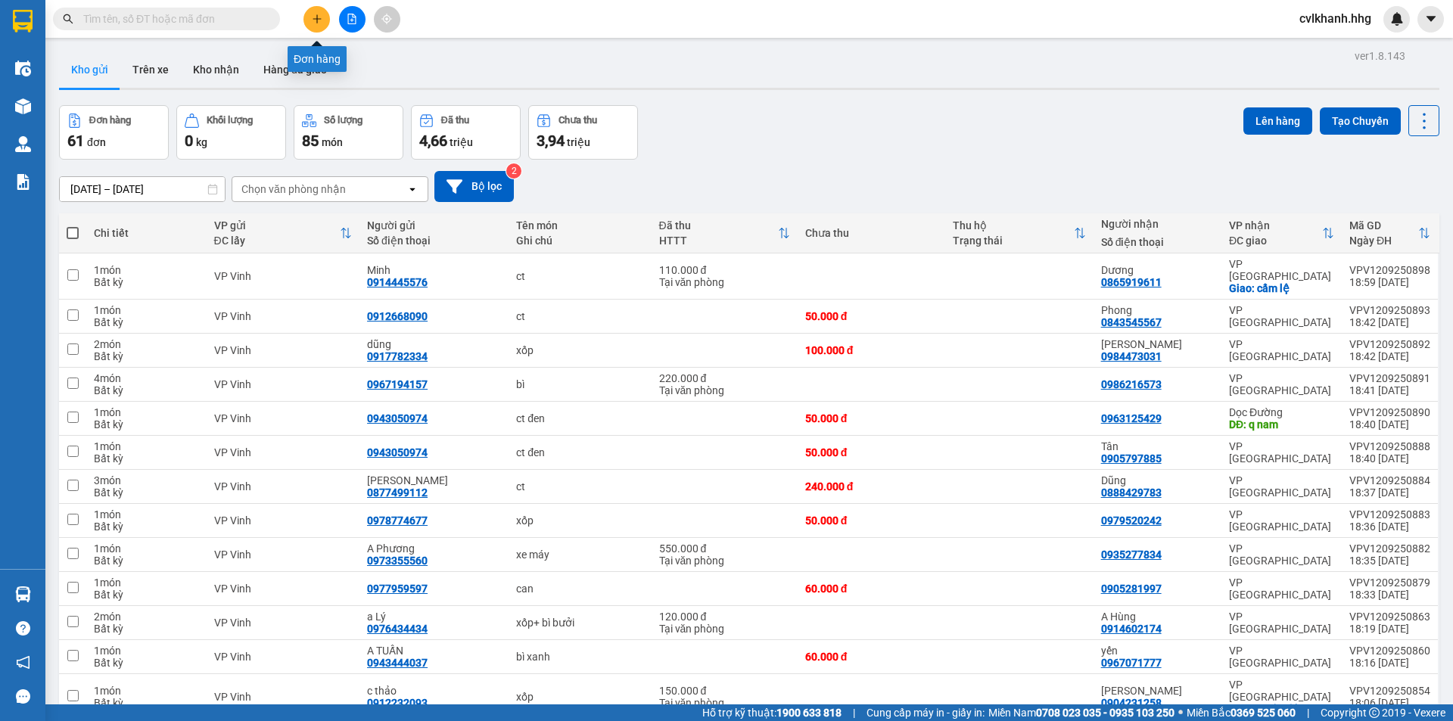
click at [310, 11] on button at bounding box center [316, 19] width 26 height 26
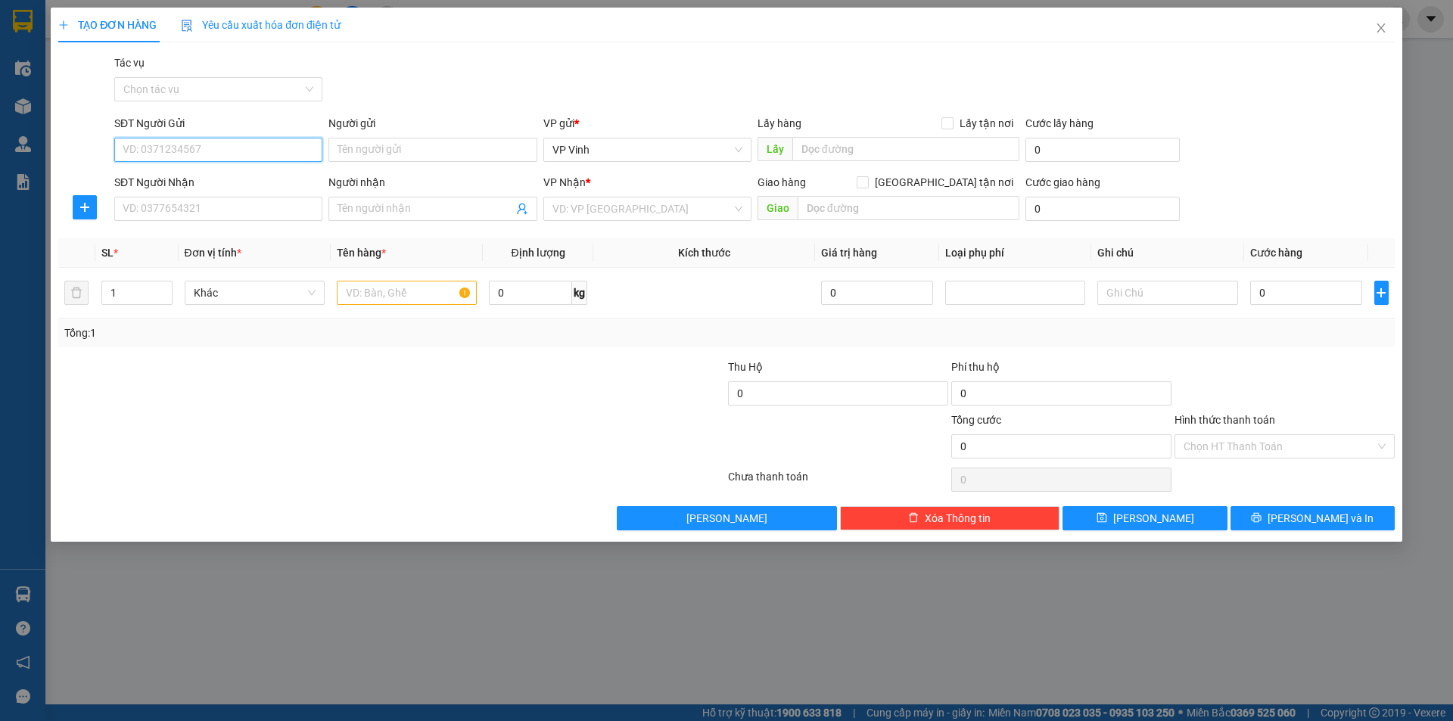
click at [182, 156] on input "SĐT Người Gửi" at bounding box center [218, 150] width 208 height 24
click at [242, 215] on input "SĐT Người Nhận" at bounding box center [218, 209] width 208 height 24
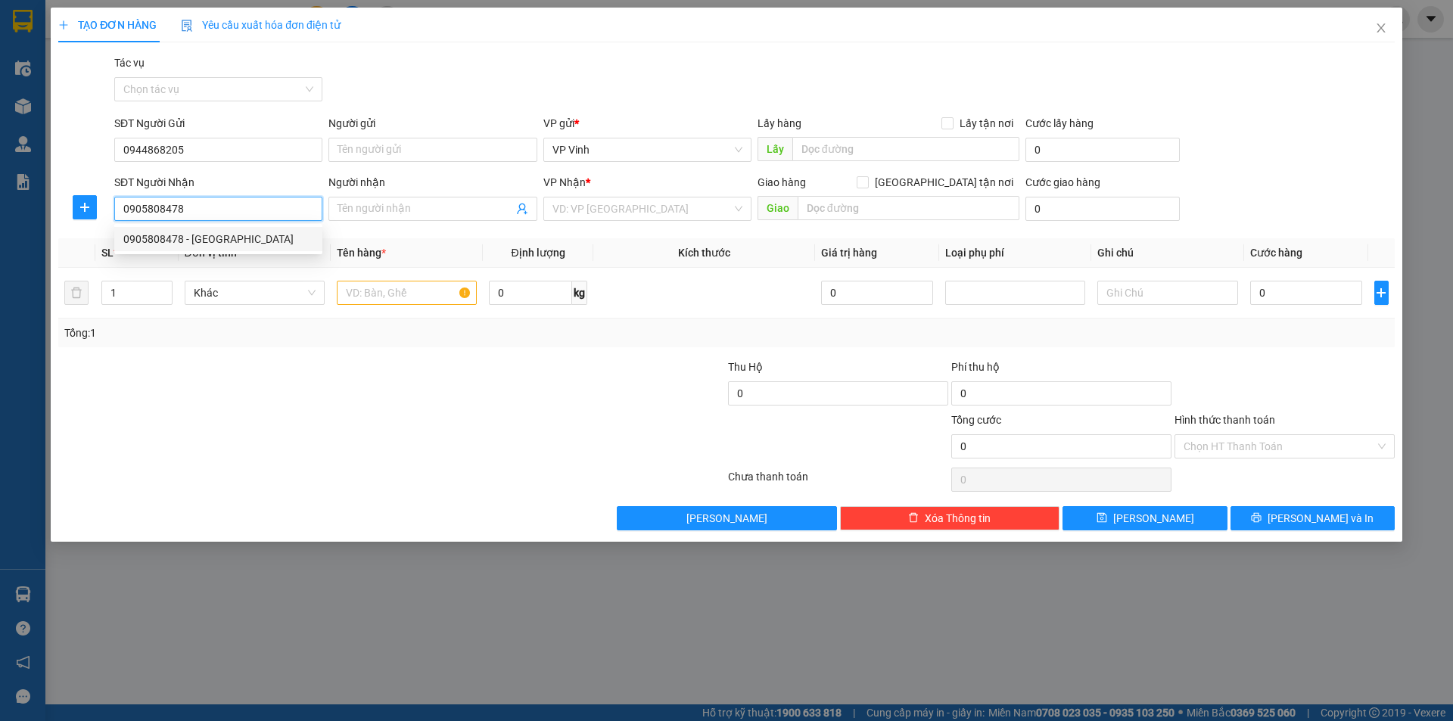
click at [191, 241] on div "0905808478 - Chị Phúc" at bounding box center [218, 239] width 190 height 17
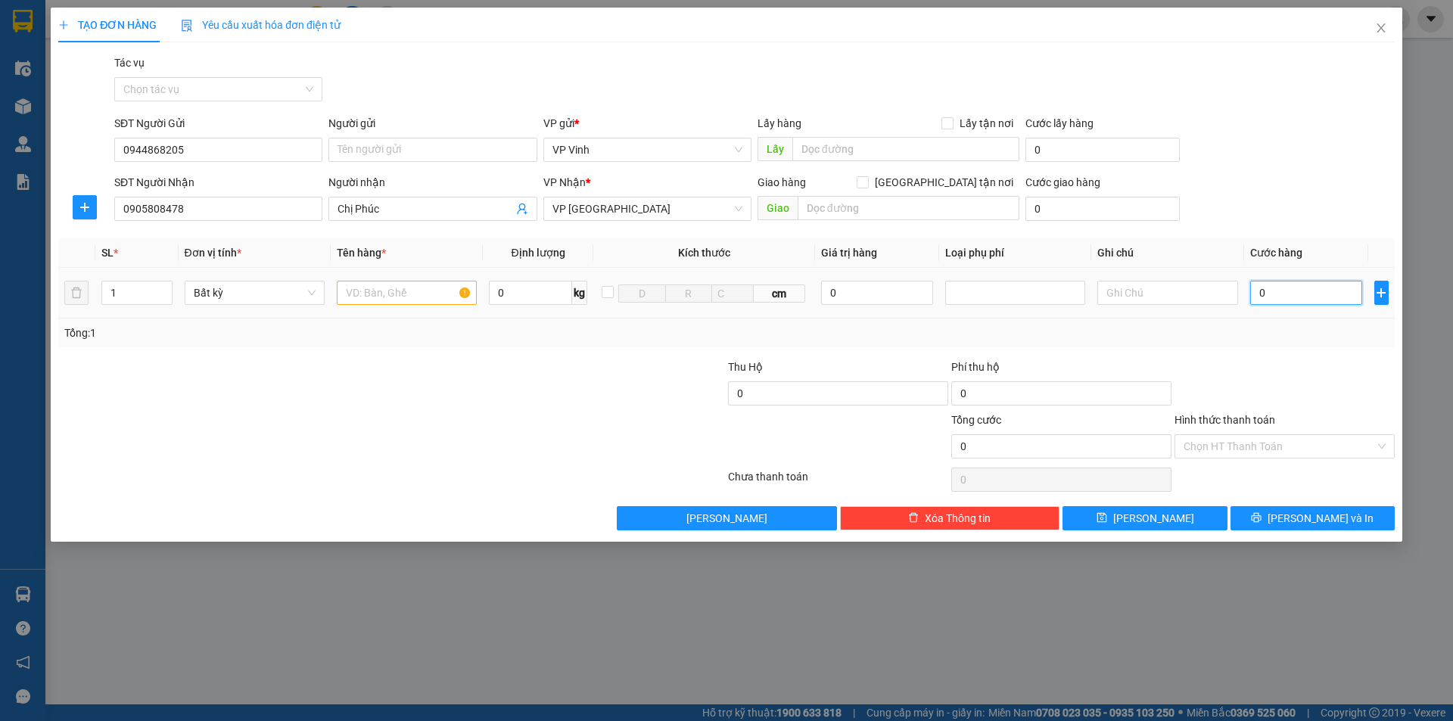
click at [1270, 294] on input "0" at bounding box center [1306, 293] width 113 height 24
click at [371, 288] on input "text" at bounding box center [407, 293] width 140 height 24
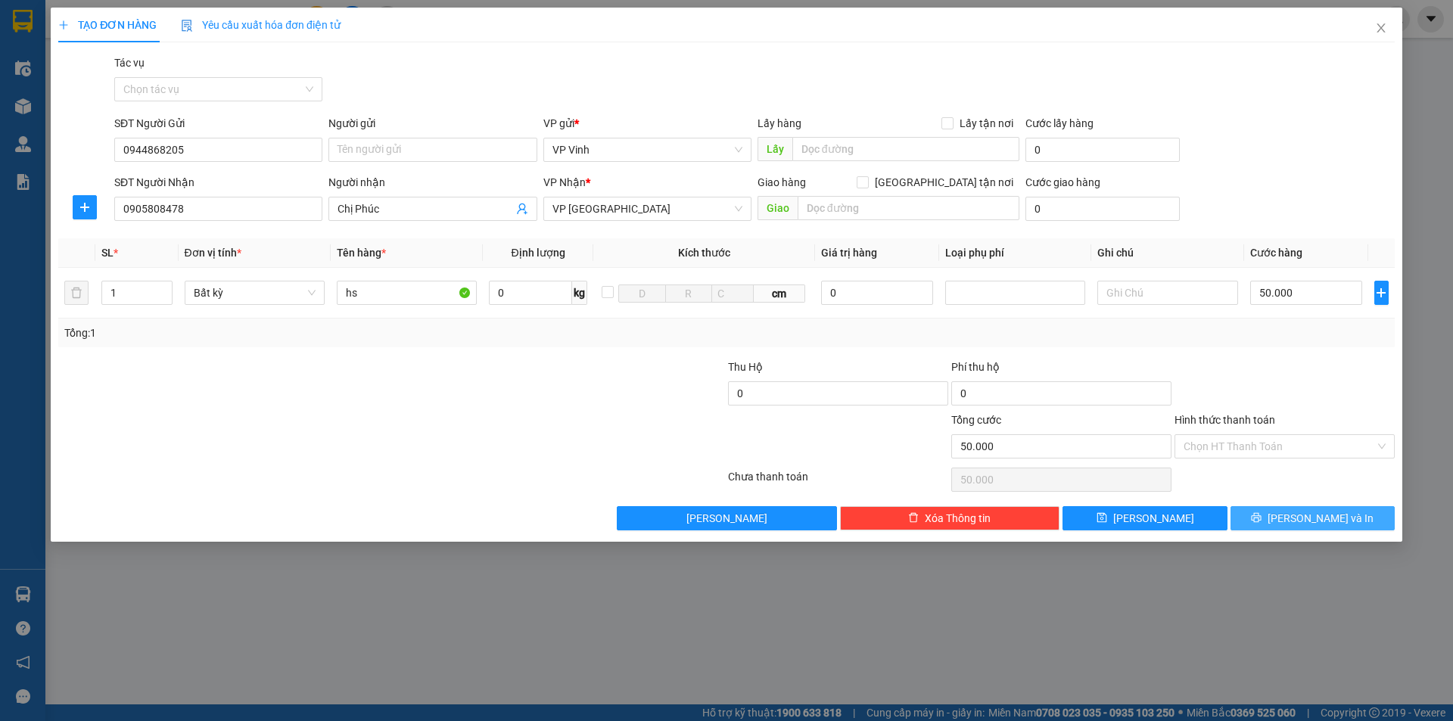
click at [1318, 513] on span "Lưu và In" at bounding box center [1320, 518] width 106 height 17
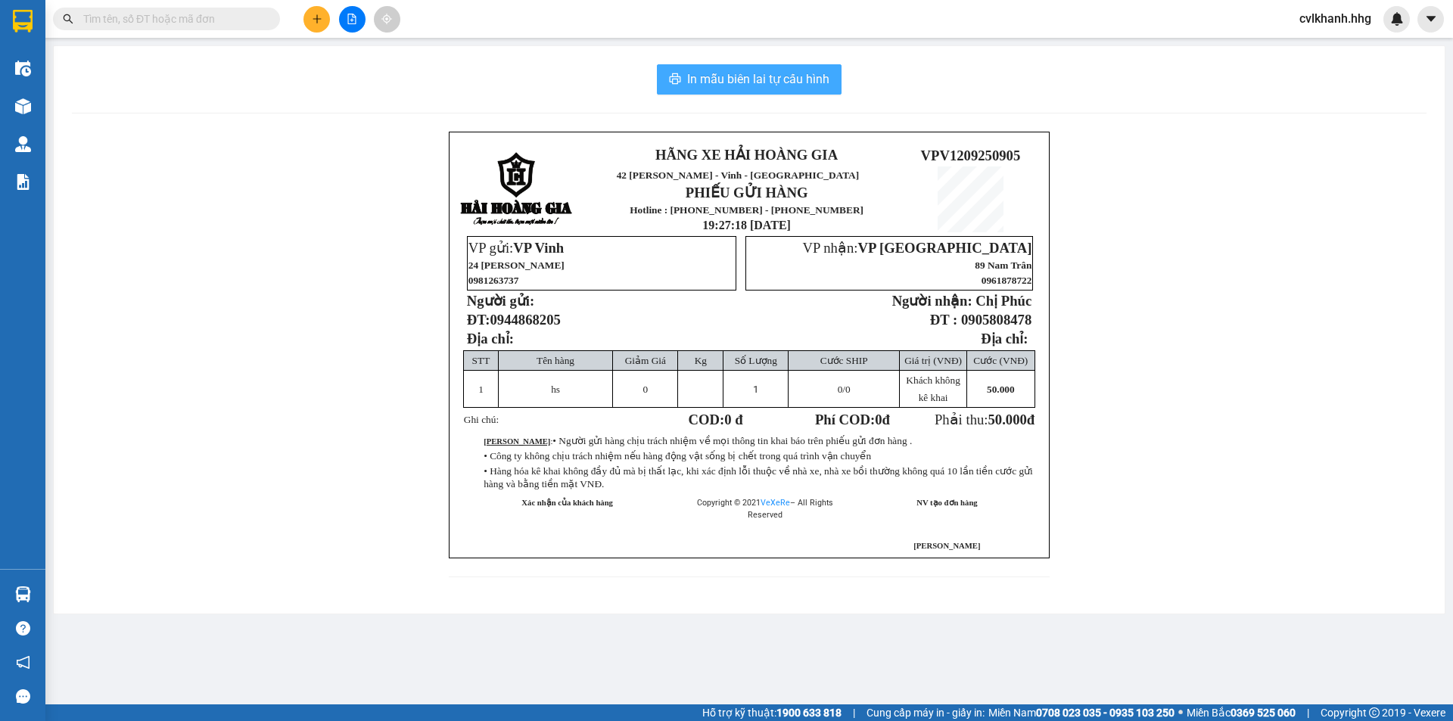
click at [795, 85] on span "In mẫu biên lai tự cấu hình" at bounding box center [758, 79] width 142 height 19
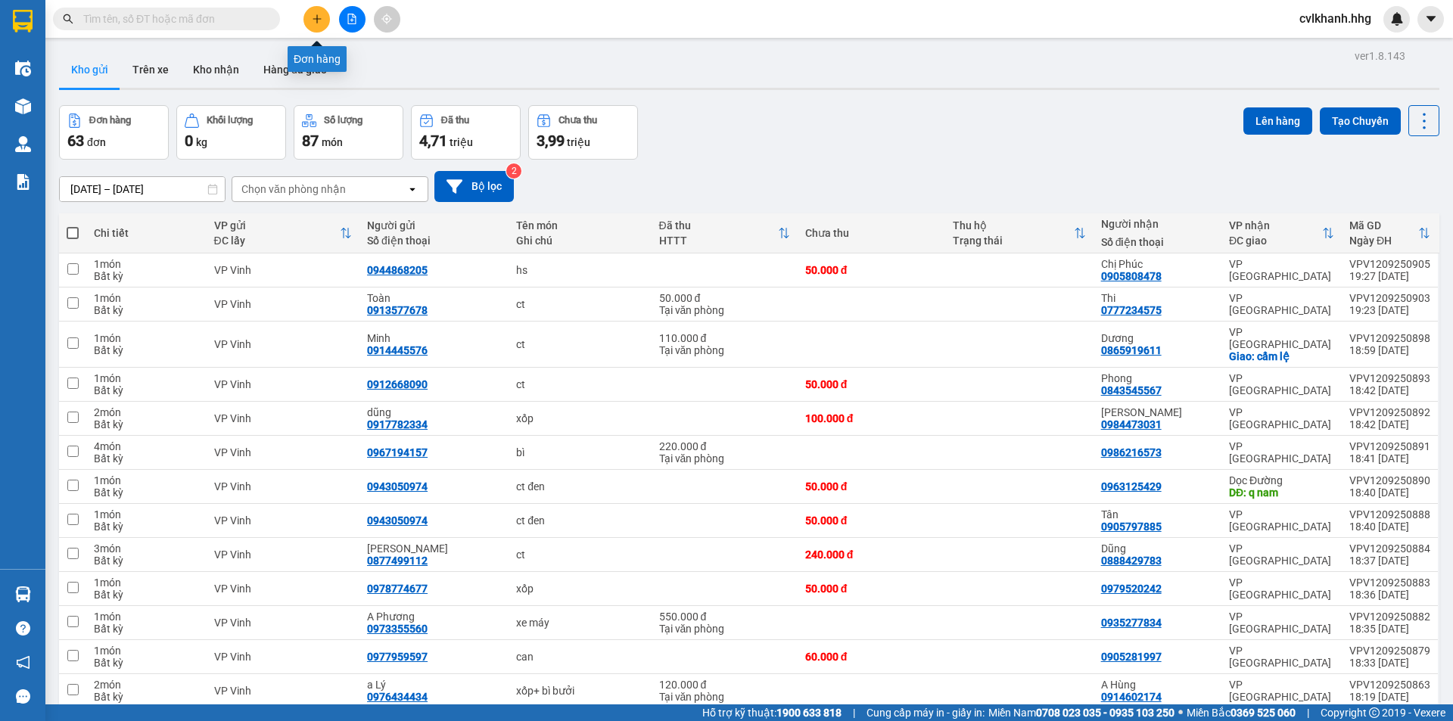
click at [312, 17] on icon "plus" at bounding box center [317, 19] width 11 height 11
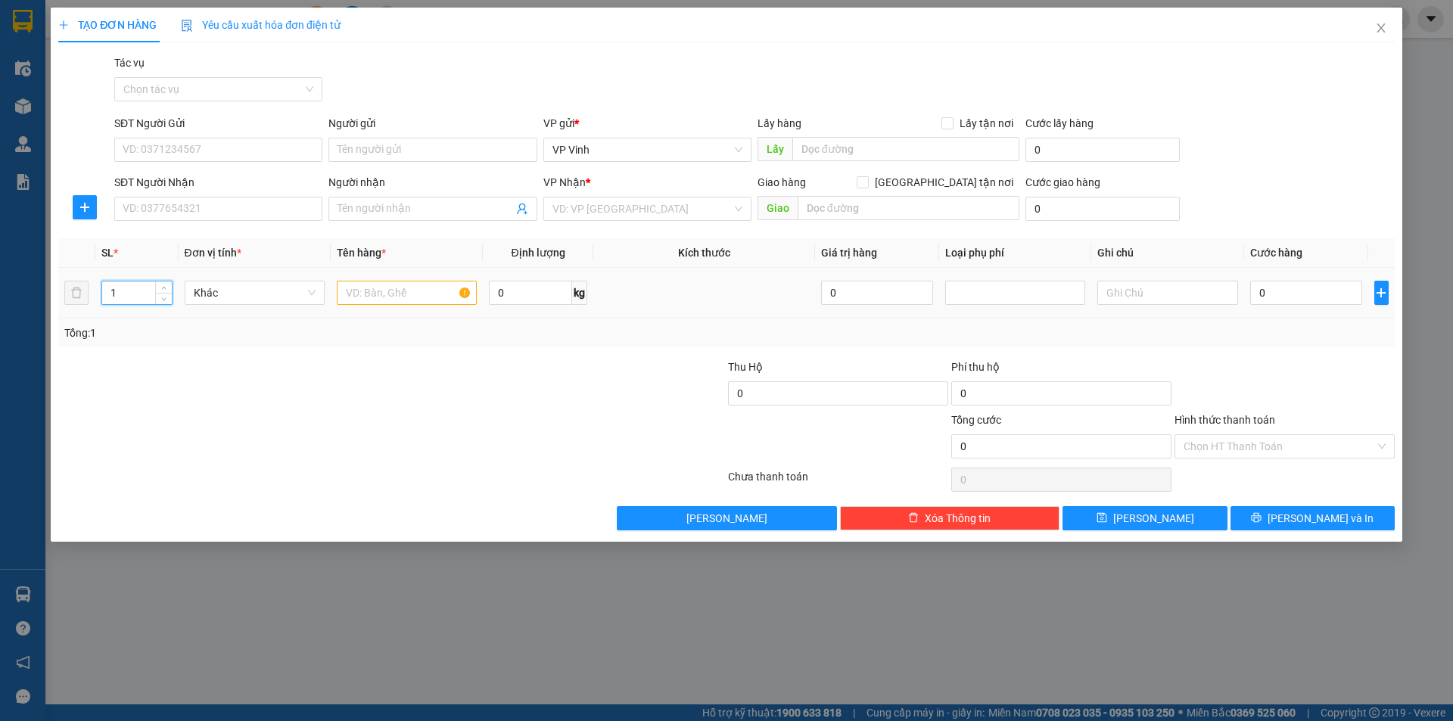
click at [125, 300] on input "1" at bounding box center [137, 292] width 70 height 23
click at [169, 288] on span "Increase Value" at bounding box center [163, 288] width 17 height 14
click at [410, 297] on input "text" at bounding box center [407, 293] width 140 height 24
click at [1280, 297] on input "0" at bounding box center [1306, 293] width 113 height 24
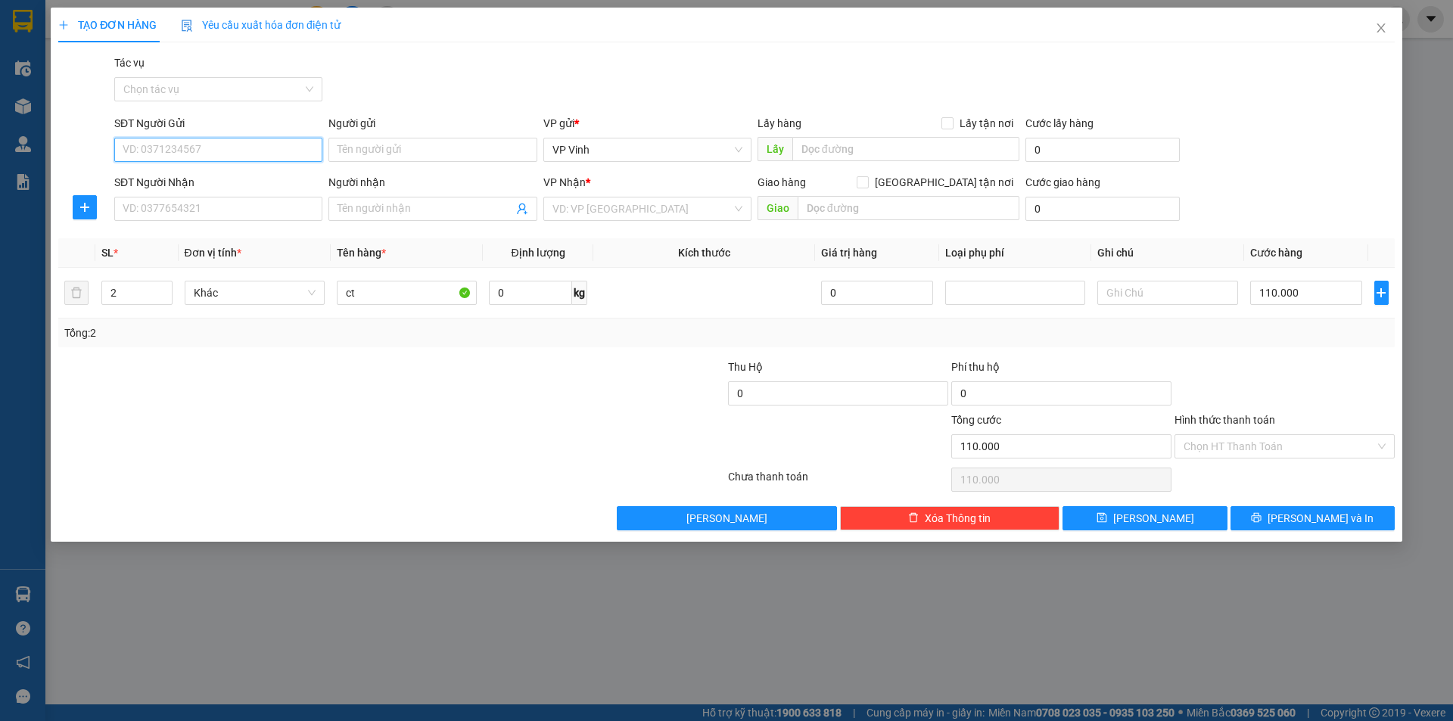
click at [191, 138] on input "SĐT Người Gửi" at bounding box center [218, 150] width 208 height 24
click at [164, 207] on input "SĐT Người Nhận" at bounding box center [218, 209] width 208 height 24
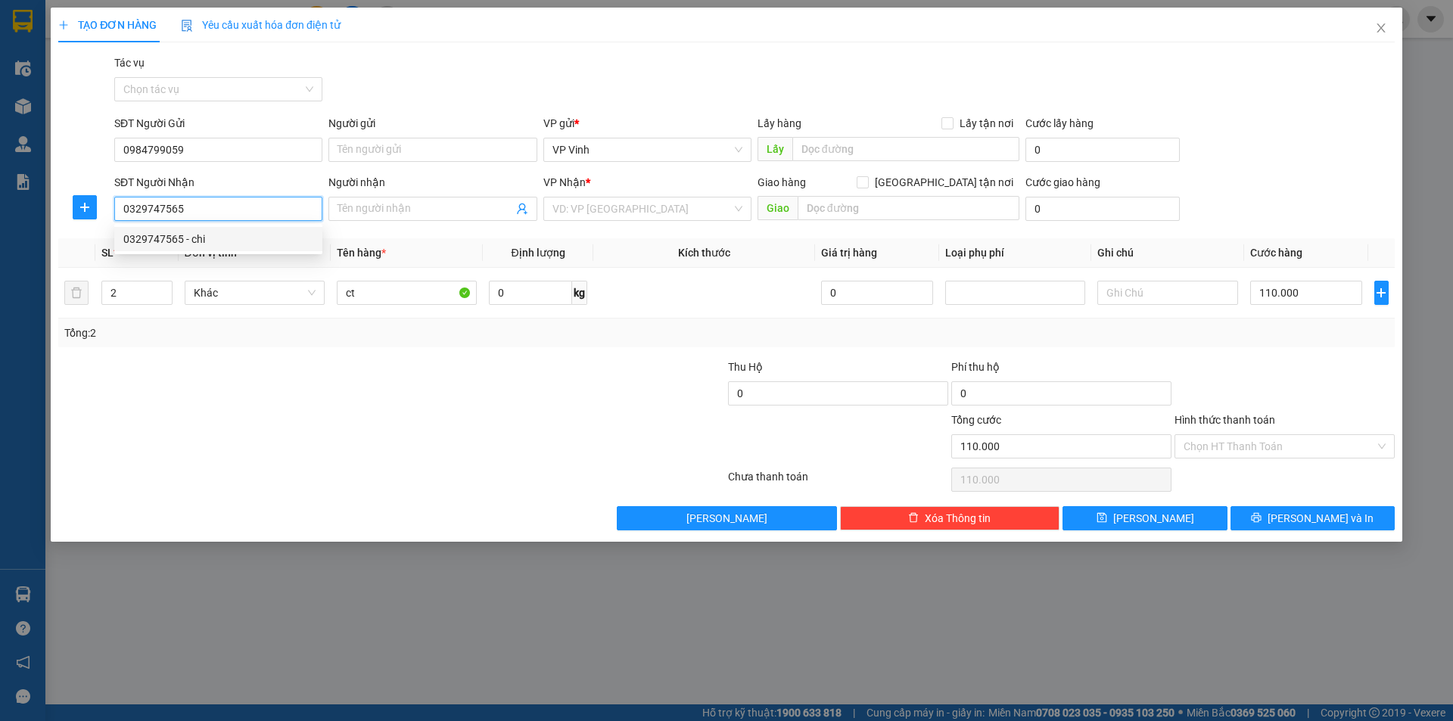
click at [173, 235] on div "0329747565 - chi" at bounding box center [218, 239] width 190 height 17
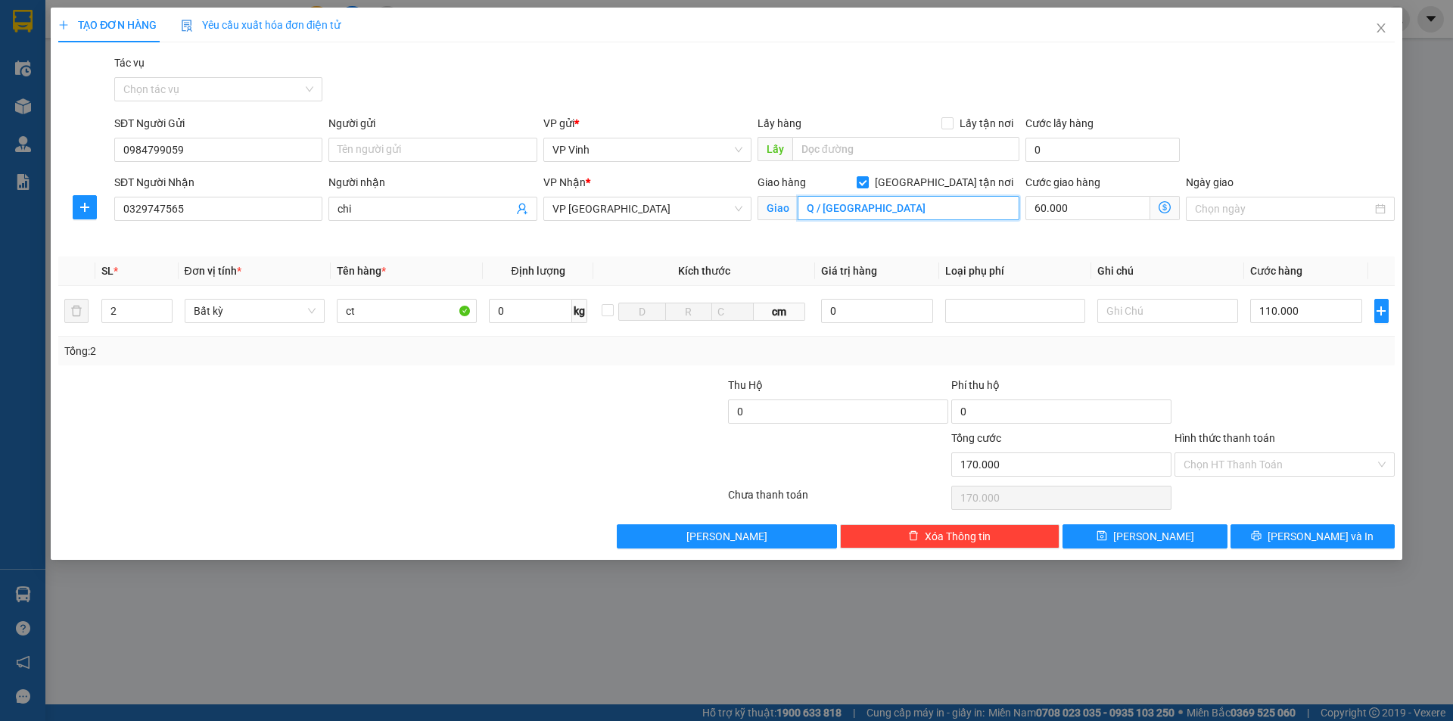
click at [880, 207] on input "Q / hải châu" at bounding box center [908, 208] width 222 height 24
click at [1240, 456] on input "Hình thức thanh toán" at bounding box center [1278, 464] width 191 height 23
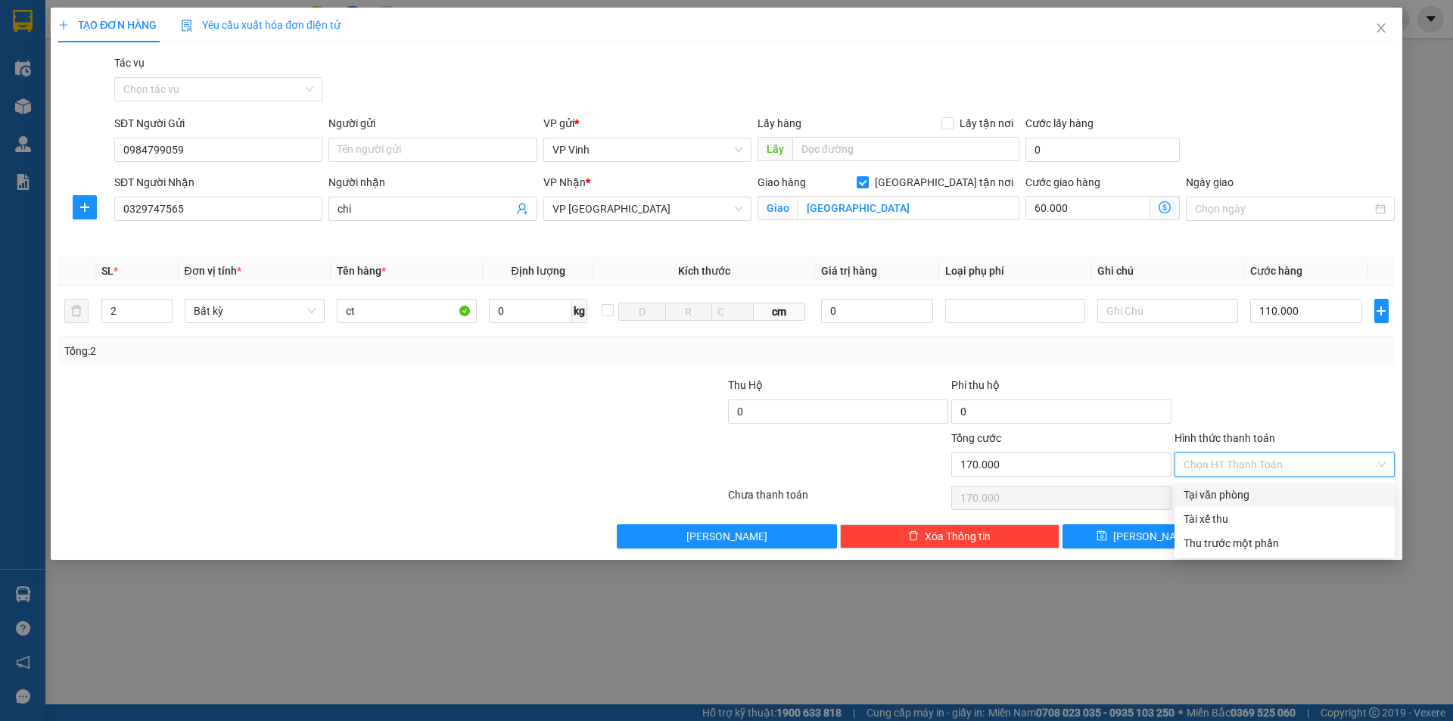
click at [1208, 498] on div "Tại văn phòng" at bounding box center [1284, 494] width 202 height 17
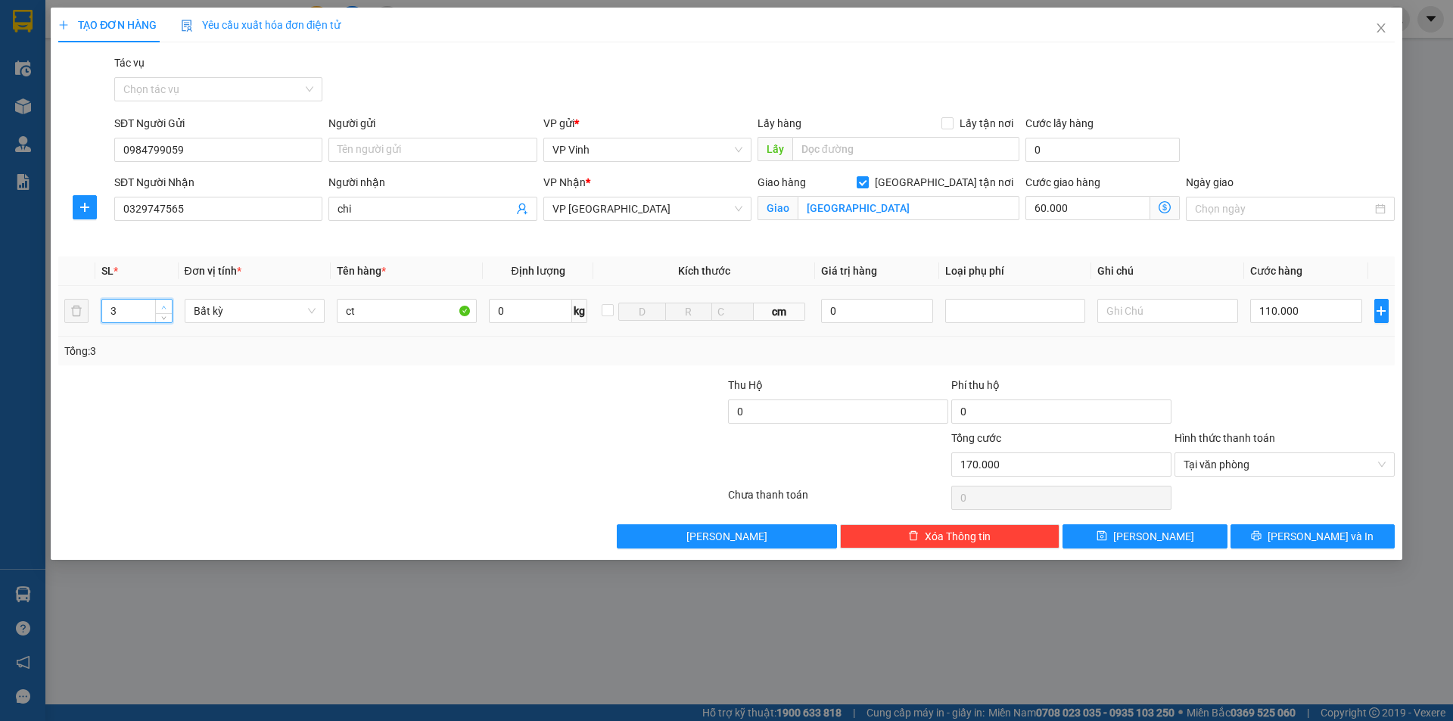
click at [166, 303] on span "up" at bounding box center [164, 307] width 9 height 9
click at [163, 313] on icon "down" at bounding box center [163, 315] width 5 height 5
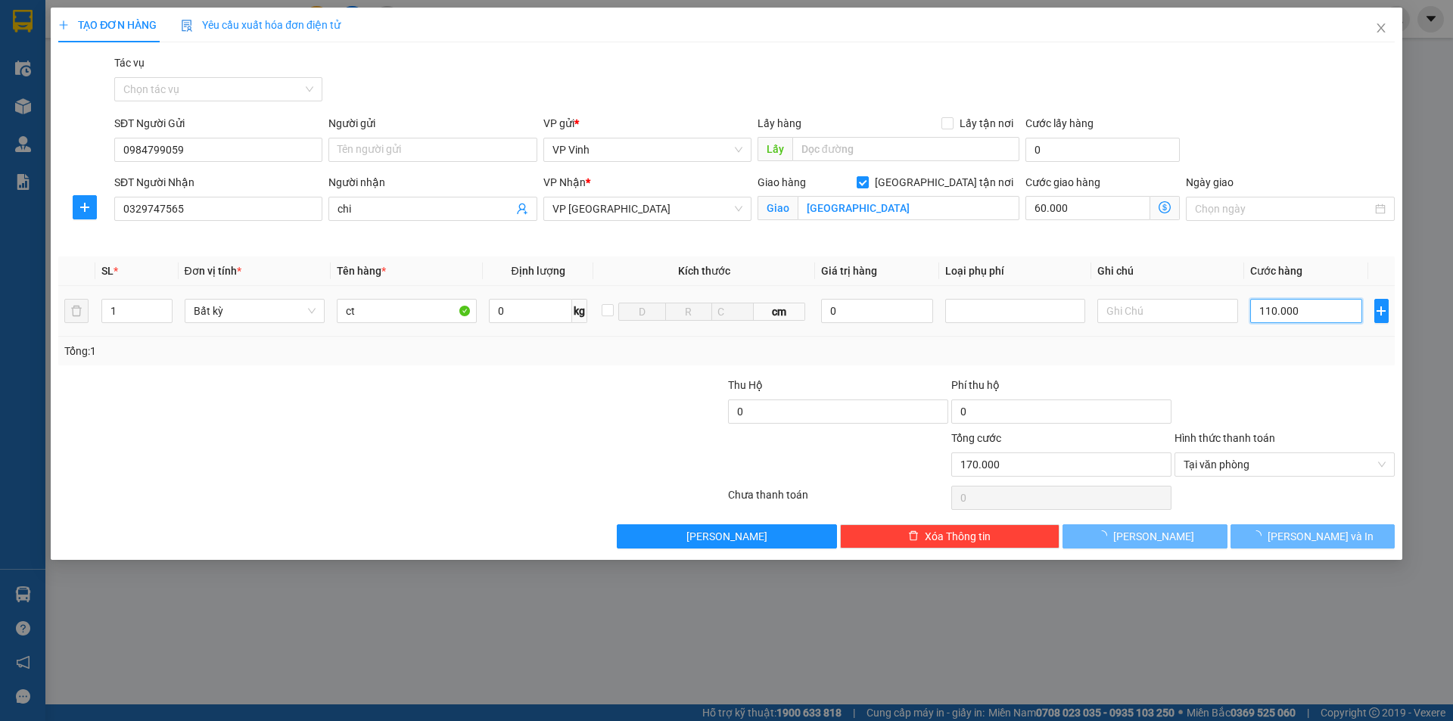
click at [1301, 308] on input "110.000" at bounding box center [1306, 311] width 113 height 24
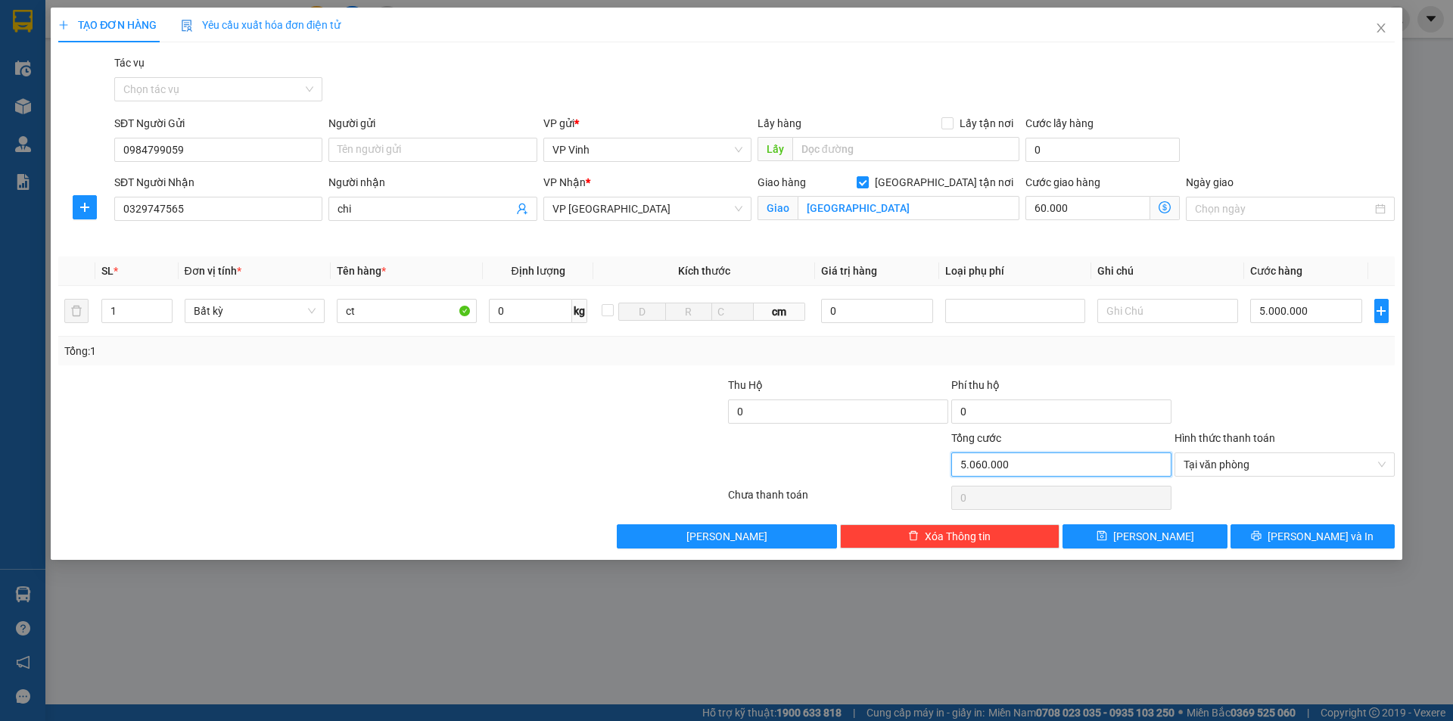
drag, startPoint x: 1034, startPoint y: 455, endPoint x: 1029, endPoint y: 462, distance: 8.0
click at [1033, 456] on input "5.060.000" at bounding box center [1061, 464] width 220 height 24
click at [1307, 307] on input "5.000.000" at bounding box center [1306, 311] width 113 height 24
click at [1270, 463] on span "Tại văn phòng" at bounding box center [1284, 464] width 202 height 23
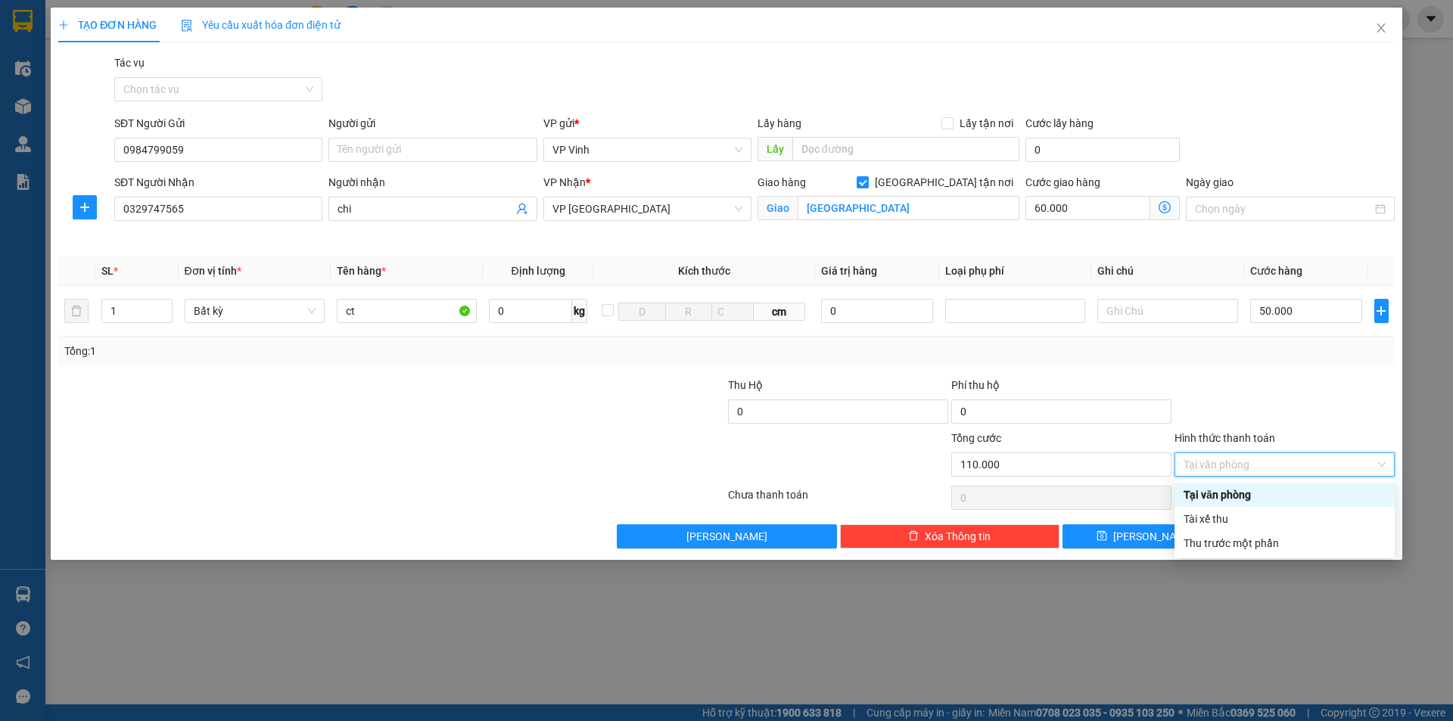
click at [1229, 486] on div "Tại văn phòng" at bounding box center [1284, 495] width 220 height 24
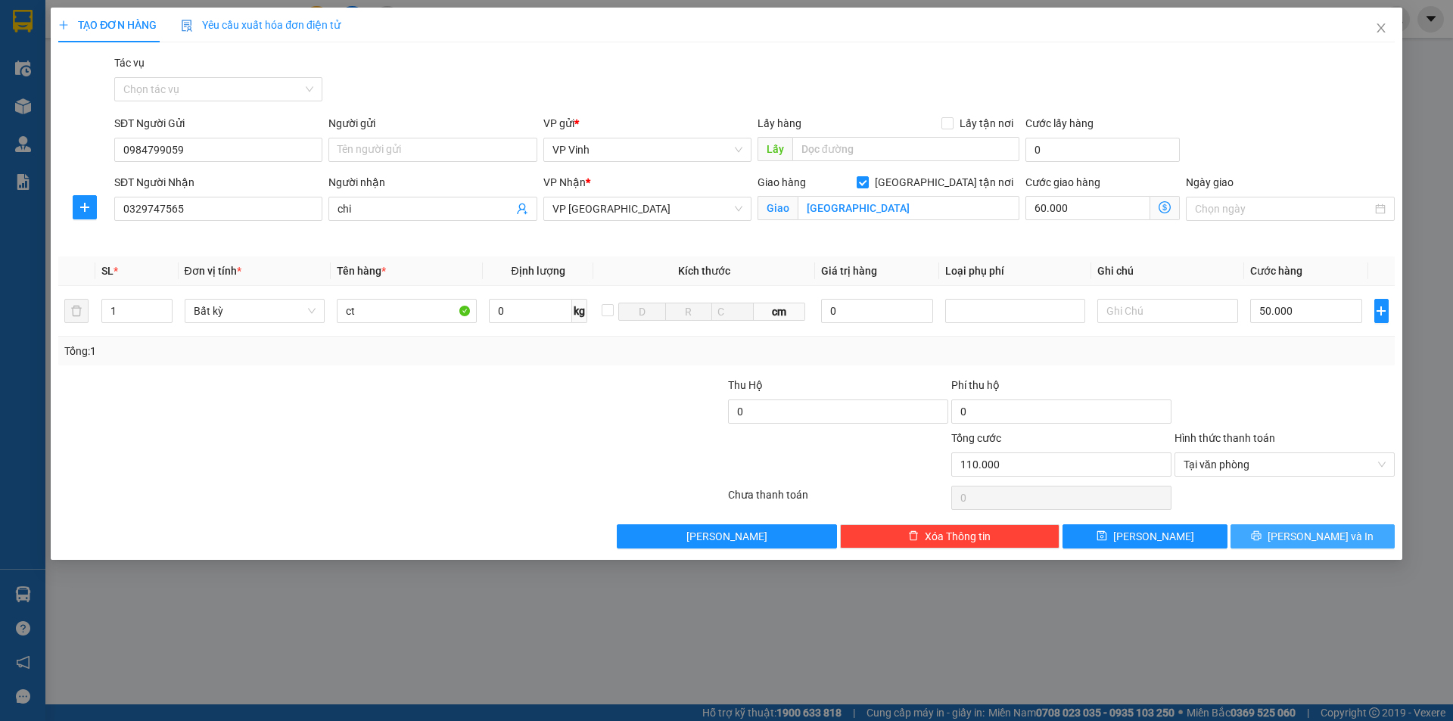
drag, startPoint x: 1328, startPoint y: 530, endPoint x: 594, endPoint y: 453, distance: 737.9
click at [645, 460] on div "Transit Pickup Surcharge Ids Transit Deliver Surcharge Ids Transit Deliver Surc…" at bounding box center [726, 301] width 1336 height 494
drag, startPoint x: 216, startPoint y: 145, endPoint x: 30, endPoint y: 166, distance: 188.0
click at [30, 166] on div "TẠO ĐƠN HÀNG Yêu cầu xuất hóa đơn điện tử Transit Pickup Surcharge Ids Transit …" at bounding box center [726, 360] width 1453 height 721
click at [1315, 531] on span "Lưu và In" at bounding box center [1320, 536] width 106 height 17
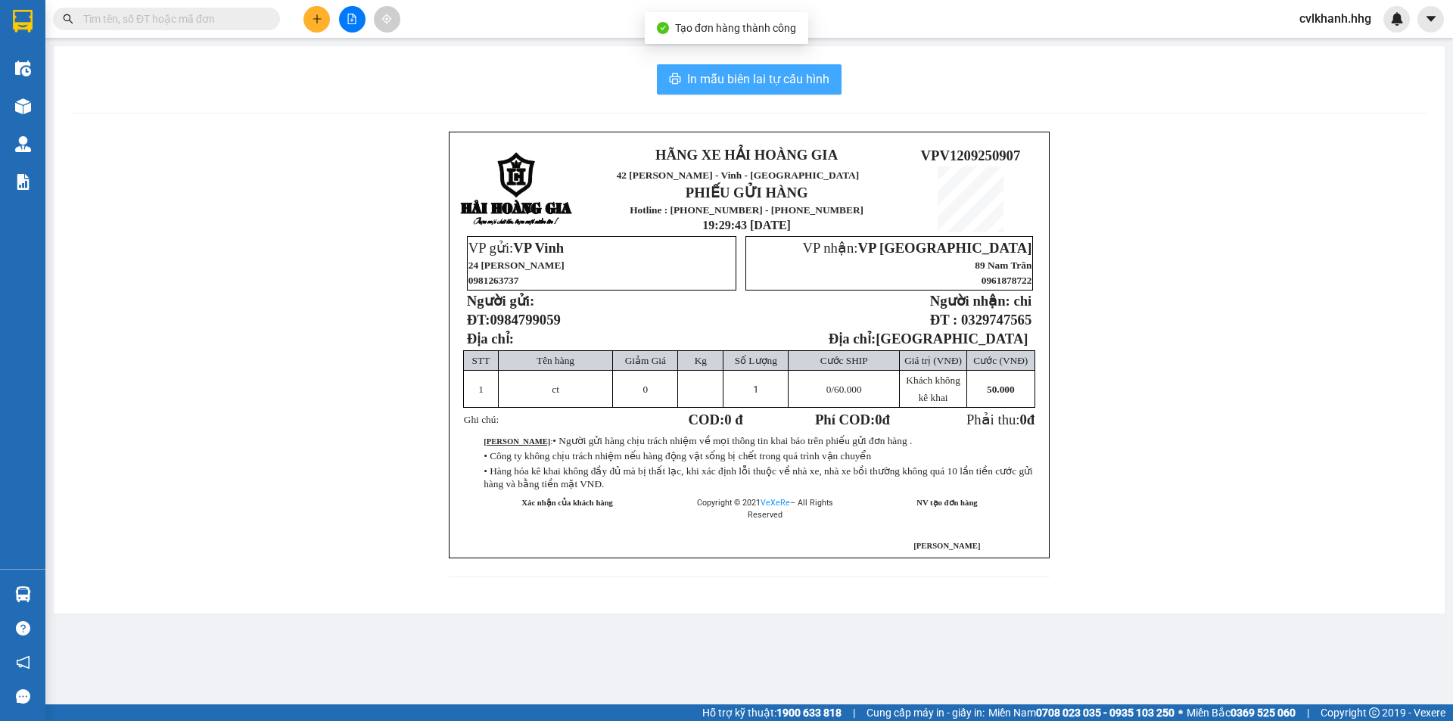
click at [702, 85] on span "In mẫu biên lai tự cấu hình" at bounding box center [758, 79] width 142 height 19
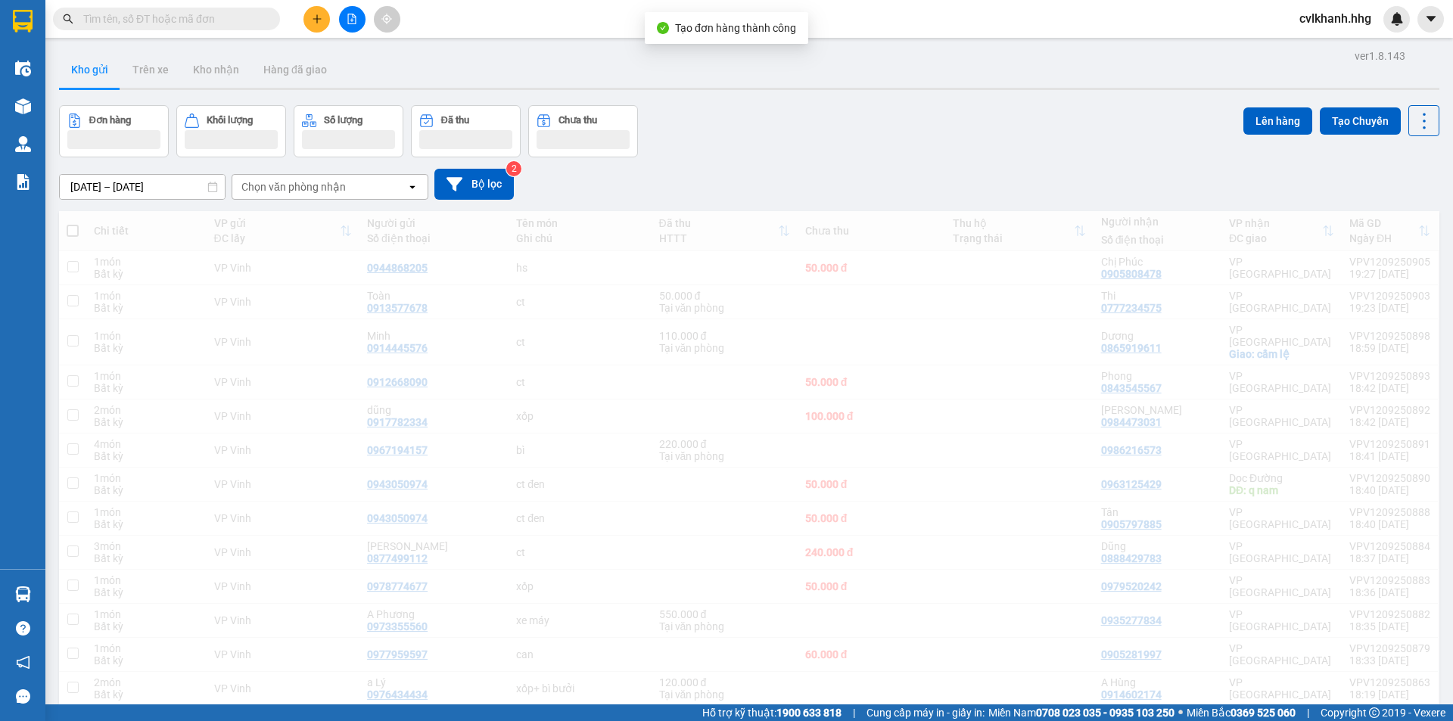
click at [321, 18] on icon "plus" at bounding box center [317, 19] width 11 height 11
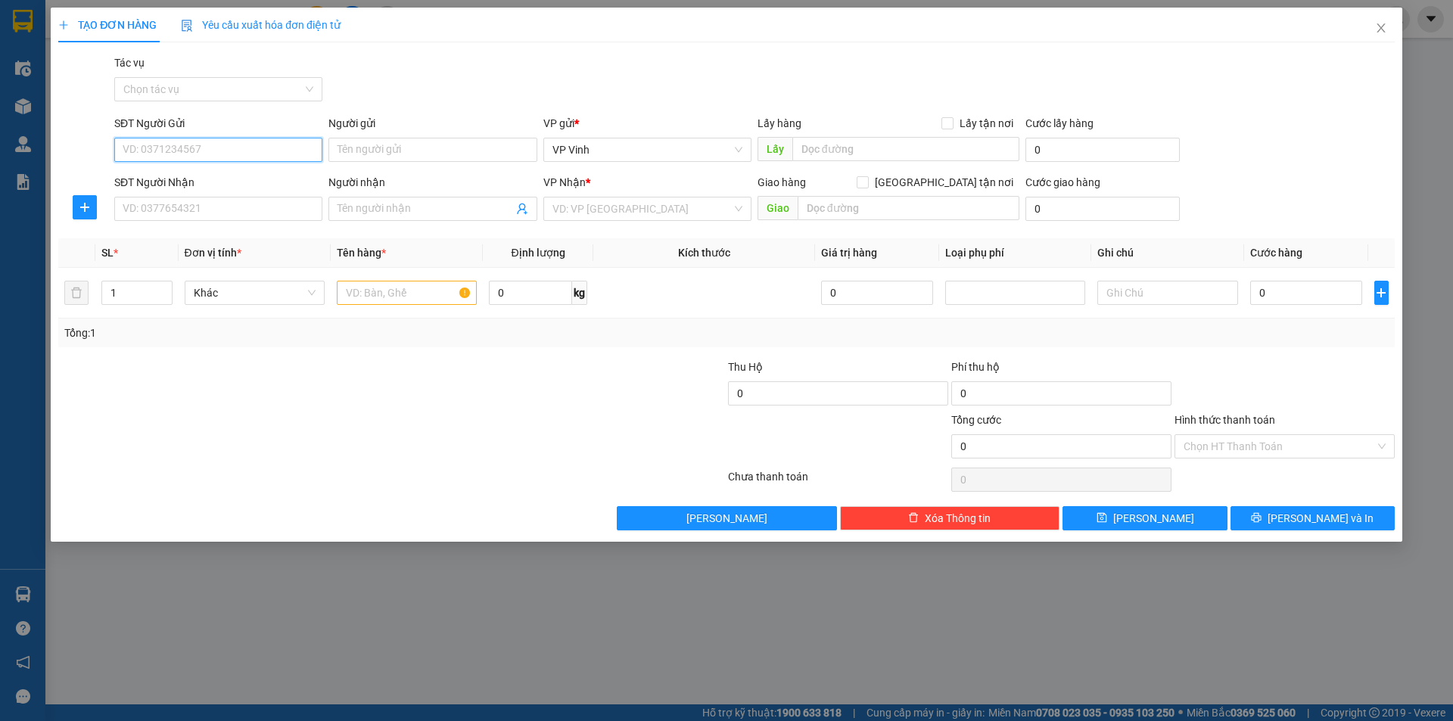
click at [172, 157] on input "SĐT Người Gửi" at bounding box center [218, 150] width 208 height 24
paste input "0984799059"
click at [148, 213] on input "SĐT Người Nhận" at bounding box center [218, 209] width 208 height 24
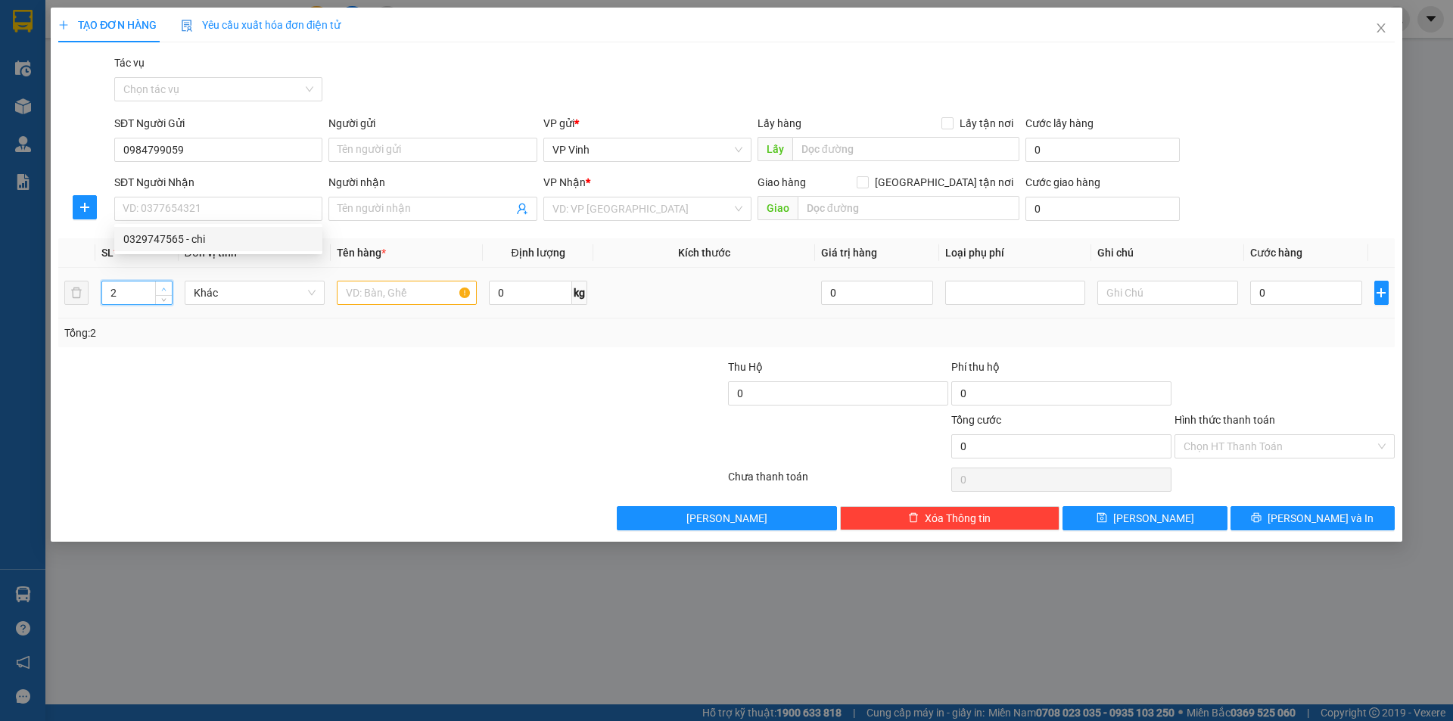
click at [160, 287] on span "up" at bounding box center [164, 288] width 9 height 9
click at [159, 294] on span "Increase Value" at bounding box center [163, 288] width 17 height 14
click at [166, 300] on span "down" at bounding box center [164, 298] width 9 height 9
click at [166, 300] on icon "down" at bounding box center [163, 297] width 5 height 5
click at [168, 209] on input "SĐT Người Nhận" at bounding box center [218, 209] width 208 height 24
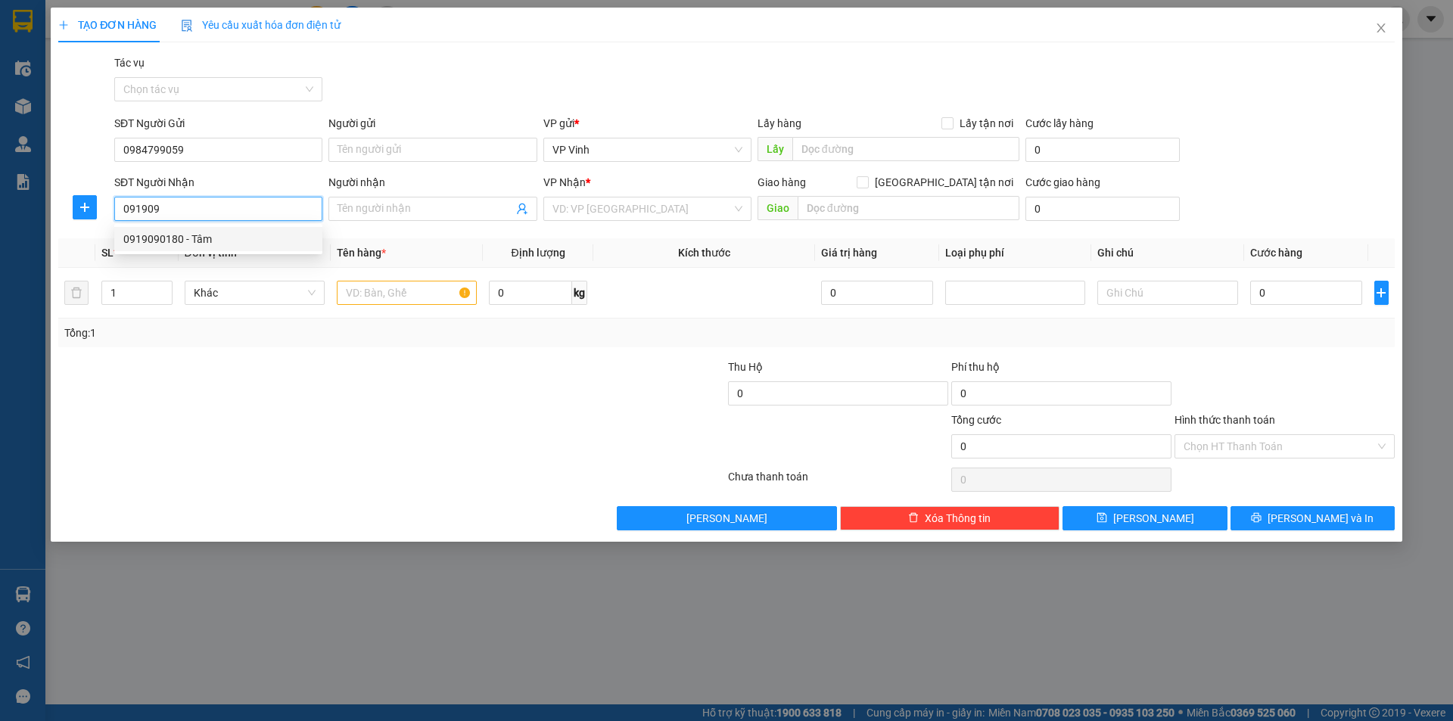
click at [215, 238] on div "0919090180 - Tâm" at bounding box center [218, 239] width 190 height 17
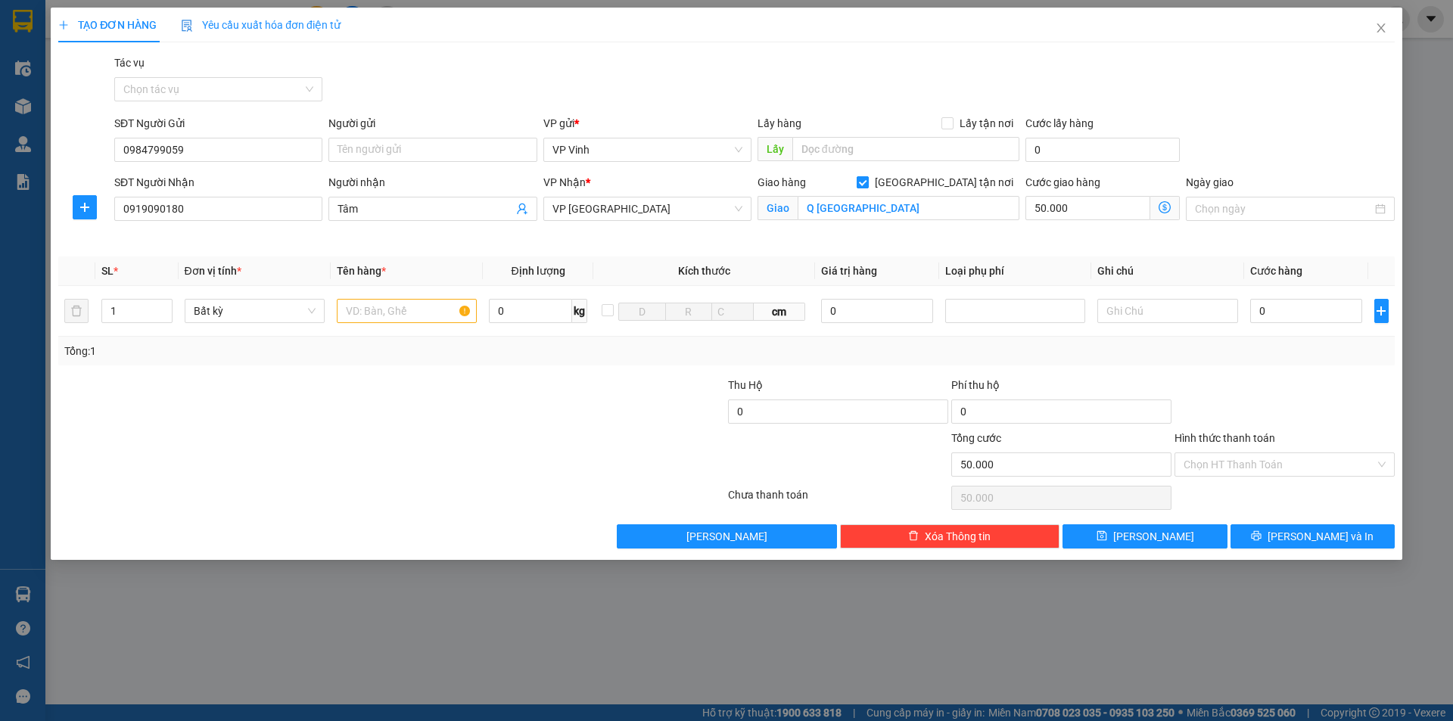
click at [867, 183] on input "Giao tận nơi" at bounding box center [861, 181] width 11 height 11
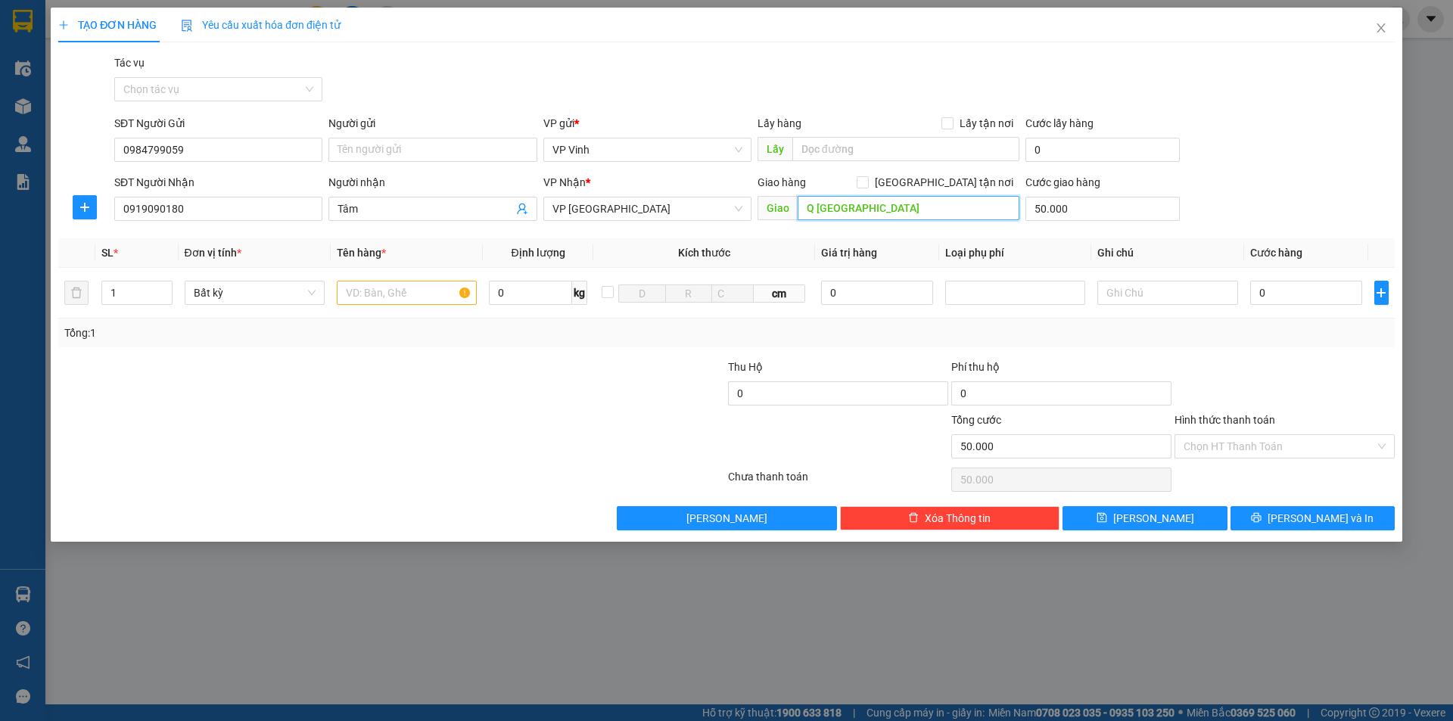
click at [912, 207] on input "Q hải châu" at bounding box center [908, 208] width 222 height 24
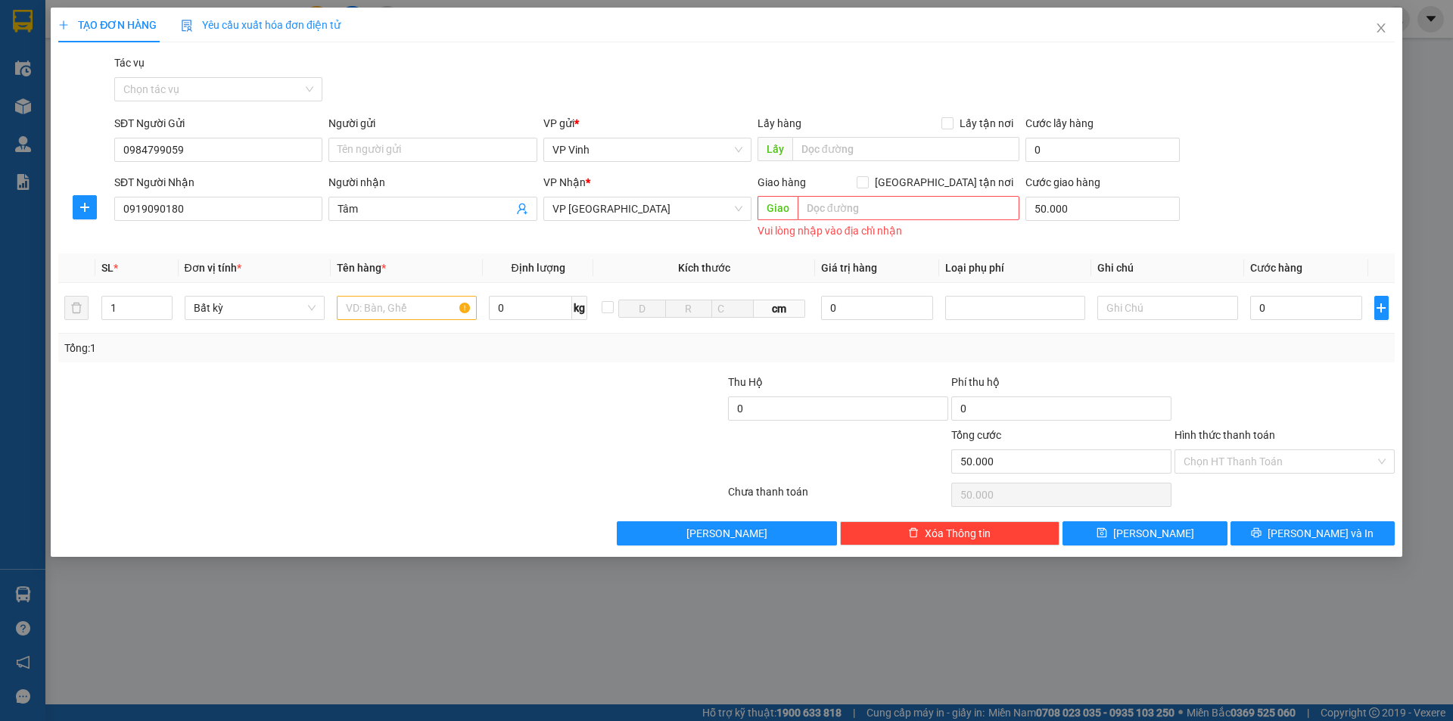
click at [683, 234] on div "VP Nhận * VP Đà Nẵng" at bounding box center [647, 208] width 214 height 68
click at [1273, 306] on input "0" at bounding box center [1306, 308] width 113 height 24
click at [1264, 458] on input "Hình thức thanh toán" at bounding box center [1278, 461] width 191 height 23
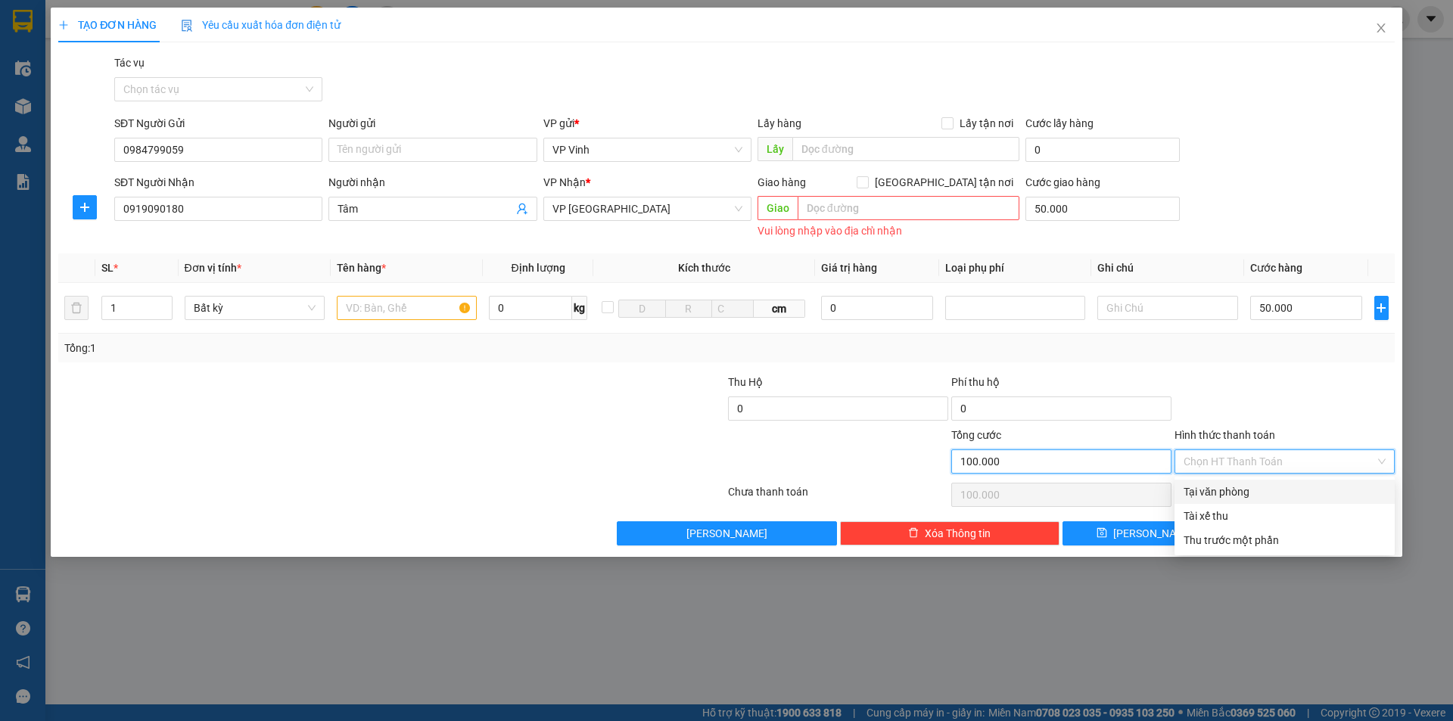
click at [1008, 460] on input "100.000" at bounding box center [1061, 461] width 220 height 24
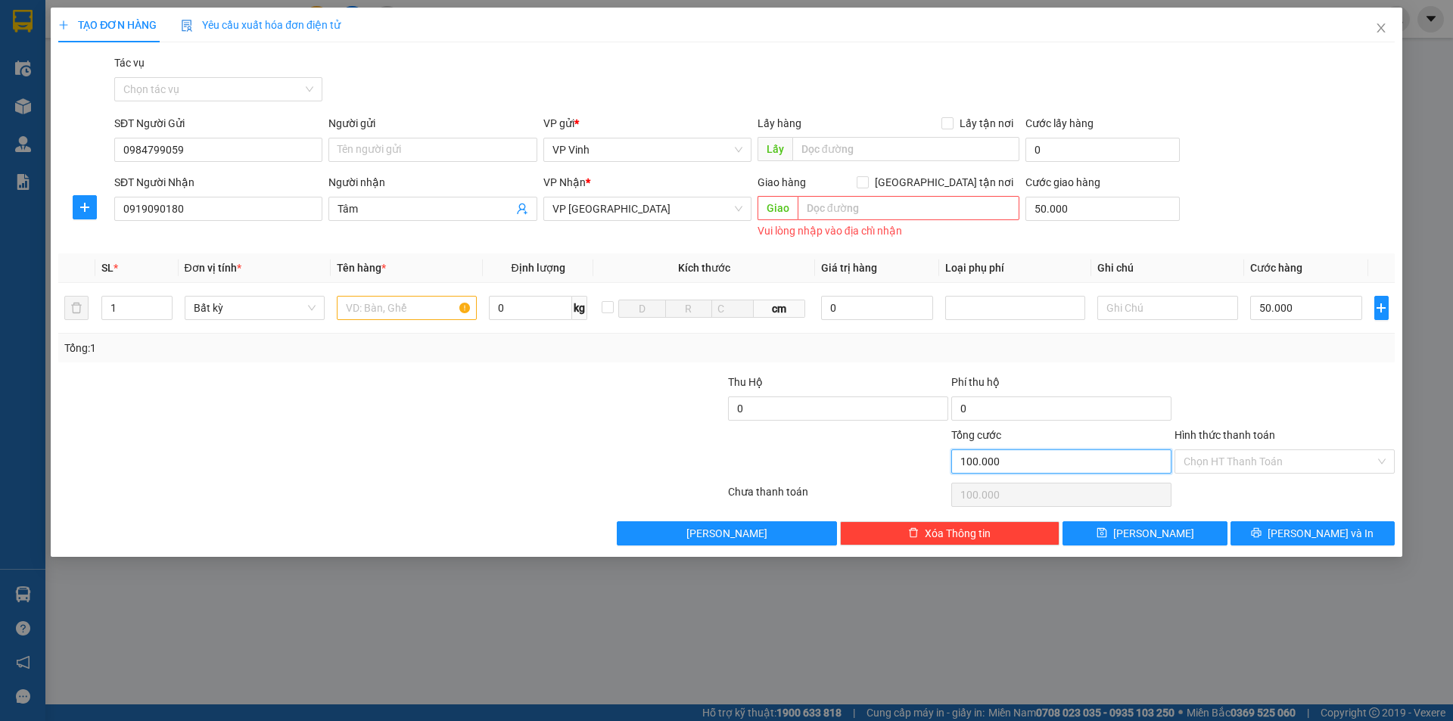
click at [1009, 460] on input "100.000" at bounding box center [1061, 461] width 220 height 24
click at [1113, 212] on input "50.000" at bounding box center [1102, 209] width 154 height 24
click at [1055, 210] on input "0" at bounding box center [1102, 209] width 154 height 24
click at [1244, 460] on input "Hình thức thanh toán" at bounding box center [1278, 461] width 191 height 23
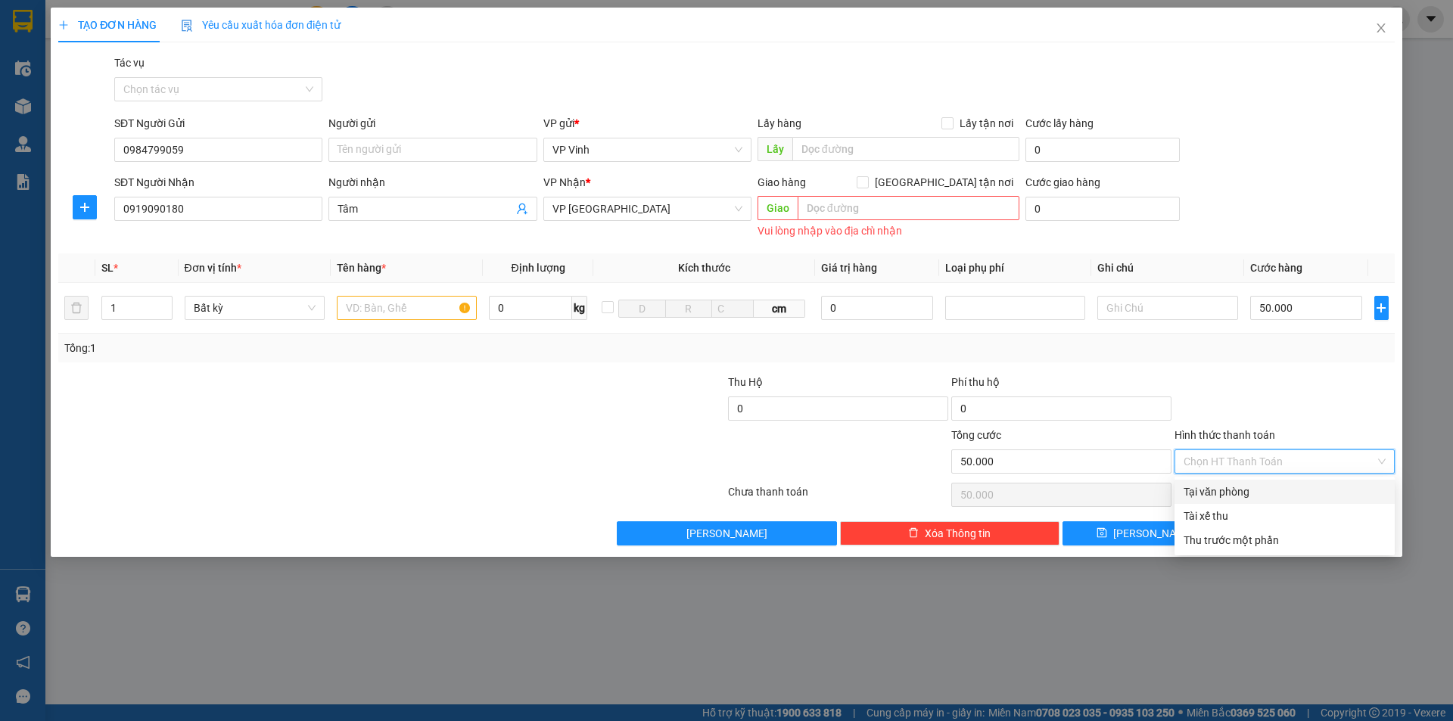
click at [1229, 490] on div "Tại văn phòng" at bounding box center [1284, 491] width 202 height 17
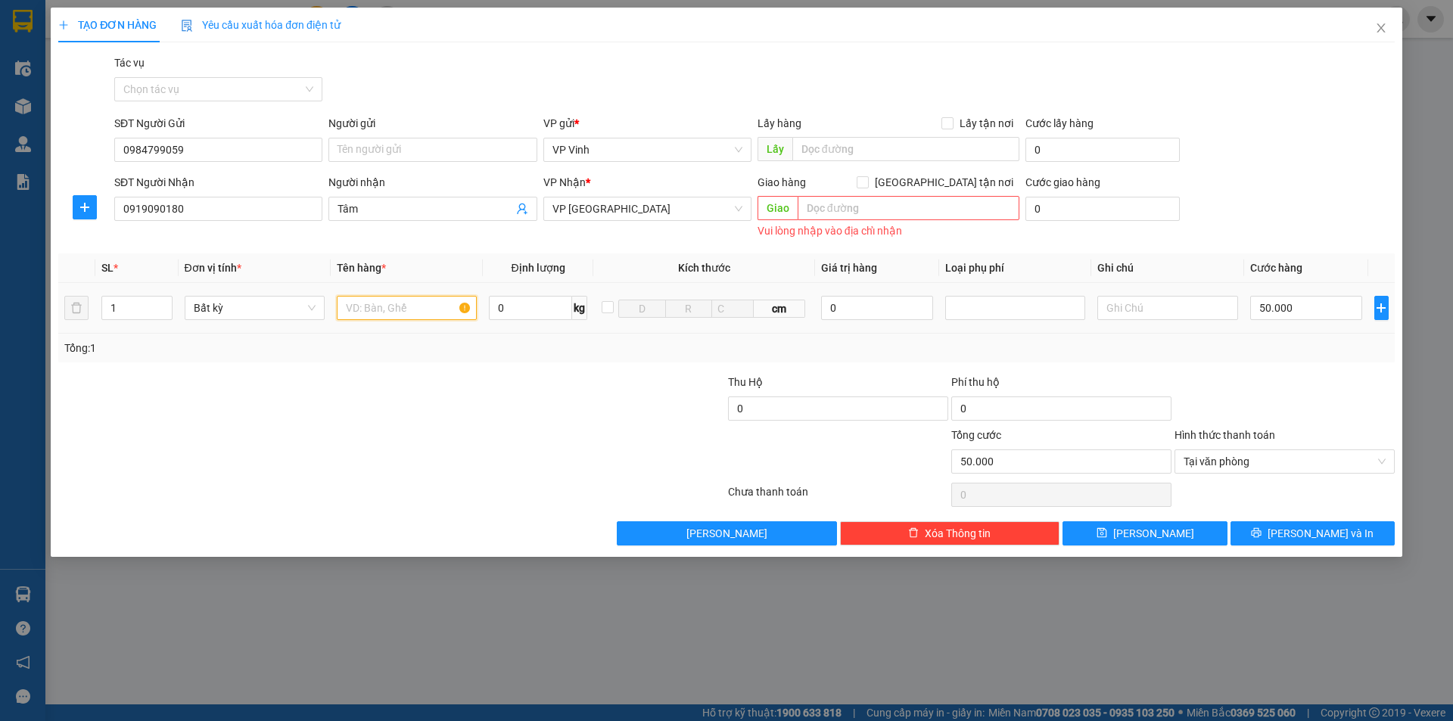
click at [406, 313] on input "text" at bounding box center [407, 308] width 140 height 24
click at [1329, 544] on button "Lưu và In" at bounding box center [1312, 533] width 164 height 24
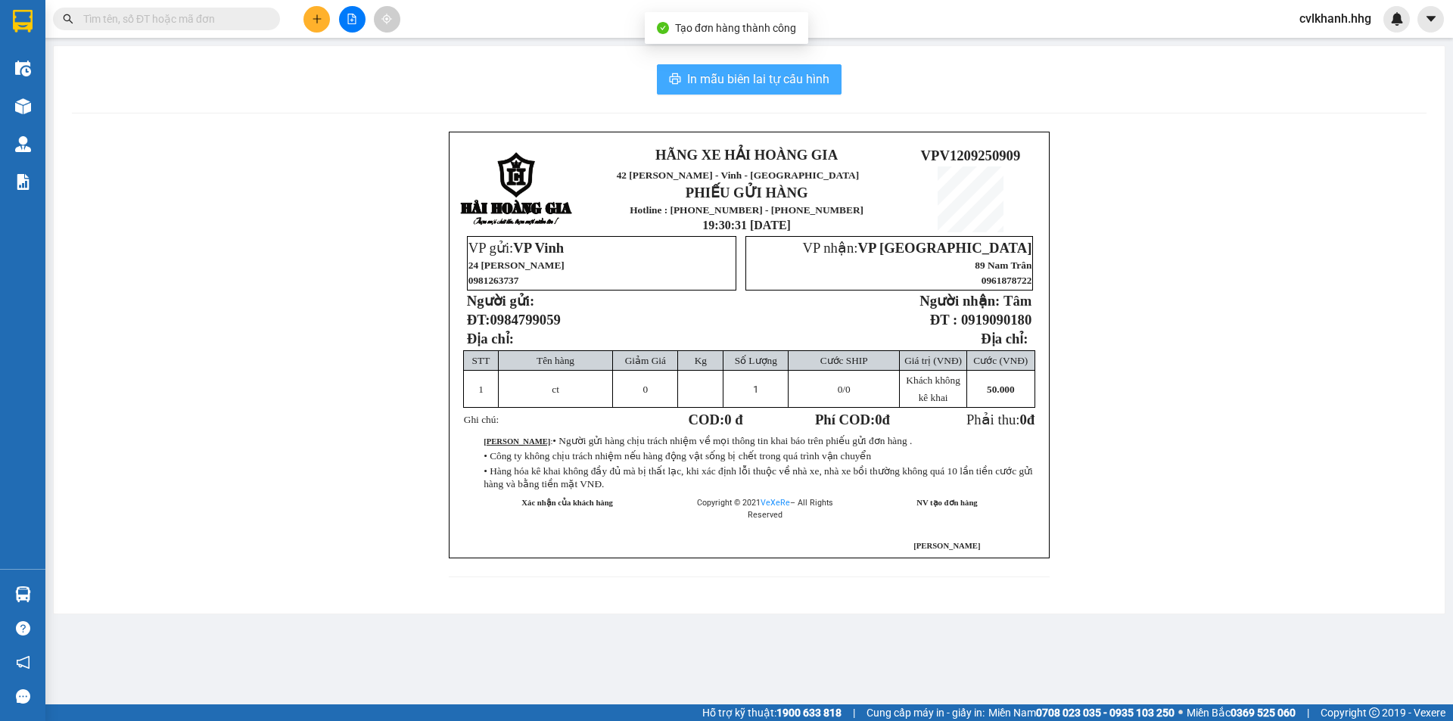
click at [725, 83] on span "In mẫu biên lai tự cấu hình" at bounding box center [758, 79] width 142 height 19
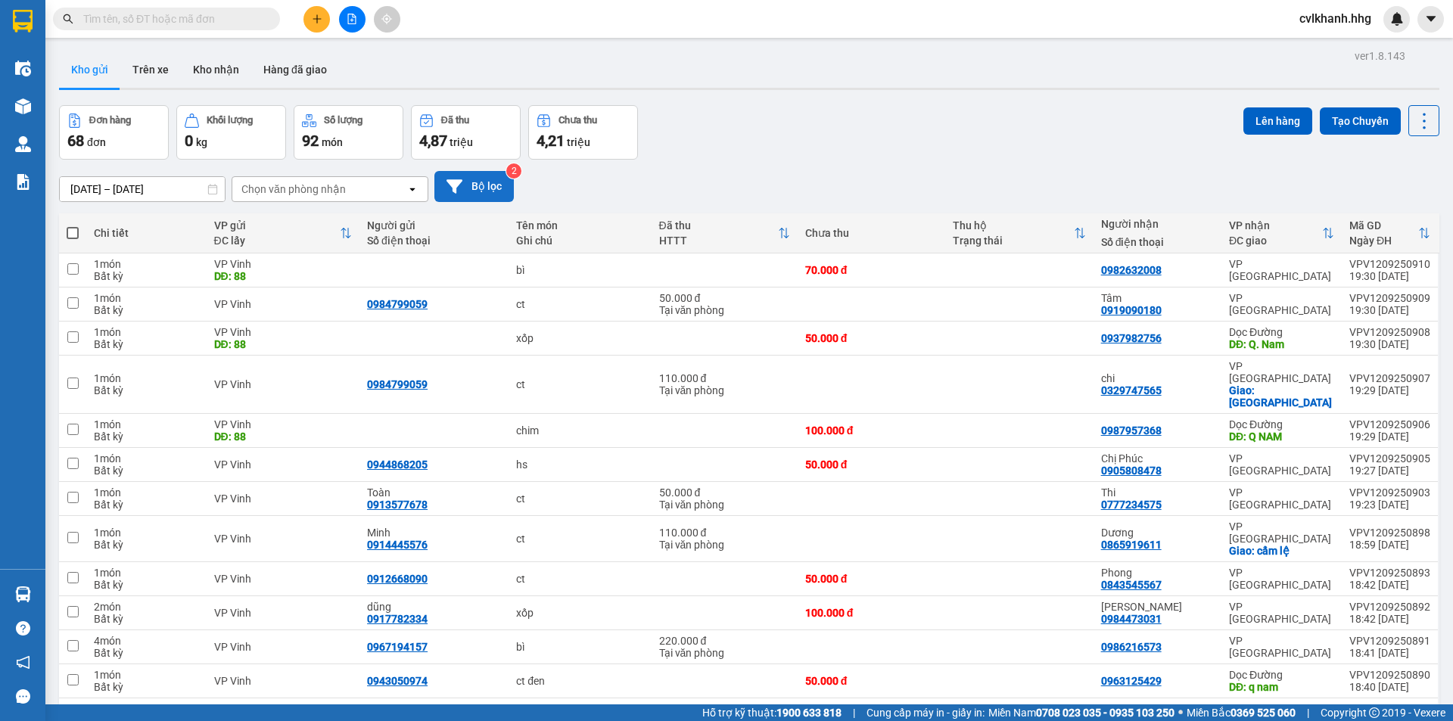
click at [477, 177] on button "Bộ lọc" at bounding box center [473, 186] width 79 height 31
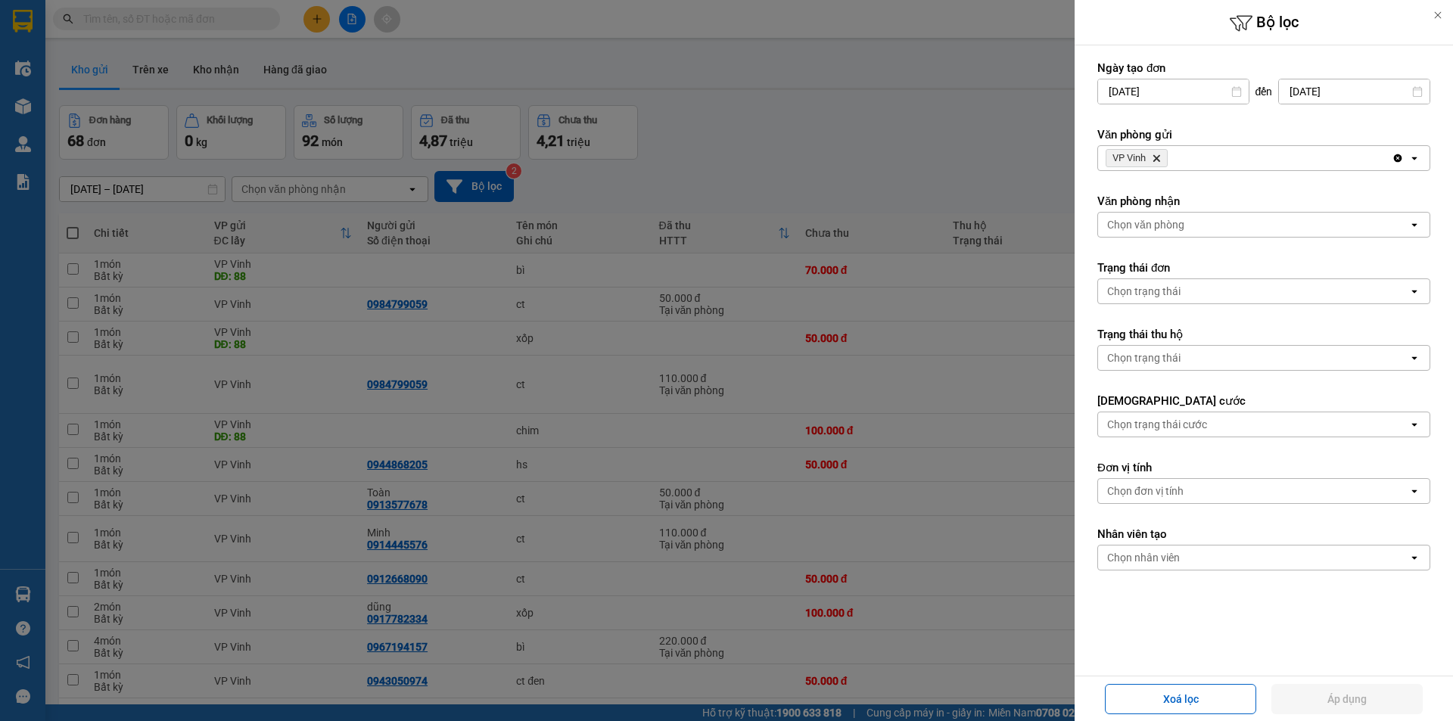
click at [1207, 151] on div "VP Vinh Delete" at bounding box center [1245, 158] width 294 height 24
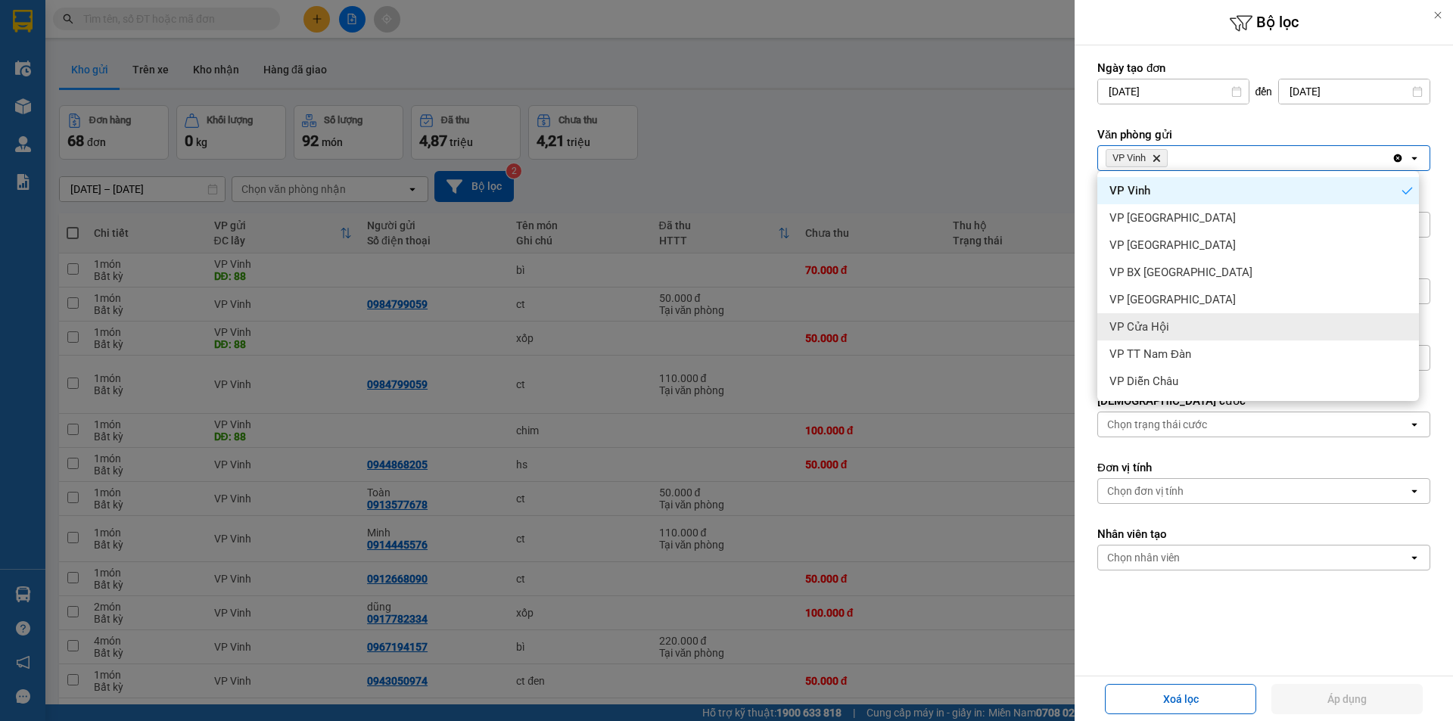
click at [1158, 327] on span "VP Cửa Hội" at bounding box center [1139, 326] width 60 height 15
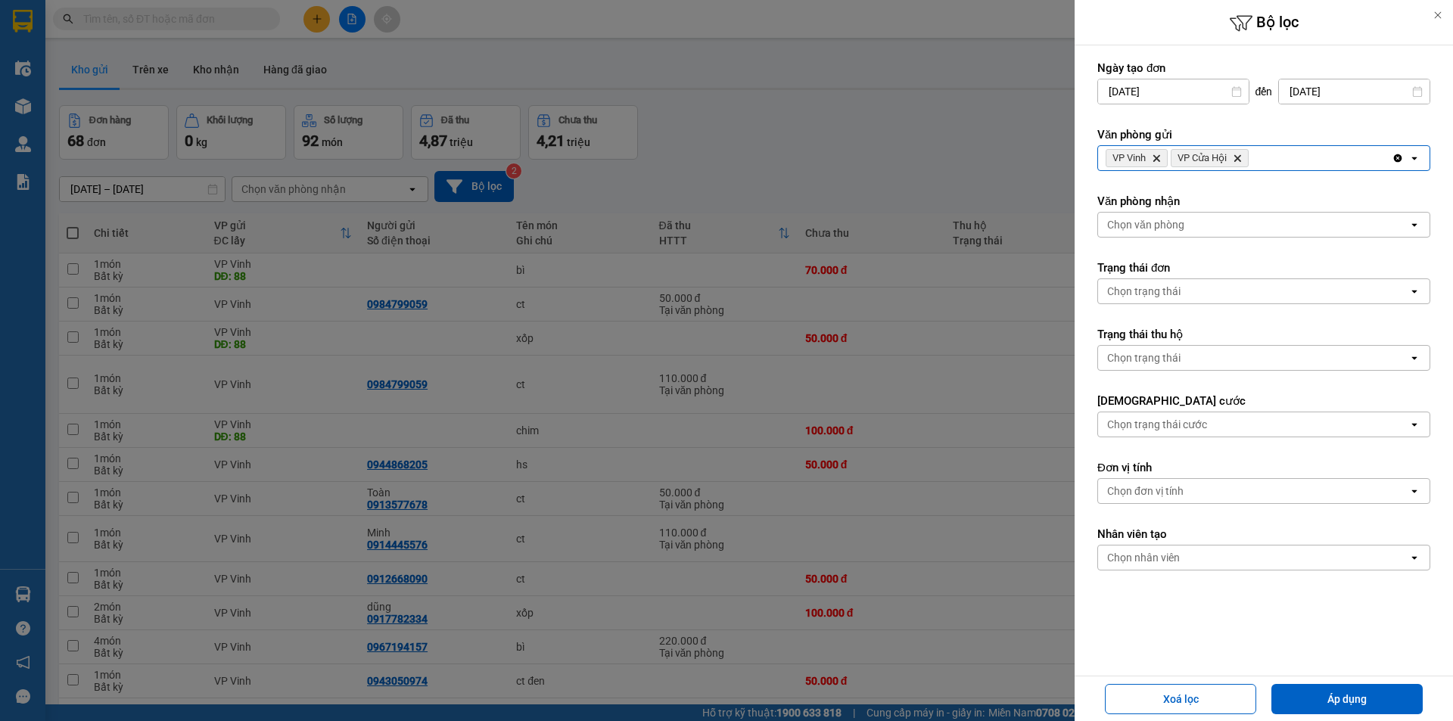
click at [1159, 149] on span "VP Vinh Delete" at bounding box center [1136, 158] width 62 height 18
click at [1164, 153] on span "VP Vinh Delete" at bounding box center [1136, 158] width 62 height 18
click at [1161, 154] on icon "Delete" at bounding box center [1155, 158] width 9 height 9
click at [1383, 695] on button "Áp dụng" at bounding box center [1346, 699] width 151 height 30
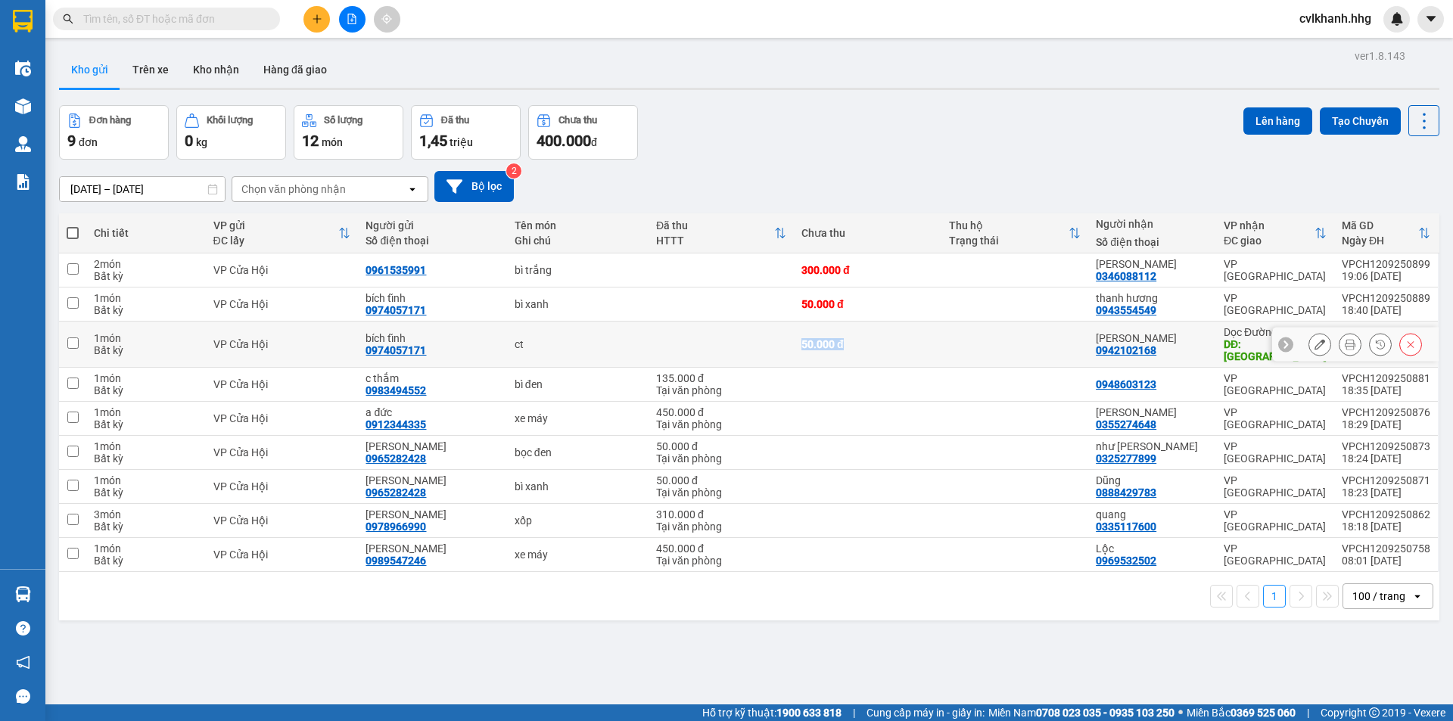
drag, startPoint x: 777, startPoint y: 331, endPoint x: 956, endPoint y: 337, distance: 178.7
click at [956, 337] on tr "1 món Bất kỳ VP Cửa Hội bích tĩnh 0974057171 ct 50.000 đ hà lam 0942102168 Dọc …" at bounding box center [749, 345] width 1380 height 46
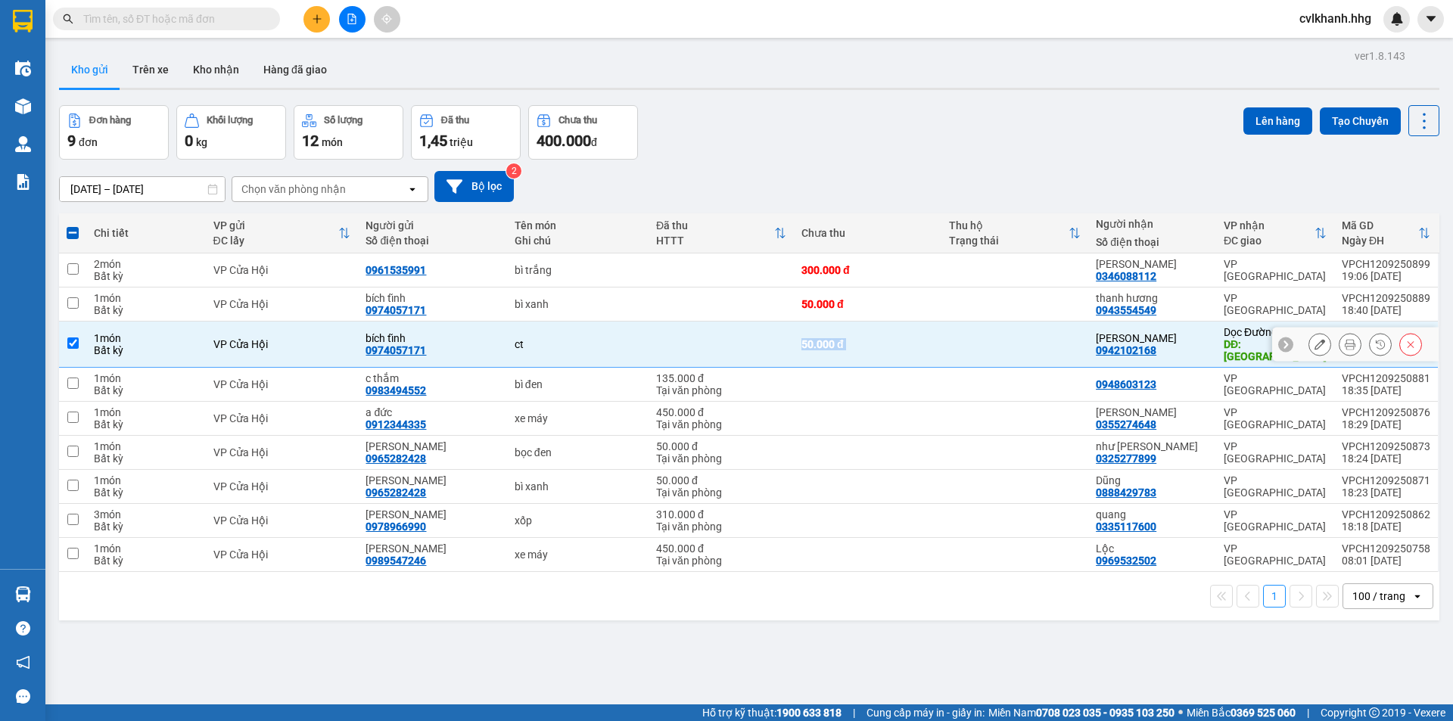
click at [903, 339] on div "50.000 đ" at bounding box center [867, 344] width 132 height 12
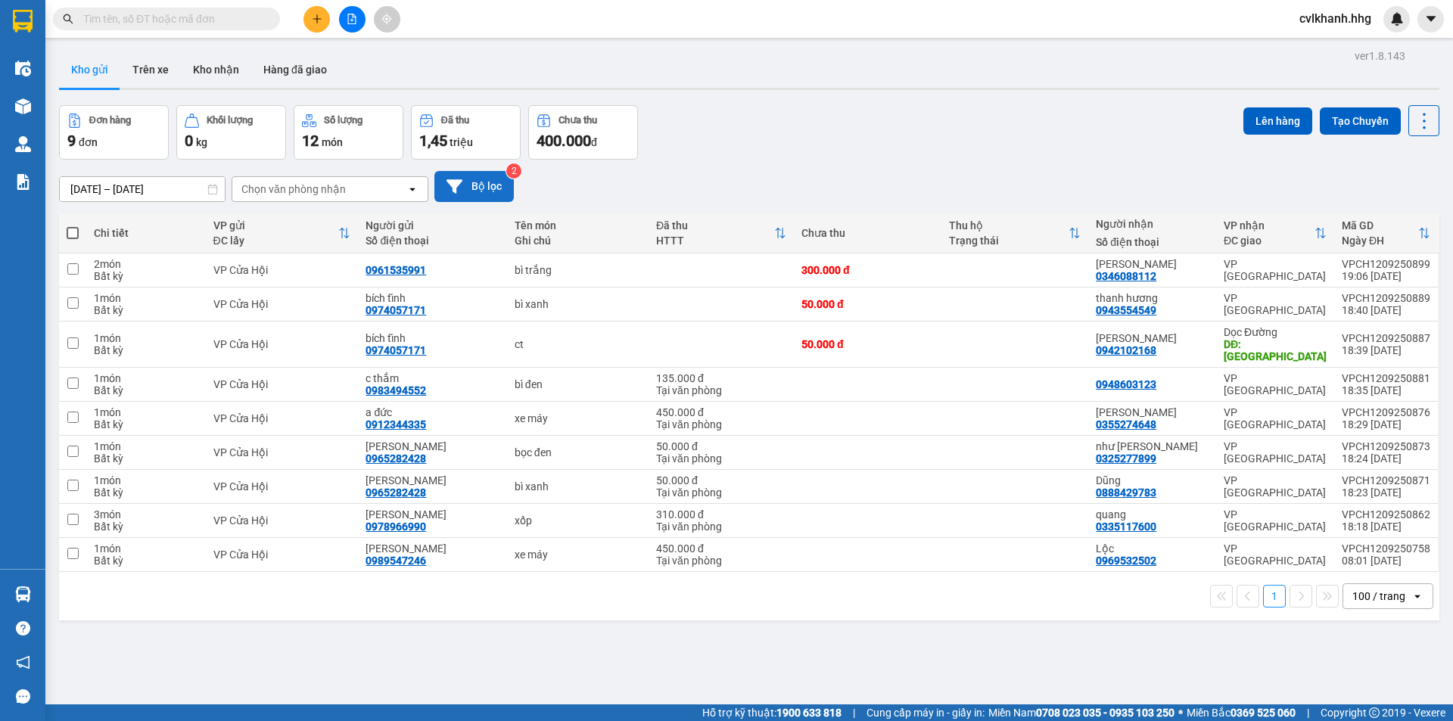
click at [471, 182] on button "Bộ lọc" at bounding box center [473, 186] width 79 height 31
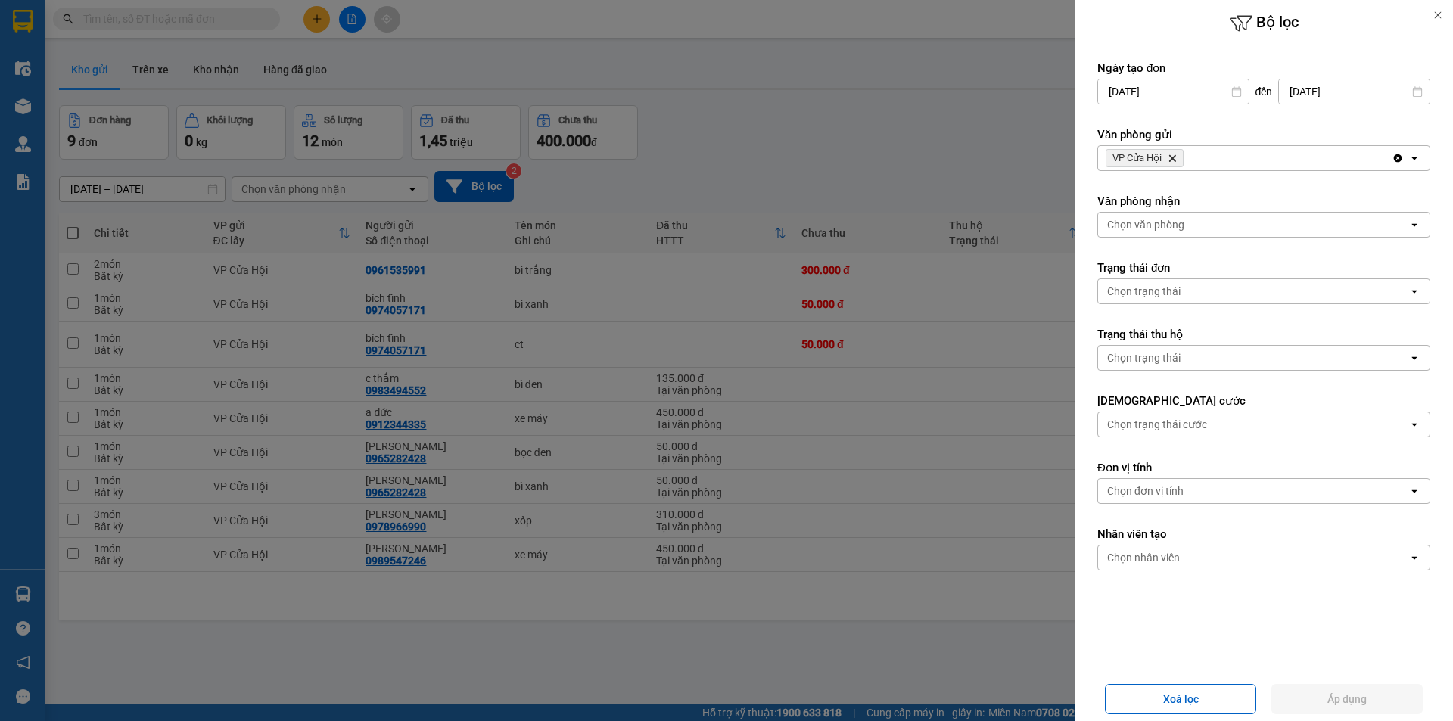
click at [1244, 162] on div "VP Cửa Hội Delete" at bounding box center [1245, 158] width 294 height 24
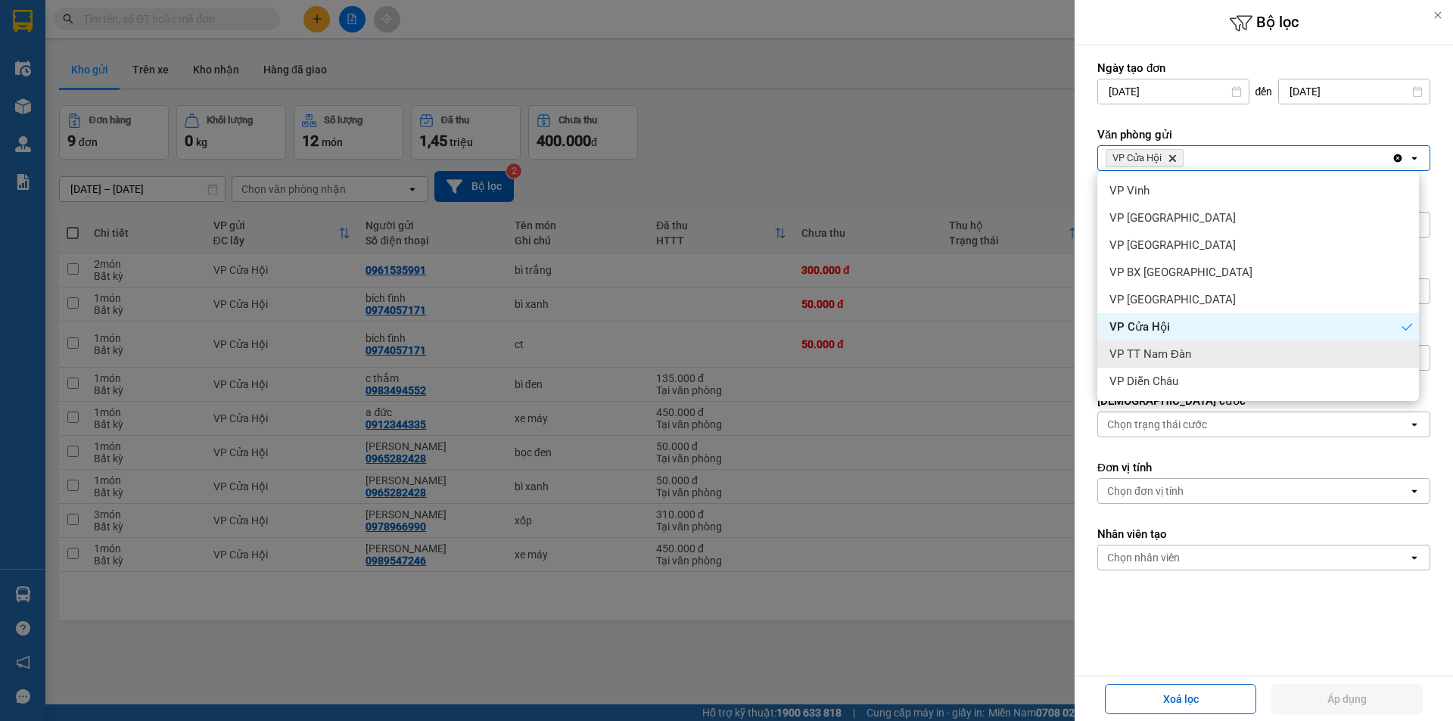
click at [1147, 362] on div "VP TT Nam Đàn" at bounding box center [1258, 353] width 322 height 27
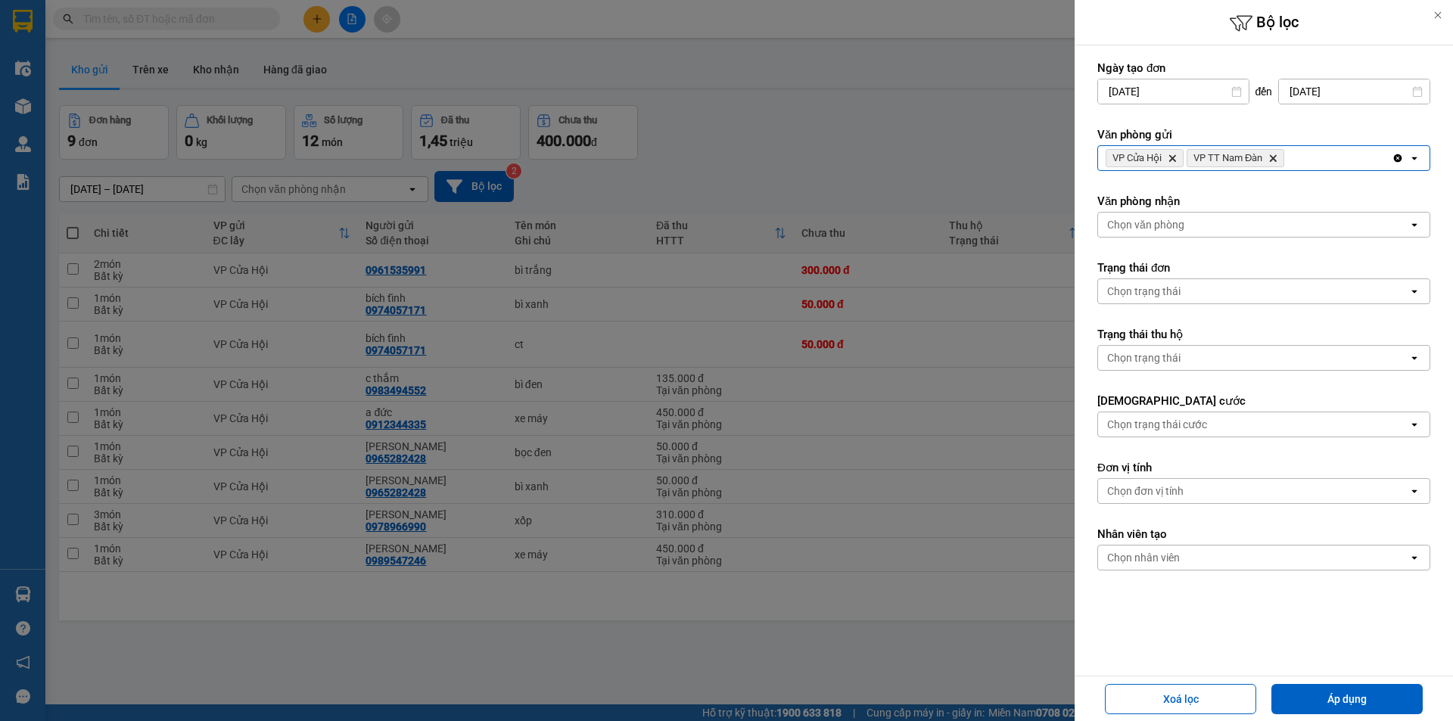
click at [1173, 160] on icon "Delete" at bounding box center [1171, 158] width 9 height 9
click at [1252, 163] on div "VP TT Nam Đàn Delete" at bounding box center [1245, 158] width 294 height 24
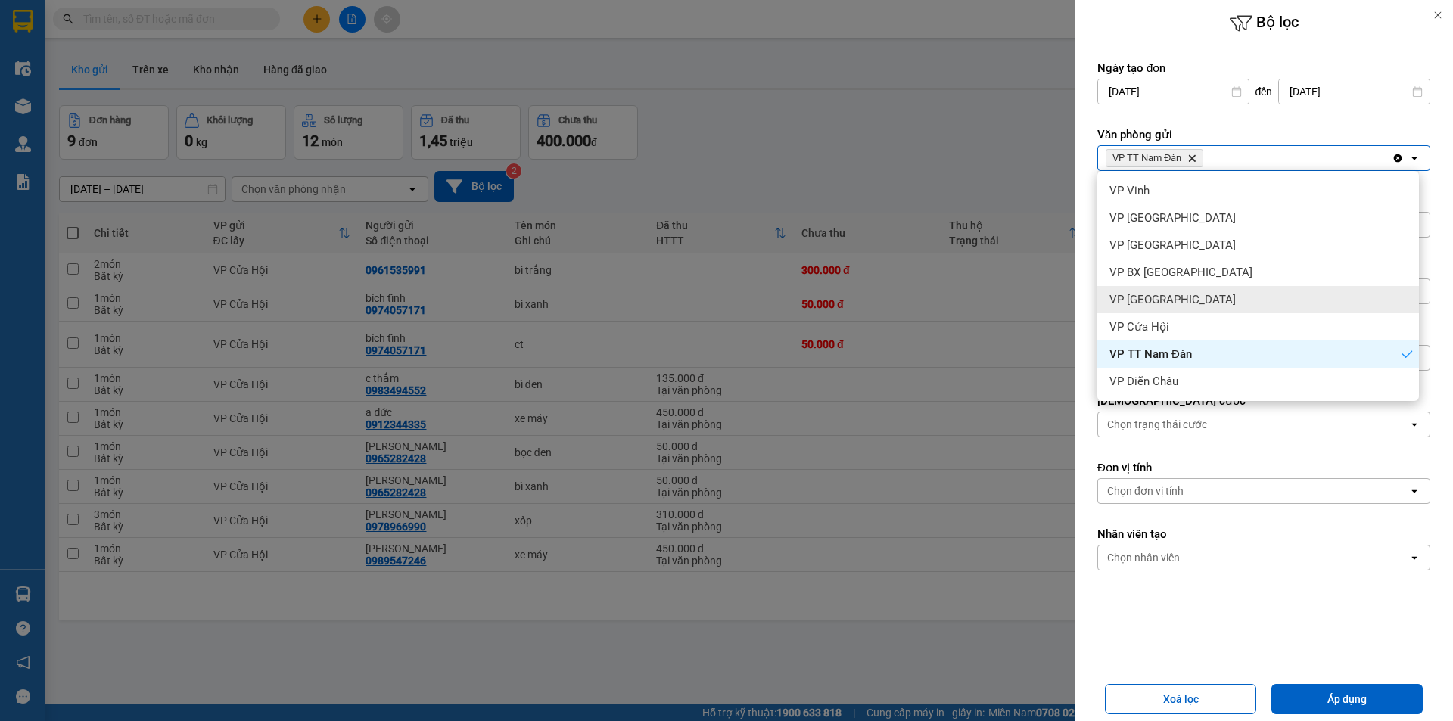
click at [1152, 293] on span "VP Cầu Yên Xuân" at bounding box center [1172, 299] width 126 height 15
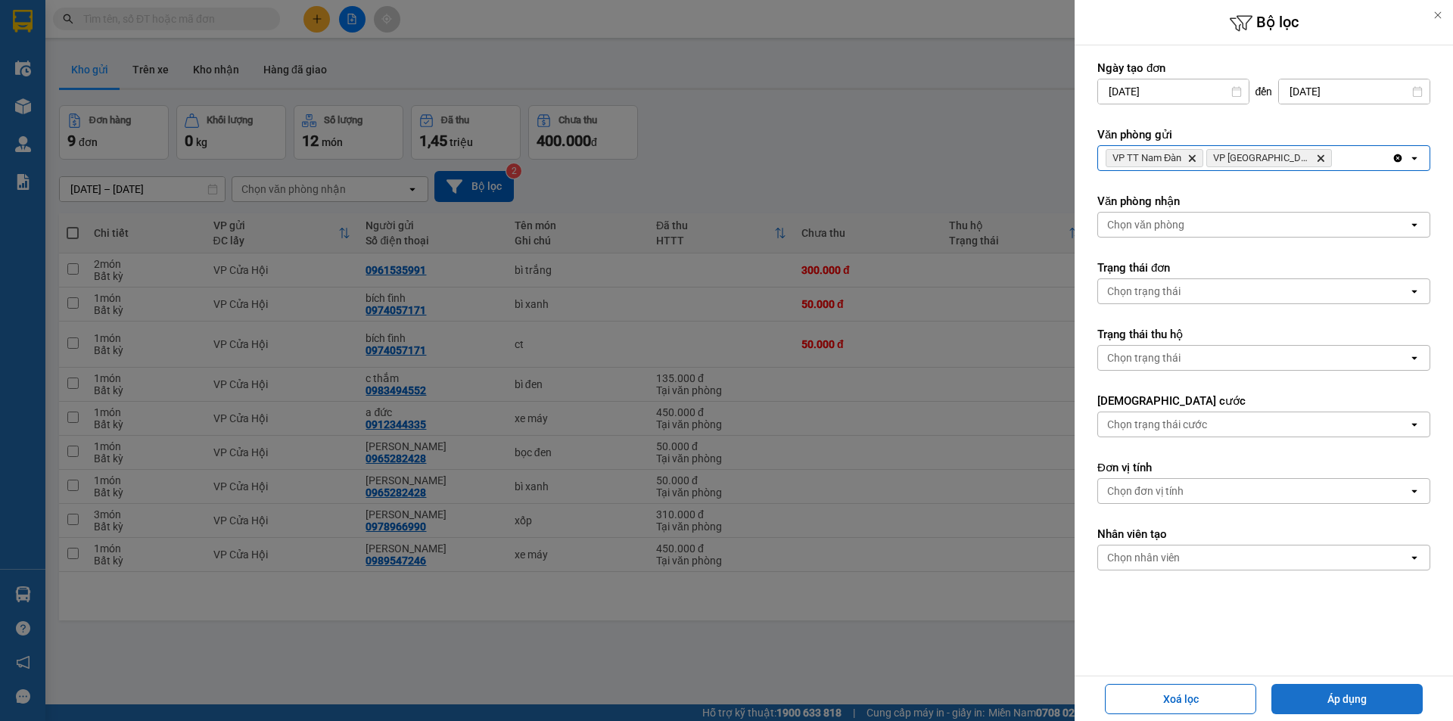
click at [1309, 688] on button "Áp dụng" at bounding box center [1346, 699] width 151 height 30
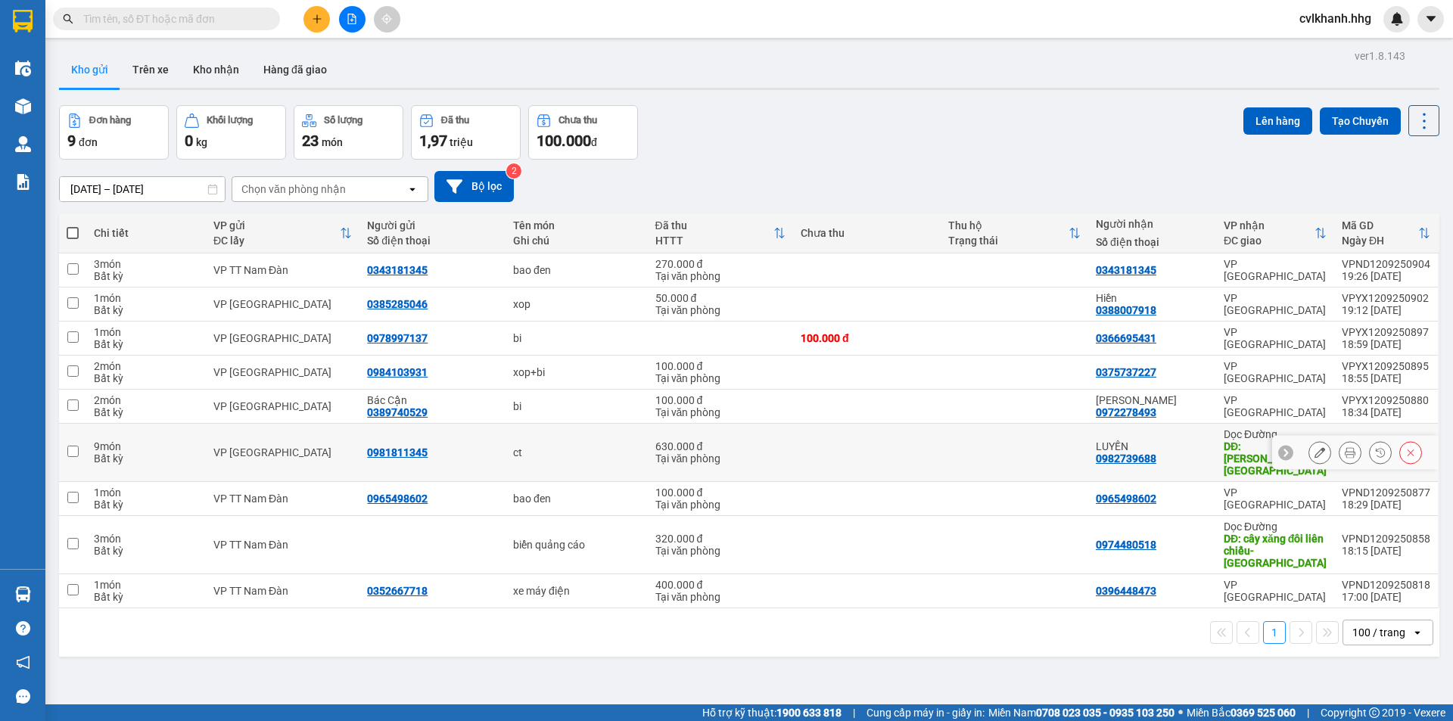
click at [1180, 450] on div "LUYẾN 0982739688" at bounding box center [1151, 452] width 113 height 24
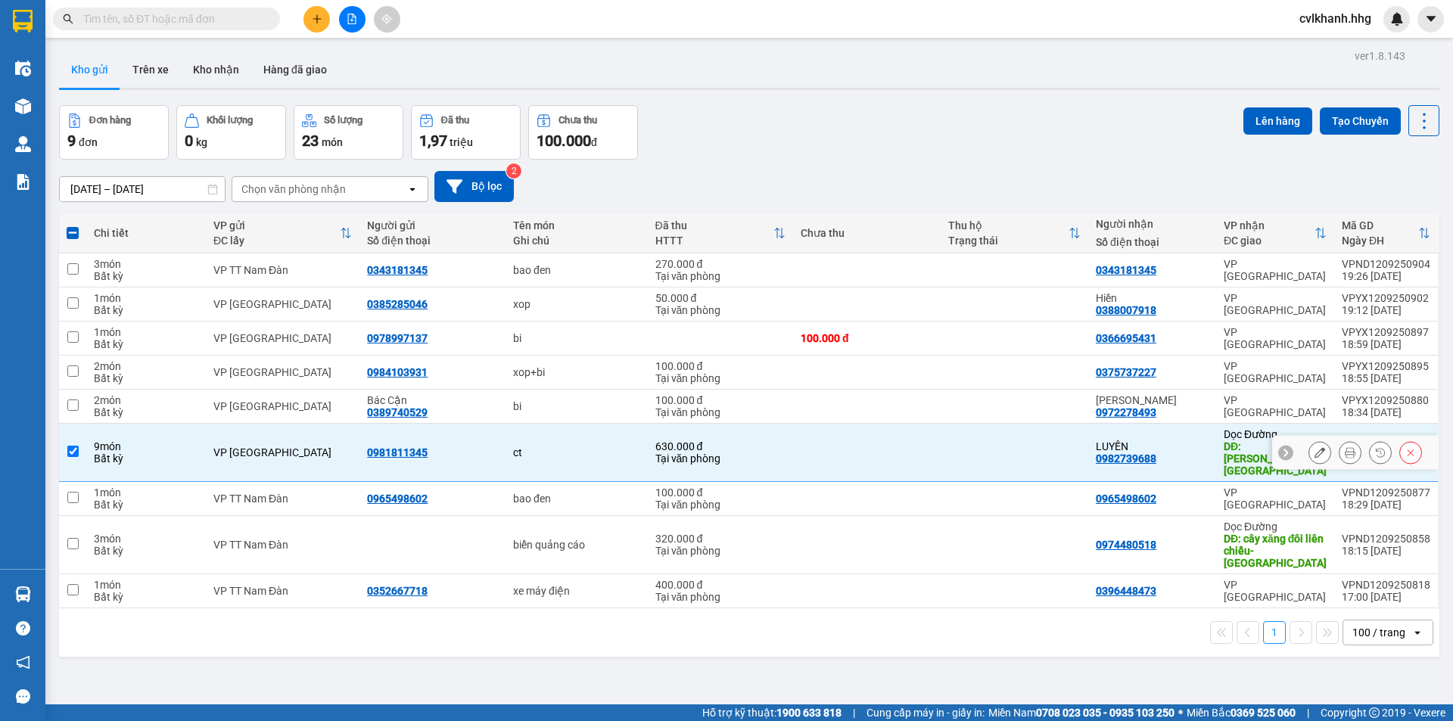
click at [72, 446] on input "checkbox" at bounding box center [72, 451] width 11 height 11
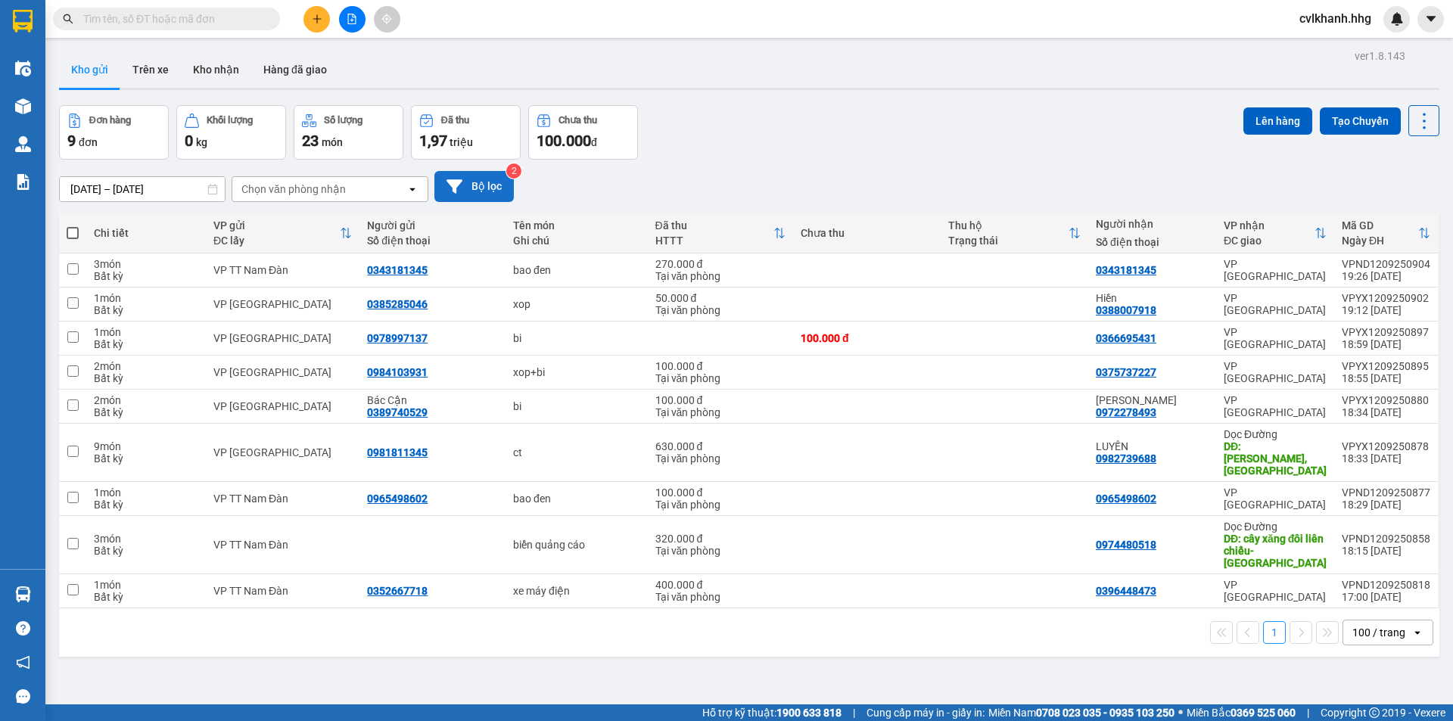
click at [486, 184] on button "Bộ lọc" at bounding box center [473, 186] width 79 height 31
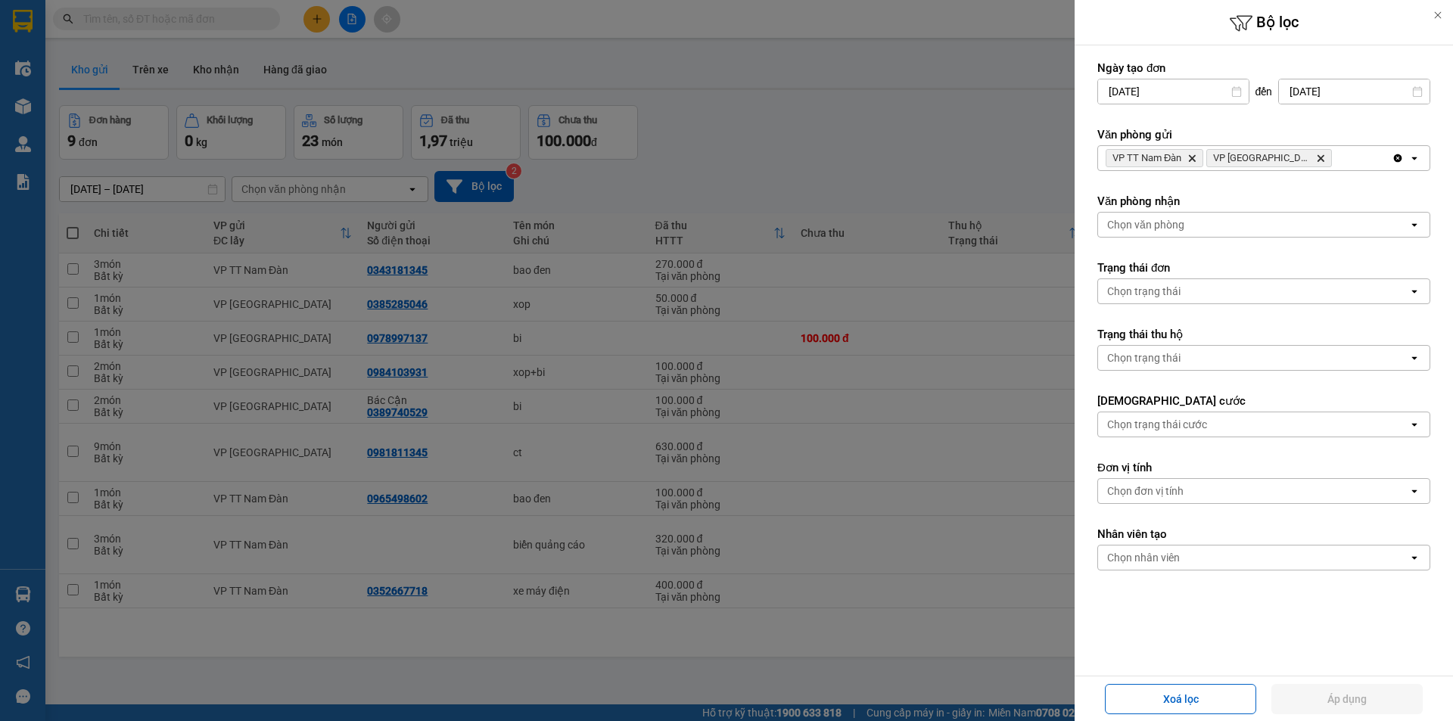
click at [1357, 161] on div "VP TT Nam Đàn Delete VP Cầu Yên Xuân Delete" at bounding box center [1245, 158] width 294 height 24
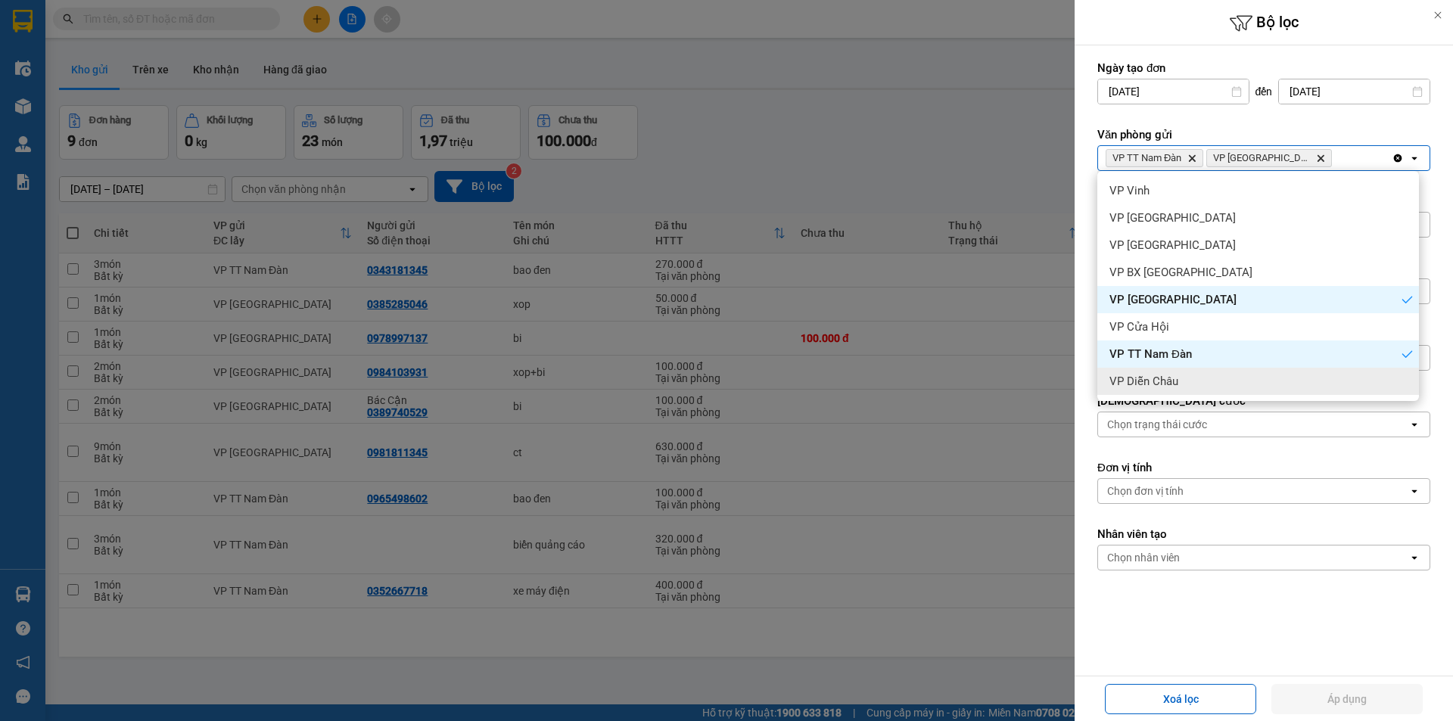
drag, startPoint x: 1155, startPoint y: 371, endPoint x: 1158, endPoint y: 326, distance: 45.6
click at [1154, 371] on div "VP Diễn Châu" at bounding box center [1258, 381] width 322 height 27
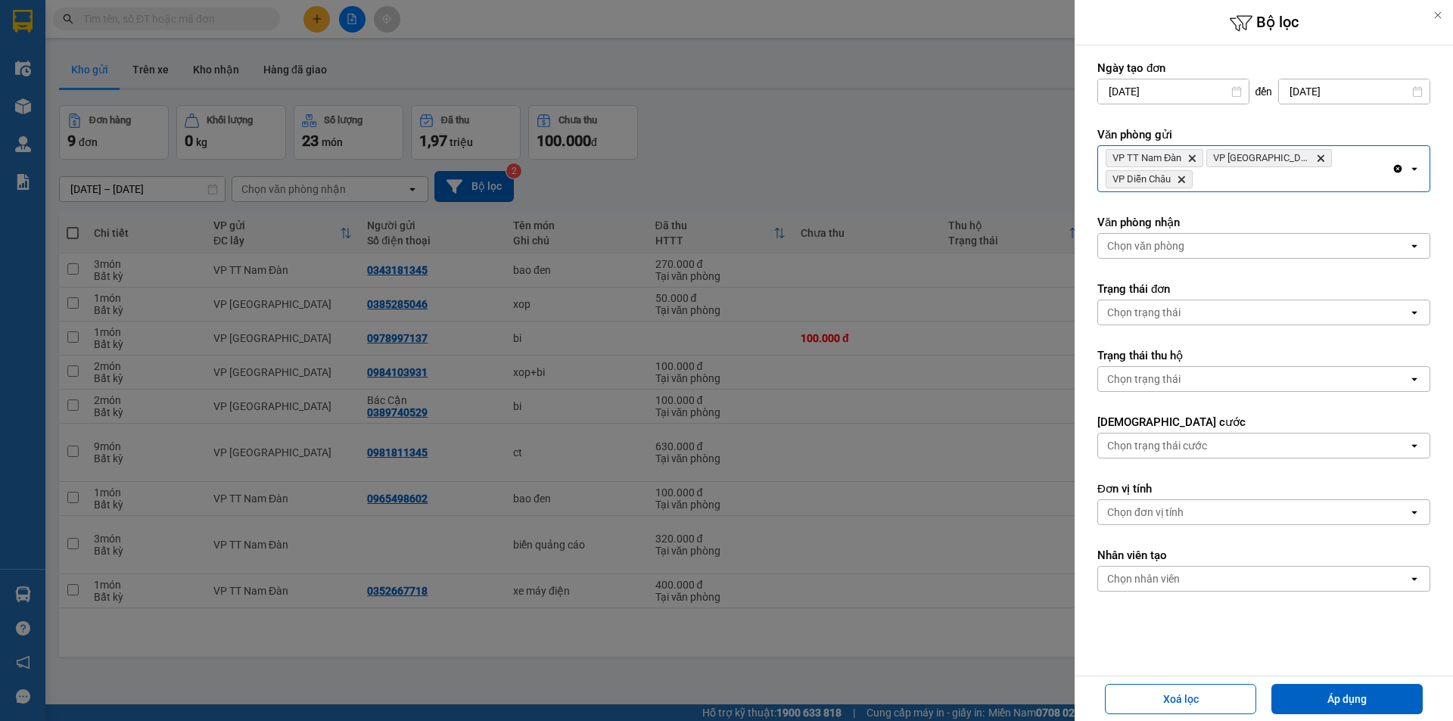
click at [1192, 157] on icon "VP TT Nam Đàn, close by backspace" at bounding box center [1192, 158] width 7 height 7
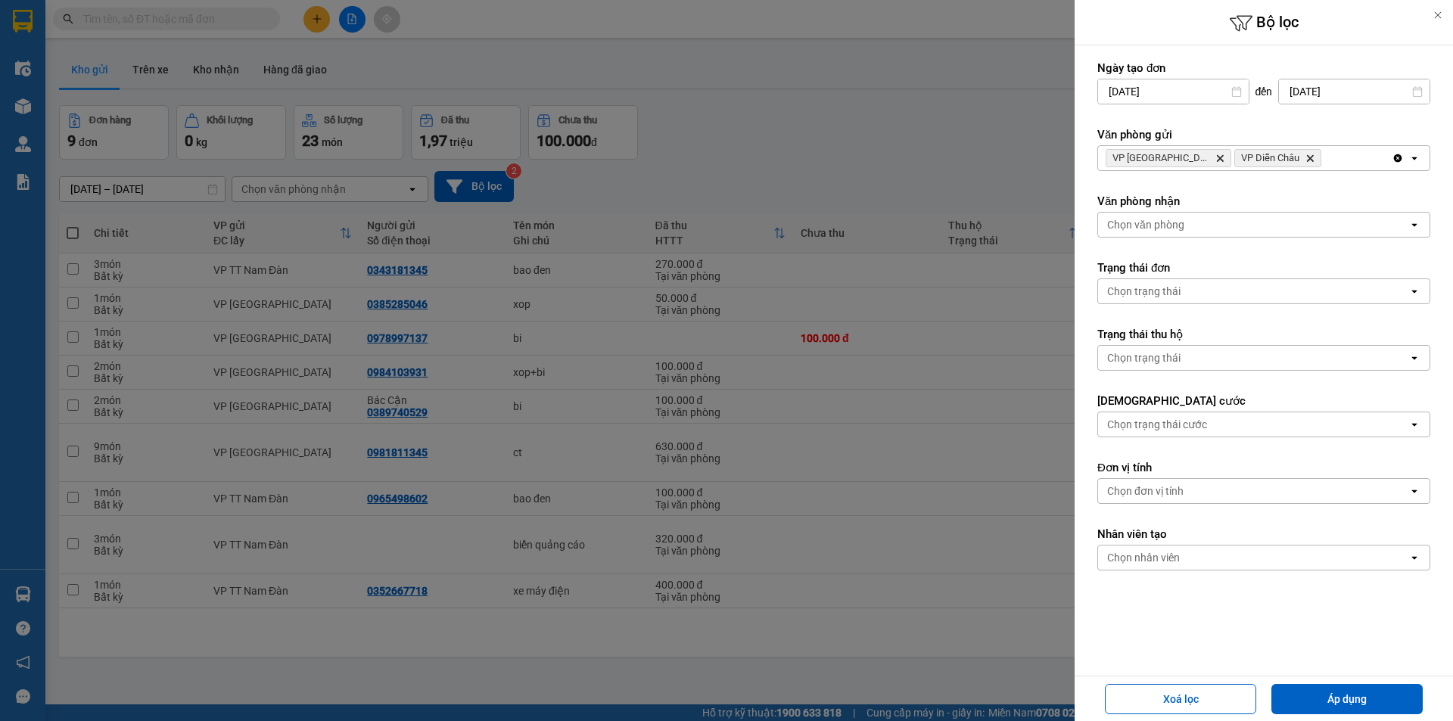
click at [1192, 157] on span "VP Cầu Yên Xuân Delete" at bounding box center [1168, 158] width 126 height 18
click at [1215, 155] on icon "Delete" at bounding box center [1219, 158] width 9 height 9
click at [1354, 682] on div "Xoá lọc Áp dụng" at bounding box center [1263, 698] width 371 height 37
click at [1352, 691] on button "Áp dụng" at bounding box center [1346, 699] width 151 height 30
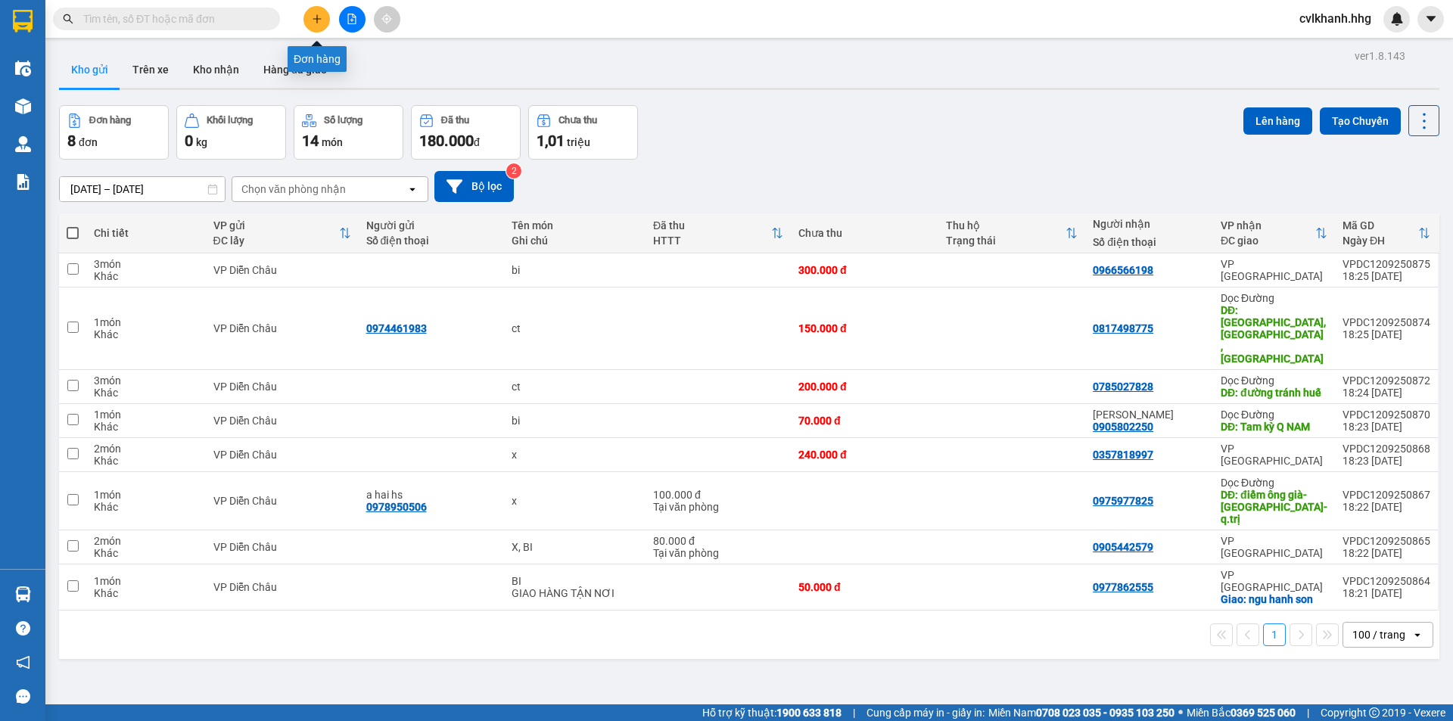
click at [316, 14] on icon "plus" at bounding box center [317, 19] width 11 height 11
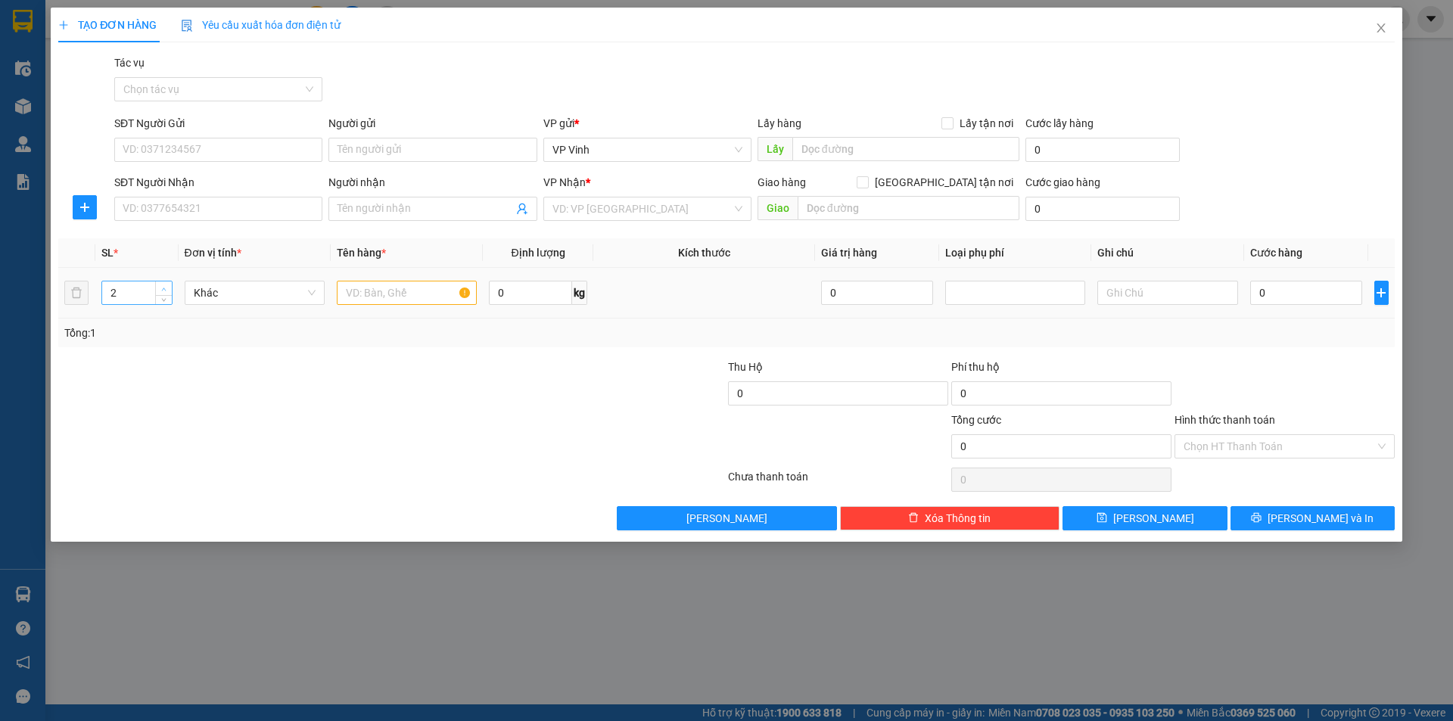
click at [165, 291] on icon "up" at bounding box center [163, 289] width 5 height 5
click at [402, 292] on input "text" at bounding box center [407, 293] width 140 height 24
click at [1290, 285] on input "0" at bounding box center [1306, 293] width 113 height 24
click at [141, 151] on input "SĐT Người Gửi" at bounding box center [218, 150] width 208 height 24
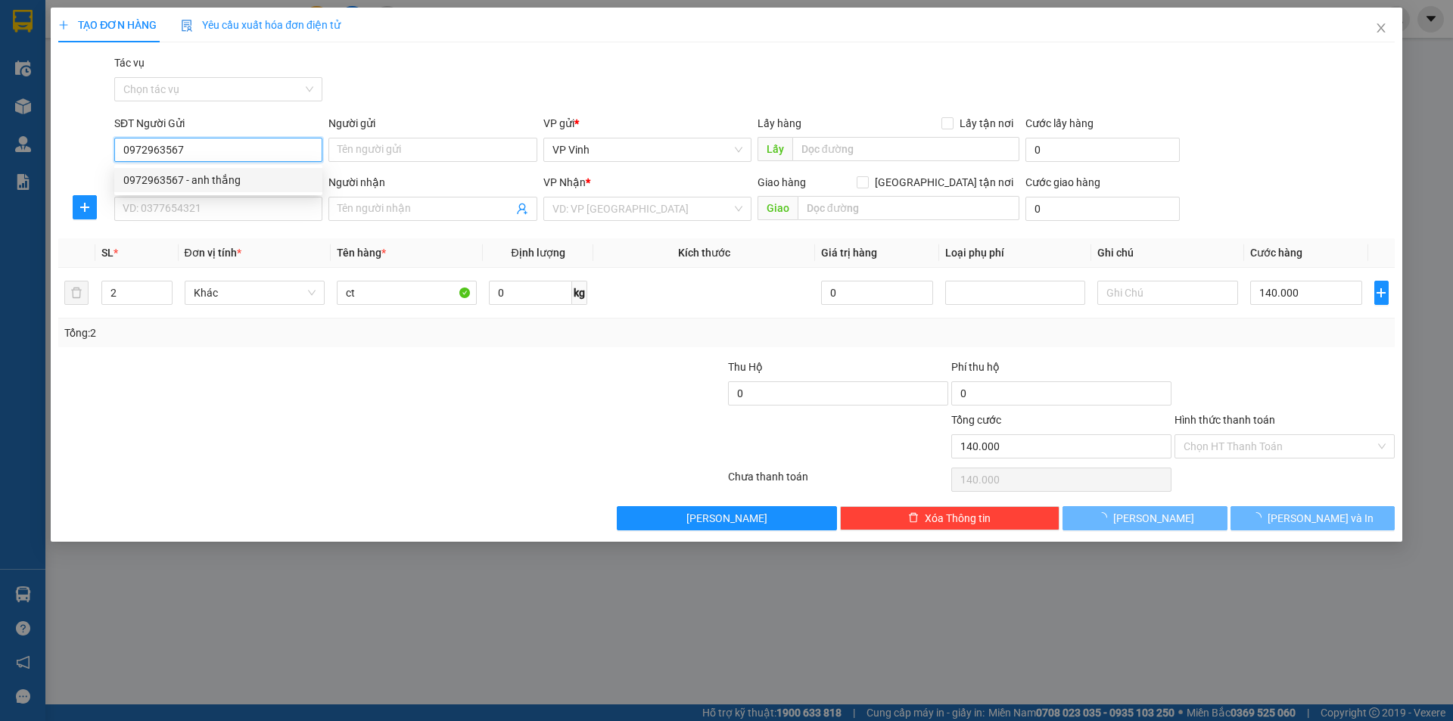
click at [172, 179] on div "0972963567 - anh thắng" at bounding box center [218, 180] width 190 height 17
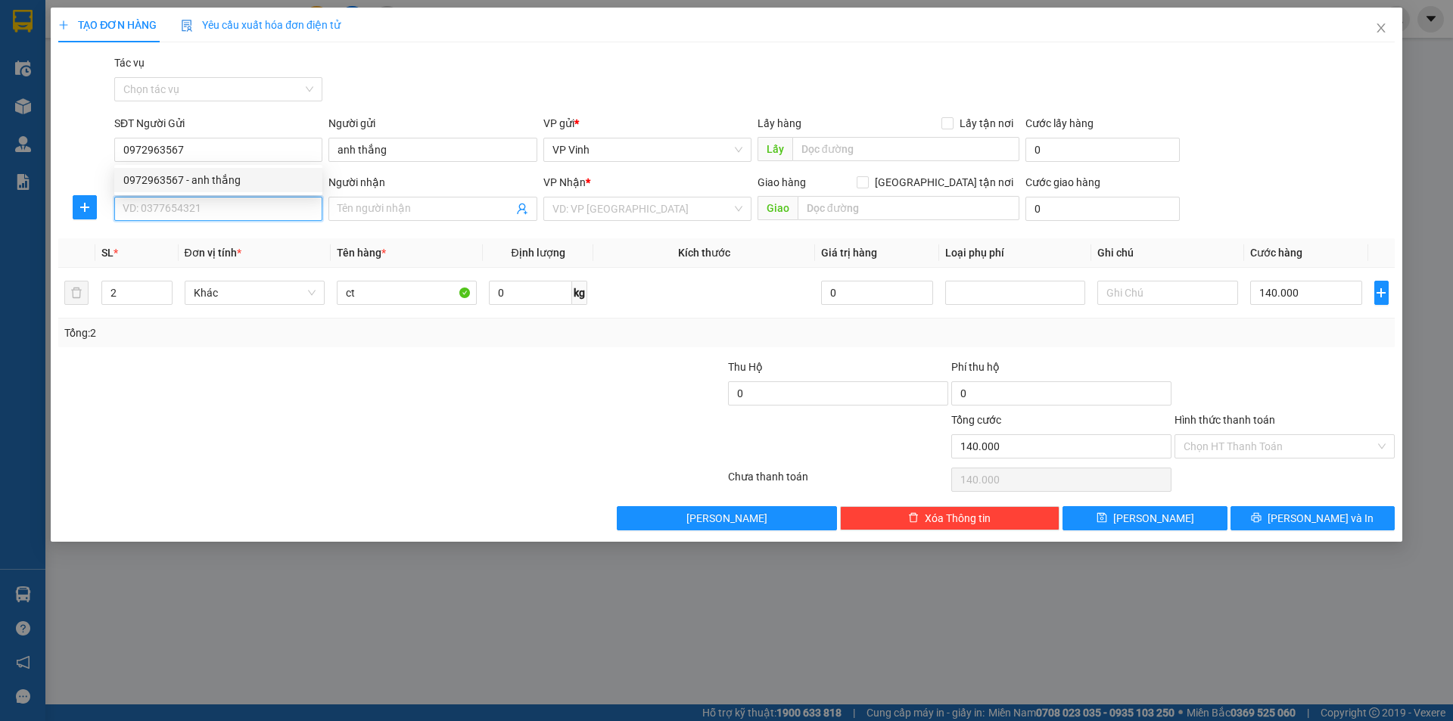
click at [163, 210] on input "SĐT Người Nhận" at bounding box center [218, 209] width 208 height 24
click at [164, 241] on div "0905584297 - hải" at bounding box center [218, 239] width 190 height 17
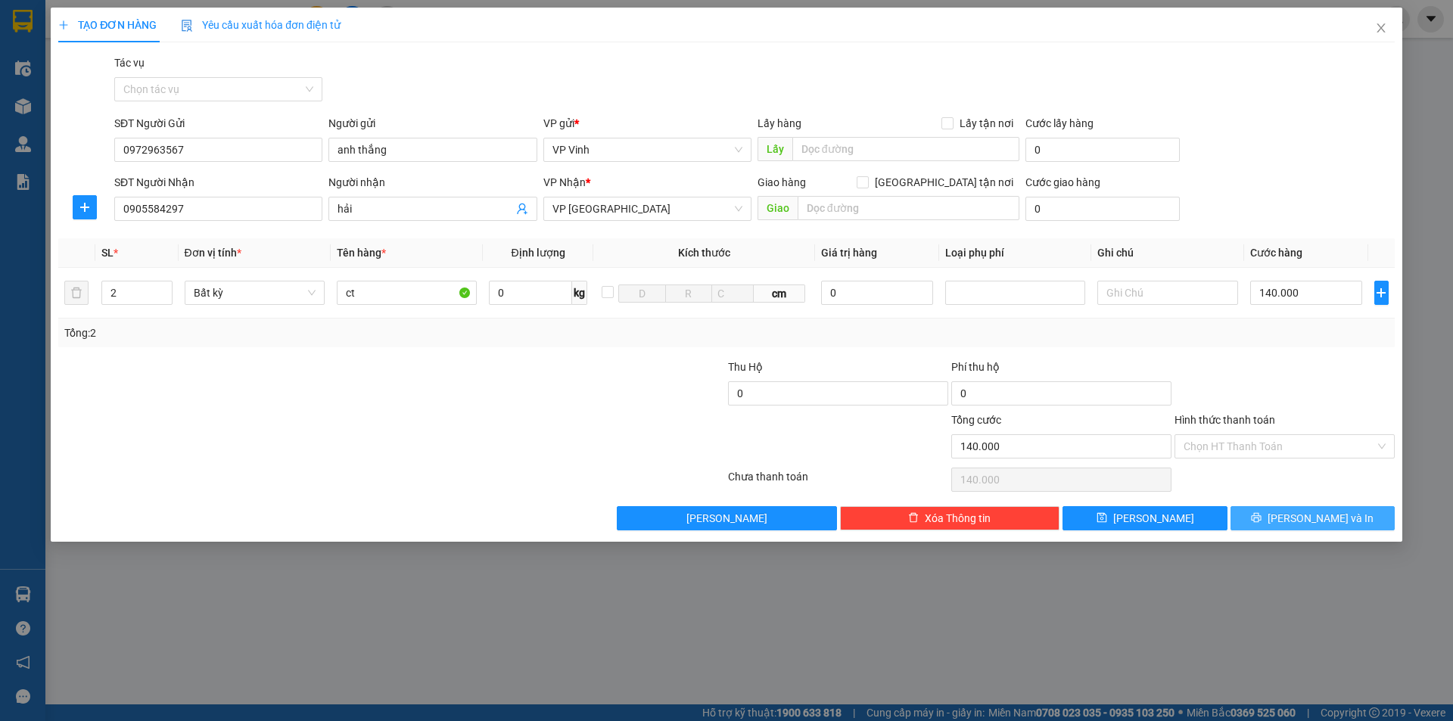
click at [1294, 527] on button "Lưu và In" at bounding box center [1312, 518] width 164 height 24
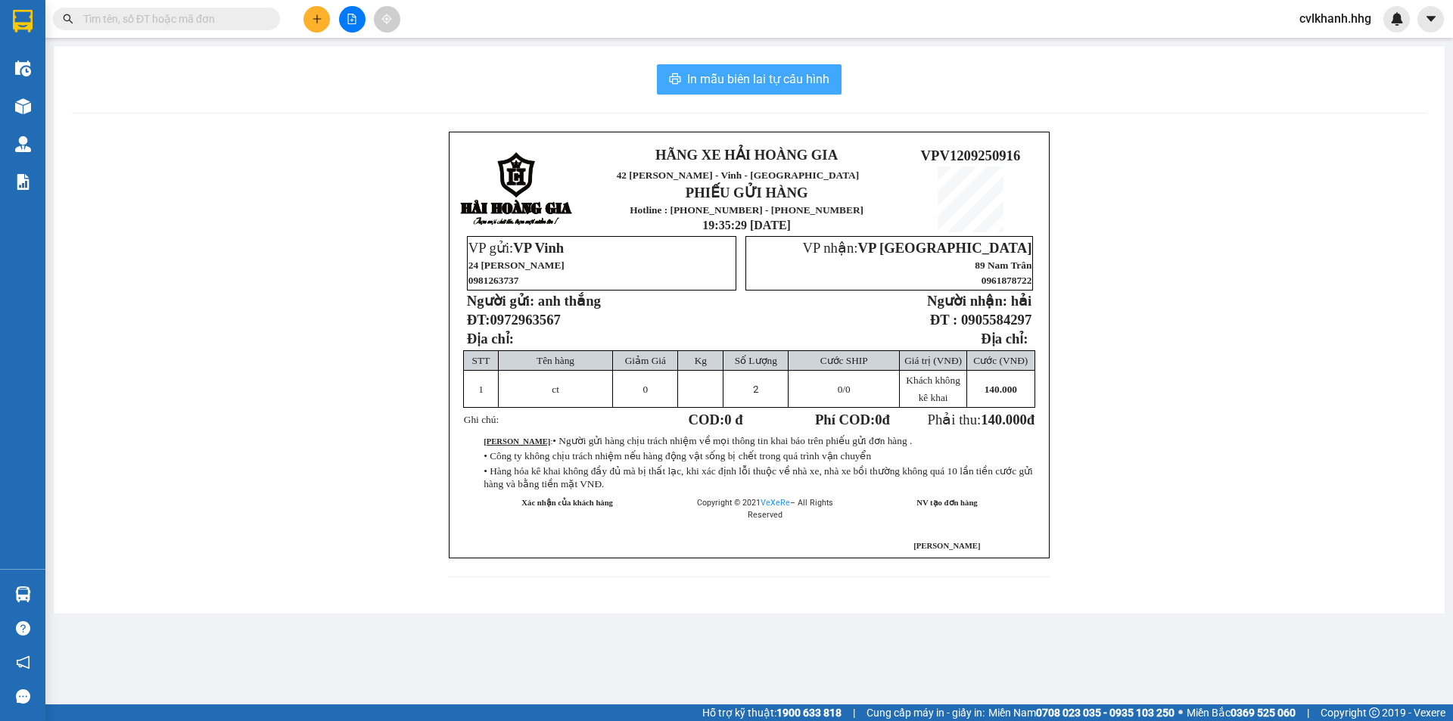
click at [721, 68] on button "In mẫu biên lai tự cấu hình" at bounding box center [749, 79] width 185 height 30
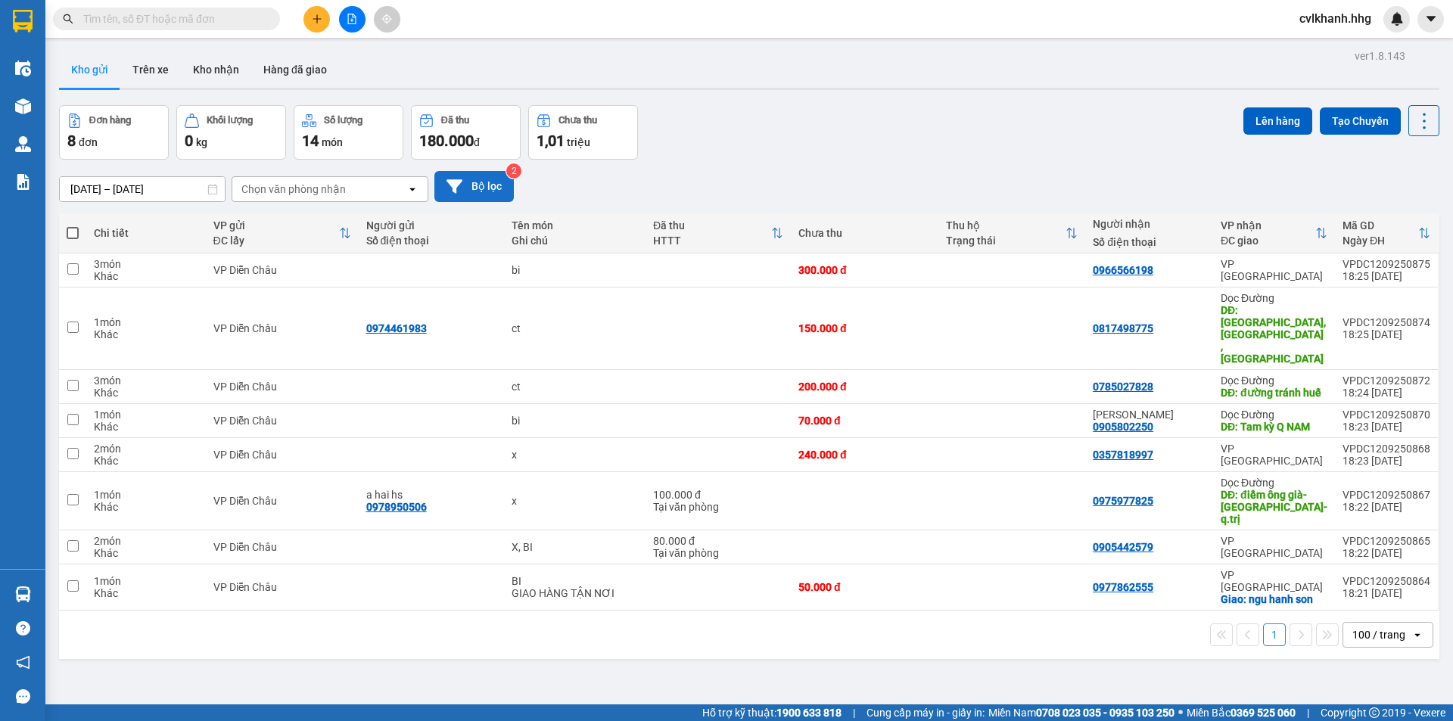
click at [460, 186] on icon at bounding box center [454, 187] width 16 height 16
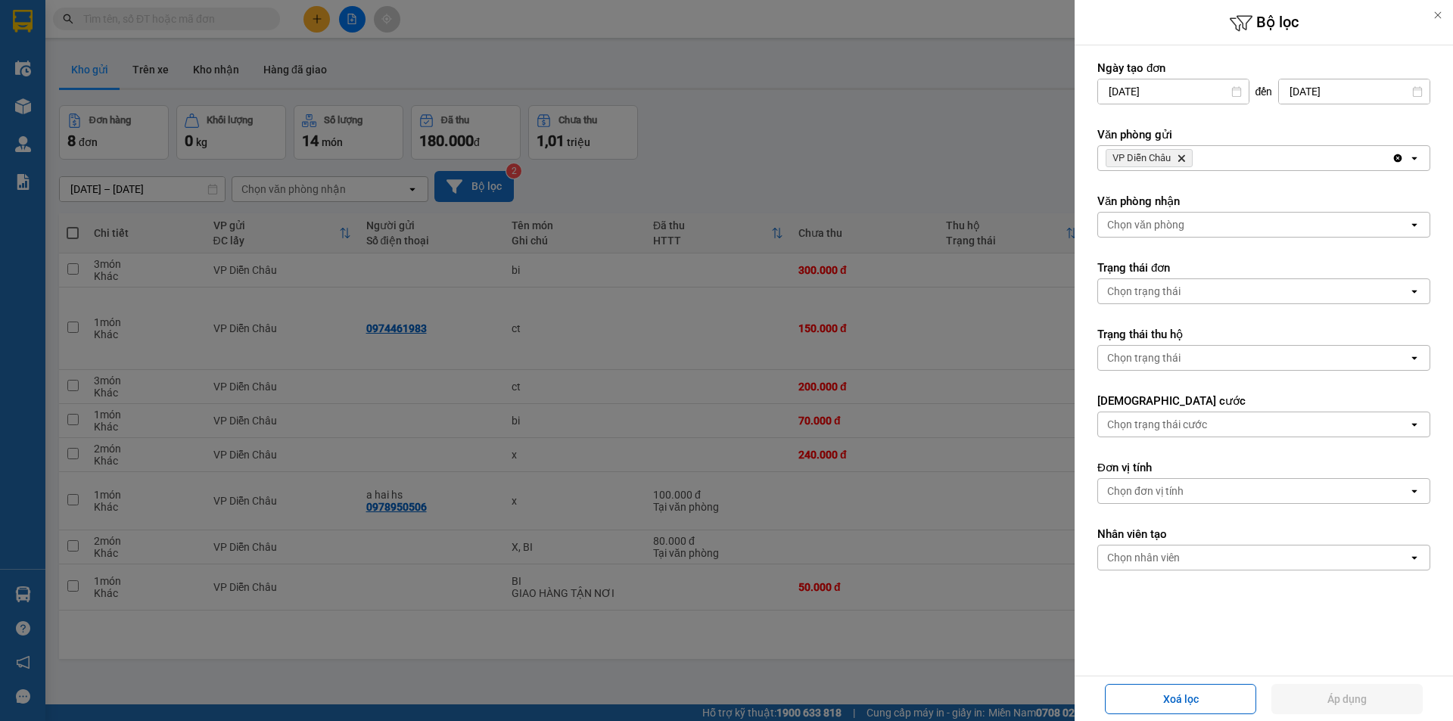
click at [1219, 151] on div "VP Diễn Châu Delete" at bounding box center [1245, 158] width 294 height 24
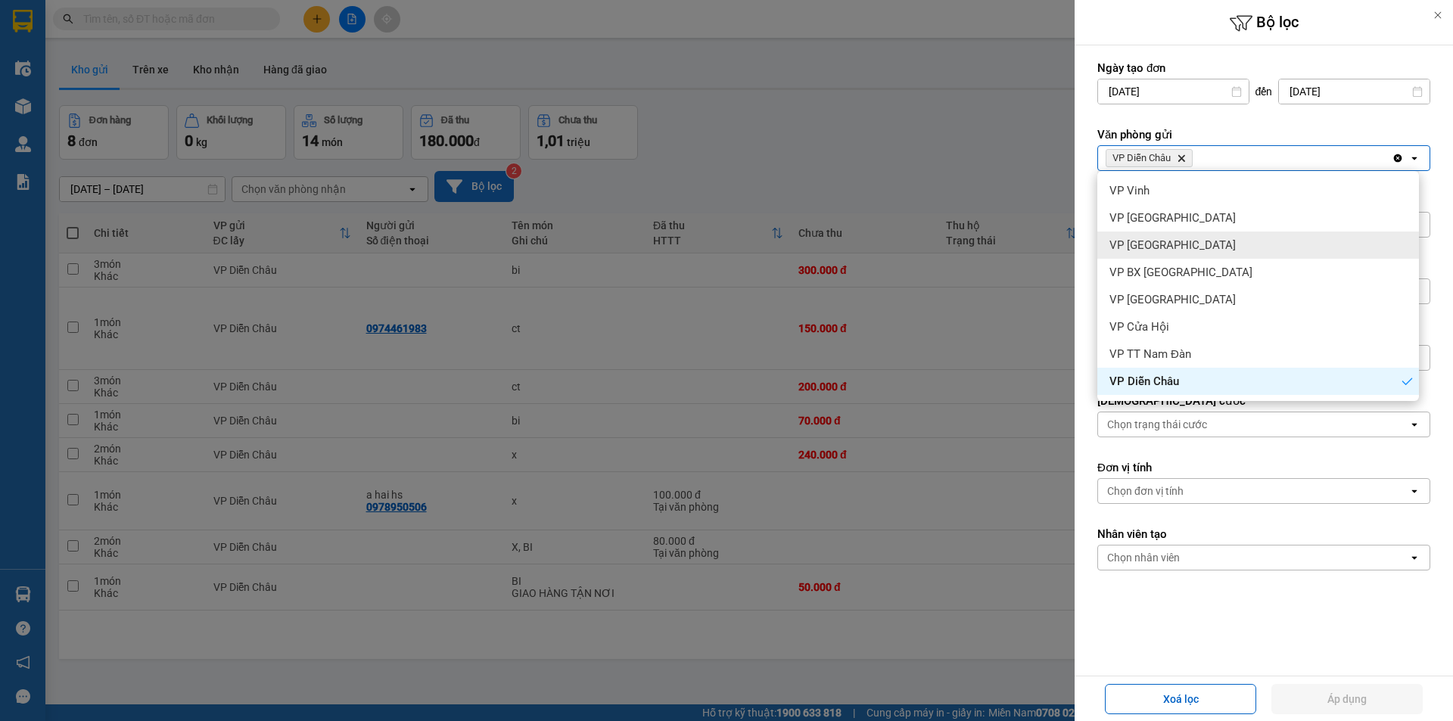
click at [1160, 238] on span "VP Can Lộc" at bounding box center [1172, 245] width 126 height 15
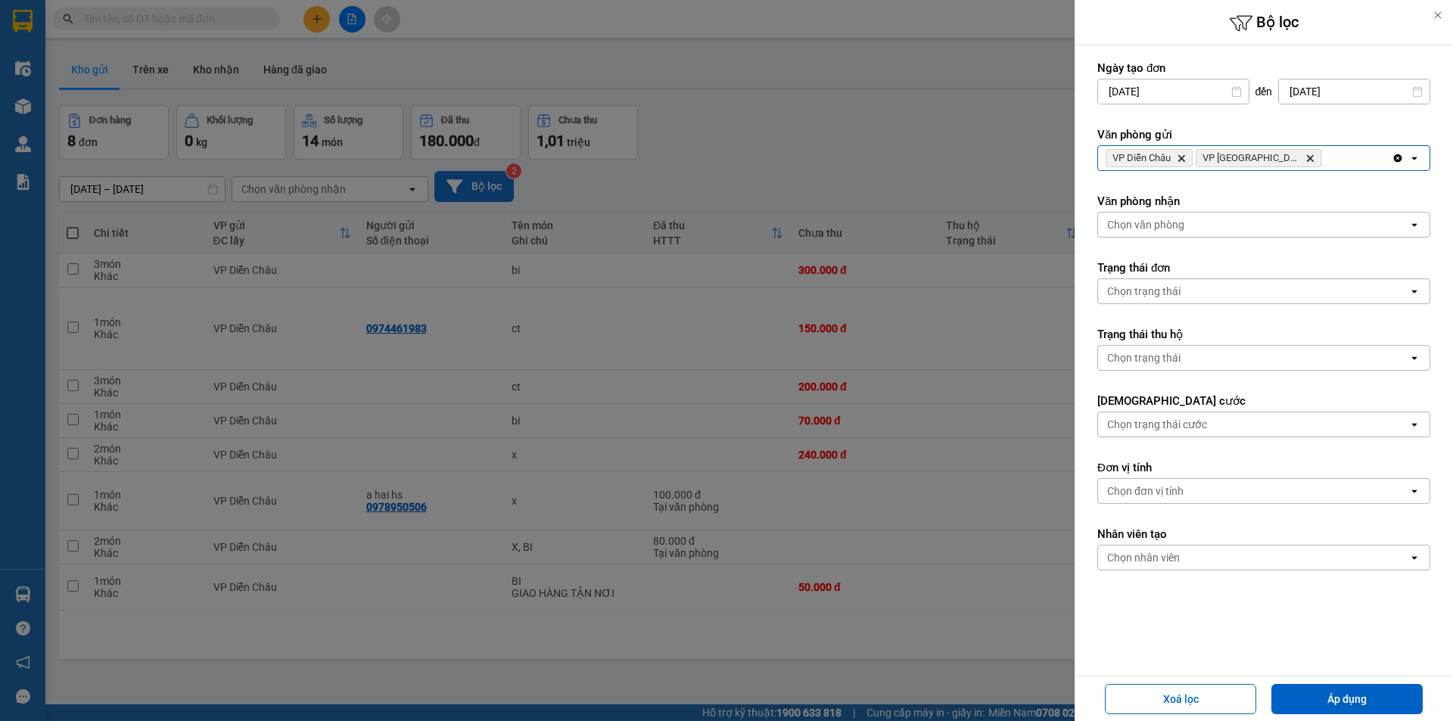
click at [1186, 162] on icon "Delete" at bounding box center [1180, 158] width 9 height 9
click at [1331, 690] on button "Áp dụng" at bounding box center [1346, 699] width 151 height 30
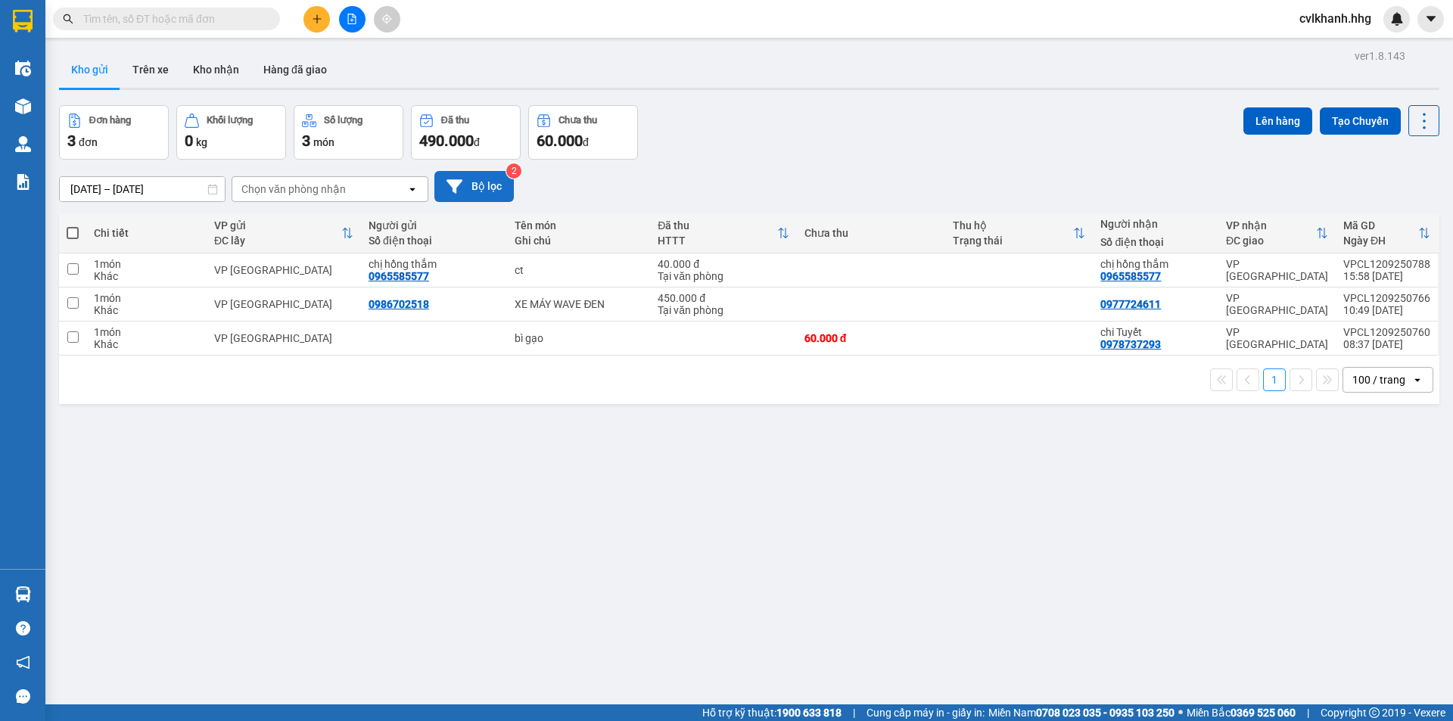
click at [482, 191] on button "Bộ lọc" at bounding box center [473, 186] width 79 height 31
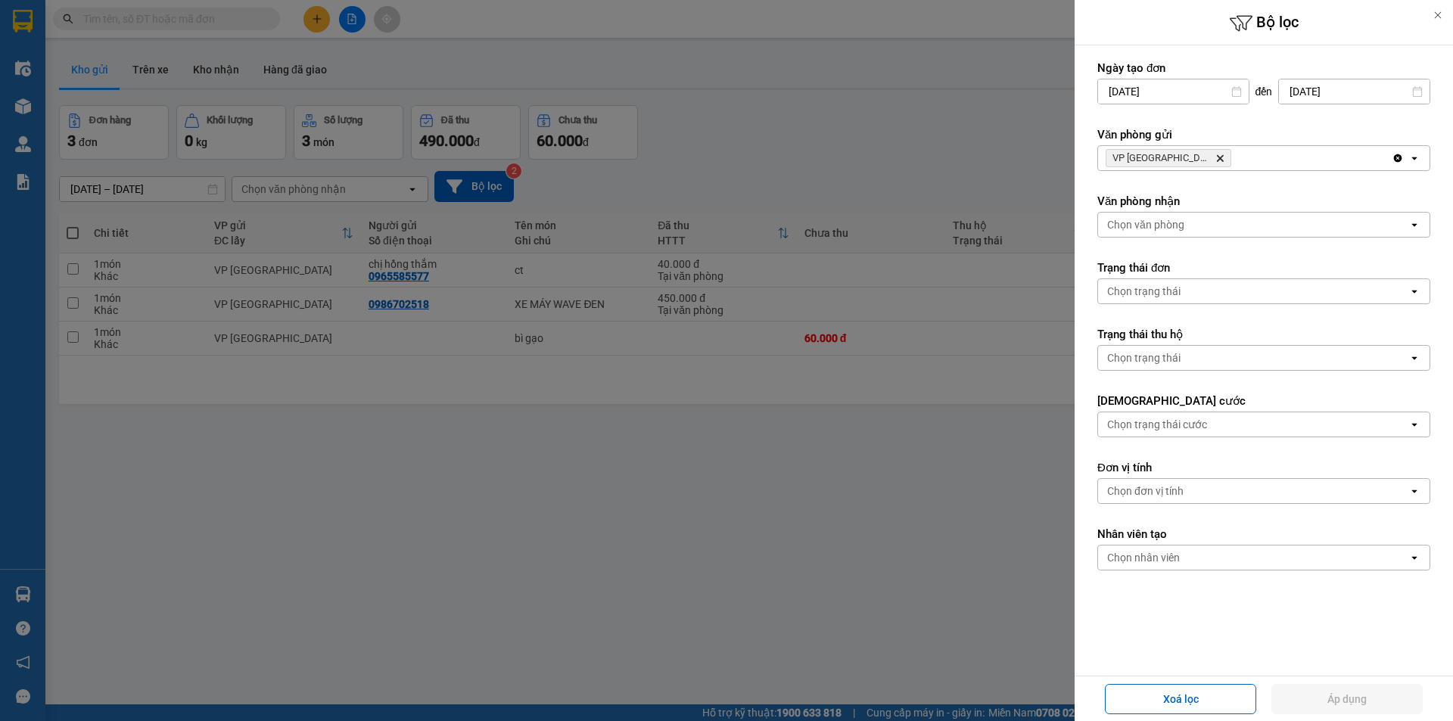
click at [1219, 153] on div "VP Can Lộc Delete" at bounding box center [1245, 158] width 294 height 24
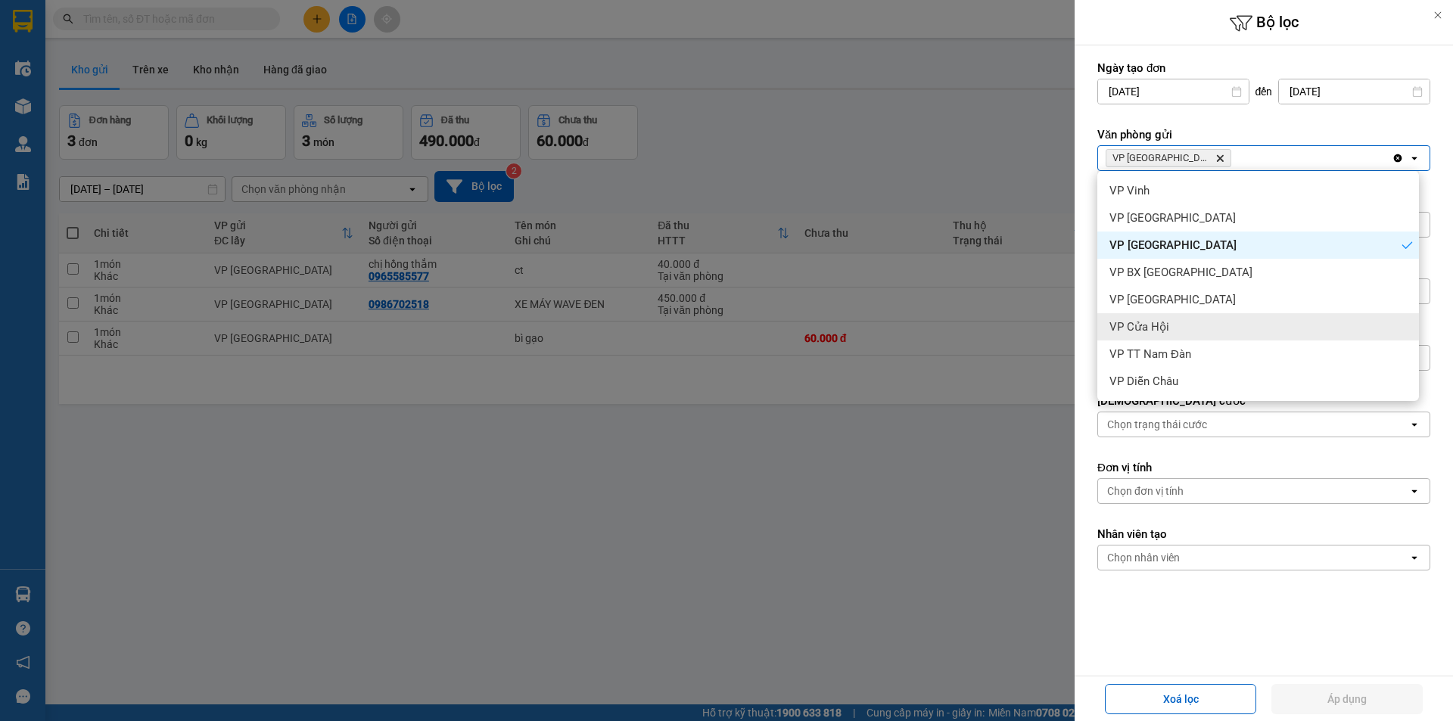
click at [1161, 326] on span "VP Cửa Hội" at bounding box center [1139, 326] width 60 height 15
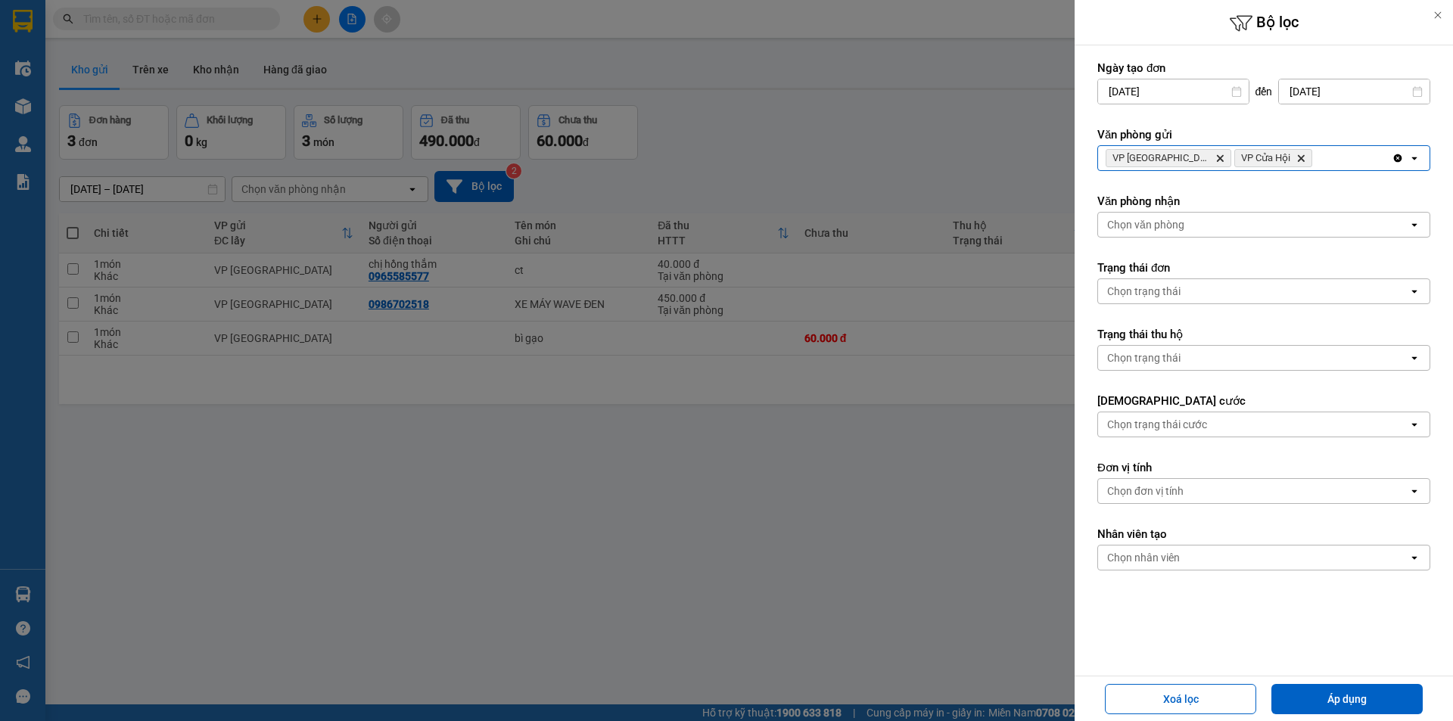
click at [1215, 157] on icon "Delete" at bounding box center [1219, 158] width 9 height 9
click at [1363, 682] on div "Xoá lọc Áp dụng" at bounding box center [1263, 698] width 371 height 37
click at [1361, 691] on button "Áp dụng" at bounding box center [1346, 699] width 151 height 30
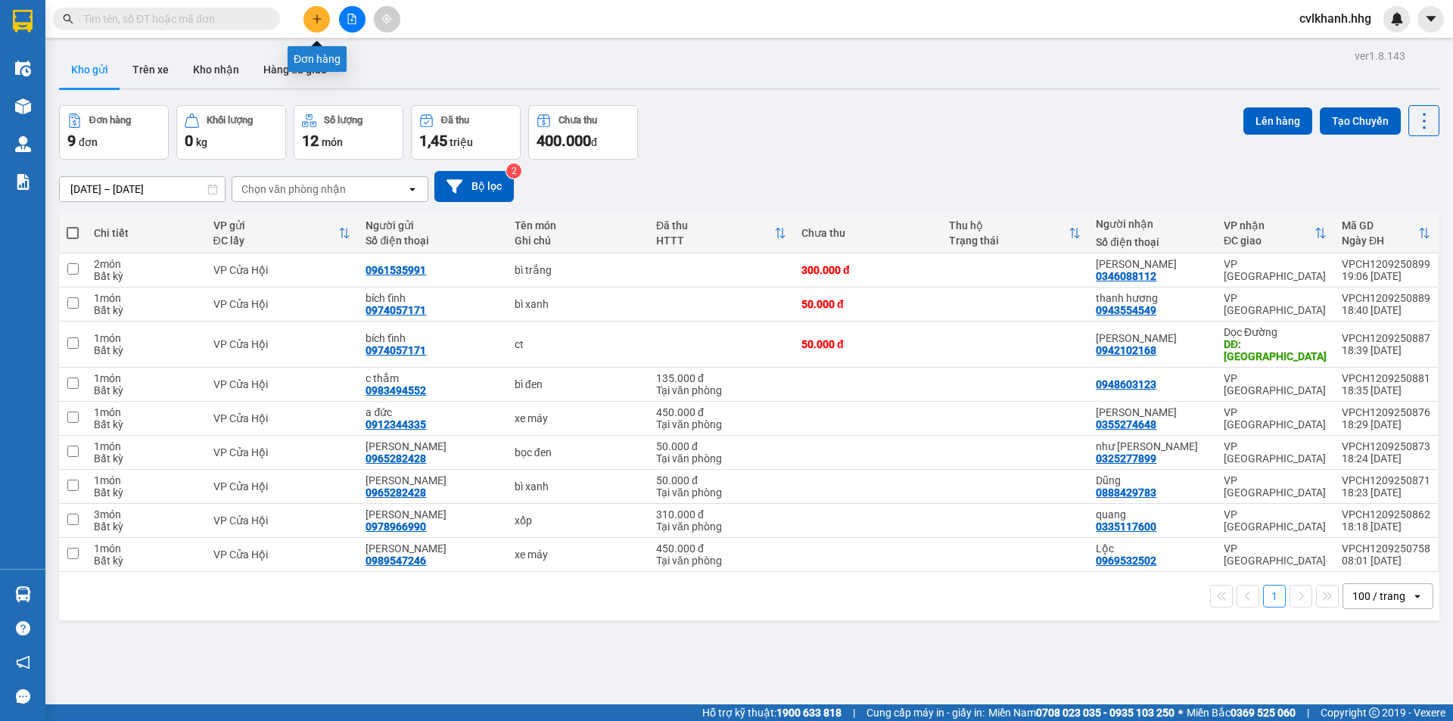
click at [306, 17] on button at bounding box center [316, 19] width 26 height 26
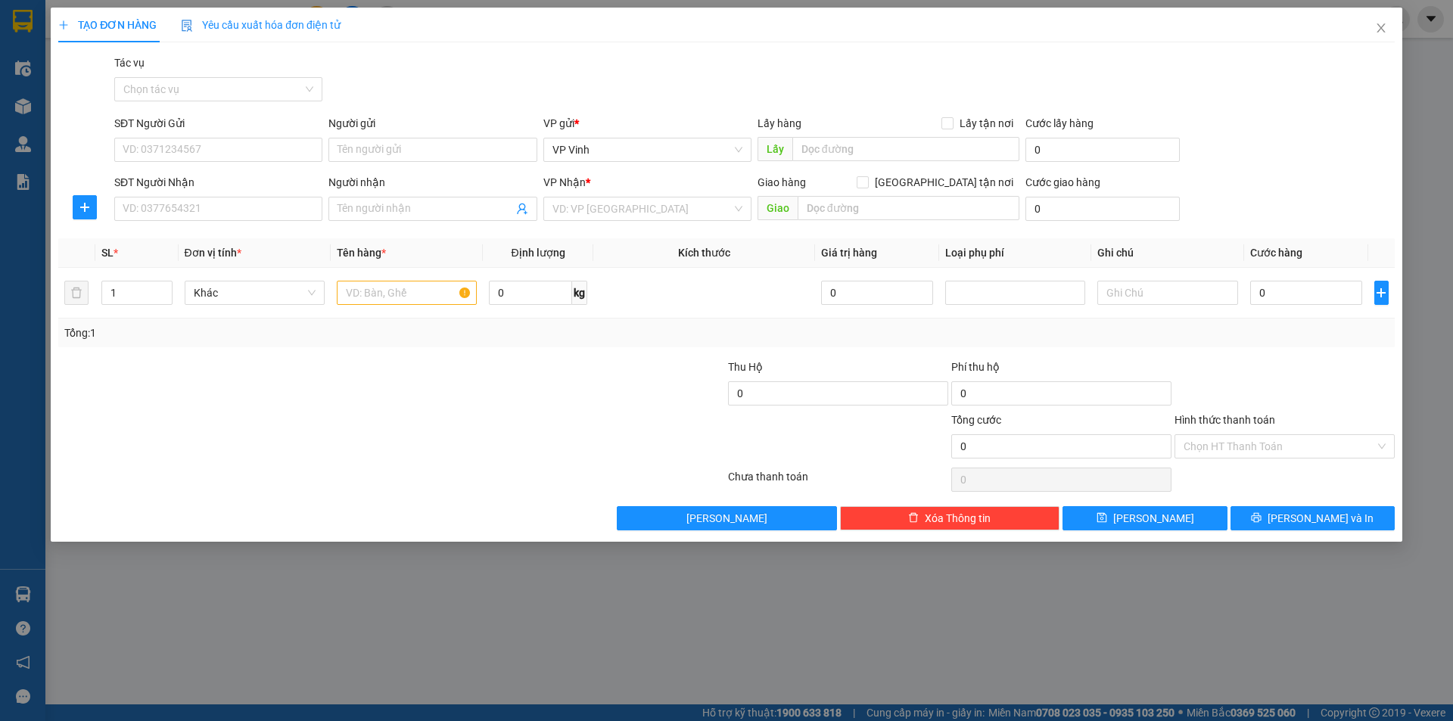
click at [1410, 64] on div "TẠO ĐƠN HÀNG Yêu cầu xuất hóa đơn điện tử Transit Pickup Surcharge Ids Transit …" at bounding box center [726, 360] width 1453 height 721
click at [1382, 28] on icon "close" at bounding box center [1381, 28] width 12 height 12
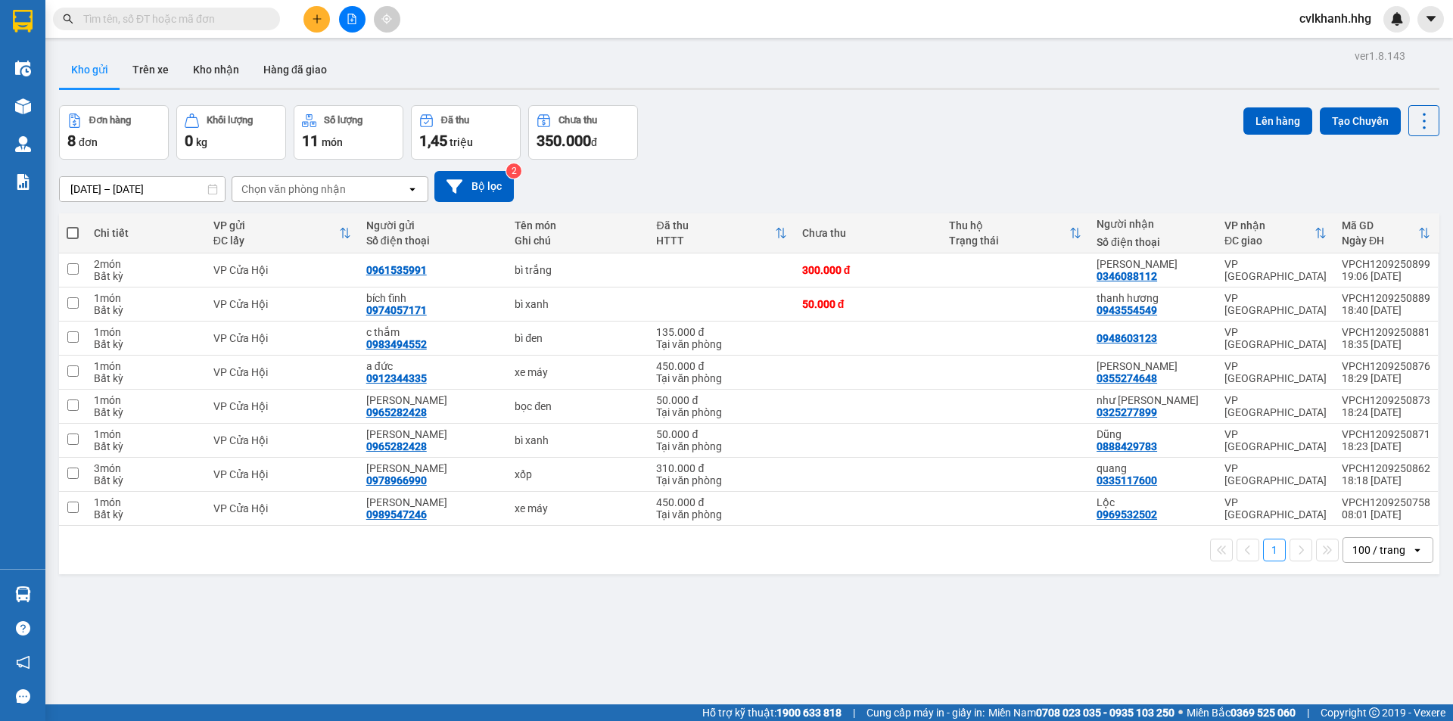
click at [1356, 15] on span "cvlkhanh.hhg" at bounding box center [1335, 18] width 96 height 19
click at [1315, 47] on span "Đăng xuất" at bounding box center [1342, 47] width 64 height 17
